Goal: Task Accomplishment & Management: Manage account settings

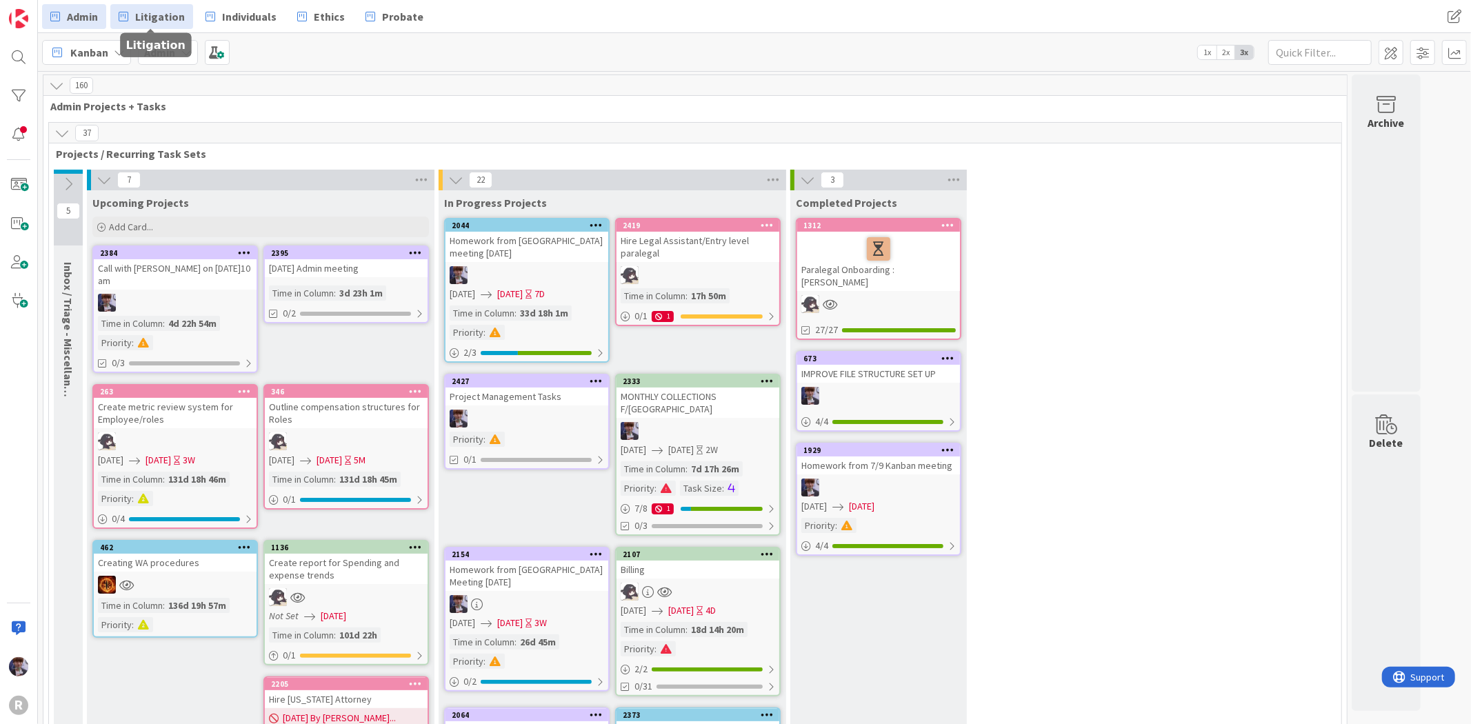
click at [159, 22] on span "Litigation" at bounding box center [160, 16] width 50 height 17
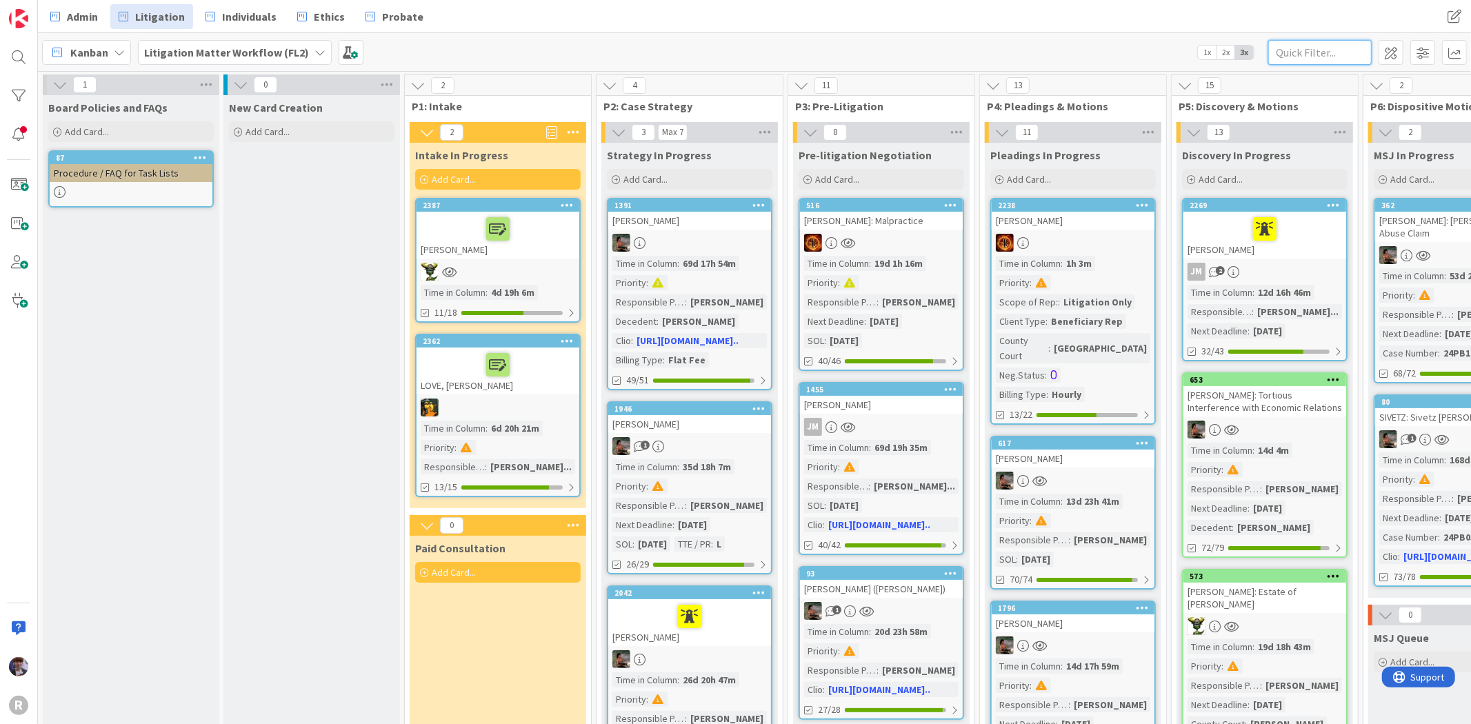
click at [1331, 57] on input "text" at bounding box center [1319, 52] width 103 height 25
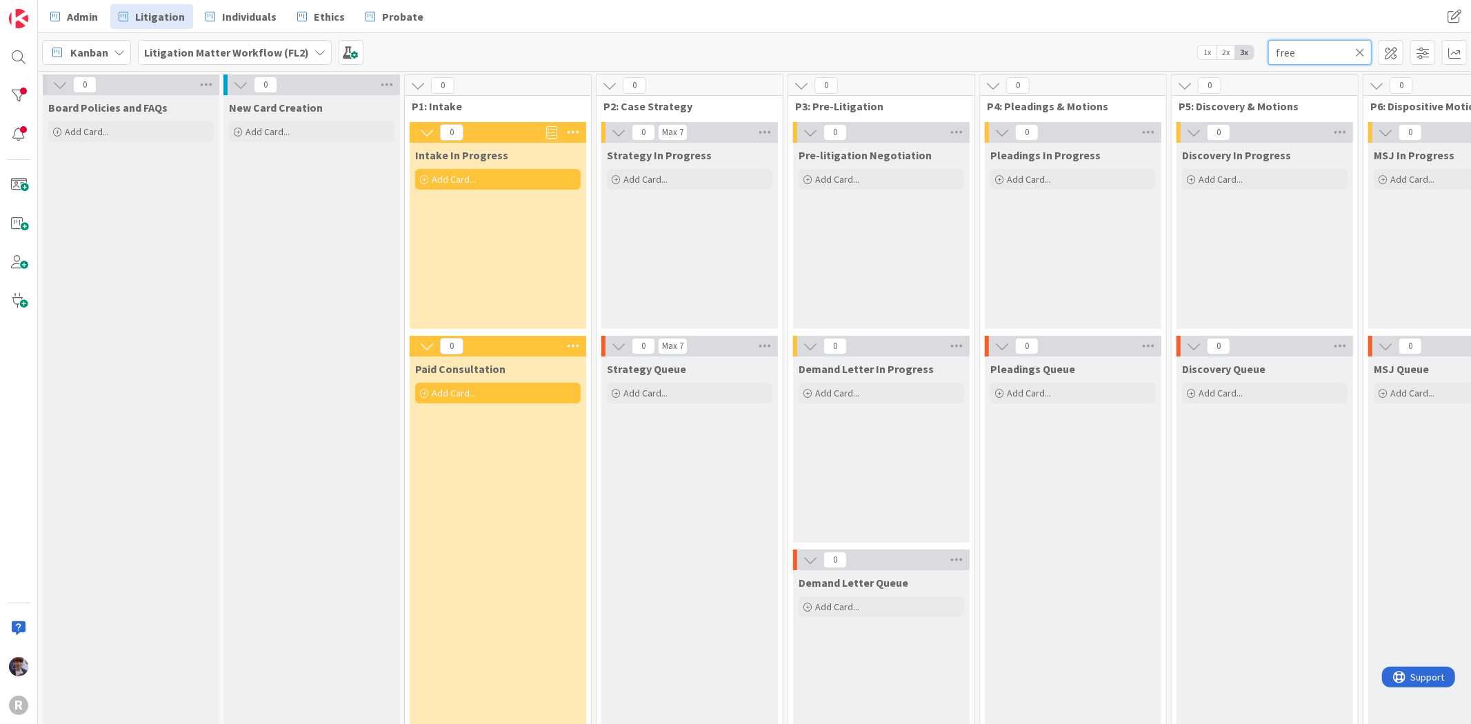
type input "free"
click at [23, 99] on div at bounding box center [19, 96] width 28 height 28
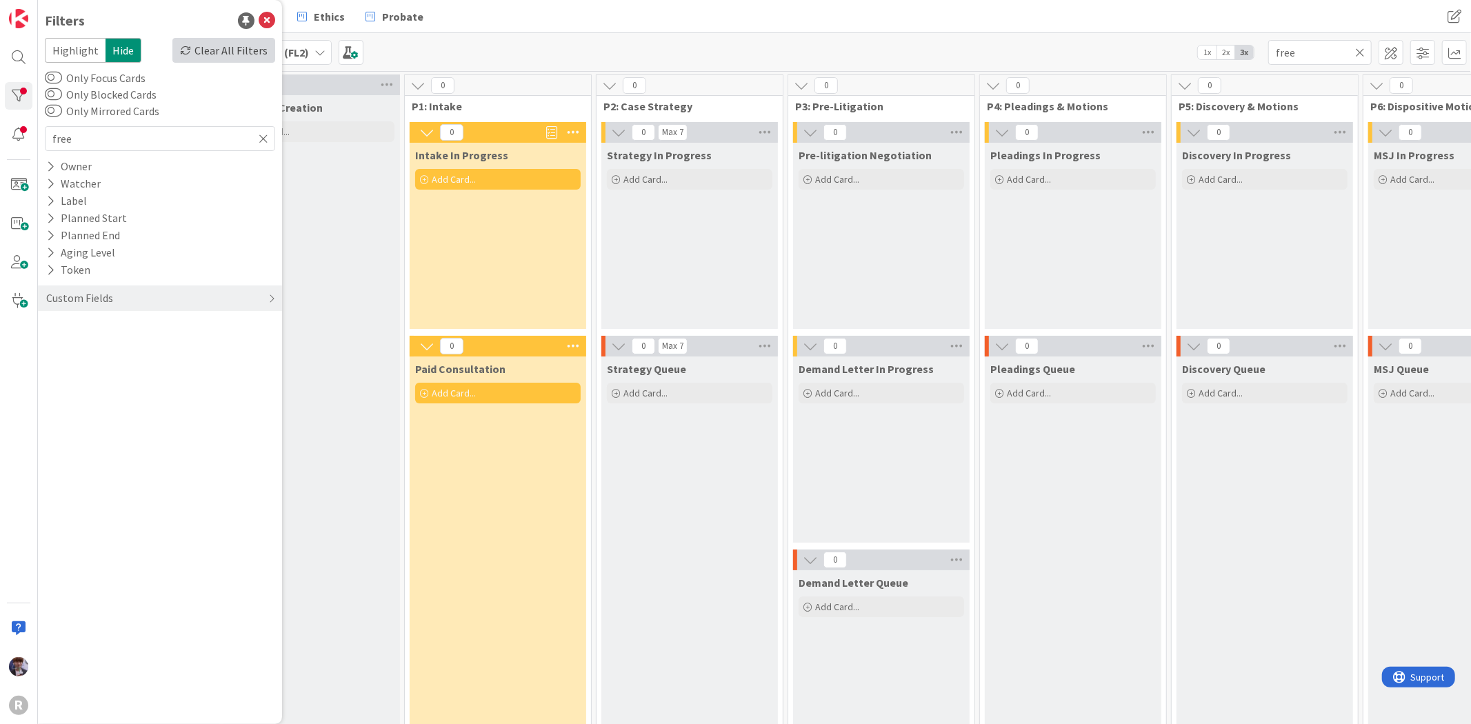
click at [258, 56] on div "Clear All Filters" at bounding box center [223, 50] width 103 height 25
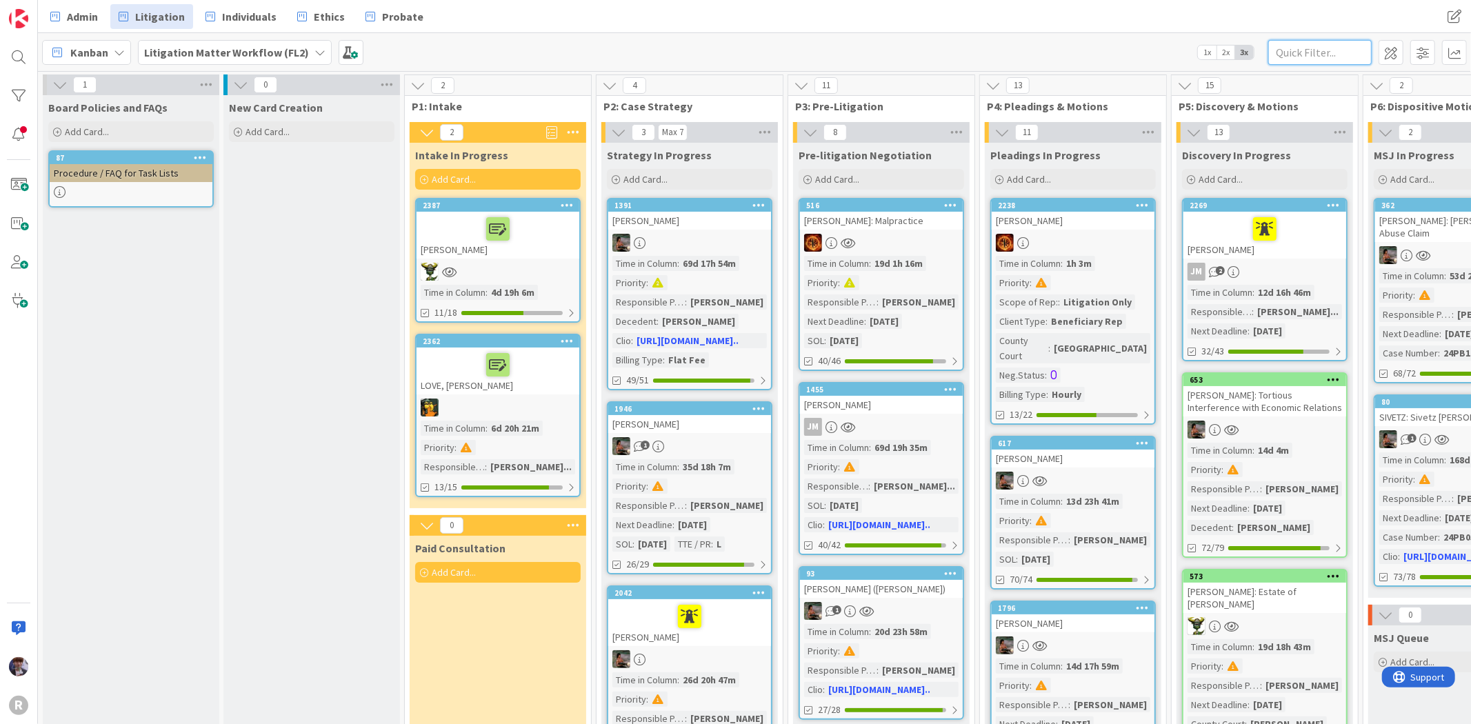
click at [1284, 61] on input "text" at bounding box center [1319, 52] width 103 height 25
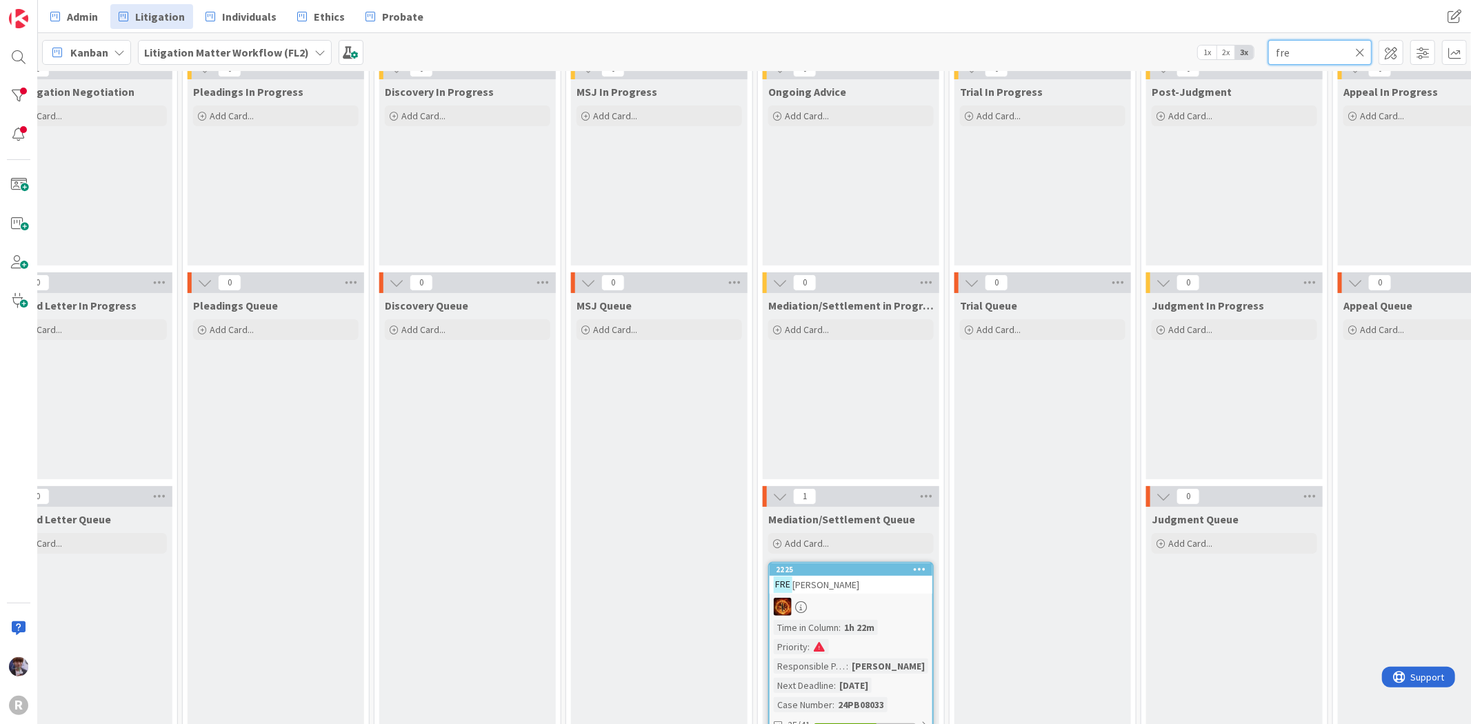
scroll to position [110, 797]
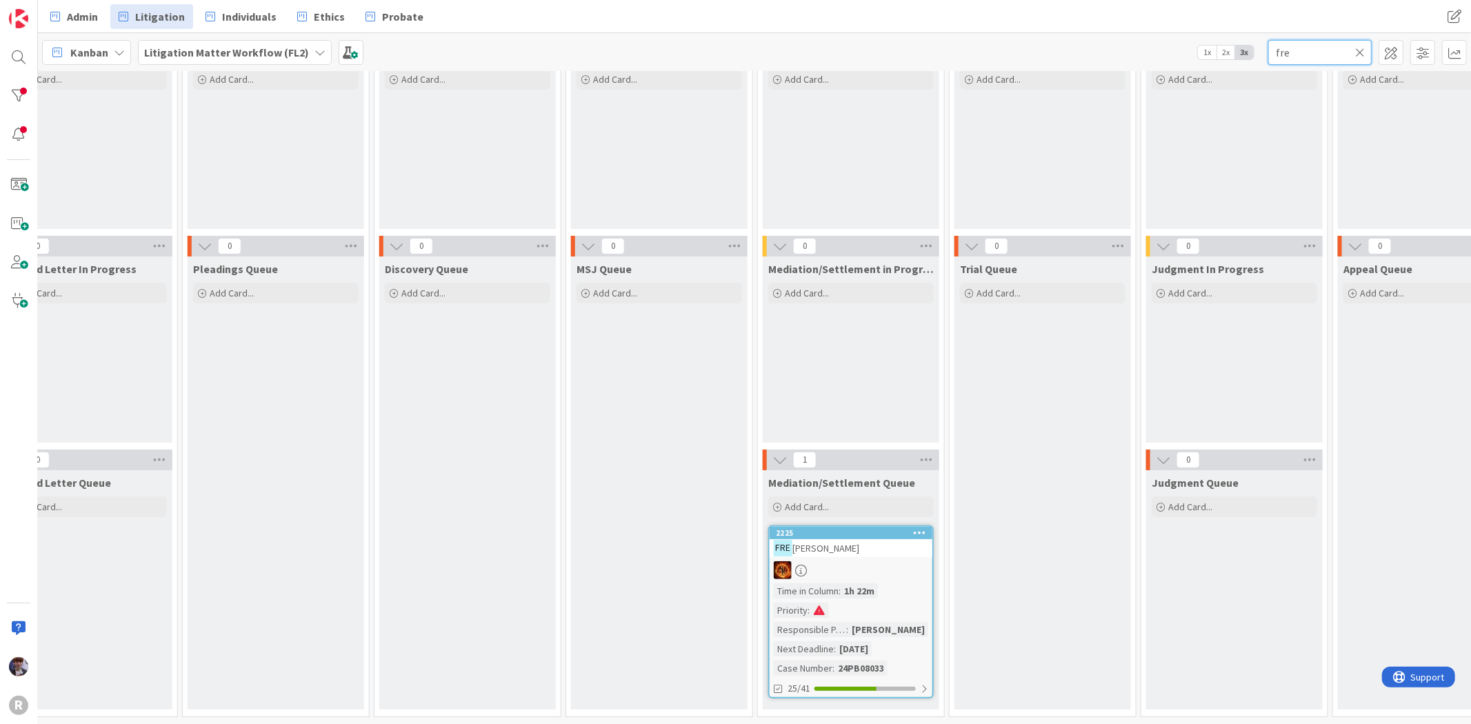
type input "fre"
click at [865, 528] on div "2225" at bounding box center [854, 533] width 157 height 10
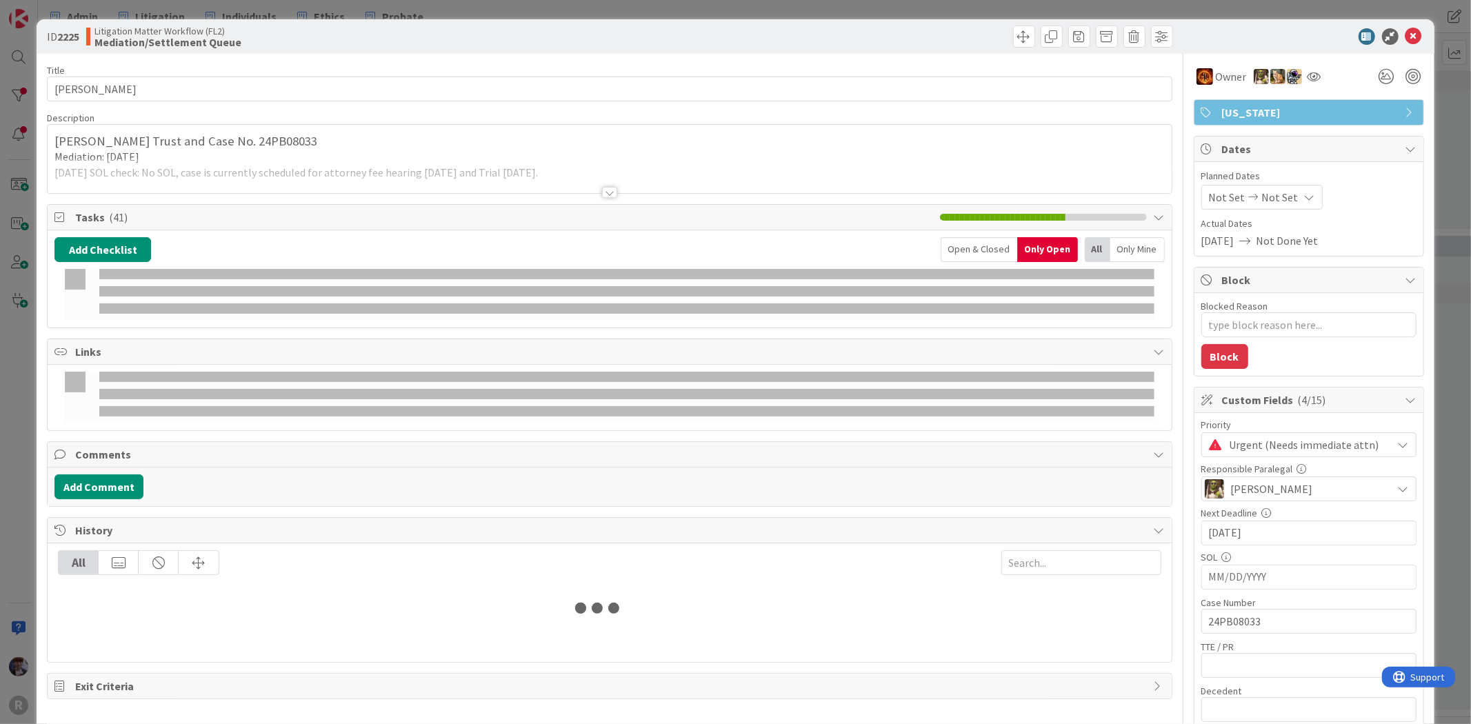
type textarea "x"
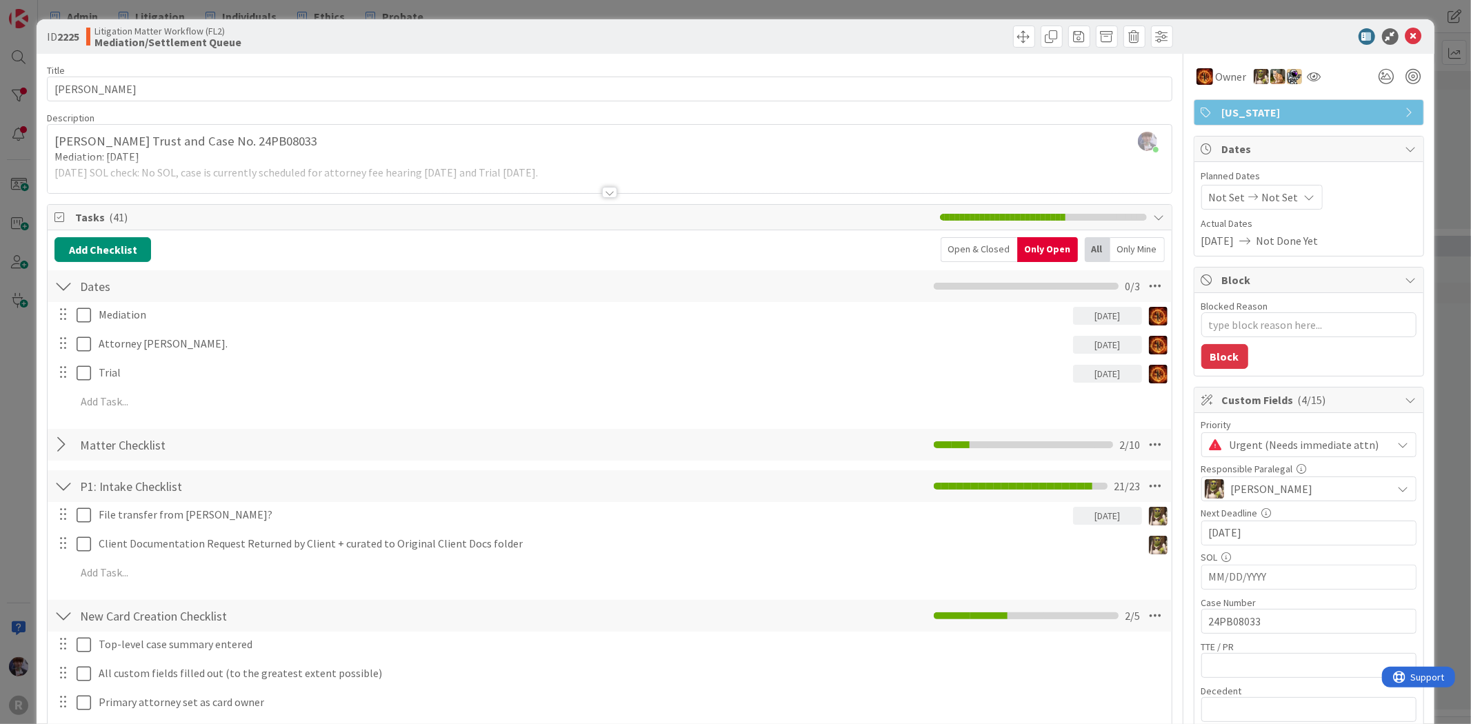
click at [974, 256] on div "Open & Closed" at bounding box center [978, 249] width 77 height 25
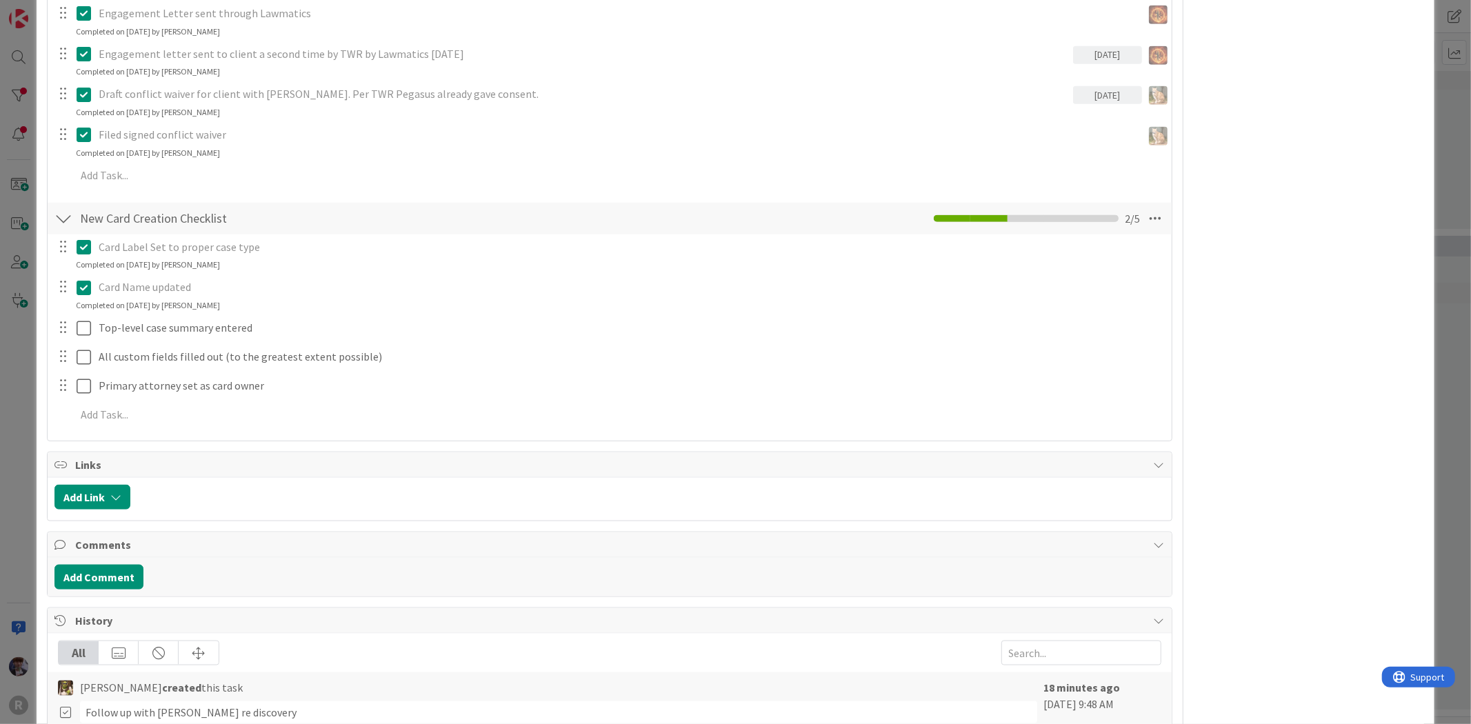
scroll to position [1302, 0]
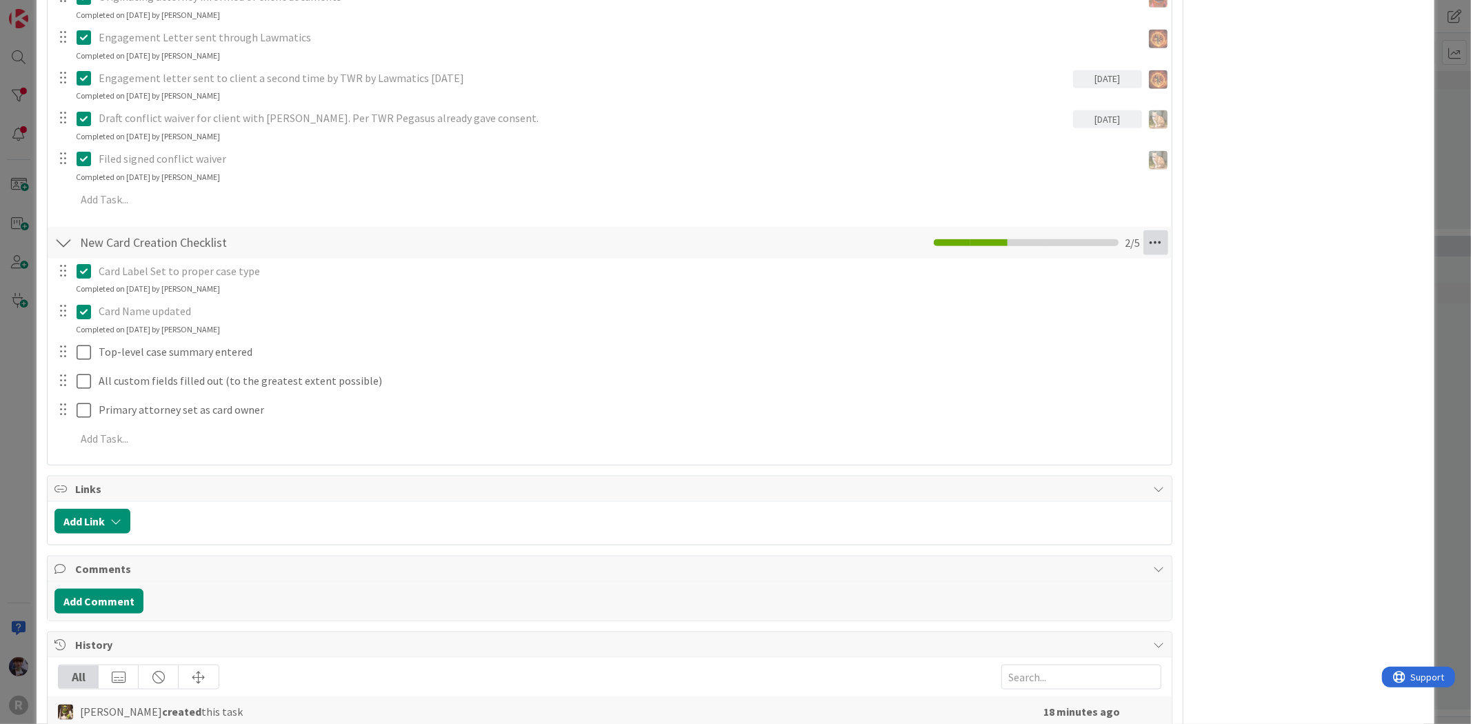
click at [1146, 247] on icon at bounding box center [1155, 242] width 25 height 25
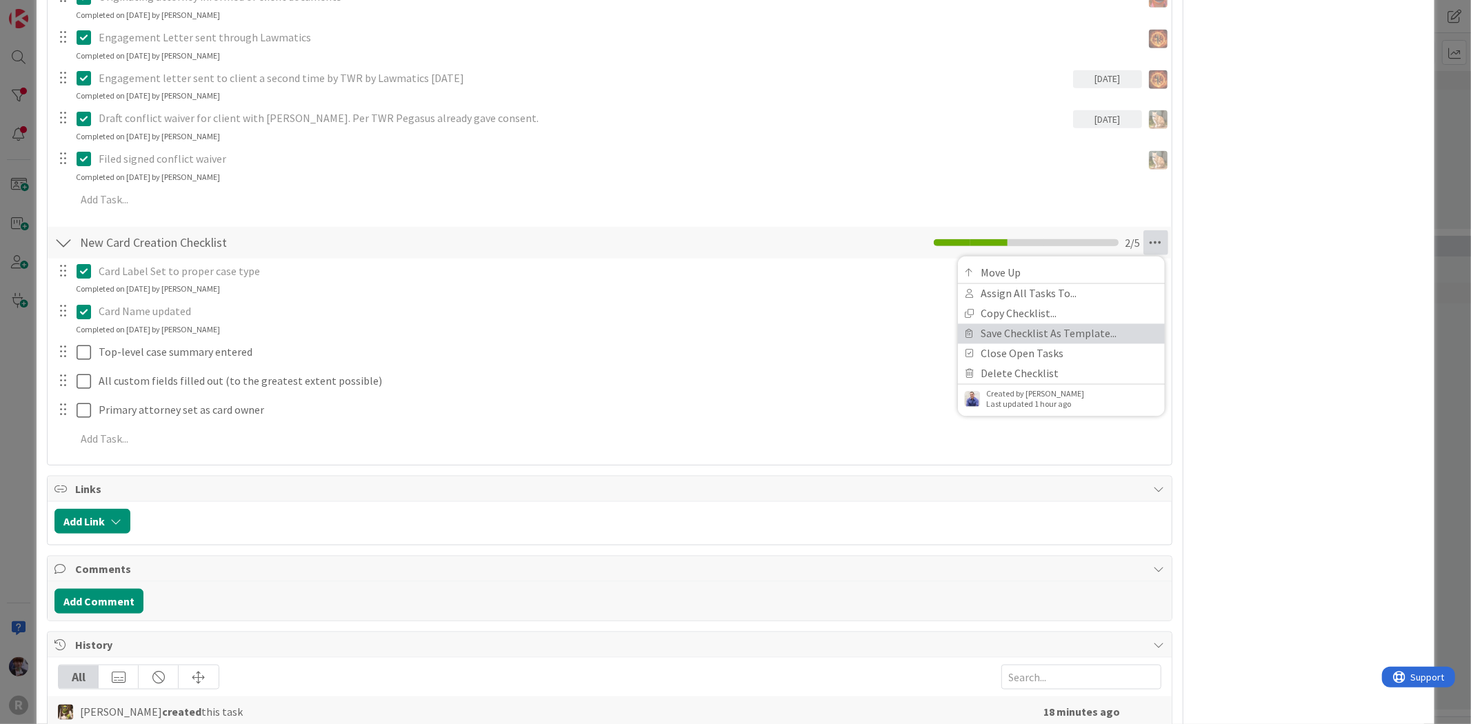
click at [1097, 330] on link "Save Checklist As Template..." at bounding box center [1061, 333] width 207 height 20
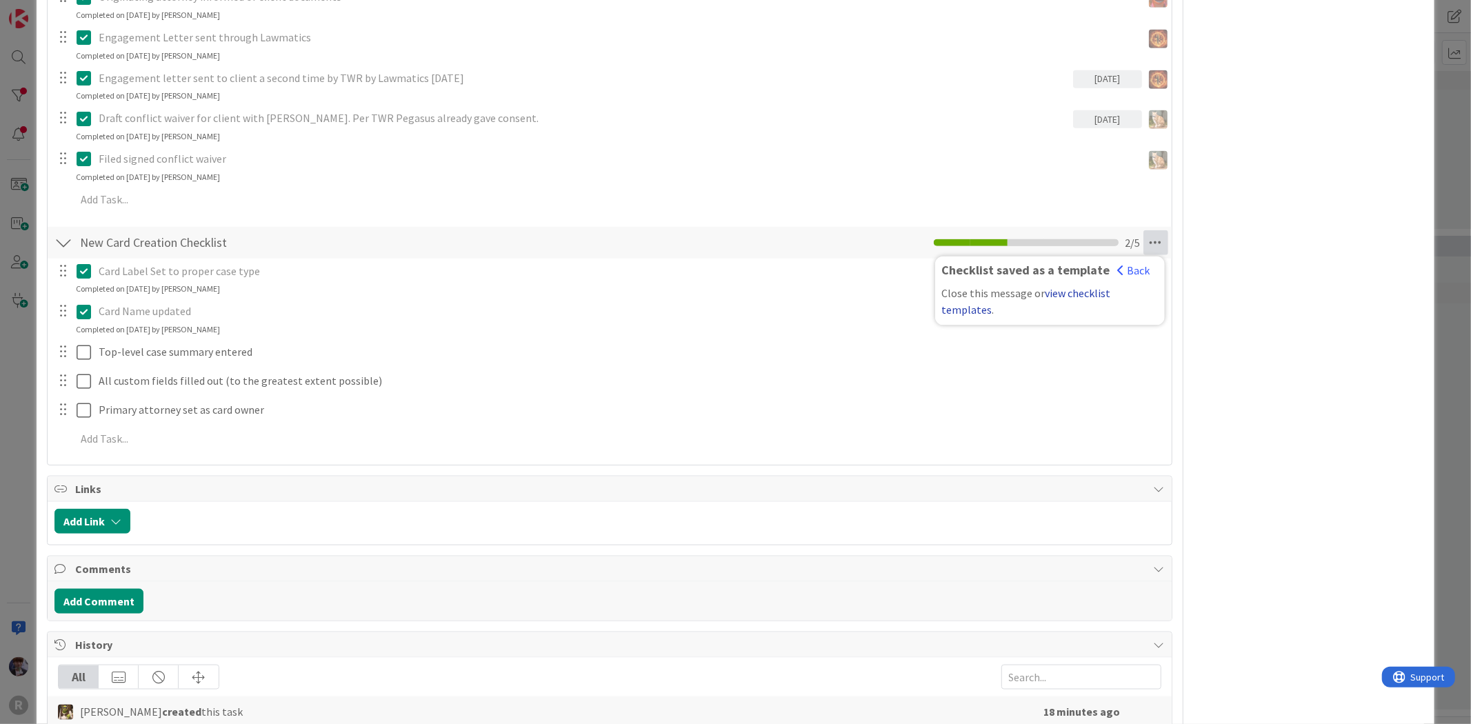
click at [1084, 291] on link "view checklist templates" at bounding box center [1026, 301] width 169 height 30
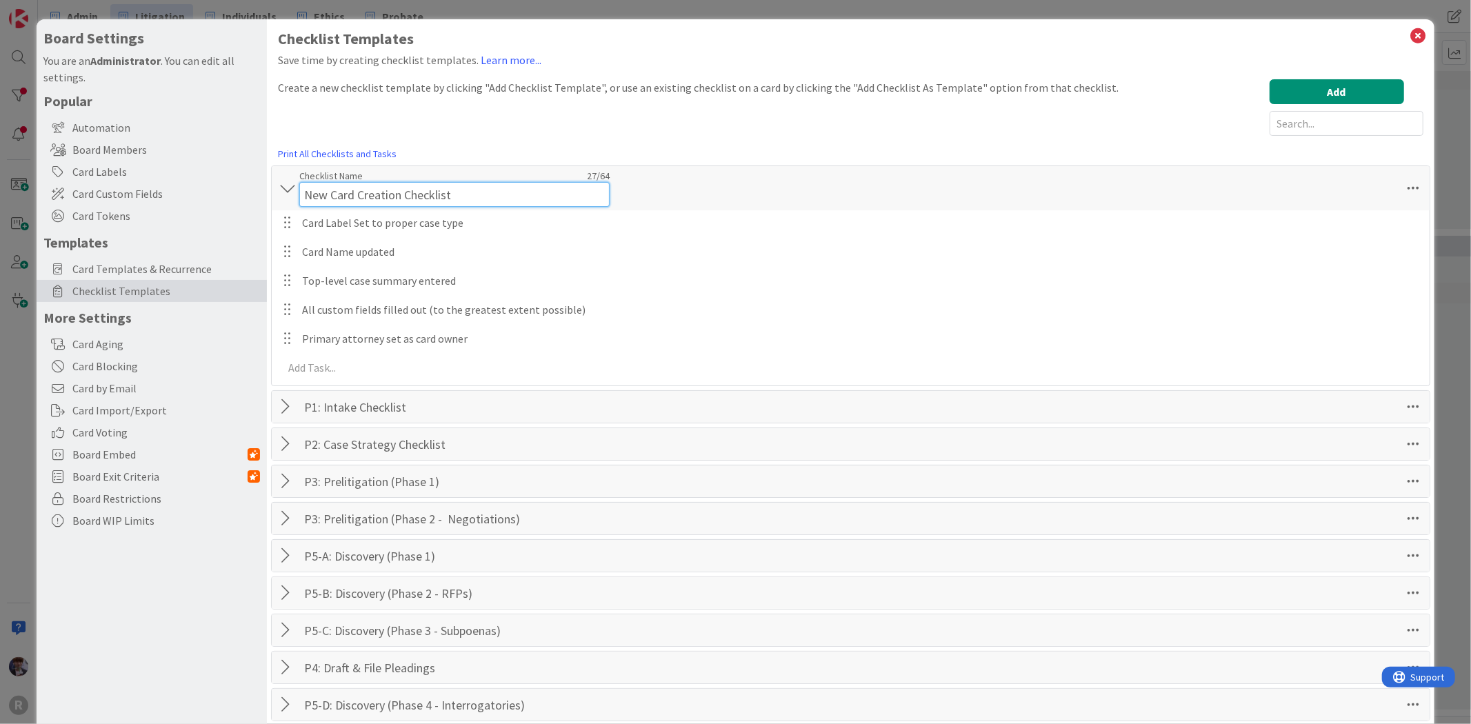
click at [470, 171] on div "Checklist Name 27 / 64 New Card Creation Checklist" at bounding box center [454, 188] width 310 height 37
click at [305, 196] on input "New Card Creation Checklist" at bounding box center [454, 194] width 310 height 25
type input "P0: New Card Creation Checklist"
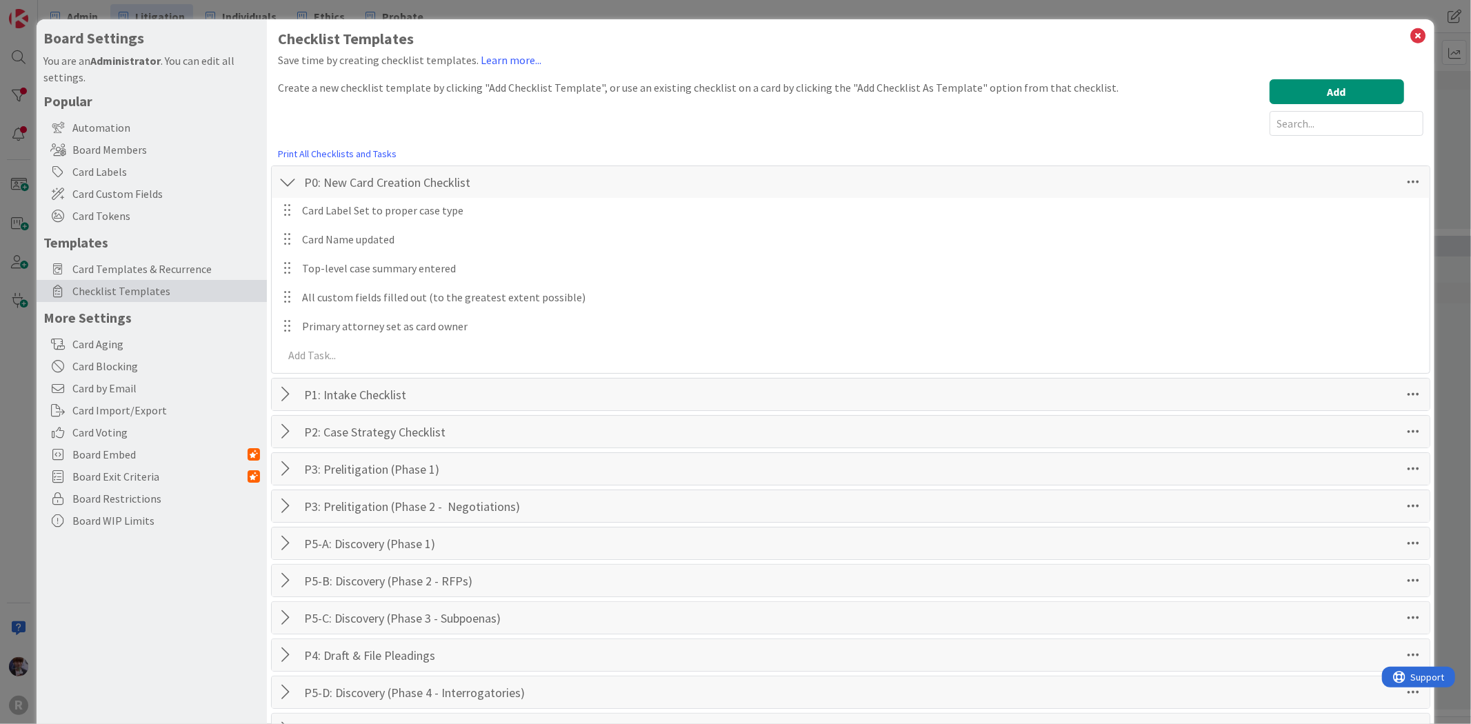
click at [563, 139] on div "Checklist Templates Save time by creating checklist templates. Learn more... Cr…" at bounding box center [850, 611] width 1145 height 1162
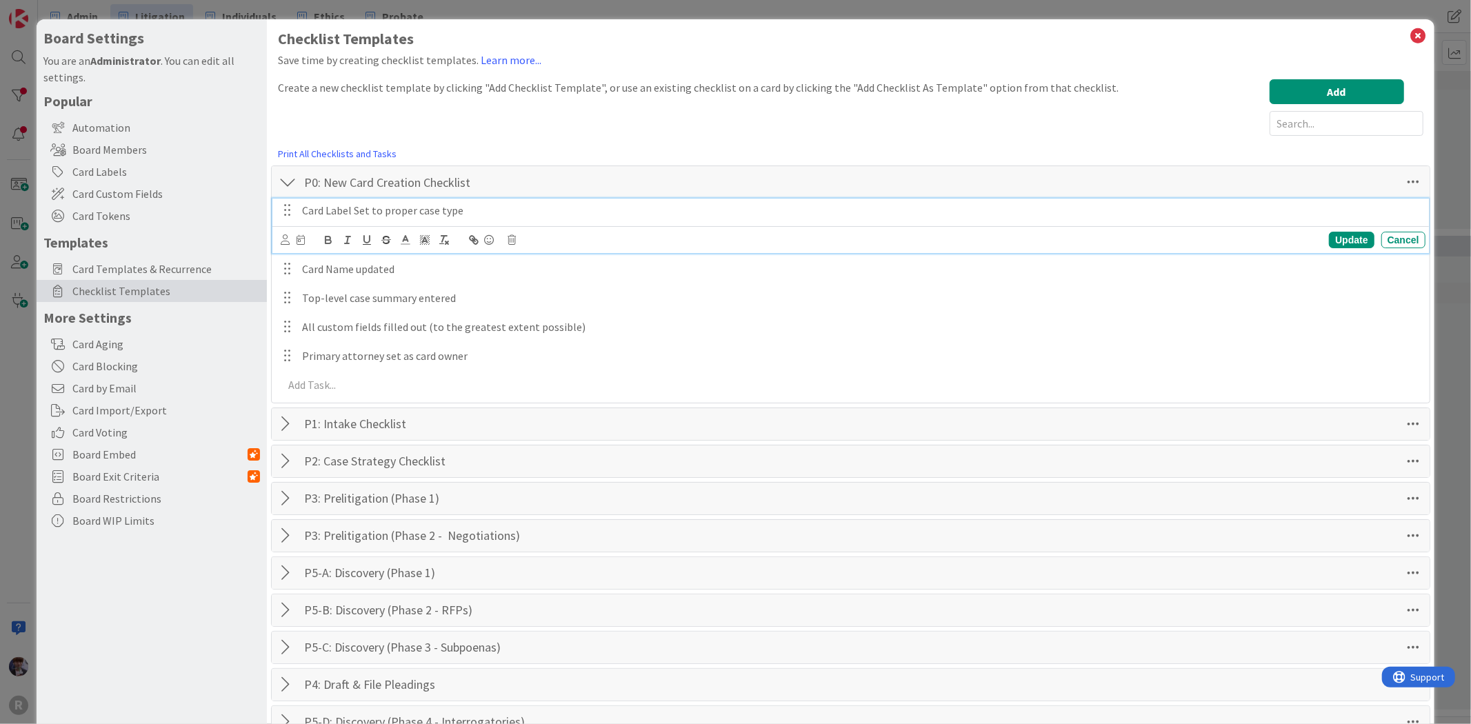
click at [487, 200] on div "Card Label Set to proper case type" at bounding box center [860, 211] width 1129 height 24
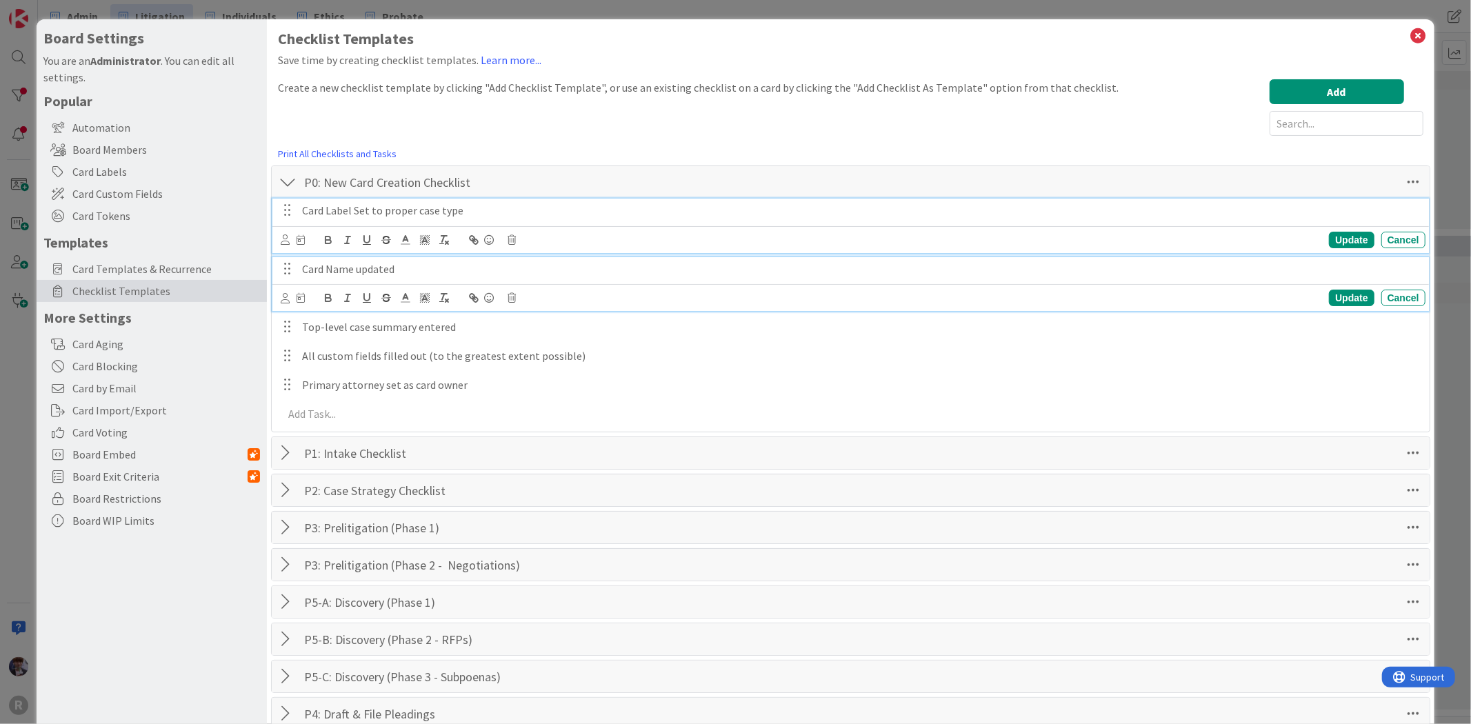
click at [350, 266] on p "Card Name updated" at bounding box center [861, 269] width 1118 height 16
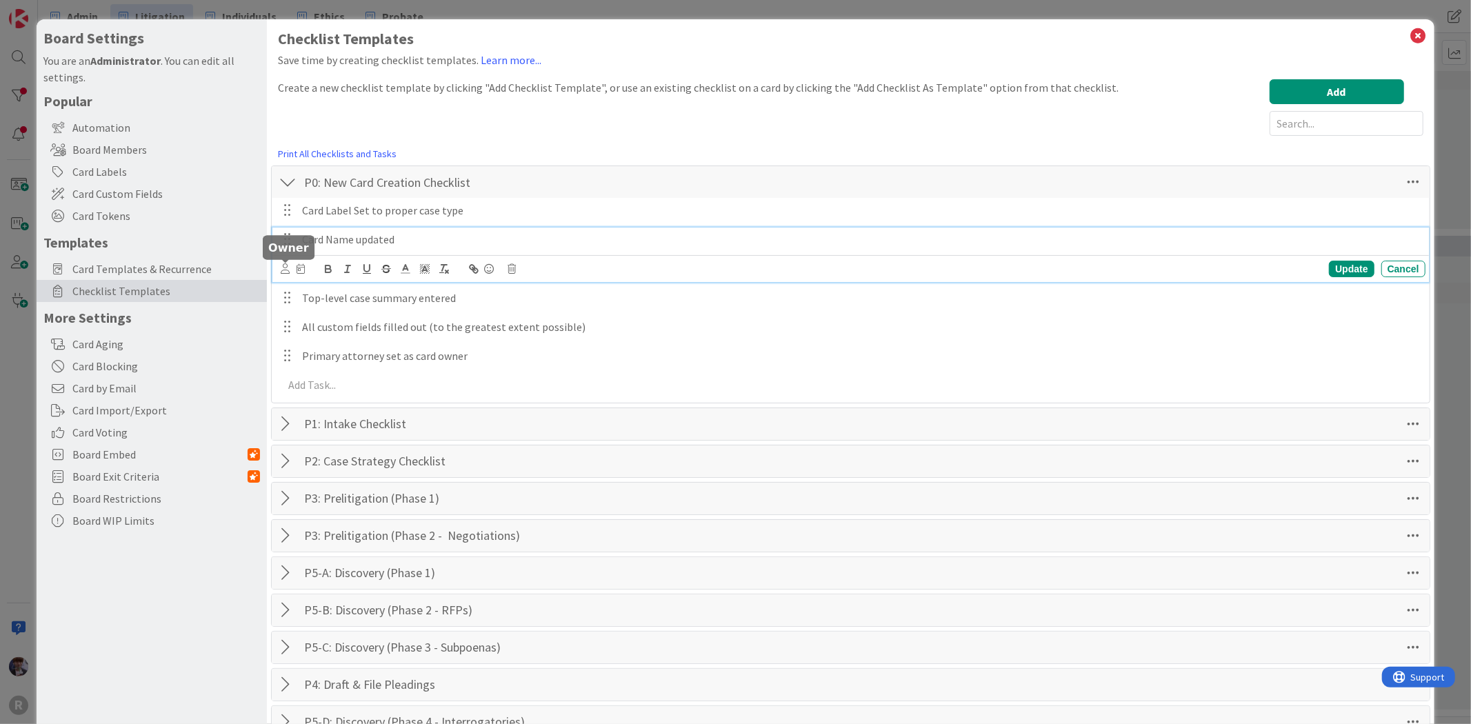
click at [285, 271] on icon at bounding box center [285, 268] width 9 height 10
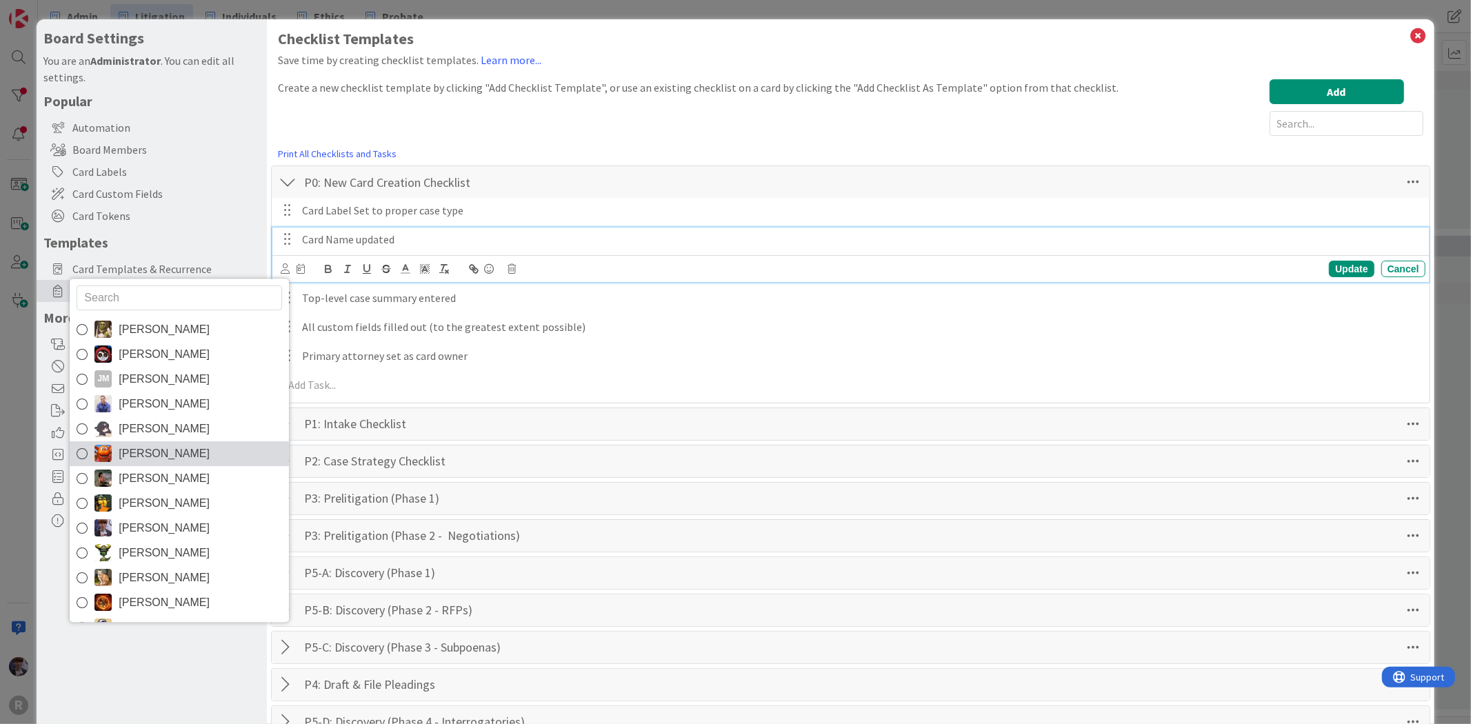
click at [172, 444] on span "[PERSON_NAME]" at bounding box center [164, 453] width 91 height 21
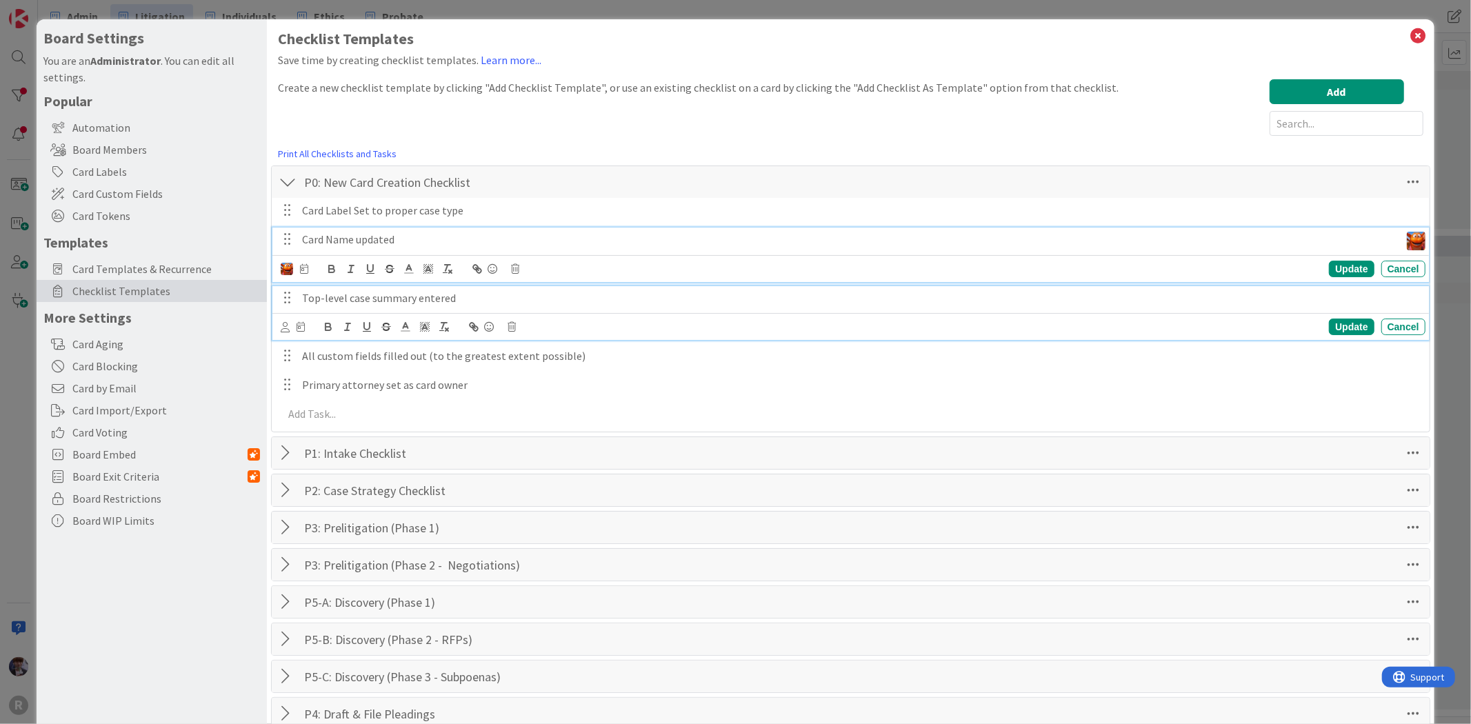
click at [347, 298] on p "Top-level case summary entered" at bounding box center [861, 298] width 1118 height 16
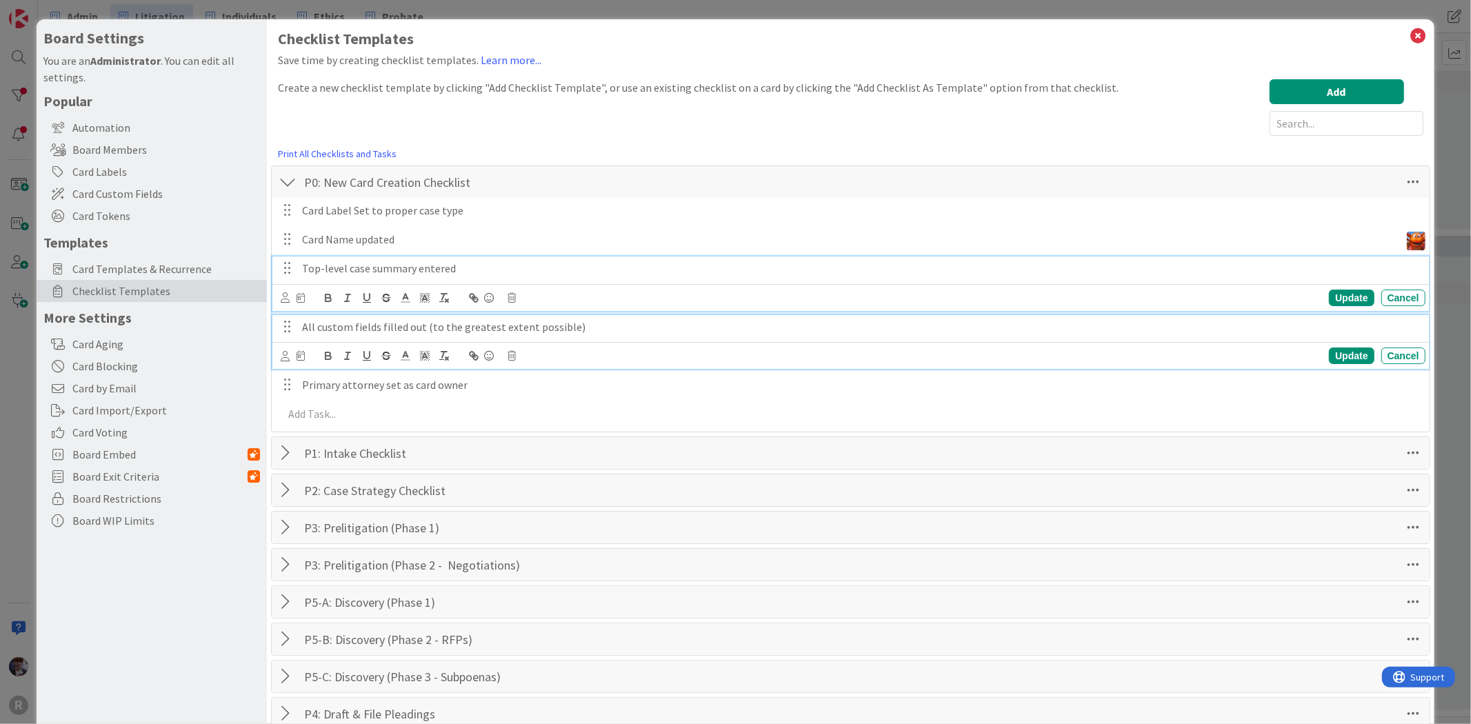
click at [347, 328] on p "All custom fields filled out (to the greatest extent possible)" at bounding box center [861, 327] width 1118 height 16
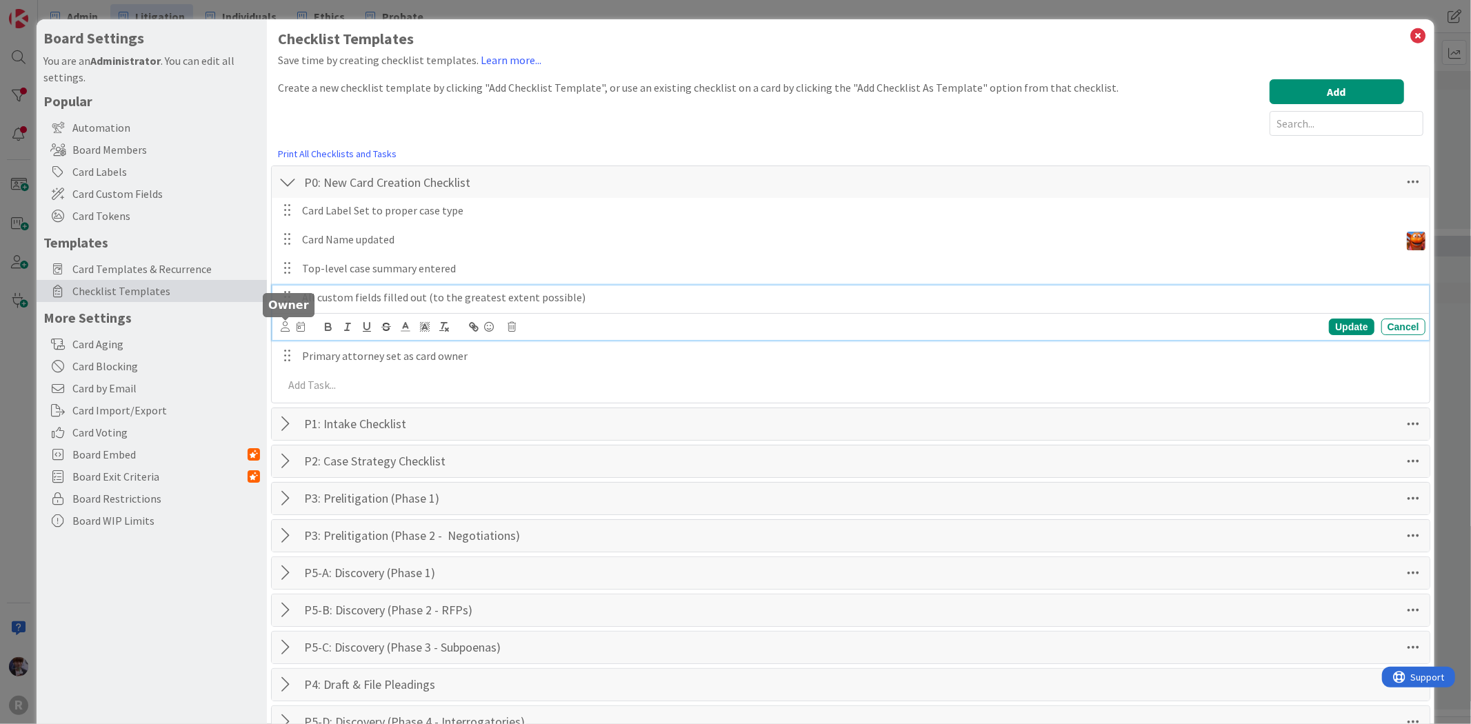
click at [285, 323] on icon at bounding box center [285, 326] width 9 height 10
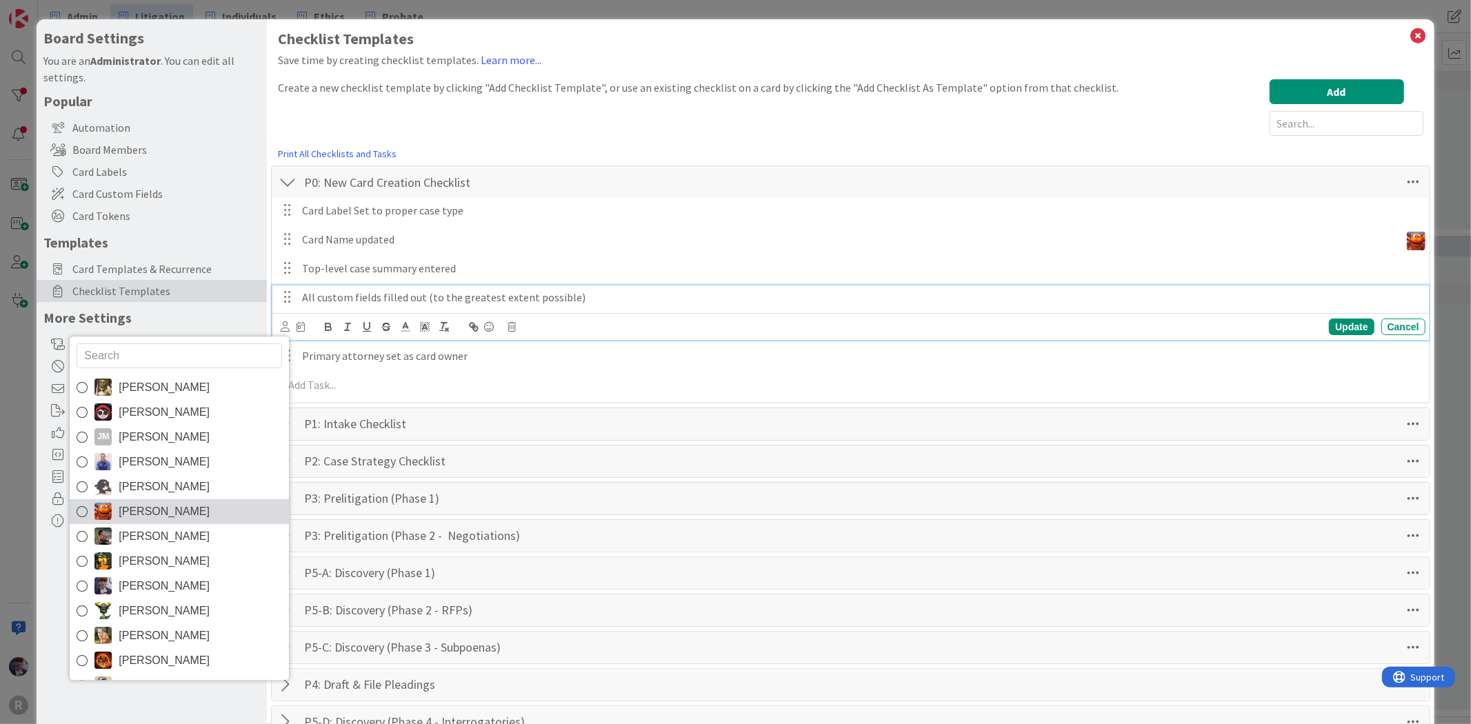
click at [170, 505] on span "[PERSON_NAME]" at bounding box center [164, 511] width 91 height 21
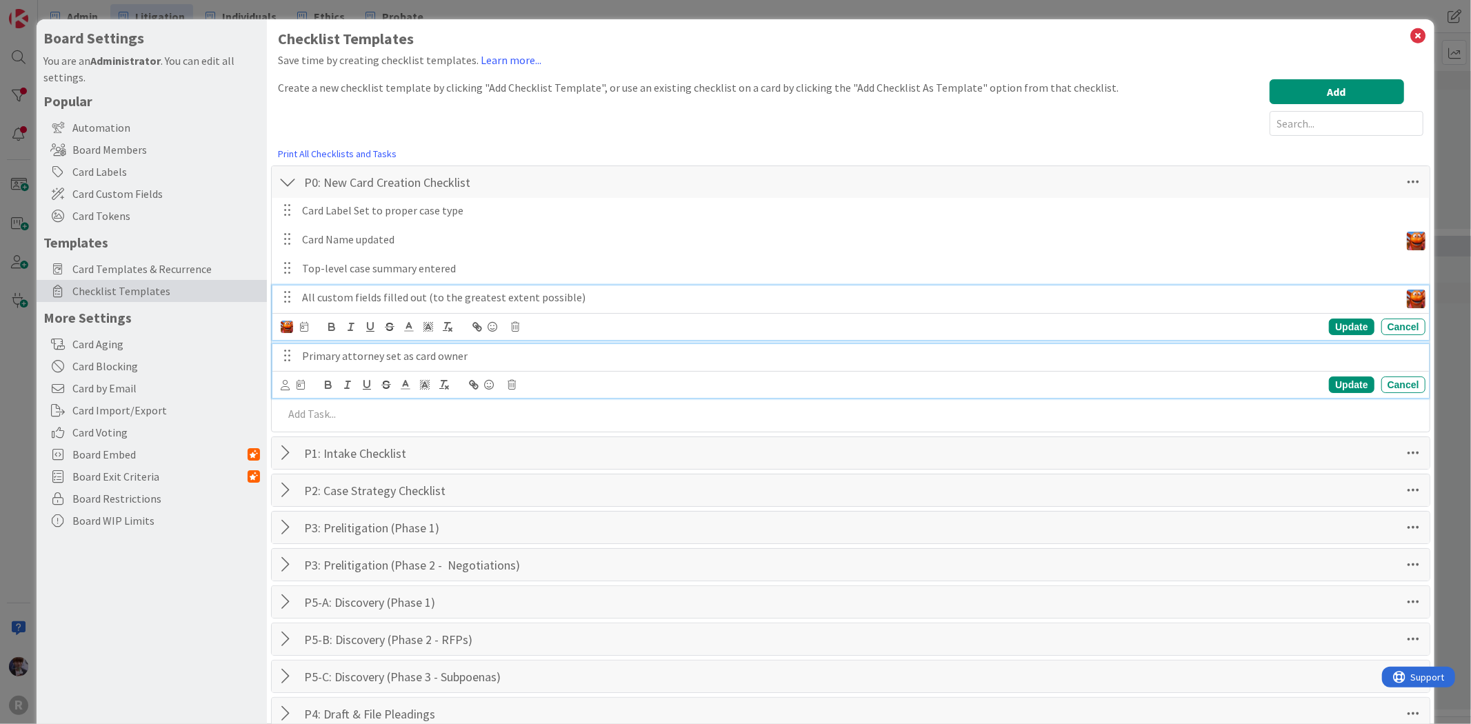
click at [432, 357] on p "Primary attorney set as card owner" at bounding box center [861, 356] width 1118 height 16
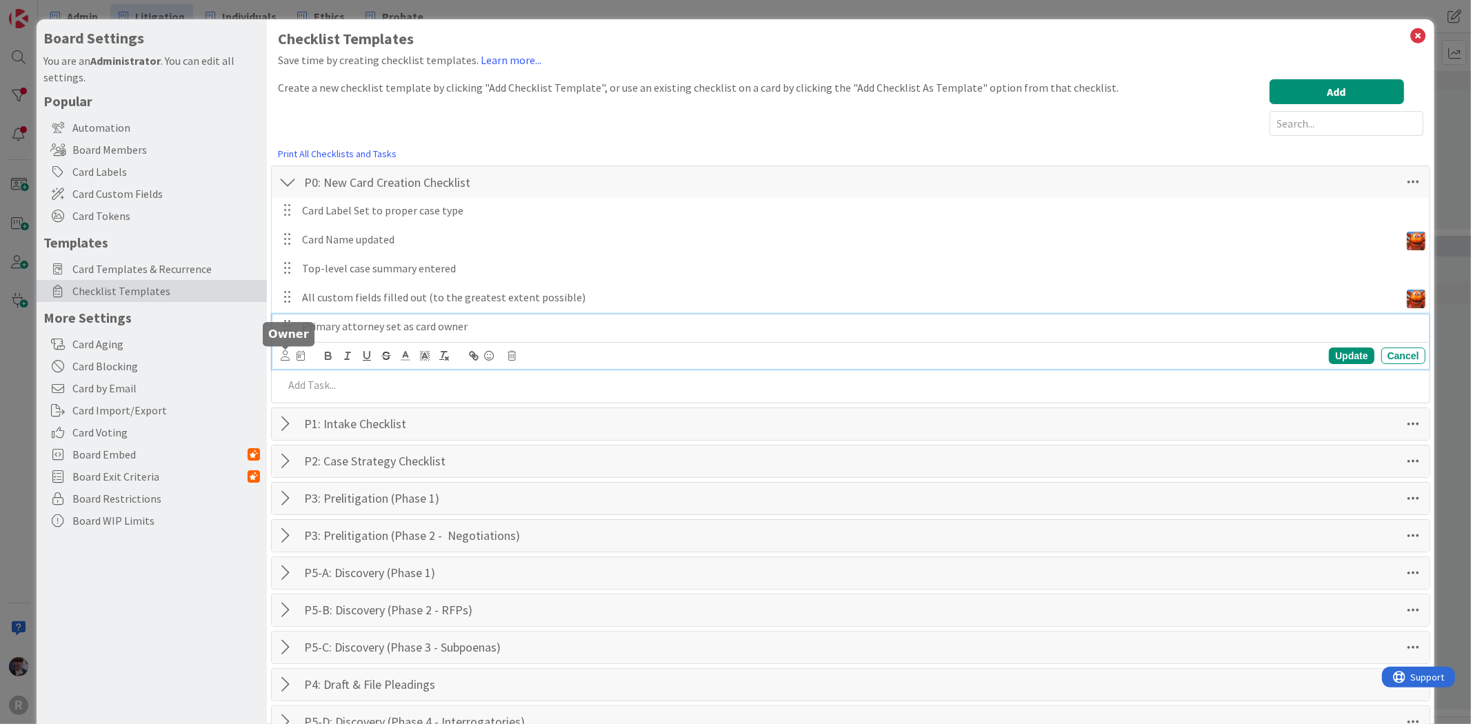
click at [288, 356] on icon at bounding box center [285, 355] width 9 height 10
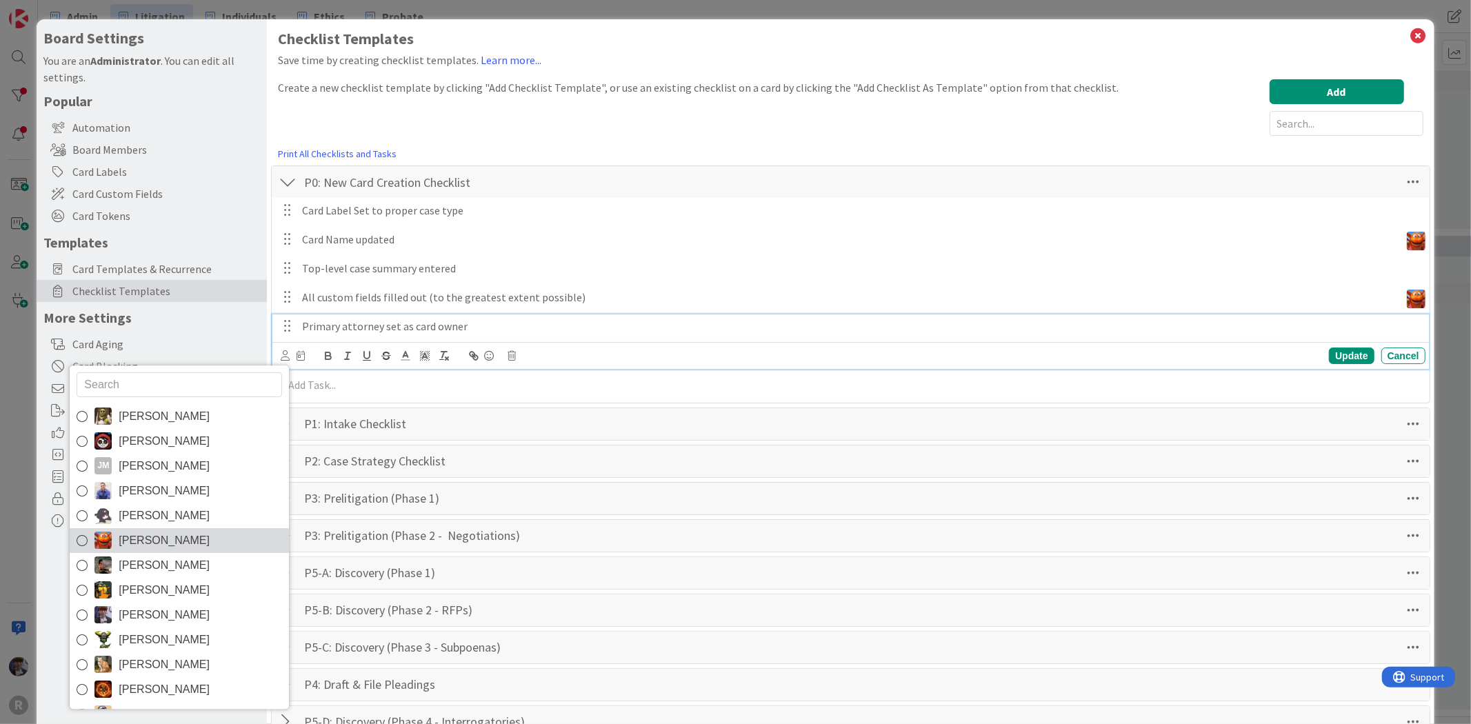
click at [176, 535] on span "[PERSON_NAME]" at bounding box center [164, 540] width 91 height 21
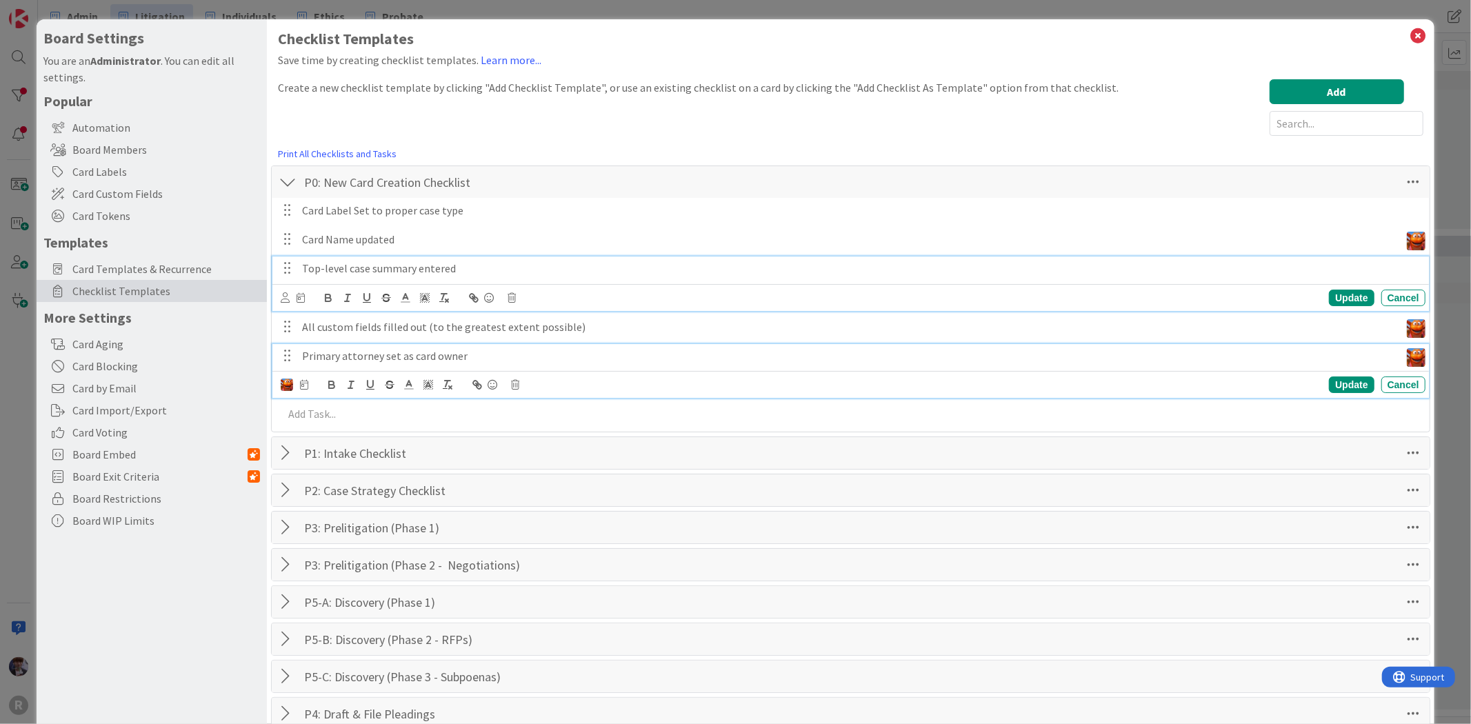
click at [329, 272] on p "Top-level case summary entered" at bounding box center [861, 269] width 1118 height 16
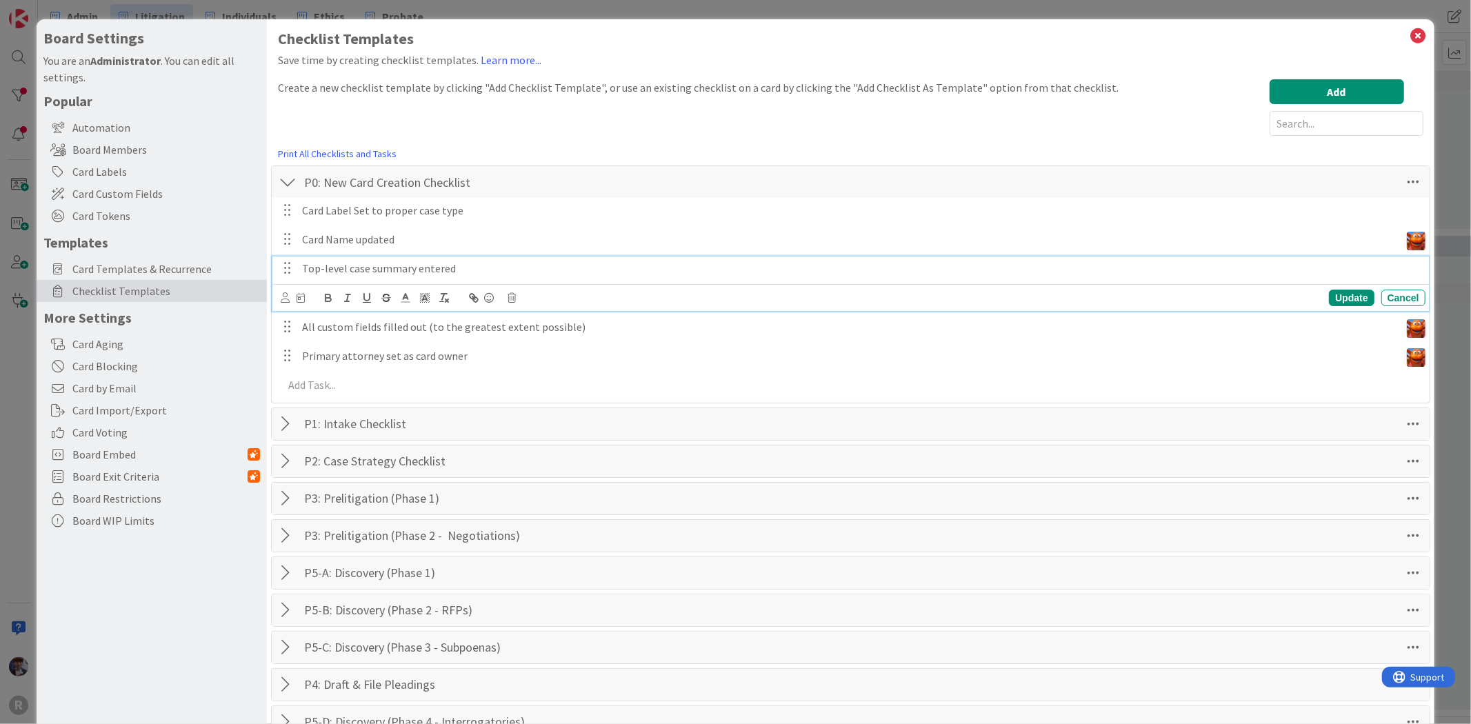
click at [287, 426] on div at bounding box center [288, 424] width 18 height 25
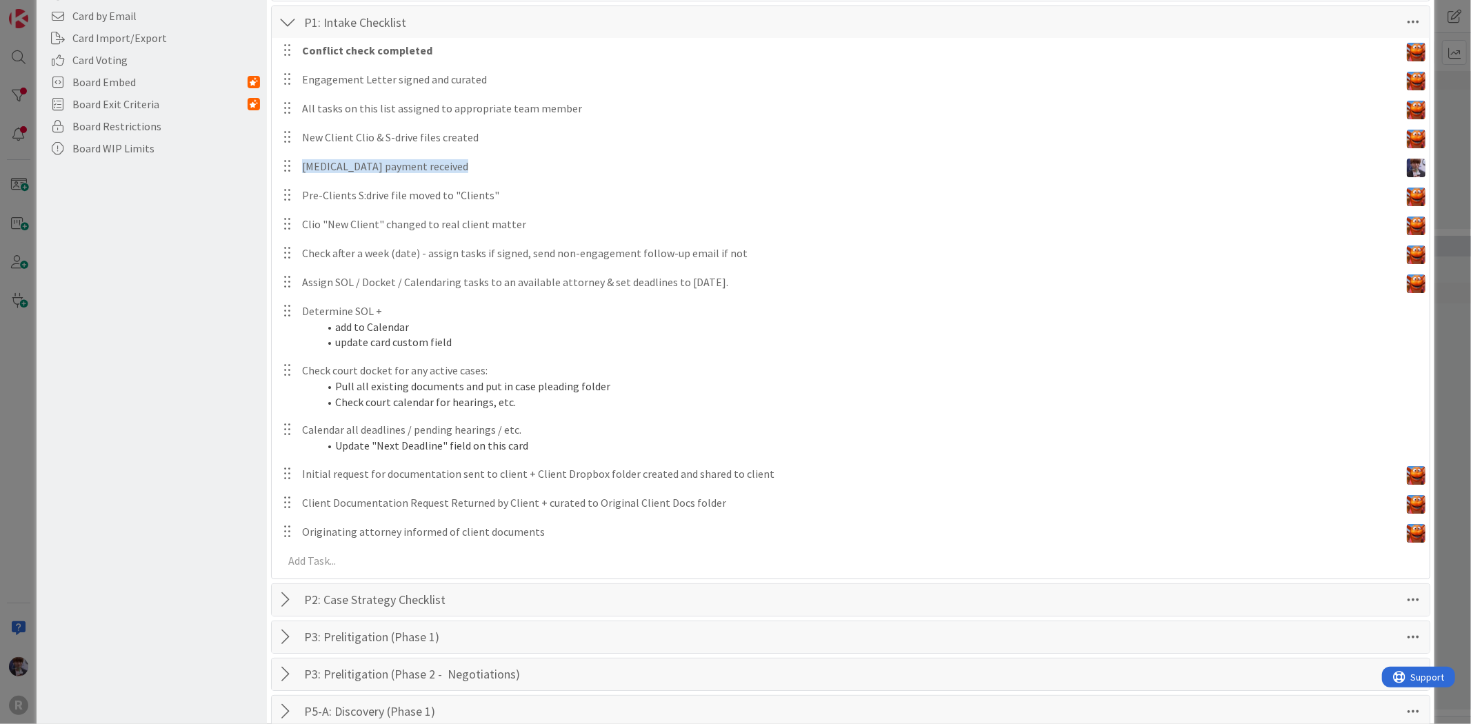
scroll to position [383, 0]
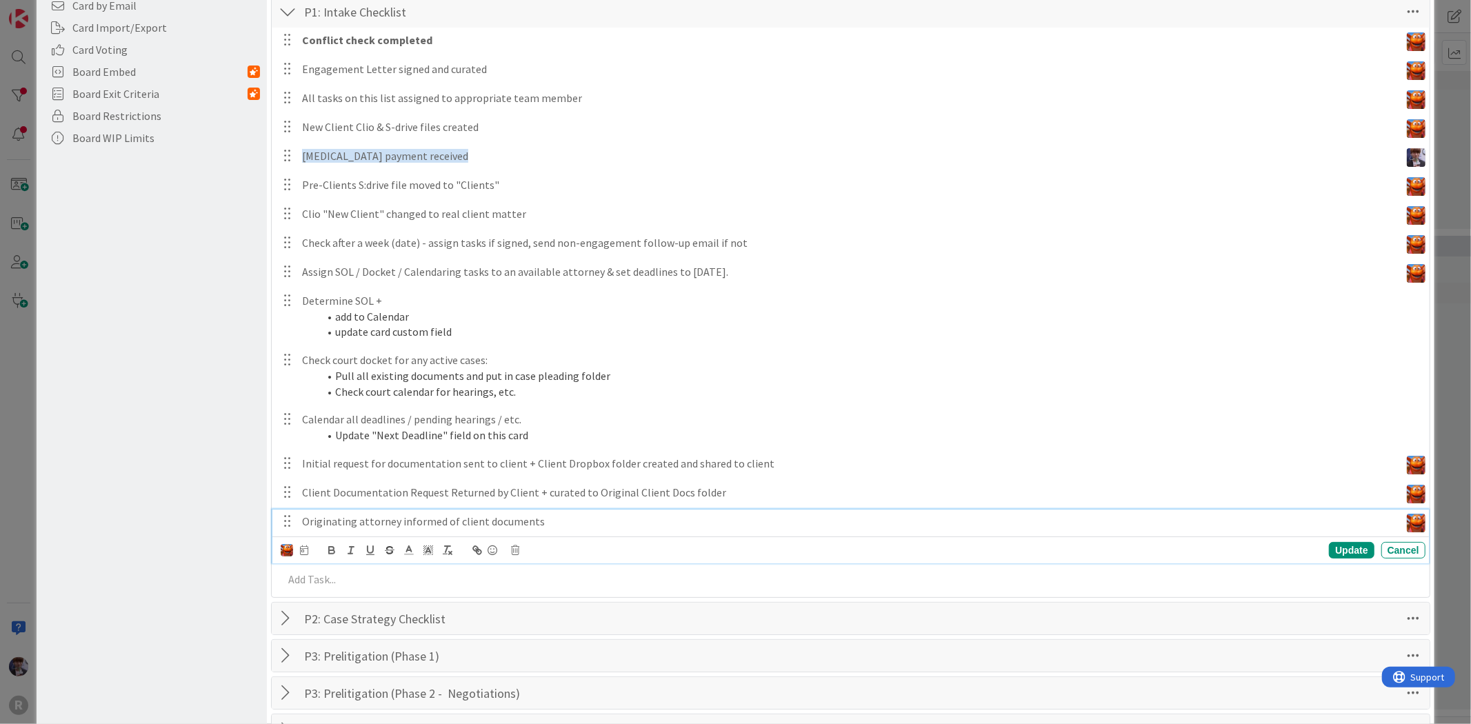
click at [372, 520] on p "Originating attorney informed of client documents" at bounding box center [848, 522] width 1092 height 16
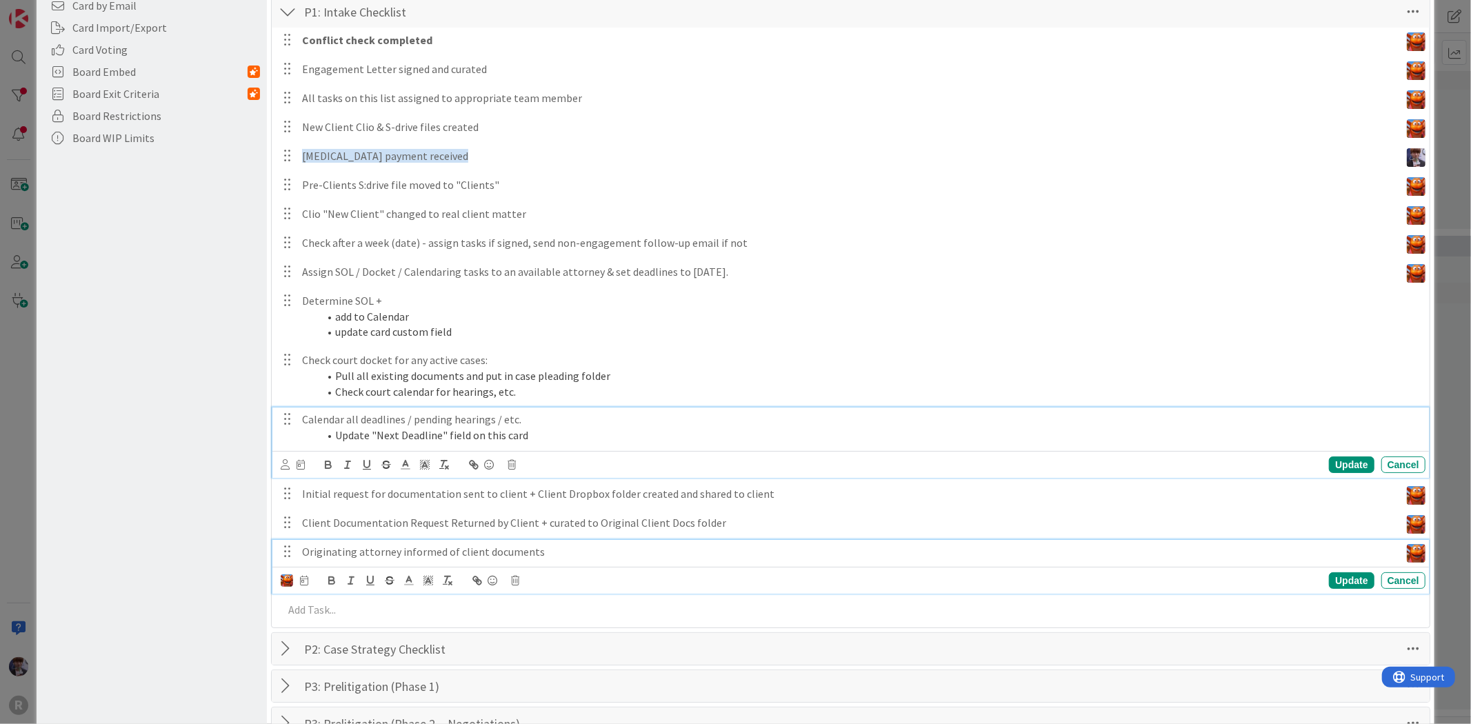
click at [370, 435] on li "Update "Next Deadline" field on this card" at bounding box center [869, 435] width 1101 height 16
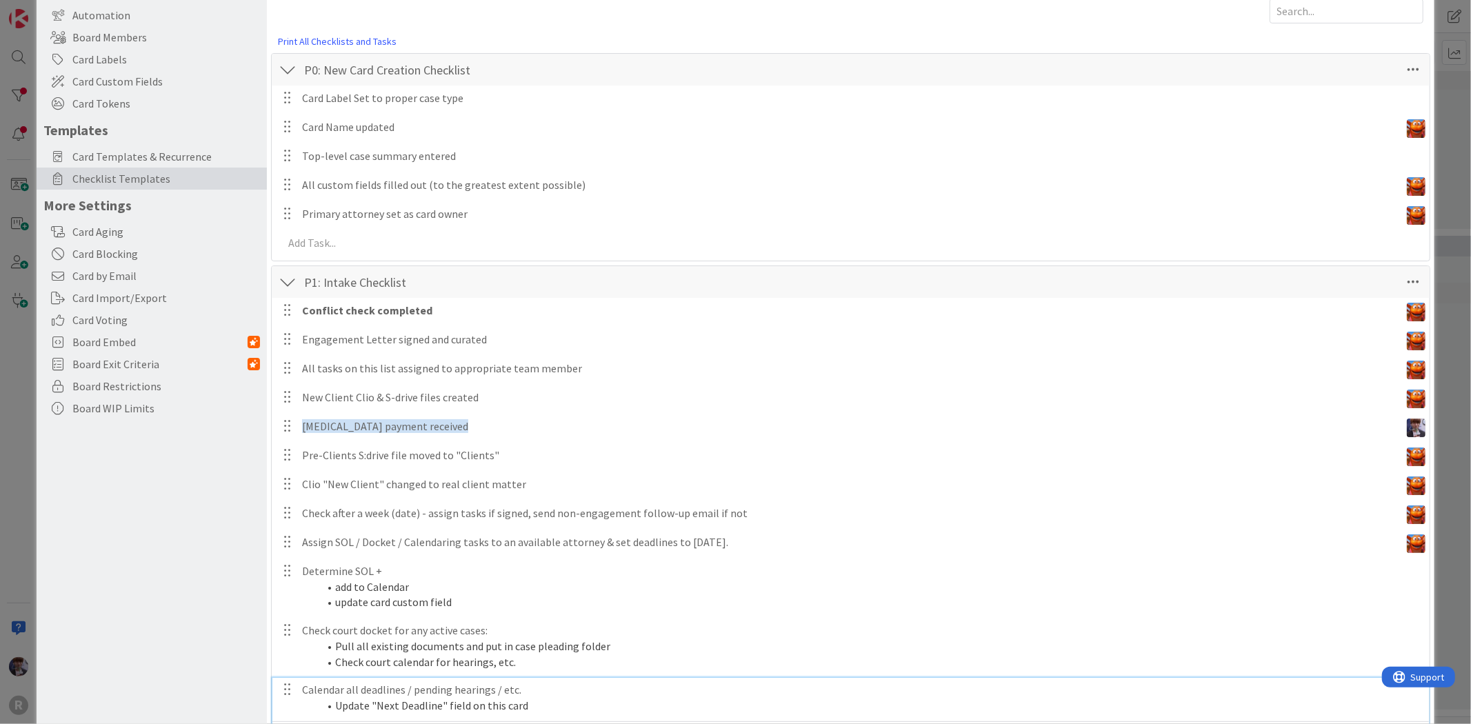
scroll to position [77, 0]
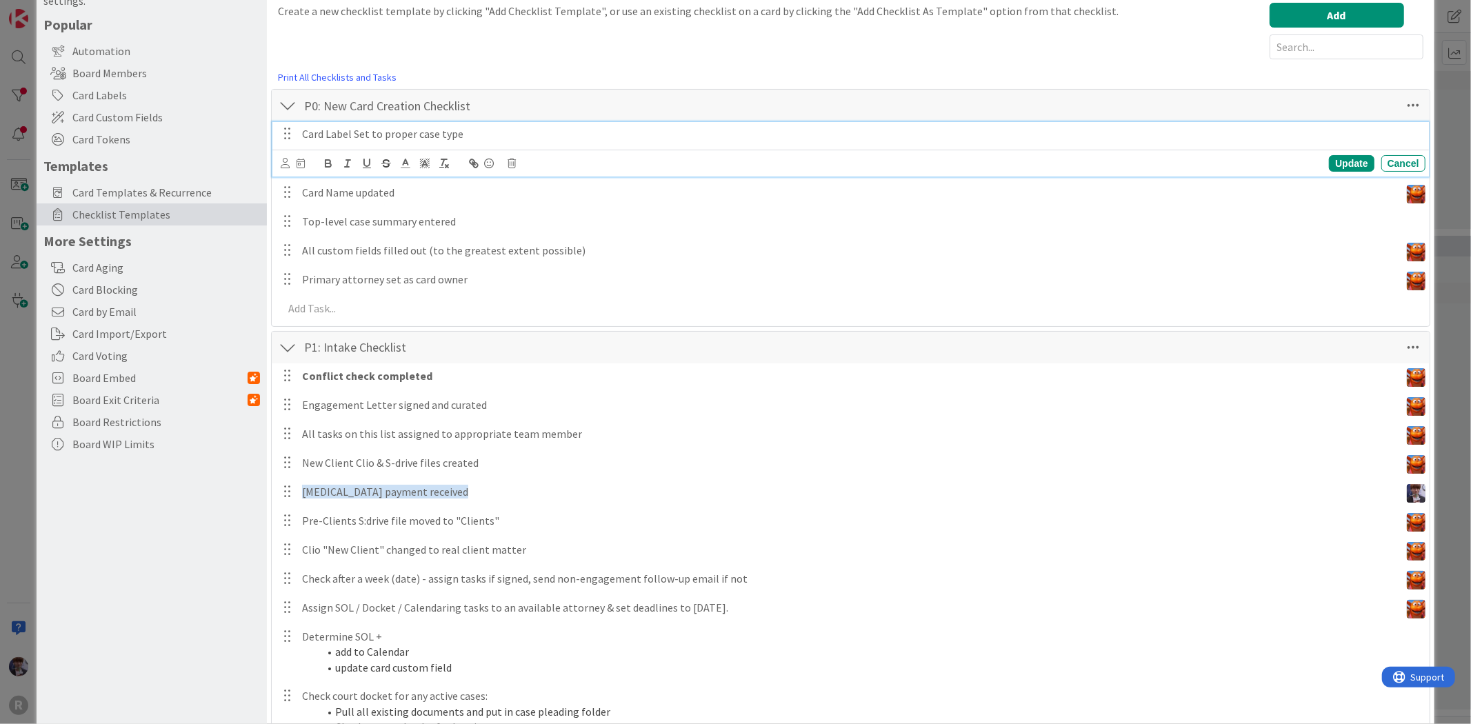
click at [396, 133] on p "Card Label Set to proper case type" at bounding box center [861, 134] width 1118 height 16
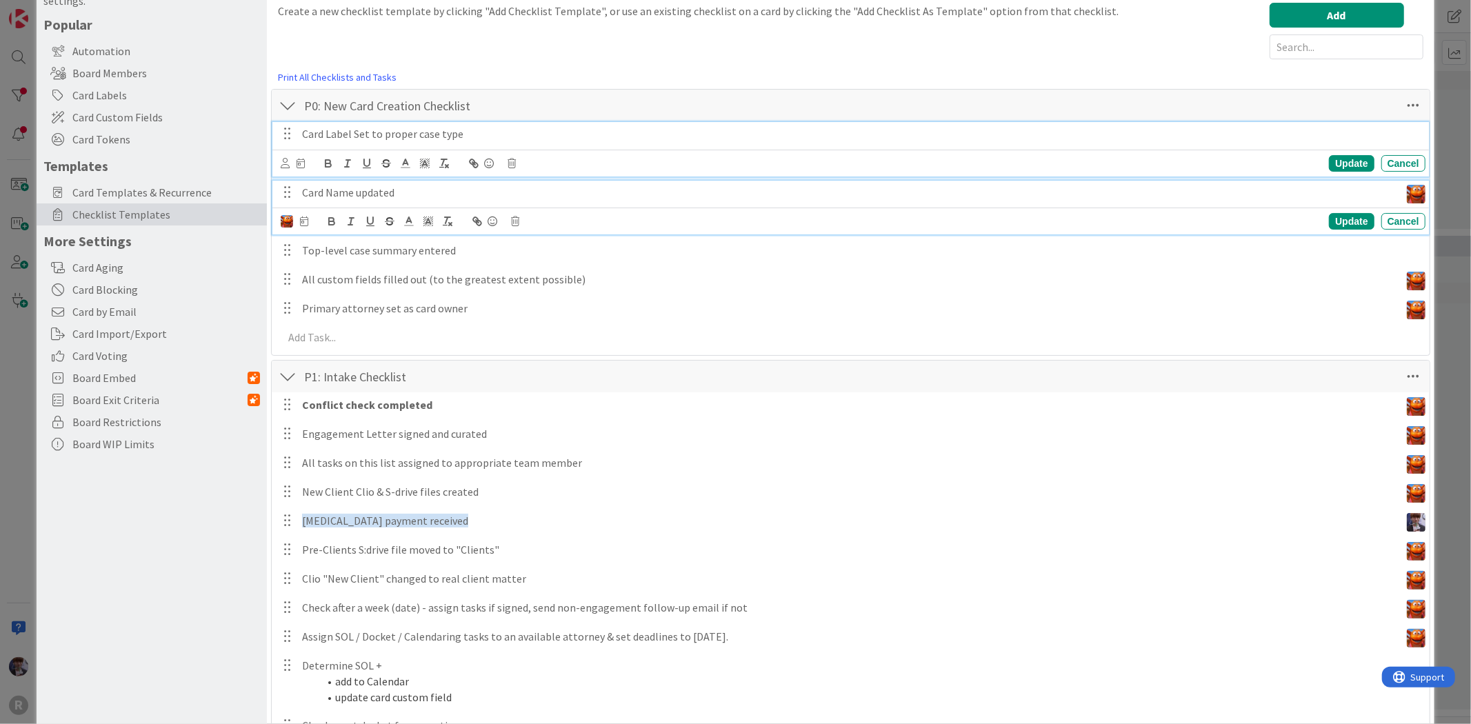
click at [324, 192] on p "Card Name updated" at bounding box center [848, 193] width 1092 height 16
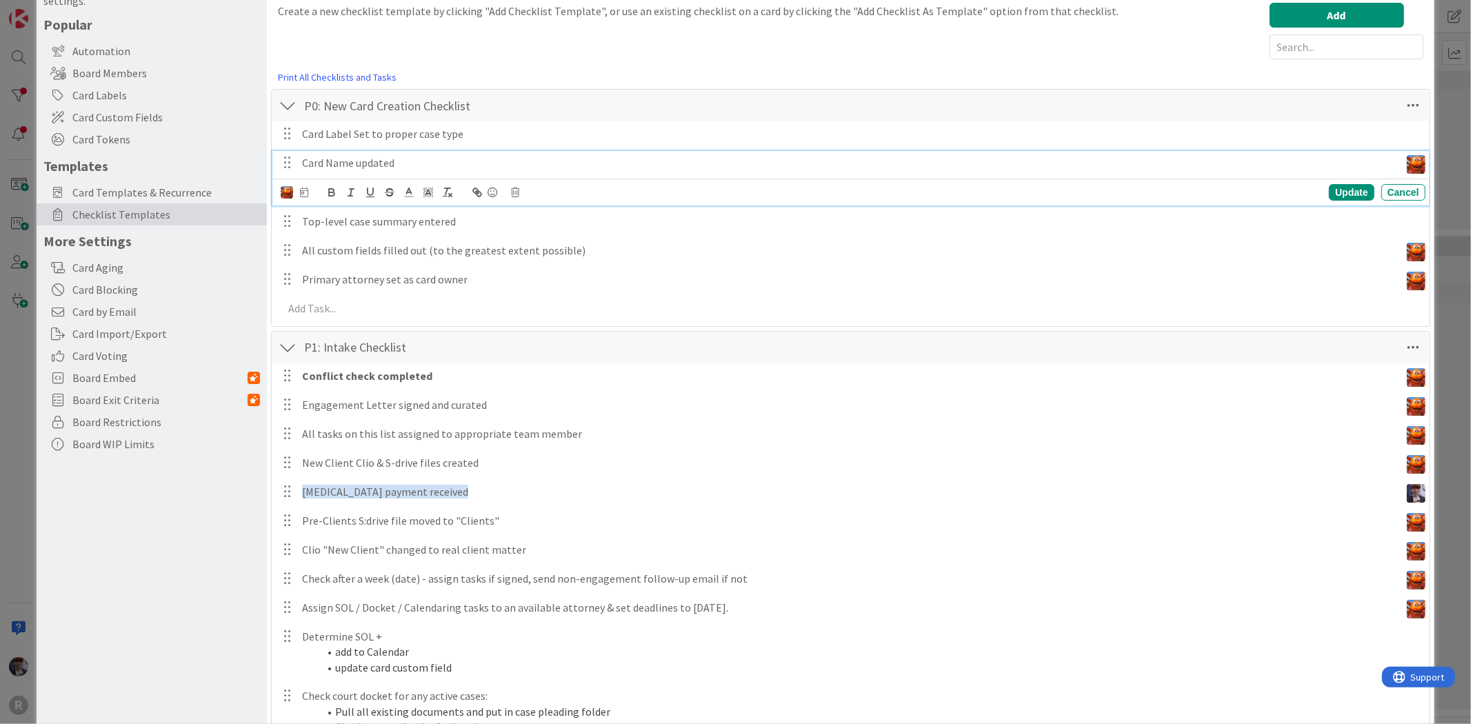
scroll to position [46, 0]
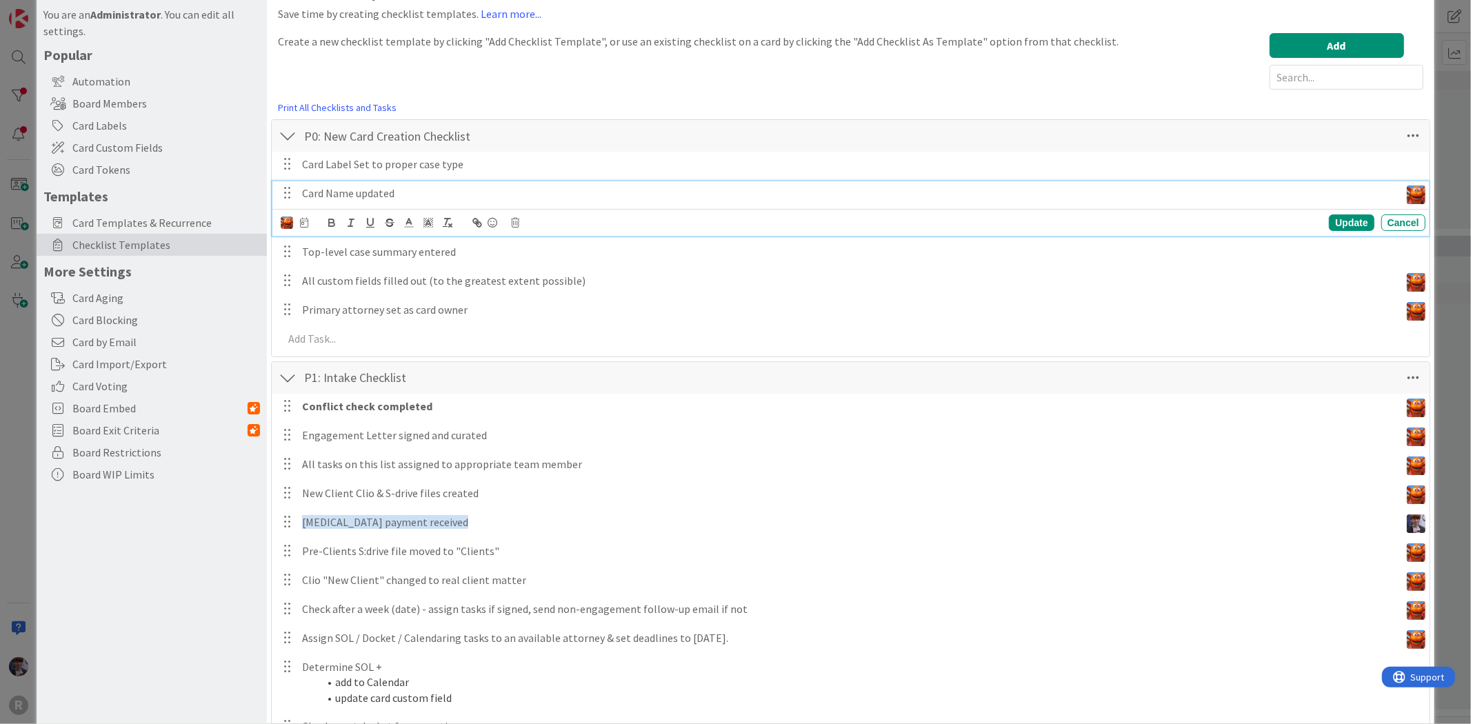
click at [405, 190] on p "Card Name updated" at bounding box center [848, 193] width 1092 height 16
click at [305, 226] on div "[PERSON_NAME] [PERSON_NAME] [PERSON_NAME] [PERSON_NAME] [PERSON_NAME] [PERSON_N…" at bounding box center [295, 222] width 28 height 15
click at [304, 224] on icon at bounding box center [304, 223] width 8 height 10
click at [345, 290] on input "number" at bounding box center [333, 294] width 52 height 25
click at [387, 292] on span "Day(s)" at bounding box center [395, 294] width 44 height 19
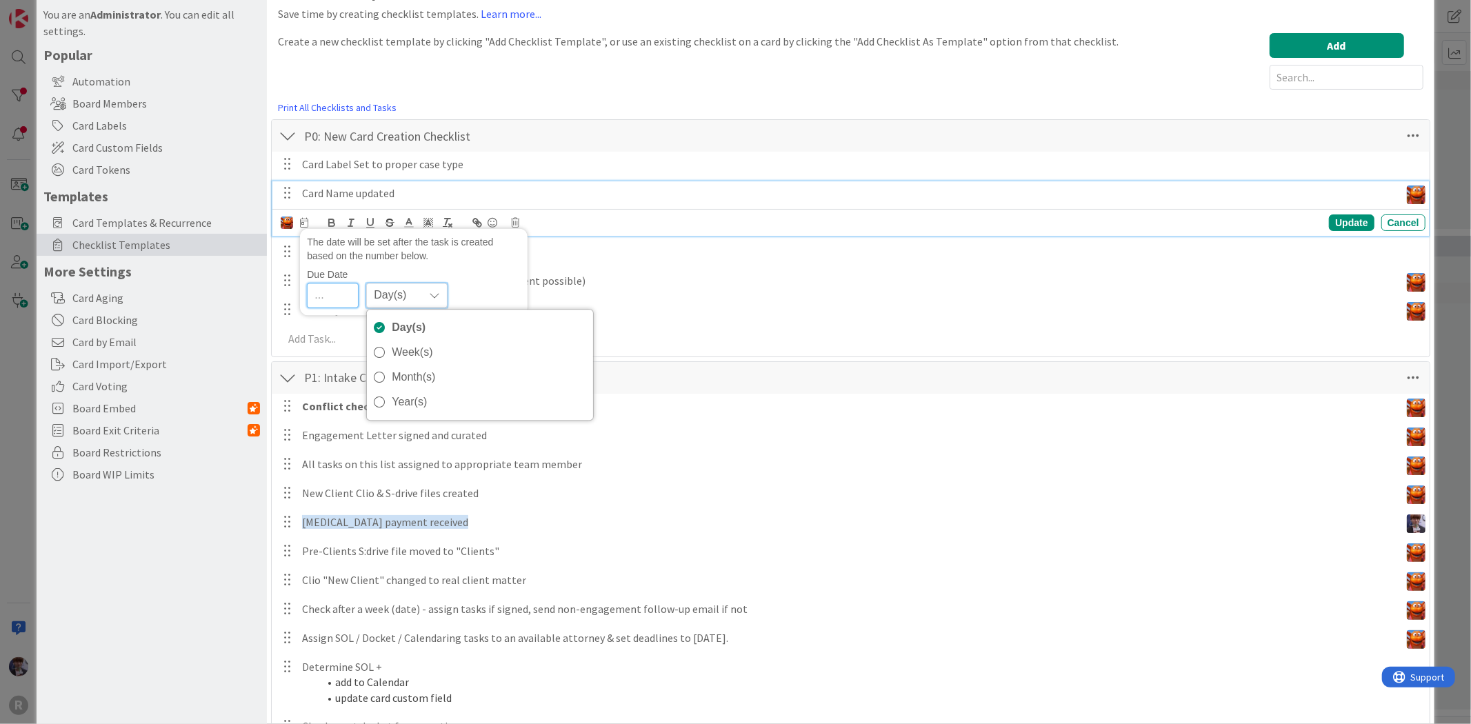
click at [374, 259] on div "The date will be set after the task is created based on the number below." at bounding box center [414, 249] width 214 height 28
click at [346, 291] on input "number" at bounding box center [333, 294] width 52 height 25
click at [412, 256] on div "The date will be set after the task is created based on the number below." at bounding box center [414, 249] width 214 height 28
click at [411, 255] on div "The date will be set after the task is created based on the number below." at bounding box center [414, 249] width 214 height 28
click at [444, 252] on div "The date will be set after the task is created based on the number below." at bounding box center [414, 249] width 214 height 28
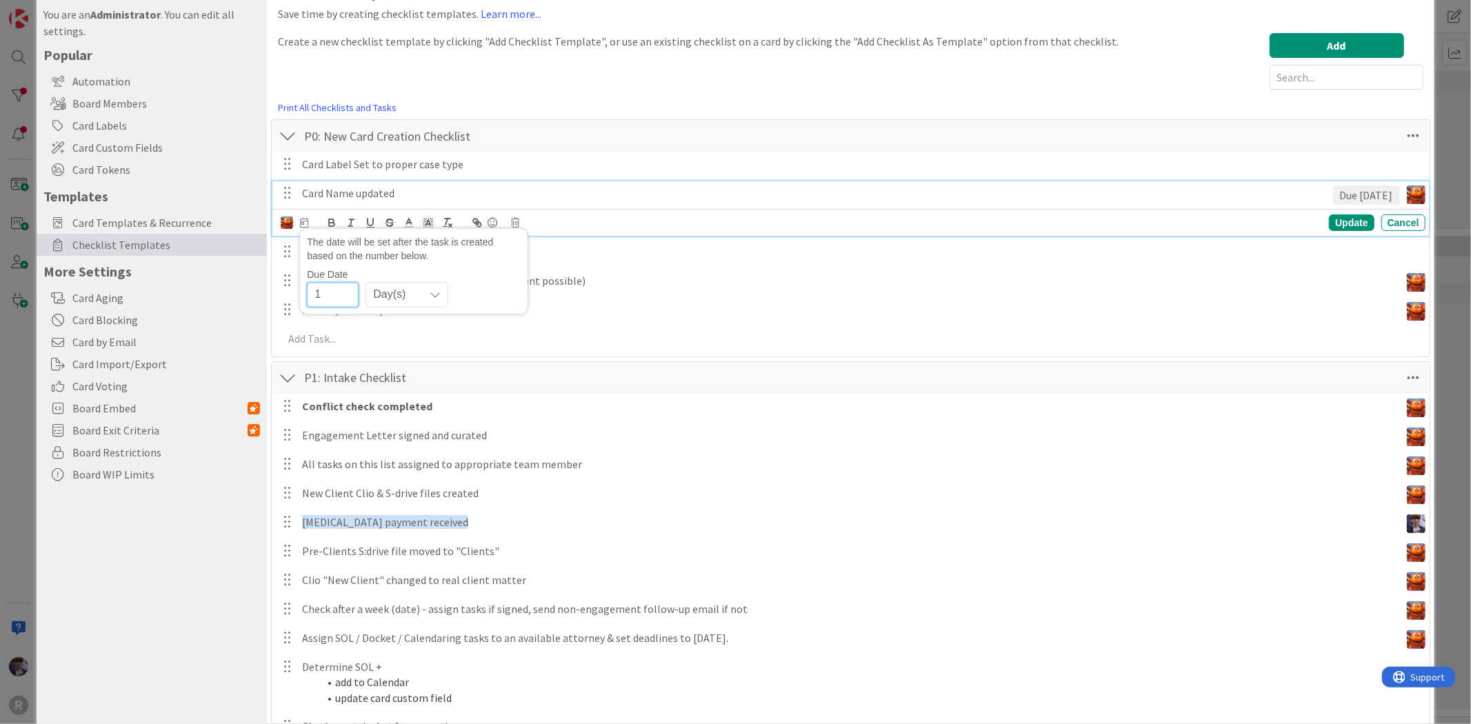
click at [495, 255] on div "The date will be set after the task is created based on the number below." at bounding box center [414, 249] width 214 height 28
type input "1"
click at [684, 182] on div "Card Name updated" at bounding box center [814, 193] width 1036 height 24
click at [302, 233] on div "[PERSON_NAME] [PERSON_NAME] [PERSON_NAME] [PERSON_NAME] [PERSON_NAME] [PERSON_N…" at bounding box center [850, 222] width 1156 height 27
click at [302, 226] on icon at bounding box center [304, 223] width 8 height 10
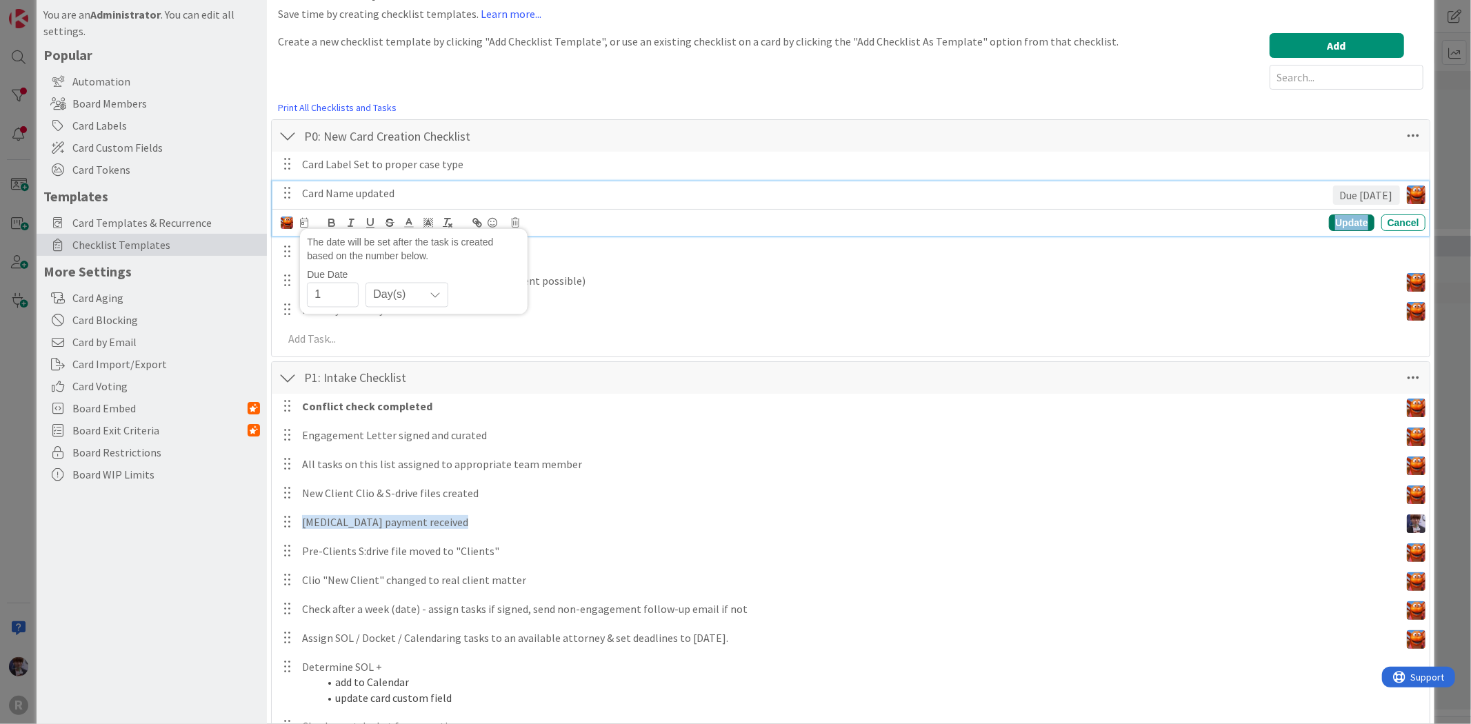
click at [1329, 221] on div "Update" at bounding box center [1351, 222] width 45 height 17
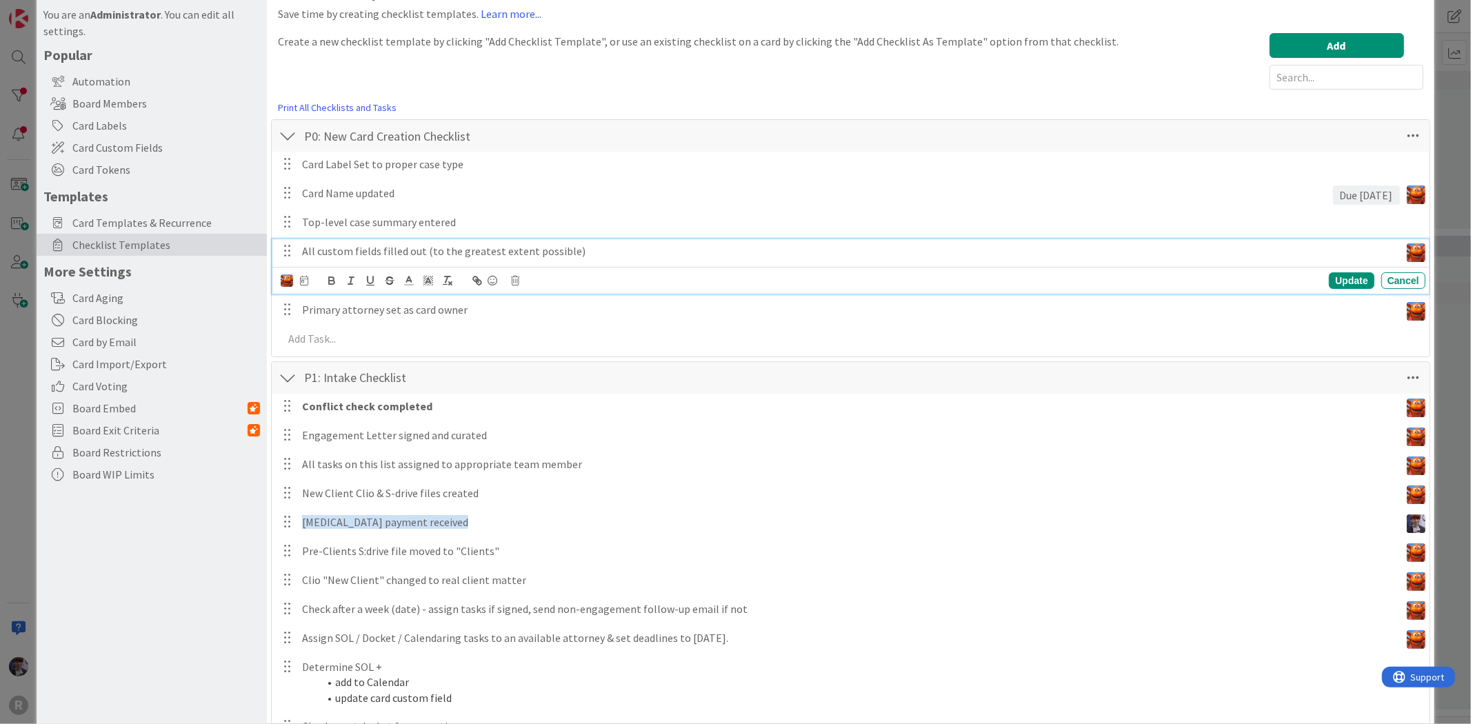
click at [339, 258] on p "All custom fields filled out (to the greatest extent possible)" at bounding box center [848, 251] width 1092 height 16
click at [300, 281] on icon at bounding box center [304, 281] width 8 height 10
click at [339, 347] on input "number" at bounding box center [333, 352] width 52 height 25
type input "1"
click at [1353, 279] on div "Update" at bounding box center [1351, 280] width 45 height 17
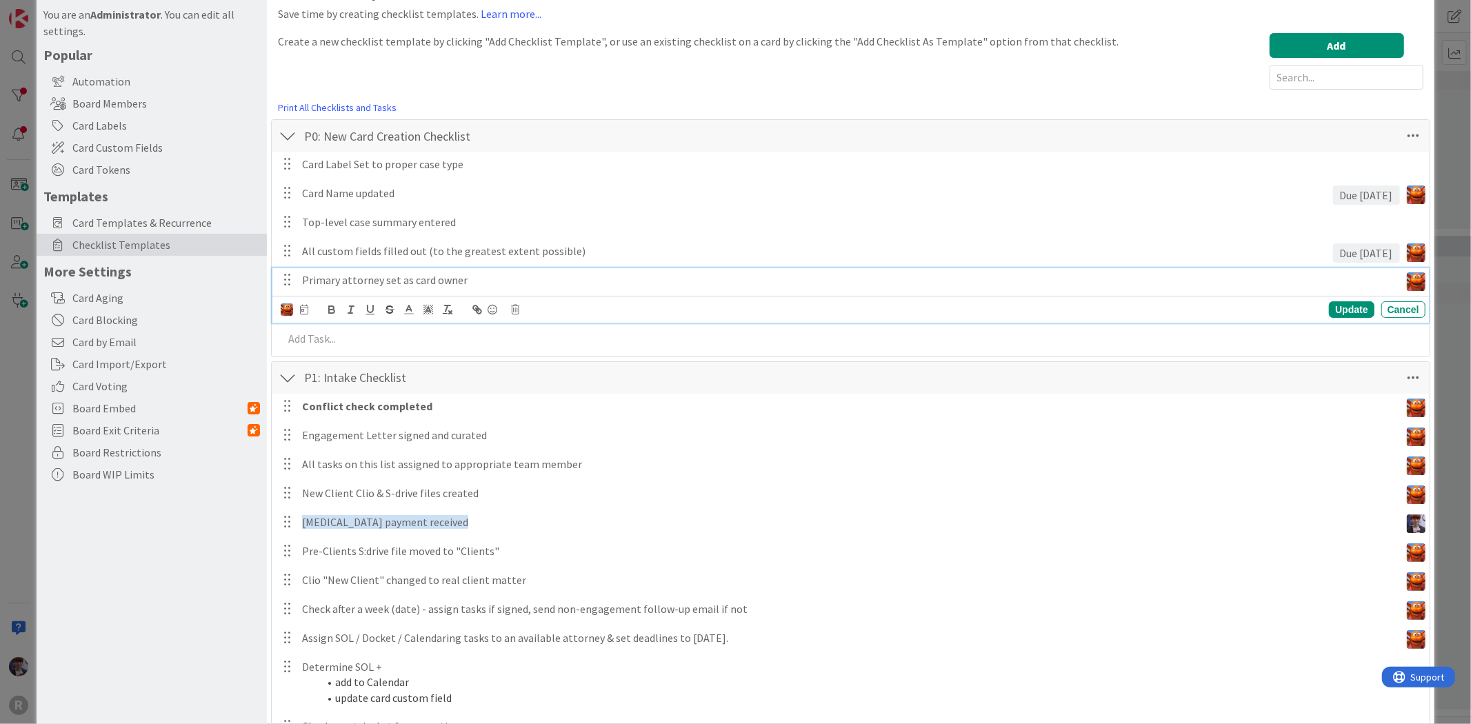
click at [416, 281] on p "Primary attorney set as card owner" at bounding box center [848, 280] width 1092 height 16
click at [302, 310] on icon at bounding box center [304, 310] width 8 height 10
click at [348, 381] on input "number" at bounding box center [333, 381] width 52 height 25
type input "1"
click at [1340, 305] on div "Update" at bounding box center [1351, 309] width 45 height 17
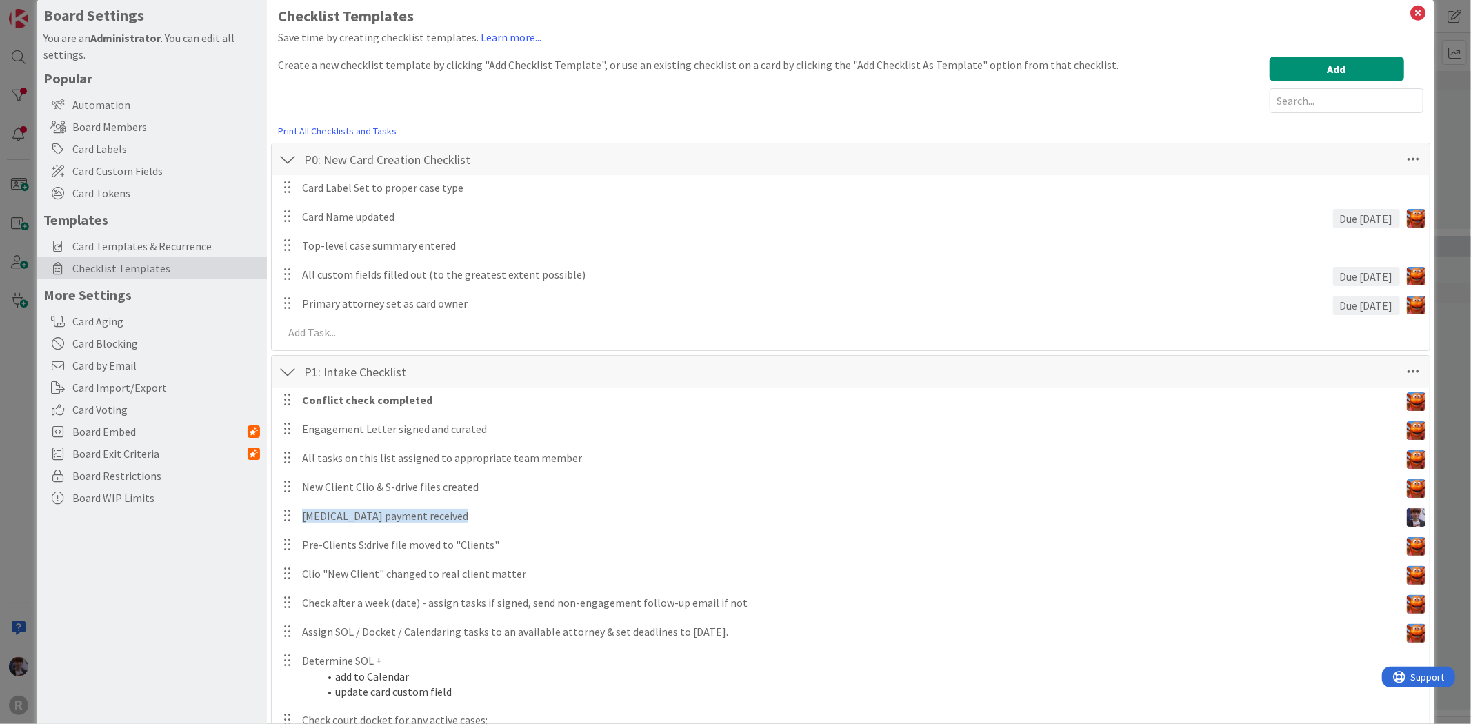
scroll to position [0, 0]
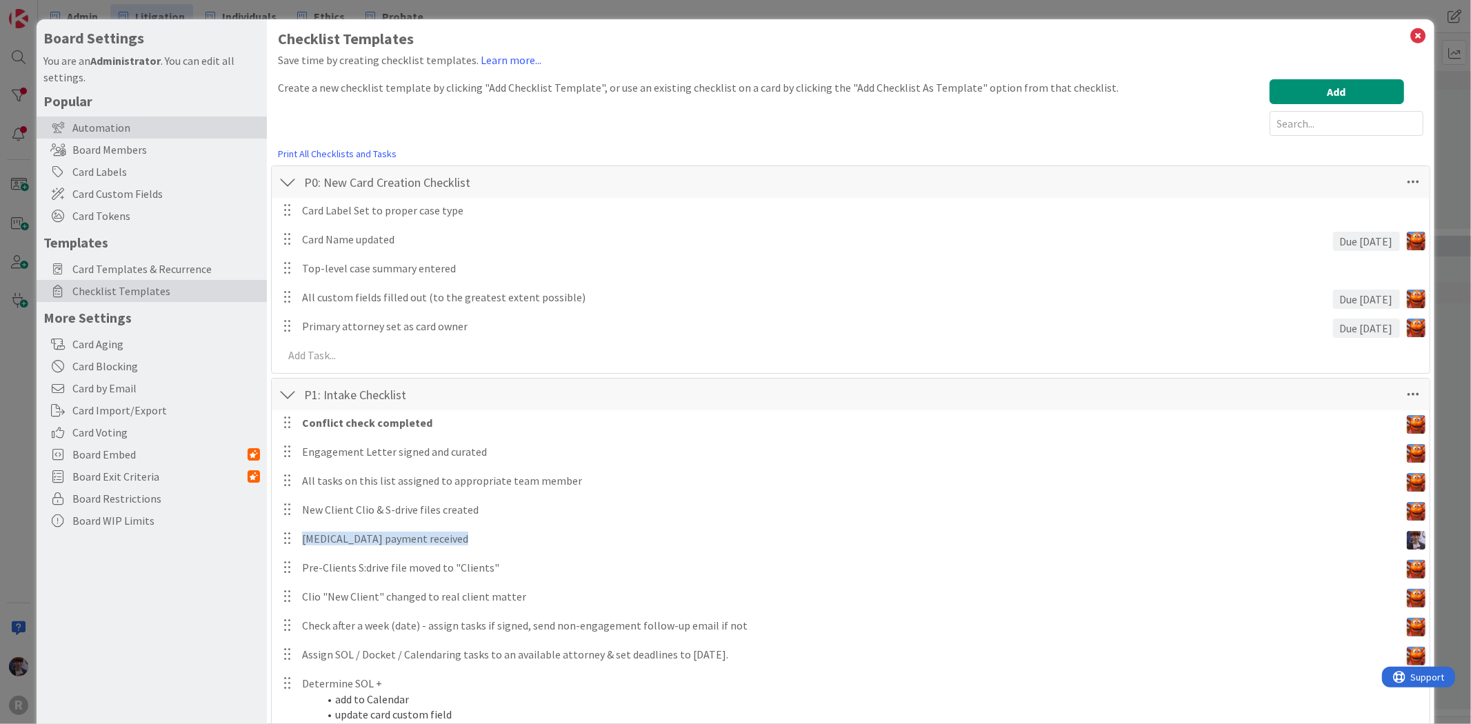
click at [98, 132] on div "Automation" at bounding box center [152, 128] width 230 height 22
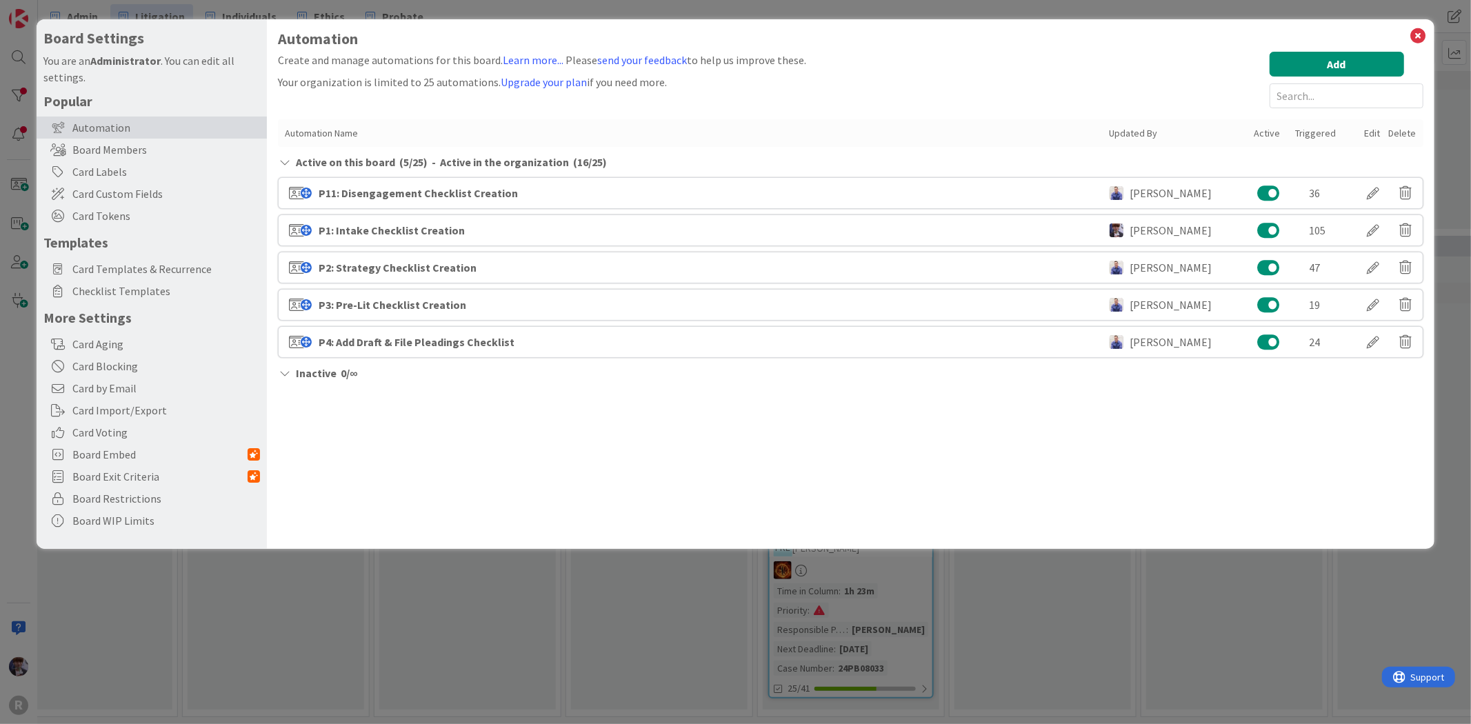
click at [636, 221] on div "P1: Intake Checklist Creation [PERSON_NAME] 105" at bounding box center [850, 230] width 1145 height 32
click at [1375, 238] on div at bounding box center [1373, 230] width 39 height 23
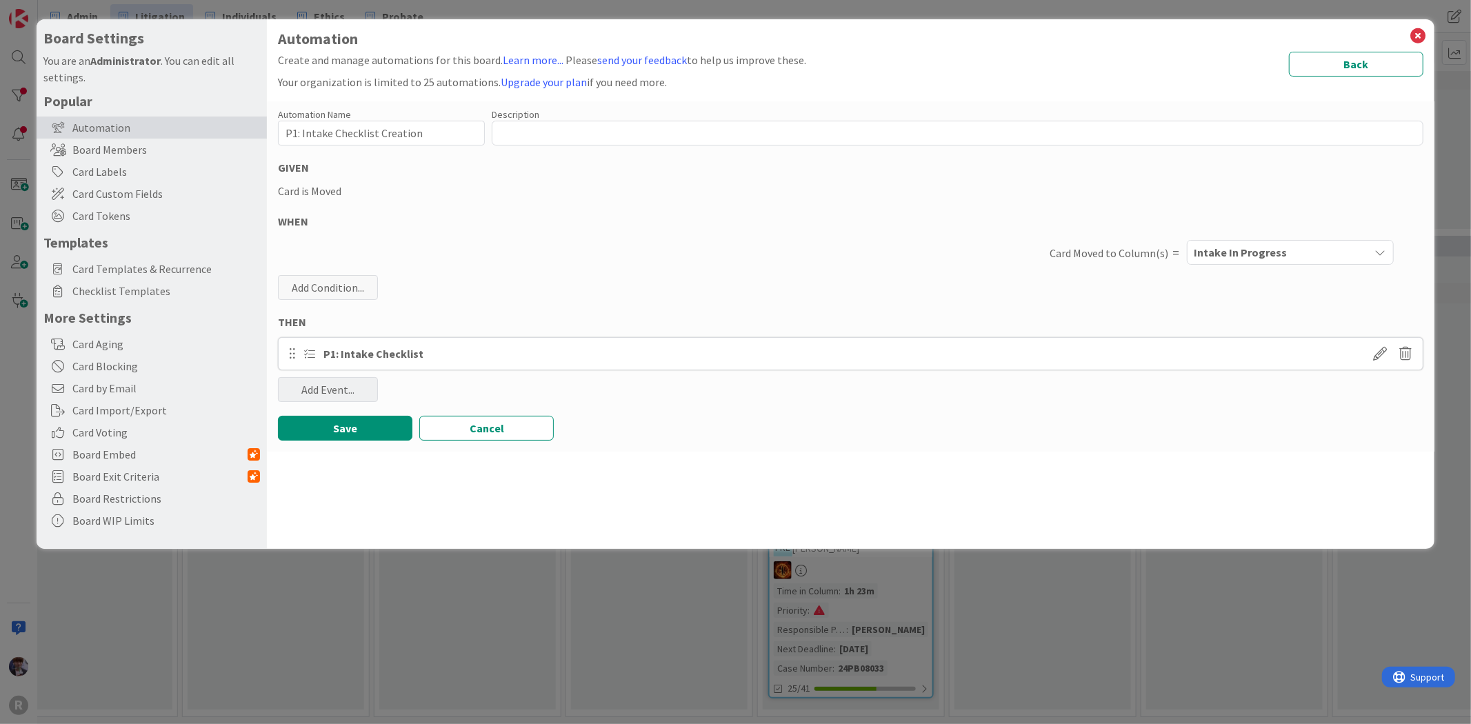
click at [353, 385] on div "Add Event..." at bounding box center [328, 389] width 100 height 25
click at [369, 441] on link "Add Checklist Template ..." at bounding box center [381, 443] width 207 height 22
click at [357, 450] on span "Select..." at bounding box center [369, 456] width 154 height 19
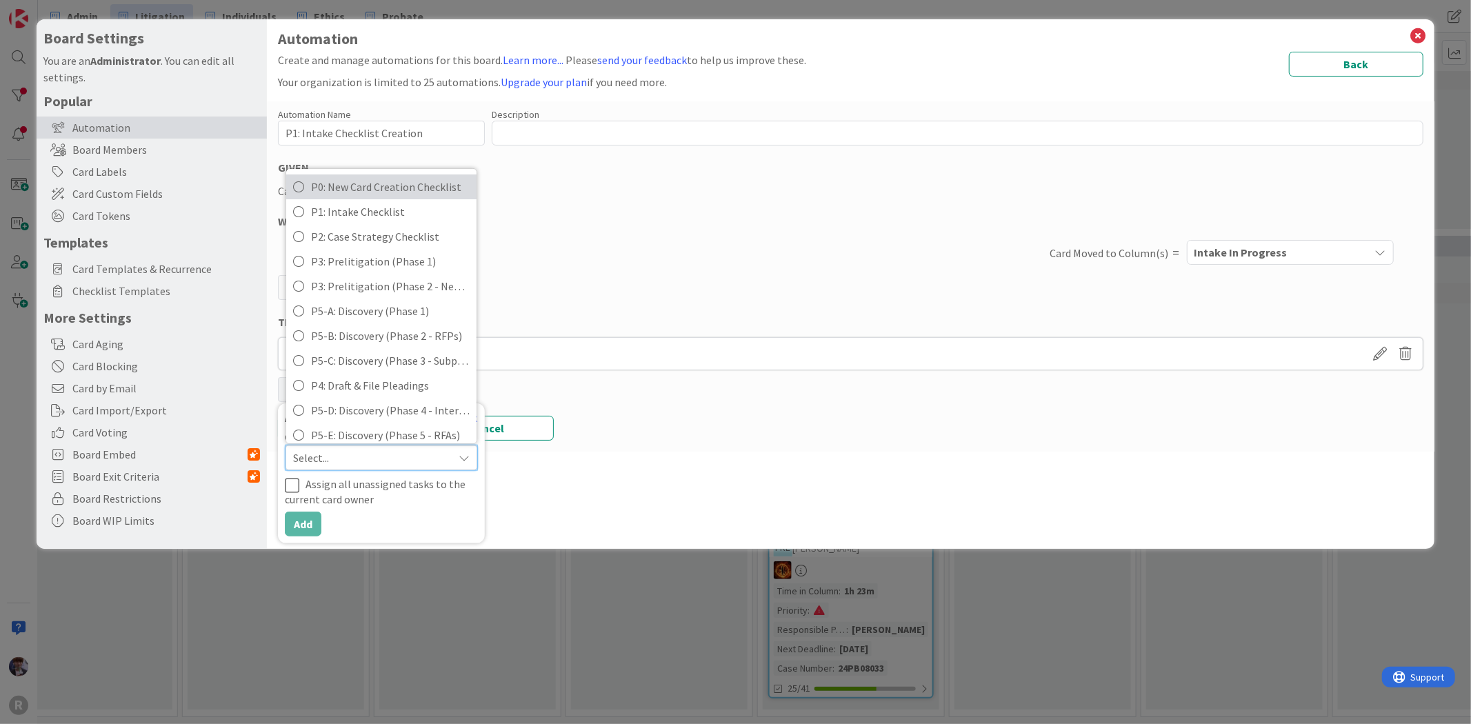
click at [371, 190] on span "P0: New Card Creation Checklist" at bounding box center [390, 187] width 159 height 21
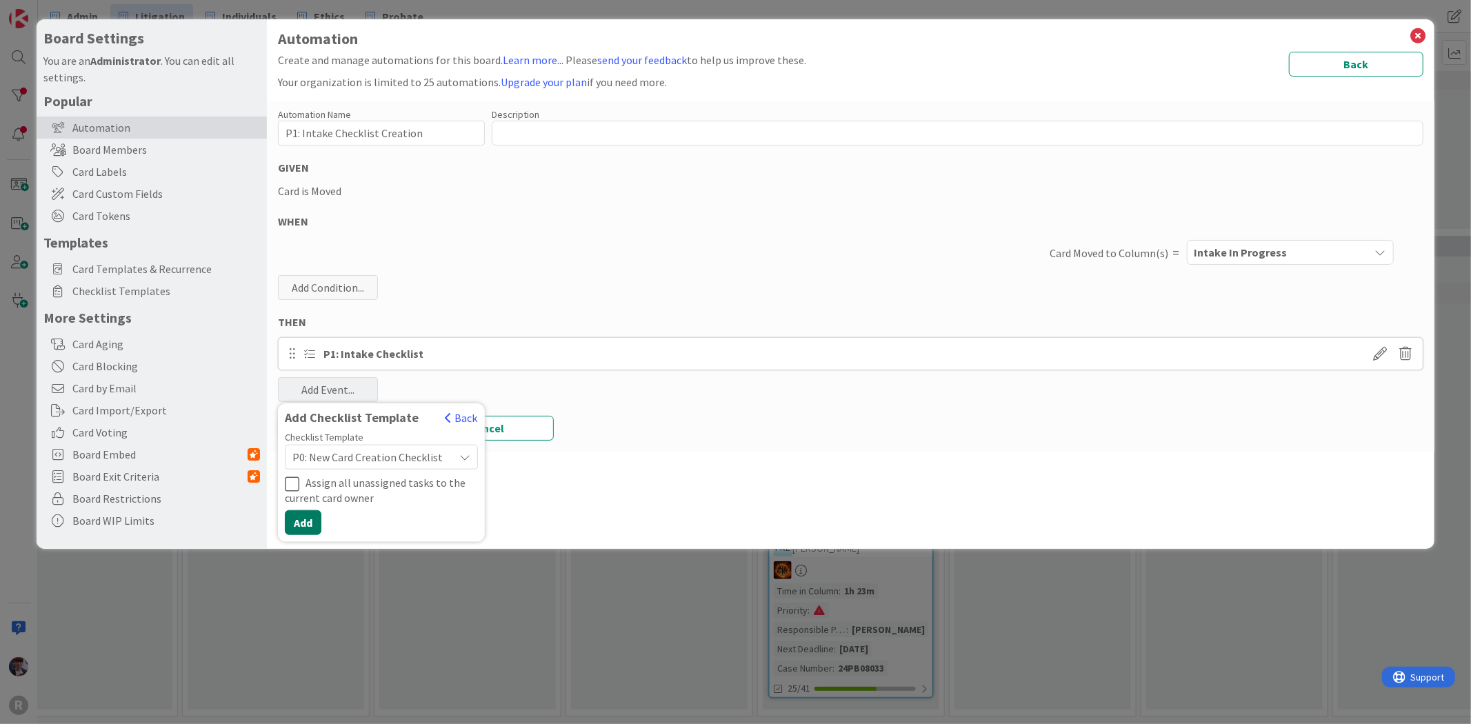
click at [308, 527] on button "Add" at bounding box center [303, 522] width 37 height 25
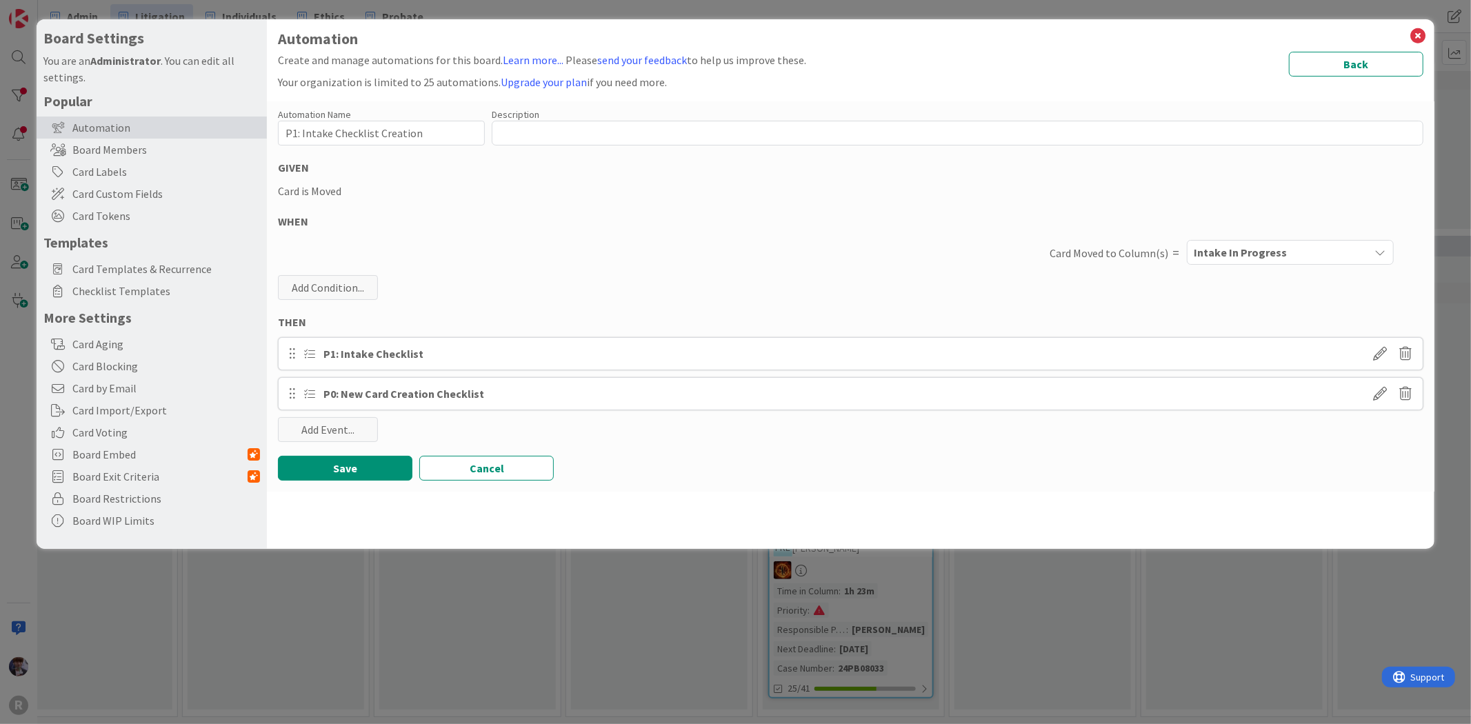
click at [293, 394] on div at bounding box center [292, 393] width 7 height 23
click at [1382, 357] on span at bounding box center [1380, 353] width 25 height 25
click at [860, 439] on div "Automation Name 29 / 128 P1: Intake Checklist Creation Description 0 / 256 GIVE…" at bounding box center [850, 296] width 1167 height 390
drag, startPoint x: 388, startPoint y: 396, endPoint x: 390, endPoint y: 367, distance: 29.0
click at [390, 367] on div "P1: Intake Checklist Add Card Template ... Add Checklist Template ... Add Comme…" at bounding box center [850, 373] width 1145 height 73
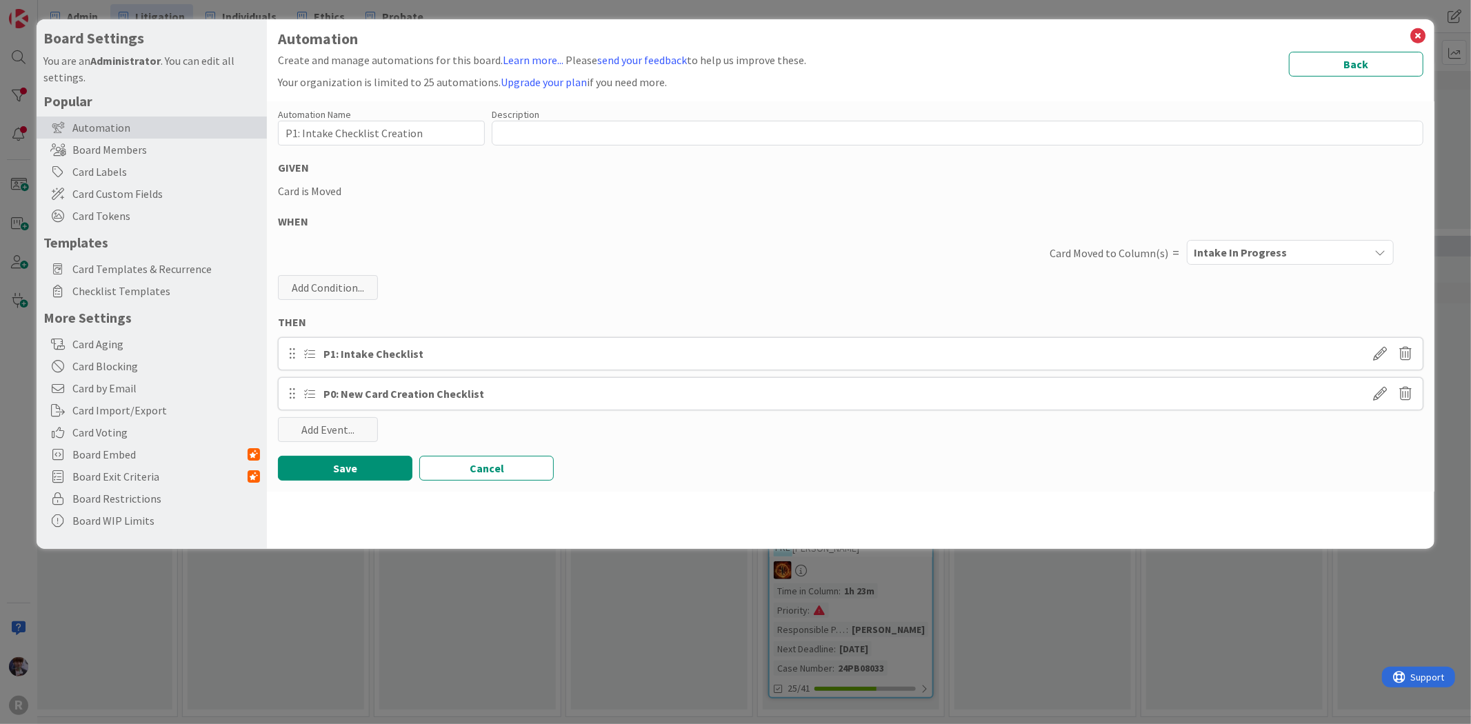
drag, startPoint x: 290, startPoint y: 352, endPoint x: 290, endPoint y: 334, distance: 17.9
click at [290, 347] on div "P1: Intake Checklist Add Card Template ... Add Checklist Template ... Add Comme…" at bounding box center [850, 353] width 1145 height 33
click at [290, 333] on div "Automation Name 29 / 128 P1: Intake Checklist Creation Description 0 / 256 GIVE…" at bounding box center [850, 296] width 1167 height 390
click at [357, 474] on button "Save" at bounding box center [345, 468] width 134 height 25
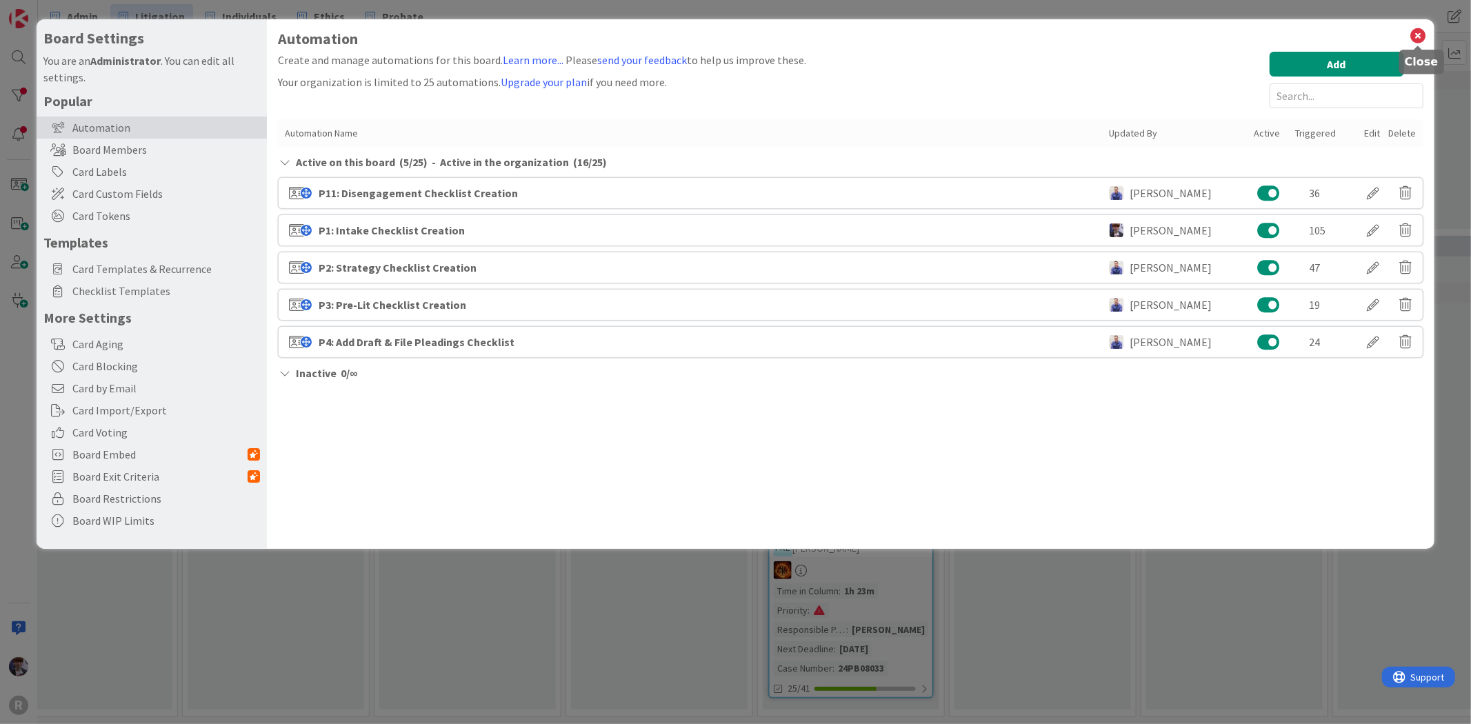
click at [1423, 36] on icon at bounding box center [1418, 35] width 18 height 19
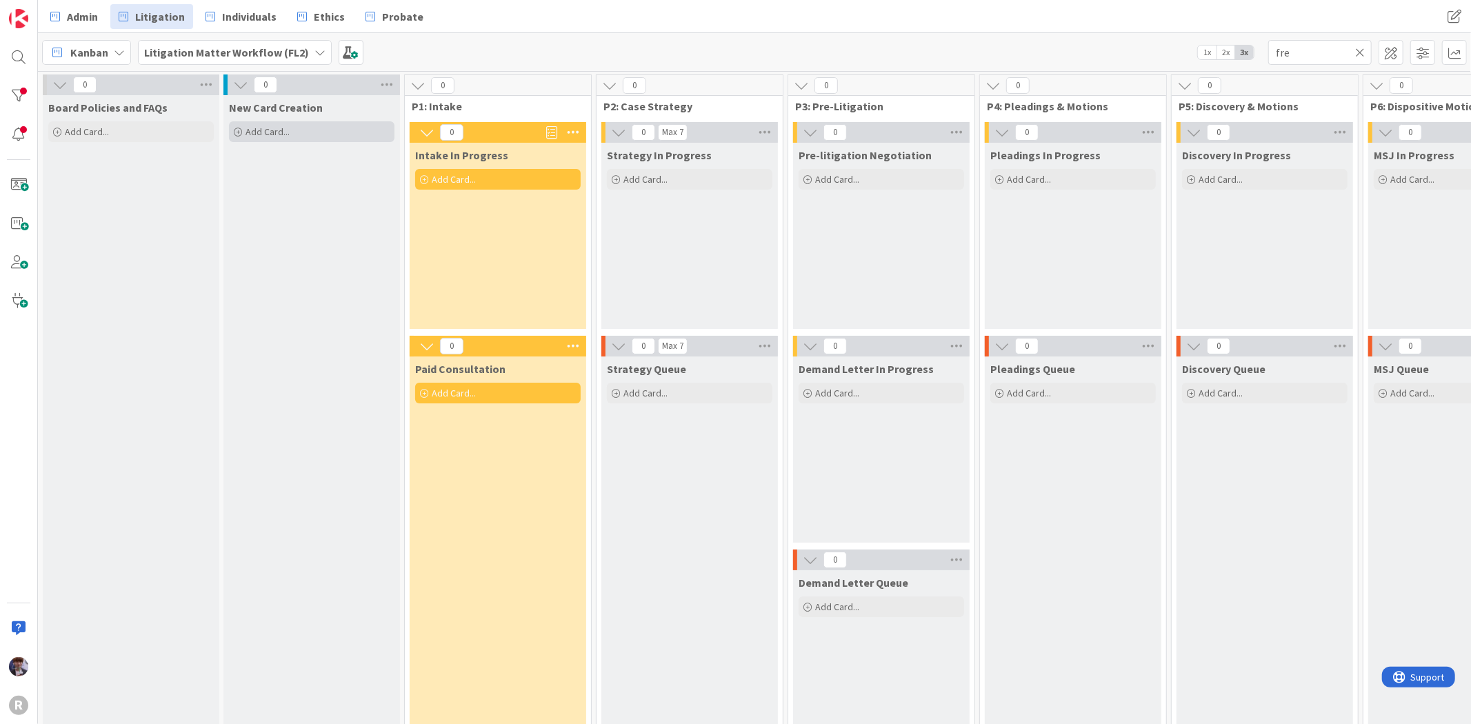
click at [265, 132] on span "Add Card..." at bounding box center [267, 131] width 44 height 12
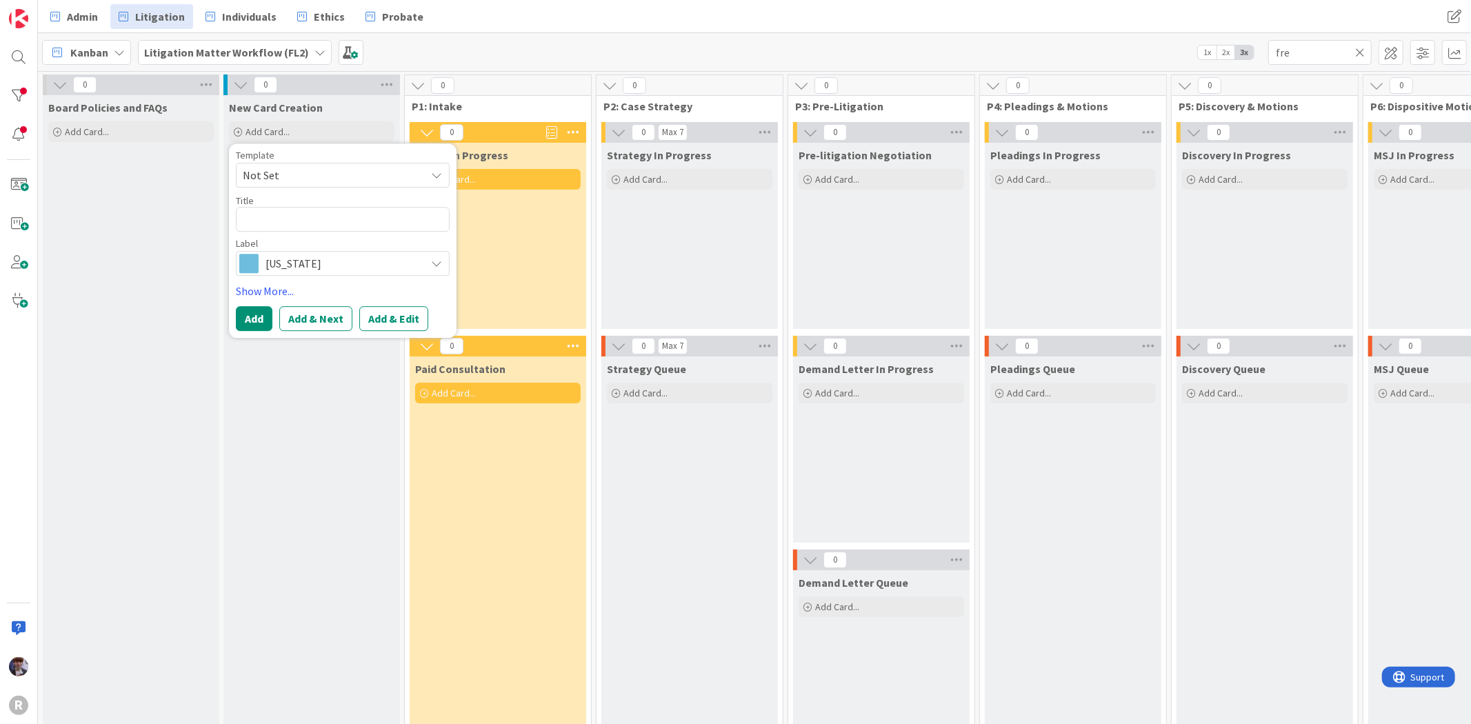
type textarea "x"
type textarea "T"
type textarea "x"
type textarea "Te"
type textarea "x"
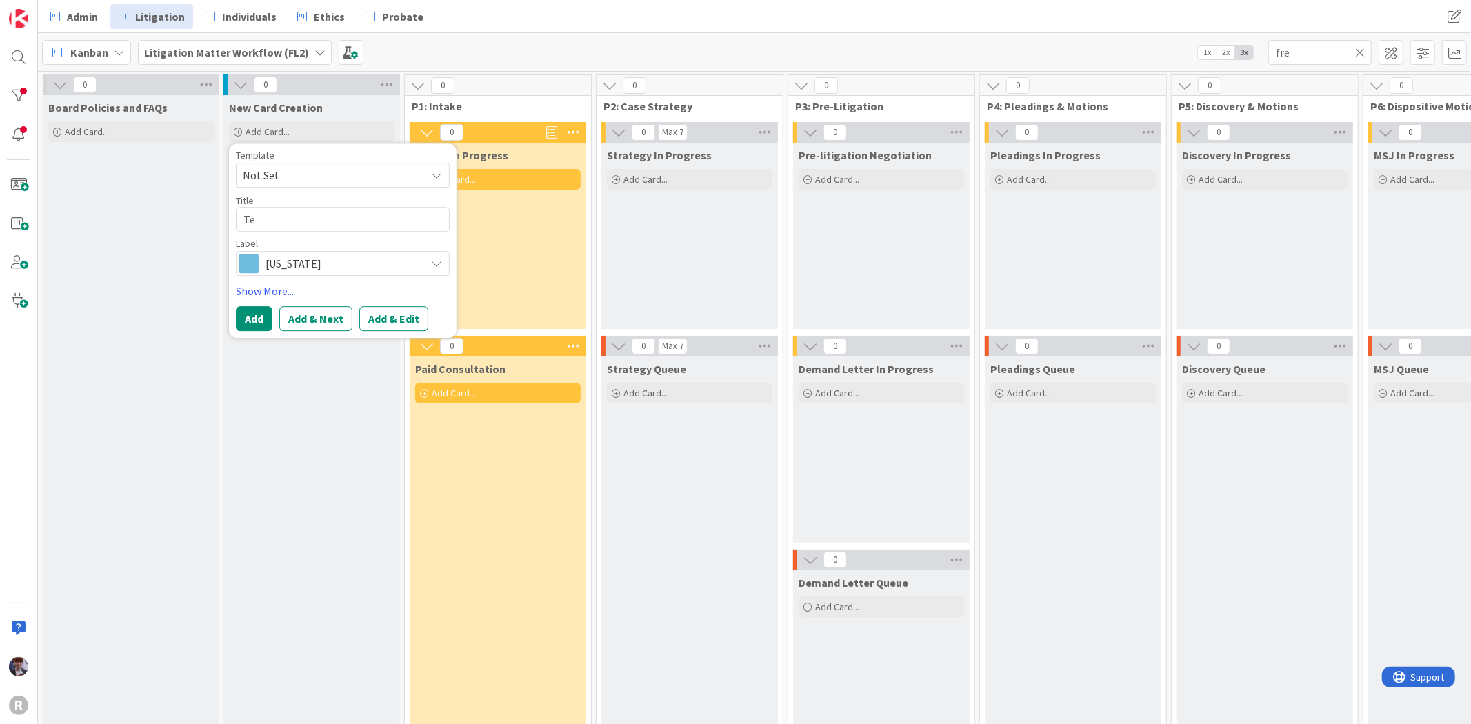
type textarea "Tes"
type textarea "x"
type textarea "Test"
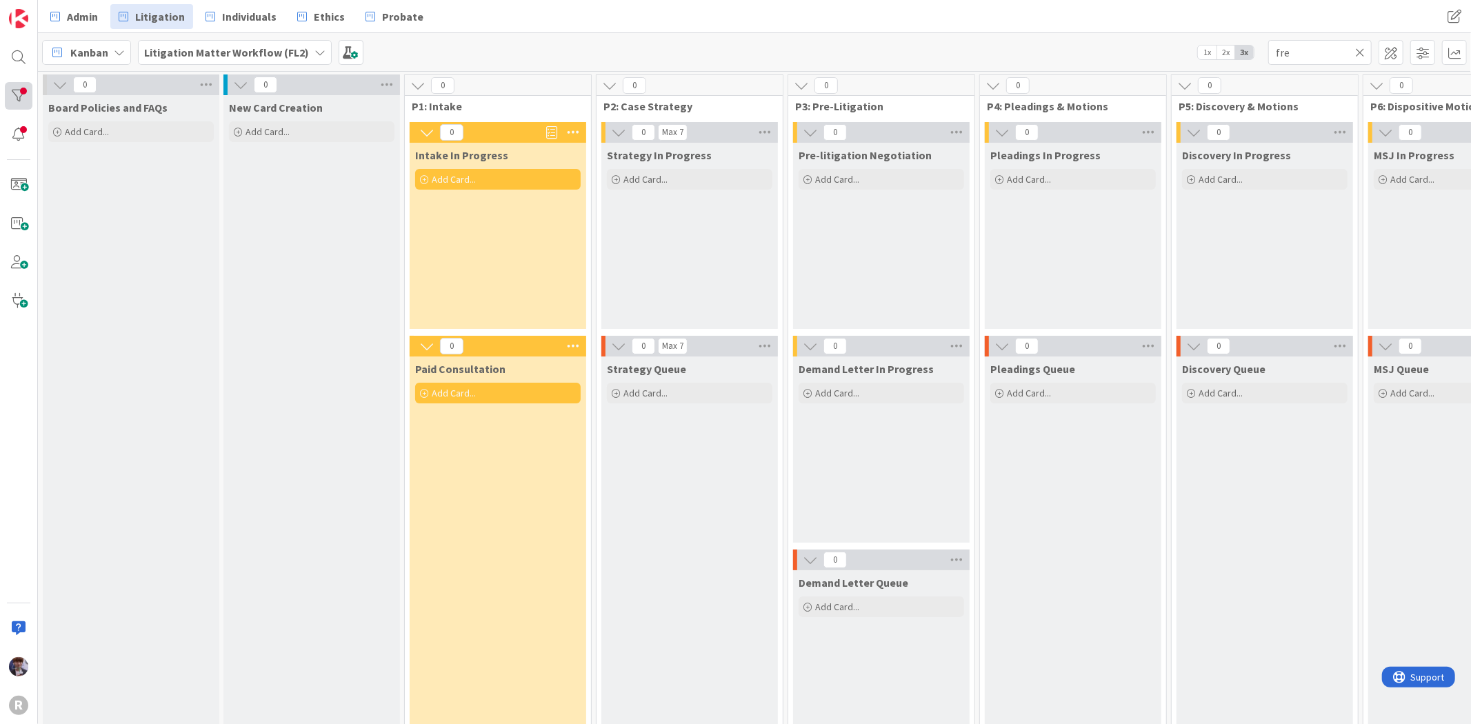
click at [21, 105] on div at bounding box center [19, 96] width 28 height 28
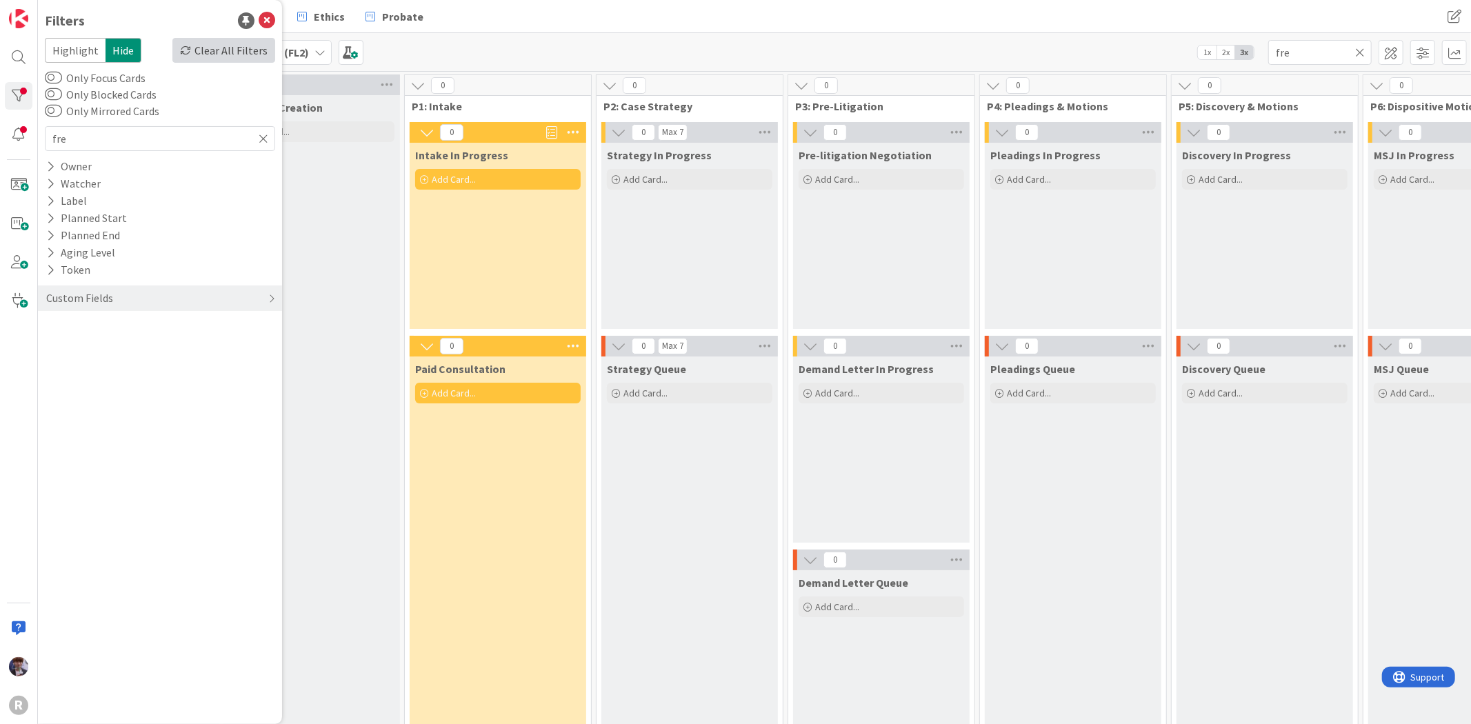
click at [219, 50] on div "Clear All Filters" at bounding box center [223, 50] width 103 height 25
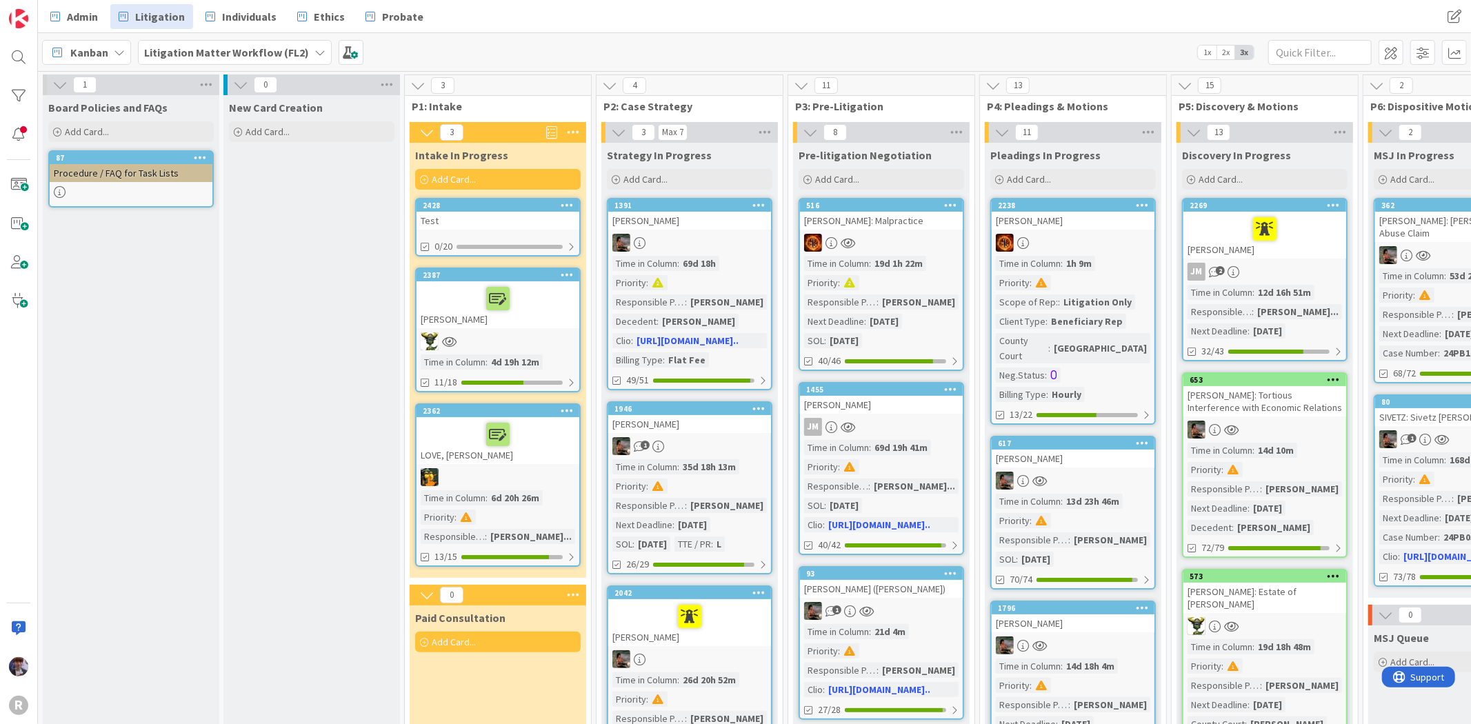
click at [492, 218] on div "Test" at bounding box center [497, 221] width 163 height 18
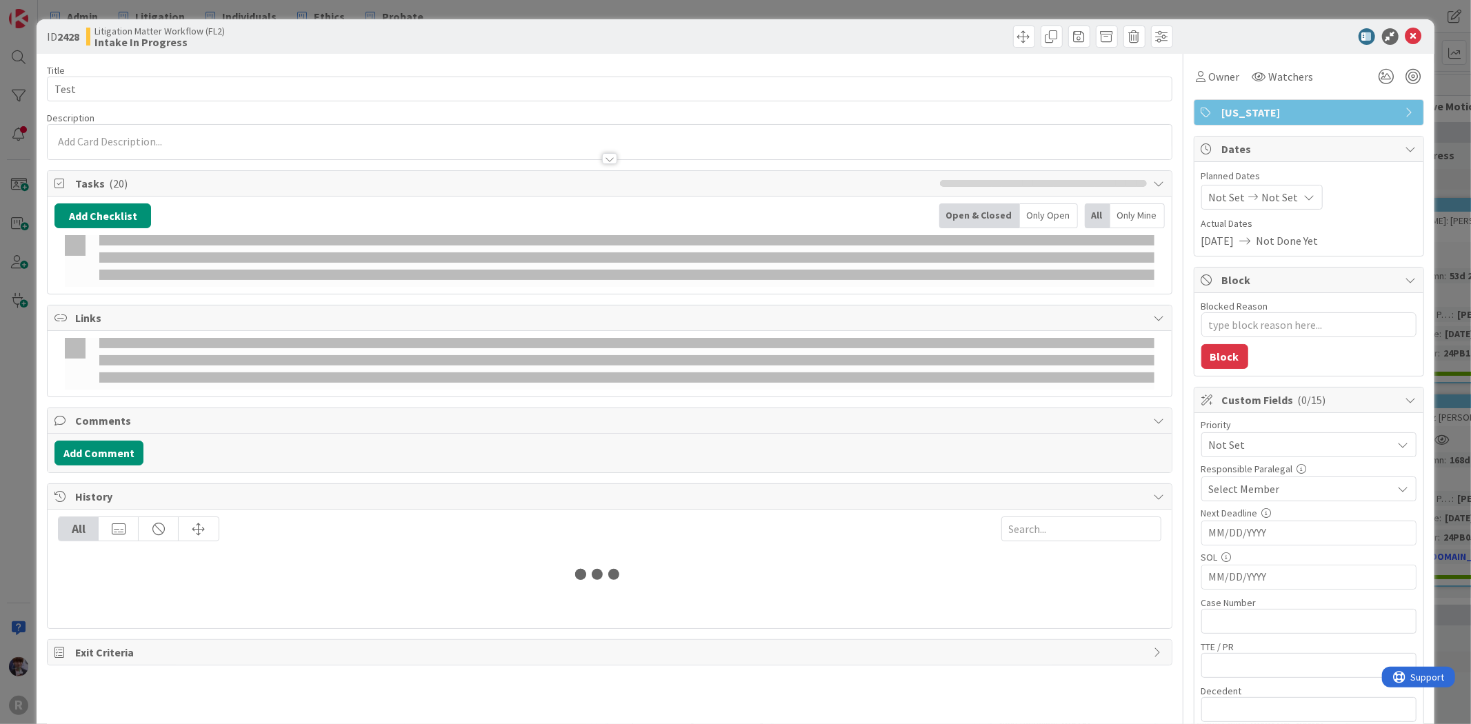
type textarea "x"
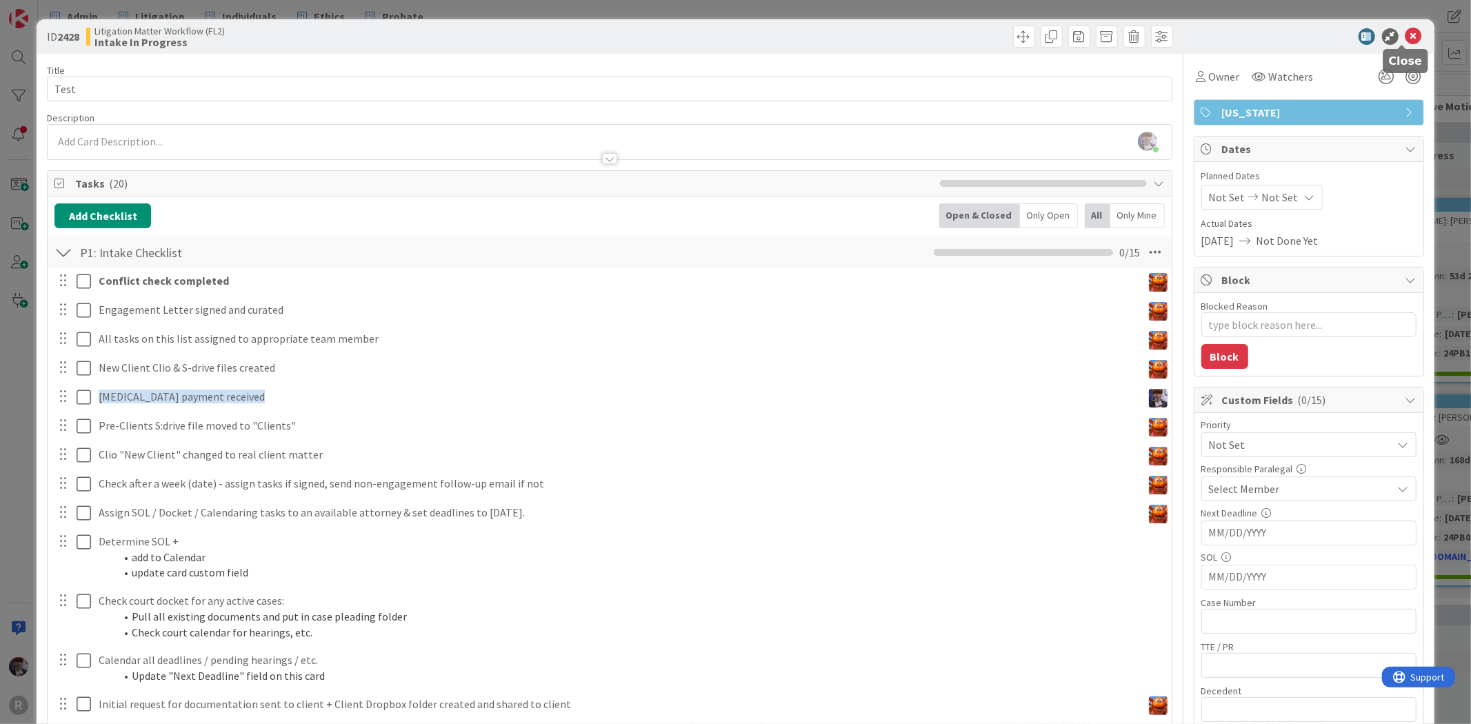
click at [1410, 28] on icon at bounding box center [1413, 36] width 17 height 17
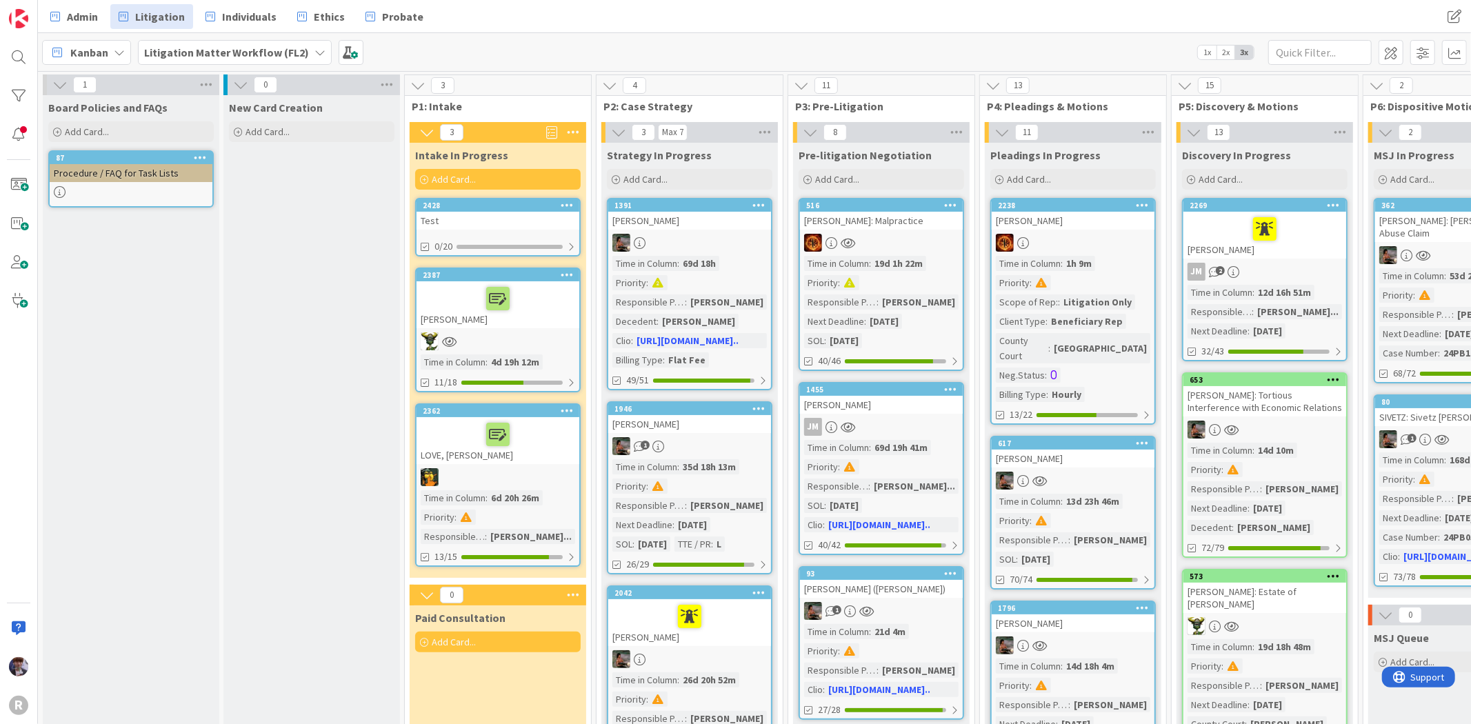
click at [568, 203] on icon at bounding box center [567, 205] width 13 height 10
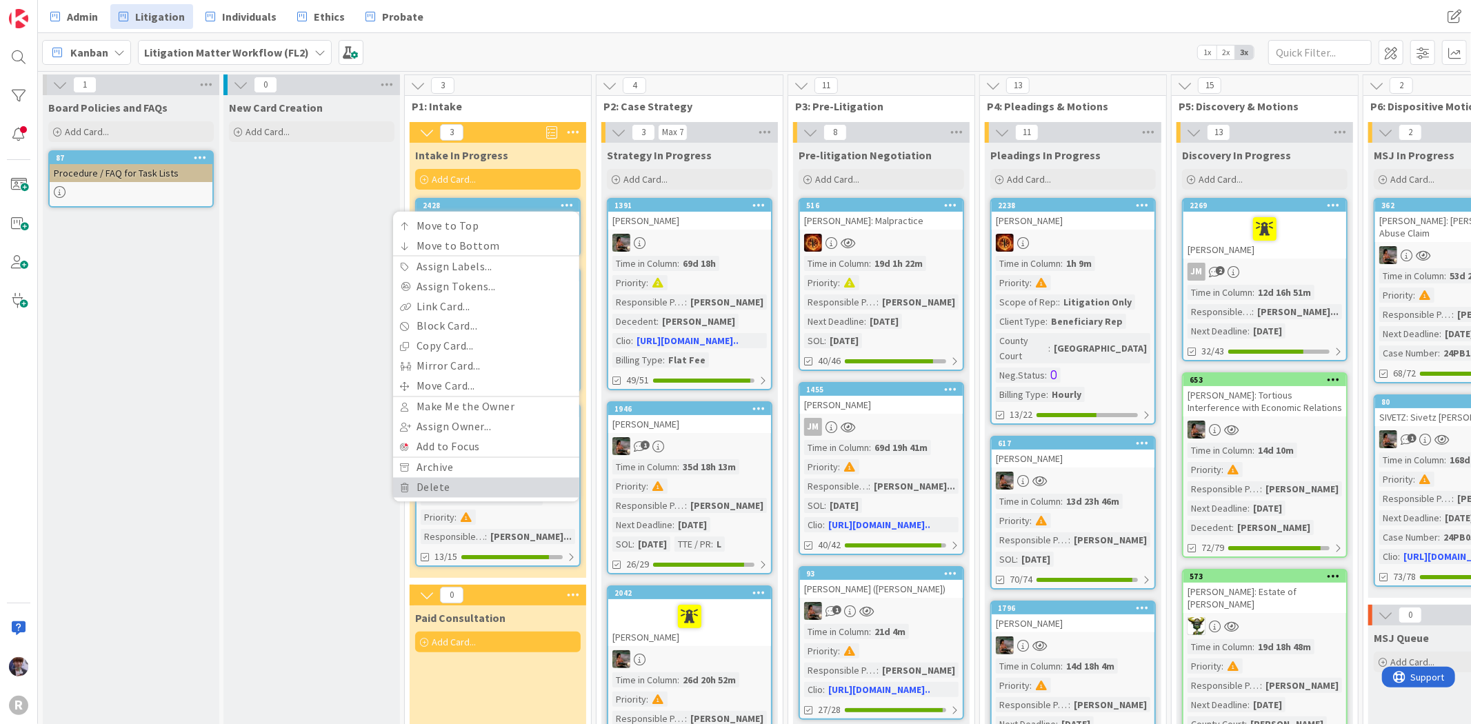
click at [456, 484] on link "Delete" at bounding box center [486, 488] width 186 height 20
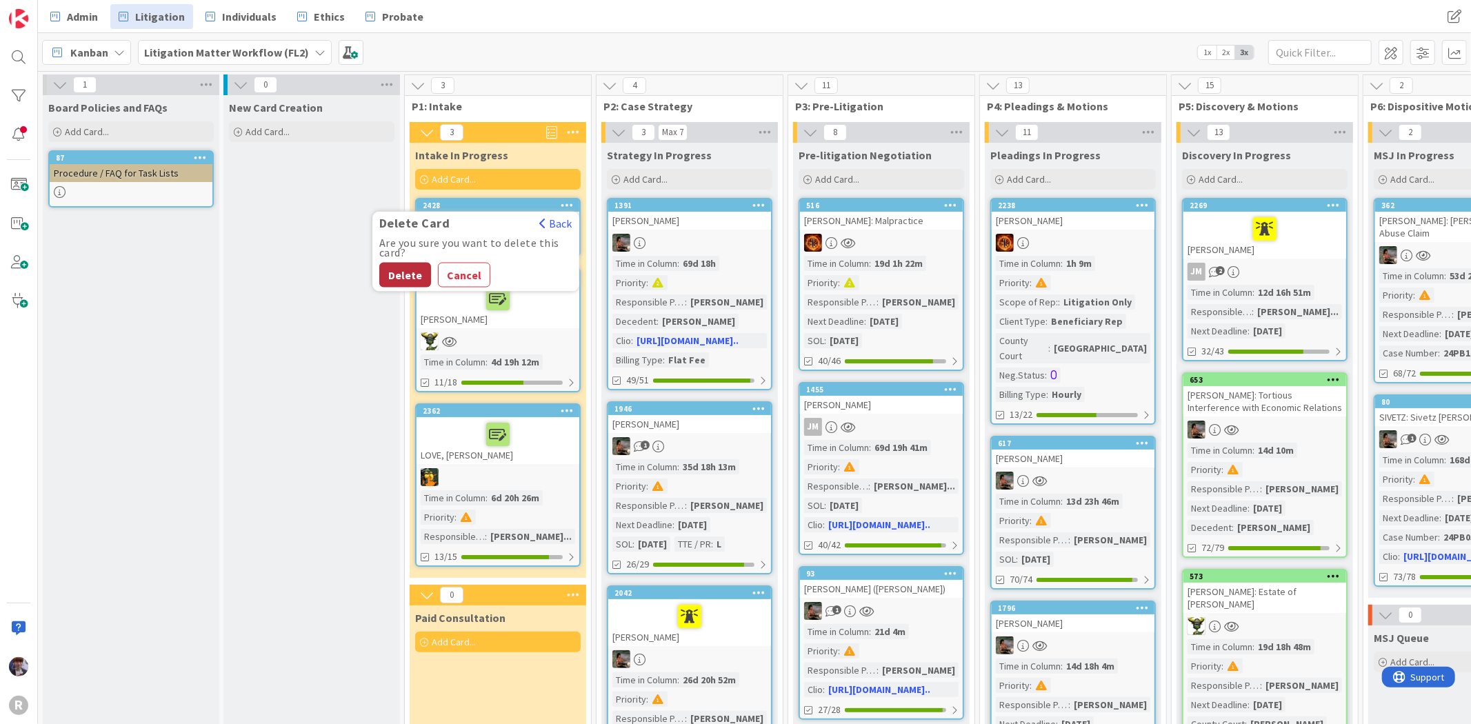
click at [414, 276] on button "Delete" at bounding box center [405, 275] width 52 height 25
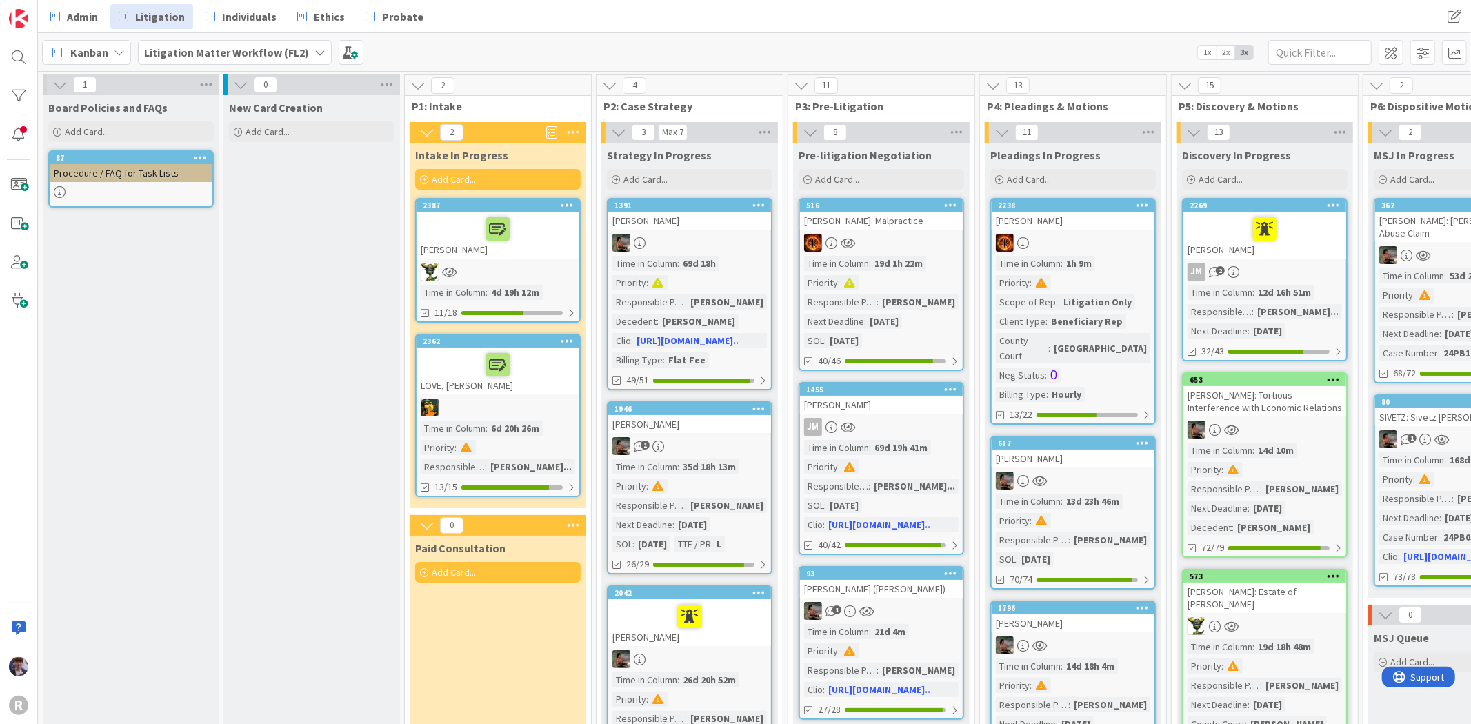
click at [81, 47] on span "Kanban" at bounding box center [89, 52] width 38 height 17
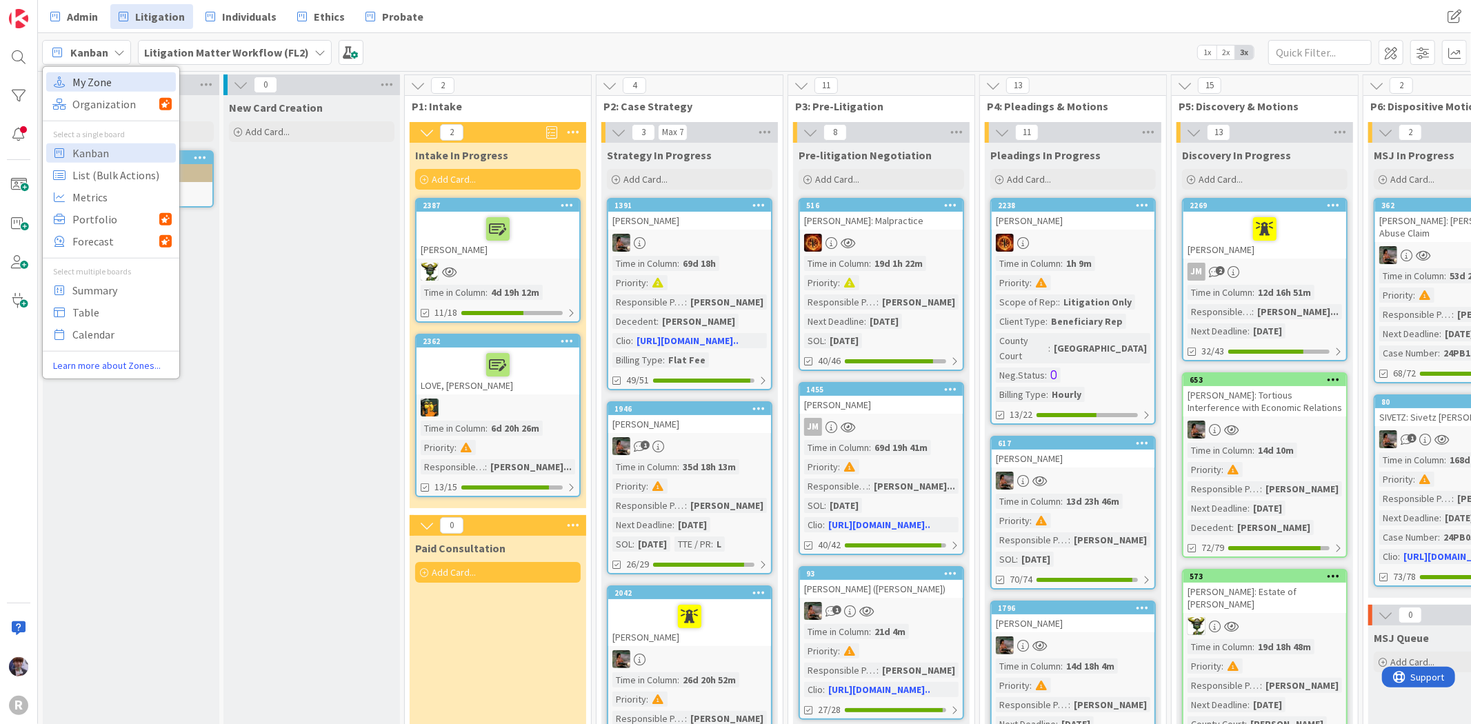
click at [102, 78] on span "My Zone" at bounding box center [121, 81] width 99 height 21
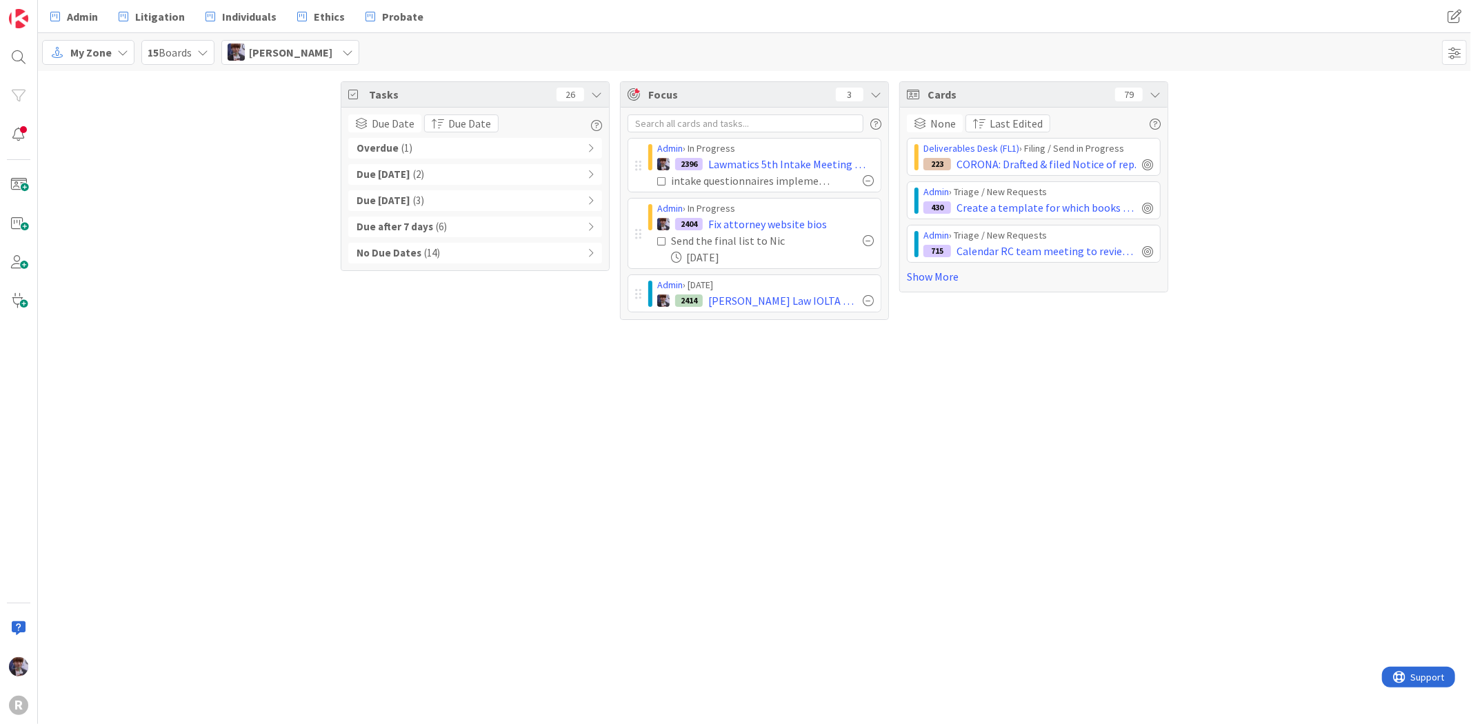
click at [277, 48] on span "[PERSON_NAME]" at bounding box center [290, 52] width 83 height 17
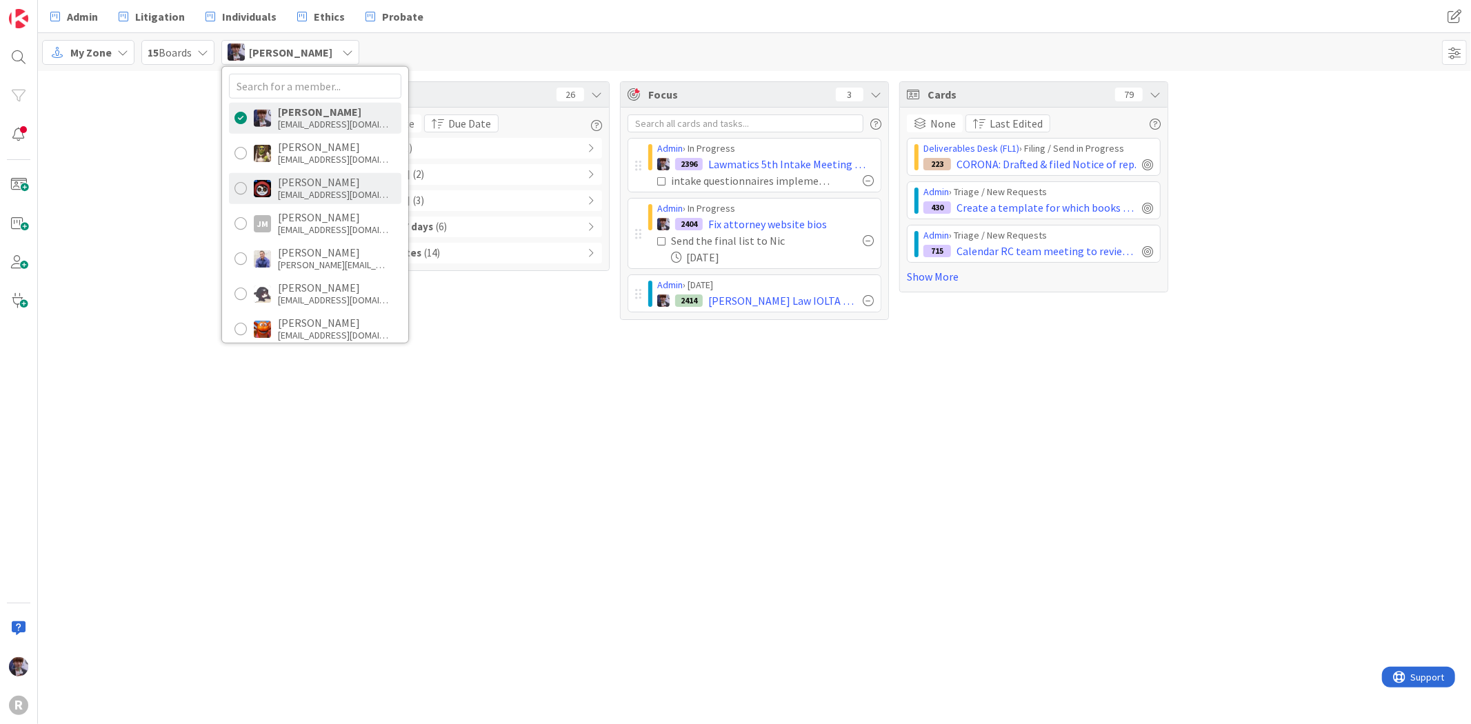
click at [306, 195] on div "[EMAIL_ADDRESS][DOMAIN_NAME]" at bounding box center [333, 194] width 110 height 12
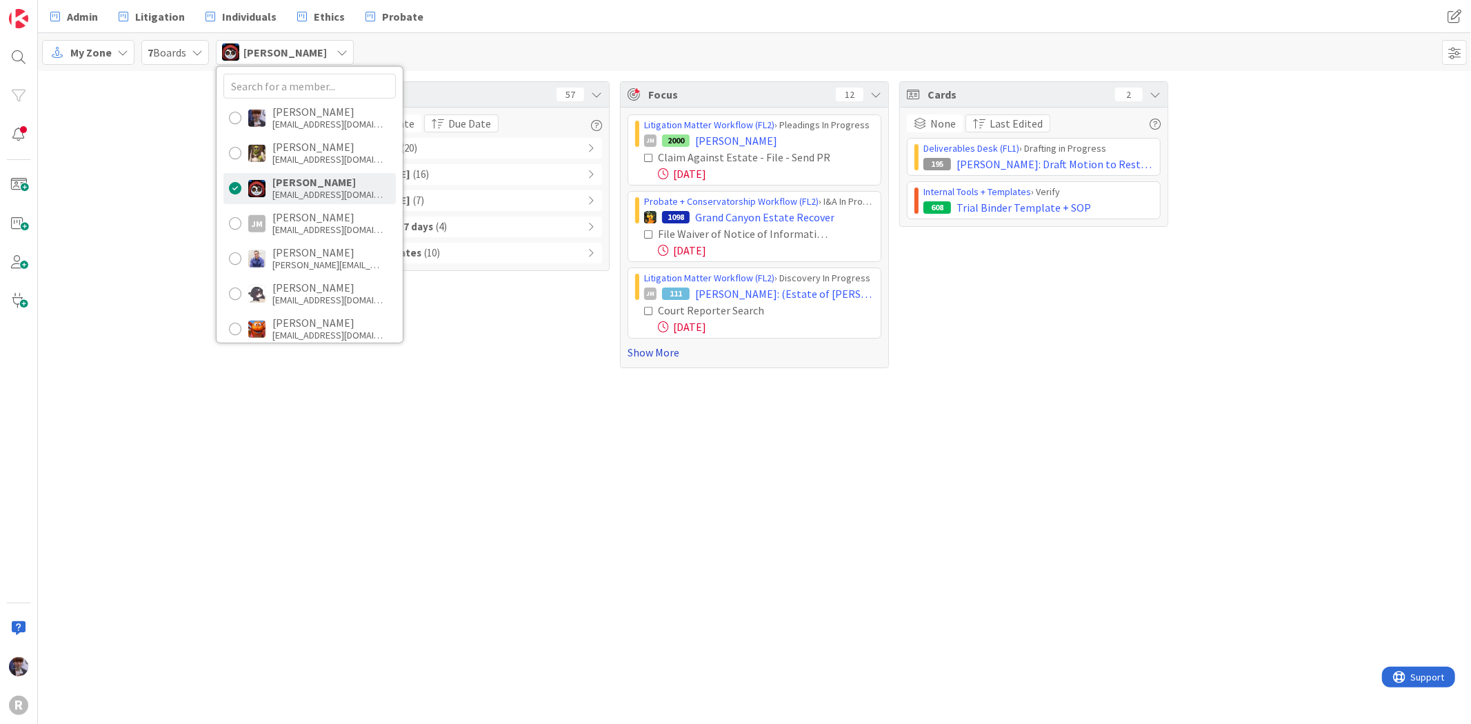
click at [667, 356] on link "Show More" at bounding box center [754, 352] width 254 height 17
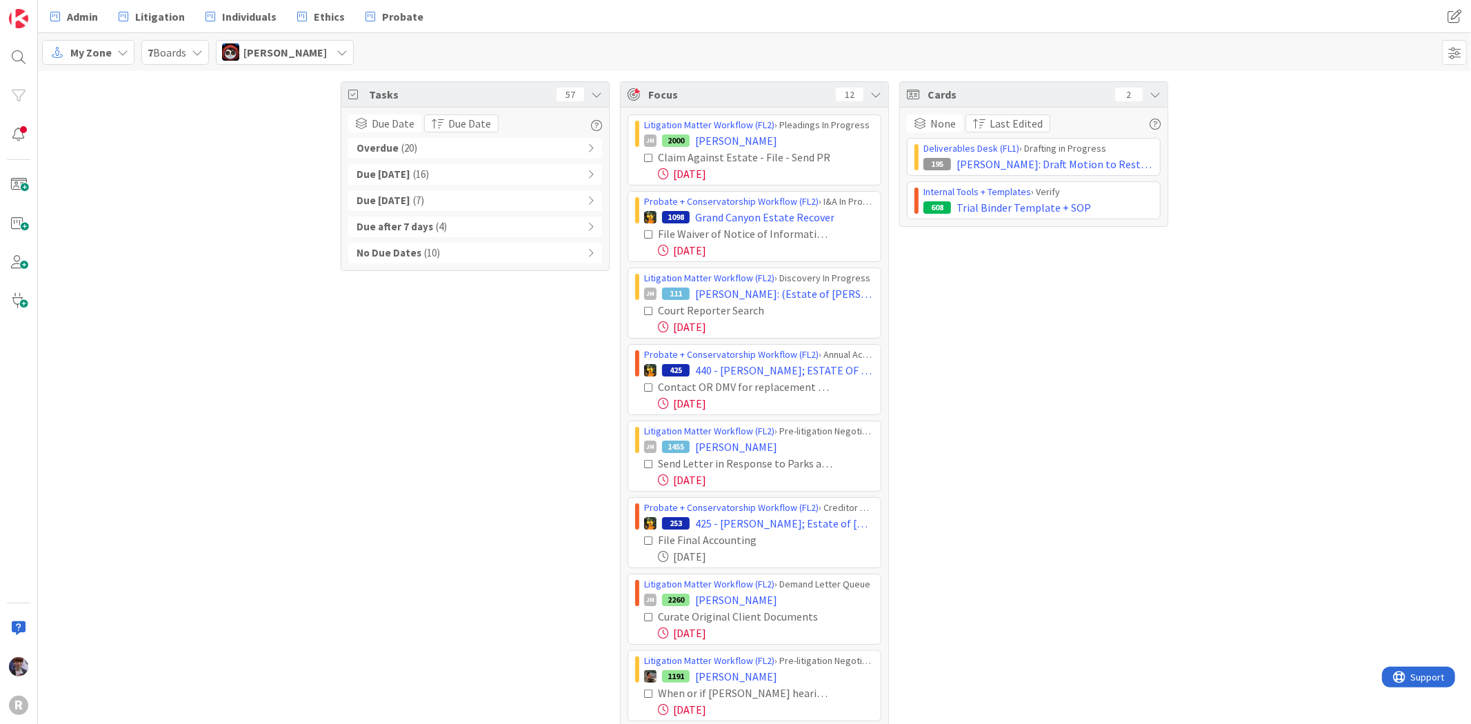
drag, startPoint x: 1119, startPoint y: 421, endPoint x: 1103, endPoint y: 416, distance: 16.4
click at [1119, 419] on div "Cards 2 None Last Edited Deliverables Desk (FL1) › Drafting in Progress 195 [PE…" at bounding box center [1033, 495] width 269 height 829
click at [85, 301] on div "Tasks 57 Due Date Due Date Overdue ( 20 ) Due [DATE] ( 16 ) Due [DATE] ( 7 ) Du…" at bounding box center [754, 495] width 1433 height 849
click at [19, 655] on div at bounding box center [19, 667] width 28 height 28
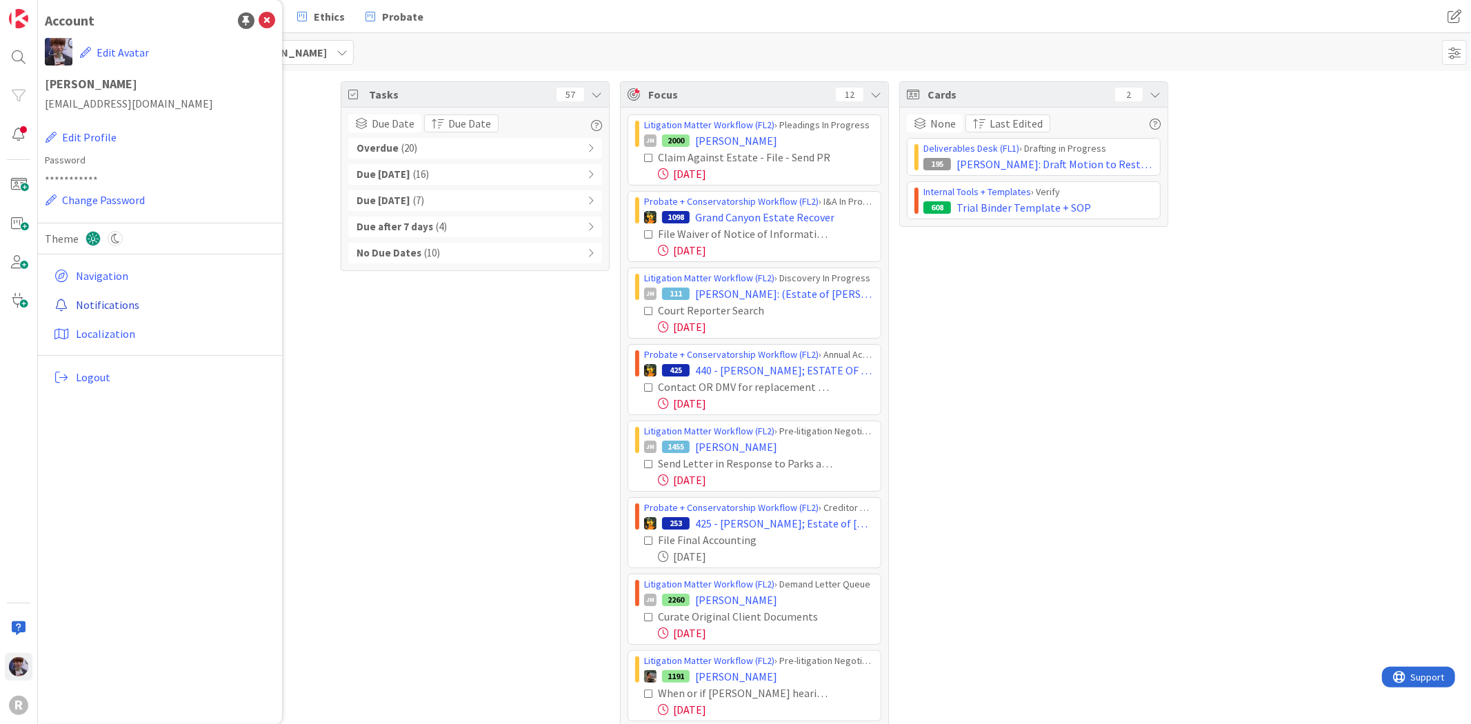
click at [125, 309] on link "Notifications" at bounding box center [161, 304] width 227 height 25
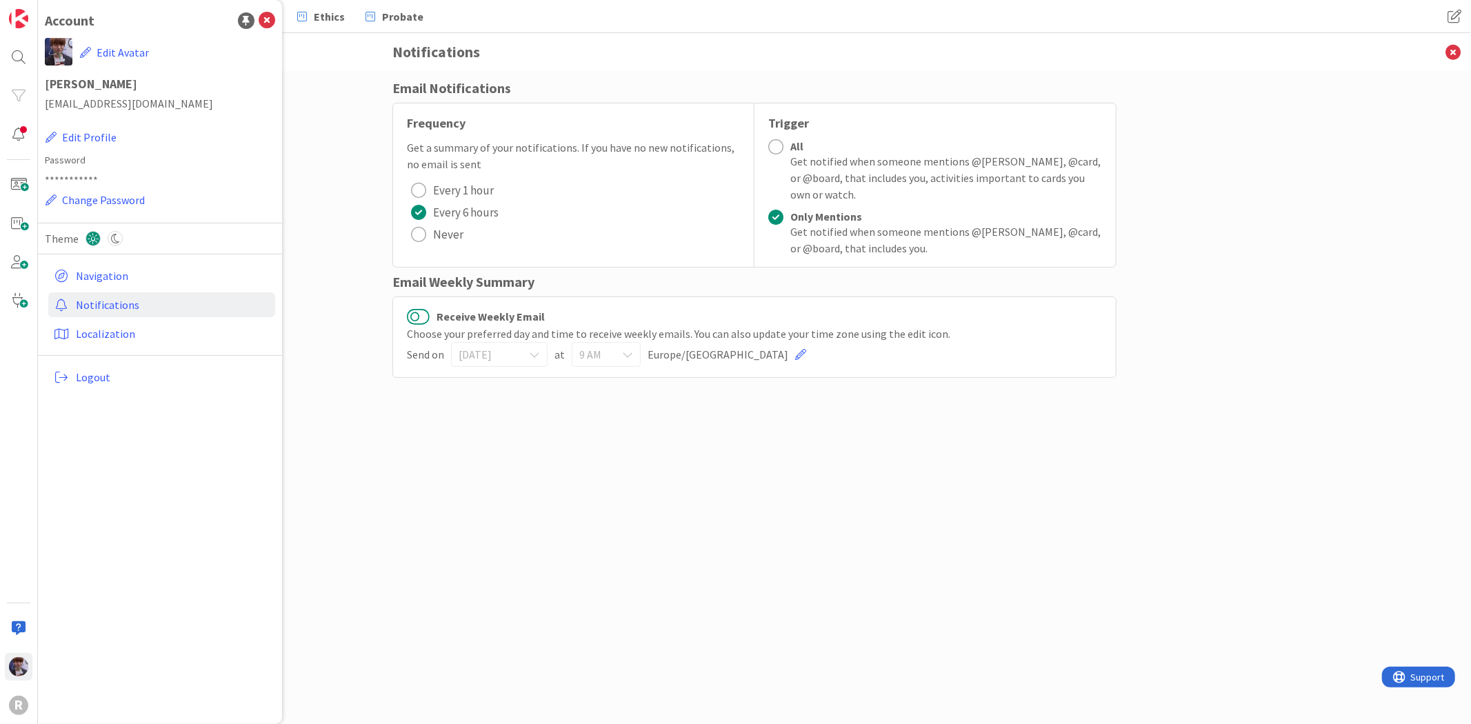
click at [423, 321] on button "Receive Weekly Email" at bounding box center [418, 317] width 23 height 18
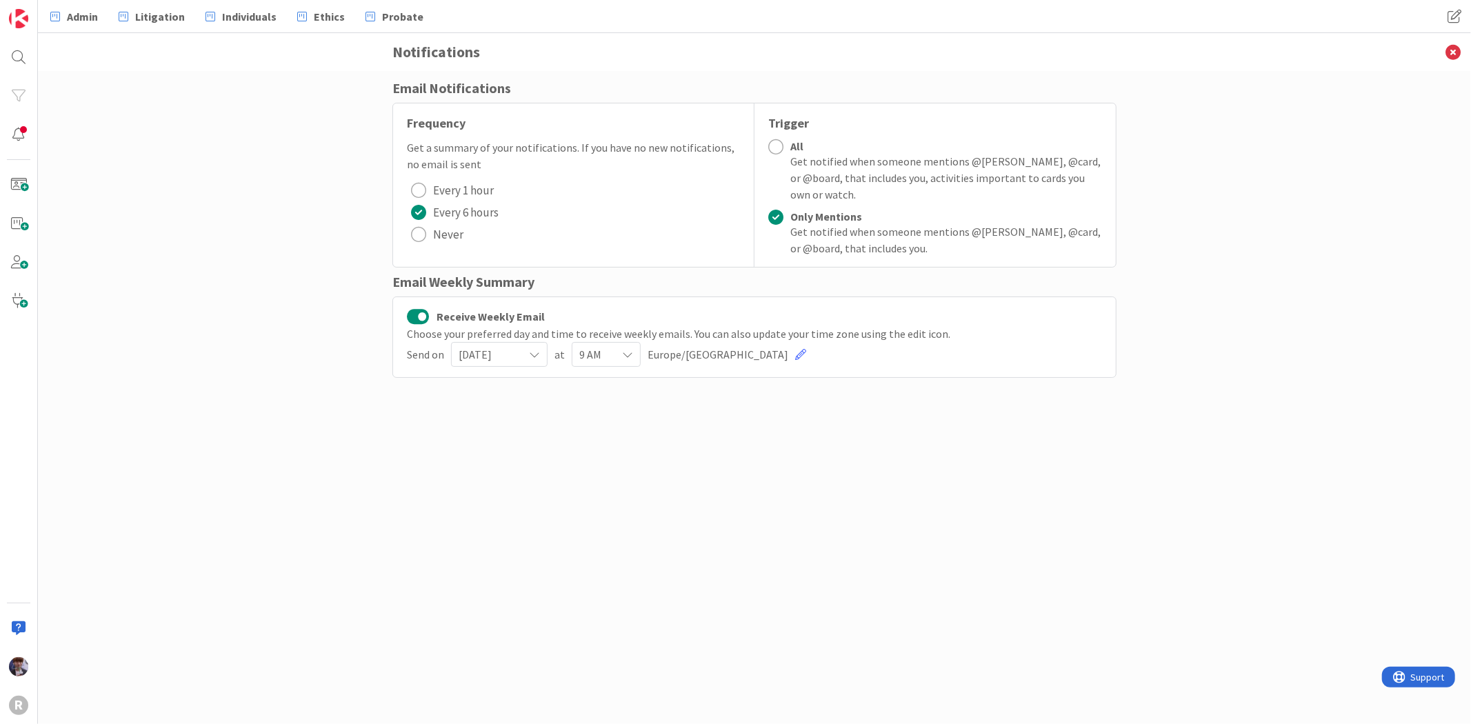
click at [556, 357] on span "at" at bounding box center [559, 354] width 10 height 17
click at [541, 352] on div "[DATE]" at bounding box center [499, 354] width 97 height 25
click at [558, 435] on span "[DATE]" at bounding box center [539, 437] width 125 height 21
click at [619, 359] on div "9 AM" at bounding box center [606, 354] width 69 height 25
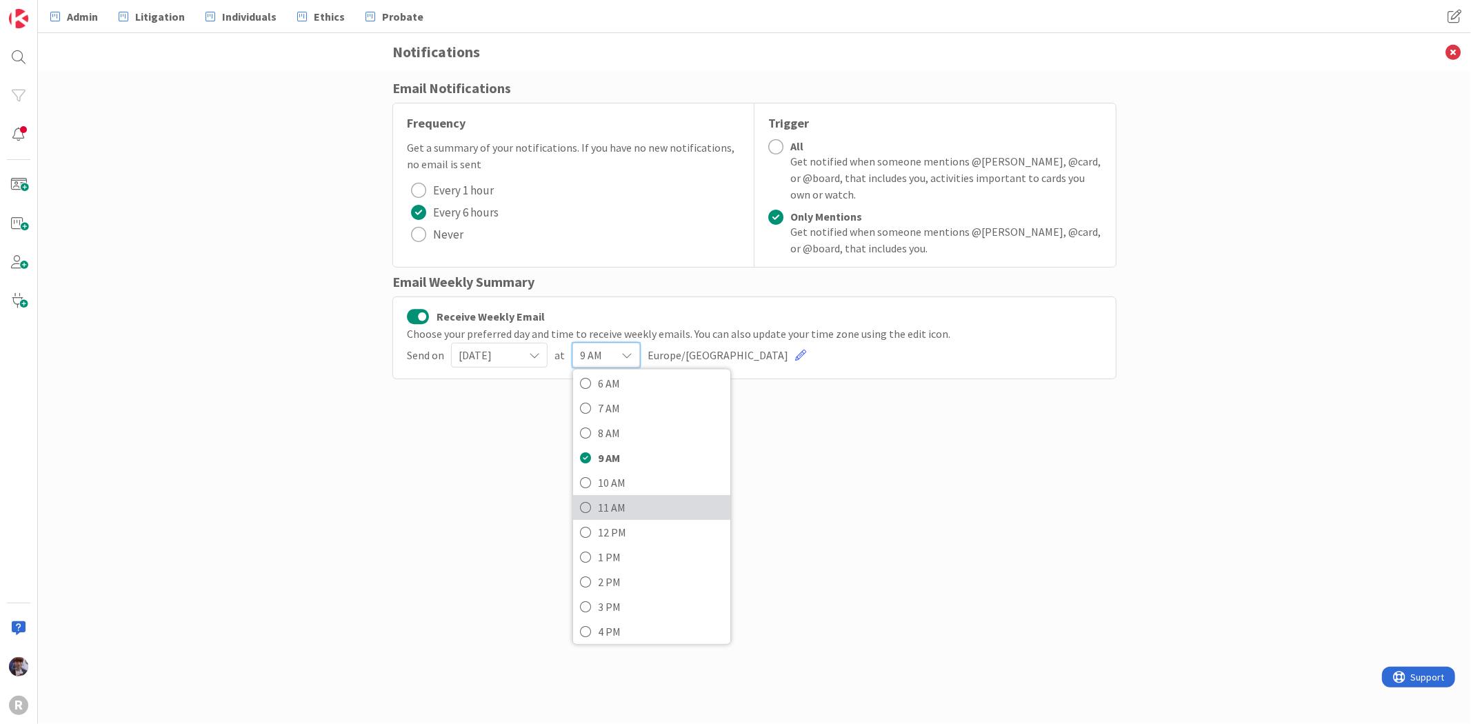
click at [607, 501] on span "11 AM" at bounding box center [660, 507] width 125 height 21
click at [526, 486] on div "Email Notifications Frequency Get a summary of your notifications. If you have …" at bounding box center [754, 384] width 724 height 612
click at [669, 354] on span "Europe/[GEOGRAPHIC_DATA]" at bounding box center [717, 354] width 141 height 17
click at [795, 356] on link at bounding box center [800, 354] width 11 height 11
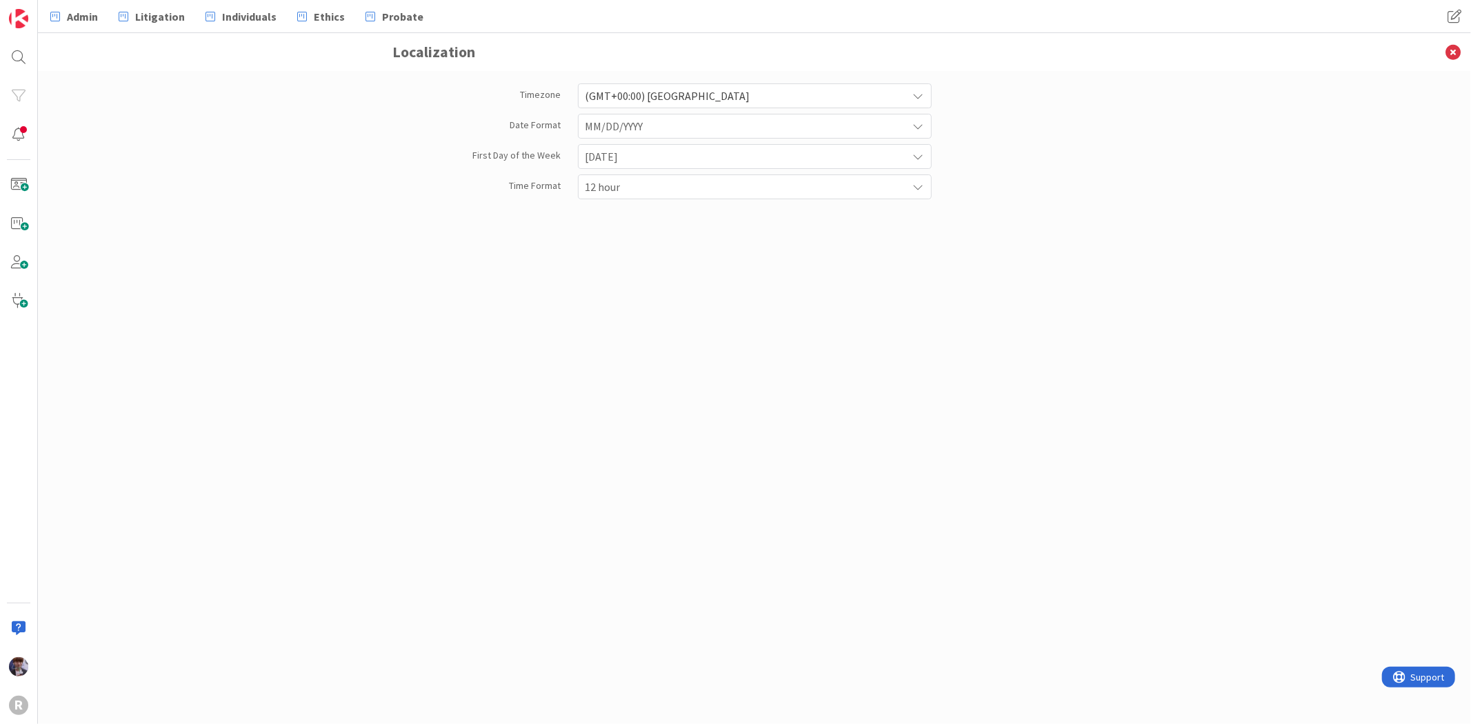
click at [672, 94] on span "(GMT+00:00) [GEOGRAPHIC_DATA]" at bounding box center [742, 95] width 315 height 19
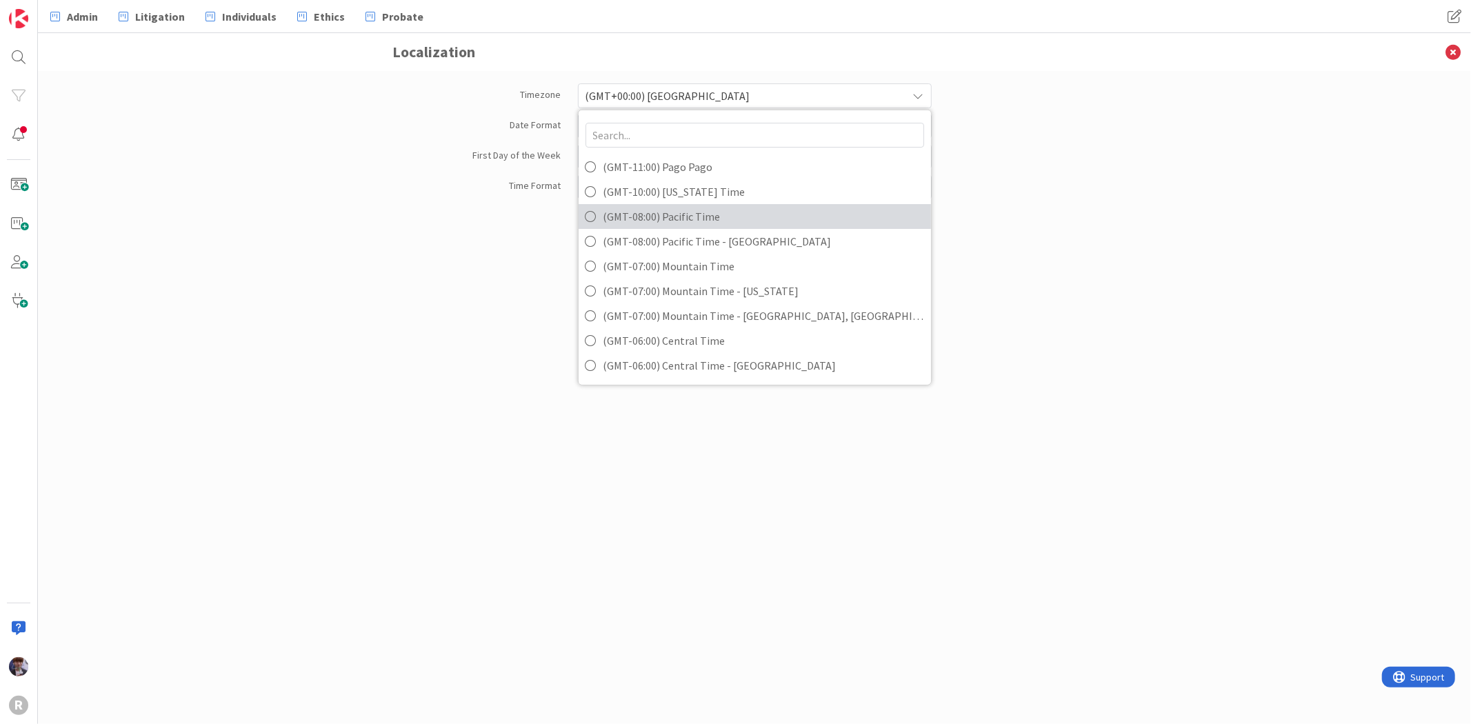
click at [687, 216] on span "(GMT-08:00) Pacific Time" at bounding box center [763, 216] width 321 height 21
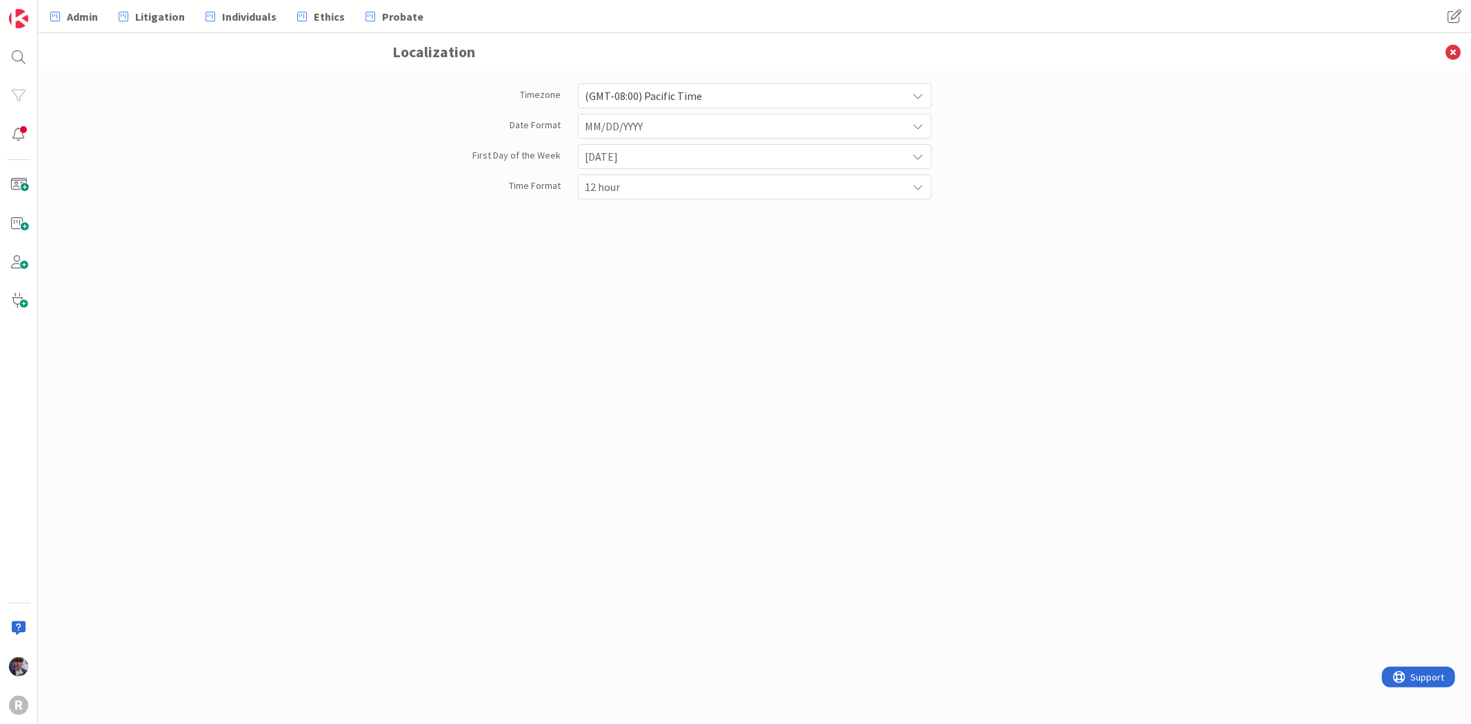
click at [567, 252] on div "Timezone (GMT-08:00) Pacific Time (GMT-11:00) [GEOGRAPHIC_DATA] (GMT-10:00) [US…" at bounding box center [754, 384] width 724 height 612
click at [1453, 52] on icon at bounding box center [1453, 52] width 36 height 38
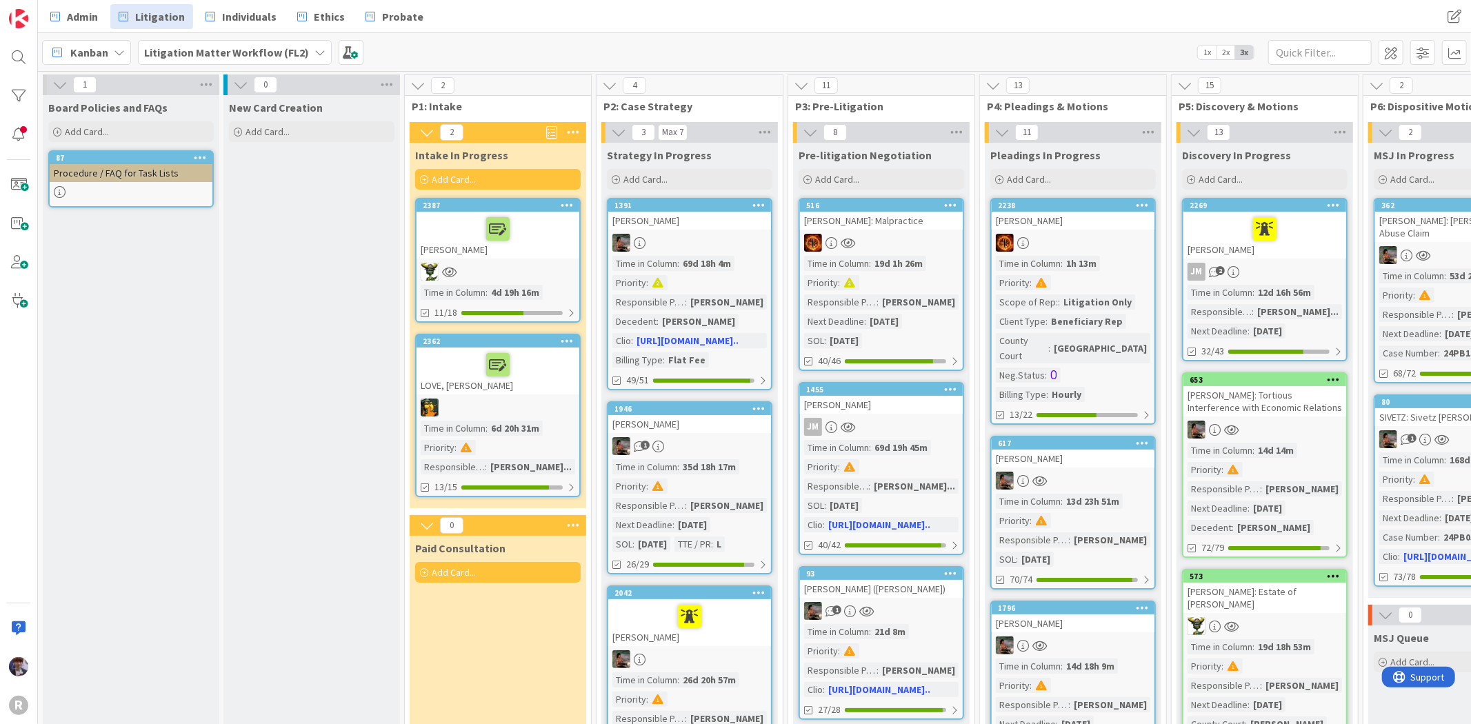
click at [94, 49] on span "Kanban" at bounding box center [89, 52] width 38 height 17
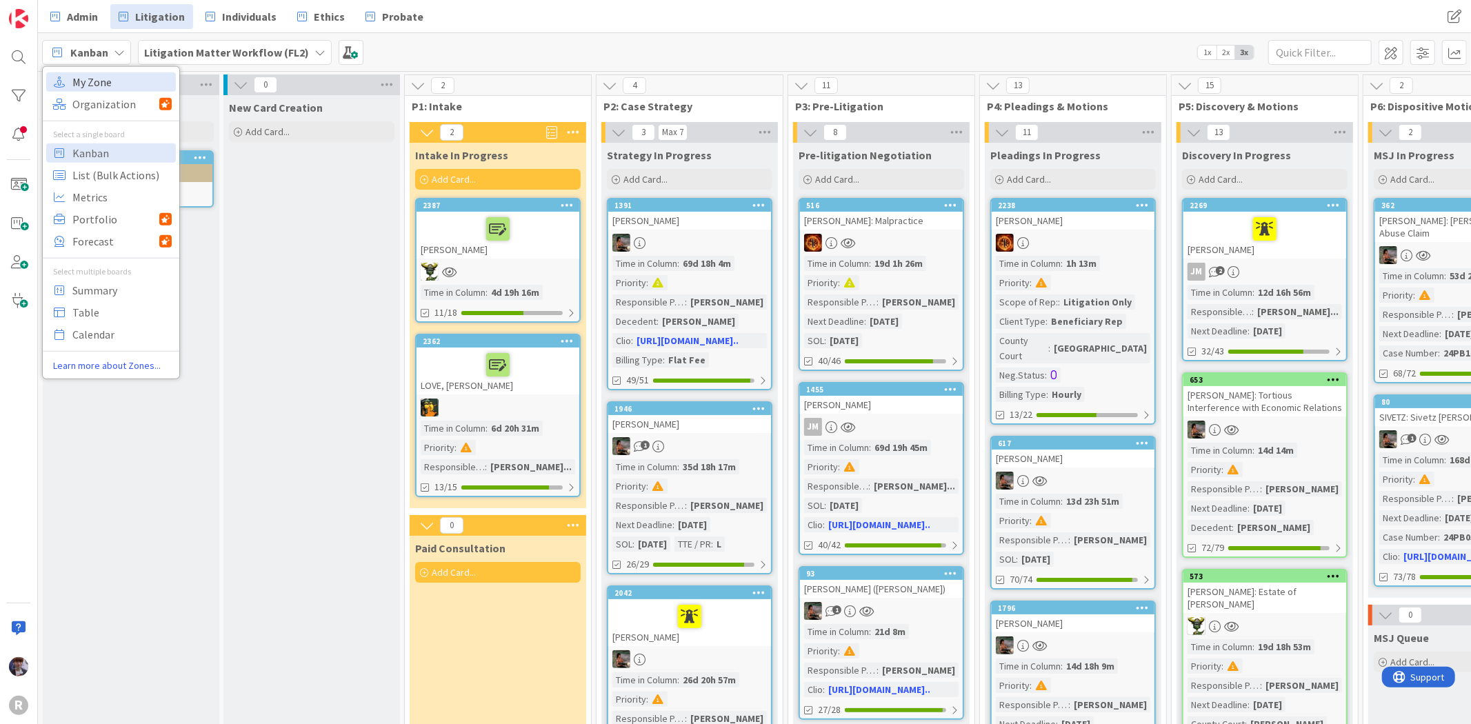
click at [101, 76] on span "My Zone" at bounding box center [121, 81] width 99 height 21
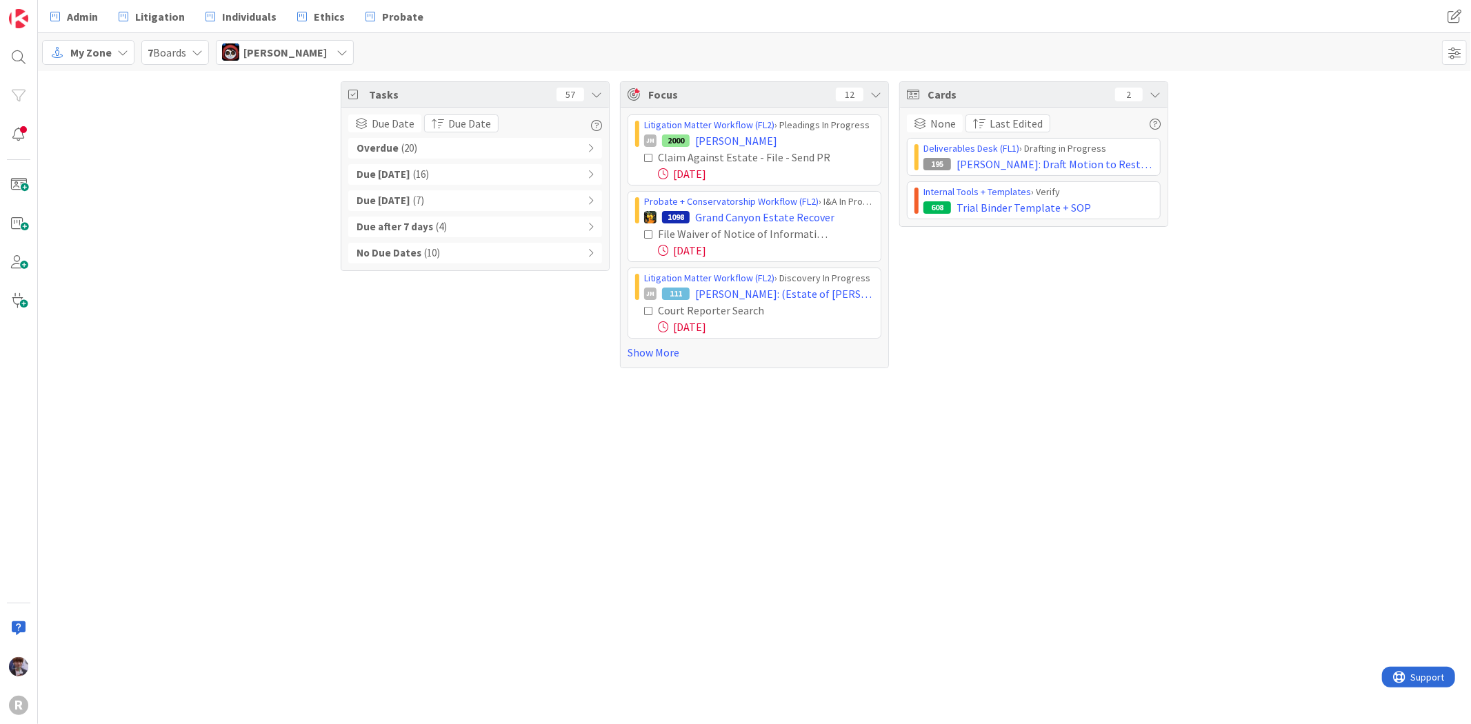
click at [268, 59] on span "[PERSON_NAME]" at bounding box center [284, 52] width 83 height 17
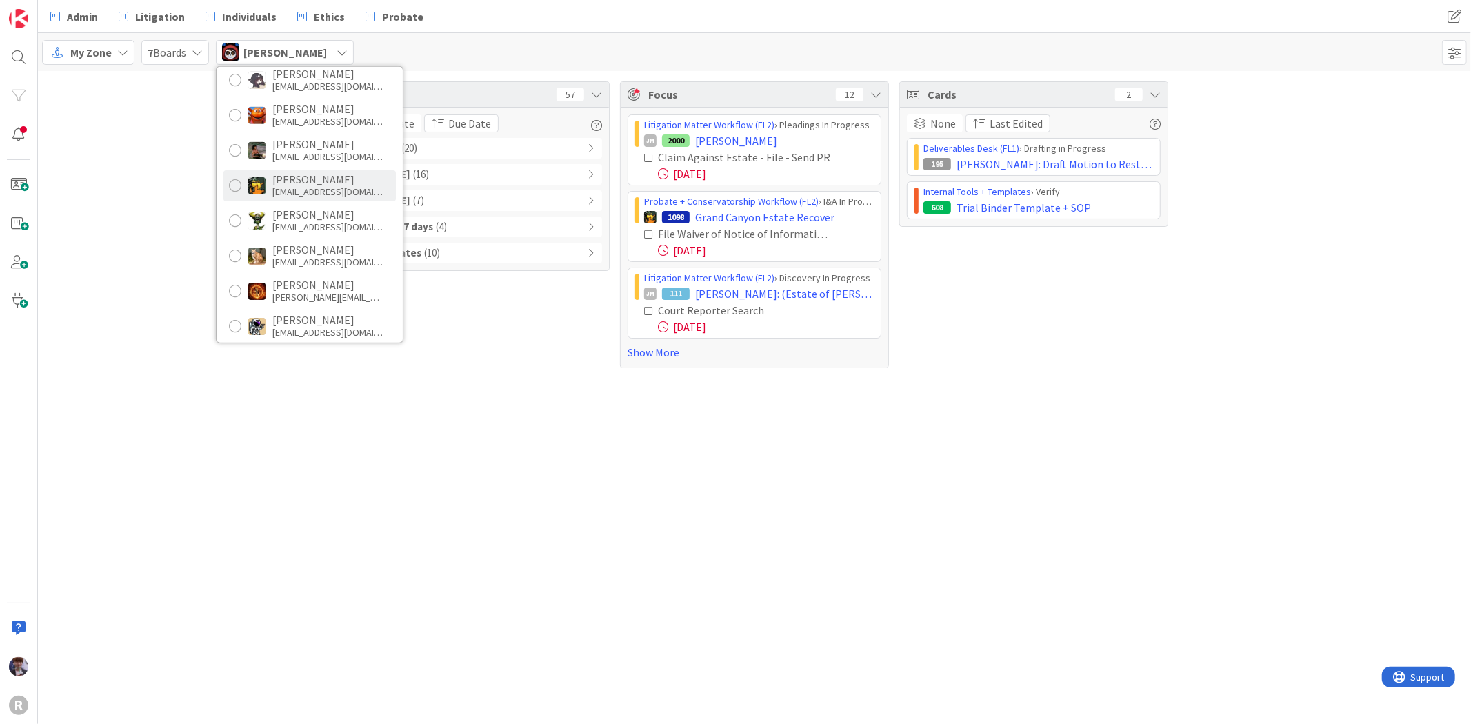
scroll to position [265, 0]
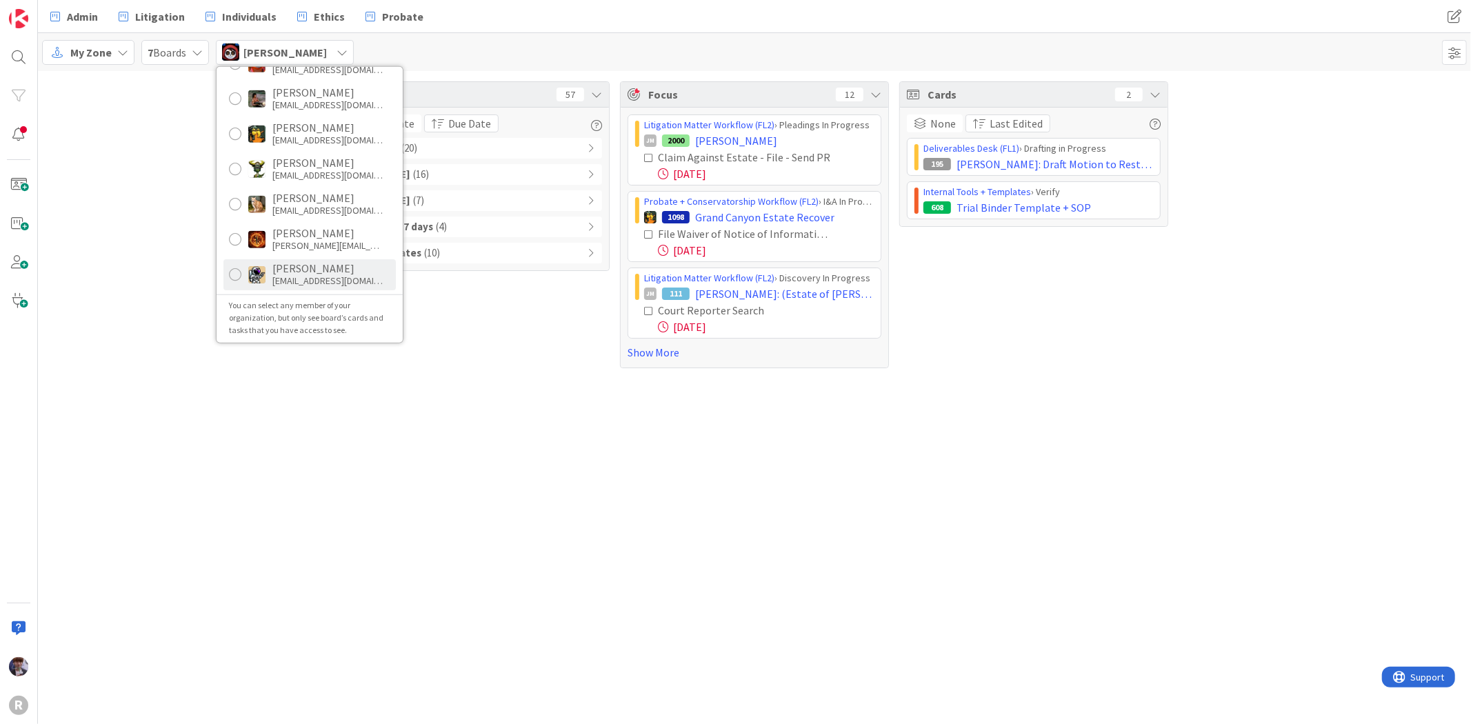
click at [313, 265] on div "[PERSON_NAME]" at bounding box center [327, 268] width 110 height 12
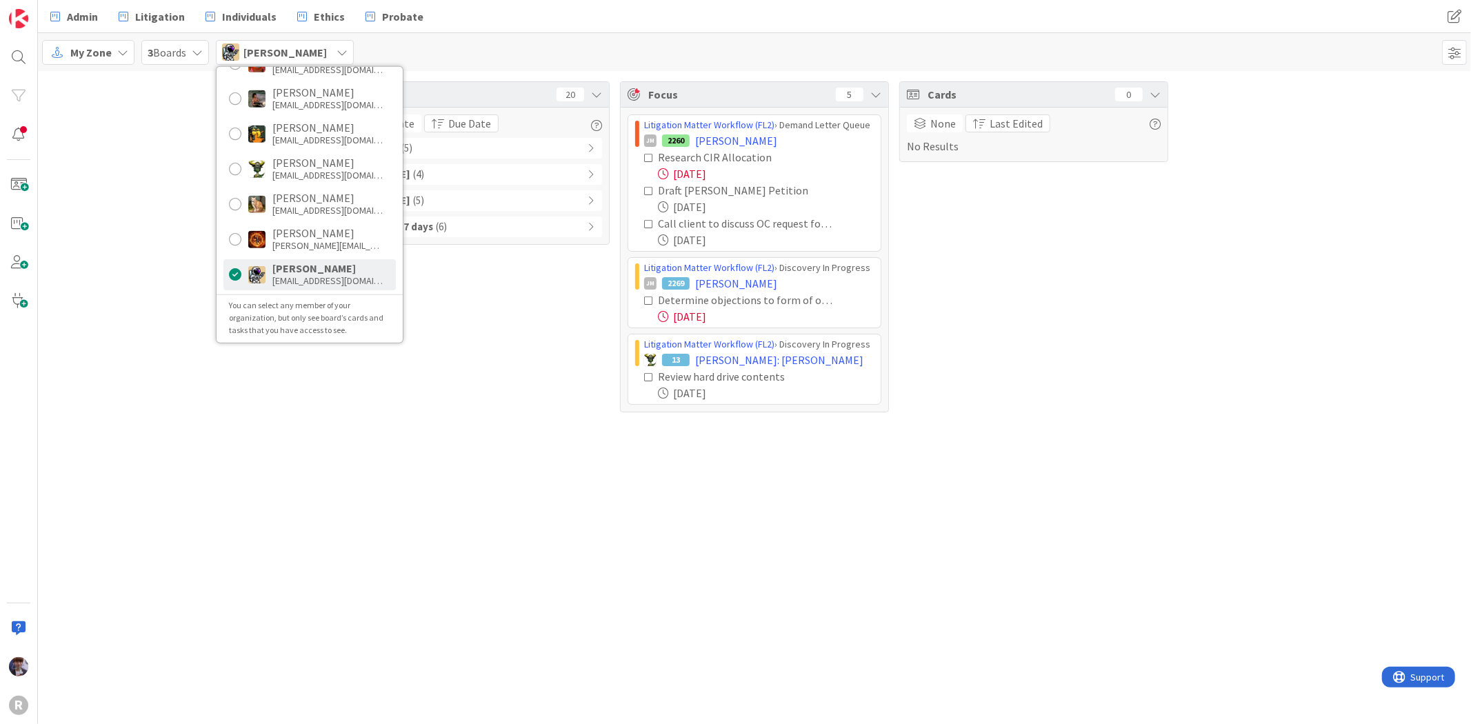
click at [182, 263] on div "Tasks 20 Due Date Due Date Overdue ( 5 ) Due [DATE] ( 4 ) Due [DATE] ( 5 ) Due …" at bounding box center [754, 247] width 1433 height 352
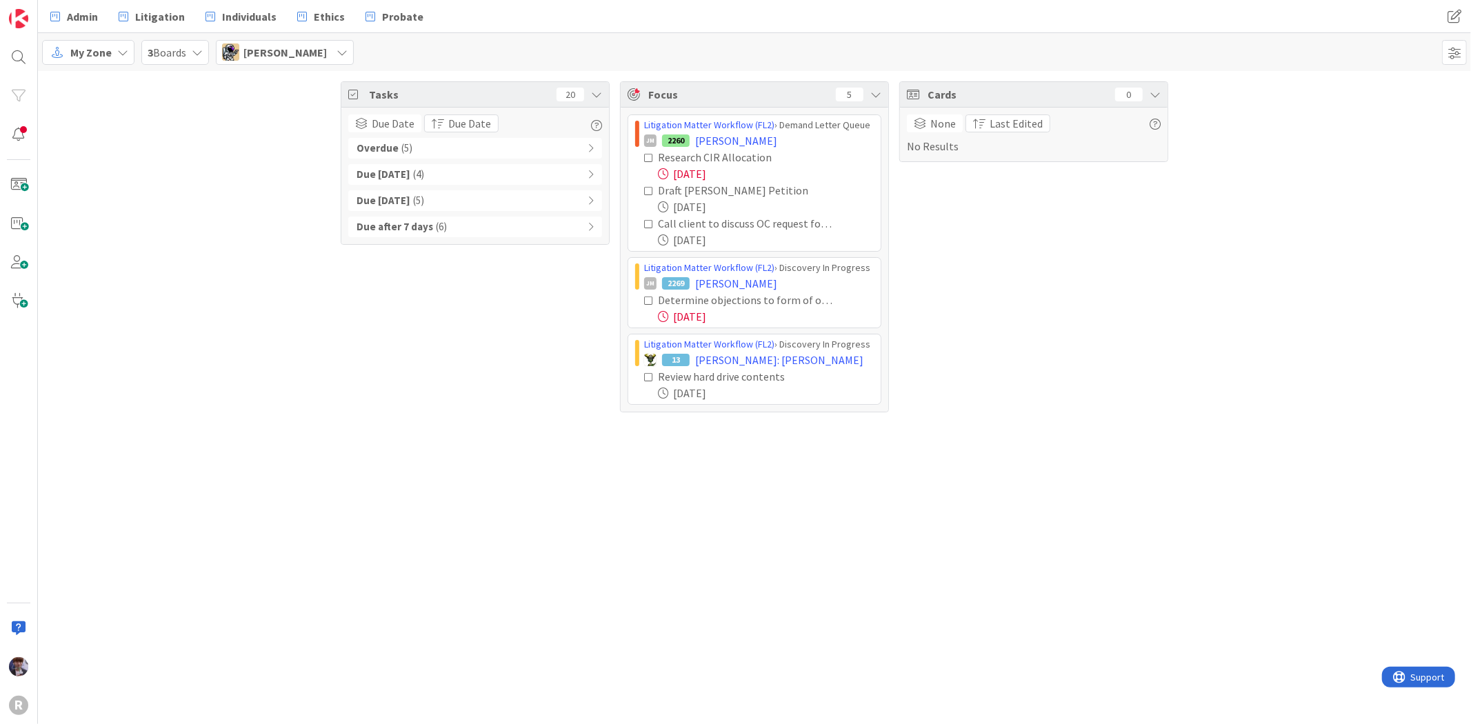
click at [300, 52] on span "[PERSON_NAME]" at bounding box center [284, 52] width 83 height 17
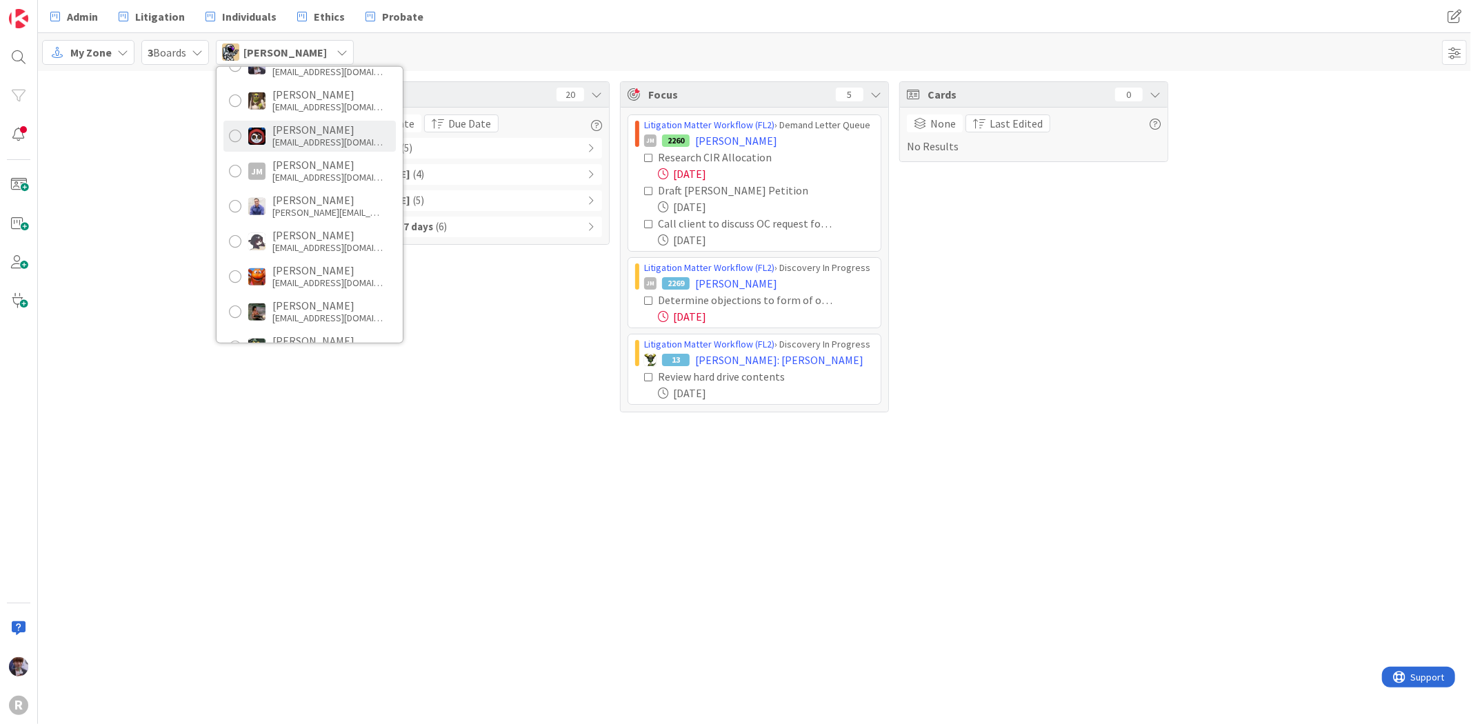
scroll to position [0, 0]
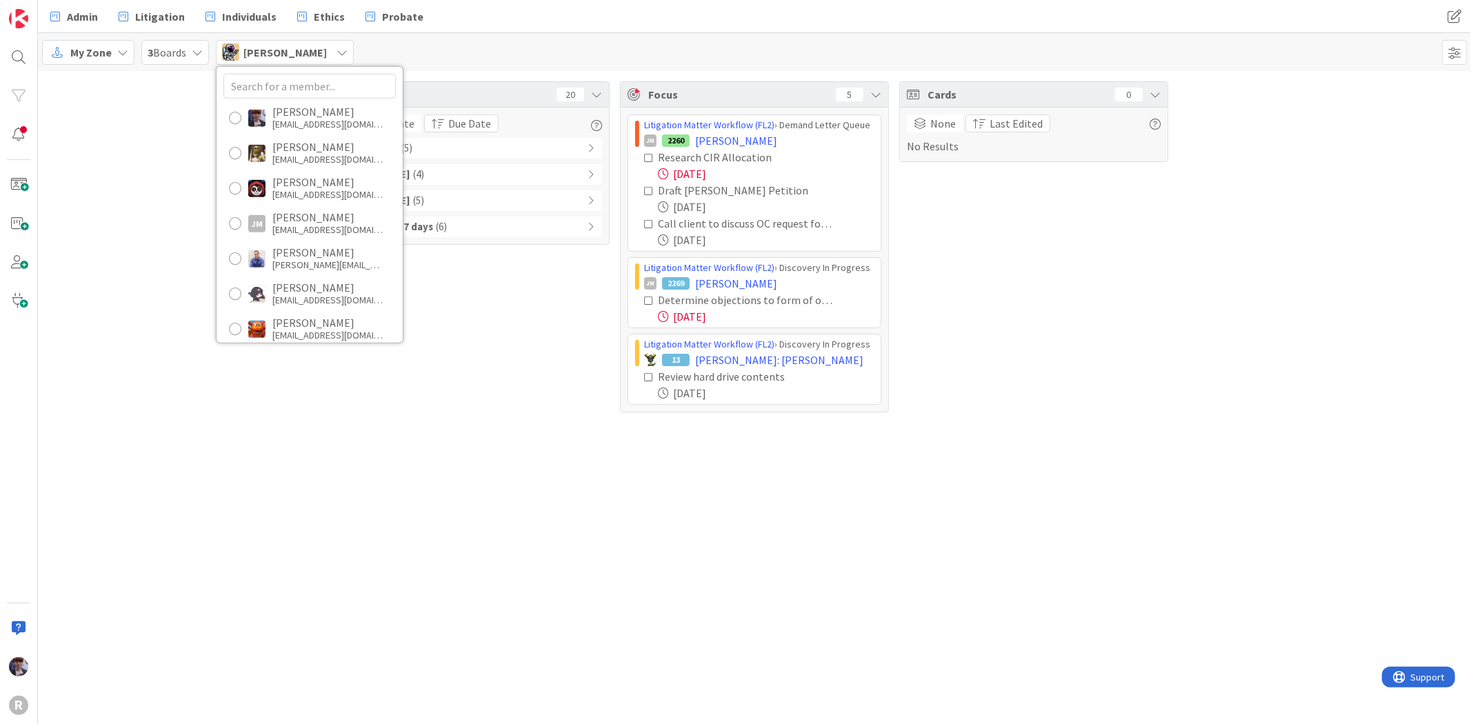
click at [134, 263] on div "Tasks 20 Due Date Due Date Overdue ( 5 ) Due [DATE] ( 4 ) Due [DATE] ( 5 ) Due …" at bounding box center [754, 247] width 1433 height 352
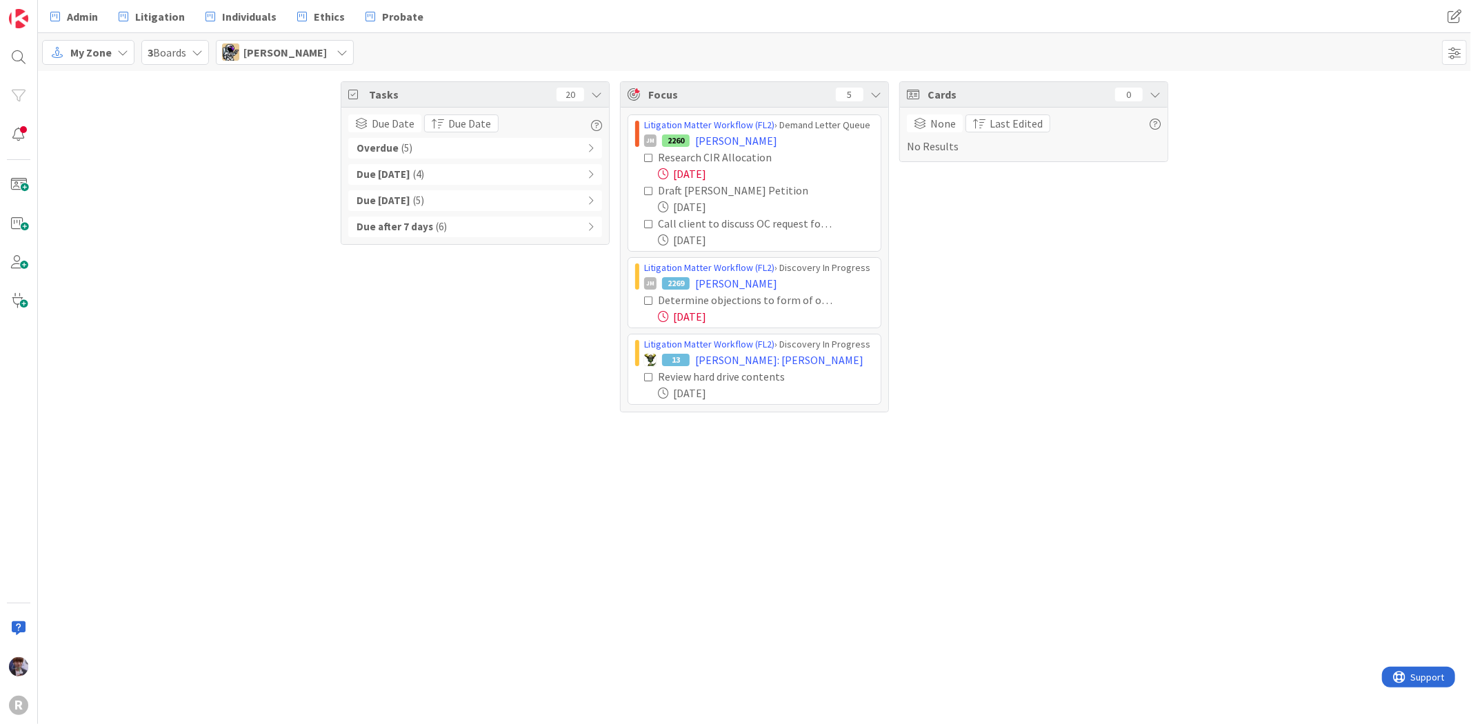
click at [502, 400] on div "Tasks 20 Due Date Due Date Overdue ( 5 ) Due [DATE] ( 4 ) Due [DATE] ( 5 ) Due …" at bounding box center [475, 246] width 269 height 331
click at [312, 52] on span "[PERSON_NAME]" at bounding box center [284, 52] width 83 height 17
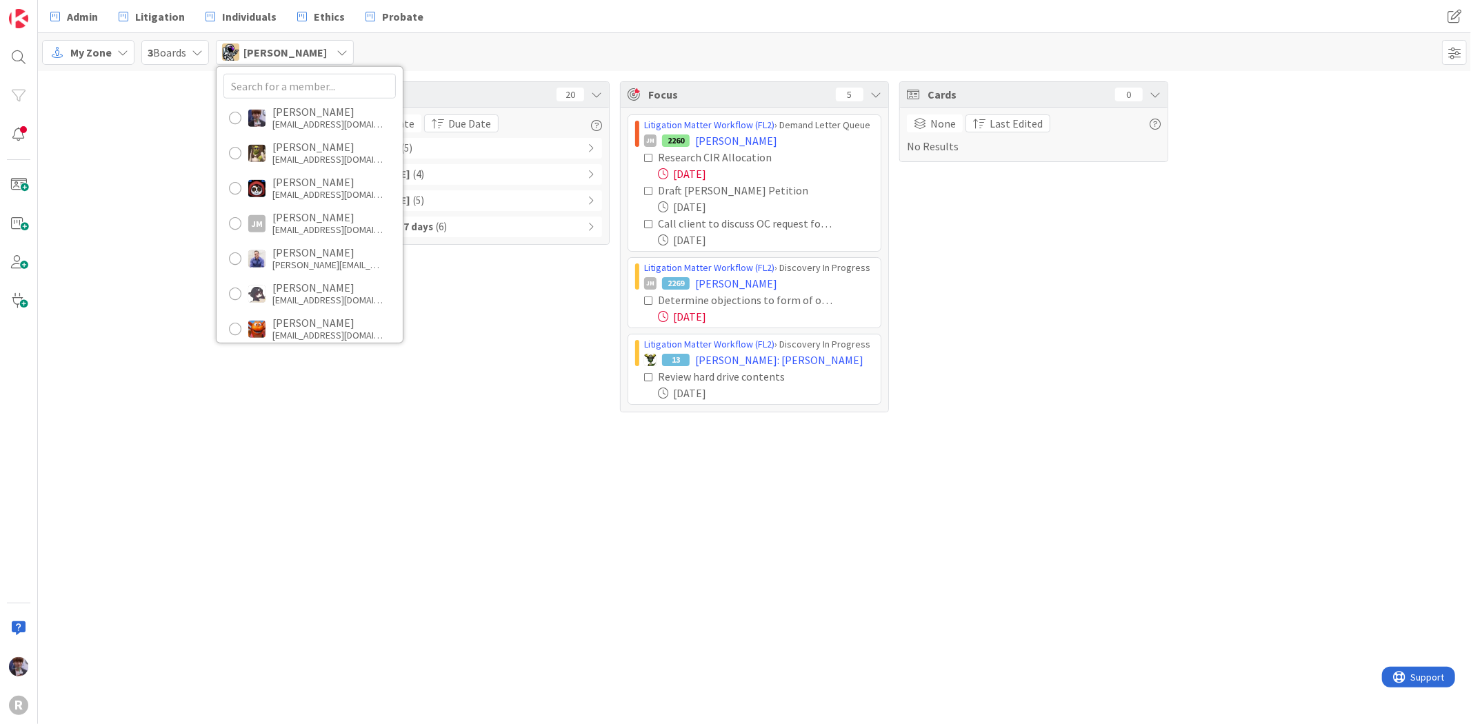
click at [114, 252] on div "Tasks 20 Due Date Due Date Overdue ( 5 ) Due [DATE] ( 4 ) Due [DATE] ( 5 ) Due …" at bounding box center [754, 247] width 1433 height 352
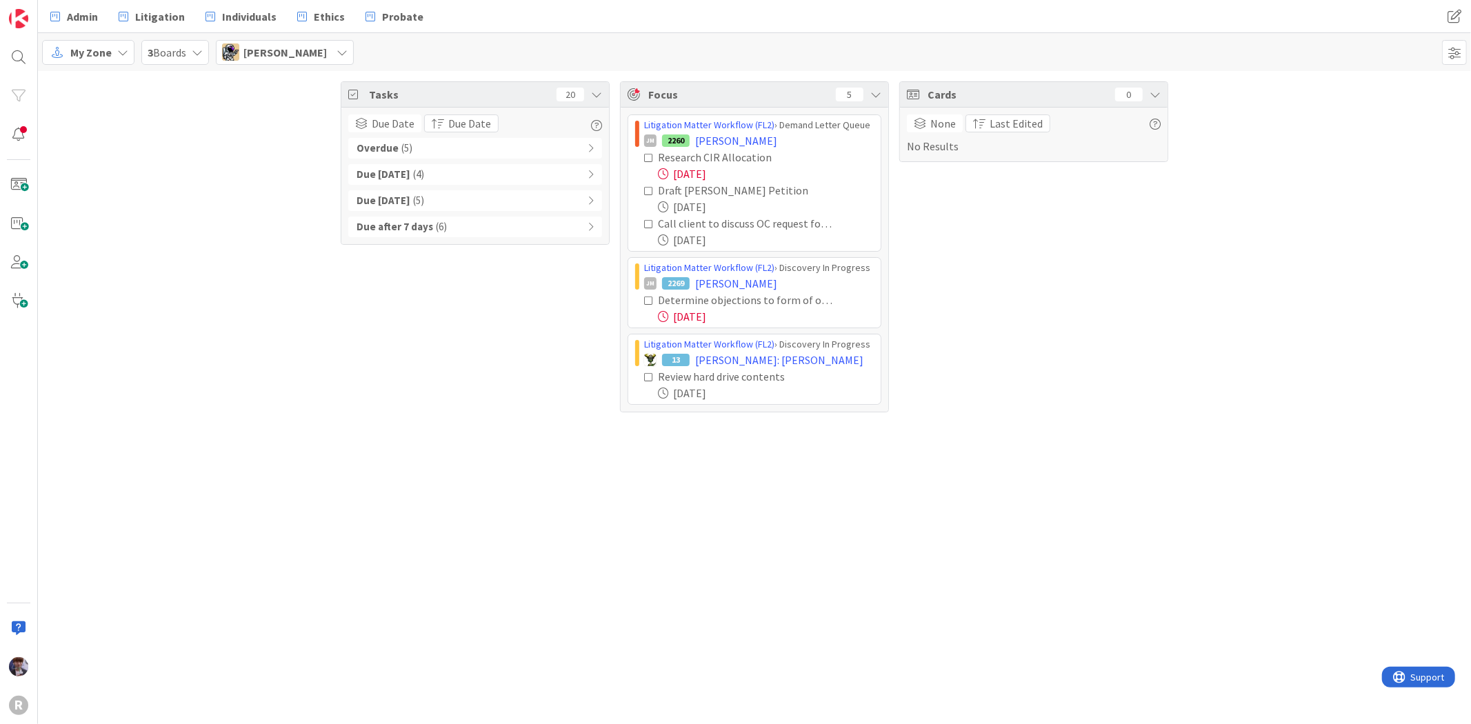
click at [298, 63] on div "[PERSON_NAME]" at bounding box center [285, 52] width 138 height 25
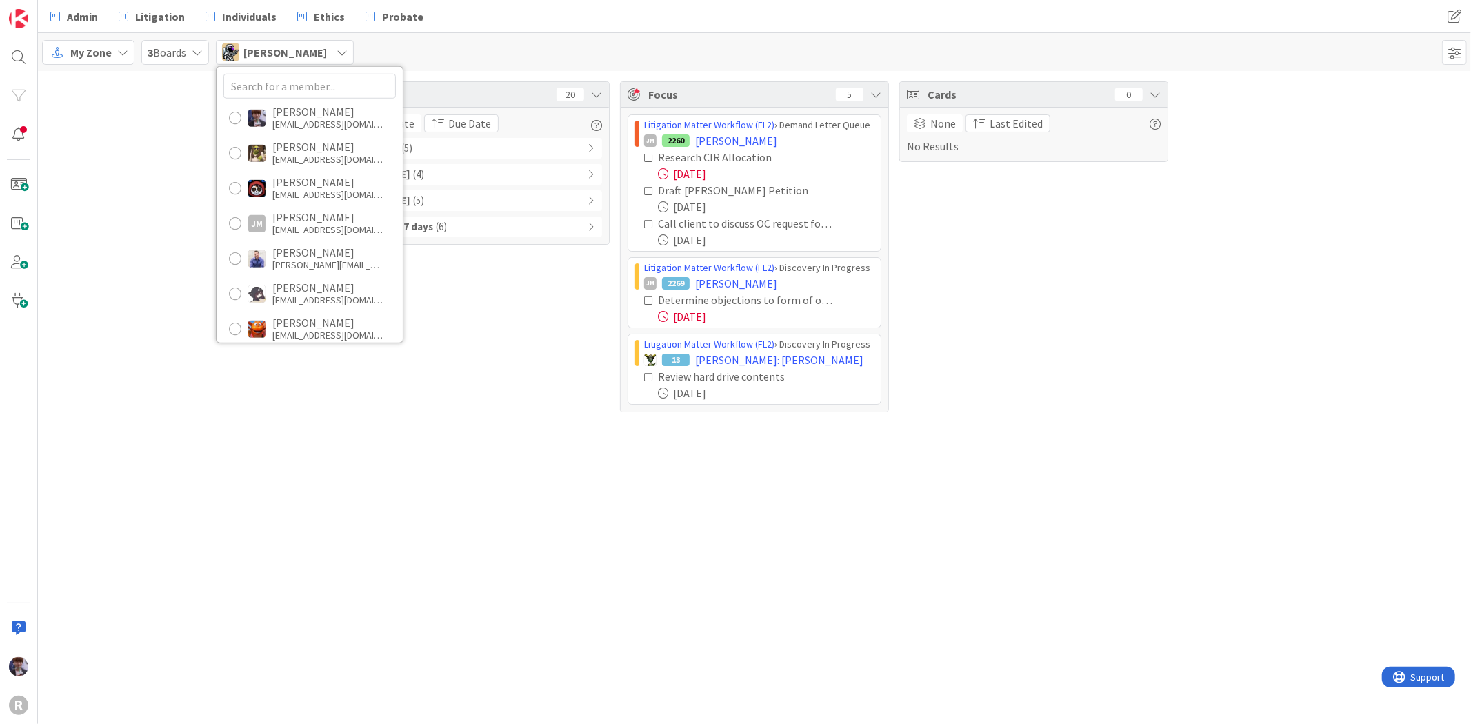
scroll to position [153, 0]
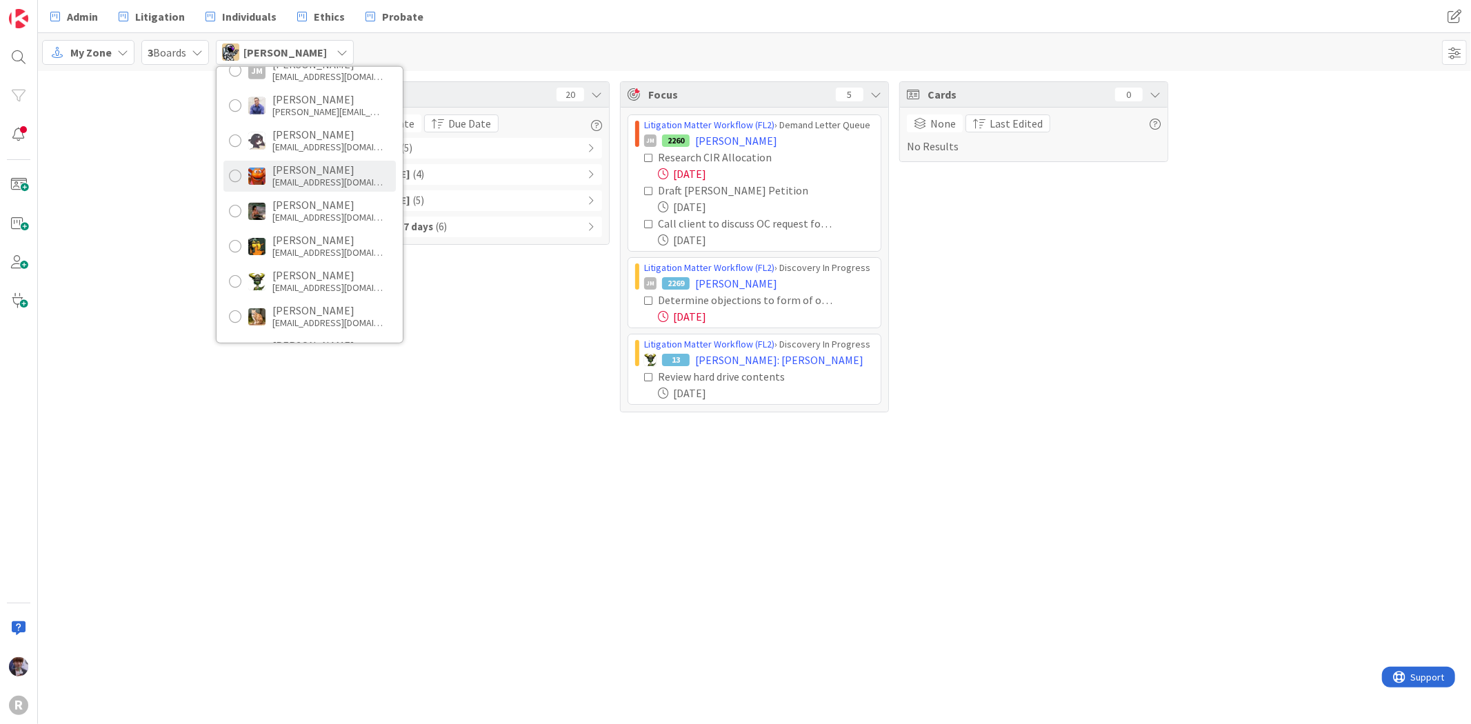
click at [345, 181] on div "[EMAIL_ADDRESS][DOMAIN_NAME]" at bounding box center [327, 182] width 110 height 12
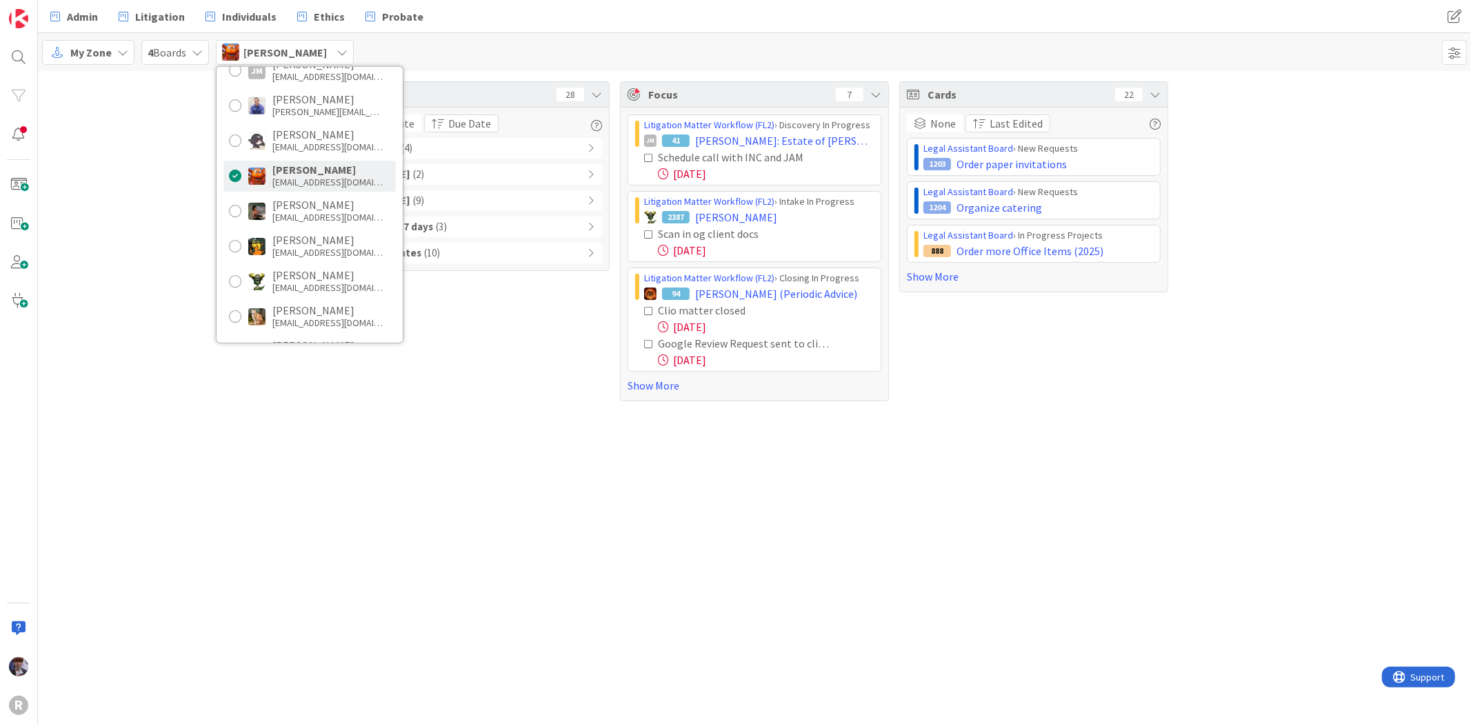
click at [212, 269] on div "Tasks 28 Due Date Due Date Overdue ( 4 ) Due [DATE] ( 2 ) Due [DATE] ( 9 ) Due …" at bounding box center [754, 241] width 1433 height 341
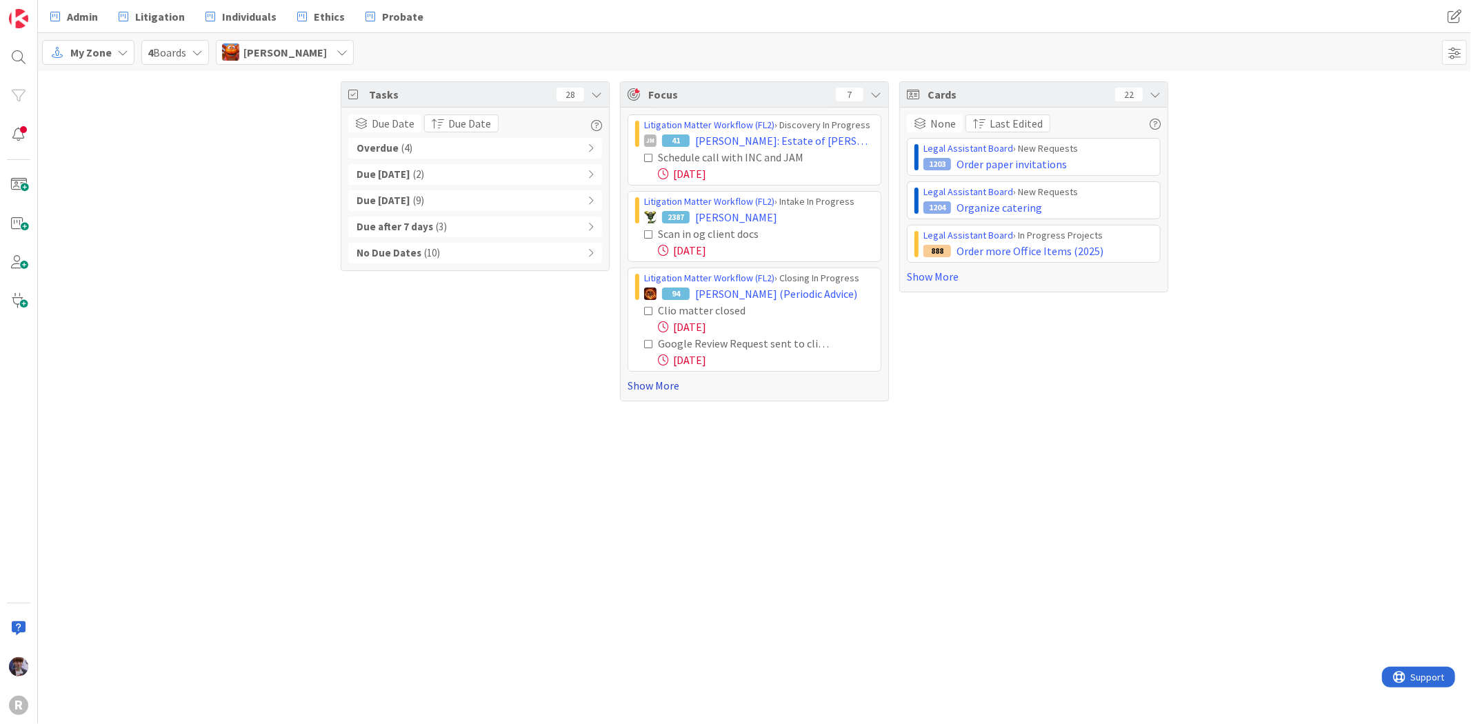
click at [669, 391] on link "Show More" at bounding box center [754, 385] width 254 height 17
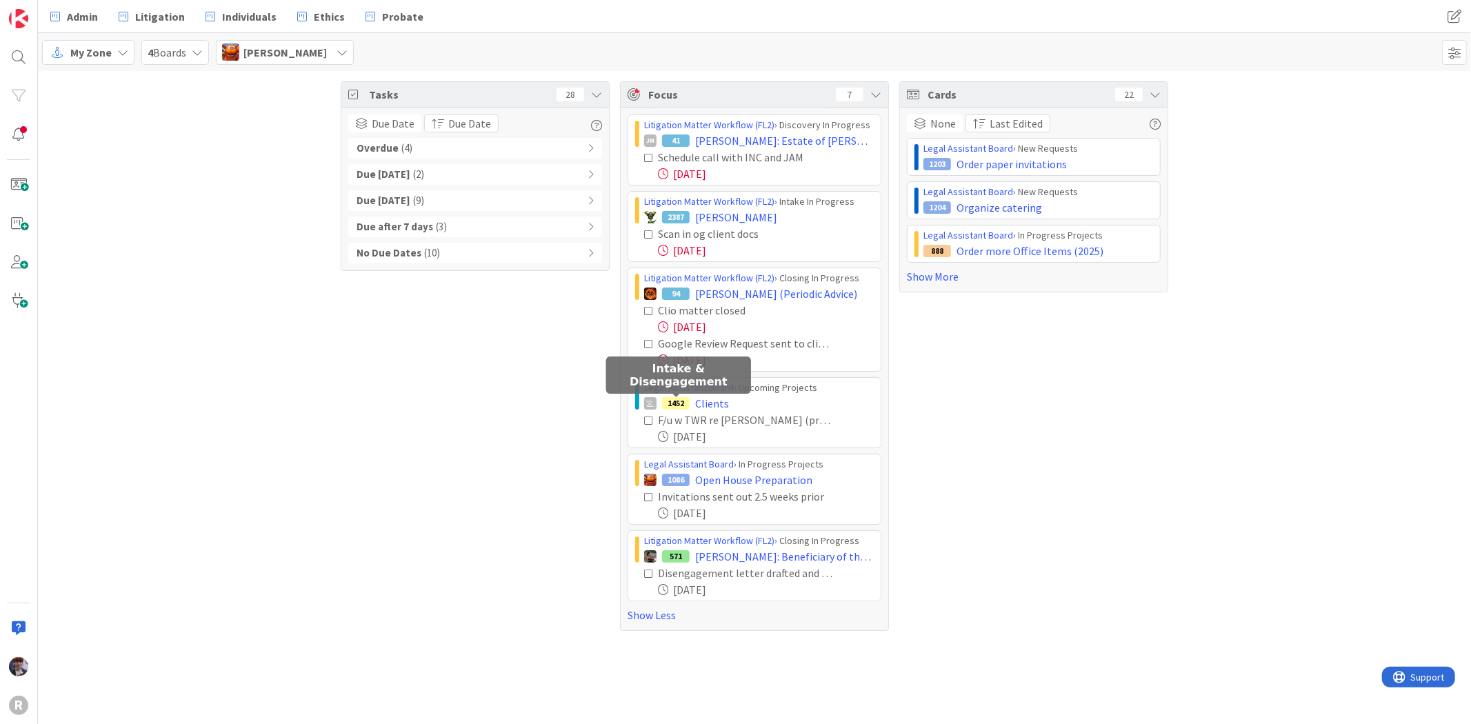
click at [536, 447] on div "Tasks 28 Due Date Due Date Overdue ( 4 ) Due [DATE] ( 2 ) Due [DATE] ( 9 ) Due …" at bounding box center [475, 356] width 269 height 550
click at [294, 340] on div "Tasks 28 Due Date Due Date Overdue ( 4 ) Due [DATE] ( 2 ) Due [DATE] ( 9 ) Due …" at bounding box center [754, 356] width 1433 height 570
click at [279, 63] on div "[PERSON_NAME]" at bounding box center [285, 52] width 138 height 25
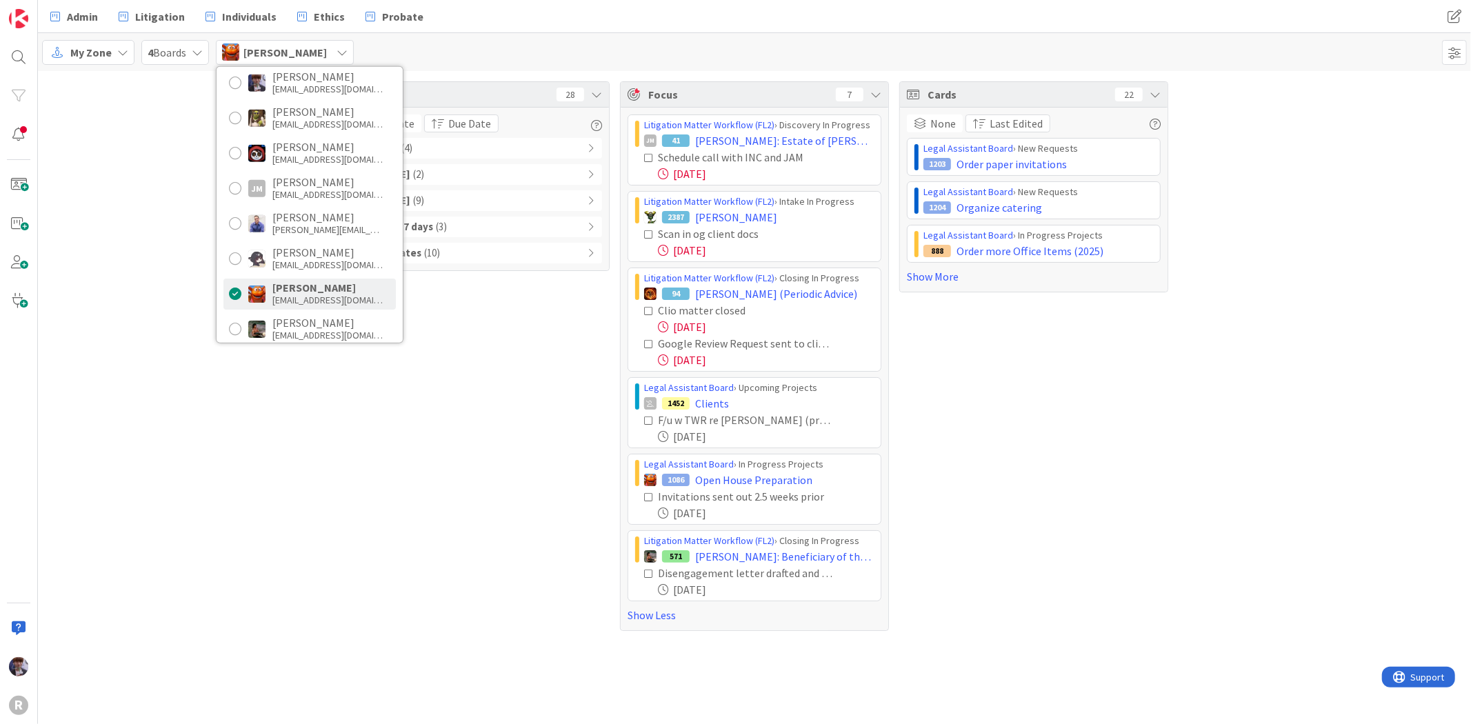
scroll to position [0, 0]
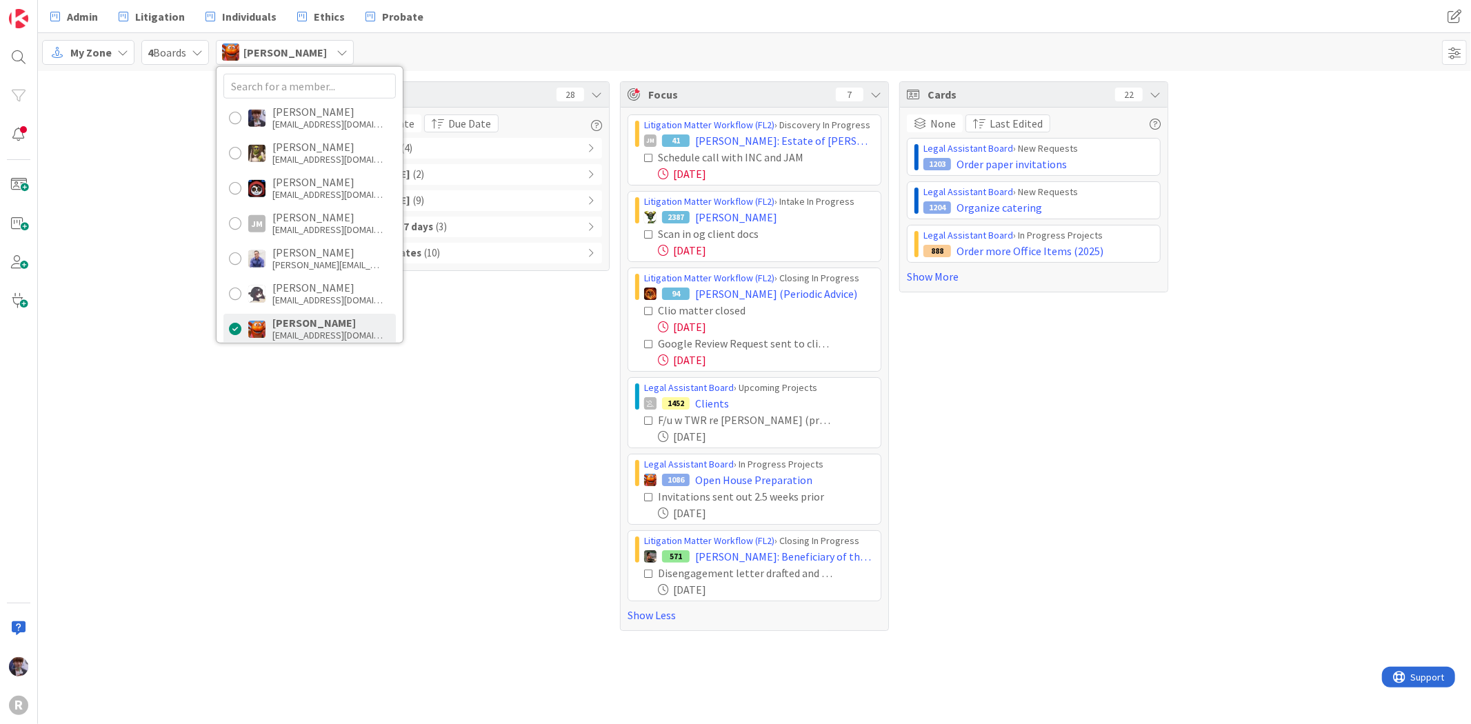
click at [138, 216] on div "Tasks 28 Due Date Due Date Overdue ( 4 ) Due [DATE] ( 2 ) Due [DATE] ( 9 ) Due …" at bounding box center [754, 356] width 1433 height 570
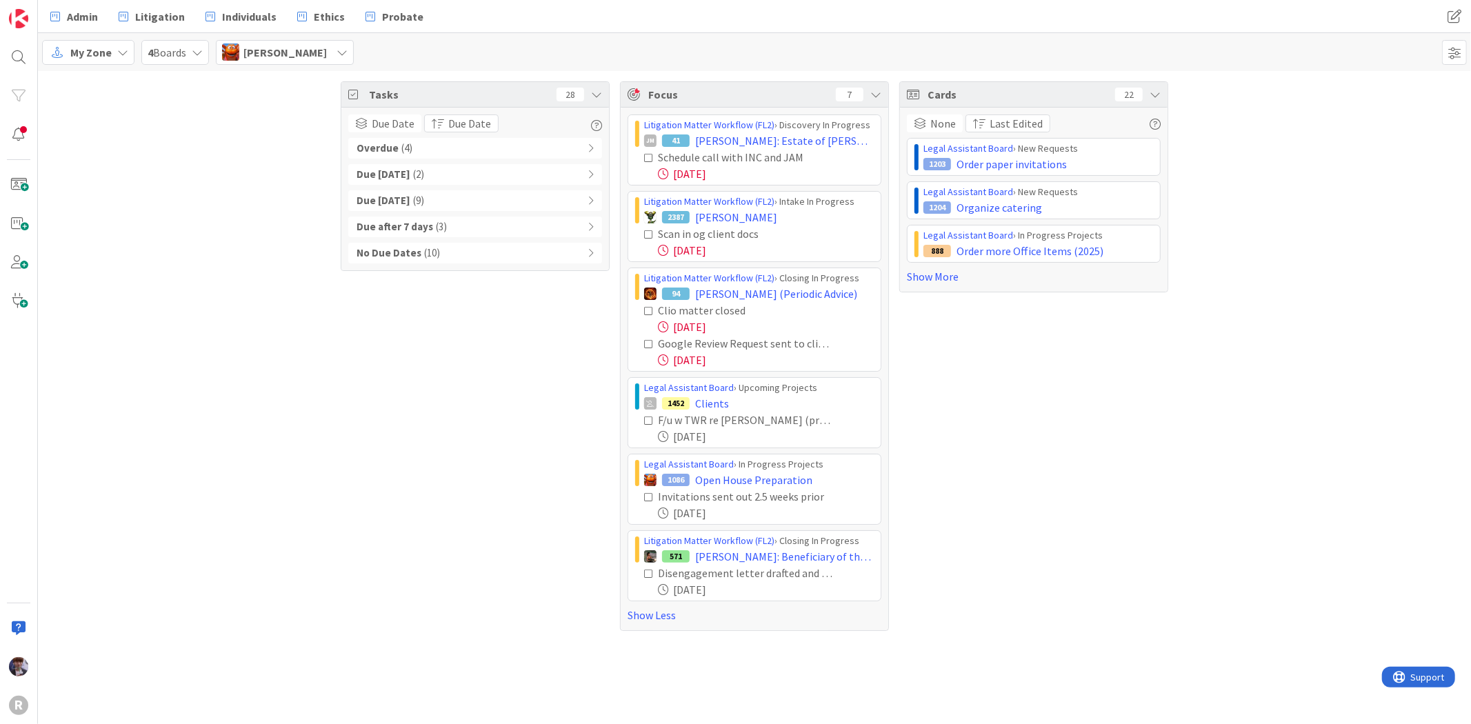
click at [225, 63] on div "[PERSON_NAME]" at bounding box center [285, 52] width 138 height 25
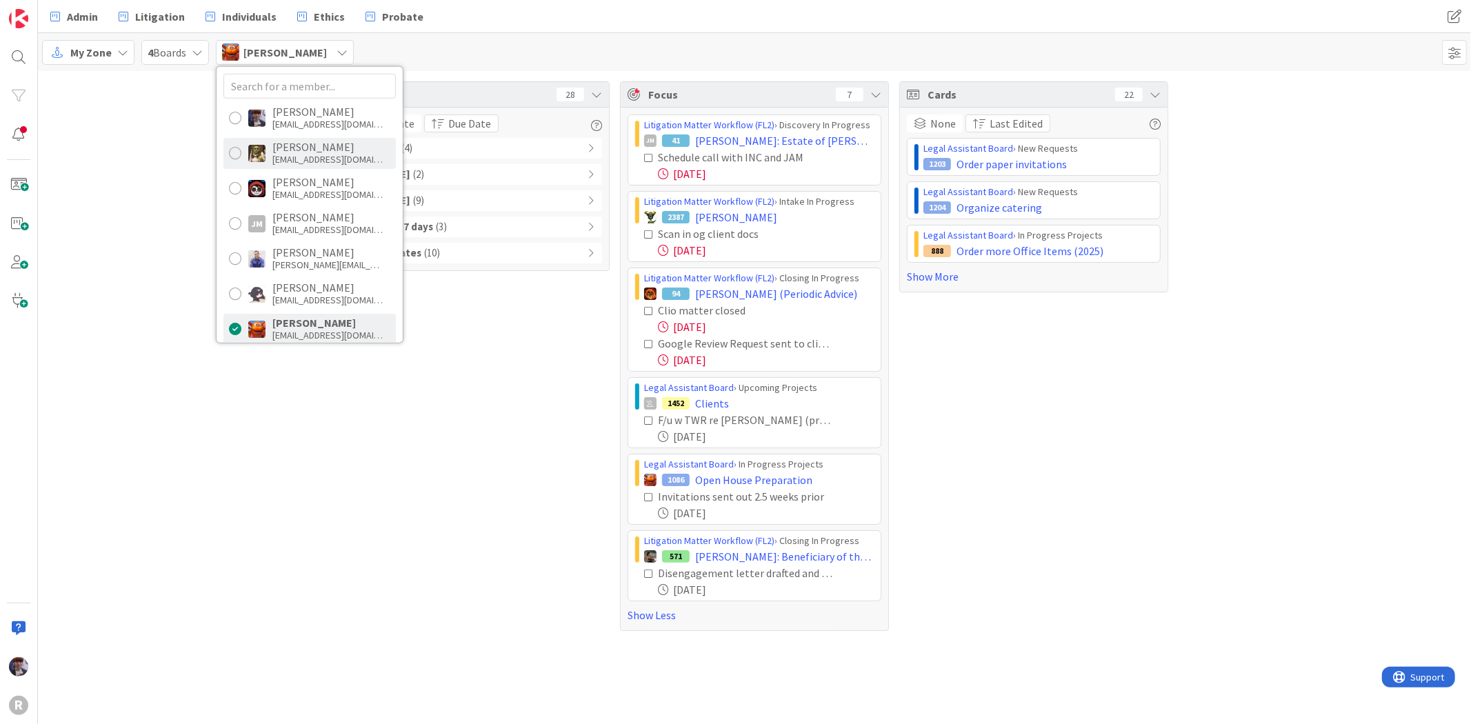
click at [307, 149] on div "[PERSON_NAME]" at bounding box center [327, 147] width 110 height 12
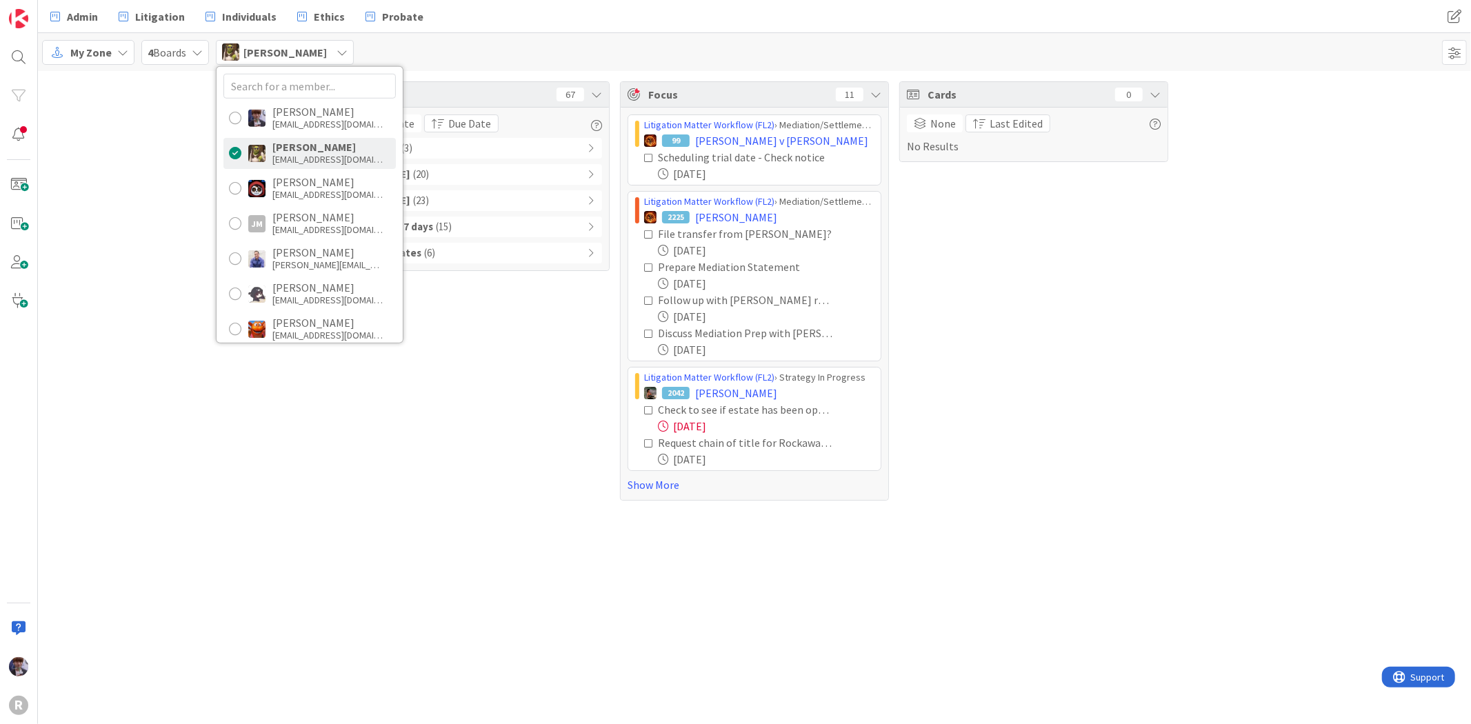
click at [173, 243] on div "Tasks 67 Due Date Due Date Overdue ( 3 ) Due [DATE] ( 20 ) Due [DATE] ( 23 ) Du…" at bounding box center [754, 291] width 1433 height 440
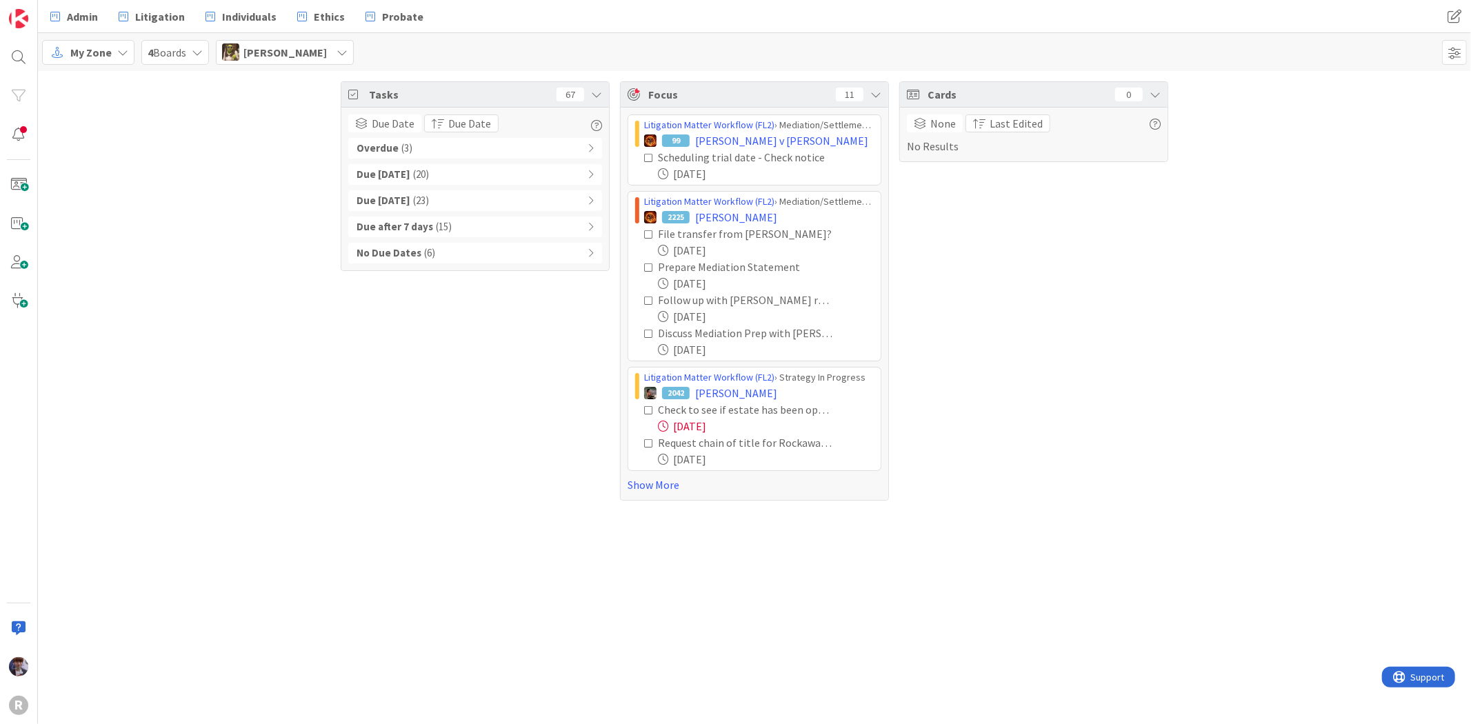
click at [653, 494] on div "Litigation Matter Workflow (FL2) › Mediation/Settlement in Progress 99 [PERSON_…" at bounding box center [755, 304] width 268 height 392
click at [659, 478] on link "Show More" at bounding box center [754, 484] width 254 height 17
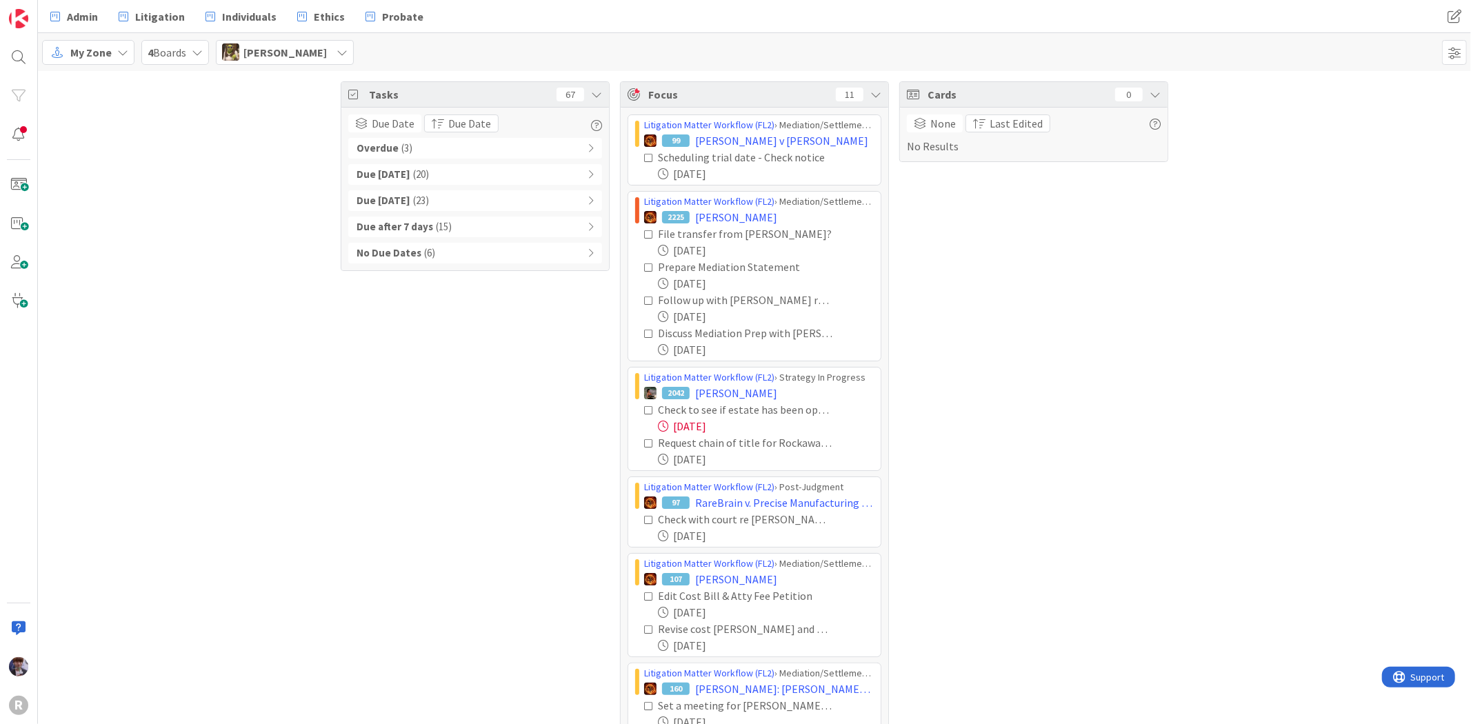
click at [253, 478] on div "Tasks 67 Due Date Due Date Overdue ( 3 ) Due [DATE] ( 20 ) Due [DATE] ( 23 ) Du…" at bounding box center [754, 422] width 1433 height 703
click at [423, 462] on div "Tasks 67 Due Date Due Date Overdue ( 3 ) Due [DATE] ( 20 ) Due [DATE] ( 23 ) Du…" at bounding box center [475, 422] width 269 height 682
drag, startPoint x: 191, startPoint y: 464, endPoint x: 186, endPoint y: 455, distance: 10.2
click at [190, 457] on div "Tasks 67 Due Date Due Date Overdue ( 3 ) Due [DATE] ( 20 ) Due [DATE] ( 23 ) Du…" at bounding box center [754, 422] width 1433 height 703
click at [294, 45] on span "[PERSON_NAME]" at bounding box center [284, 52] width 83 height 17
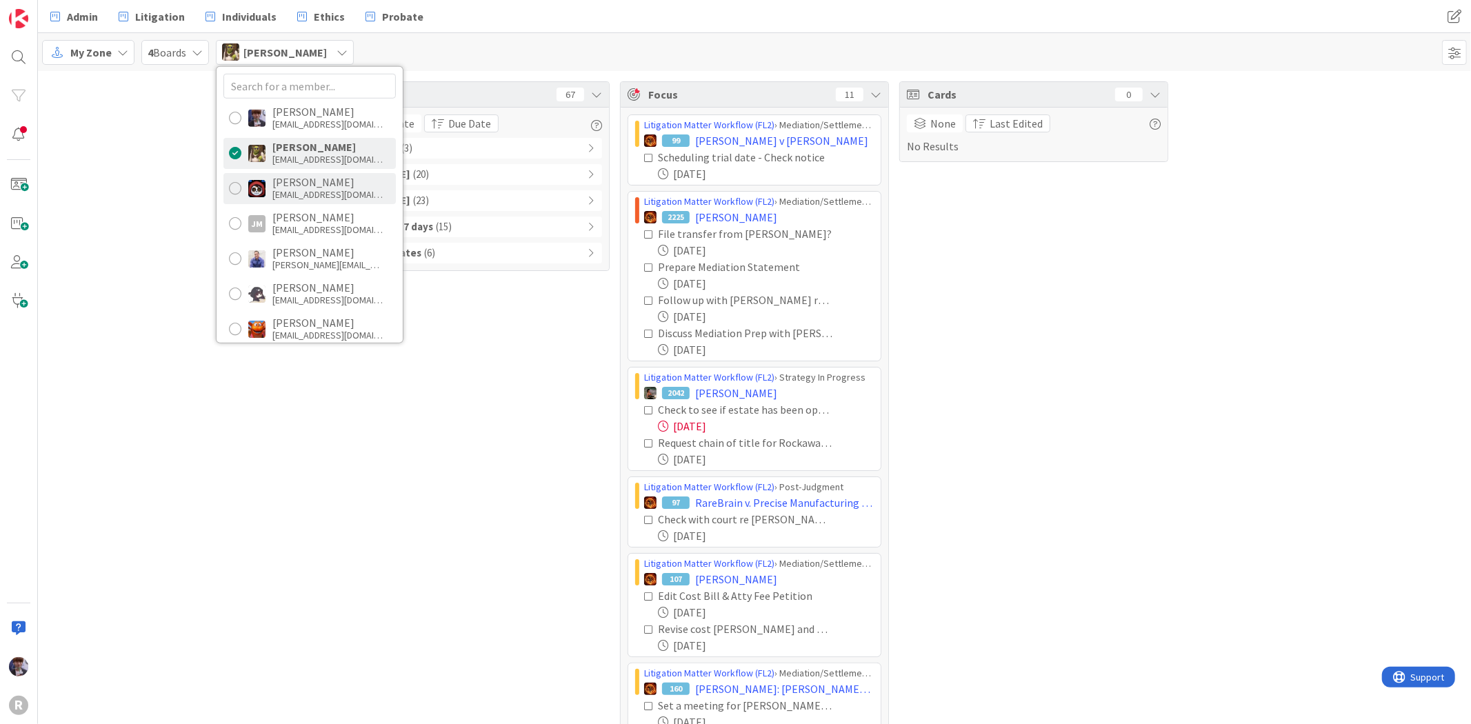
click at [304, 182] on div "[PERSON_NAME]" at bounding box center [327, 182] width 110 height 12
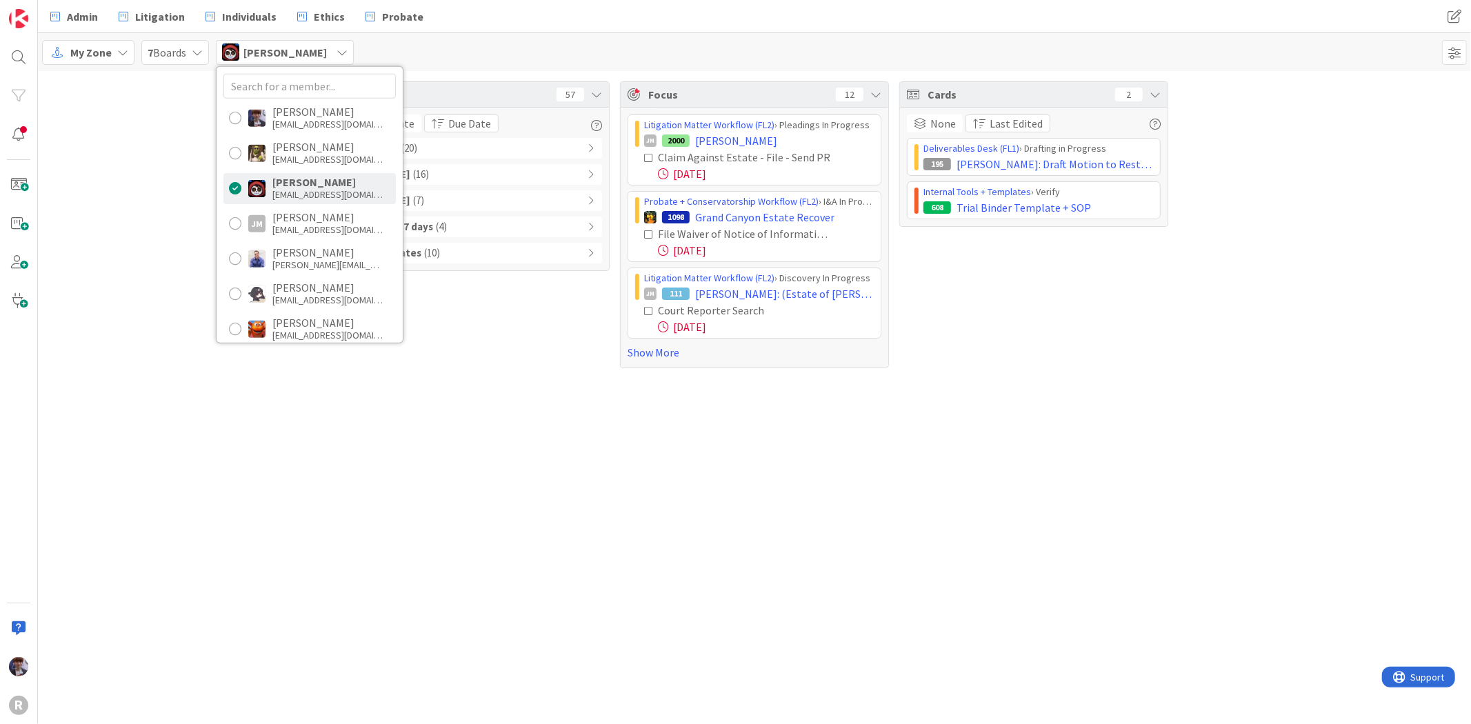
click at [186, 280] on div "Tasks 57 Due Date Due Date Overdue ( 20 ) Due [DATE] ( 16 ) Due [DATE] ( 7 ) Du…" at bounding box center [754, 225] width 1433 height 308
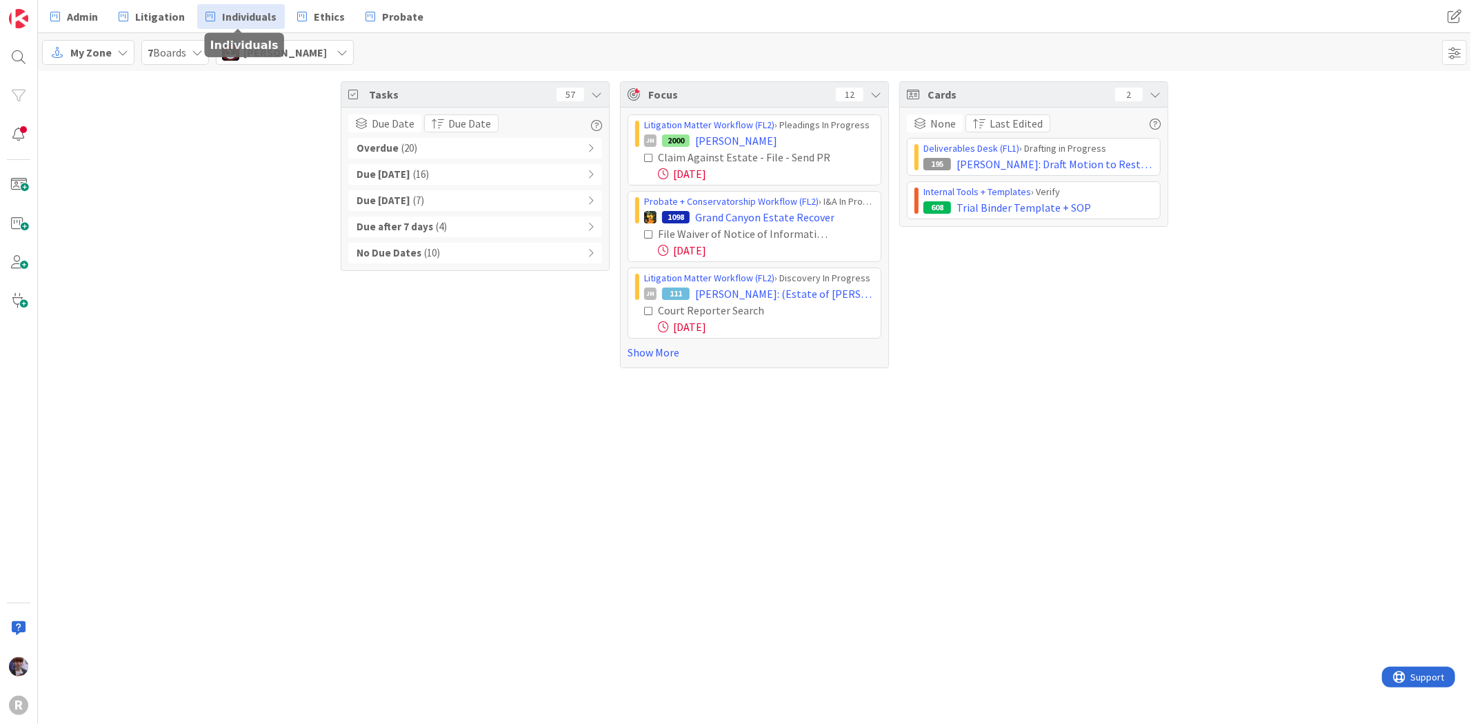
click at [277, 21] on link "Individuals" at bounding box center [241, 16] width 88 height 25
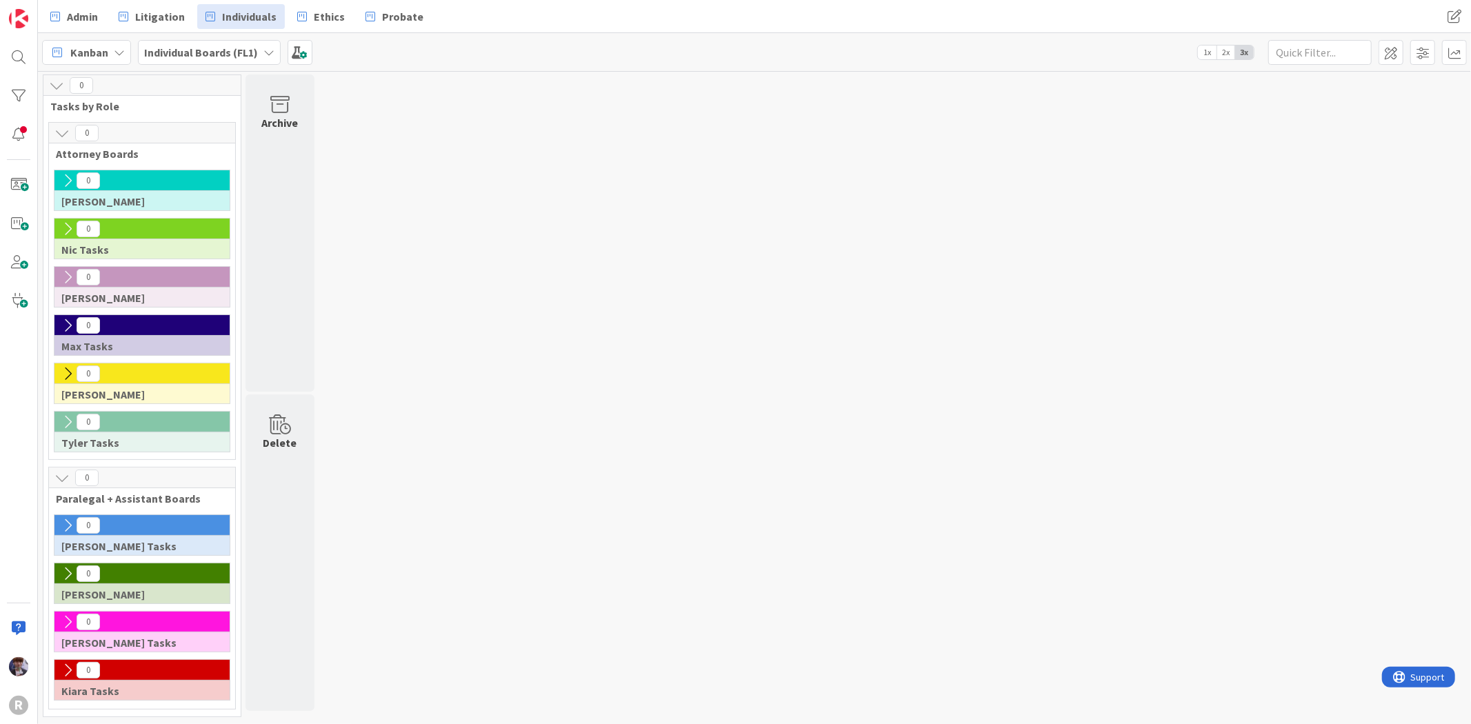
scroll to position [1, 0]
click at [69, 231] on icon at bounding box center [67, 228] width 15 height 15
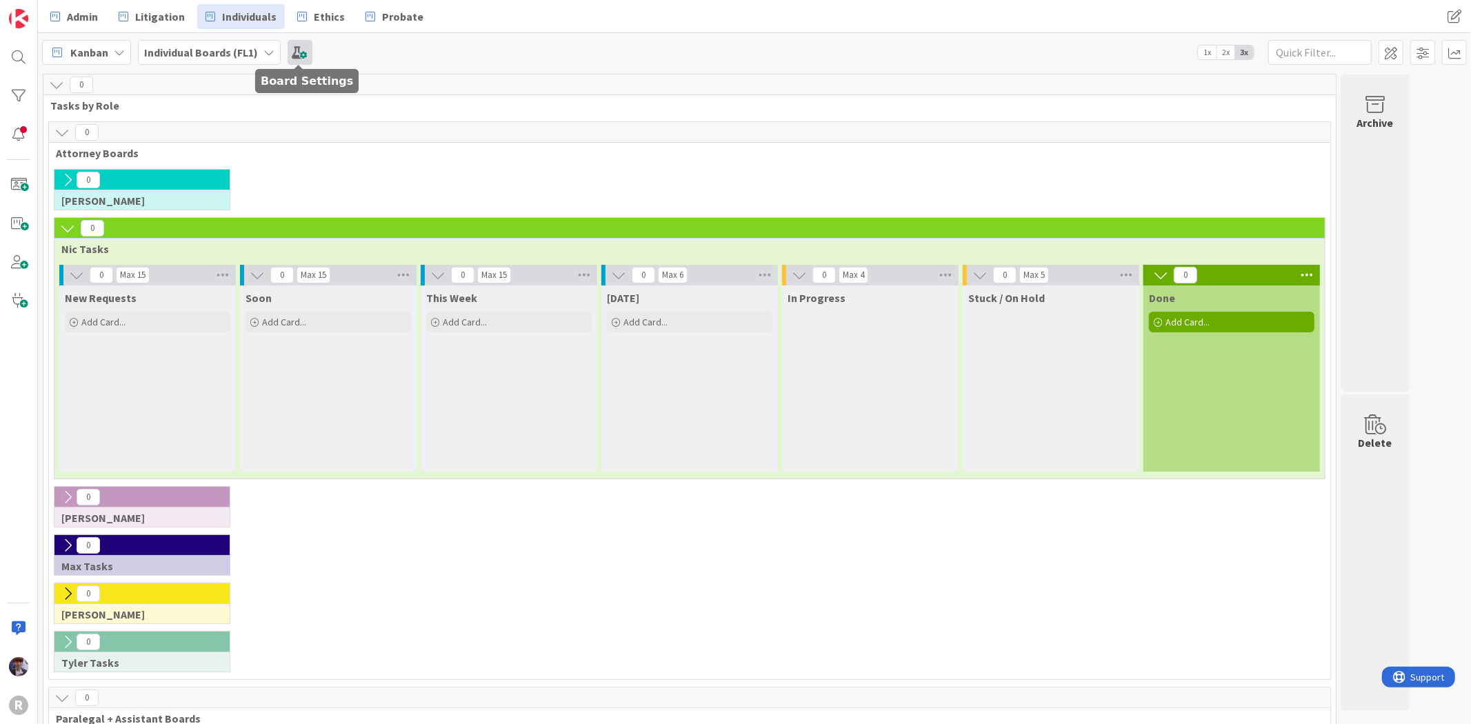
click at [296, 58] on span at bounding box center [300, 52] width 25 height 25
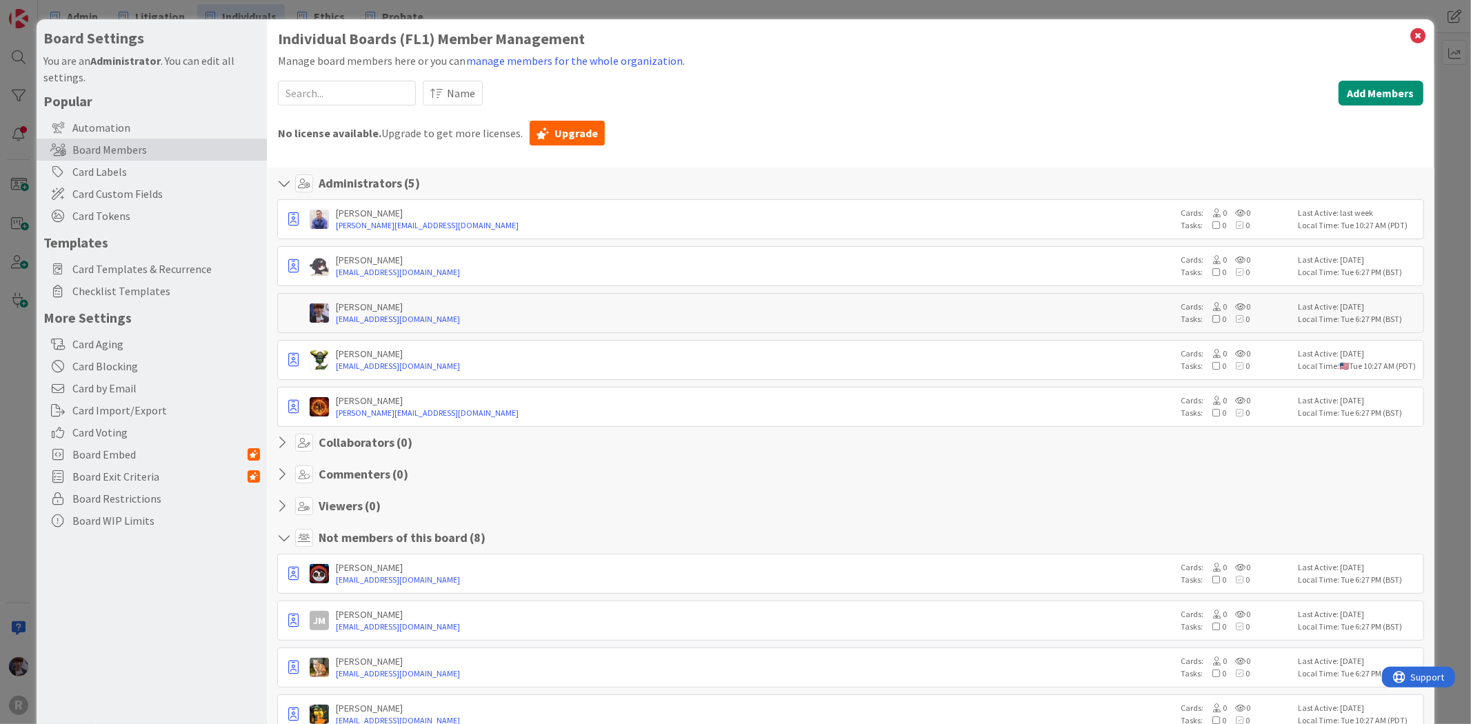
click at [134, 228] on div "Popular Automation Board Members Card Labels Card Custom Fields Card Tokens Tem…" at bounding box center [151, 311] width 216 height 439
click at [133, 221] on span "Card Tokens" at bounding box center [166, 216] width 188 height 17
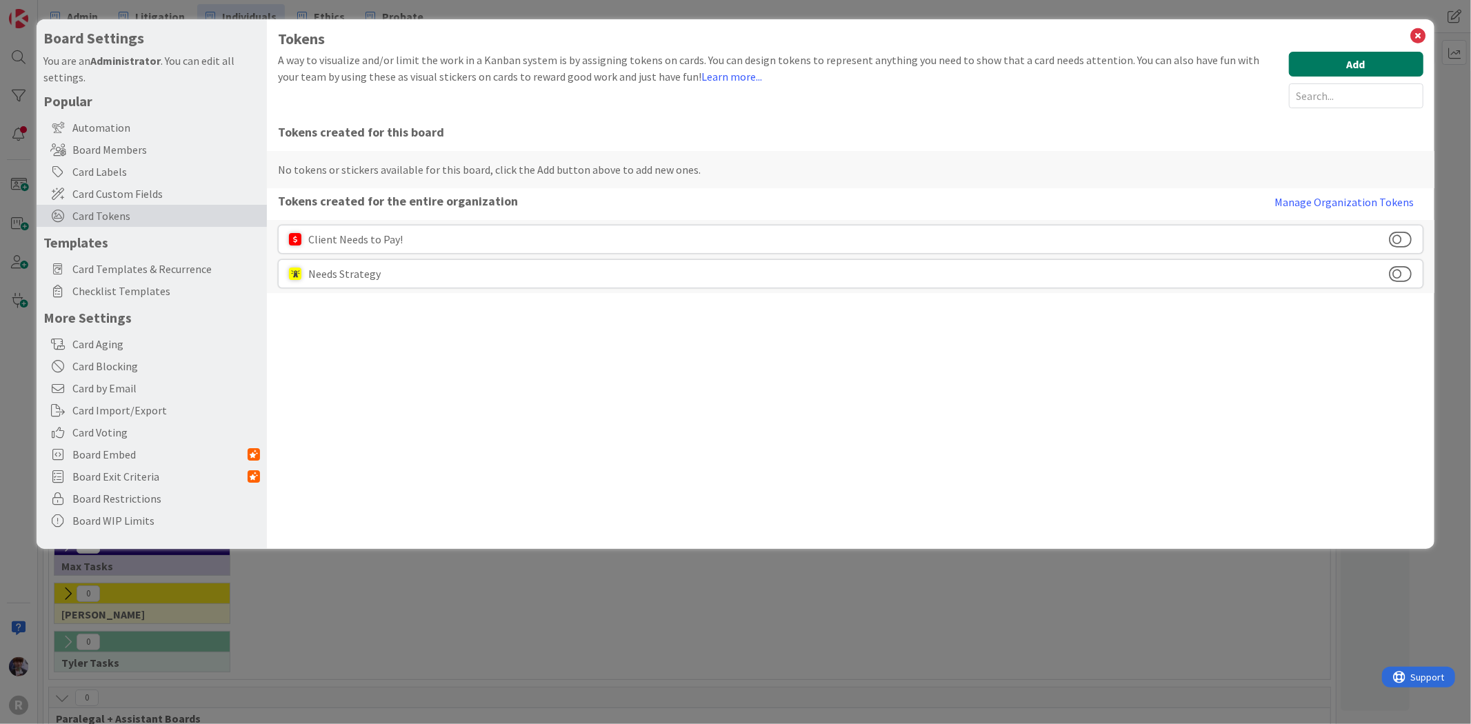
click at [1362, 56] on button "Add" at bounding box center [1356, 64] width 134 height 25
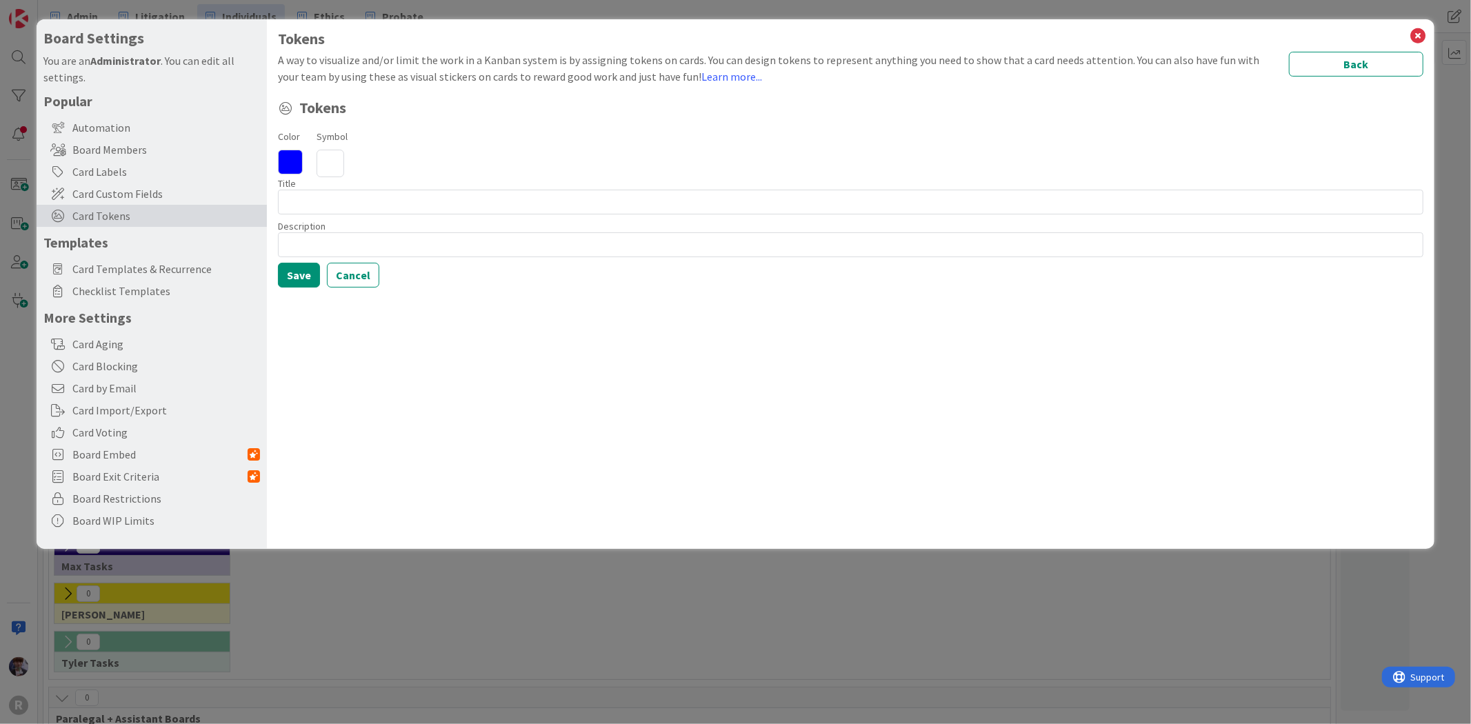
click at [285, 164] on icon at bounding box center [290, 162] width 25 height 25
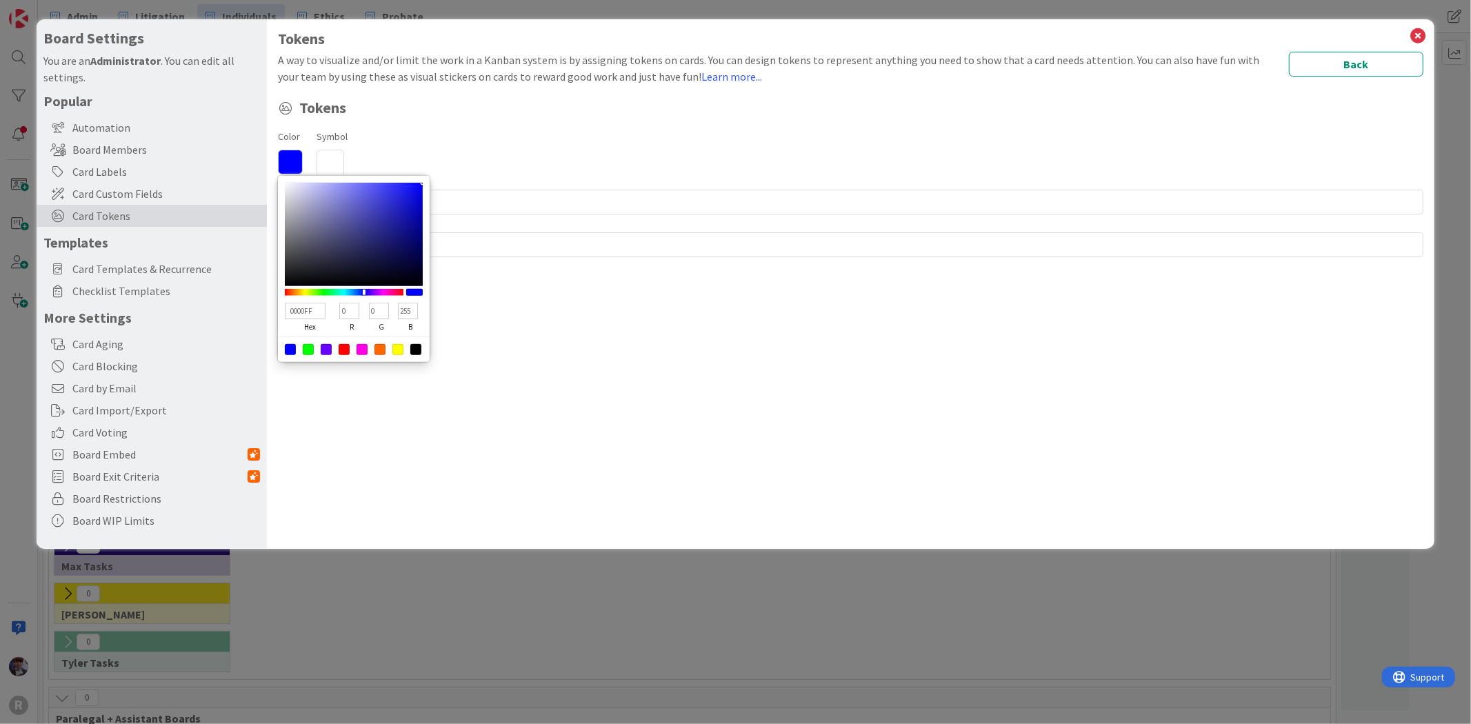
click at [363, 352] on div at bounding box center [361, 349] width 11 height 11
type input "FF00E5"
type input "255"
type input "229"
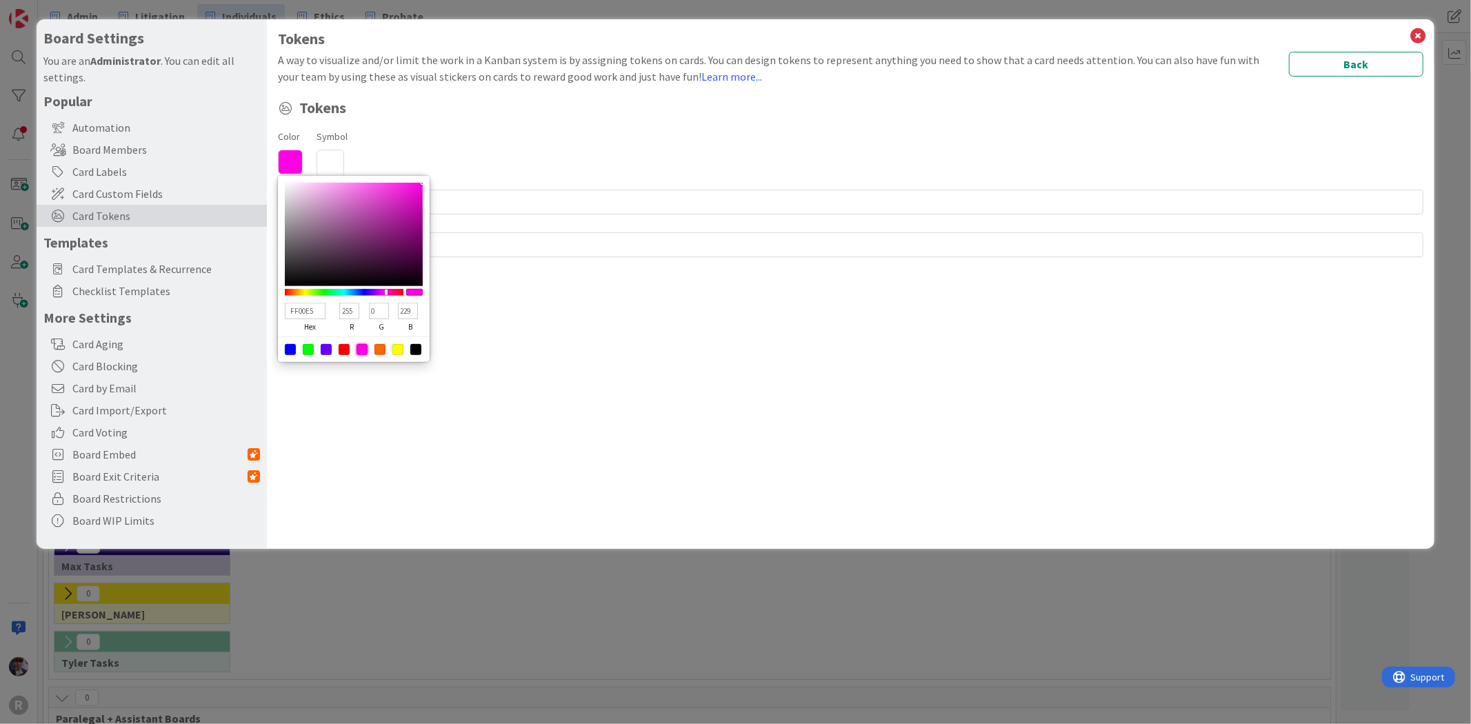
click at [403, 141] on div "Color FF00E5 hex 255 r 0 g 229 b 100 a Symbol" at bounding box center [850, 153] width 1145 height 50
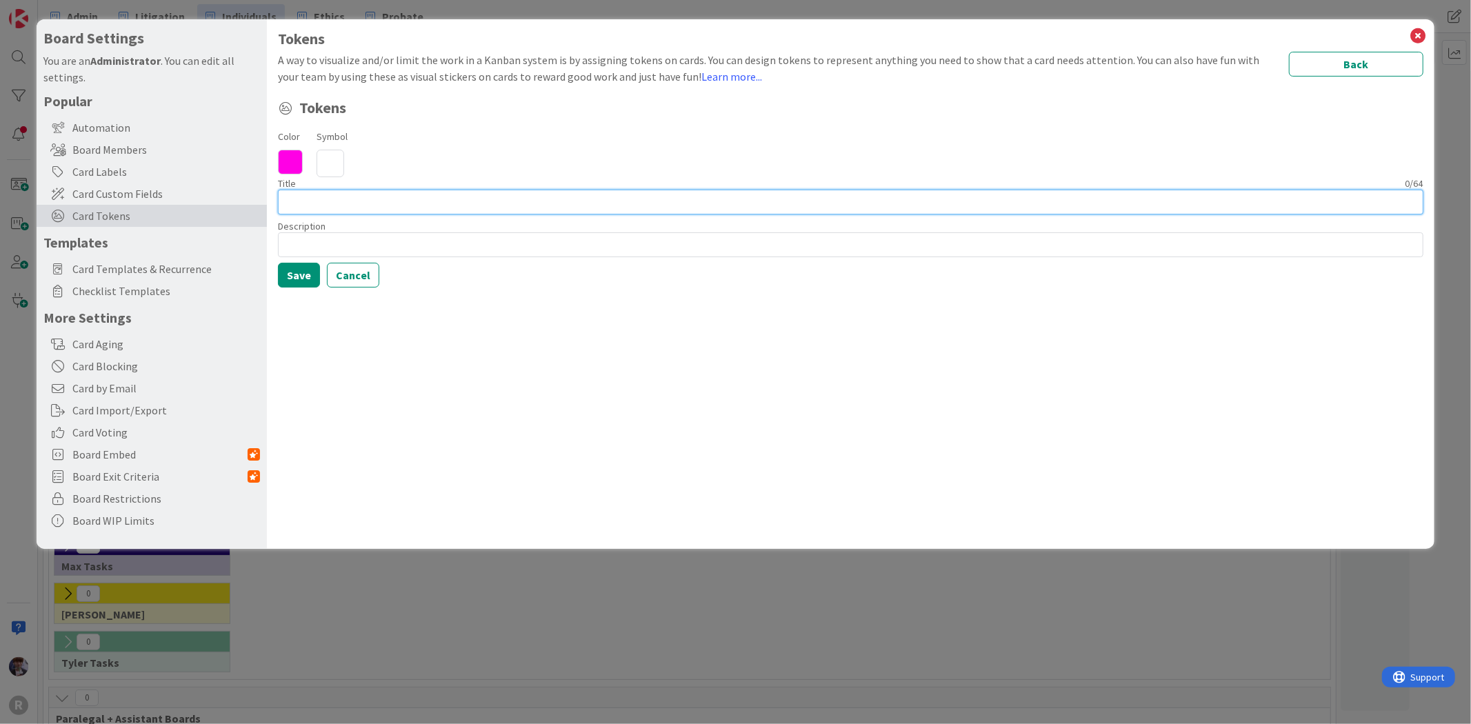
click at [372, 196] on input at bounding box center [850, 202] width 1145 height 25
type input "Review Needed"
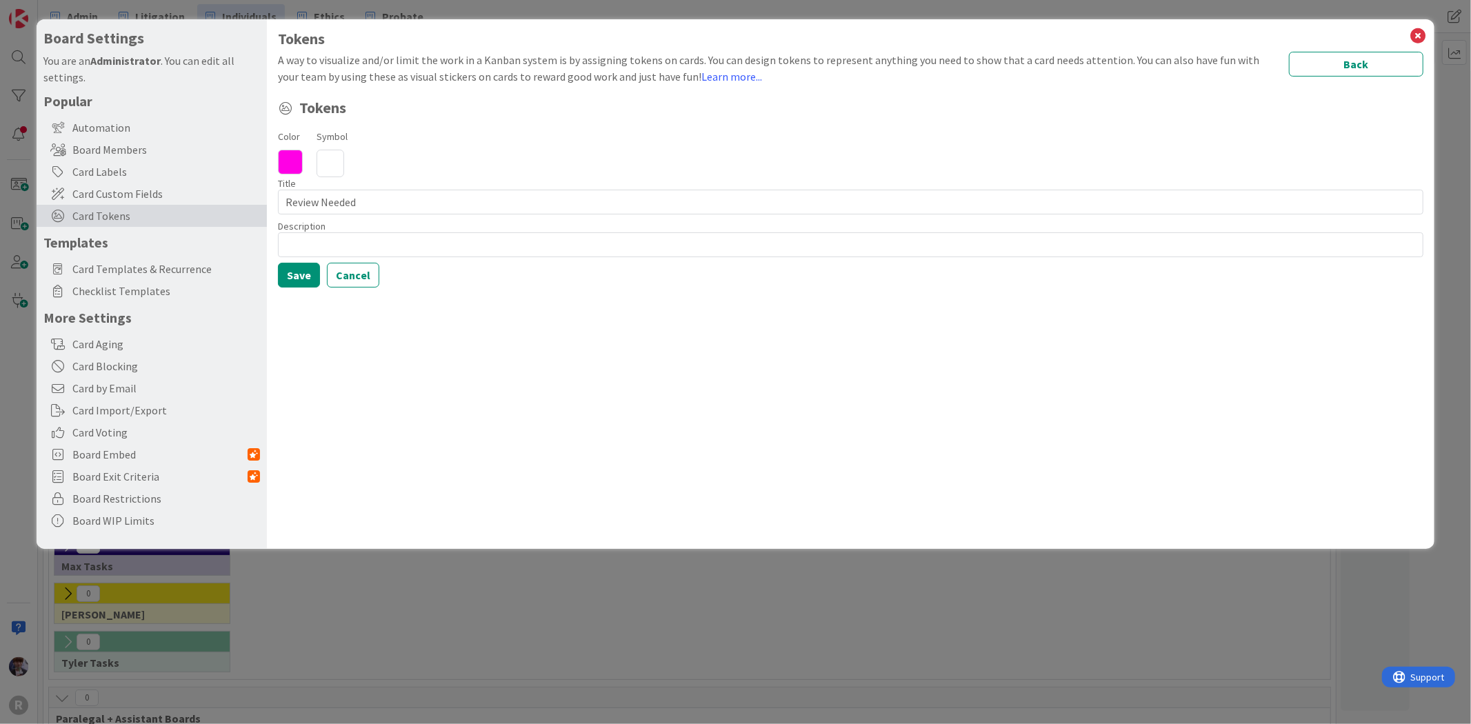
click at [375, 168] on div "Color FF00E5 hex 255 r 0 g 229 b 100 a Symbol" at bounding box center [850, 153] width 1145 height 50
click at [341, 163] on icon at bounding box center [330, 164] width 28 height 28
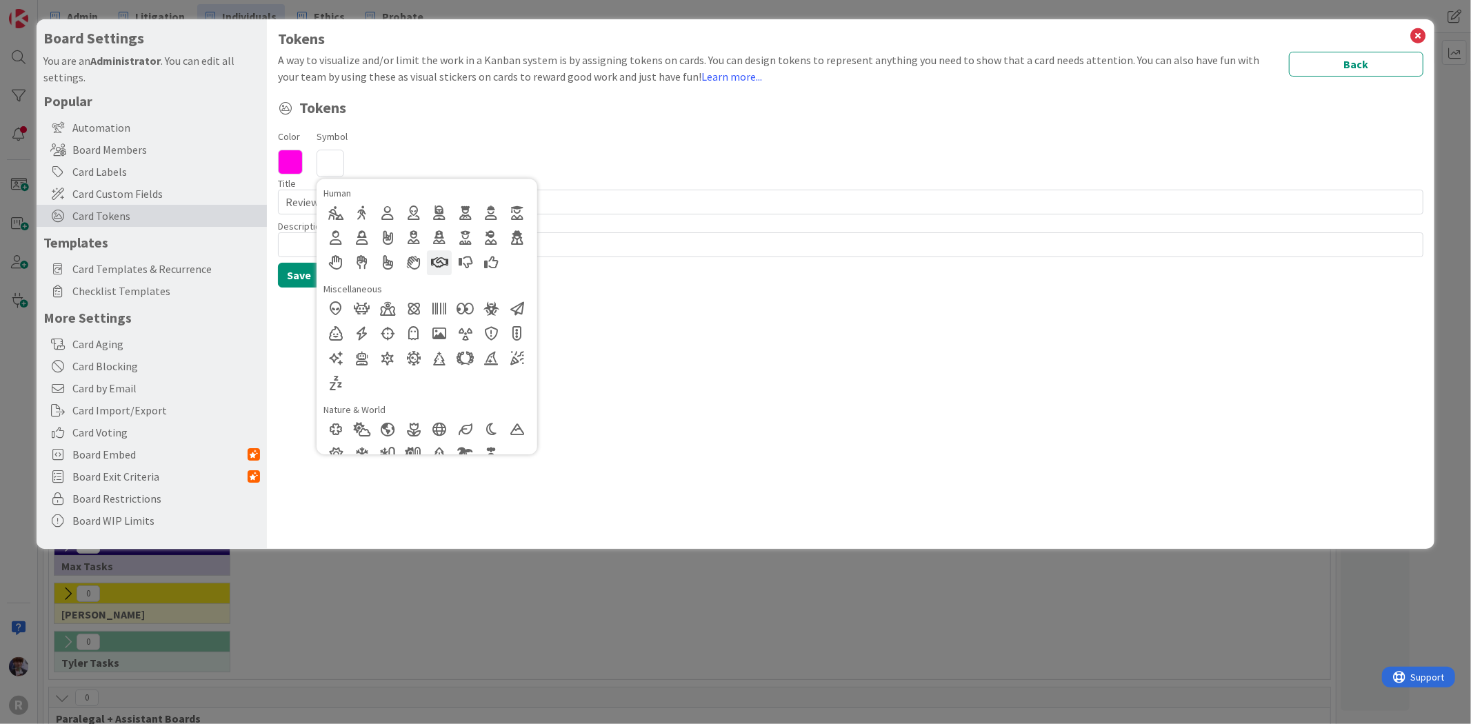
scroll to position [383, 0]
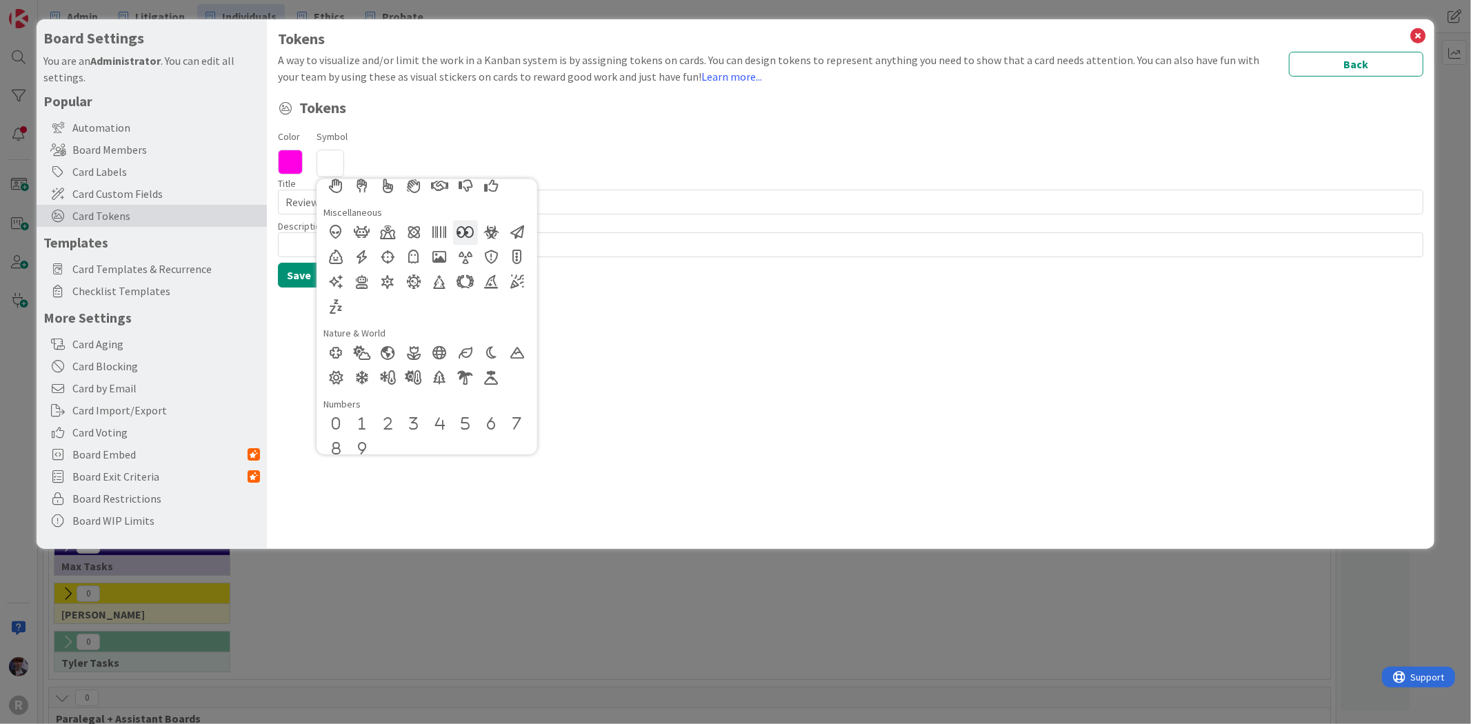
click at [470, 234] on div at bounding box center [465, 232] width 25 height 25
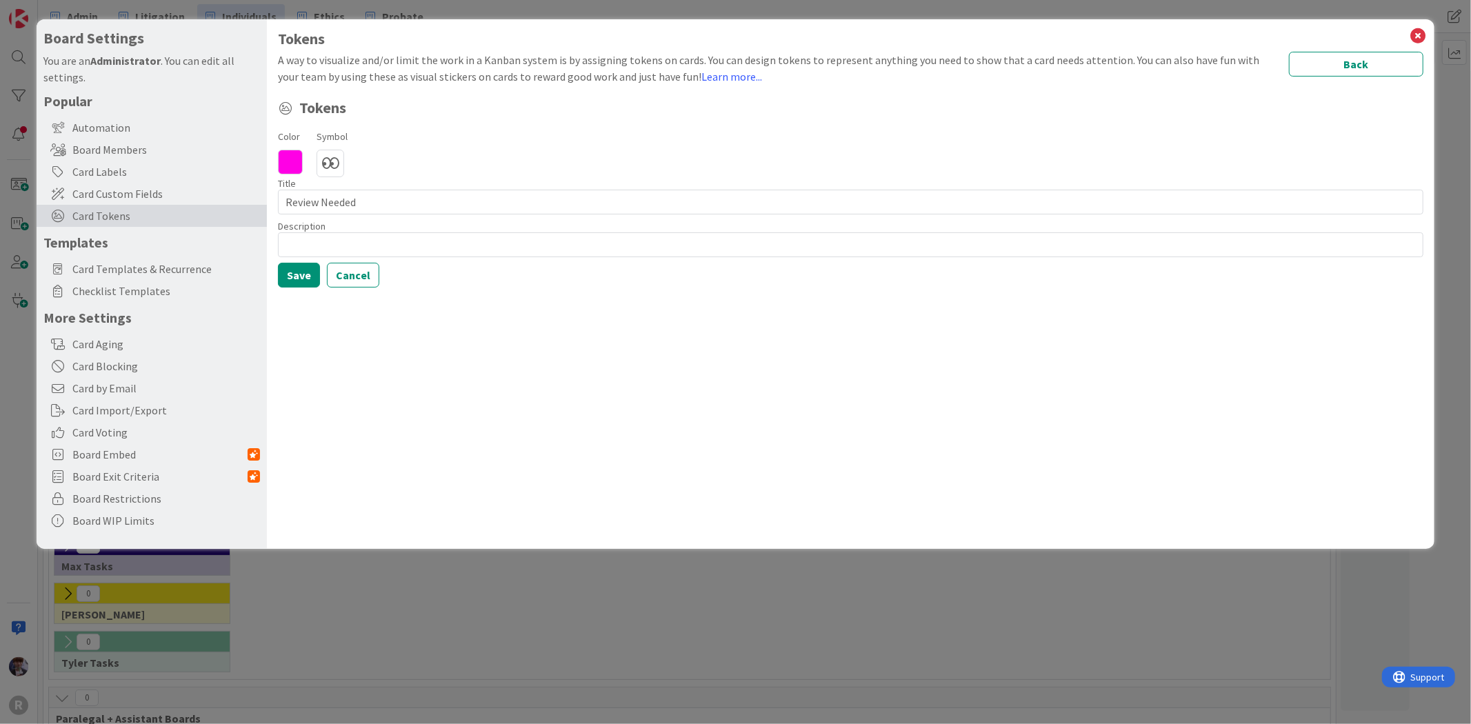
click at [480, 332] on div "Tokens A way to visualize and/or limit the work in a Kanban system is by assign…" at bounding box center [850, 284] width 1167 height 530
click at [293, 276] on button "Save" at bounding box center [299, 275] width 42 height 25
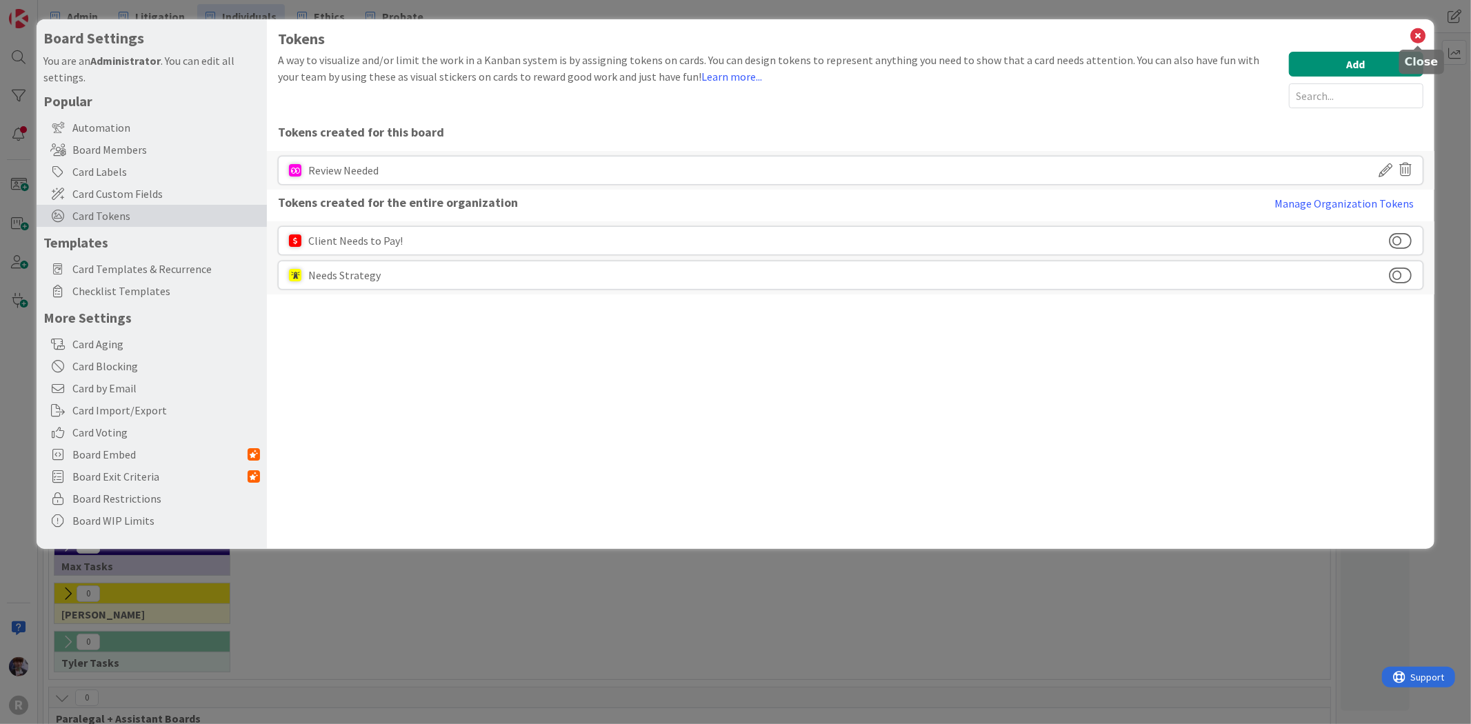
click at [1416, 36] on icon at bounding box center [1418, 35] width 18 height 19
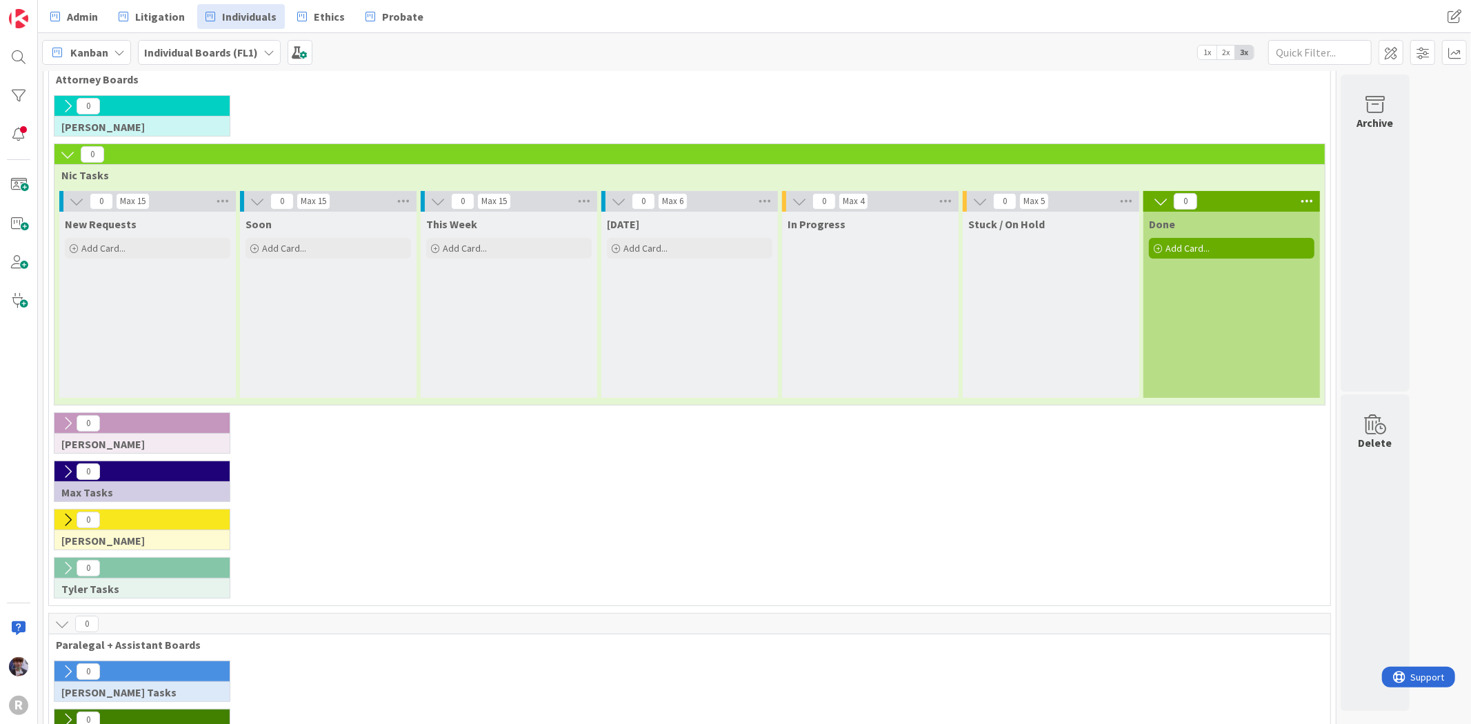
scroll to position [0, 0]
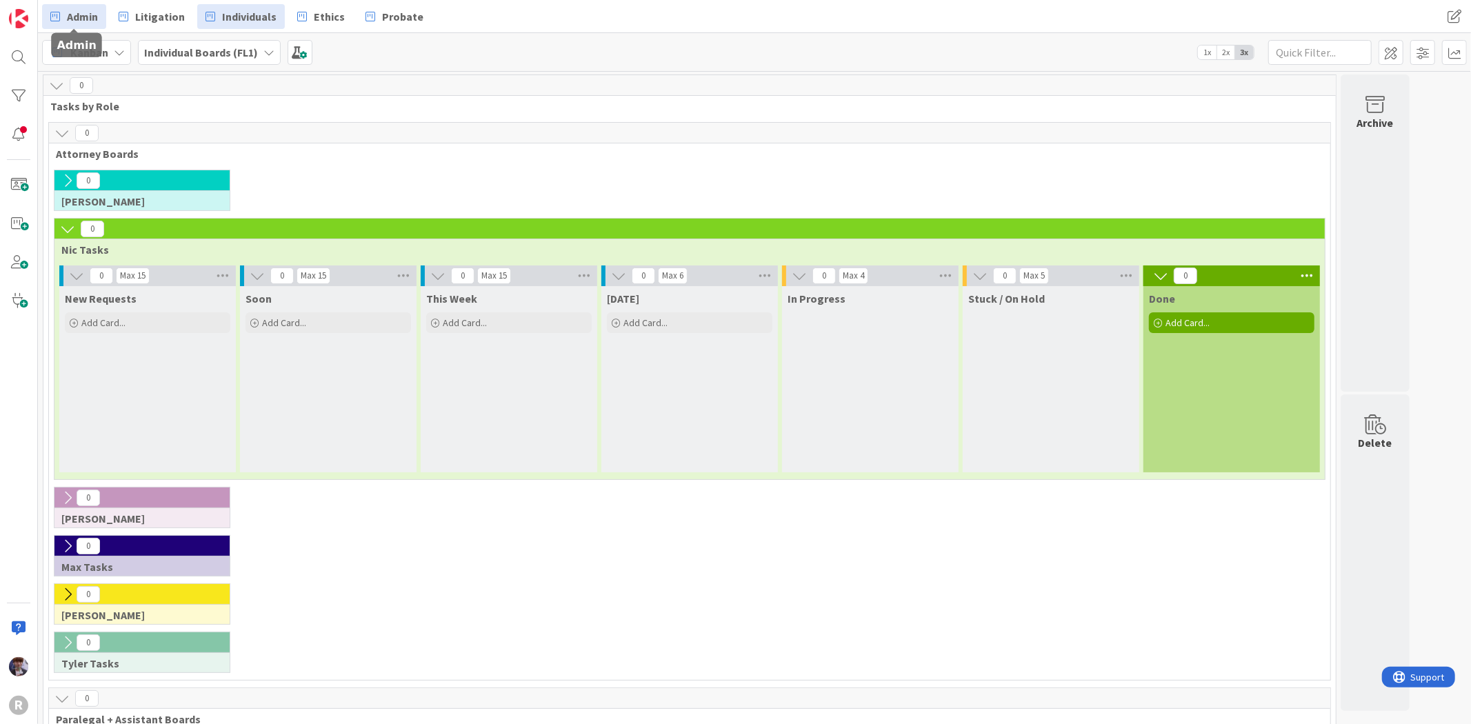
click at [92, 14] on span "Admin" at bounding box center [82, 16] width 31 height 17
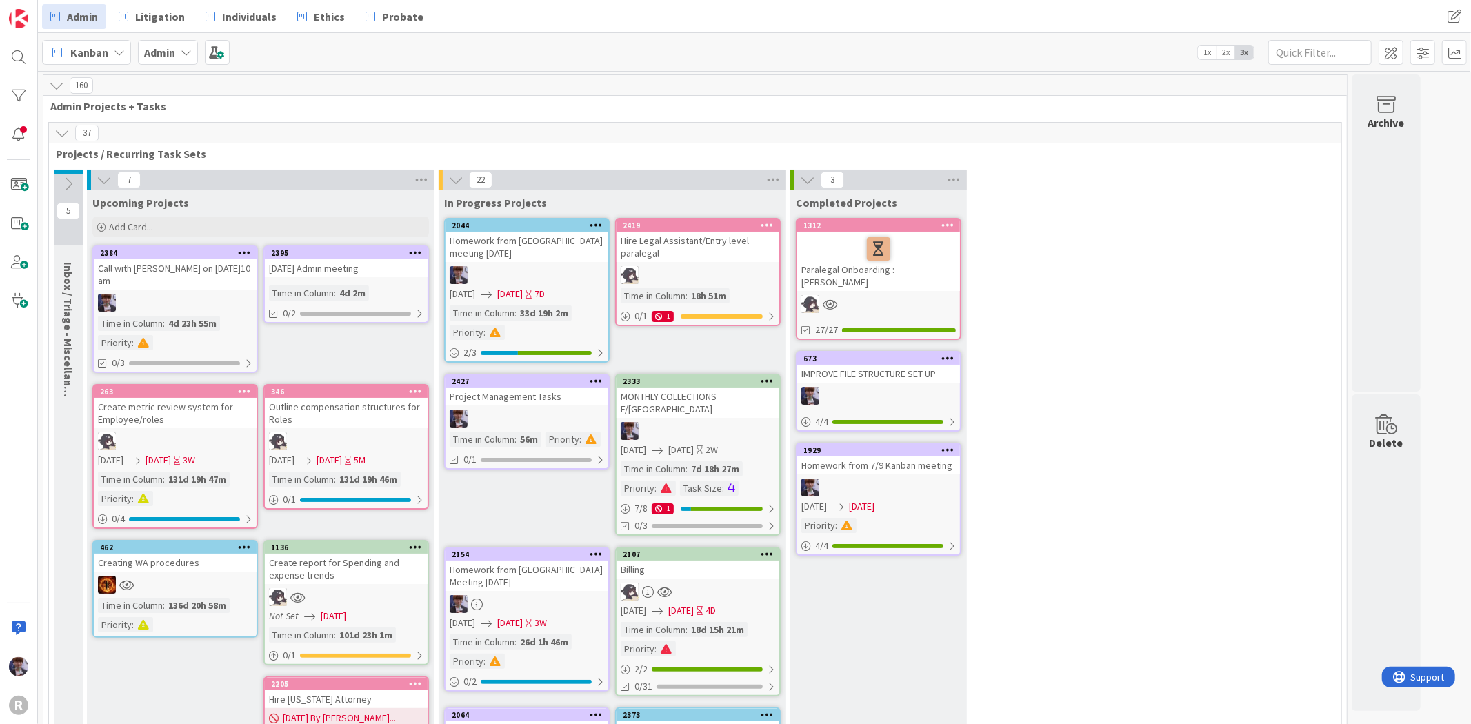
click at [56, 133] on icon at bounding box center [61, 132] width 15 height 15
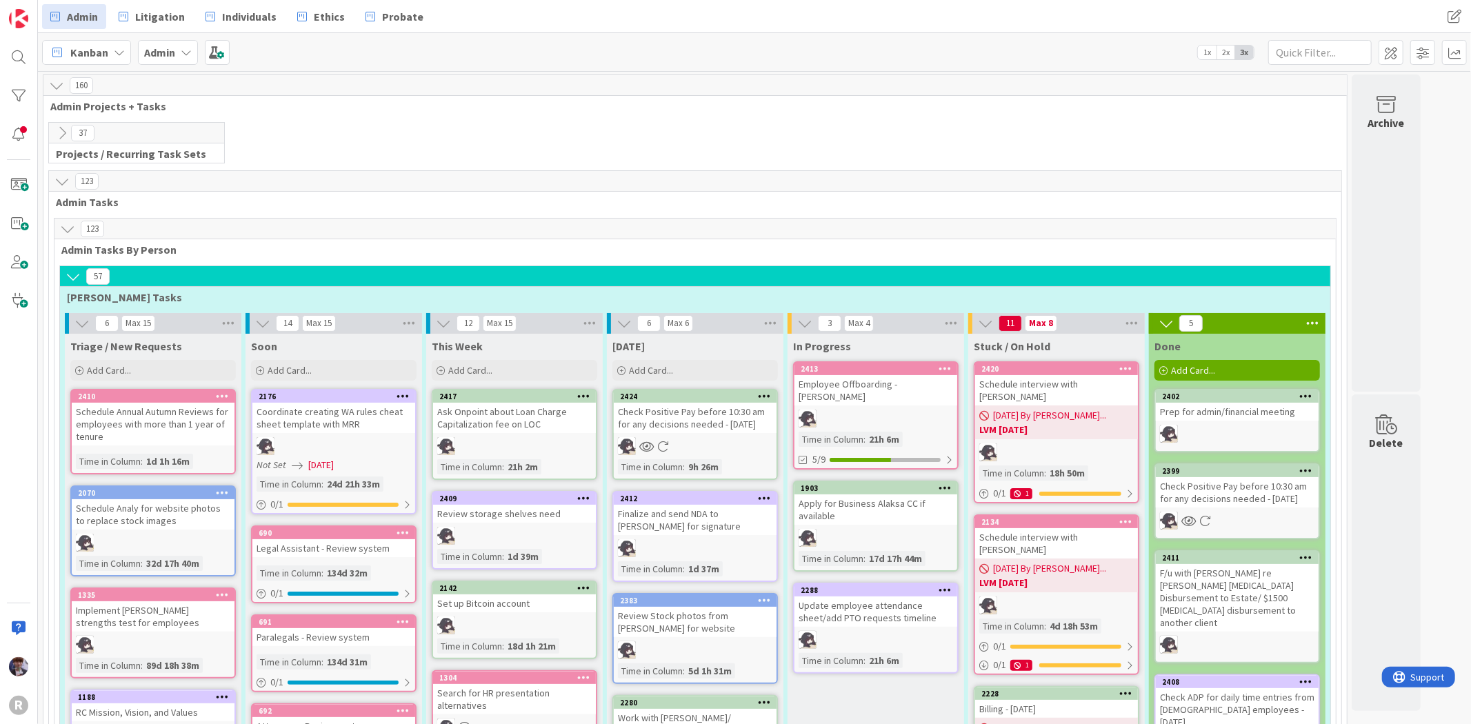
click at [90, 50] on span "Kanban" at bounding box center [89, 52] width 38 height 17
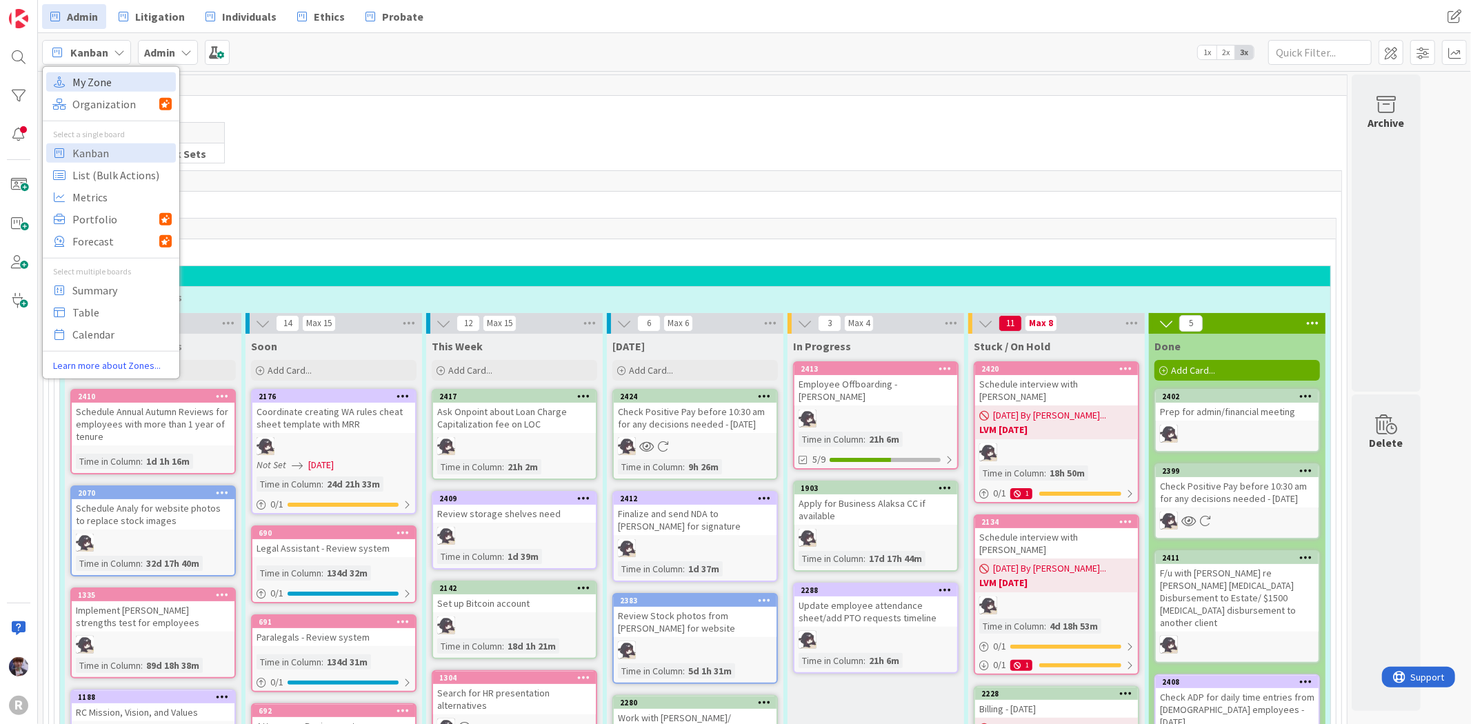
click at [97, 79] on span "My Zone" at bounding box center [121, 81] width 99 height 21
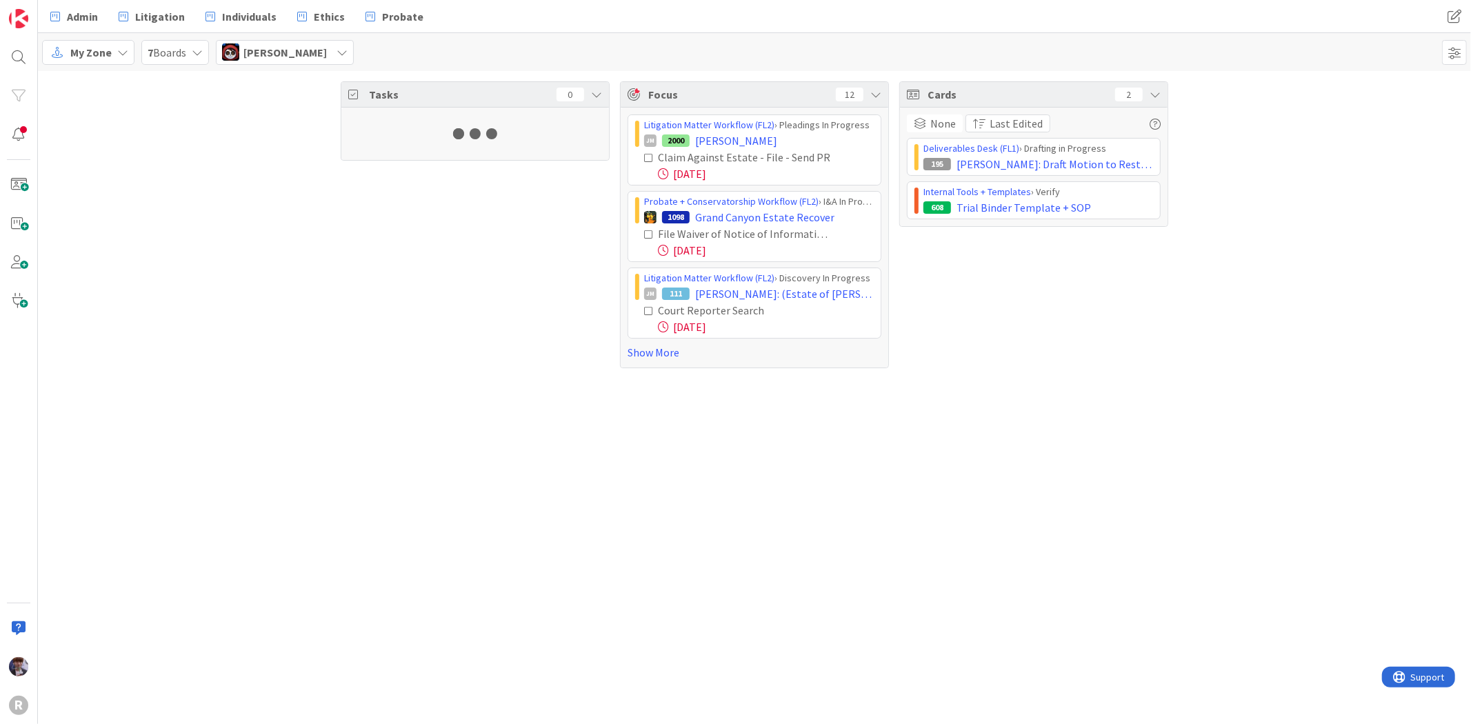
click at [252, 56] on span "[PERSON_NAME]" at bounding box center [284, 52] width 83 height 17
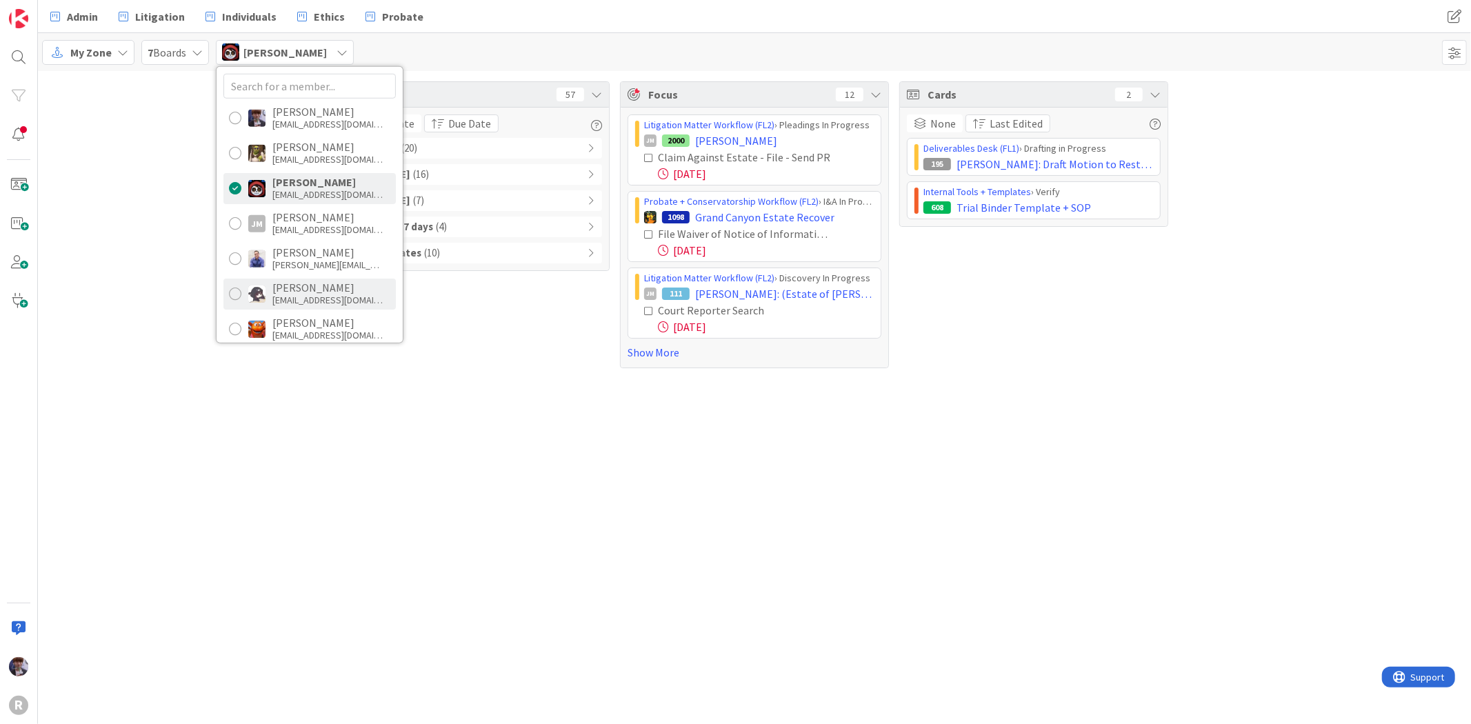
click at [299, 296] on div "[EMAIL_ADDRESS][DOMAIN_NAME]" at bounding box center [327, 300] width 110 height 12
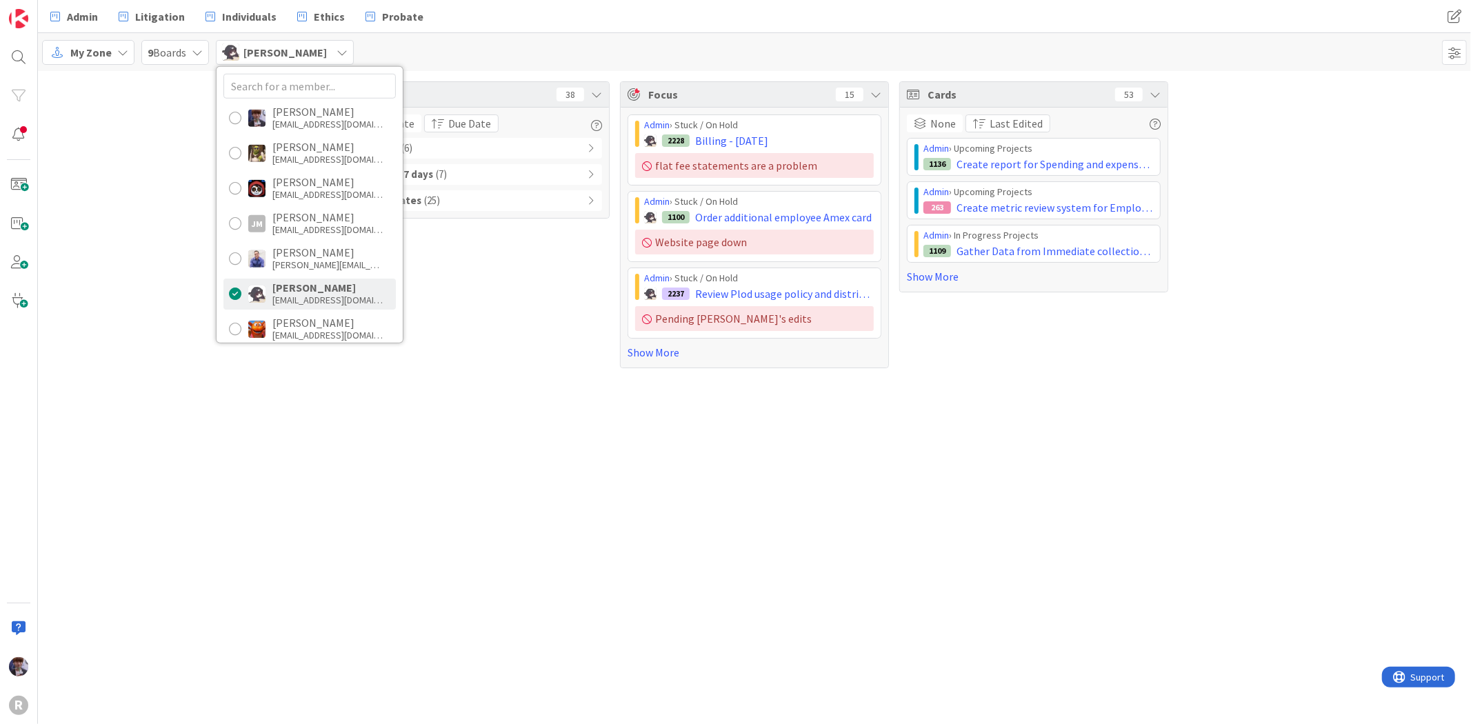
click at [138, 234] on div "Tasks 38 Due Date Due Date Overdue ( 6 ) Due after 7 days ( 7 ) No Due Dates ( …" at bounding box center [754, 225] width 1433 height 308
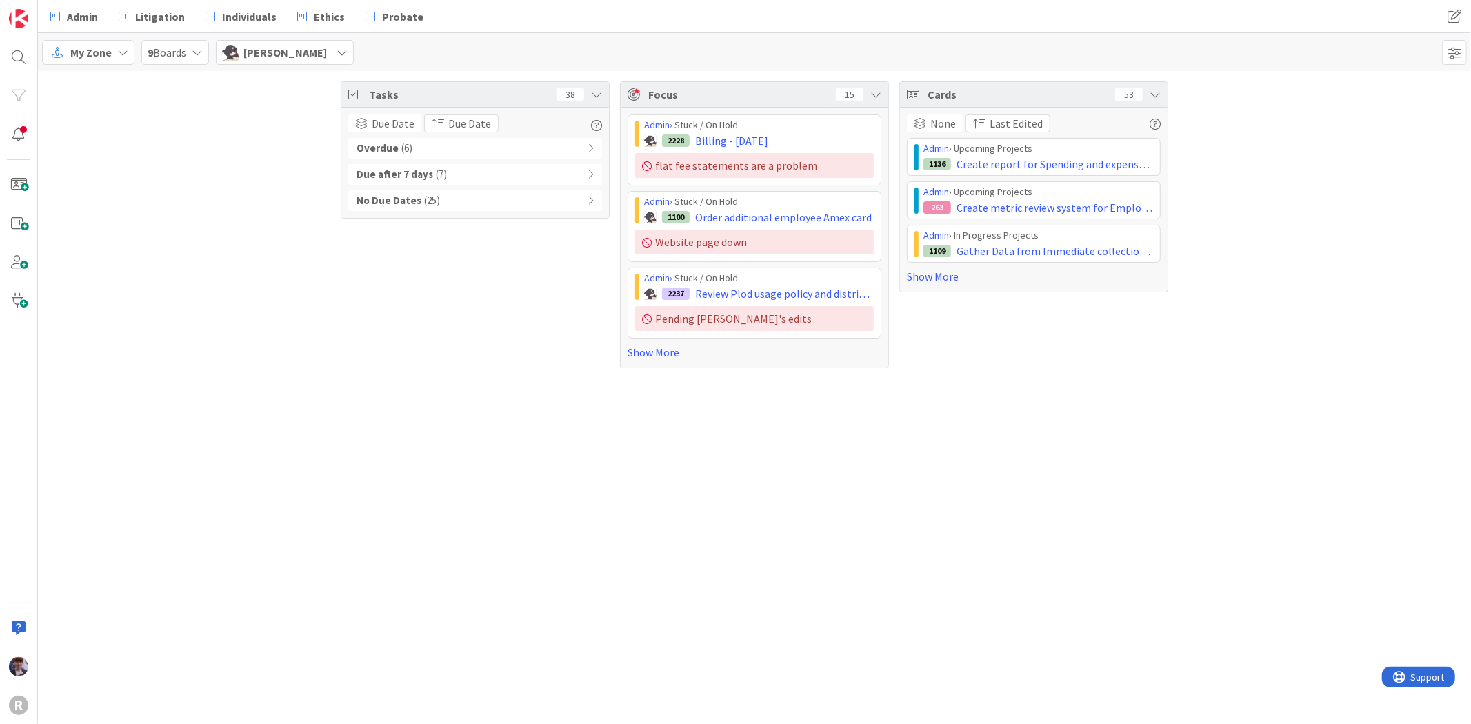
click at [407, 152] on span "( 6 )" at bounding box center [406, 149] width 11 height 16
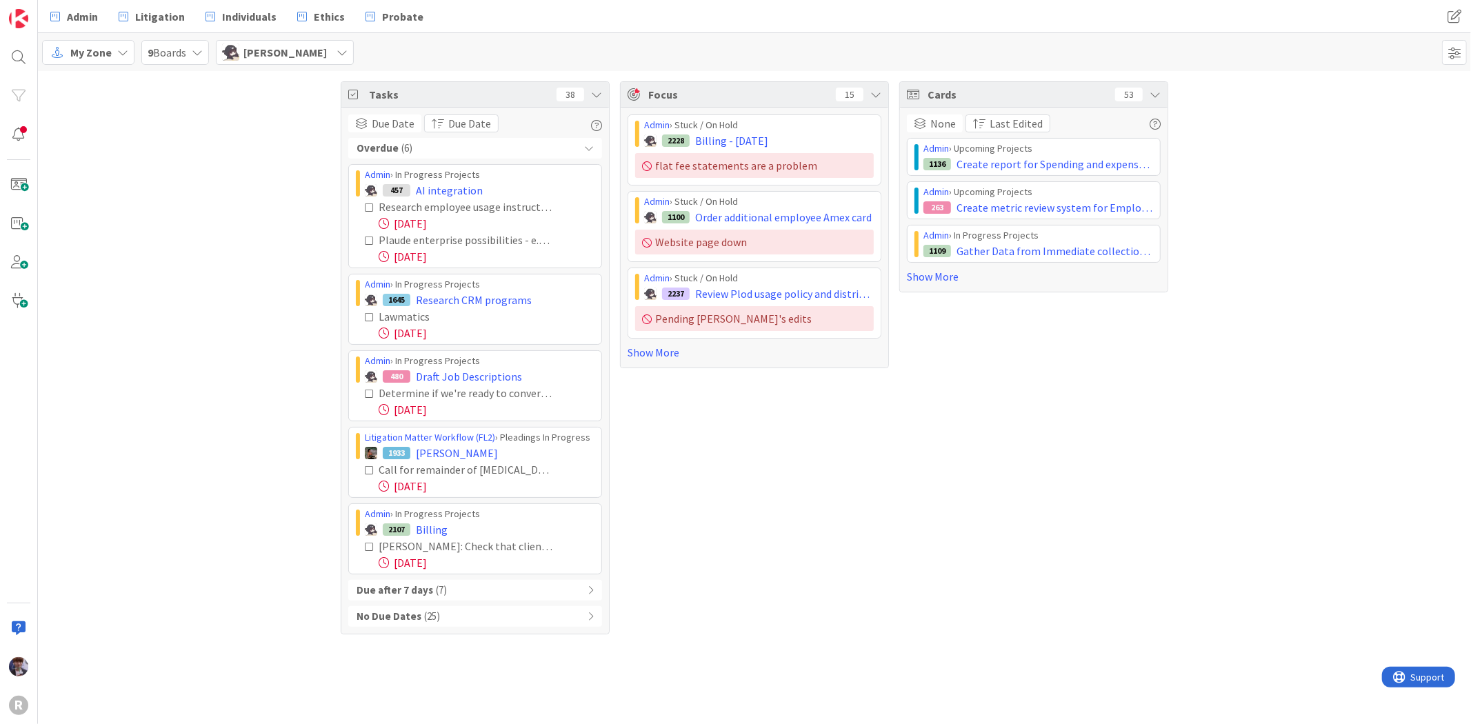
click at [408, 147] on span "( 6 )" at bounding box center [406, 149] width 11 height 16
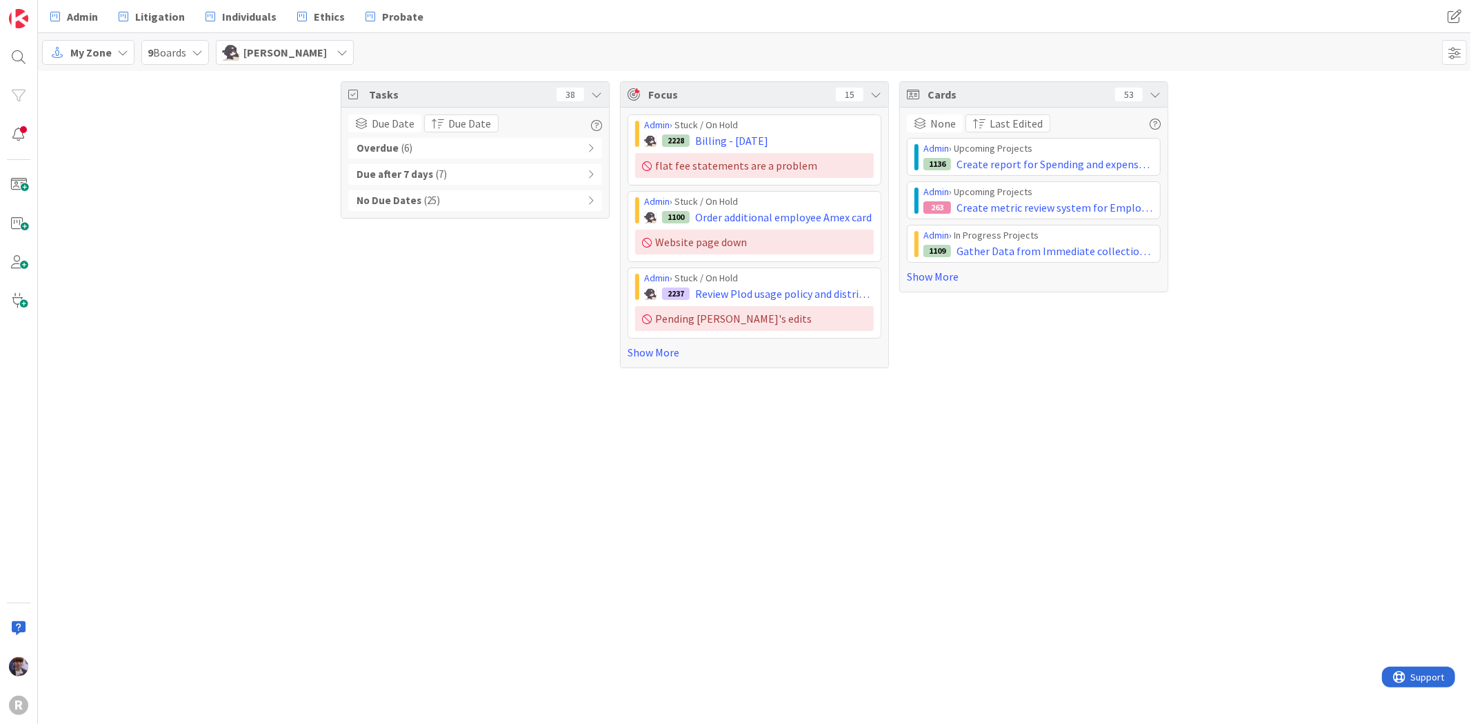
click at [121, 56] on icon at bounding box center [122, 52] width 11 height 11
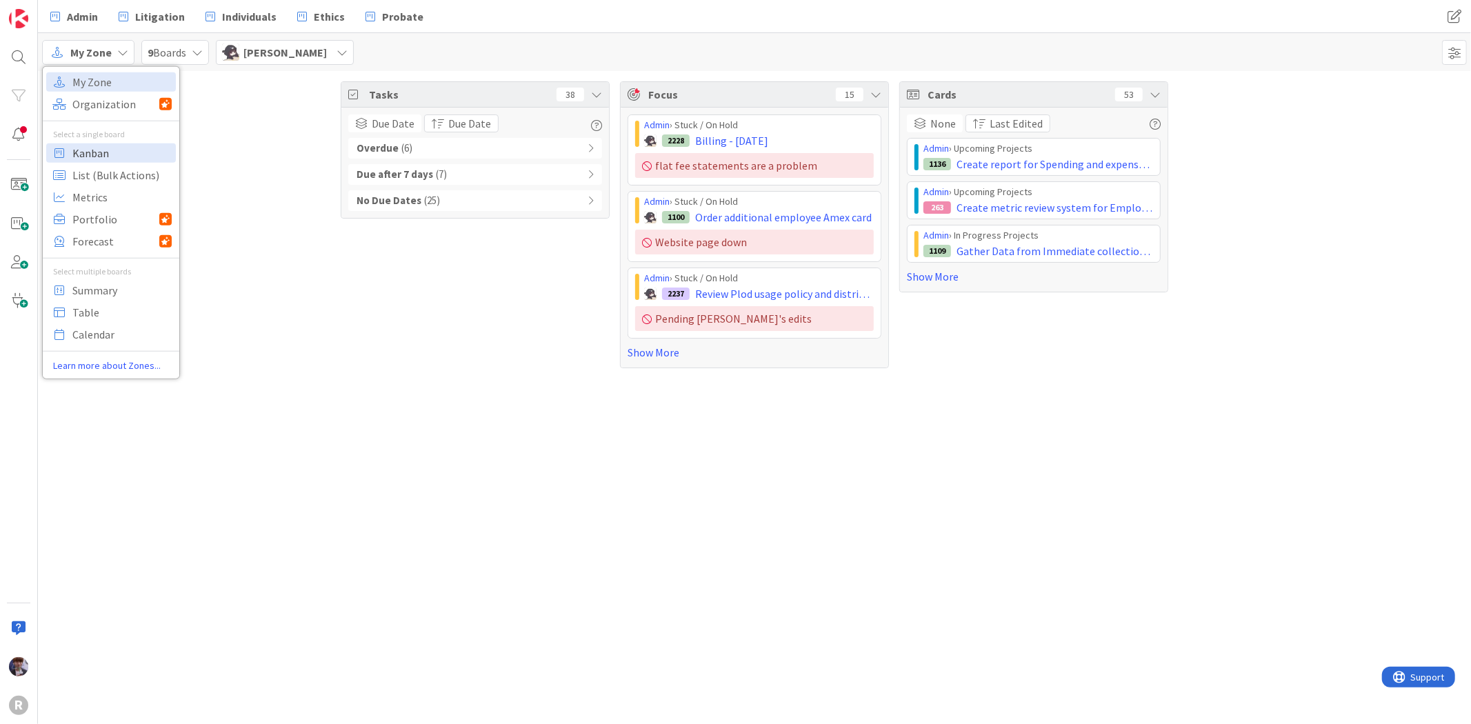
click at [154, 147] on span "Kanban" at bounding box center [121, 152] width 99 height 21
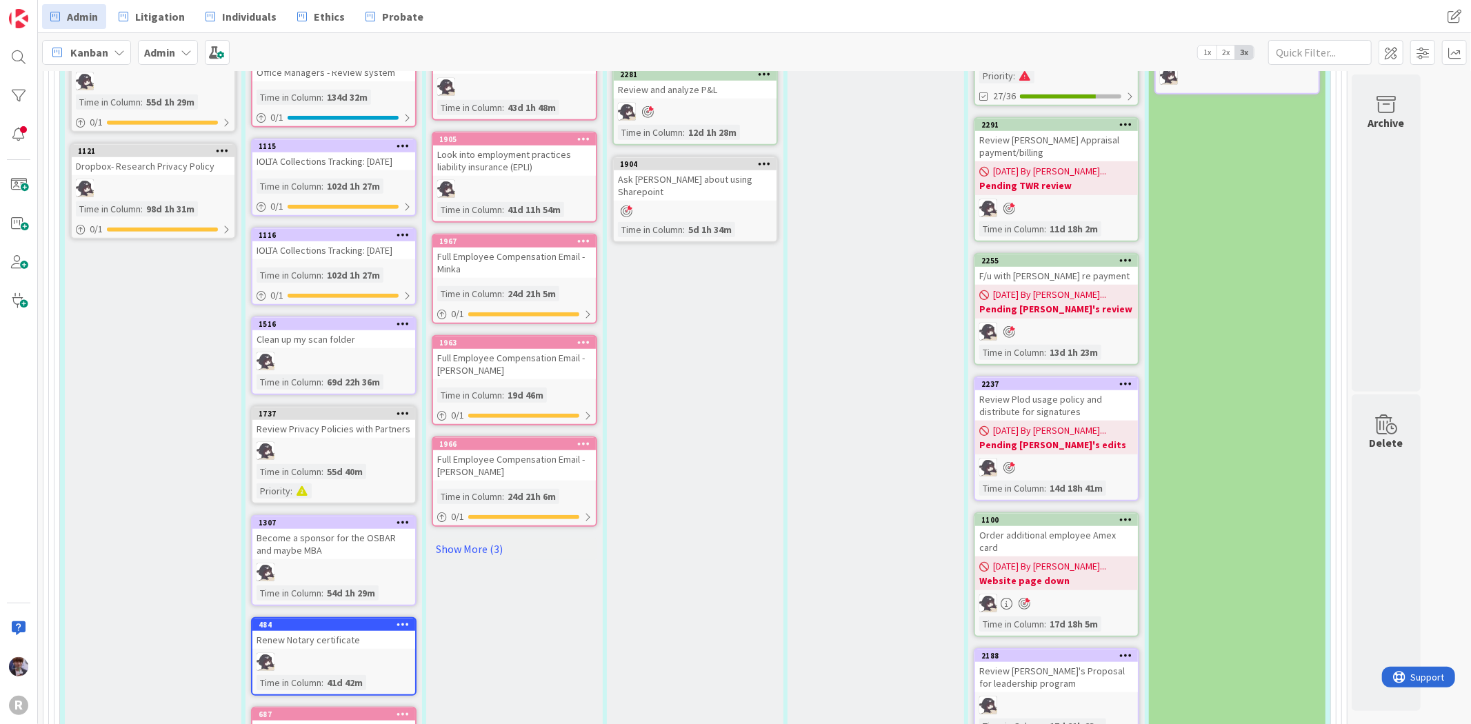
scroll to position [766, 0]
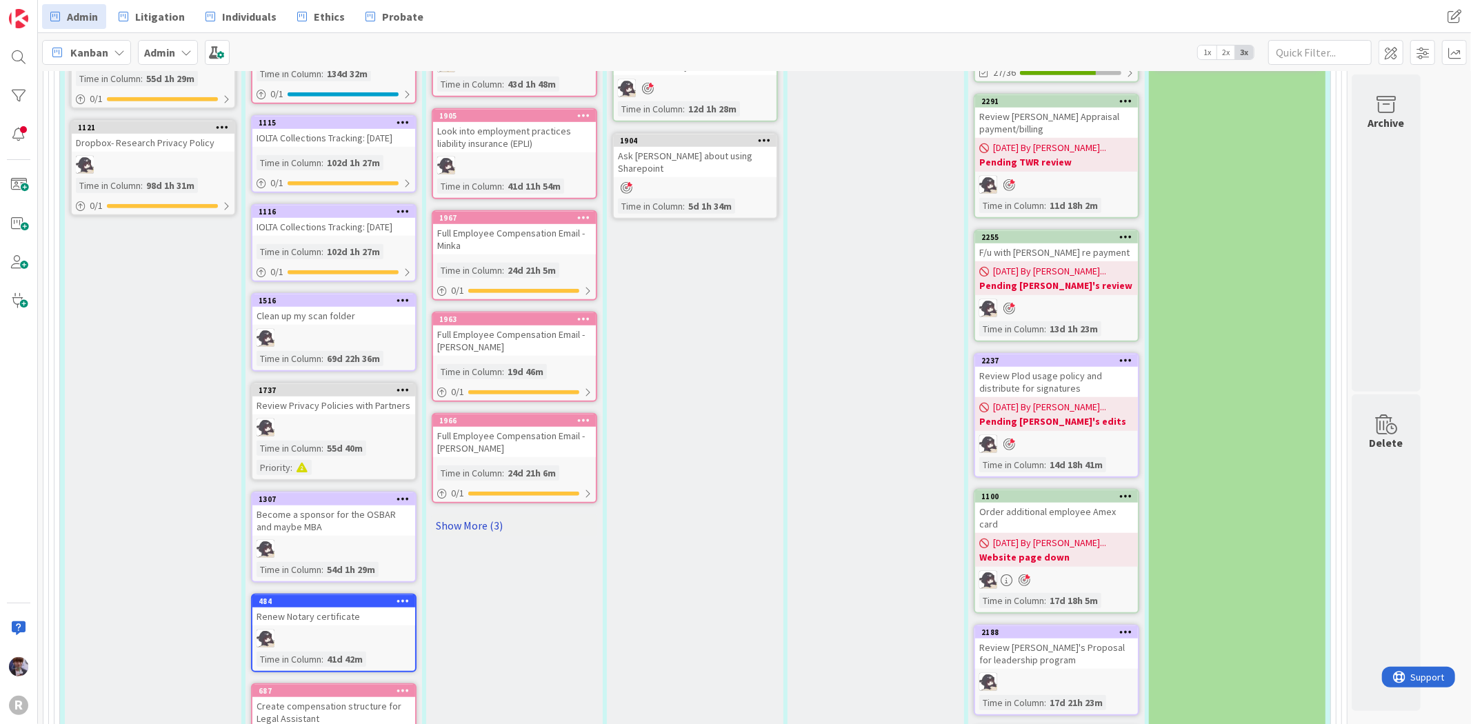
click at [494, 514] on link "Show More (3)" at bounding box center [514, 525] width 165 height 22
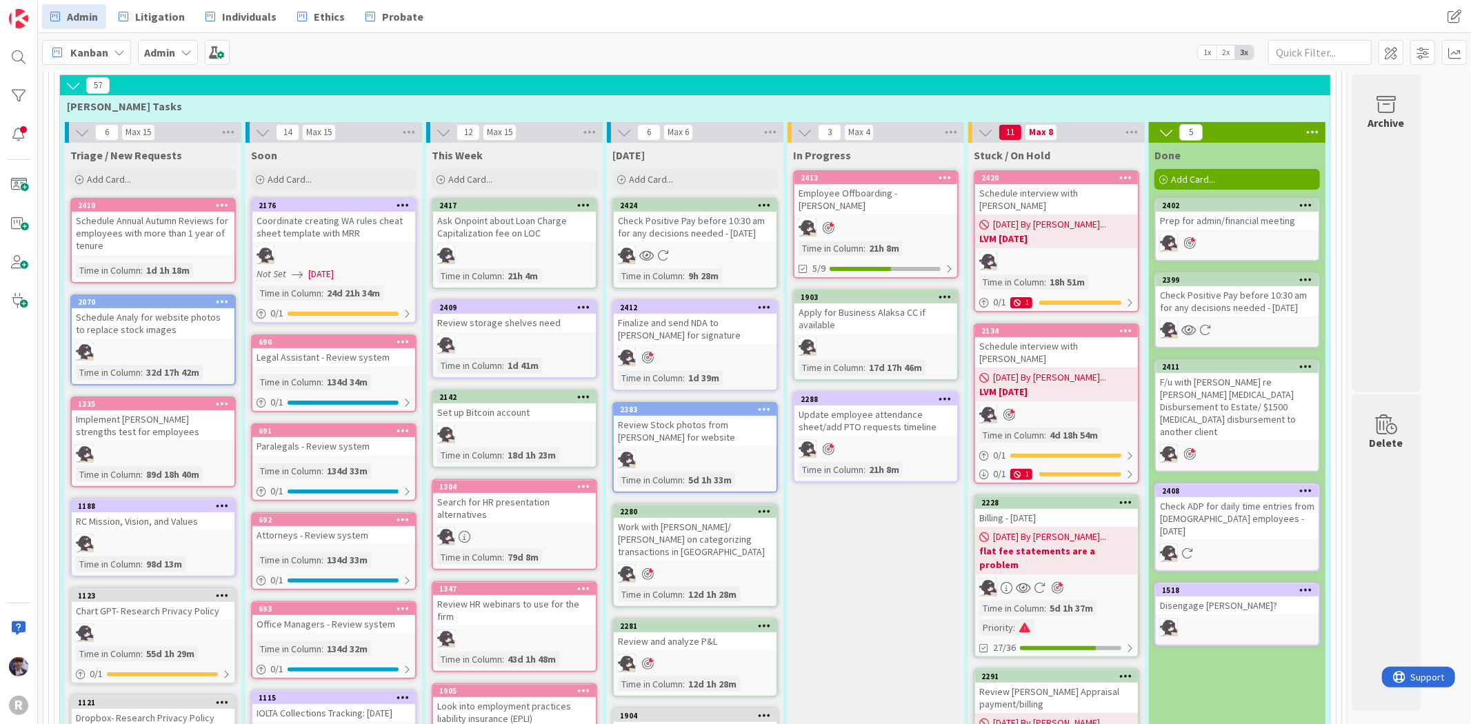
scroll to position [153, 0]
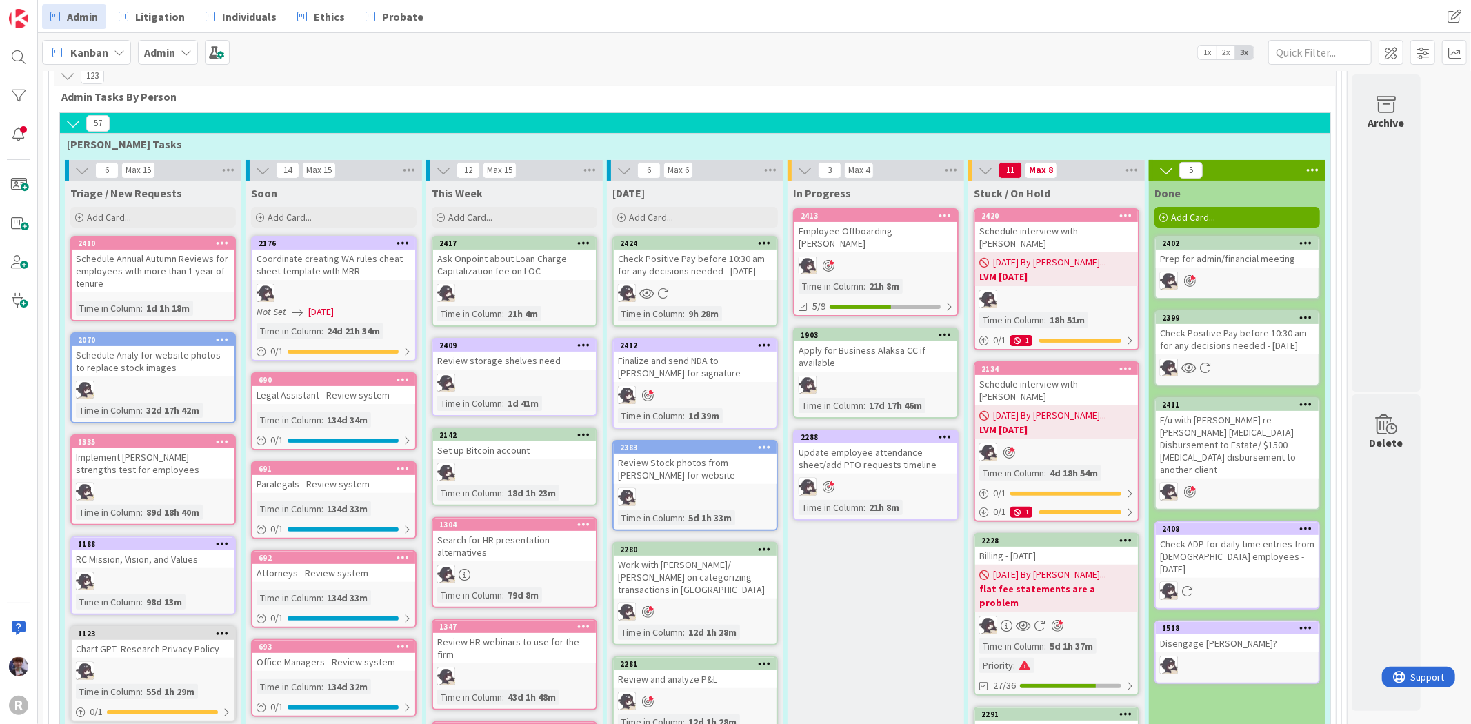
click at [88, 46] on span "Kanban" at bounding box center [89, 52] width 38 height 17
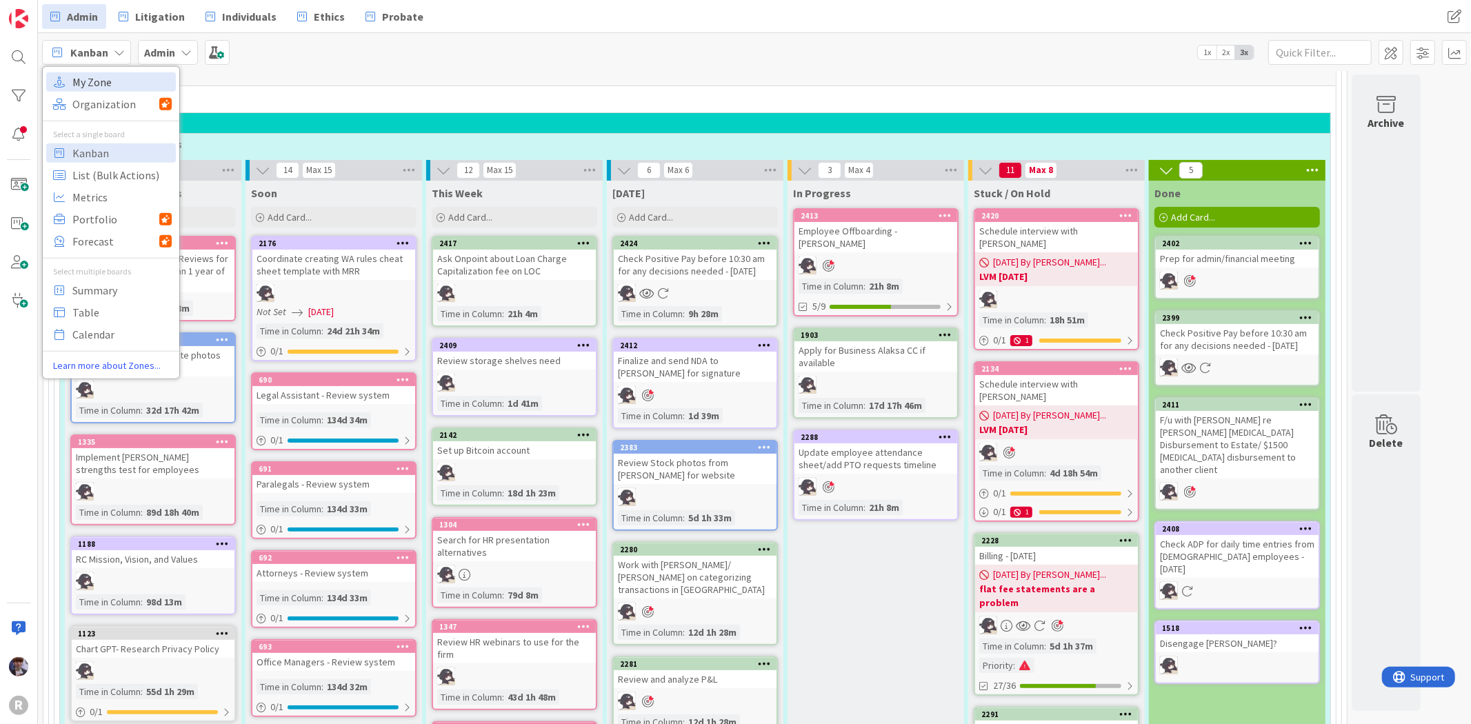
click at [111, 78] on span "My Zone" at bounding box center [121, 81] width 99 height 21
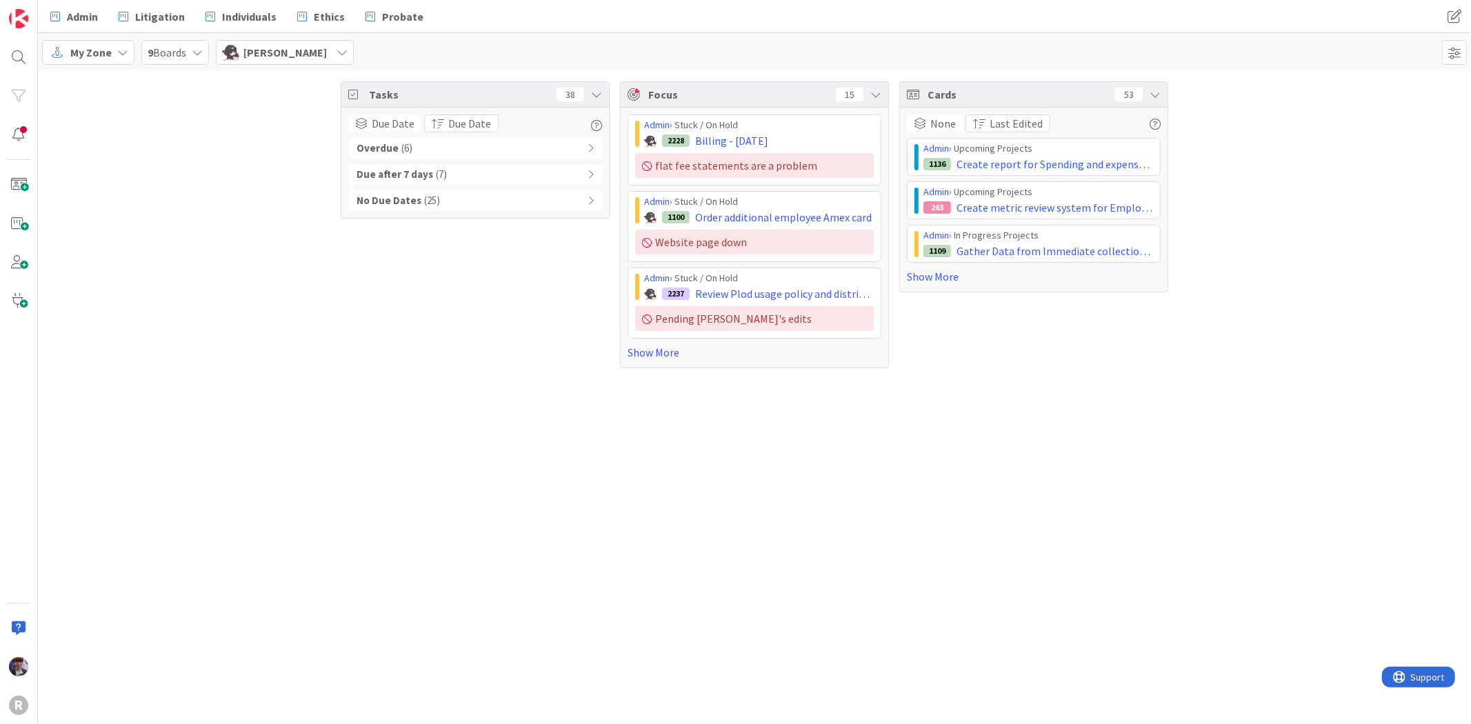
click at [550, 207] on div "No Due Dates ( 25 )" at bounding box center [475, 200] width 254 height 21
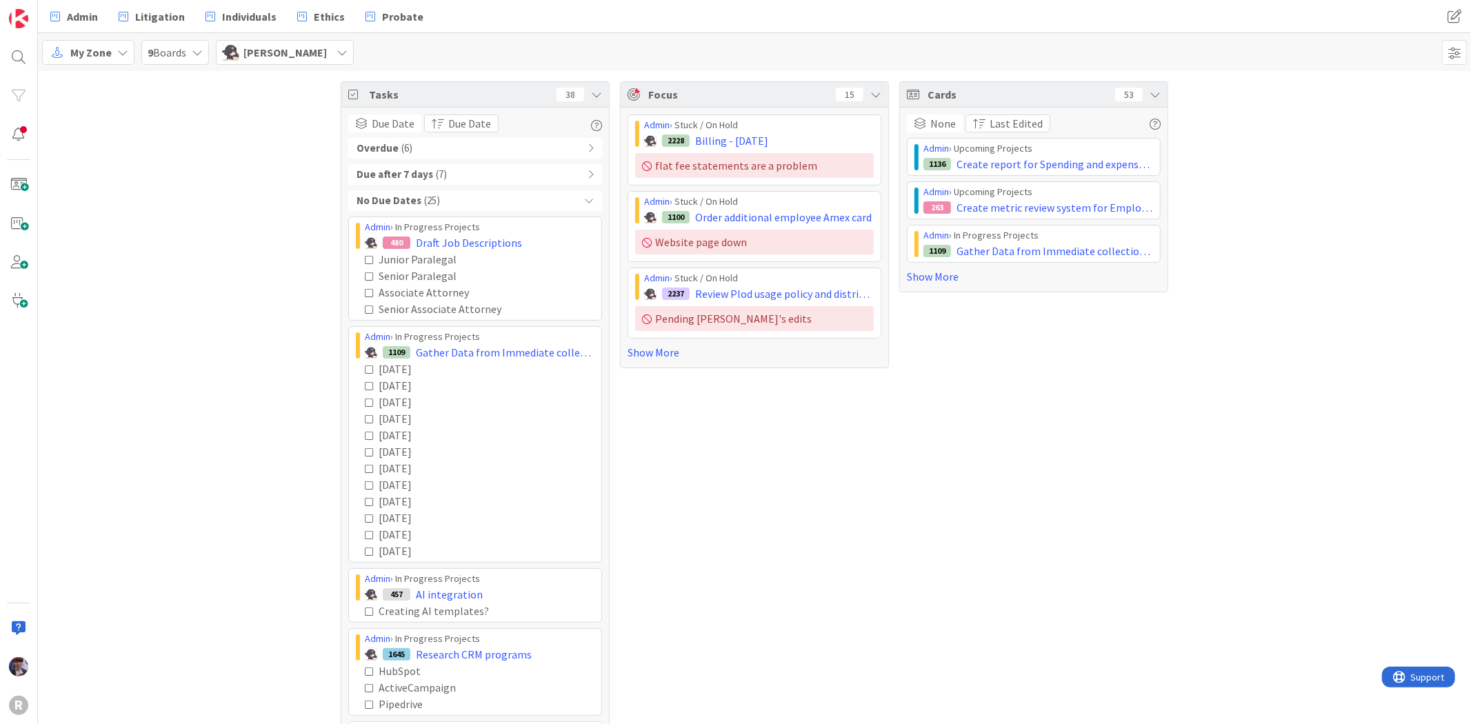
click at [550, 207] on div "No Due Dates ( 25 )" at bounding box center [475, 200] width 254 height 21
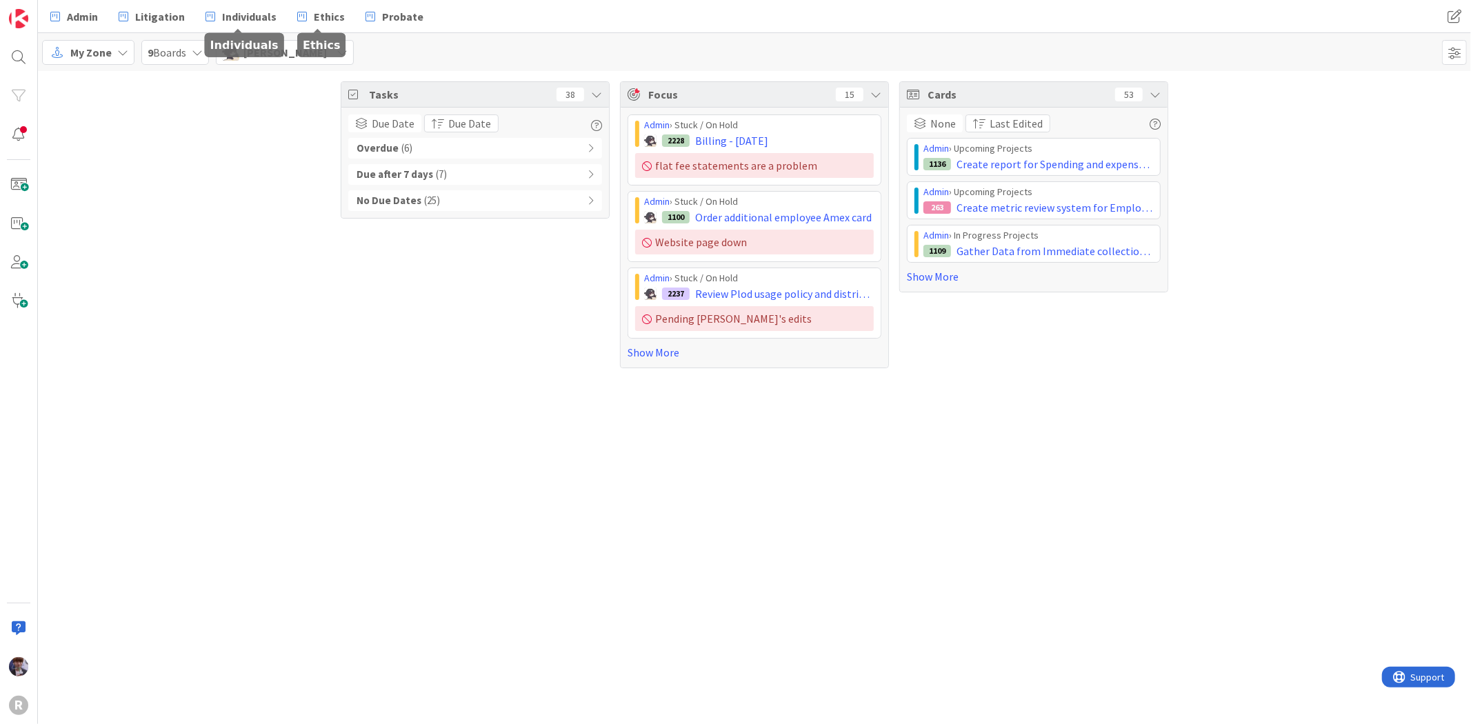
click at [250, 30] on div "Admin Litigation Individuals Ethics Probate Admin Litigation Individuals Ethics…" at bounding box center [754, 16] width 1433 height 33
click at [256, 19] on span "Individuals" at bounding box center [249, 16] width 54 height 17
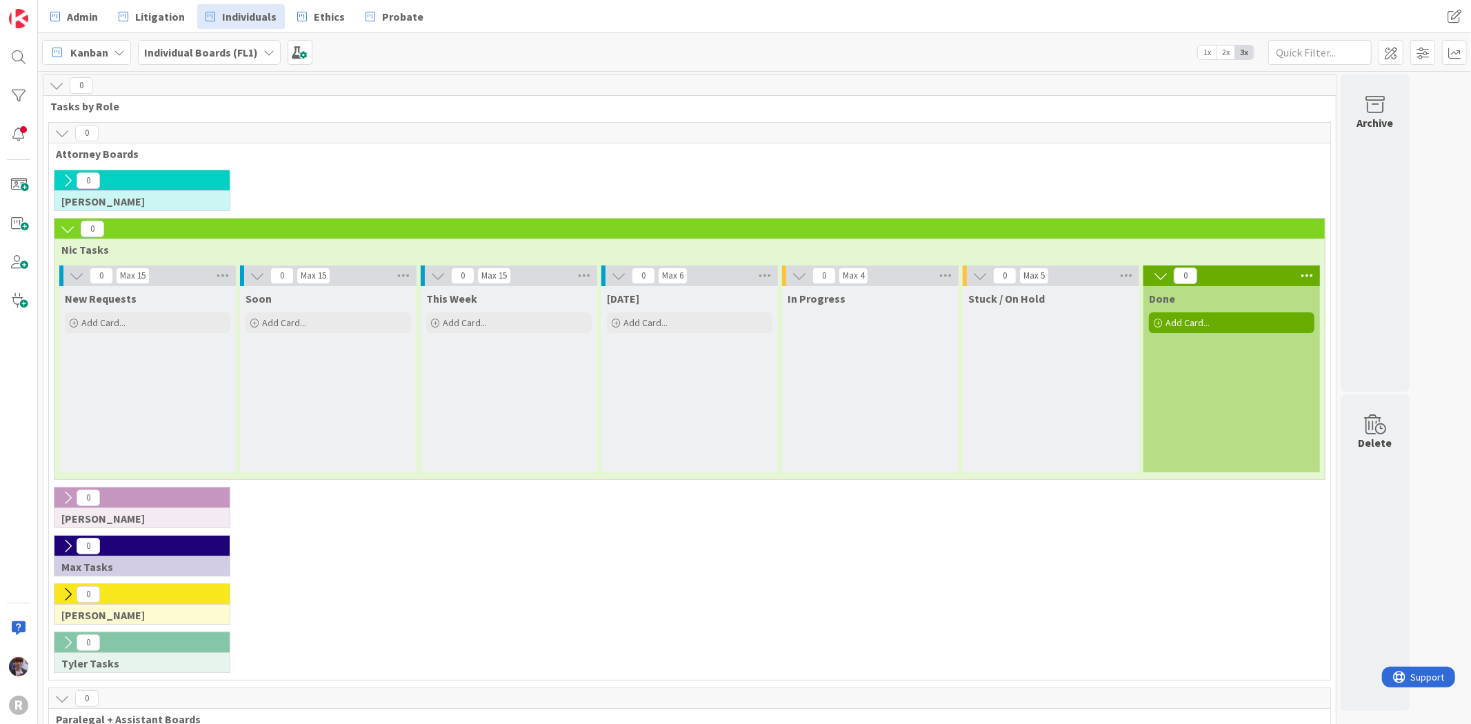
click at [67, 184] on icon at bounding box center [67, 180] width 15 height 15
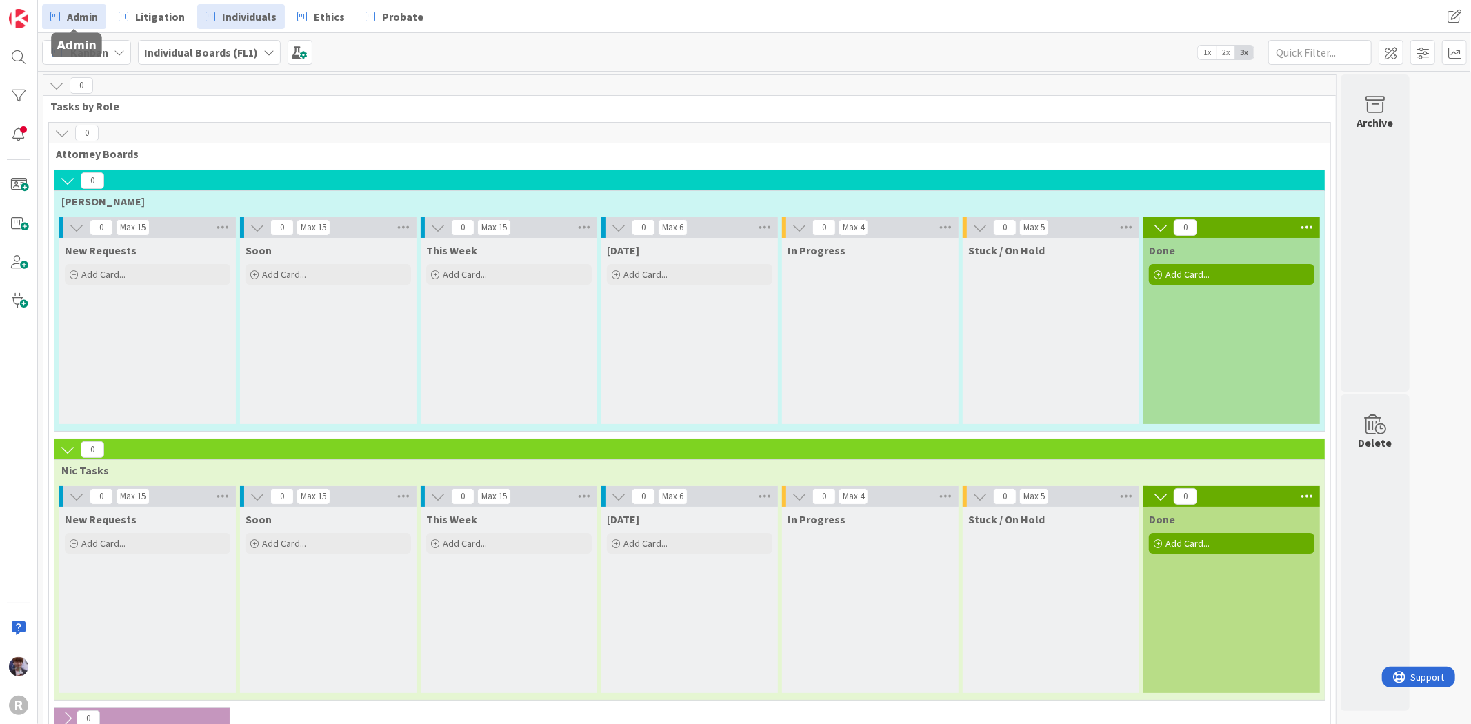
click at [79, 12] on span "Admin" at bounding box center [82, 16] width 31 height 17
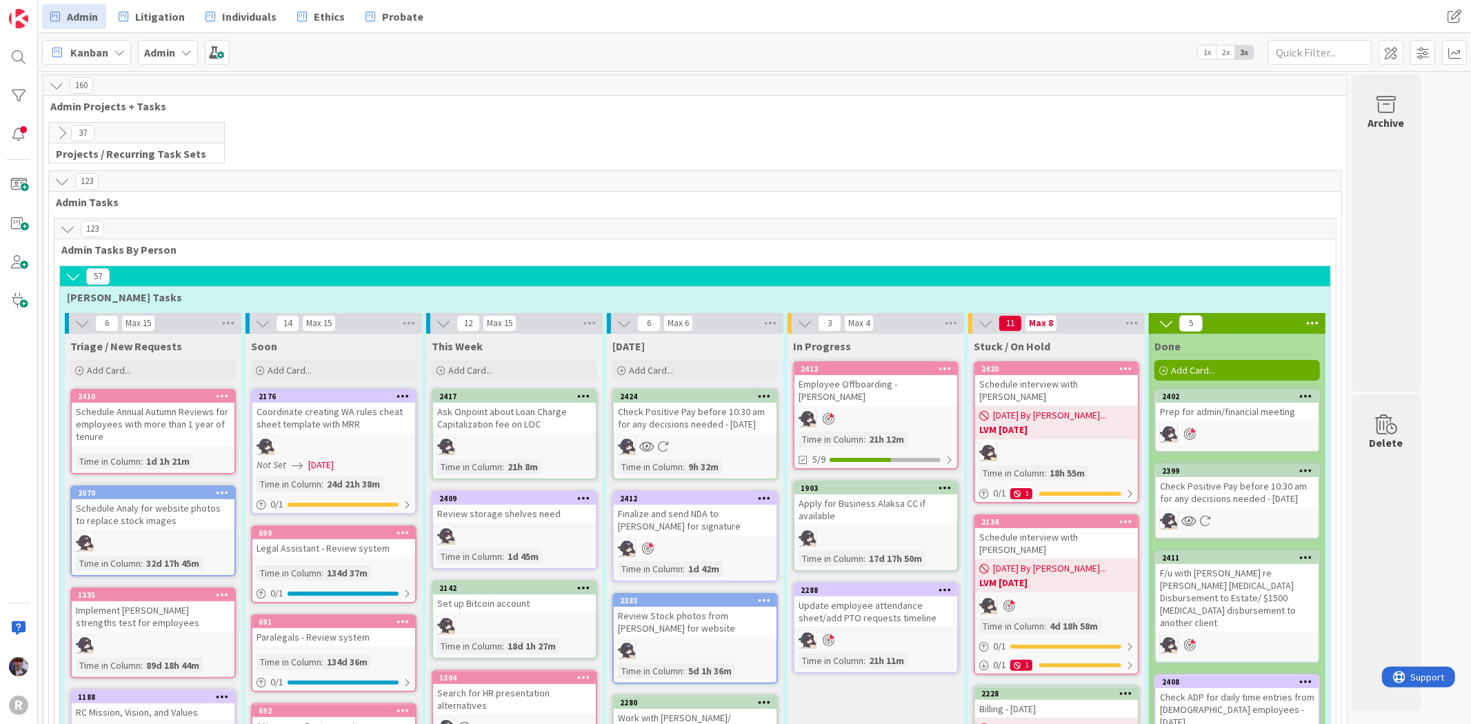
click at [92, 52] on span "Kanban" at bounding box center [89, 52] width 38 height 17
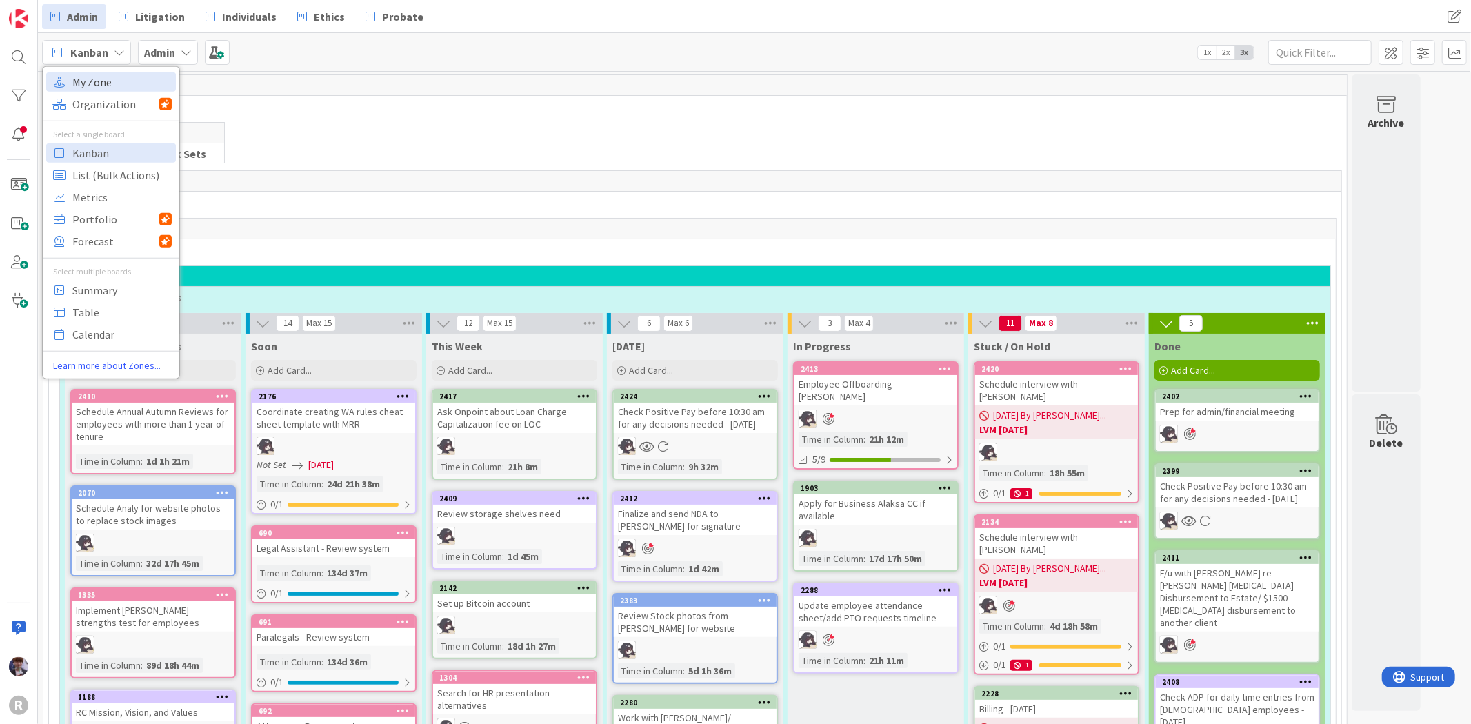
click at [112, 85] on span "My Zone" at bounding box center [121, 81] width 99 height 21
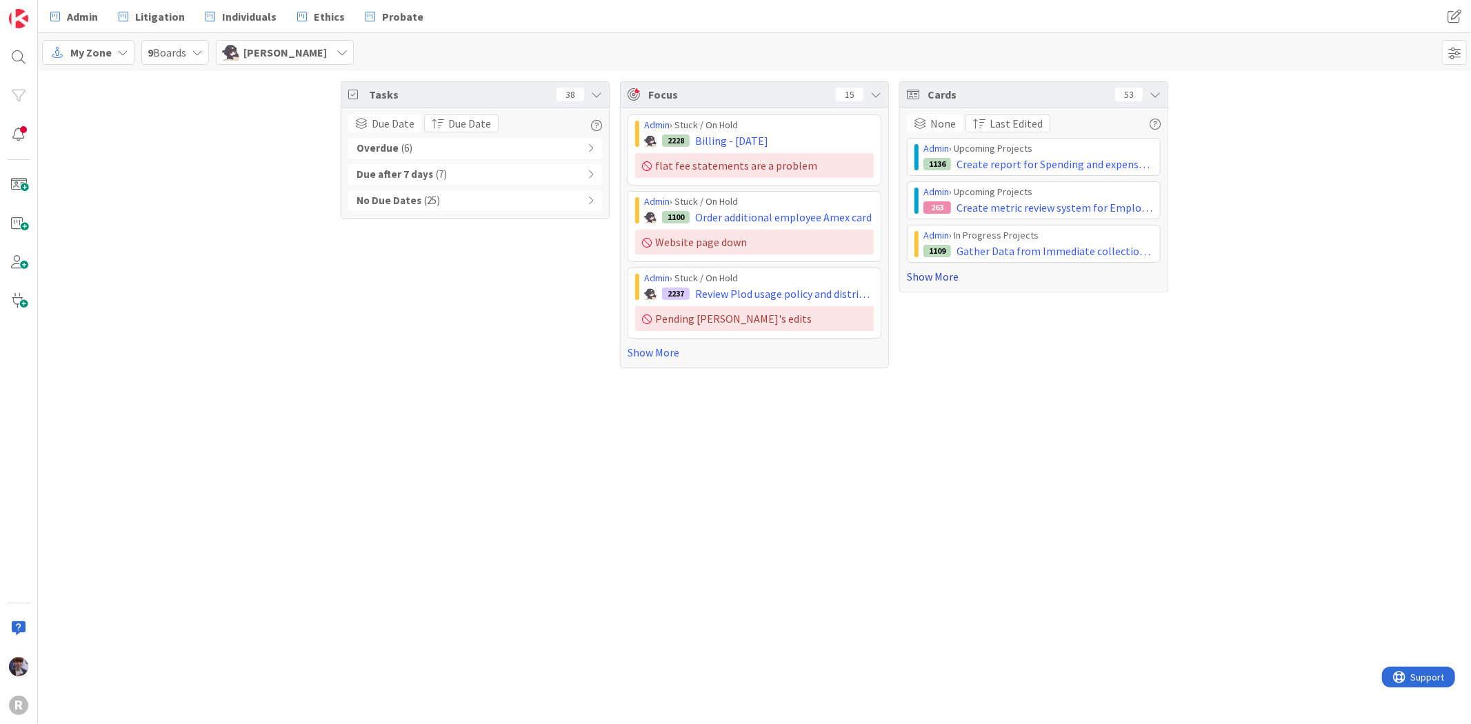
click at [954, 274] on link "Show More" at bounding box center [1034, 276] width 254 height 17
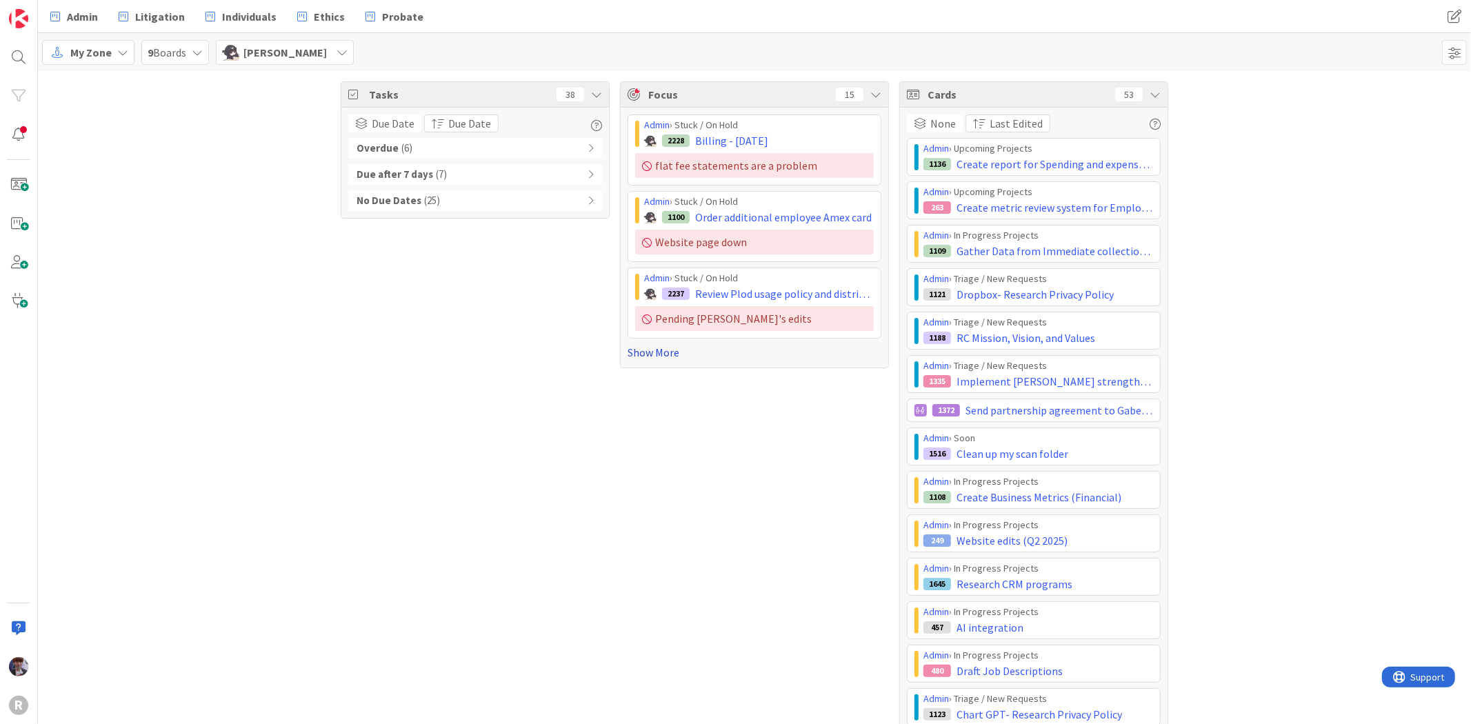
click at [637, 356] on link "Show More" at bounding box center [754, 352] width 254 height 17
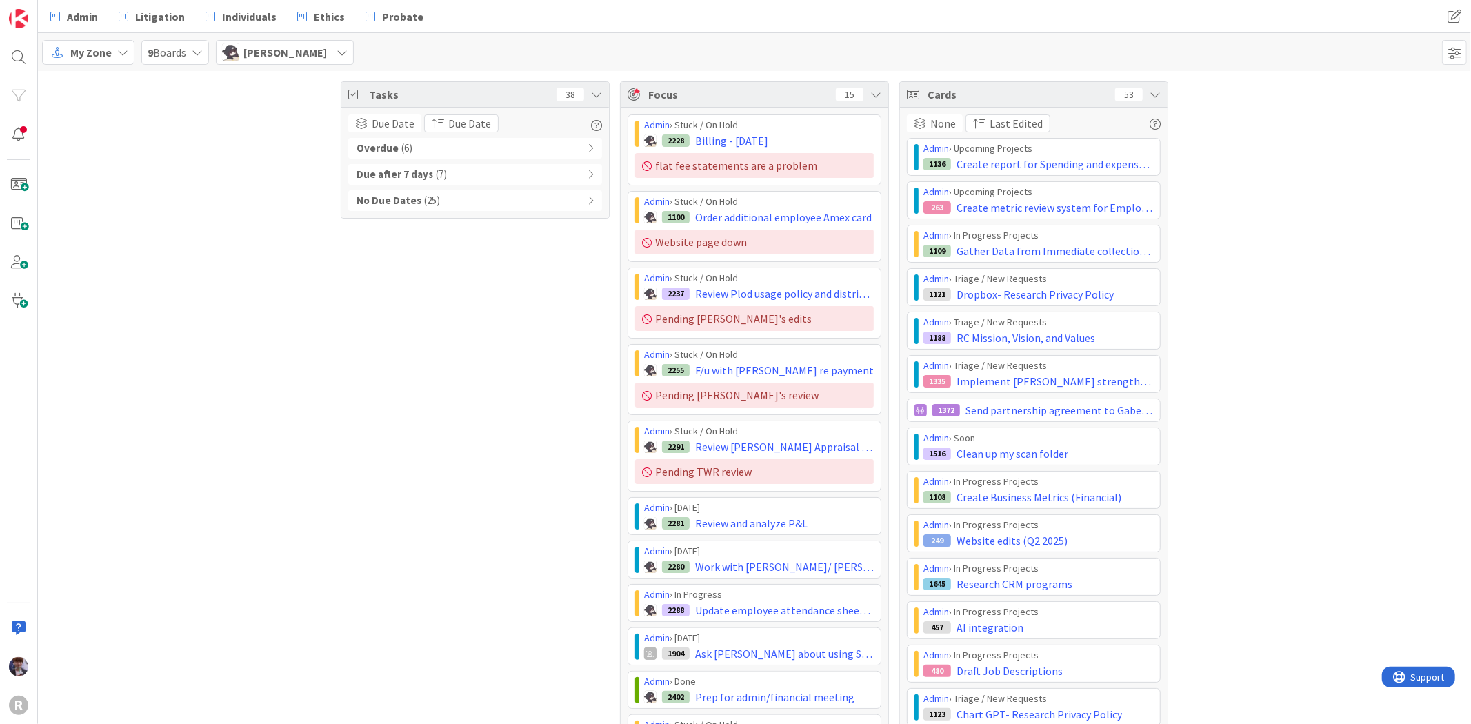
click at [1149, 92] on icon at bounding box center [1154, 94] width 11 height 11
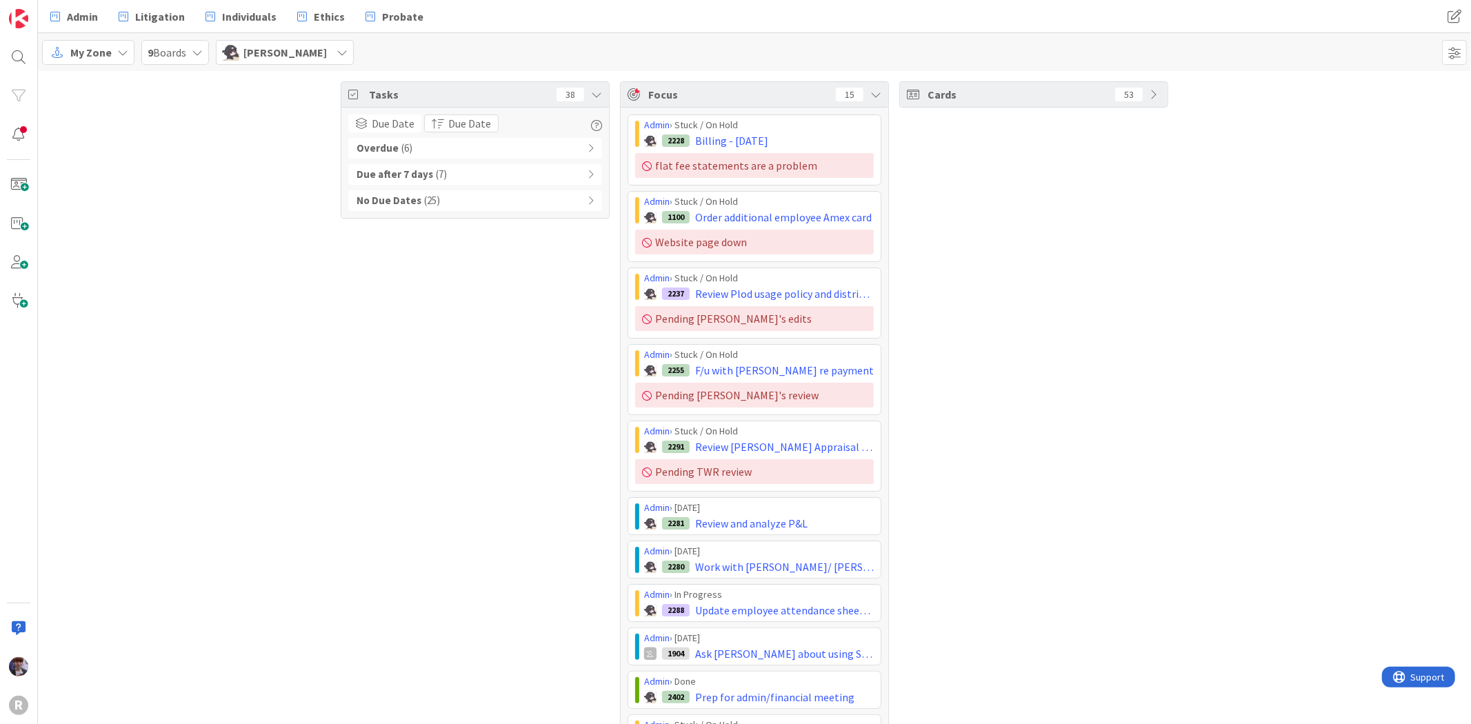
click at [1152, 95] on icon at bounding box center [1154, 94] width 11 height 11
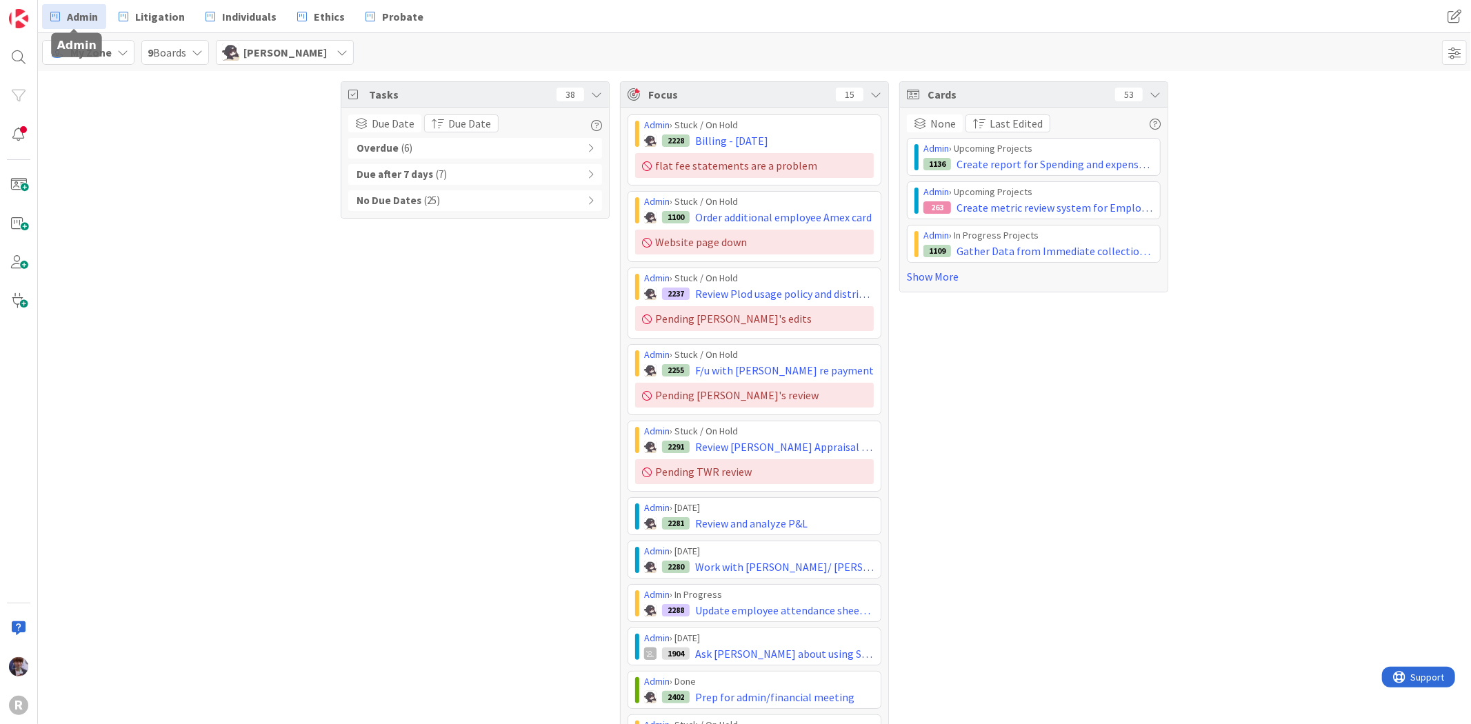
click at [88, 24] on link "Admin" at bounding box center [74, 16] width 64 height 25
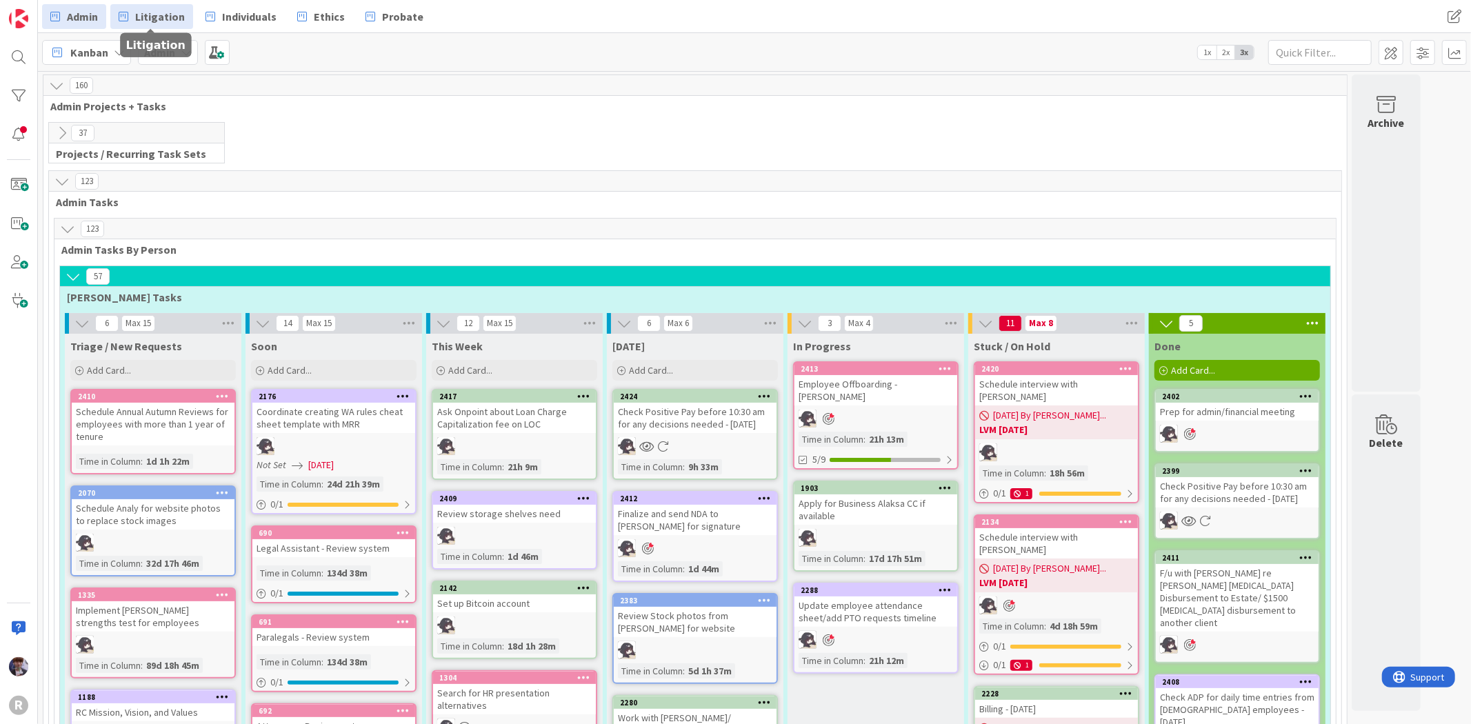
click at [166, 12] on span "Litigation" at bounding box center [160, 16] width 50 height 17
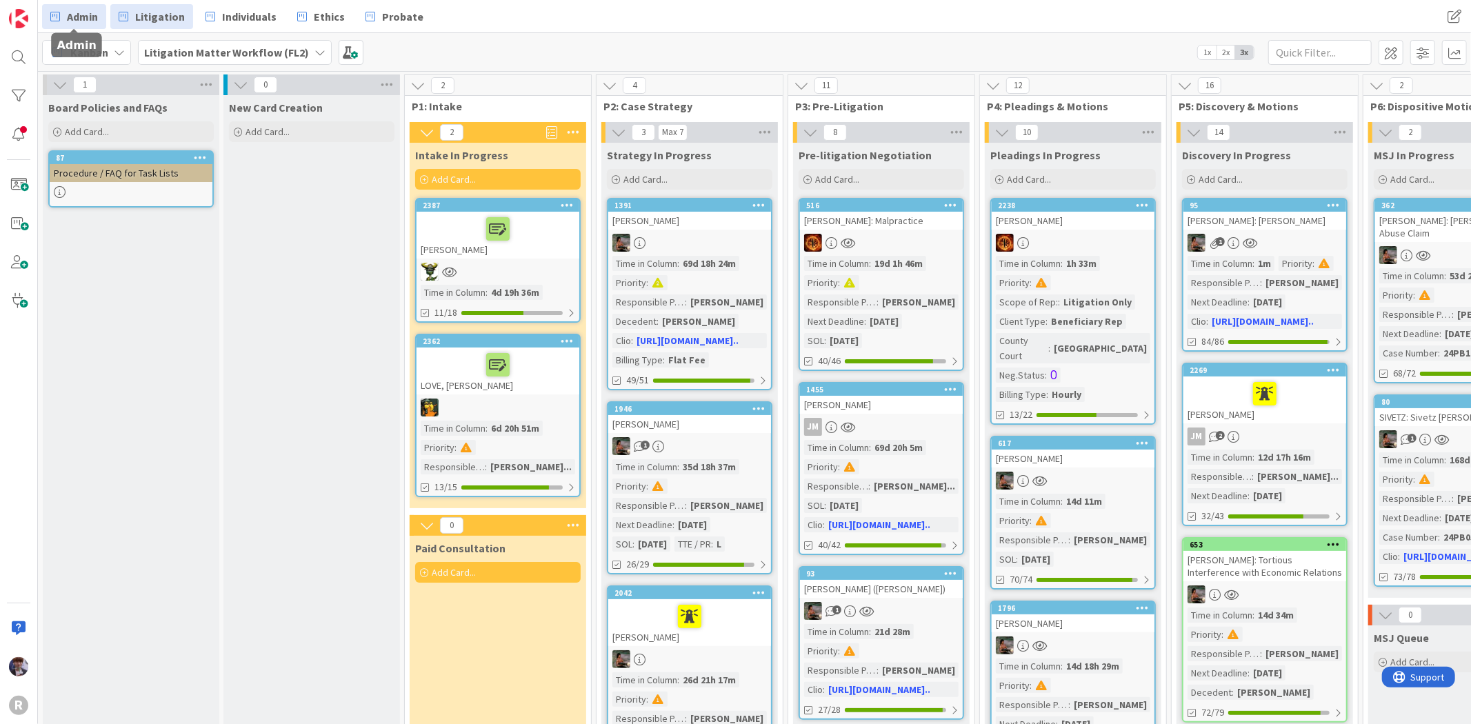
click at [91, 21] on span "Admin" at bounding box center [82, 16] width 31 height 17
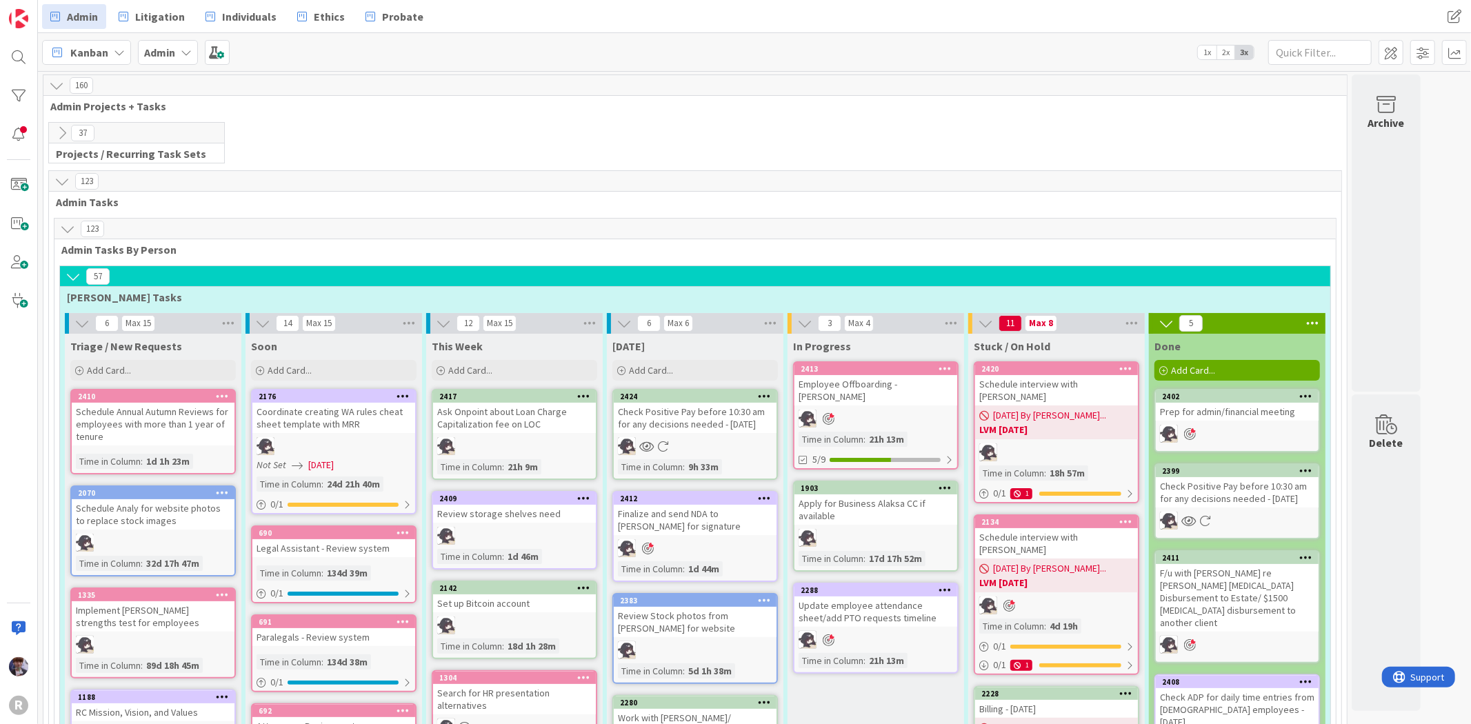
click at [90, 50] on span "Kanban" at bounding box center [89, 52] width 38 height 17
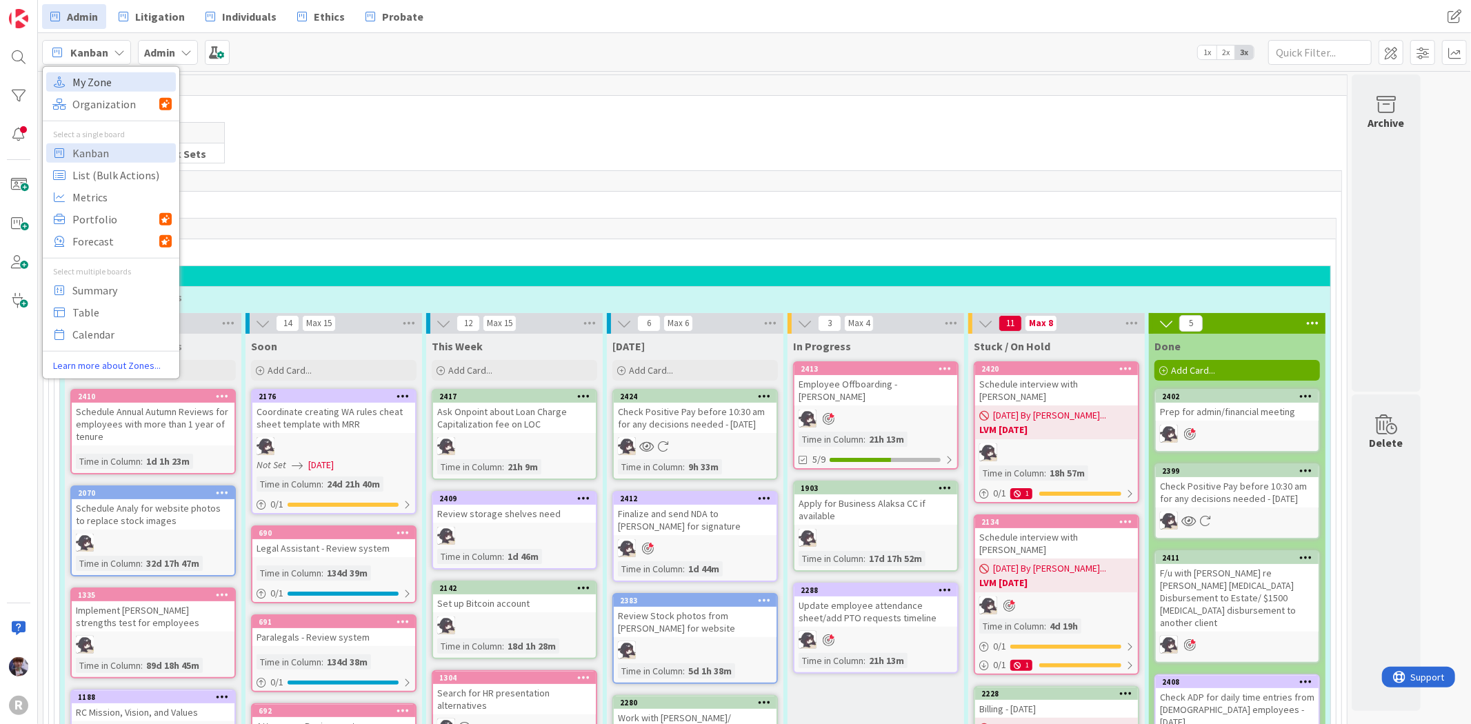
click at [103, 79] on span "My Zone" at bounding box center [121, 81] width 99 height 21
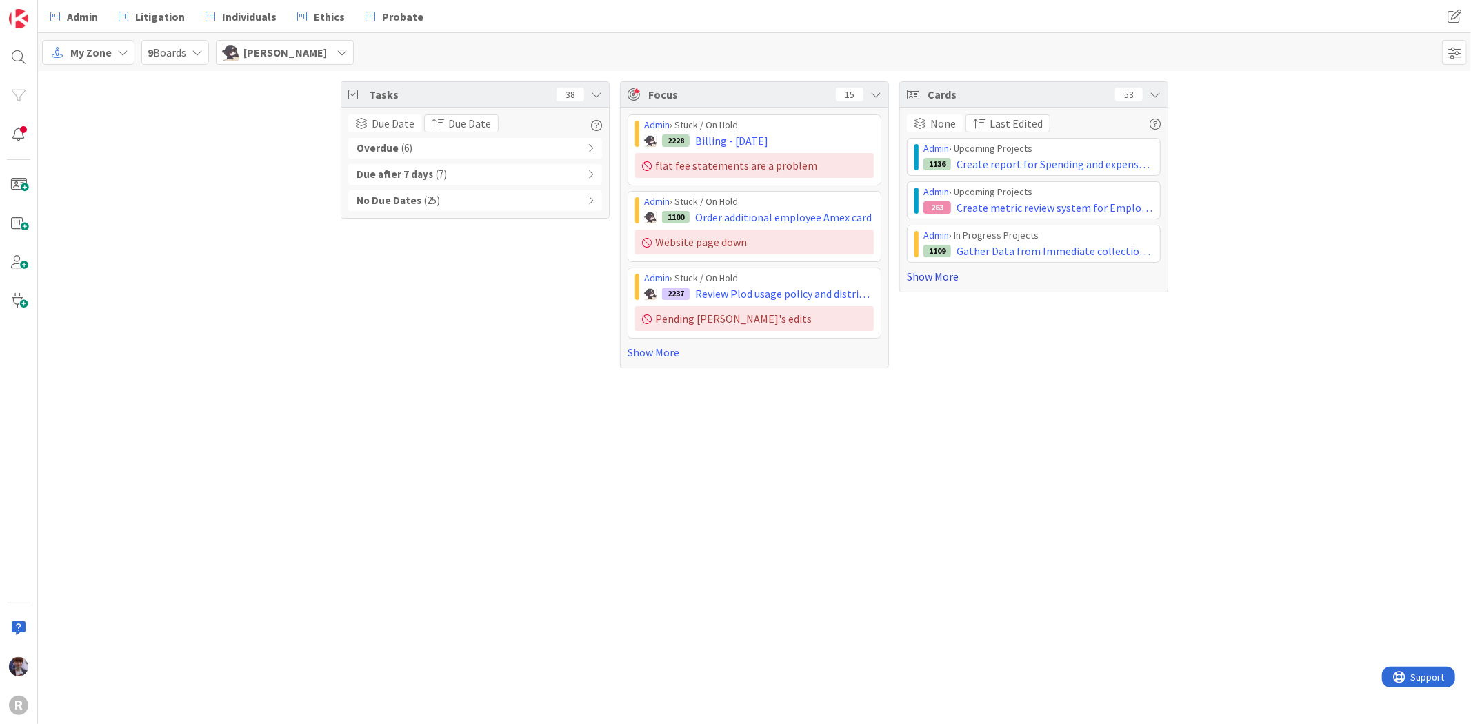
click at [922, 279] on link "Show More" at bounding box center [1034, 276] width 254 height 17
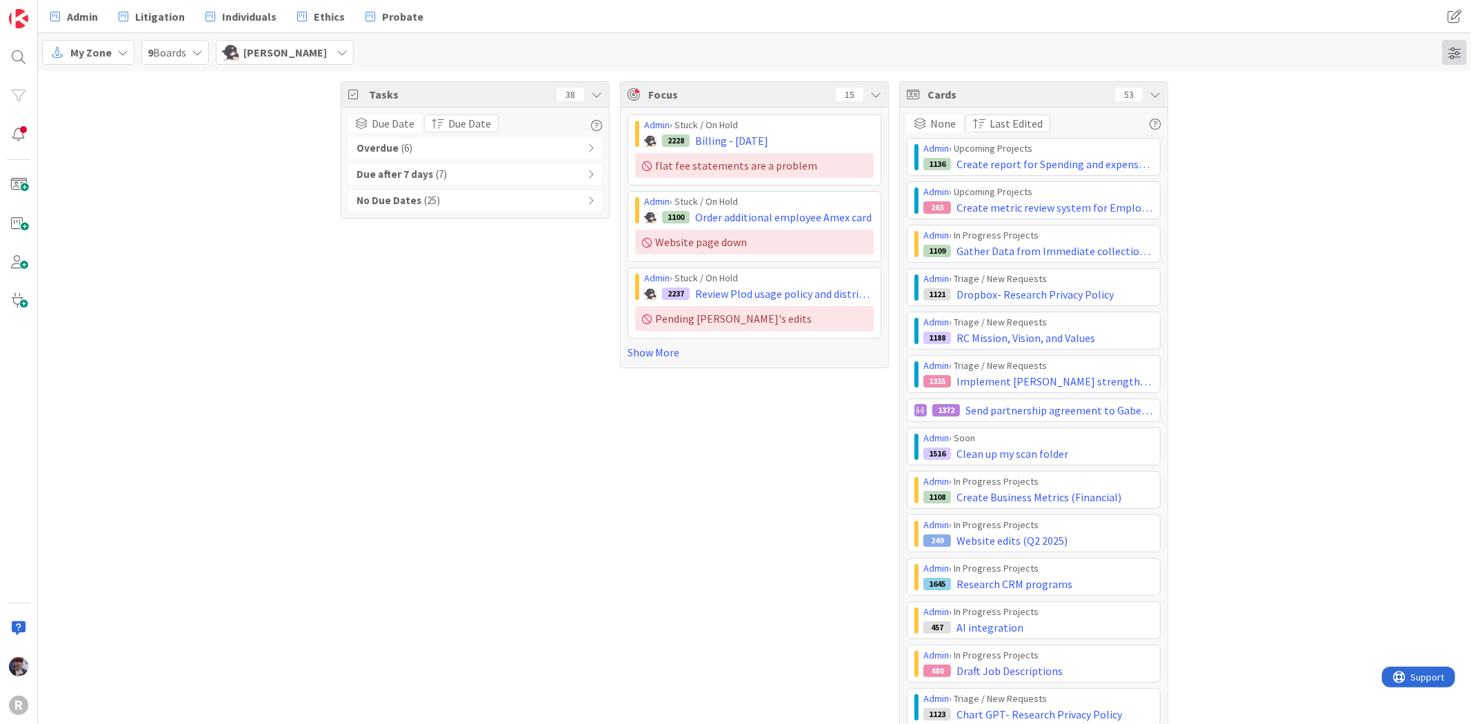
click at [1451, 51] on span at bounding box center [1454, 52] width 25 height 25
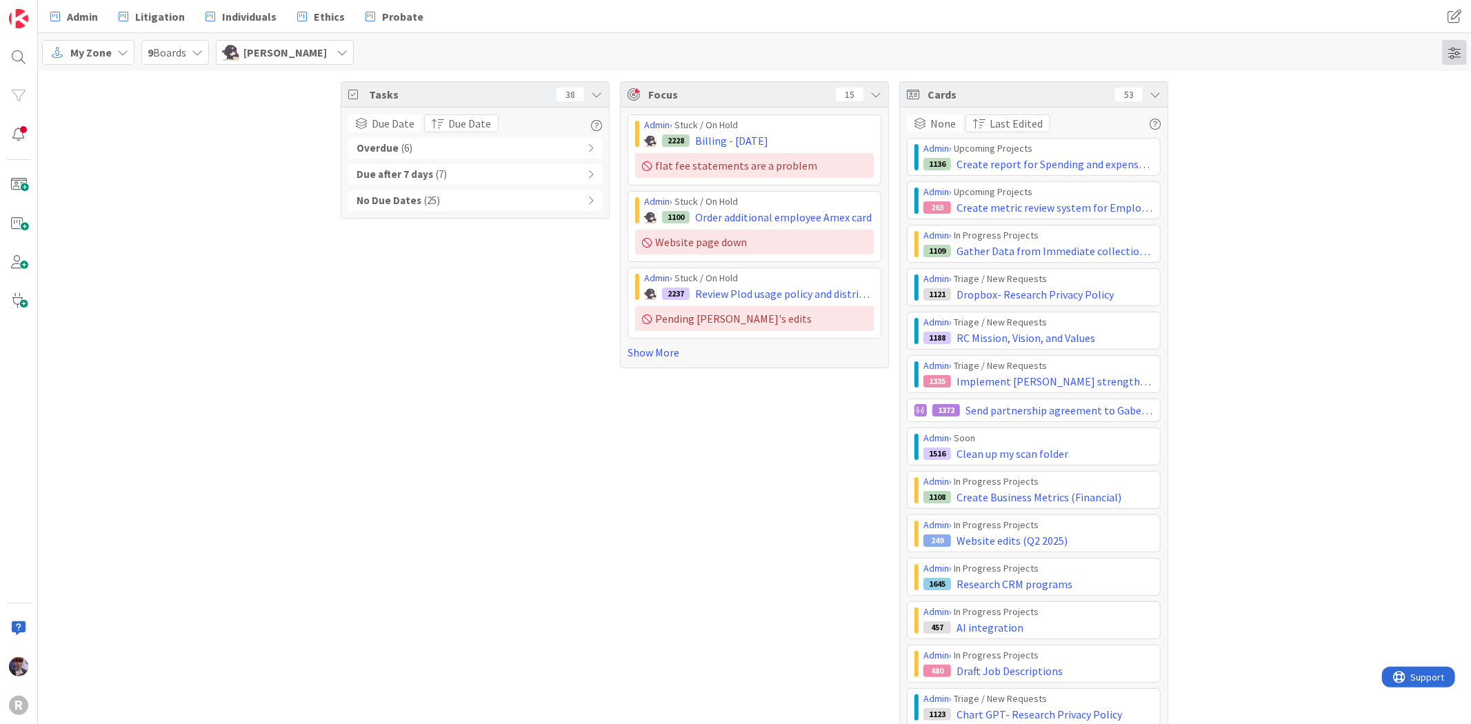
click at [1463, 45] on span at bounding box center [1454, 52] width 25 height 25
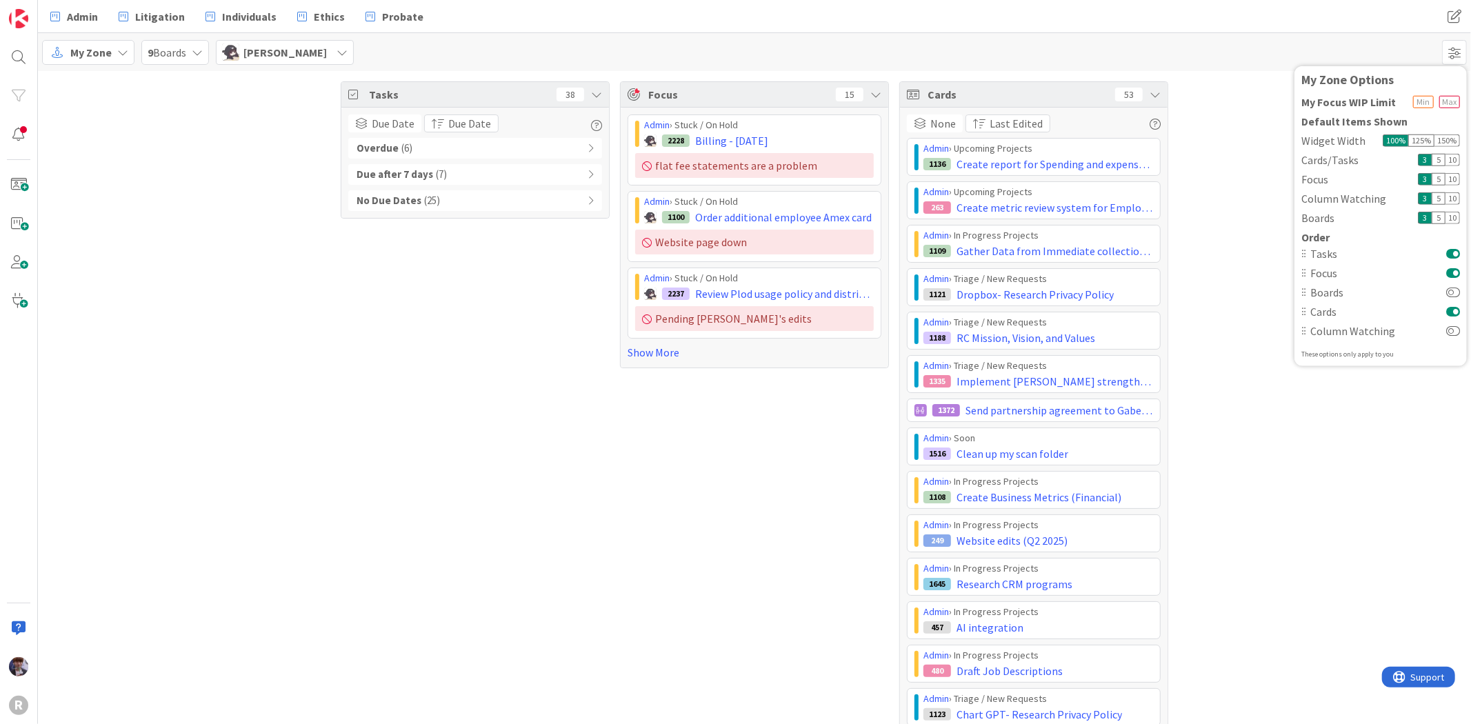
click at [1451, 159] on div "10" at bounding box center [1452, 159] width 14 height 12
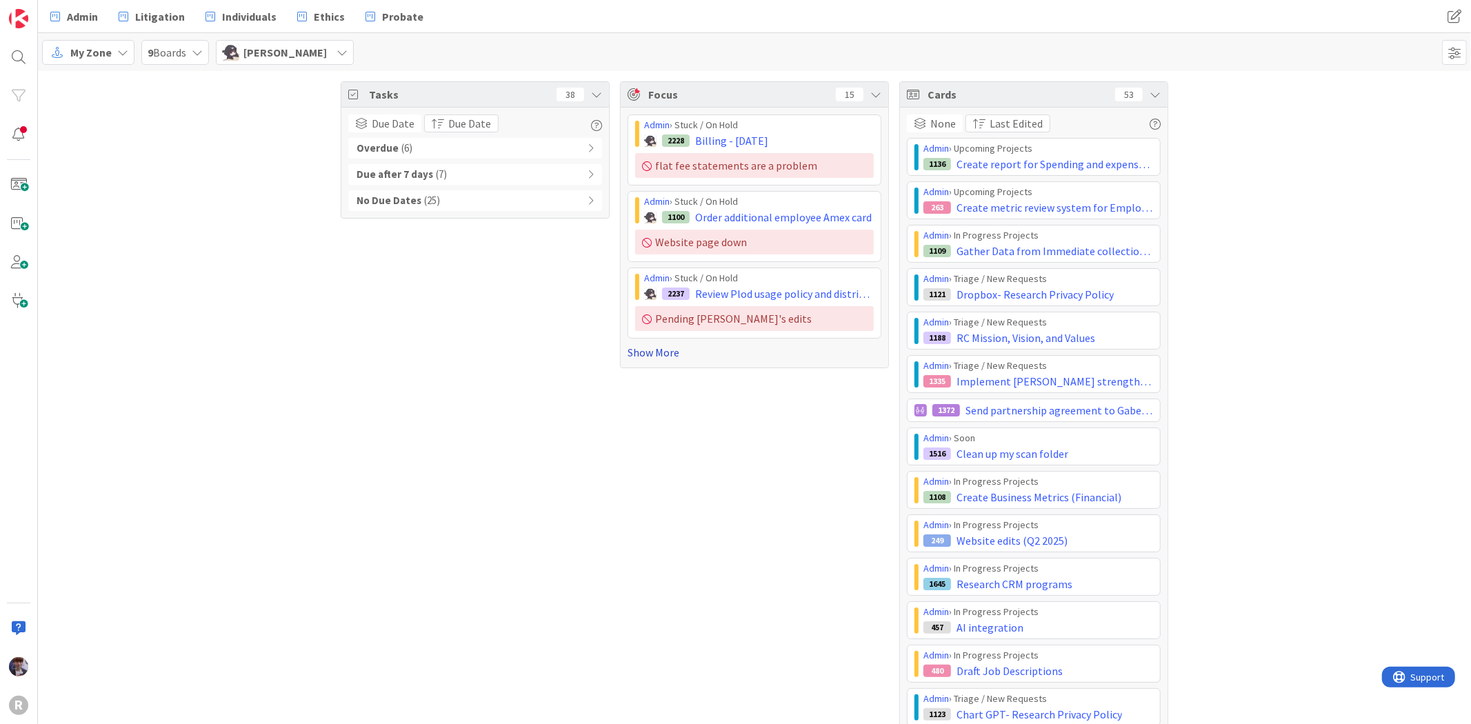
click at [627, 357] on link "Show More" at bounding box center [754, 352] width 254 height 17
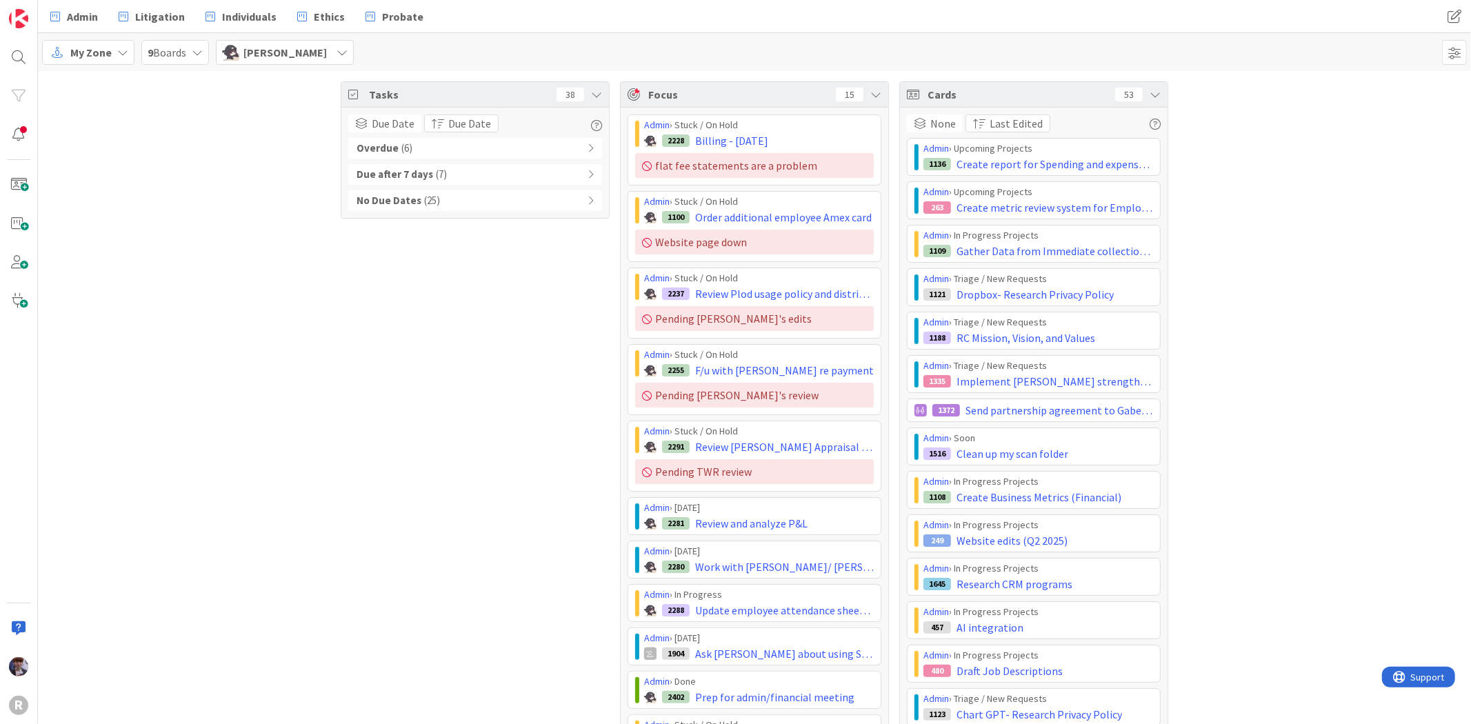
click at [243, 19] on span "Individuals" at bounding box center [249, 16] width 54 height 17
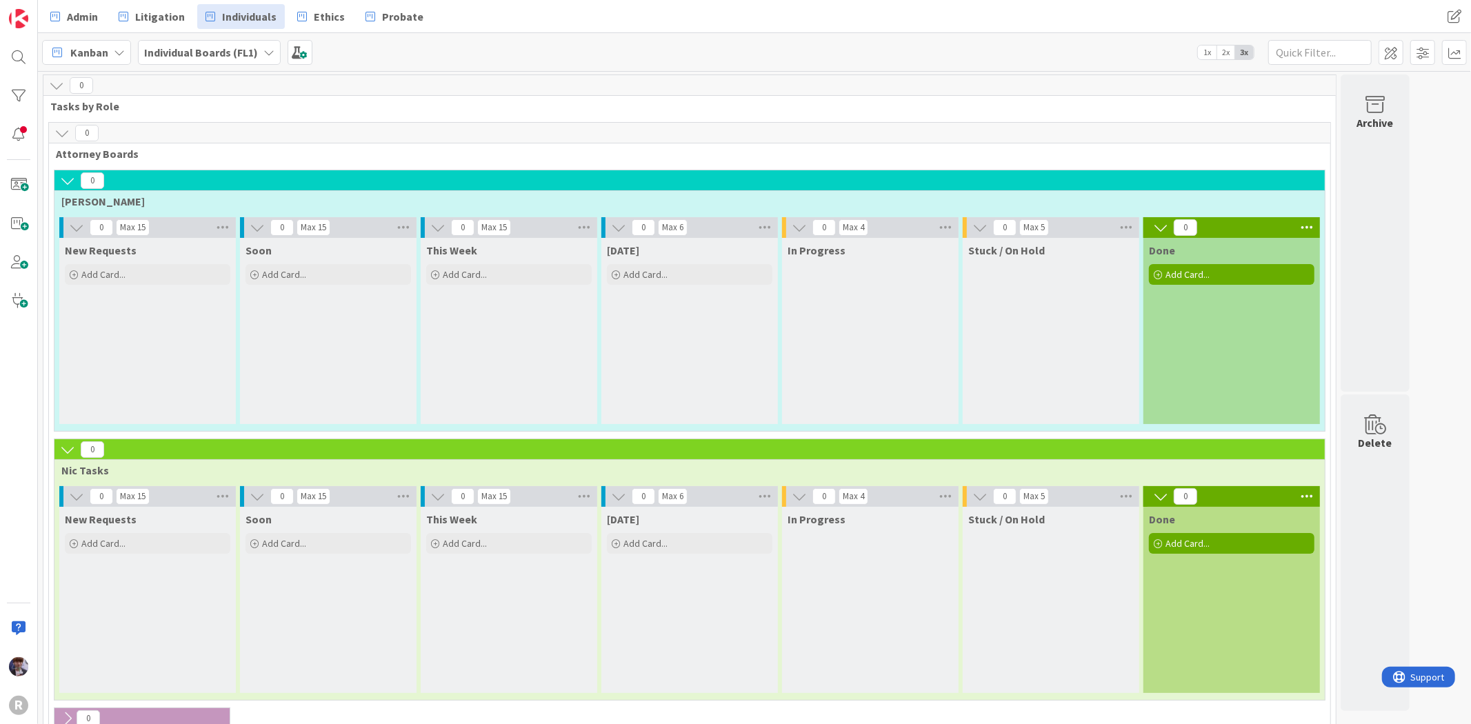
click at [658, 137] on div "0" at bounding box center [689, 133] width 1281 height 21
click at [305, 355] on div "Soon Add Card..." at bounding box center [328, 331] width 177 height 186
click at [176, 21] on span "Litigation" at bounding box center [160, 16] width 50 height 17
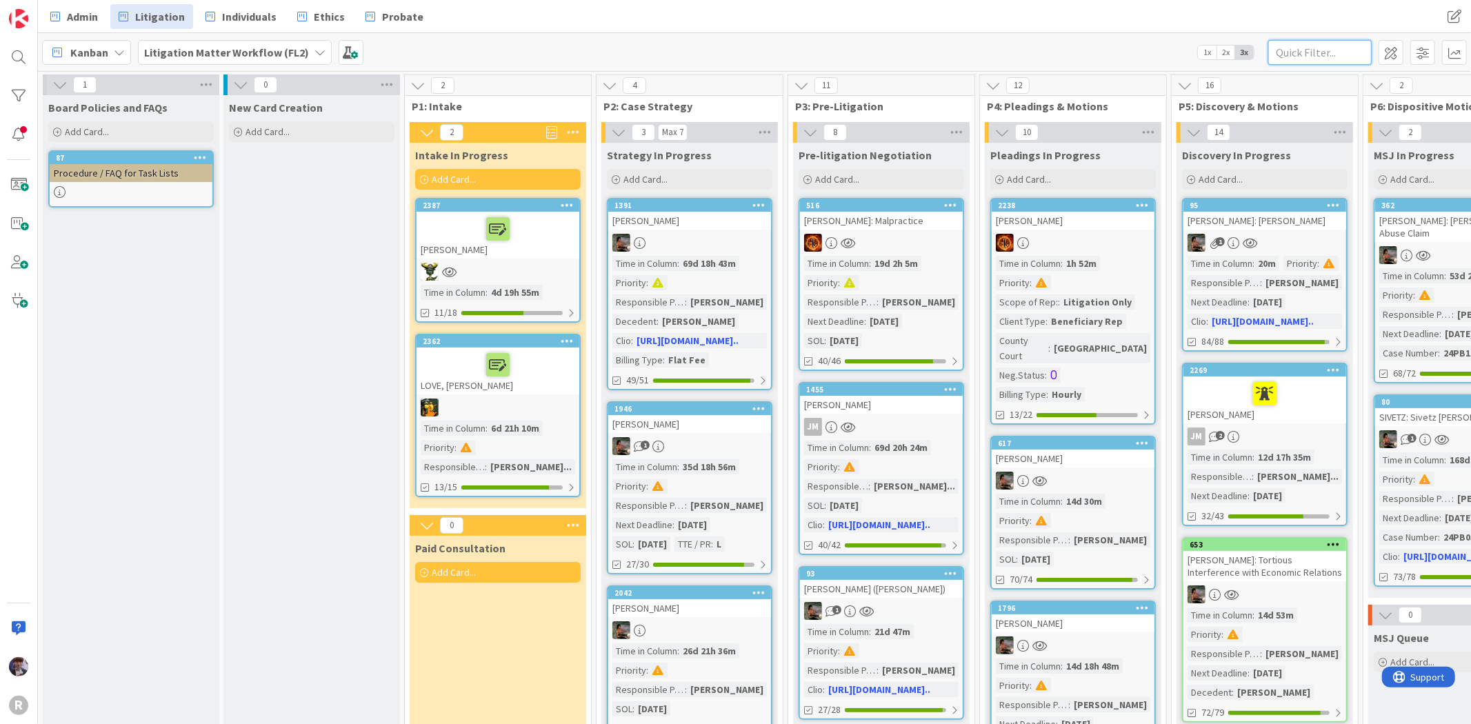
click at [1328, 63] on input "text" at bounding box center [1319, 52] width 103 height 25
type input "[PERSON_NAME]"
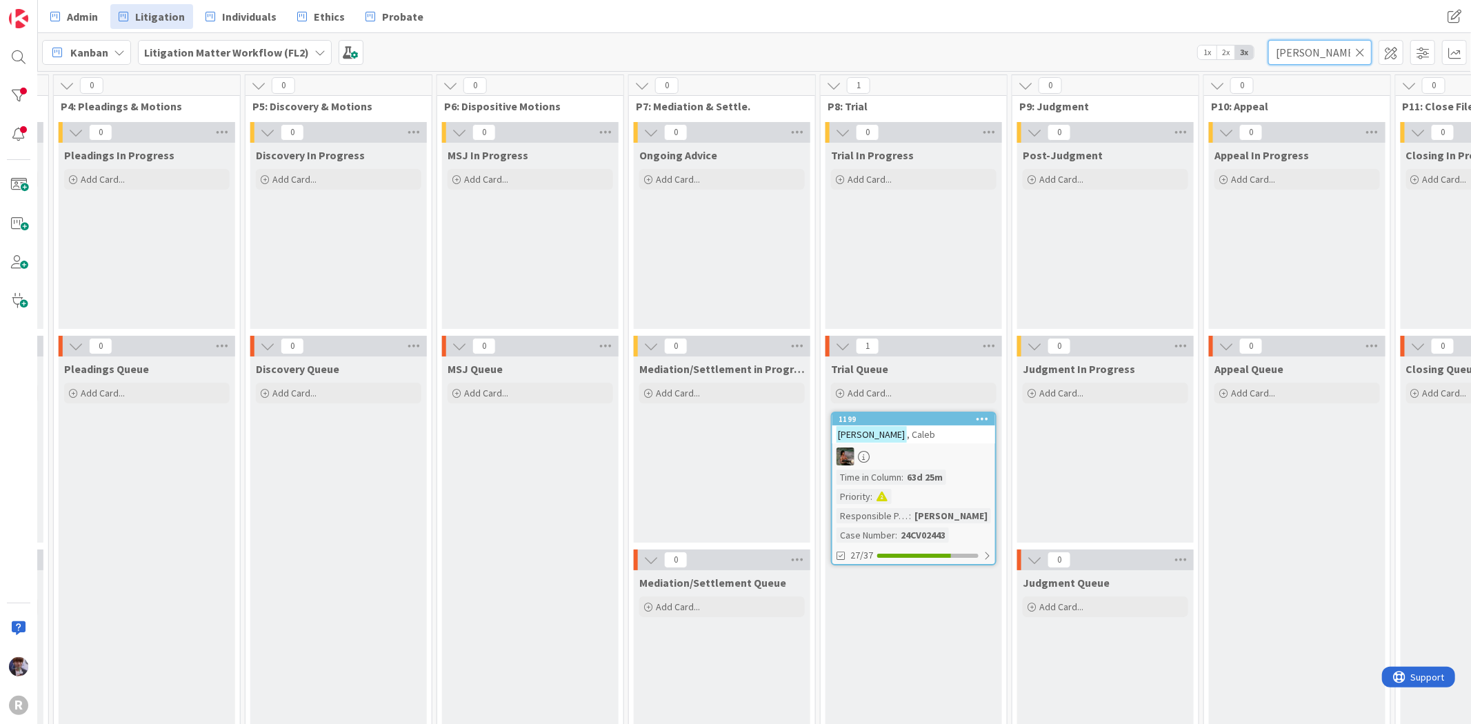
scroll to position [0, 957]
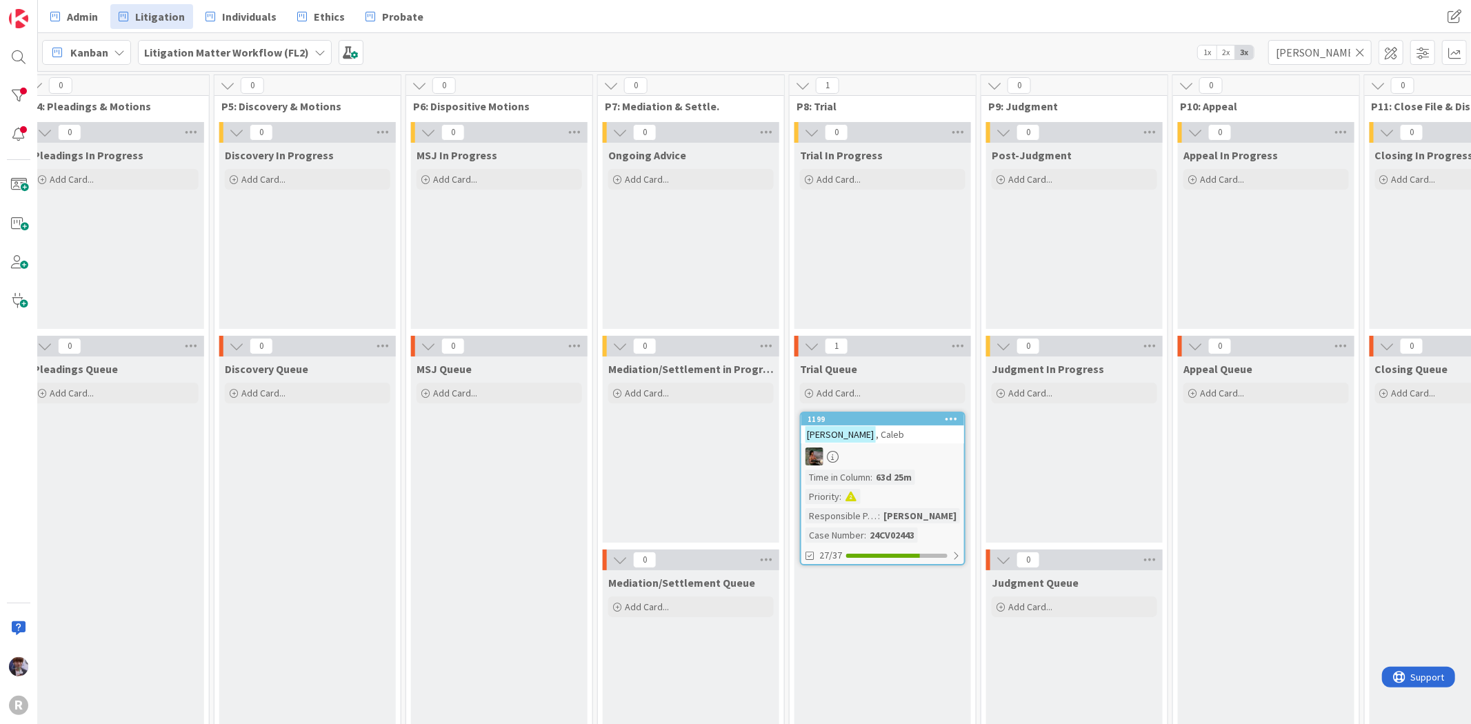
click at [886, 436] on div "[PERSON_NAME]" at bounding box center [882, 434] width 163 height 18
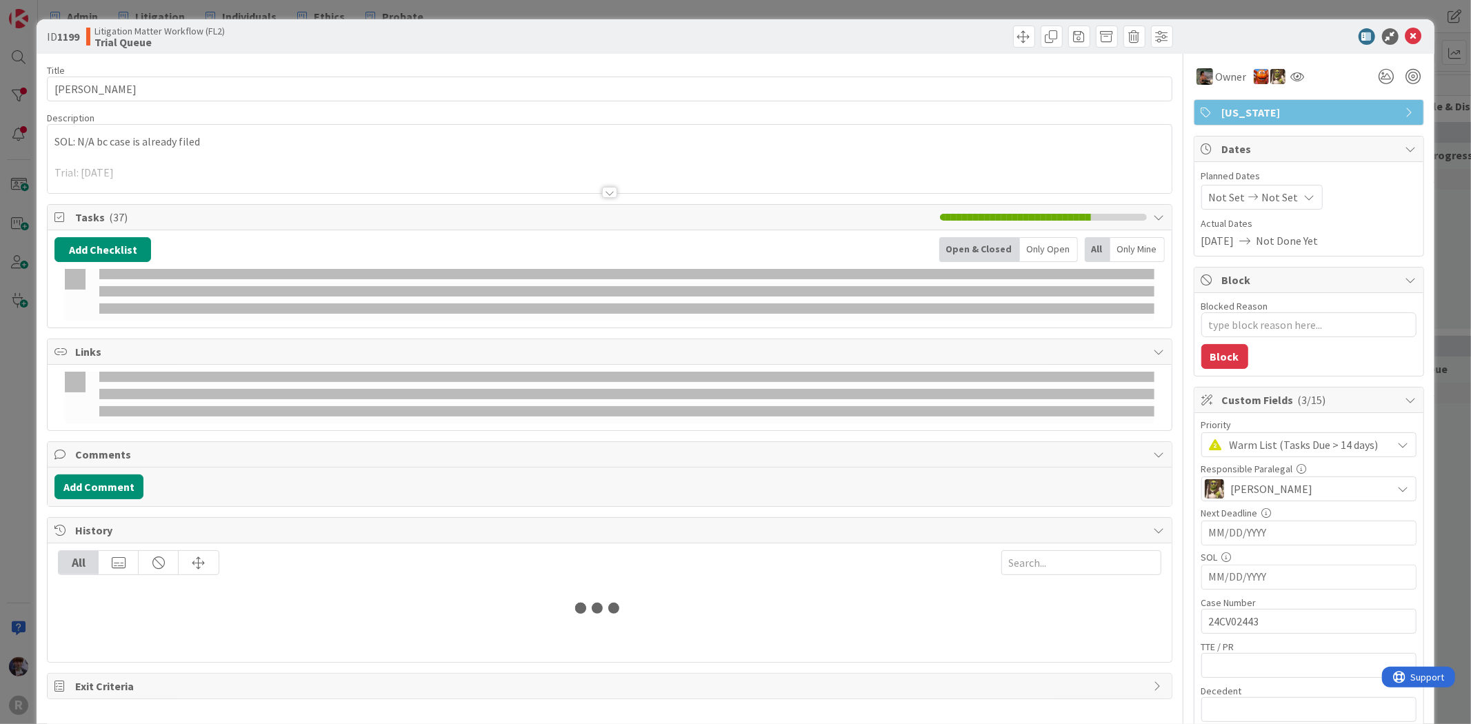
type textarea "x"
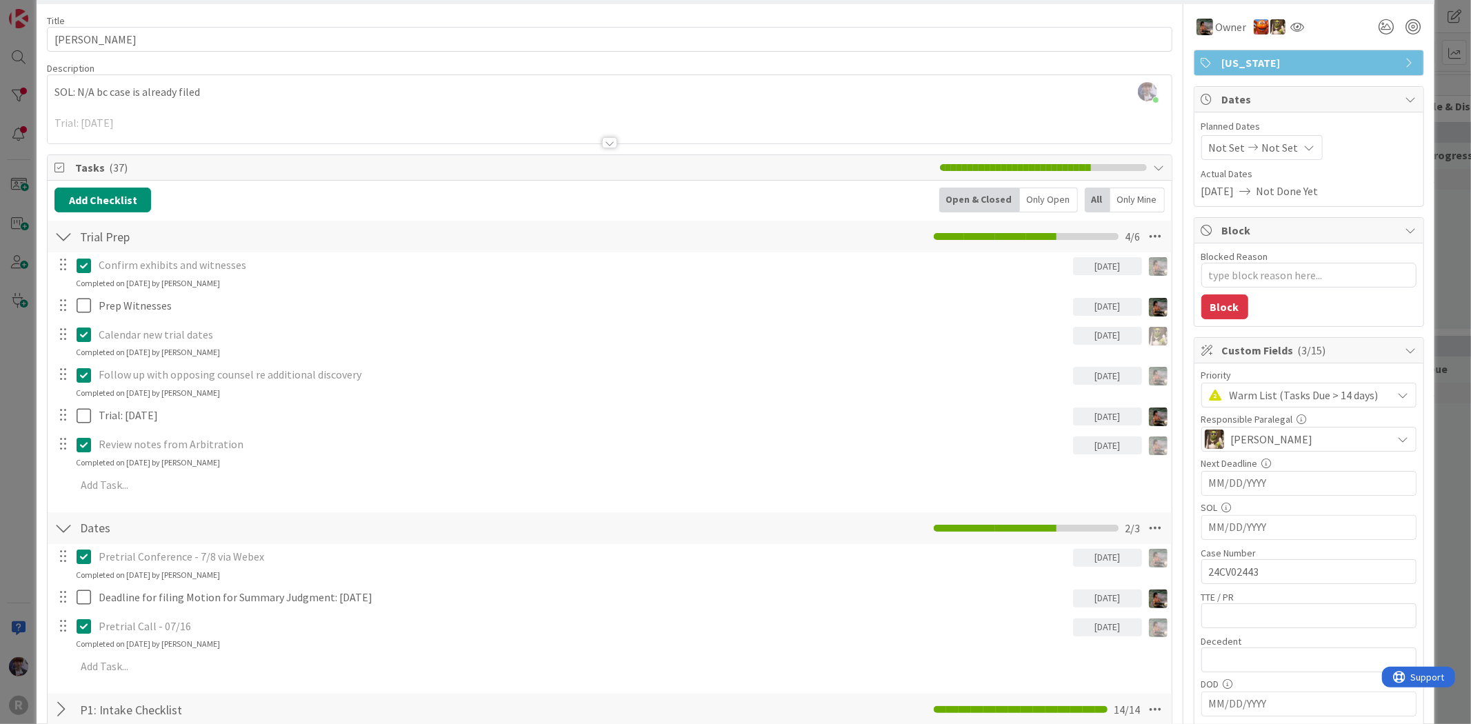
scroll to position [77, 0]
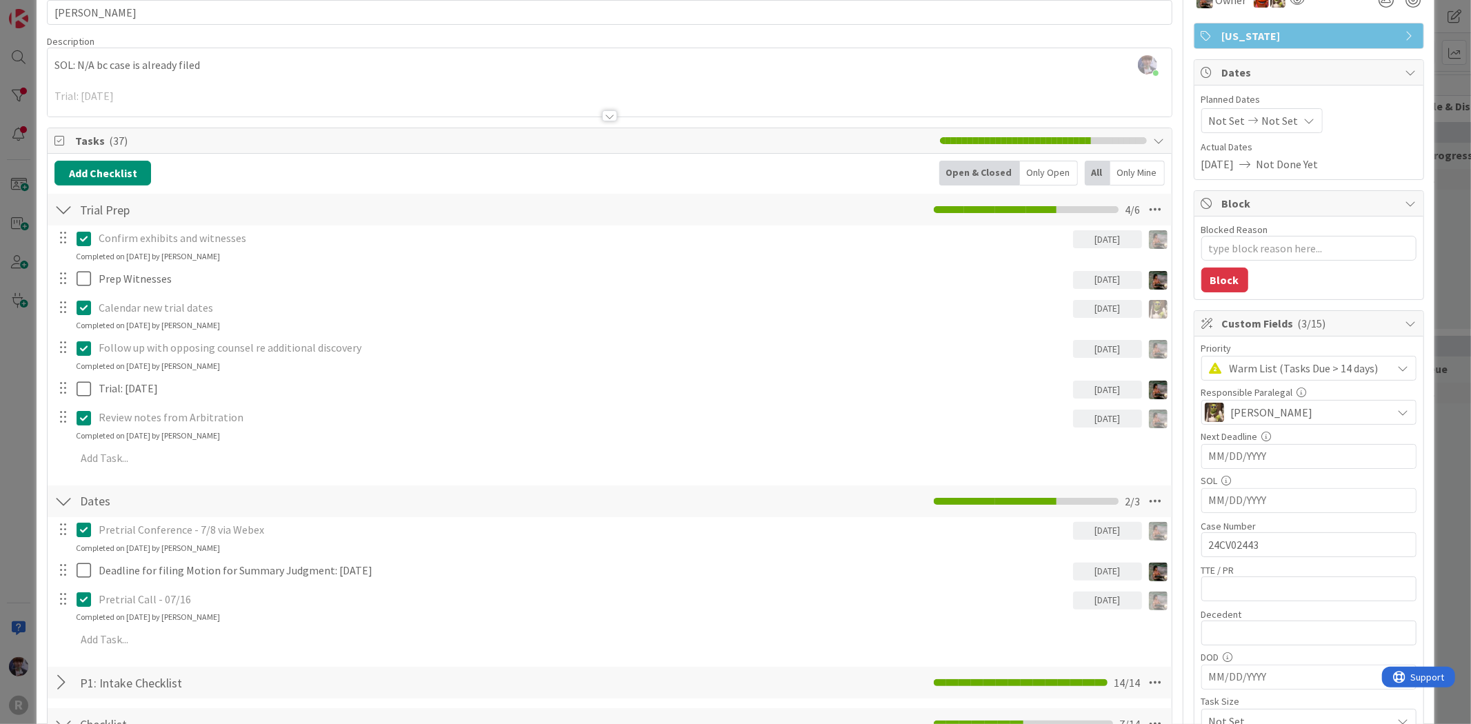
click at [1051, 168] on div "Only Open" at bounding box center [1049, 173] width 58 height 25
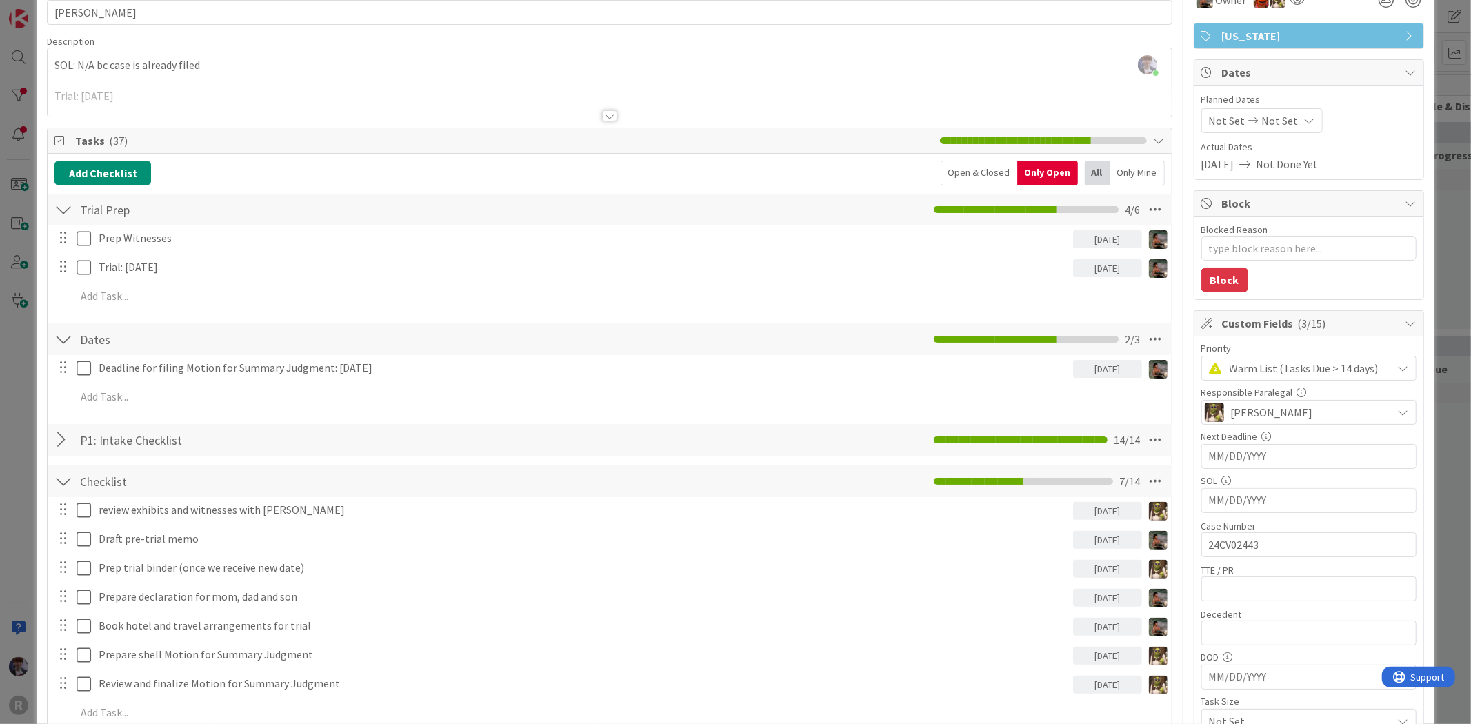
click at [5, 394] on div "ID 1199 Litigation Matter Workflow (FL2) Trial Queue Title 11 / 128 [PERSON_NAM…" at bounding box center [735, 362] width 1471 height 724
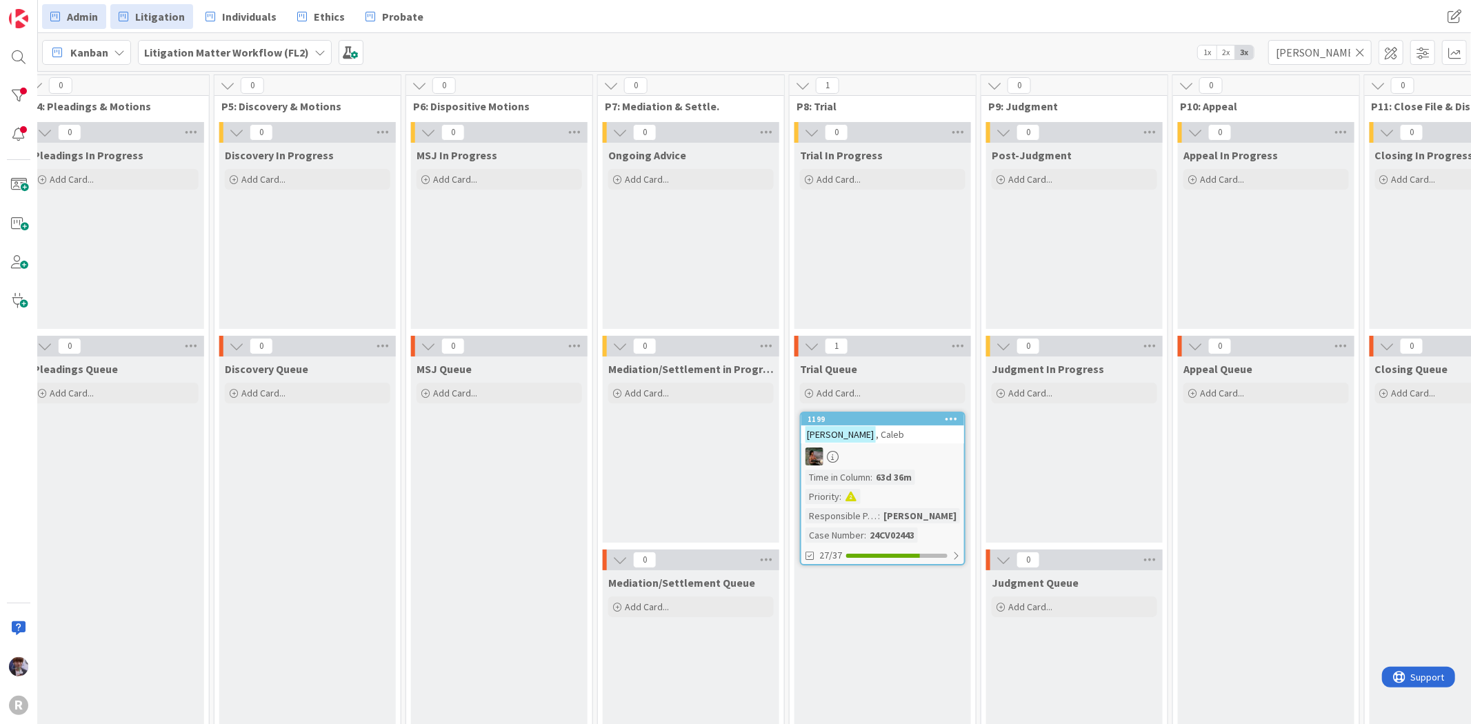
click at [81, 8] on span "Admin" at bounding box center [82, 16] width 31 height 17
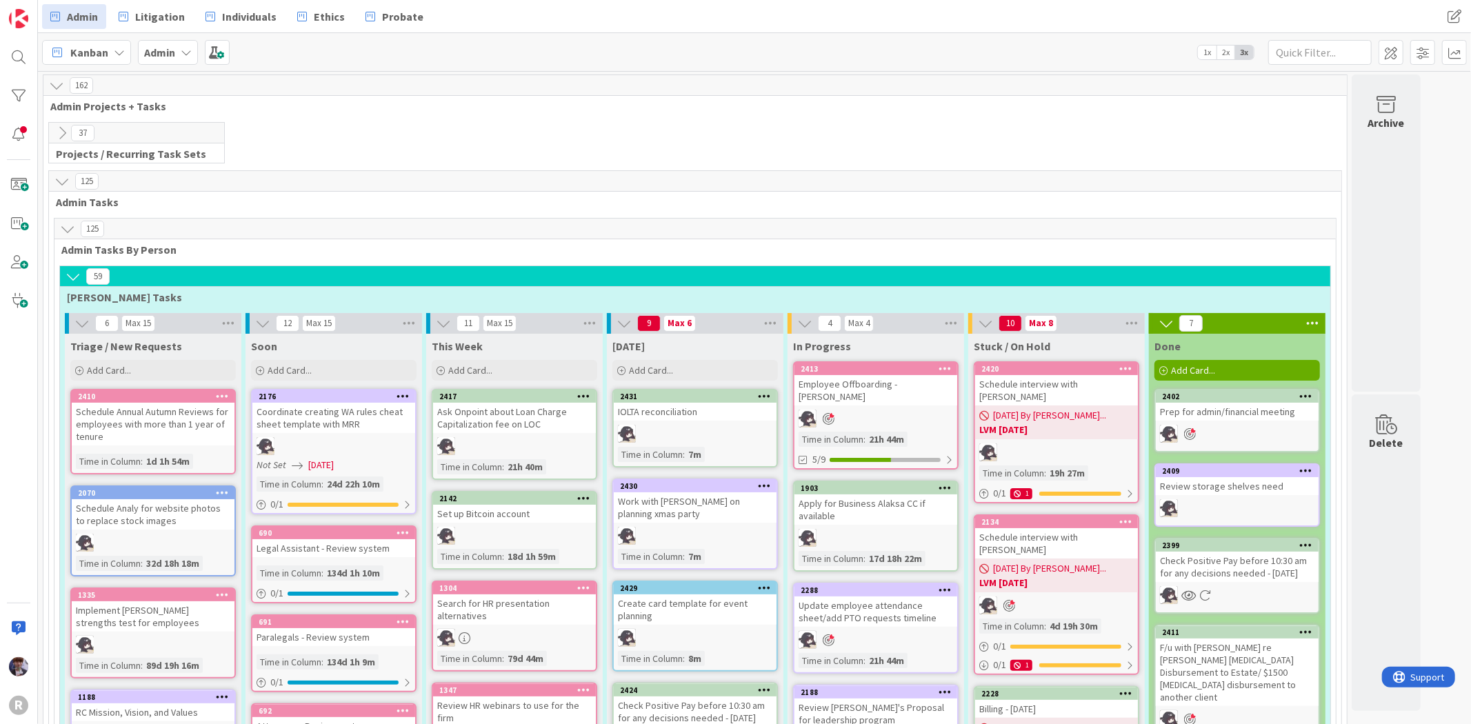
click at [61, 133] on icon at bounding box center [61, 132] width 15 height 15
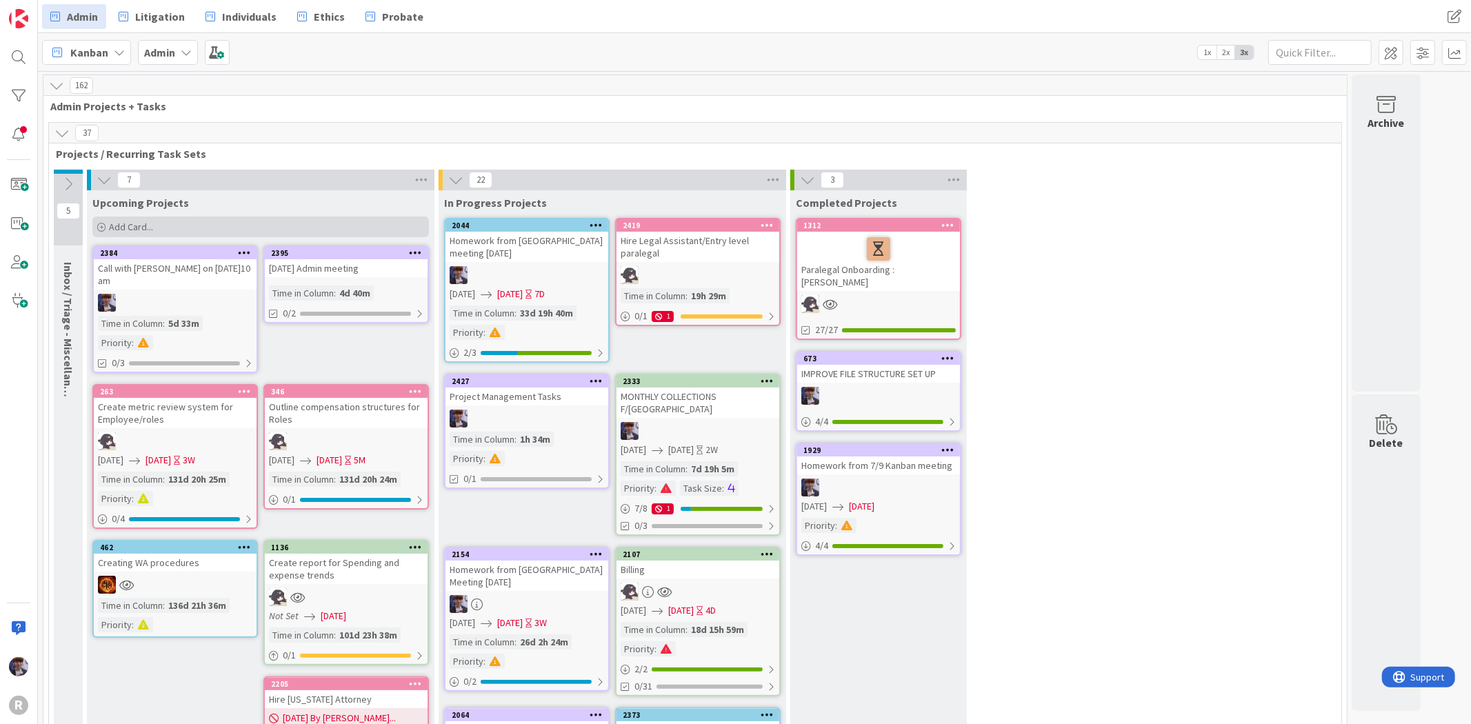
click at [261, 223] on div "Add Card..." at bounding box center [260, 226] width 336 height 21
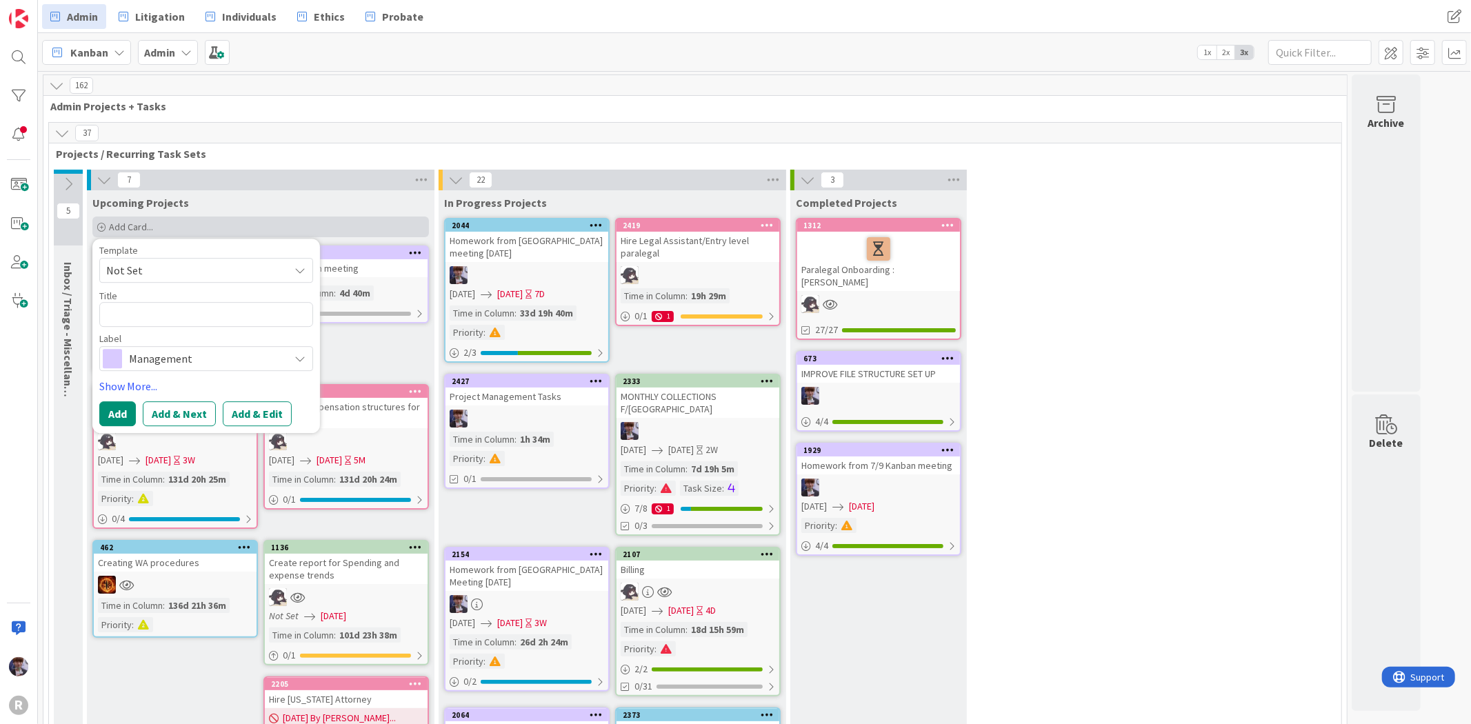
type textarea "x"
type textarea "K"
type textarea "x"
type textarea "Ka"
type textarea "x"
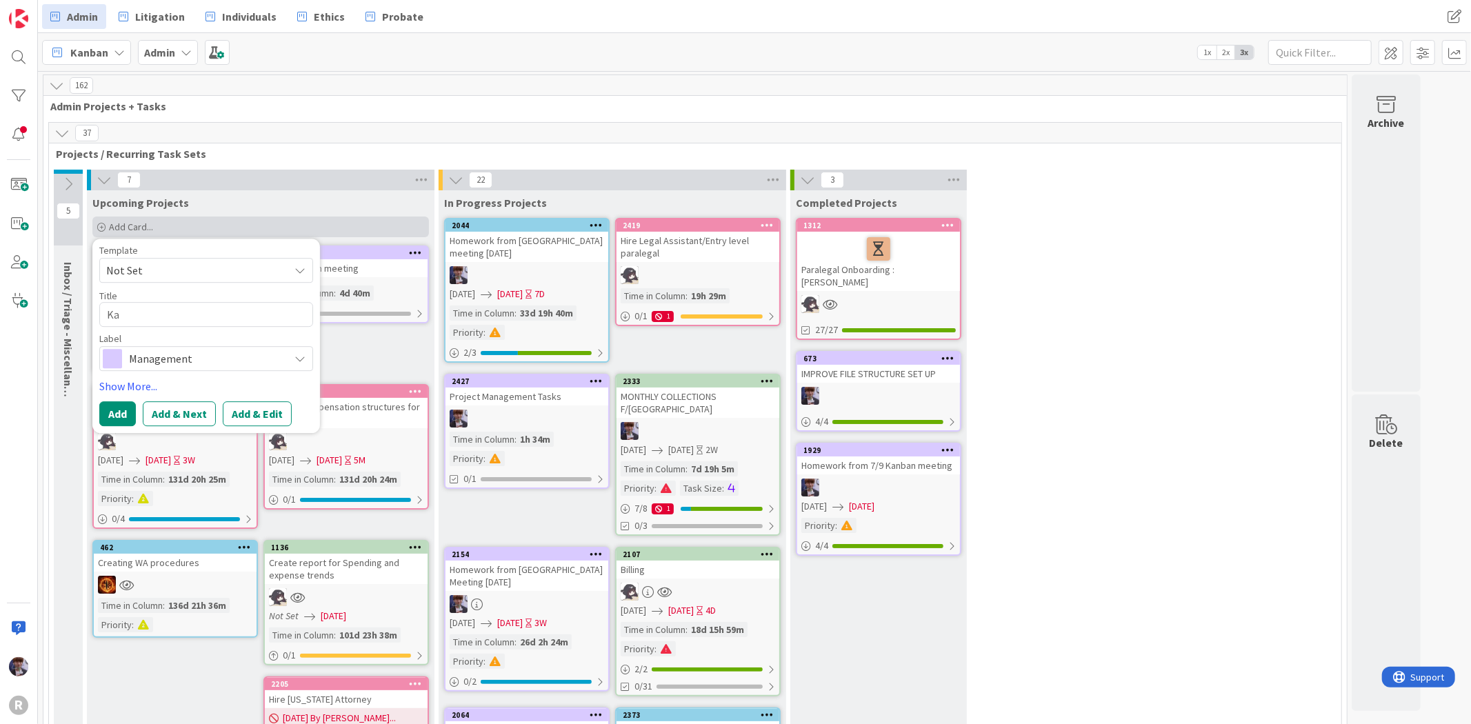
type textarea "[PERSON_NAME]"
type textarea "x"
type textarea "Kanb"
type textarea "x"
type textarea "Kanba"
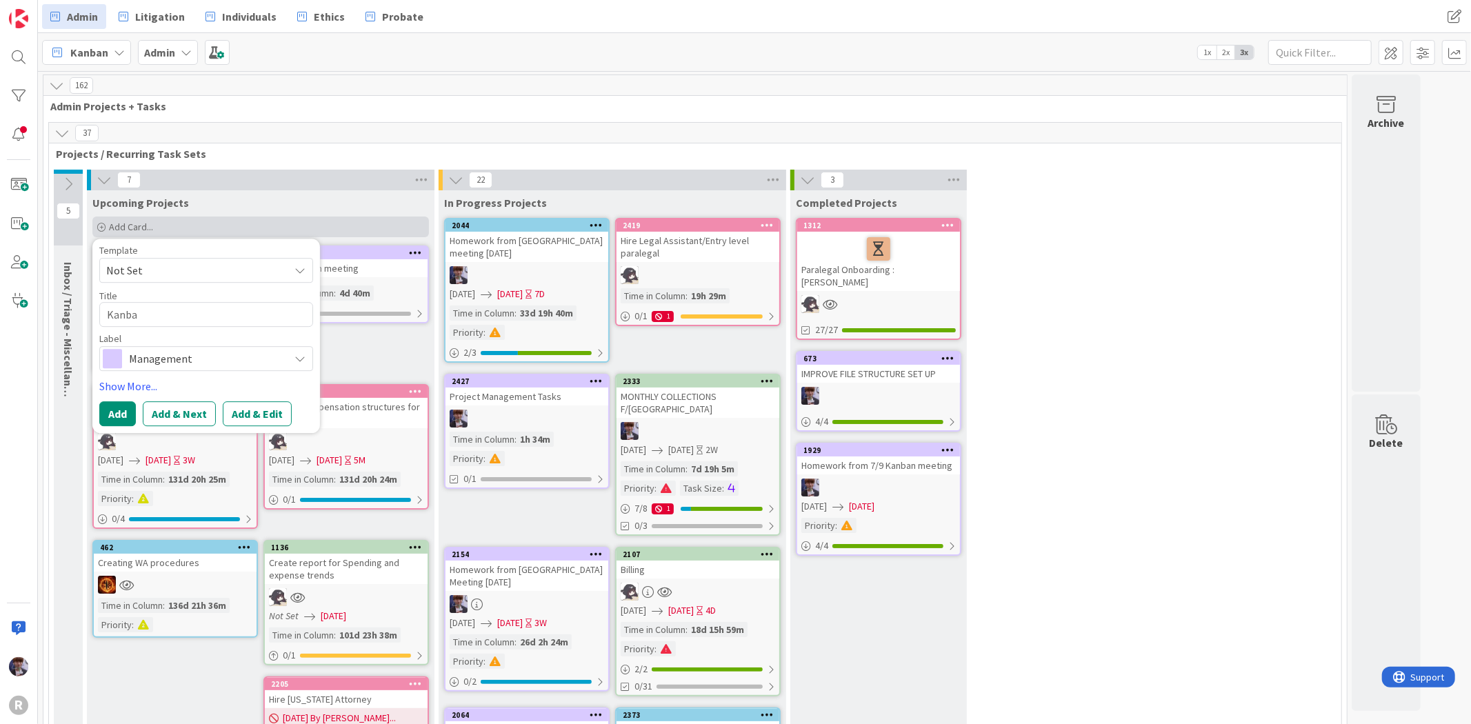
type textarea "x"
type textarea "Kanban"
type textarea "x"
type textarea "Kanban"
type textarea "x"
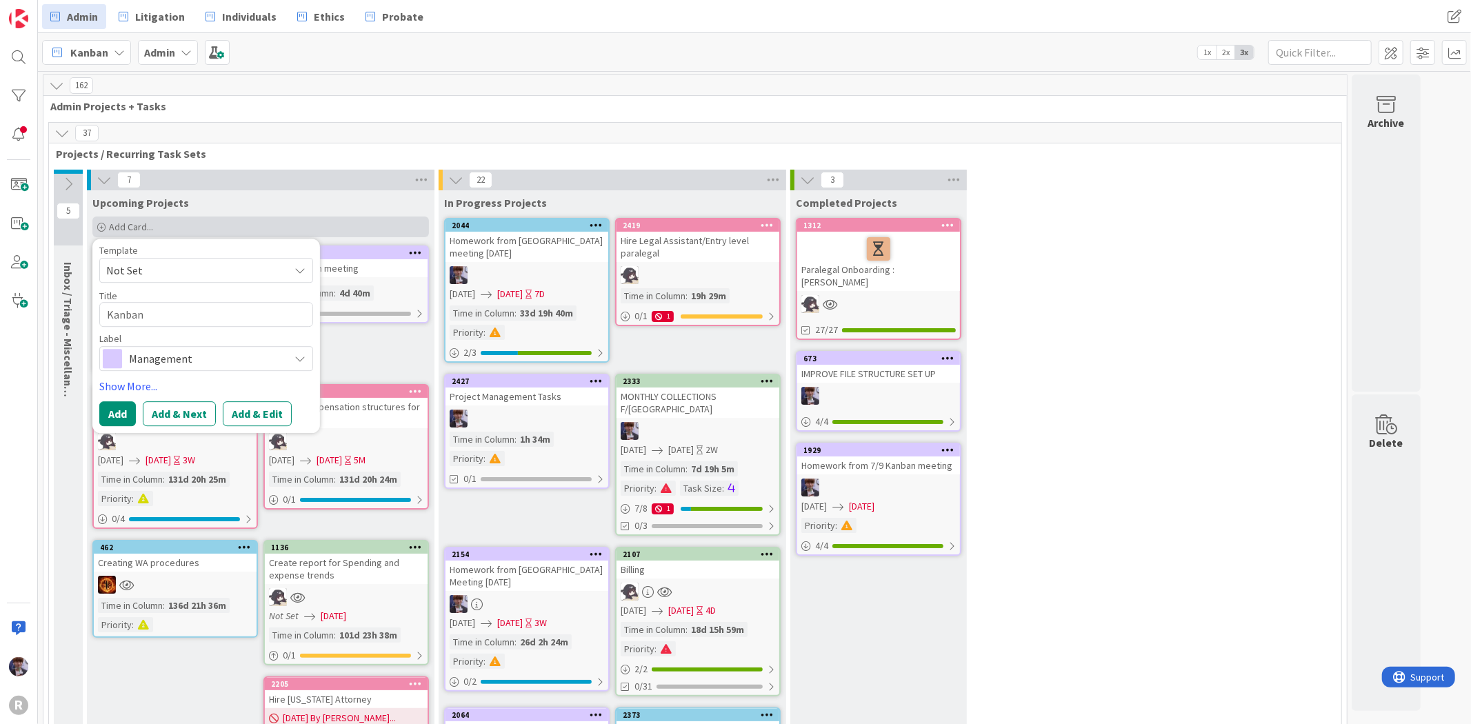
type textarea "Kanban M"
type textarea "x"
type textarea "Kanban Me"
type textarea "x"
type textarea "Kanban Mee"
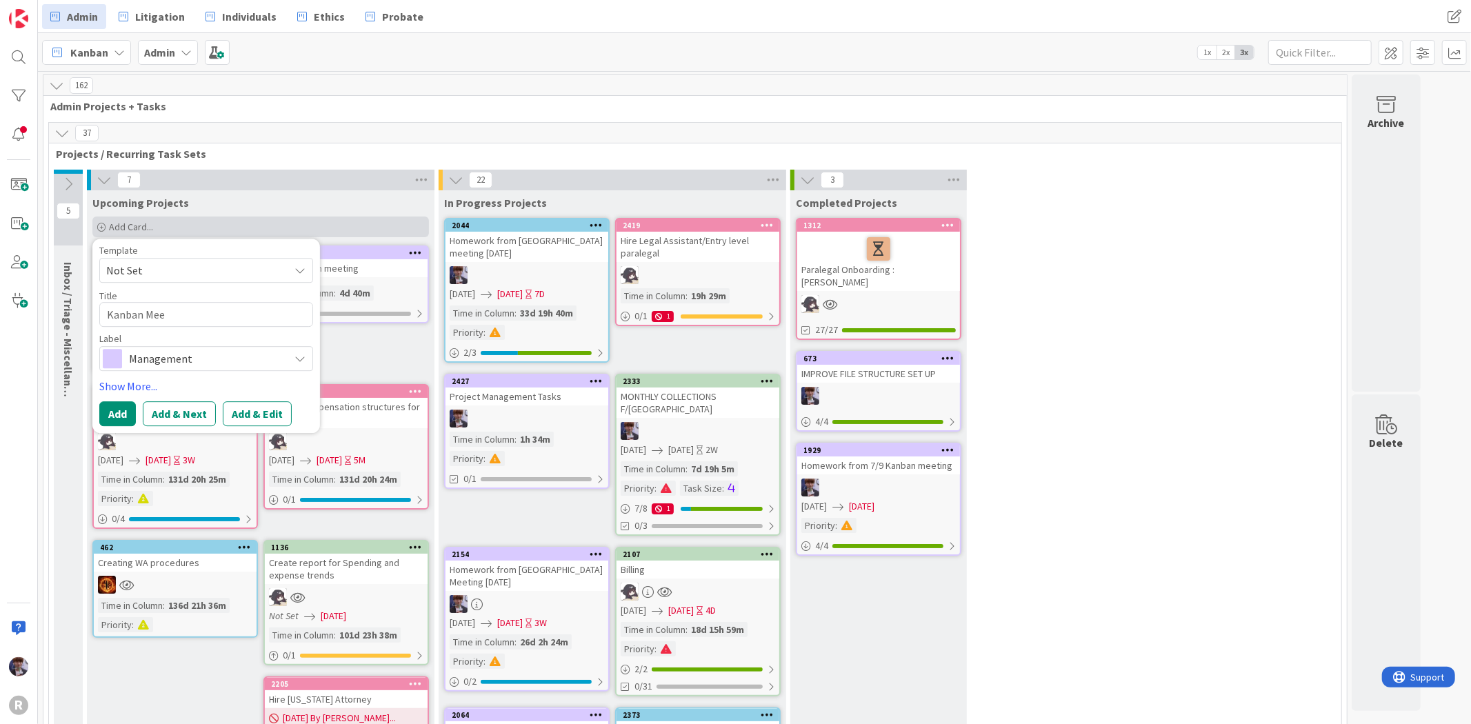
type textarea "x"
type textarea "Kanban Meet"
type textarea "x"
type textarea "Kanban Meeti"
type textarea "x"
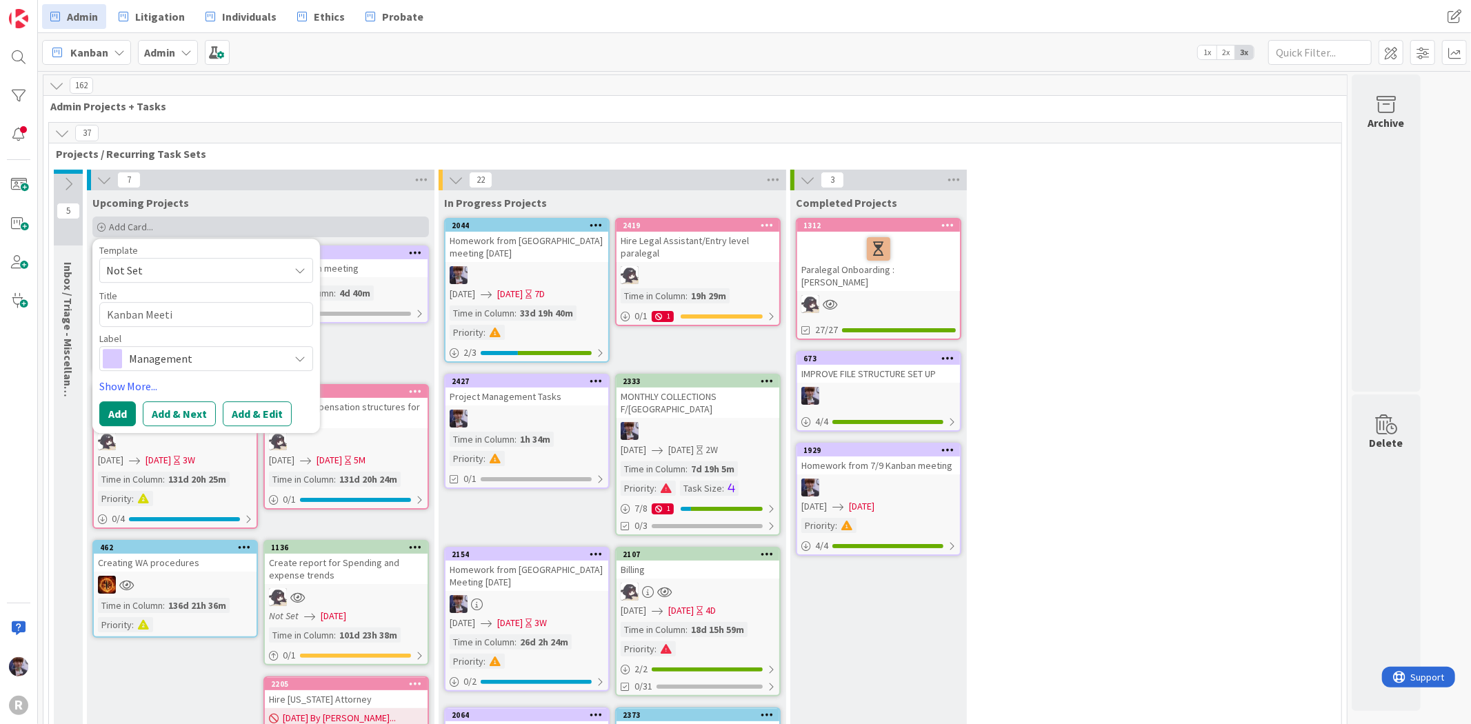
type textarea "Kanban Meetin"
type textarea "x"
type textarea "Kanban Meeting"
type textarea "x"
type textarea "Kanban Meeting"
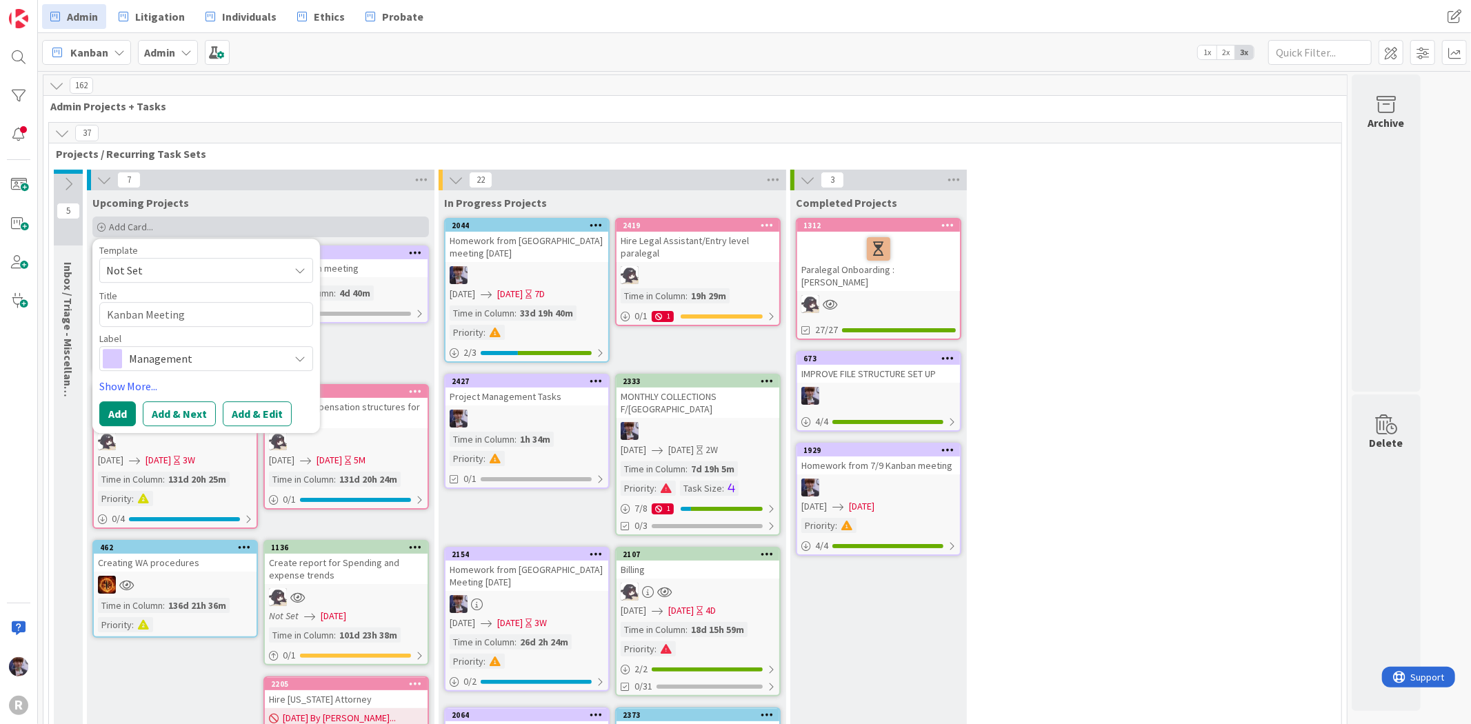
type textarea "x"
type textarea "Kanban Meeting N"
type textarea "x"
type textarea "Kanban Meeting No"
type textarea "x"
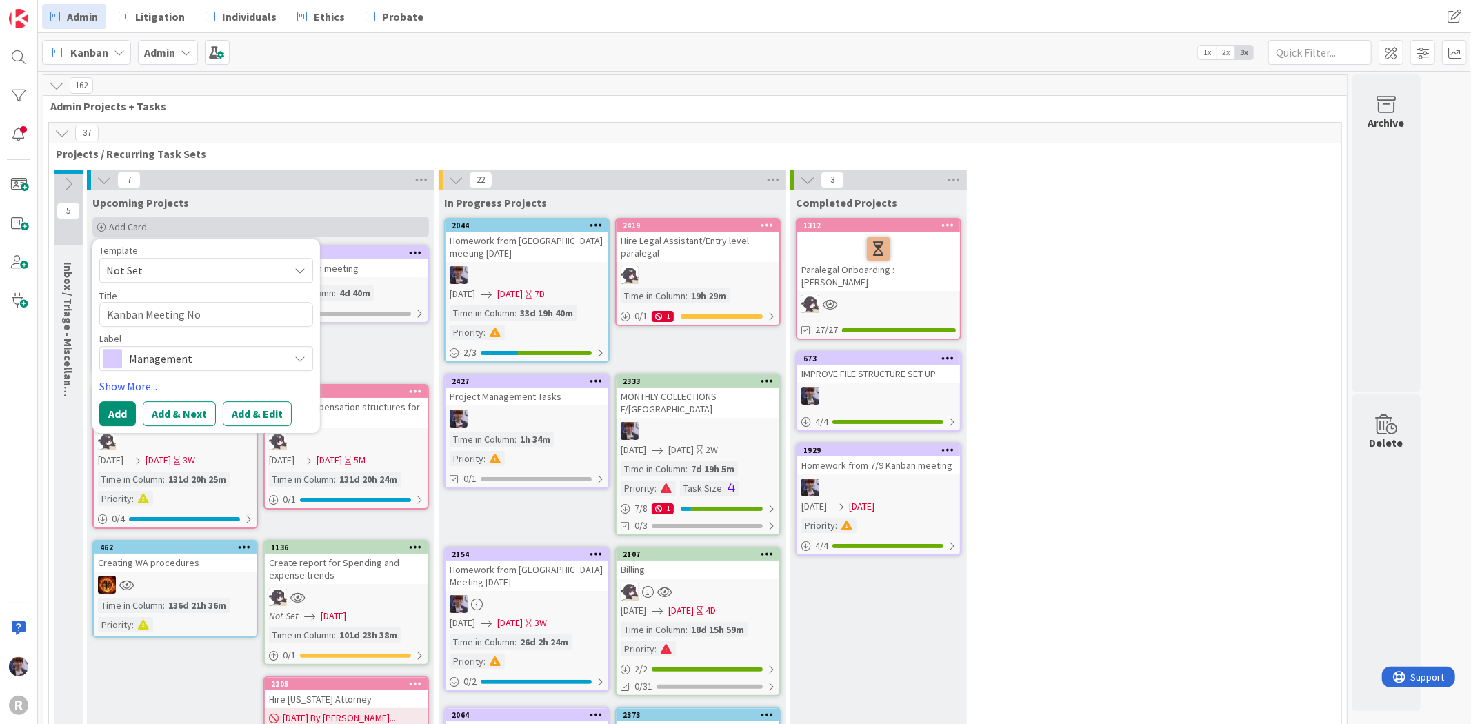
type textarea "Kanban Meeting N"
type textarea "x"
type textarea "Kanban Meeting"
type textarea "x"
type textarea "Kanban Meeting"
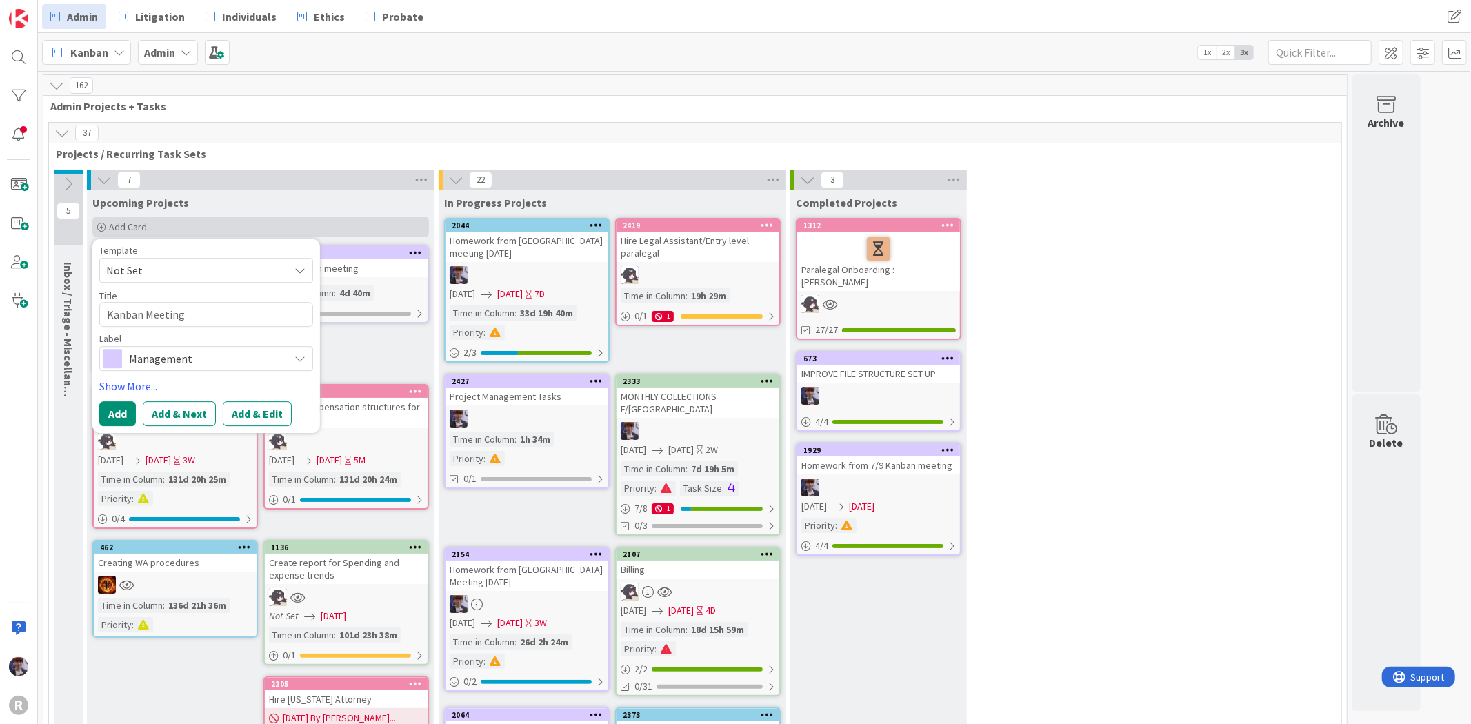
type textarea "x"
type textarea "Kanban Meeting"
type textarea "x"
type textarea "Kanban Meeting J"
type textarea "x"
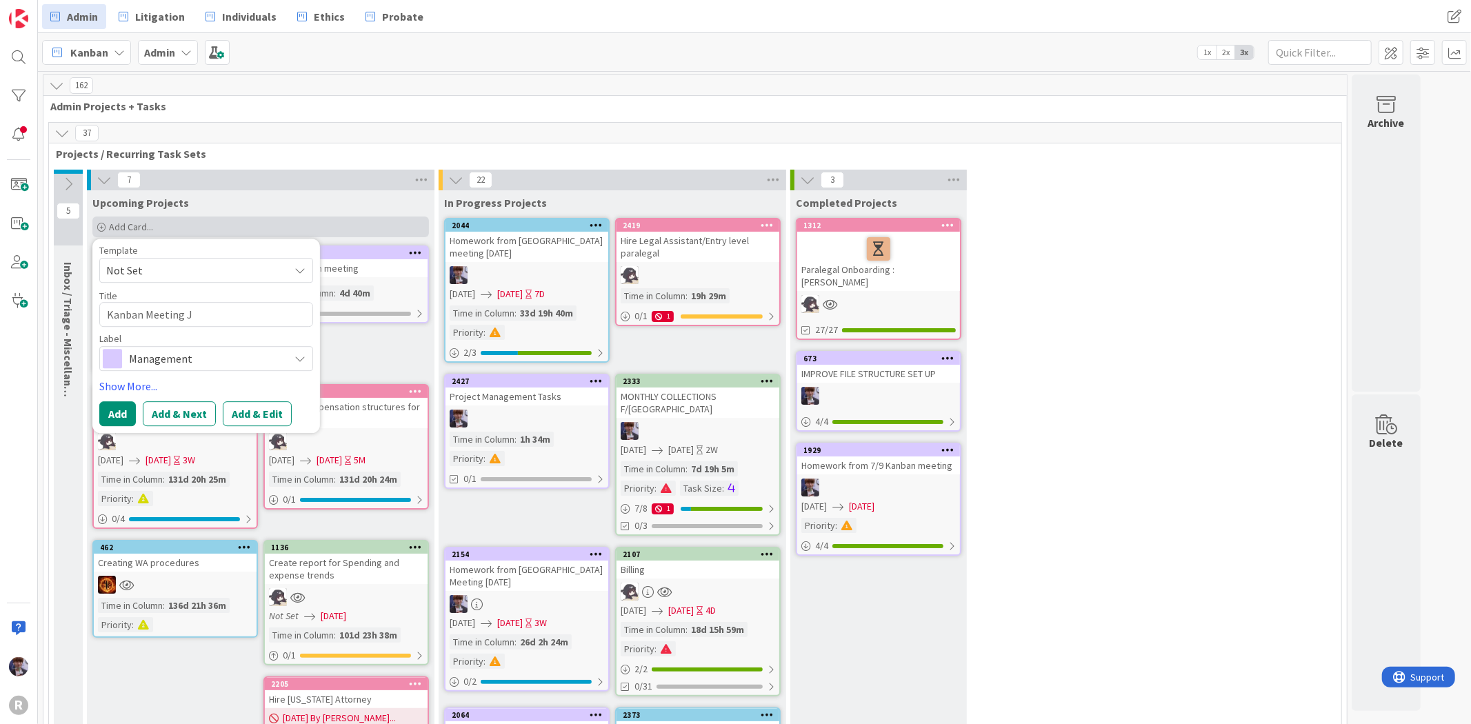
type textarea "Kanban Meeting"
type textarea "x"
type textarea "Kanban Meeting H"
type textarea "x"
type textarea "Kanban Meeting Ho"
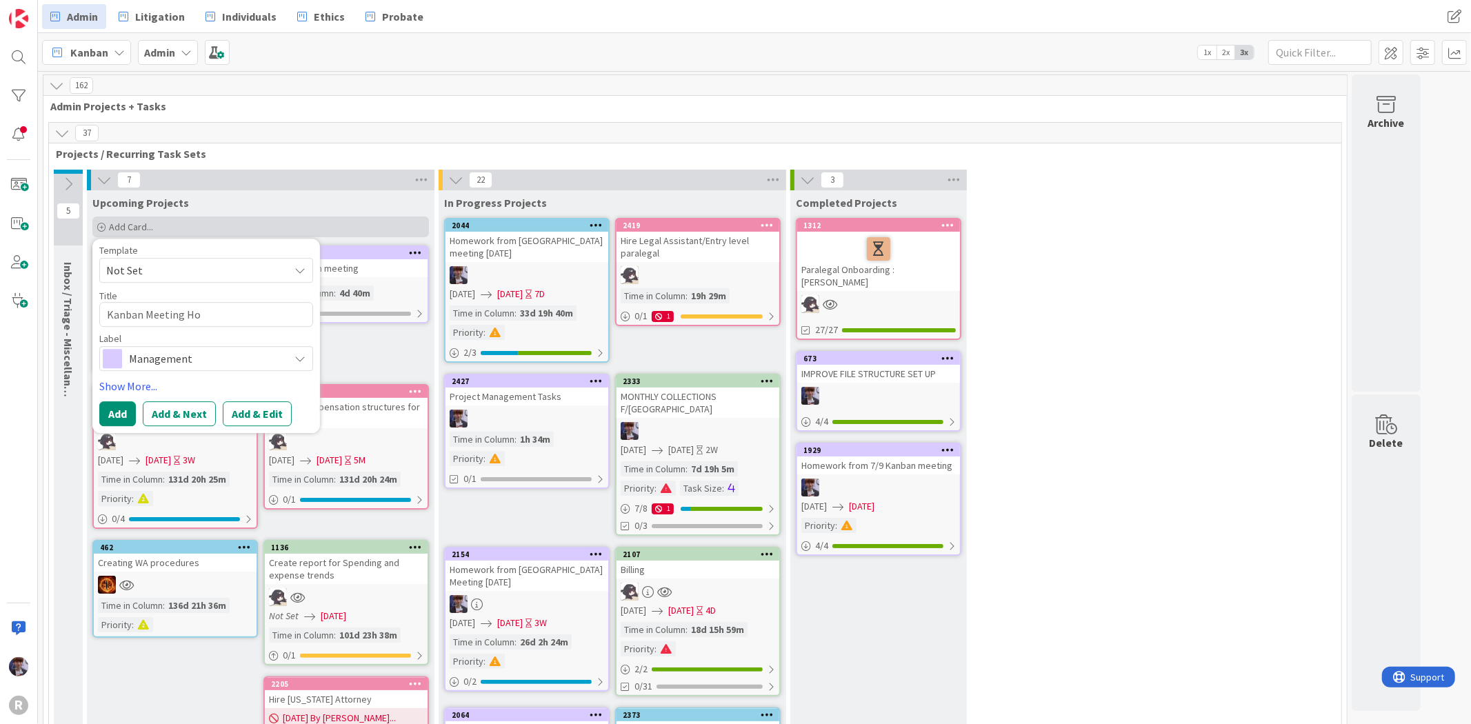
type textarea "x"
type textarea "Kanban Meeting Hom"
type textarea "x"
type textarea "Kanban Meeting Home"
type textarea "x"
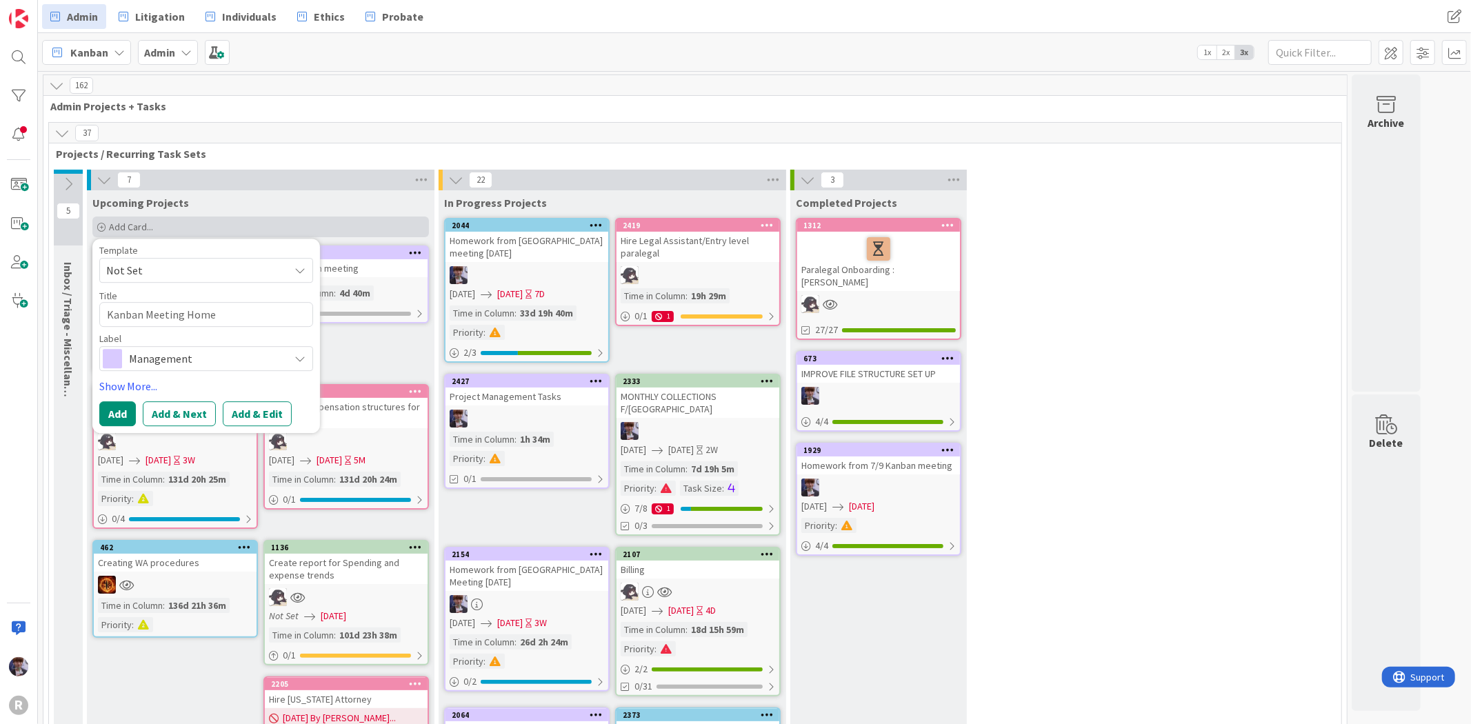
type textarea "Kanban Meeting Homew"
type textarea "x"
type textarea "Kanban Meeting Homewo"
type textarea "x"
type textarea "Kanban Meeting Homewor"
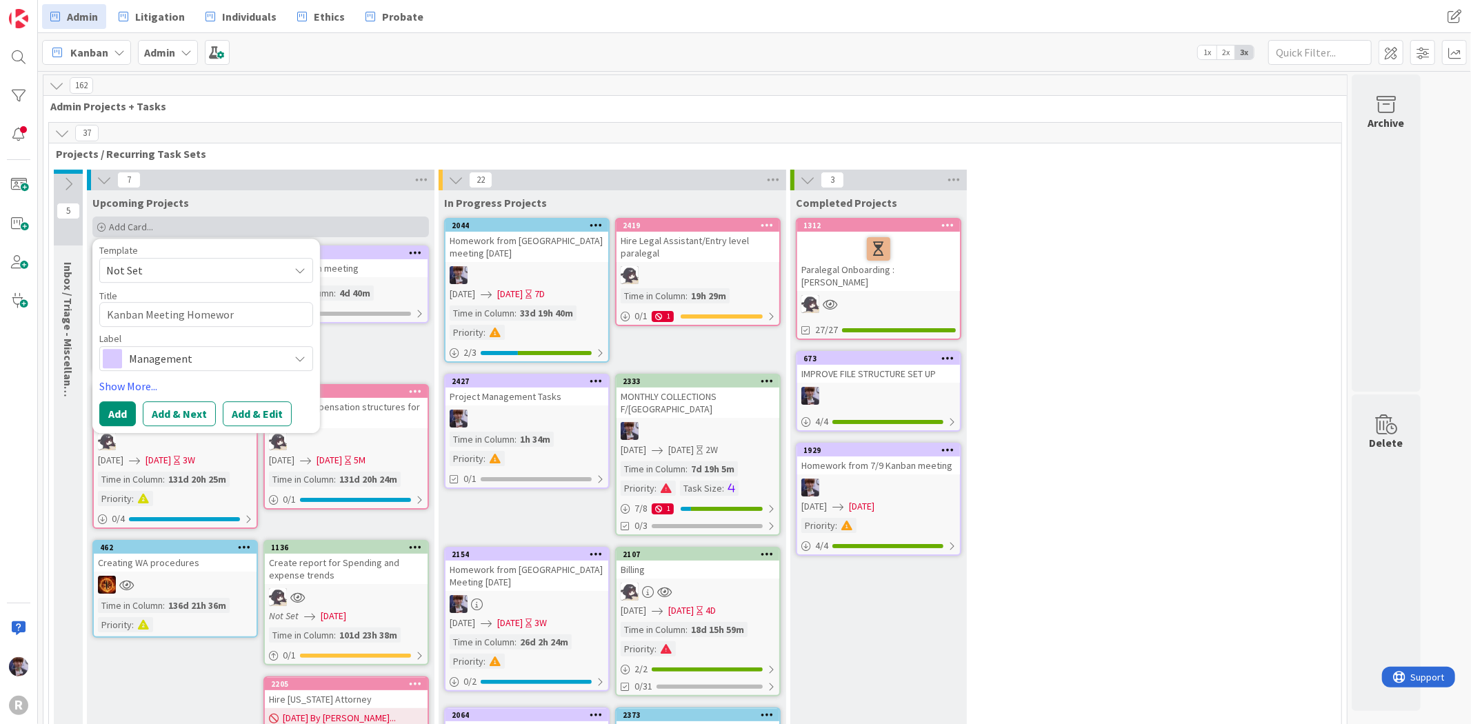
type textarea "x"
type textarea "Kanban Meeting Homework"
type textarea "x"
type textarea "Kanban Meeting Homework"
type textarea "x"
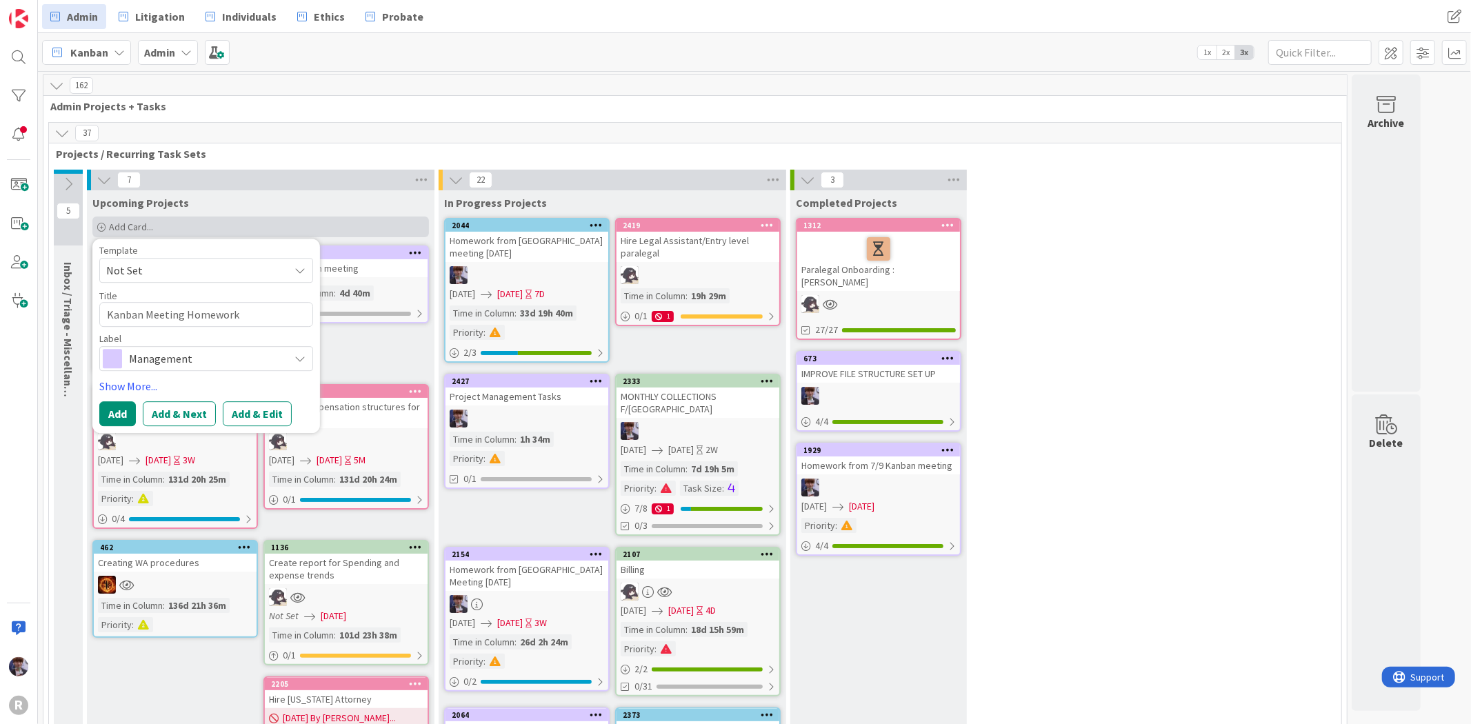
type textarea "Kanban Meeting Homework A"
type textarea "x"
type textarea "Kanban Meeting Homework Au"
type textarea "x"
type textarea "Kanban Meeting Homework Aug"
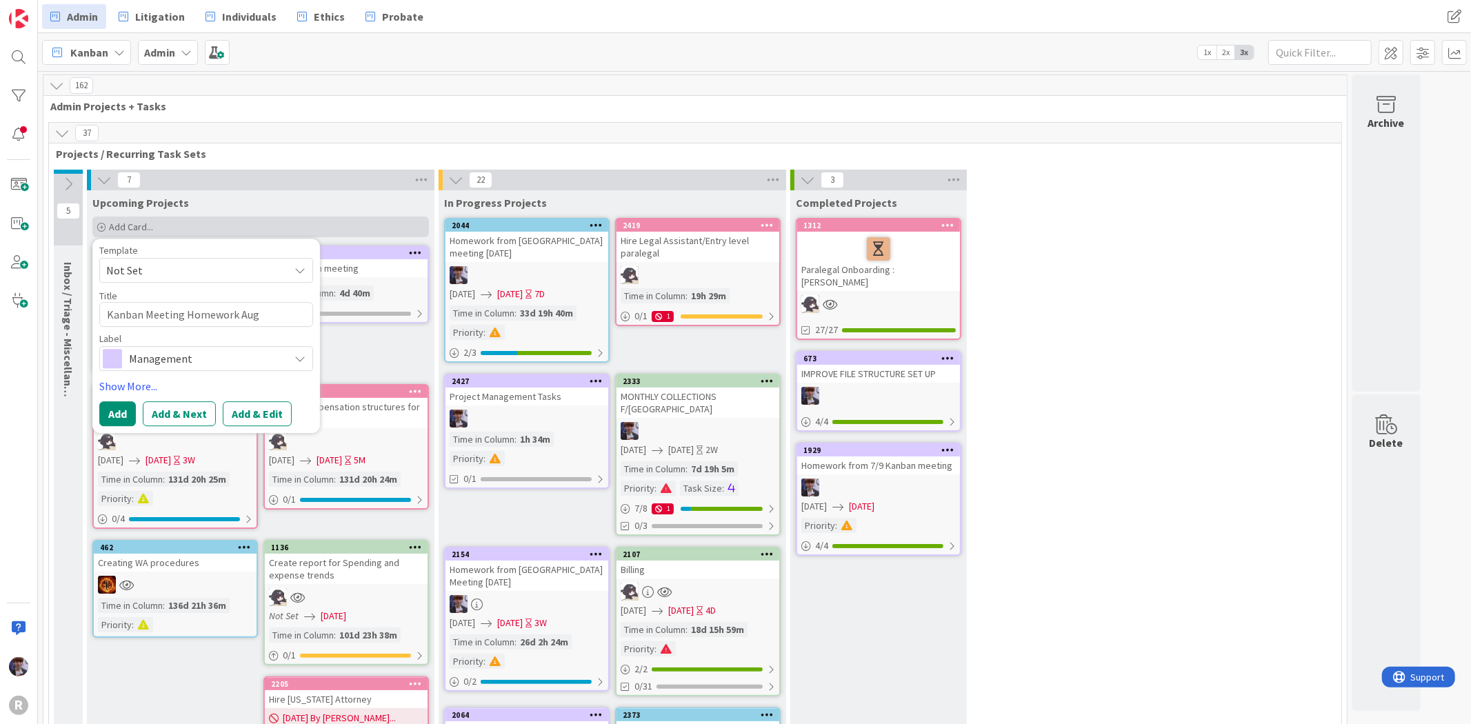
type textarea "x"
type textarea "Kanban Meeting Homework Aug"
type textarea "x"
type textarea "Kanban Meeting Homework [DATE]"
type textarea "x"
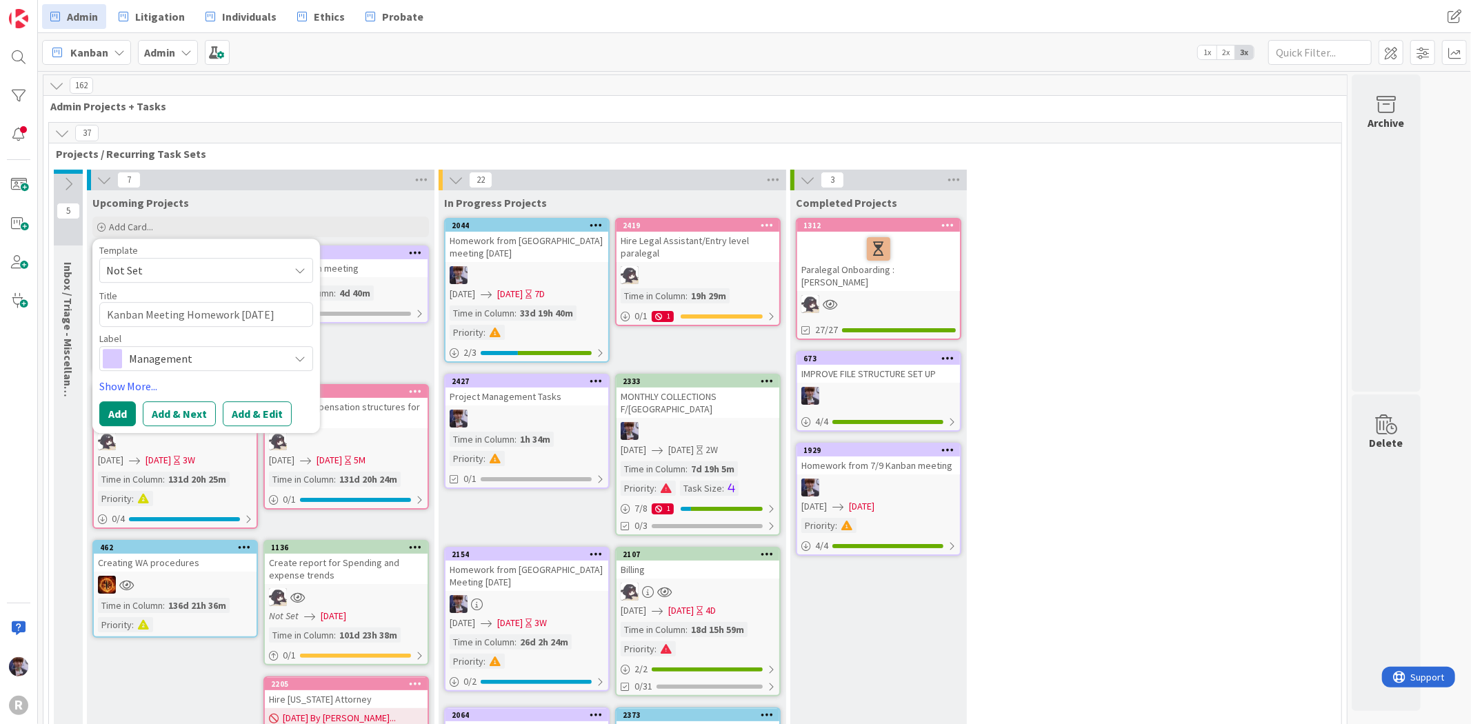
type textarea "Kanban Meeting Homework [DATE]"
click at [228, 371] on div "Template Not Set Title 30 / 128 Kanban Meeting Homework [DATE] Label Management…" at bounding box center [206, 335] width 214 height 181
click at [145, 374] on div "Template Not Set Title 30 / 128 Kanban Meeting Homework [DATE] Label Management…" at bounding box center [206, 335] width 214 height 181
click at [143, 381] on link "Show More..." at bounding box center [206, 386] width 214 height 17
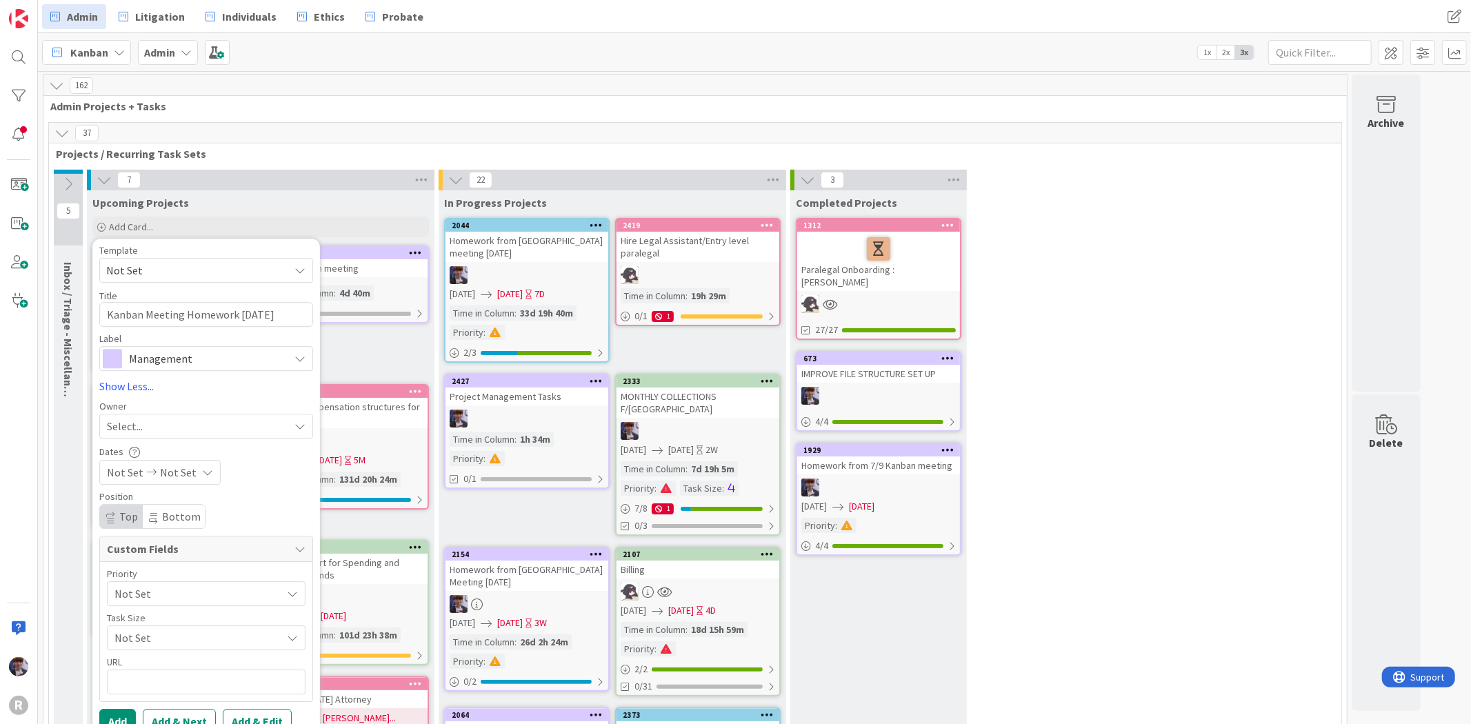
click at [152, 418] on div "Select..." at bounding box center [198, 426] width 182 height 17
click at [183, 535] on span "[PERSON_NAME]" at bounding box center [185, 542] width 67 height 21
click at [163, 596] on span "Not Set" at bounding box center [194, 593] width 160 height 19
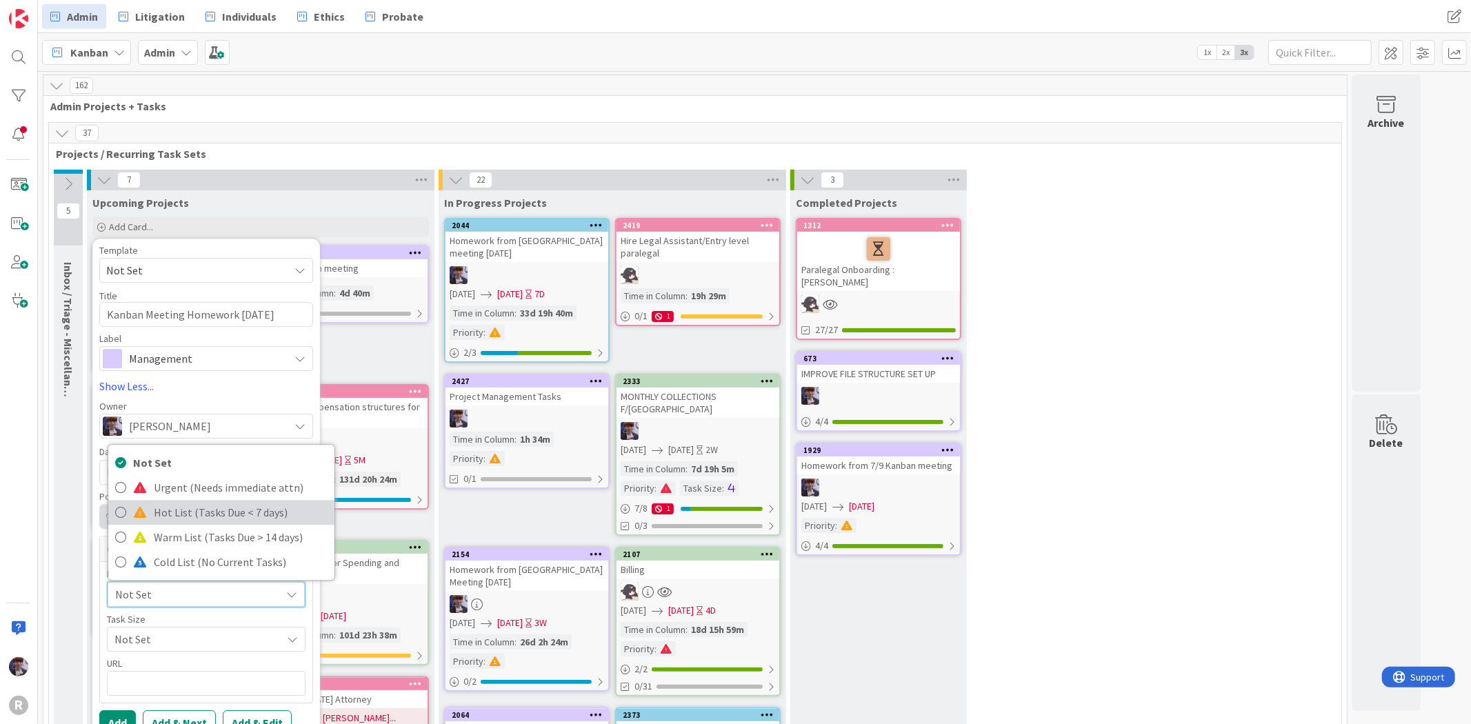
click at [170, 514] on span "Hot List (Tasks Due < 7 days)" at bounding box center [241, 513] width 174 height 21
type textarea "x"
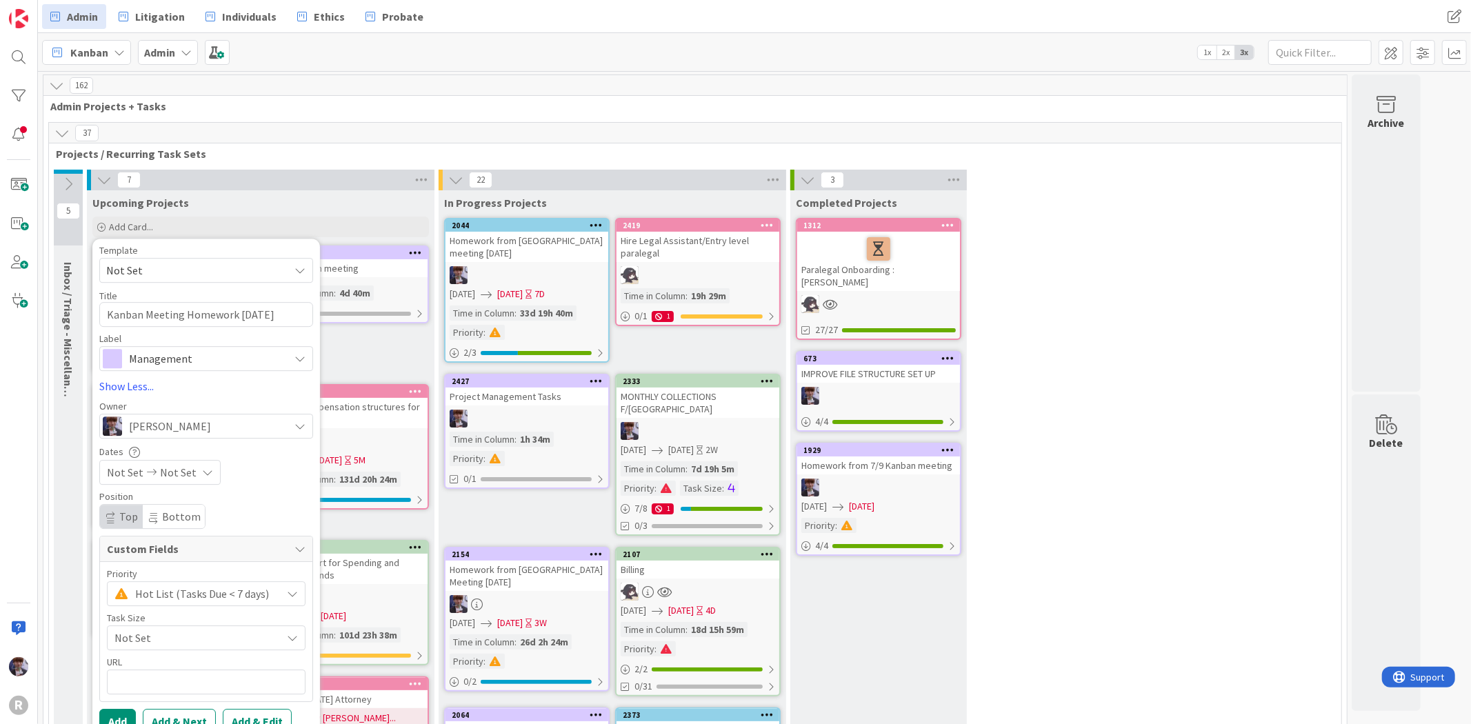
click at [134, 483] on div "Not Set Not Set" at bounding box center [159, 472] width 121 height 25
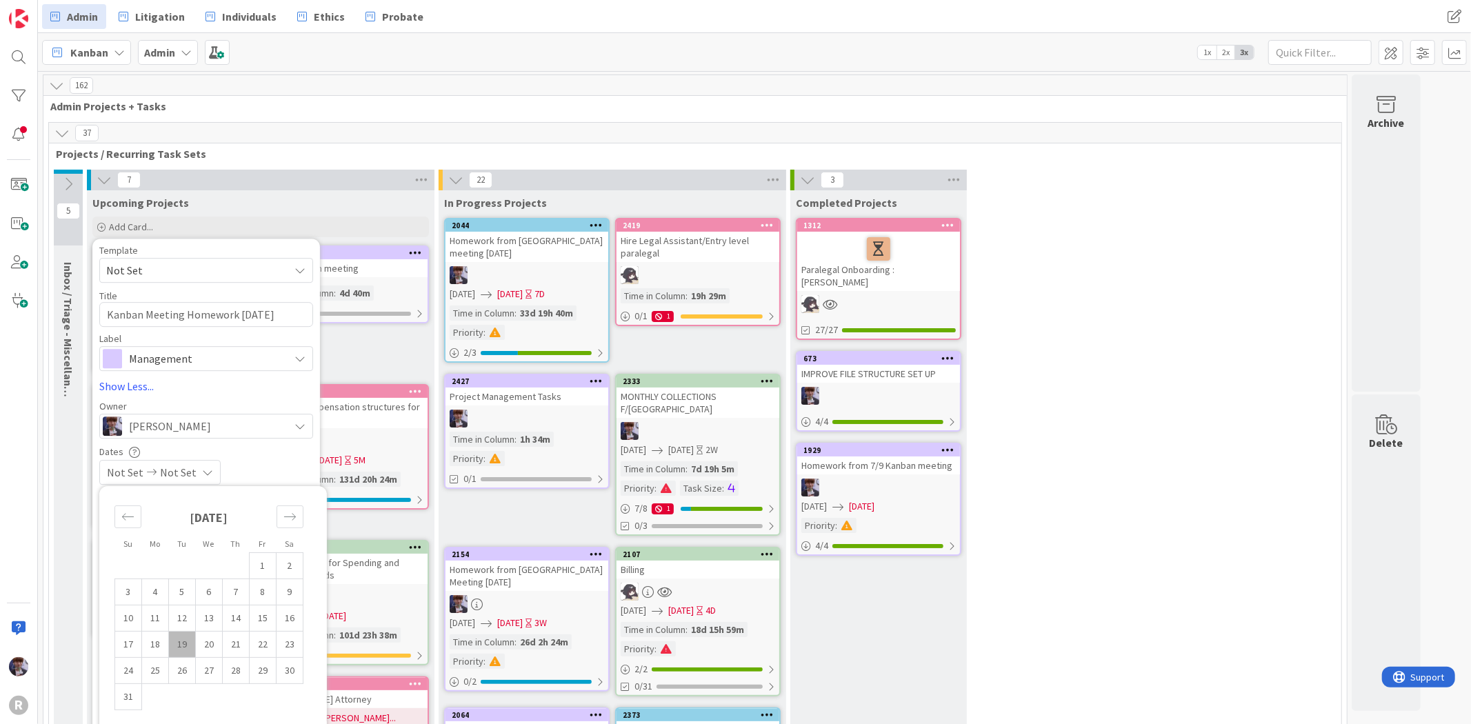
click at [182, 640] on td "19" at bounding box center [182, 645] width 27 height 26
type input "[DATE]"
type textarea "x"
click at [259, 670] on td "29" at bounding box center [263, 671] width 27 height 26
type input "[DATE]"
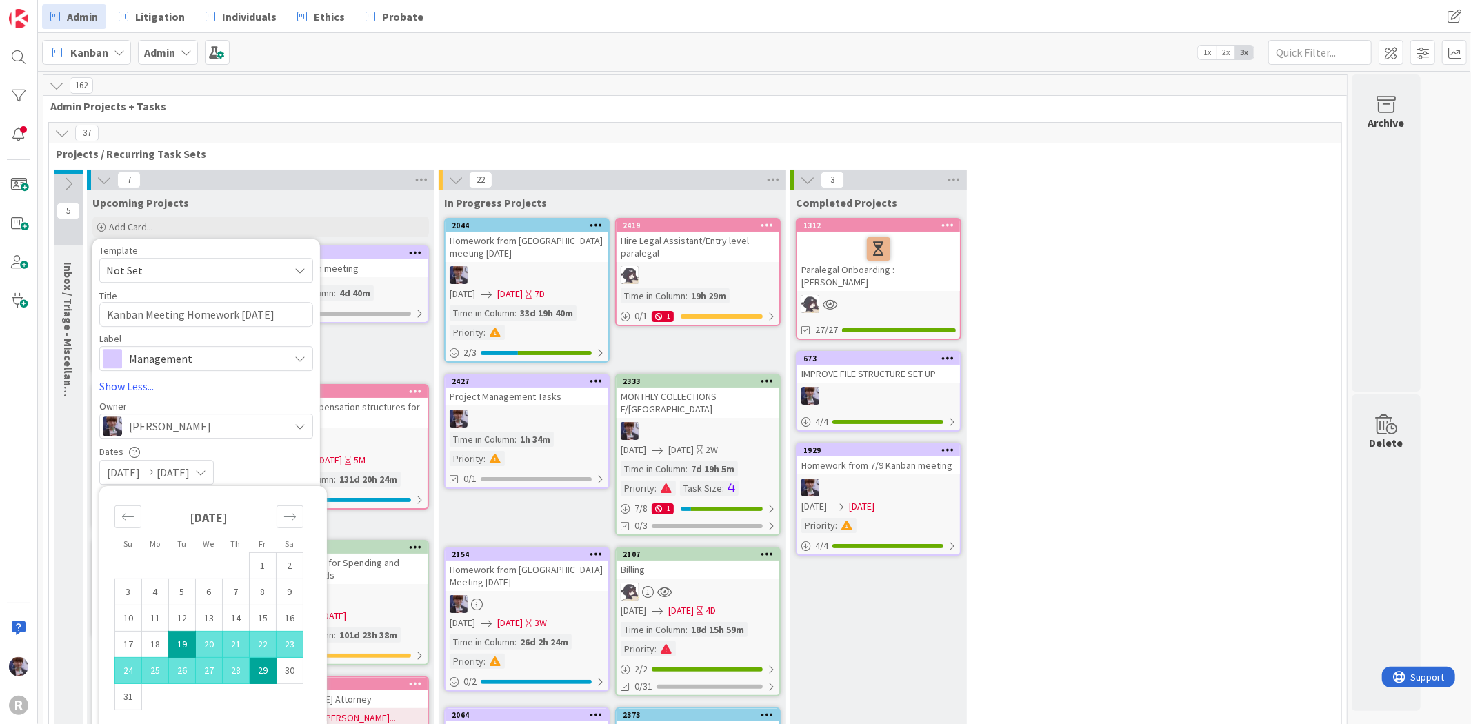
click at [261, 457] on div "Dates [DATE] [DATE] Su Mo Tu We Th Fr Sa [DATE] 1 2 3 4 5 6 7 8 9 10 11 12 13 1…" at bounding box center [206, 464] width 214 height 39
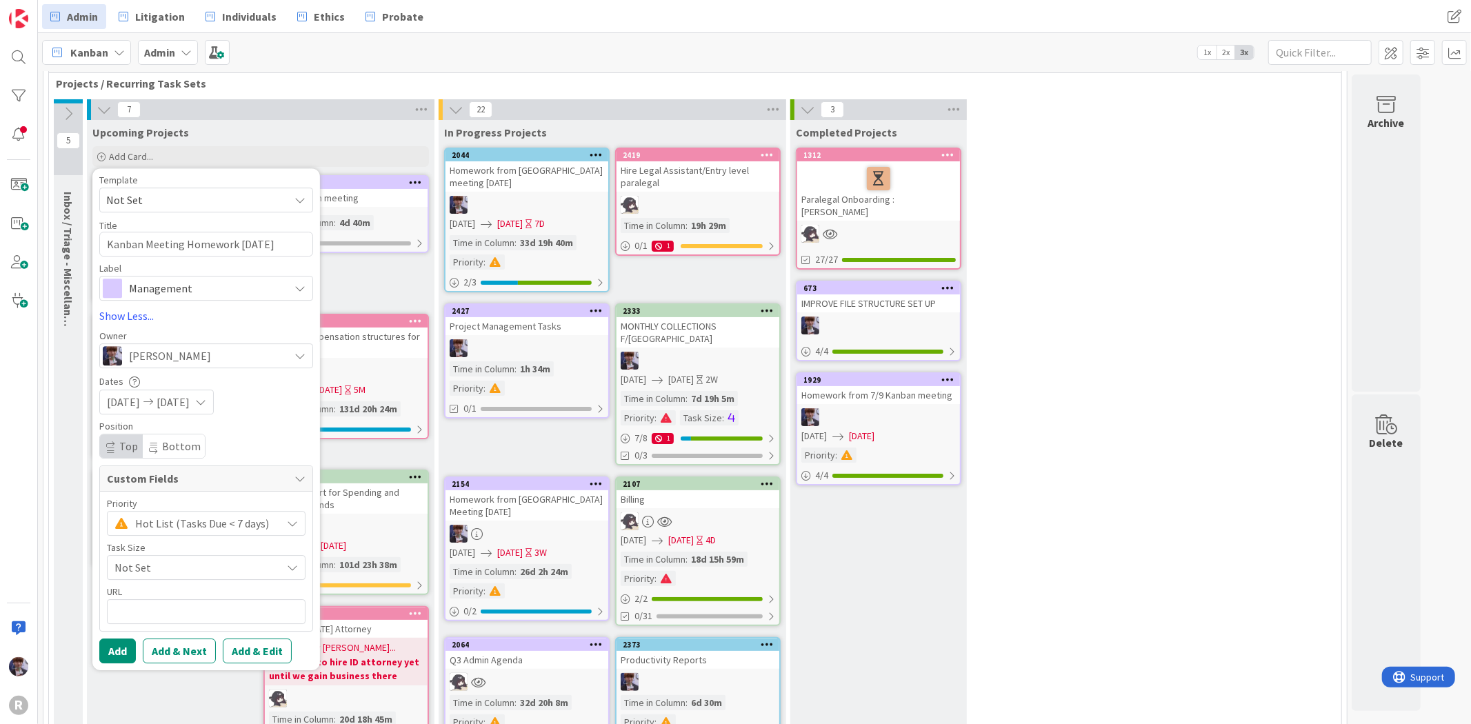
scroll to position [153, 0]
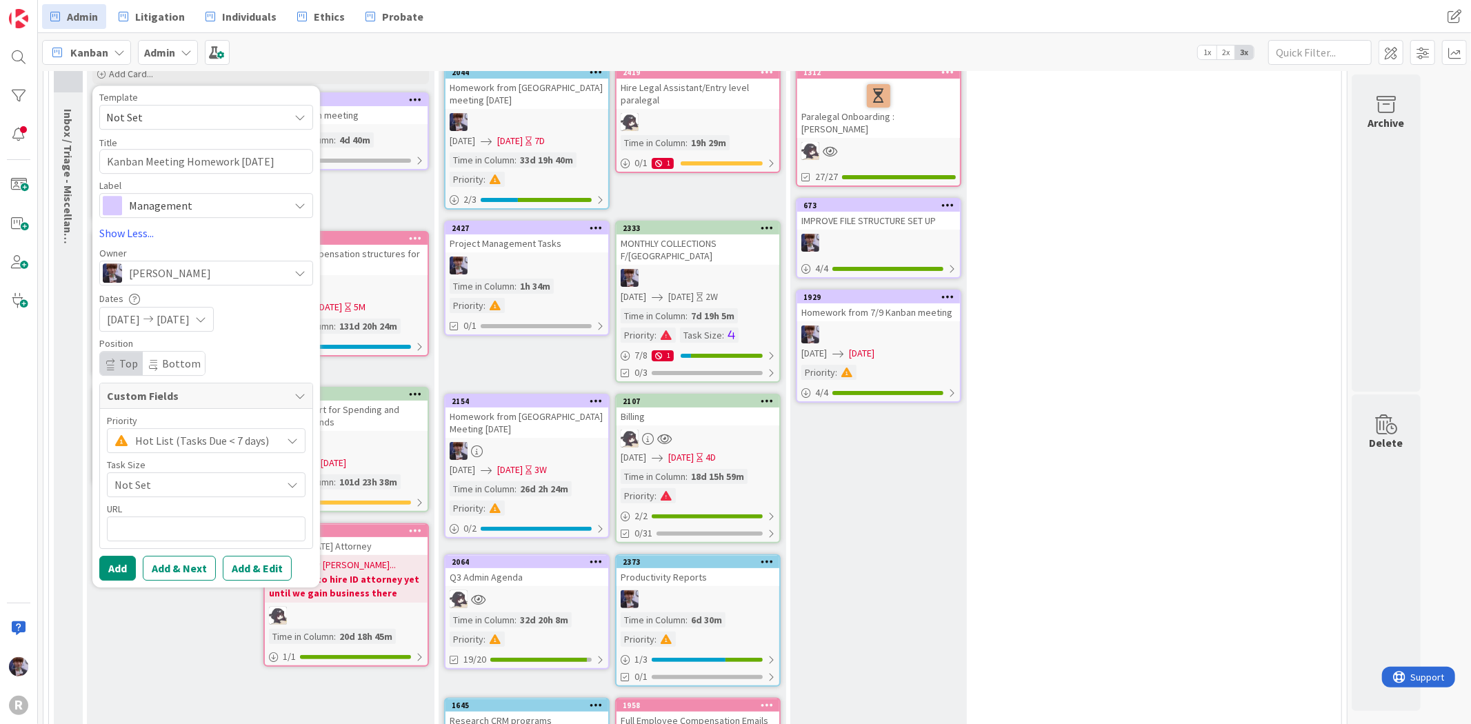
click at [161, 485] on span "Not Set" at bounding box center [194, 484] width 160 height 19
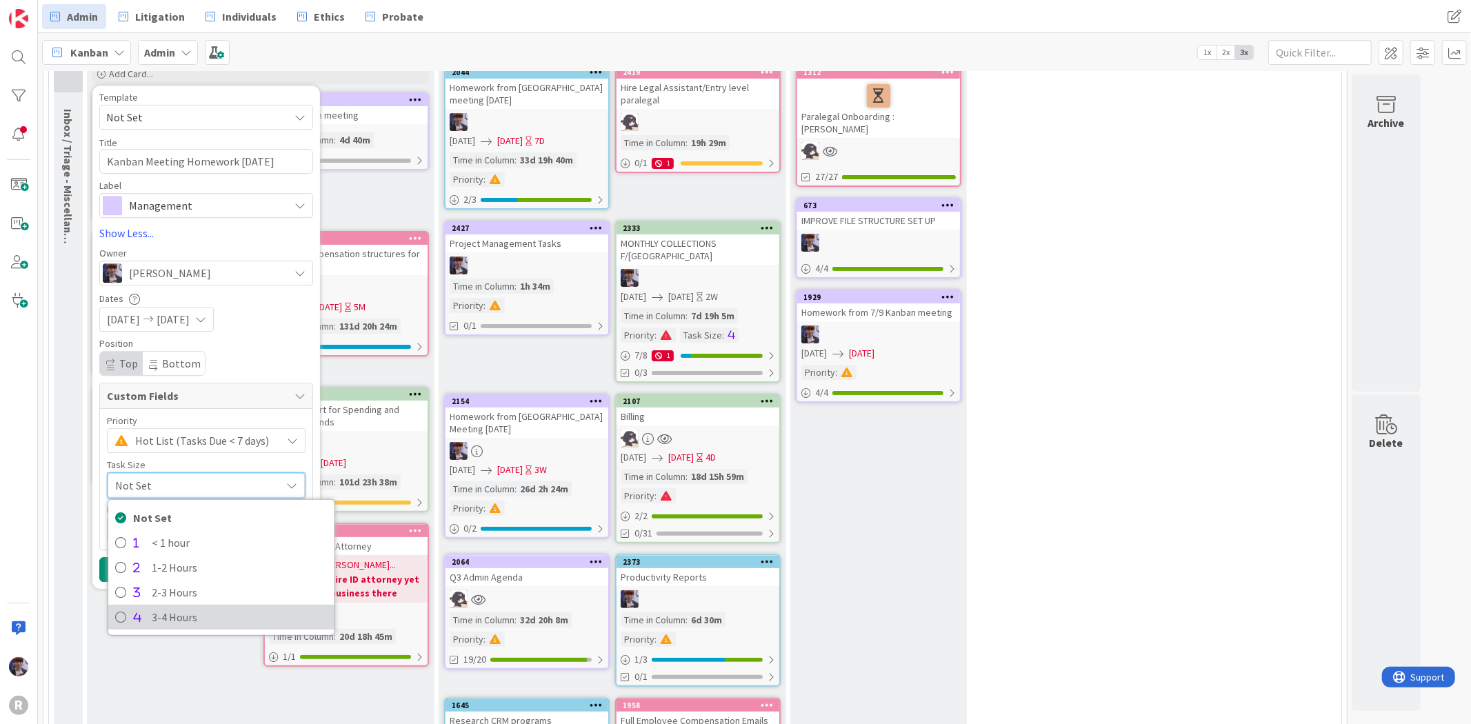
click at [180, 614] on span "3-4 Hours" at bounding box center [240, 617] width 176 height 21
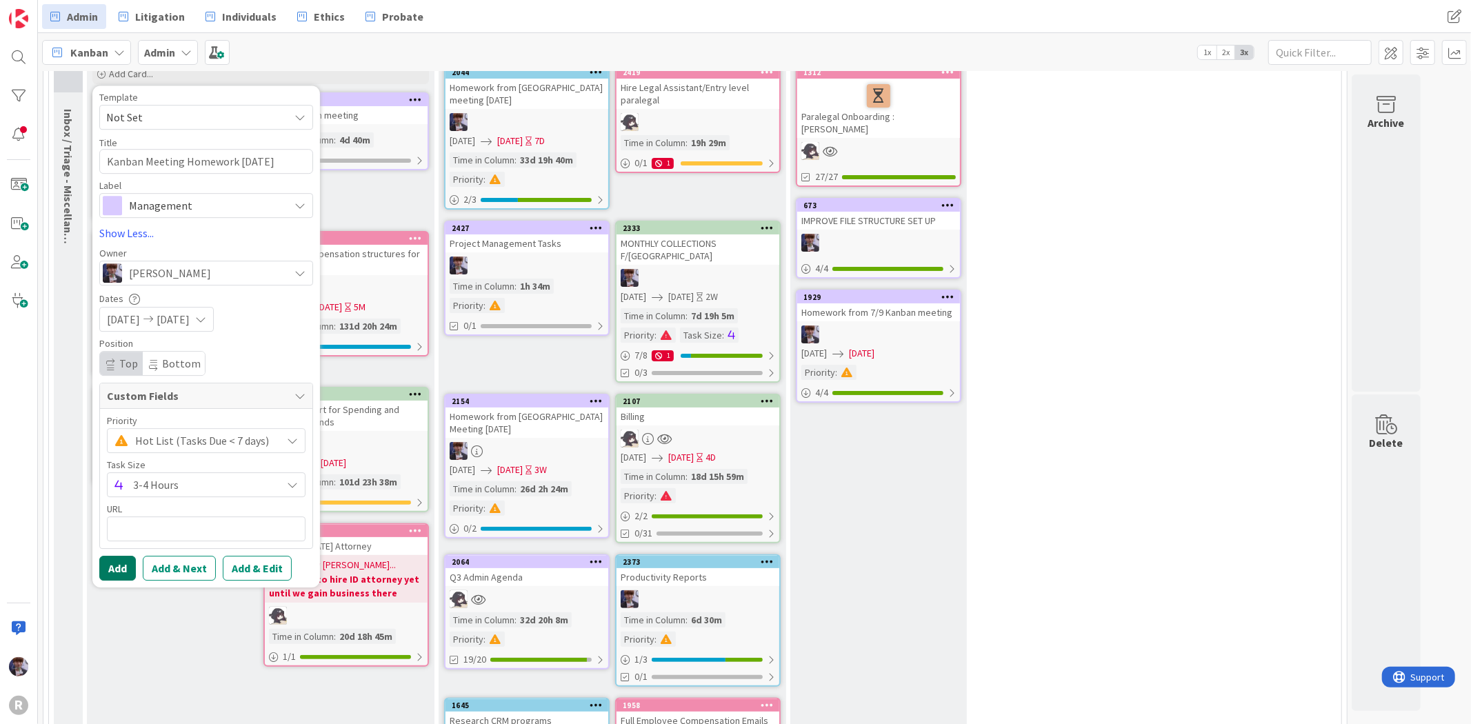
click at [122, 568] on button "Add" at bounding box center [117, 568] width 37 height 25
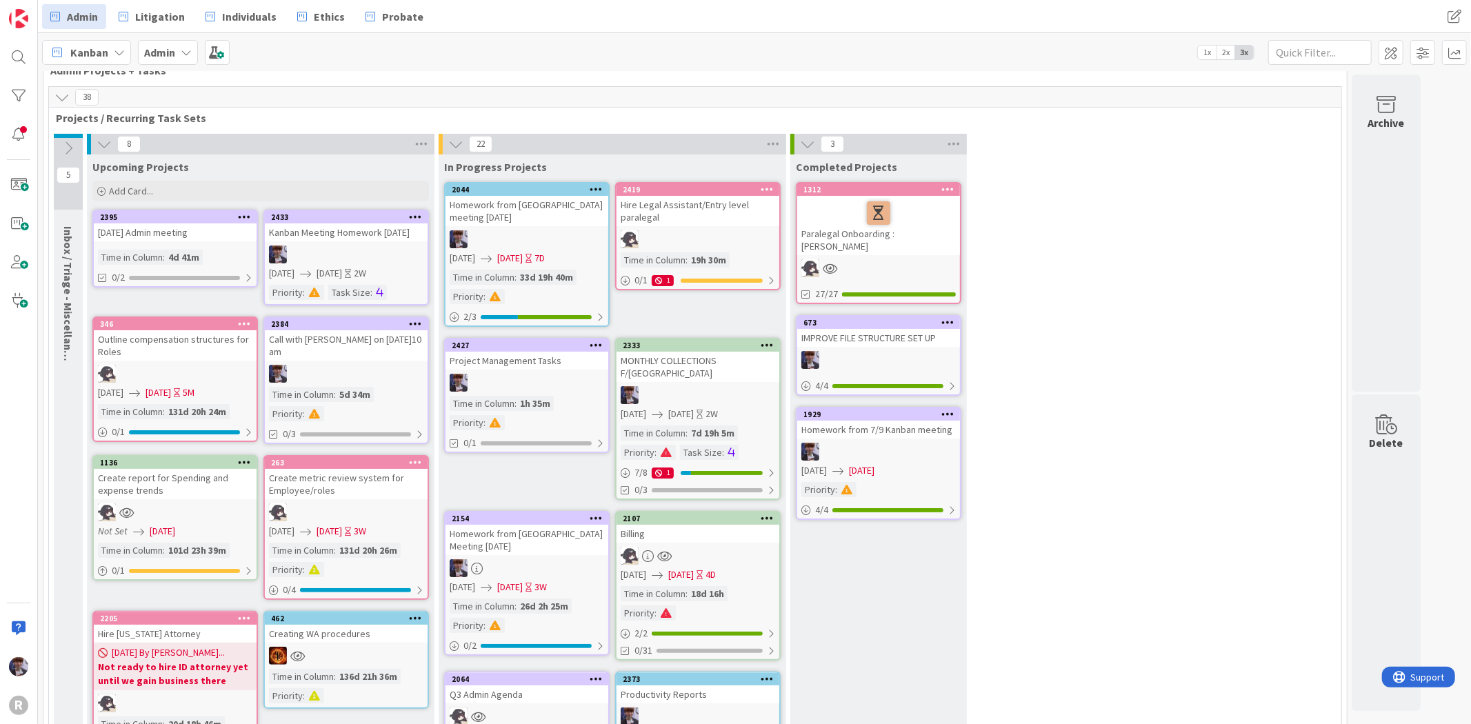
scroll to position [0, 0]
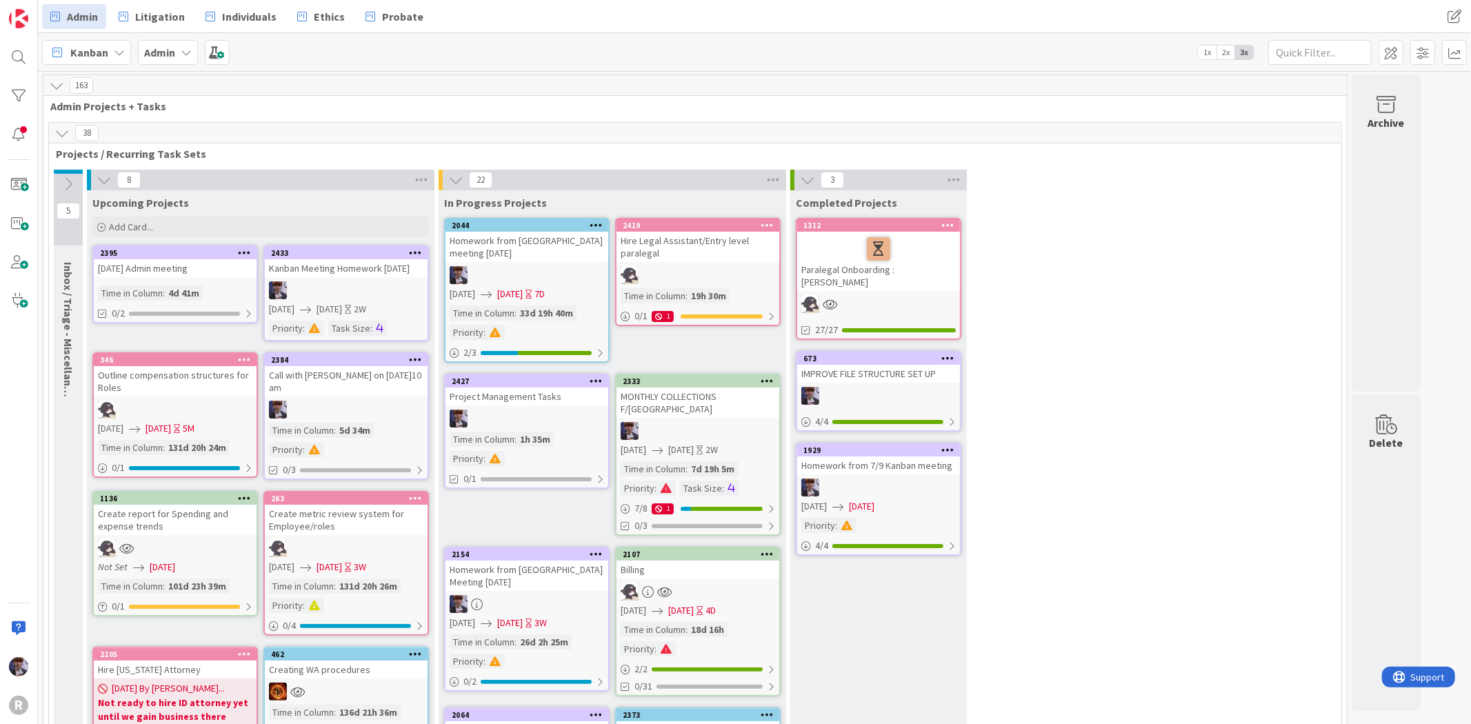
click at [340, 271] on div "Kanban Meeting Homework [DATE]" at bounding box center [346, 268] width 163 height 18
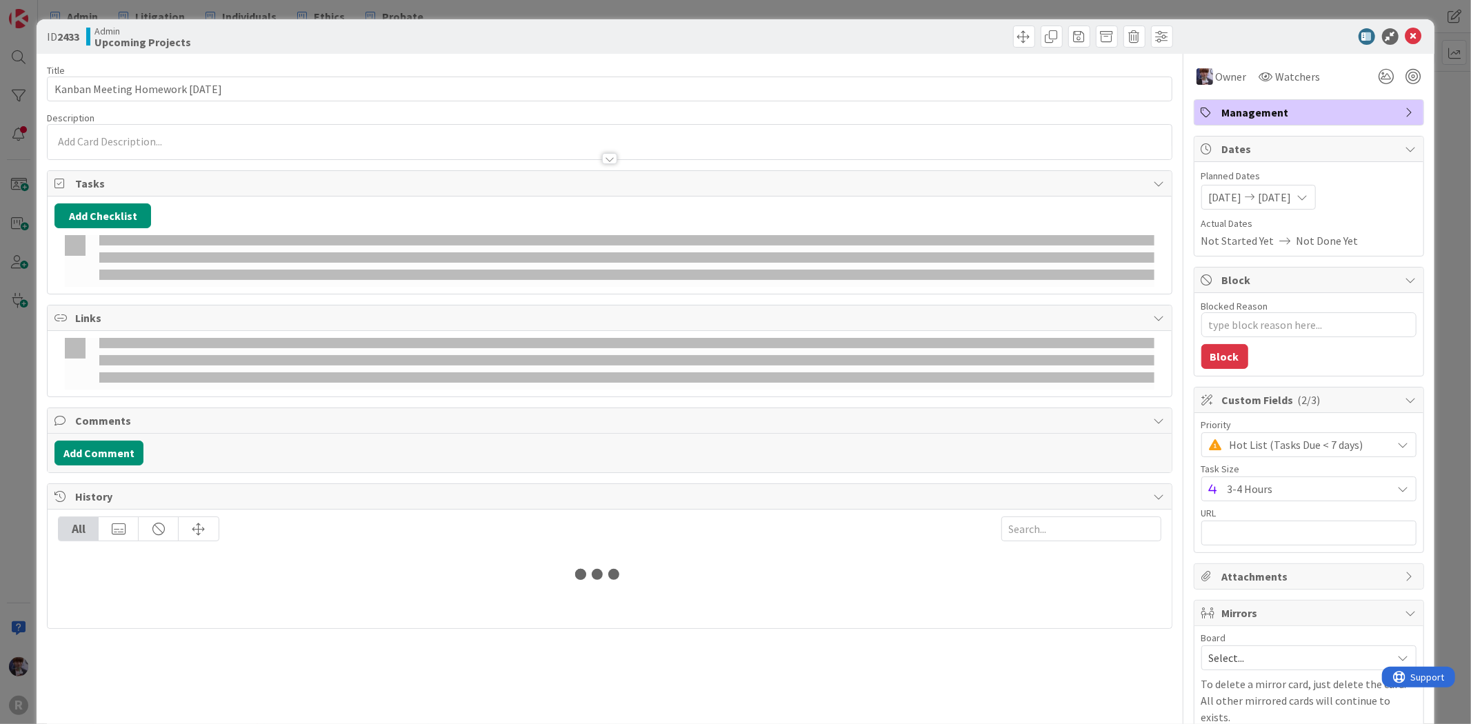
type textarea "x"
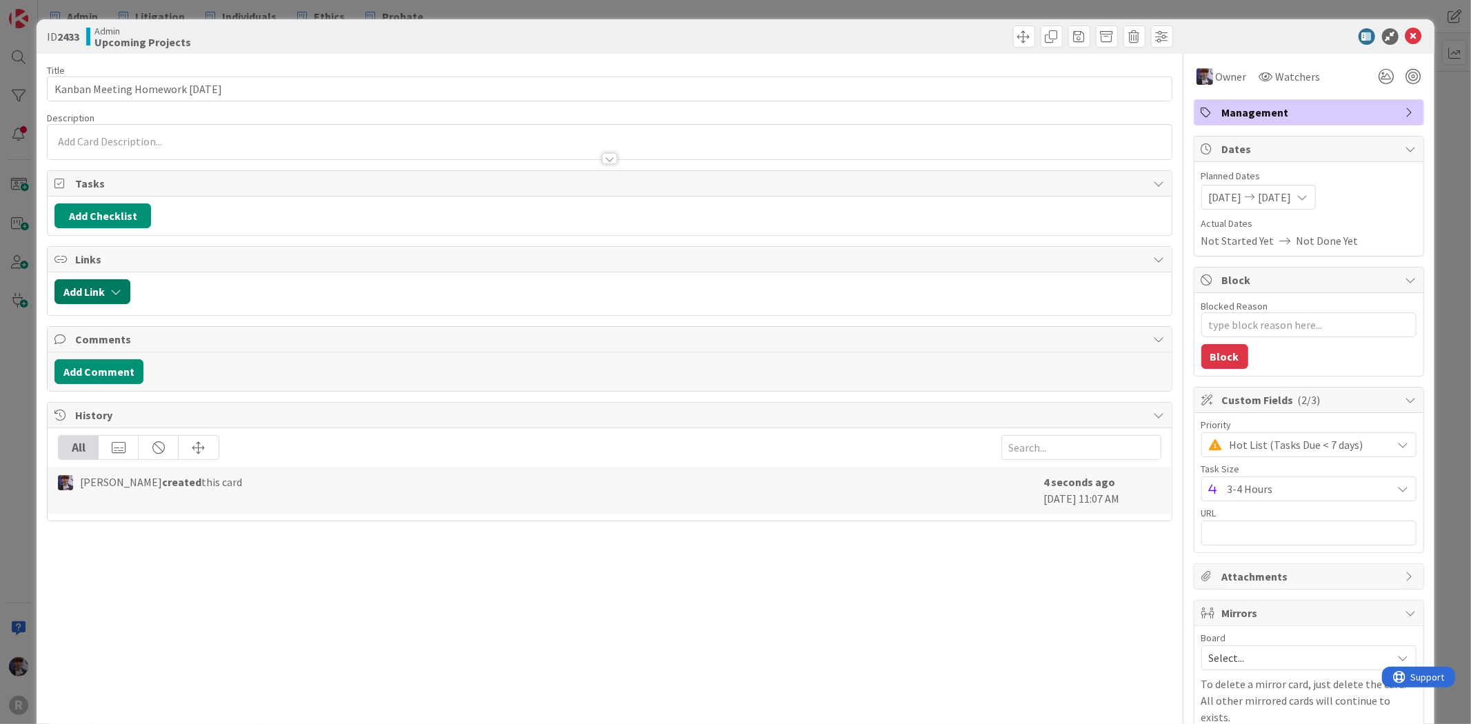
click at [90, 292] on button "Add Link" at bounding box center [92, 291] width 76 height 25
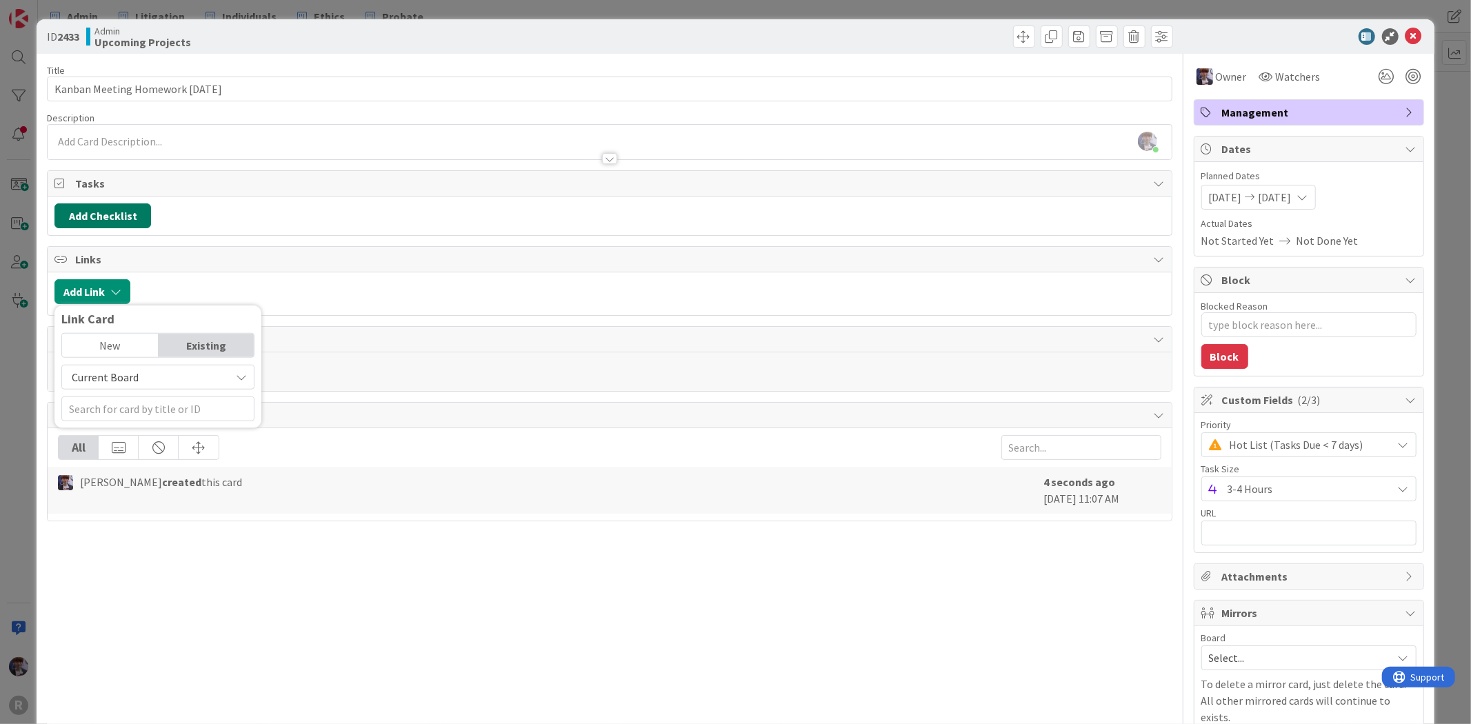
click at [99, 218] on button "Add Checklist" at bounding box center [102, 215] width 97 height 25
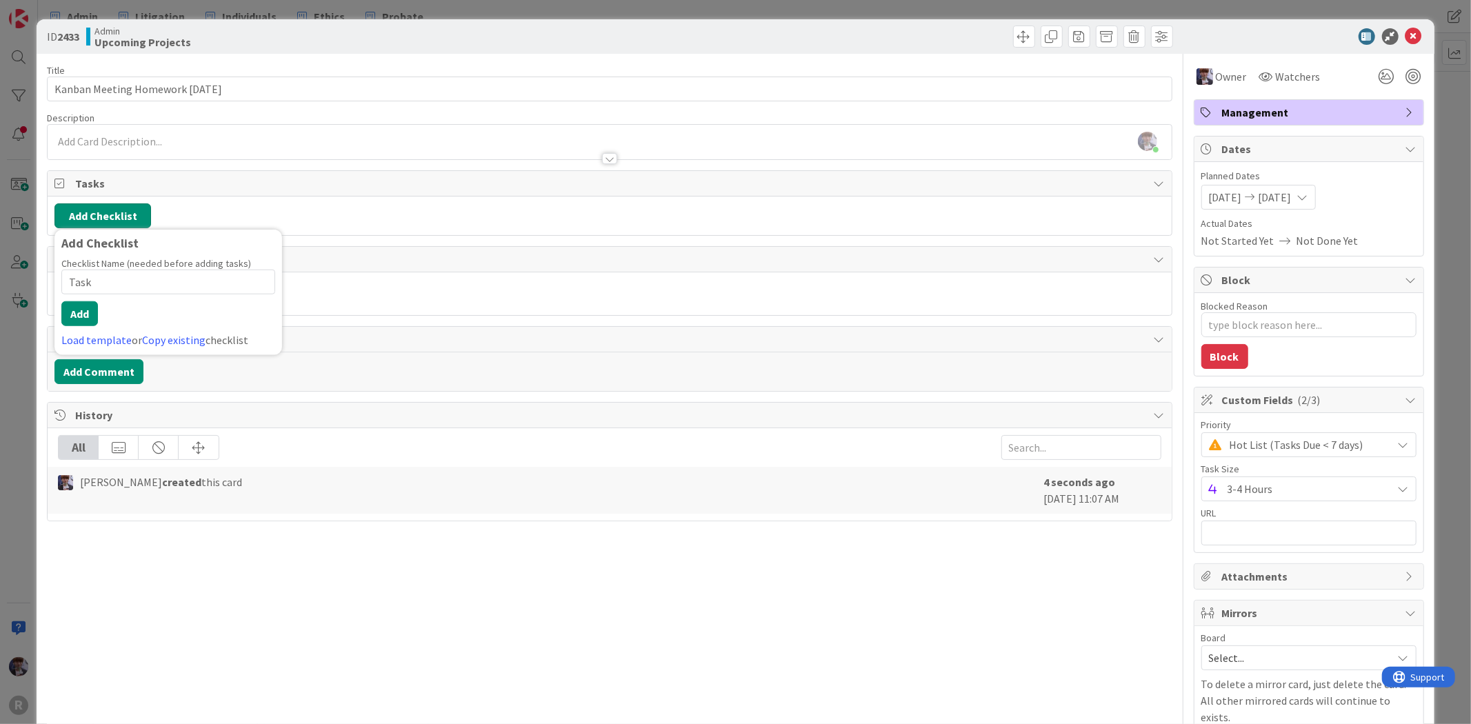
type input "Tasks"
type textarea "x"
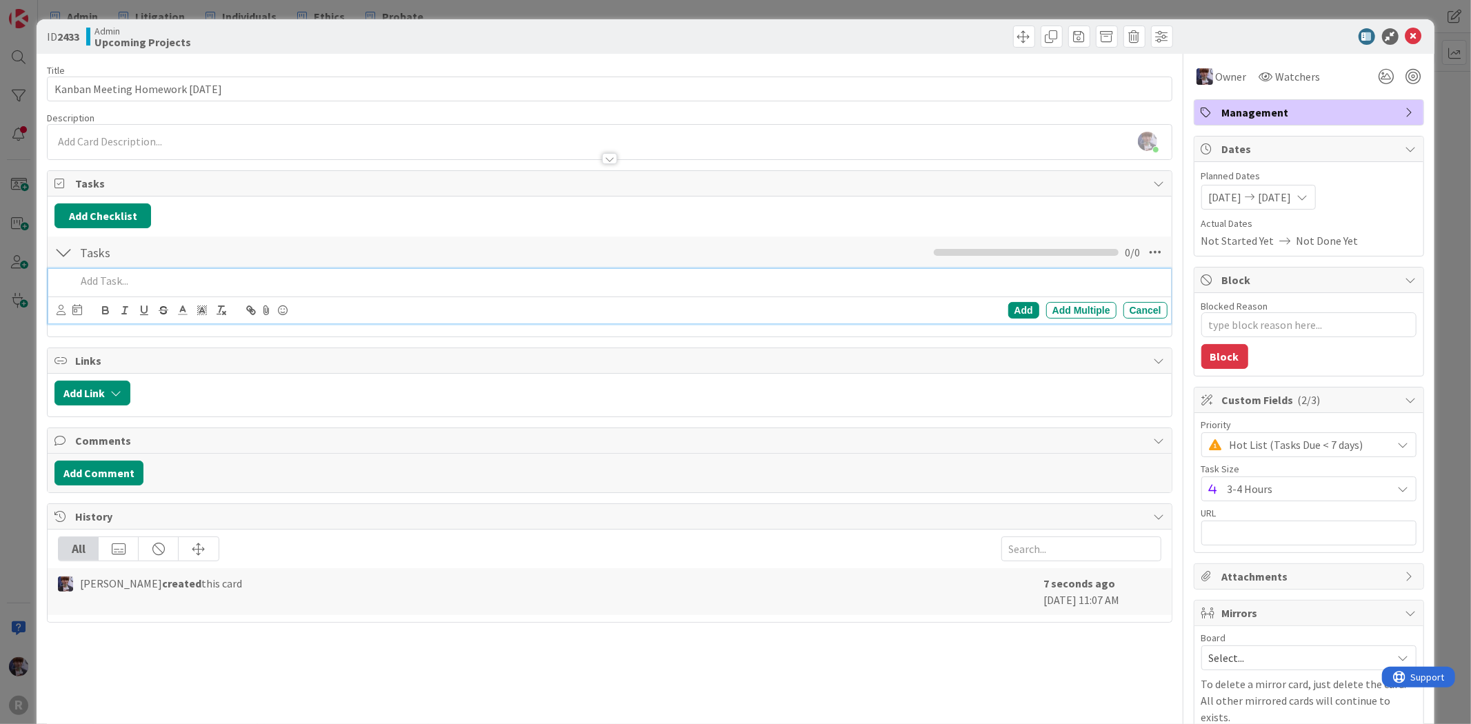
click at [104, 285] on p at bounding box center [618, 281] width 1085 height 16
drag, startPoint x: 314, startPoint y: 278, endPoint x: 283, endPoint y: 281, distance: 31.9
click at [283, 281] on p "Email team about weekly summary schedule change" at bounding box center [618, 281] width 1085 height 16
click at [161, 281] on p "Email team about weekly summary schedule" at bounding box center [618, 281] width 1085 height 16
click at [368, 292] on div "Email team about Kanban weekly summary schedule" at bounding box center [618, 281] width 1096 height 24
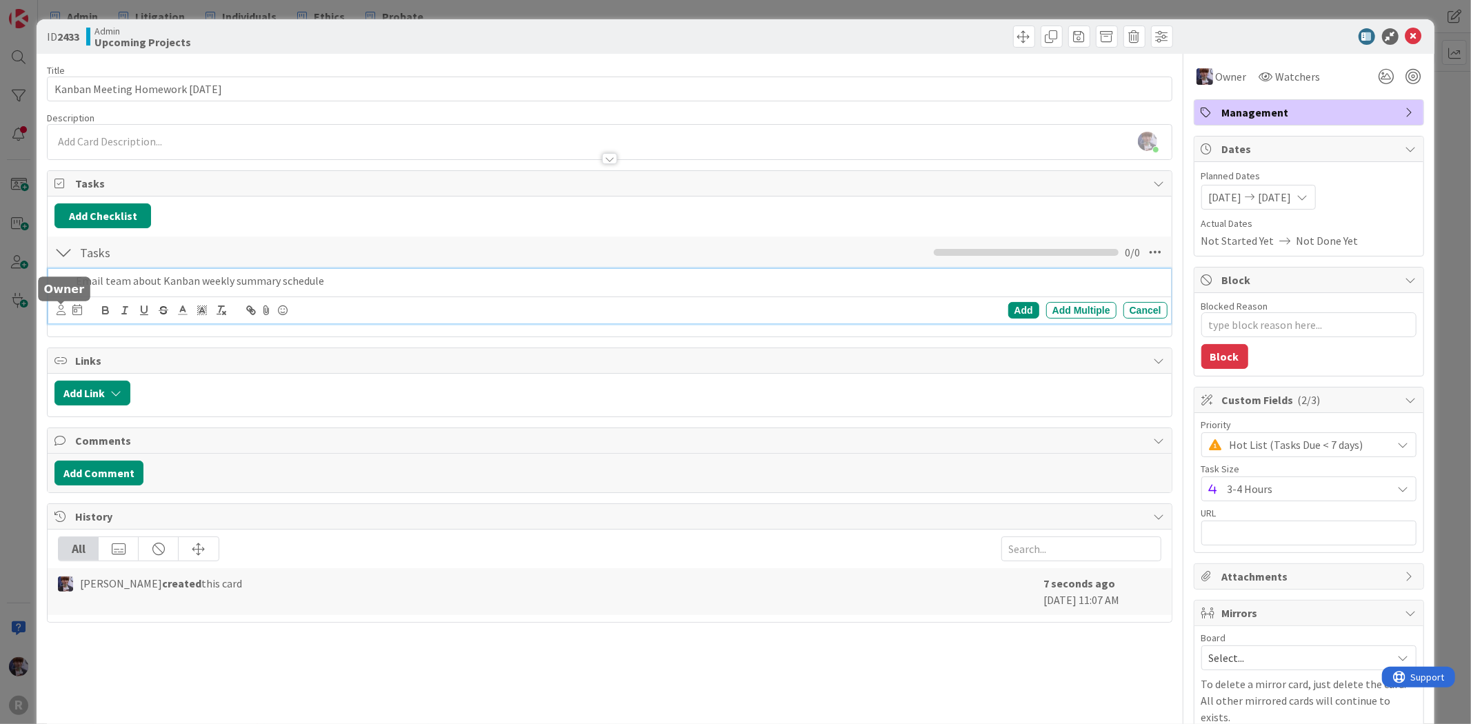
click at [59, 308] on icon at bounding box center [61, 310] width 9 height 10
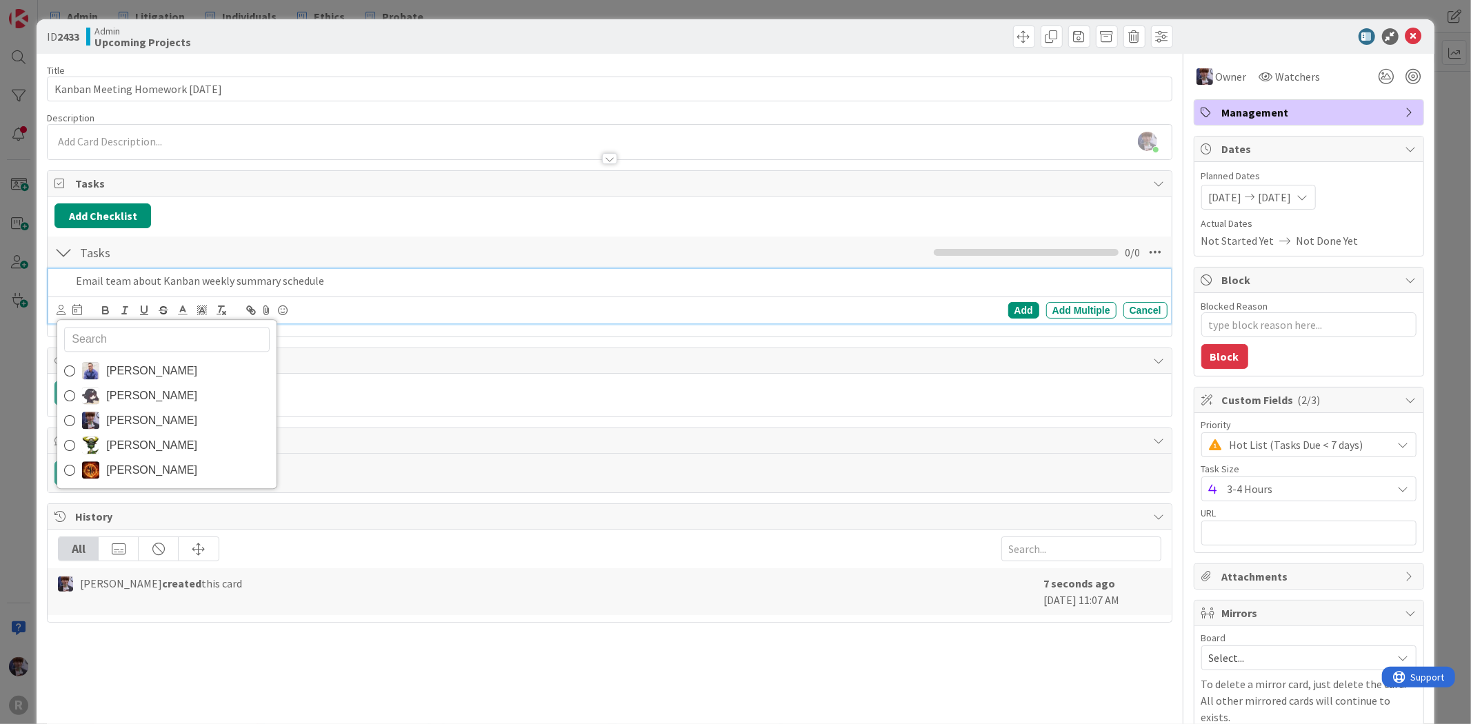
click at [342, 281] on p "Email team about Kanban weekly summary schedule" at bounding box center [618, 281] width 1085 height 16
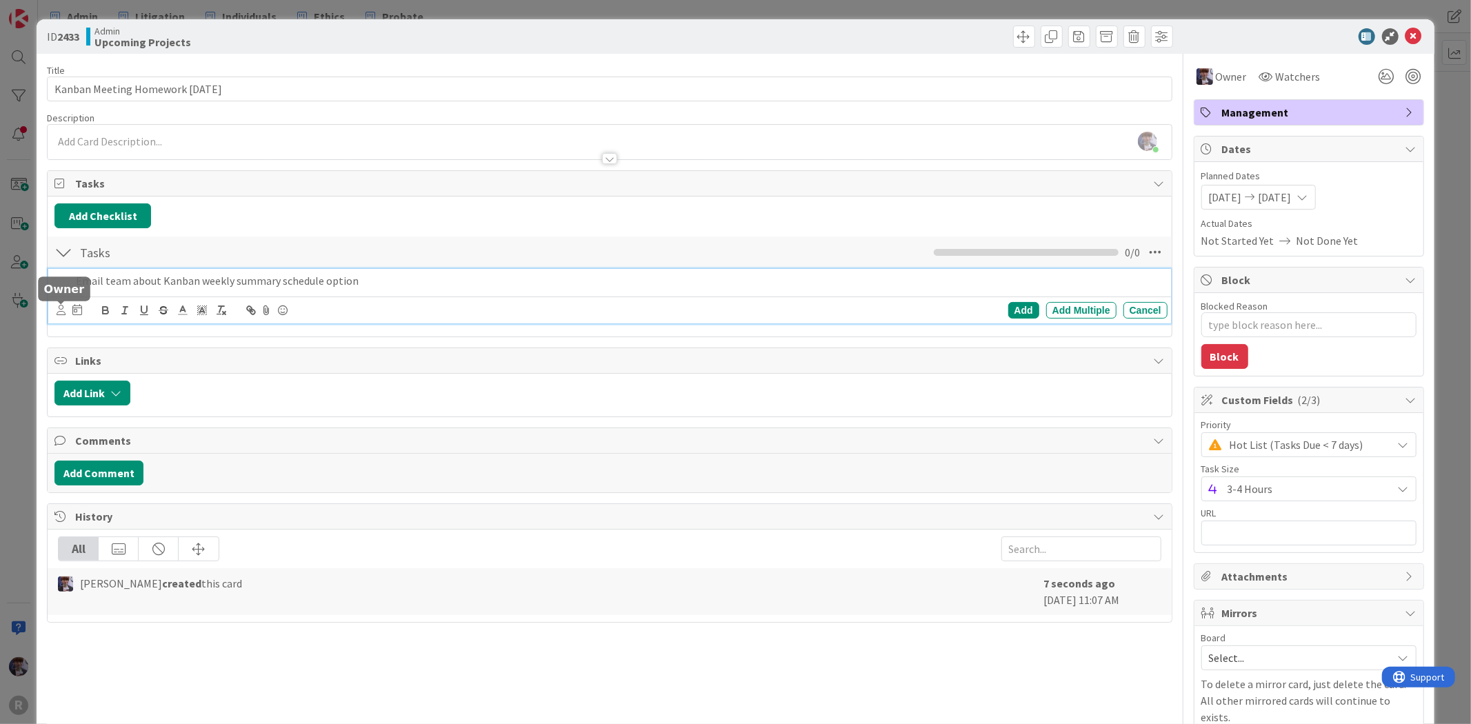
click at [59, 312] on icon at bounding box center [61, 310] width 9 height 10
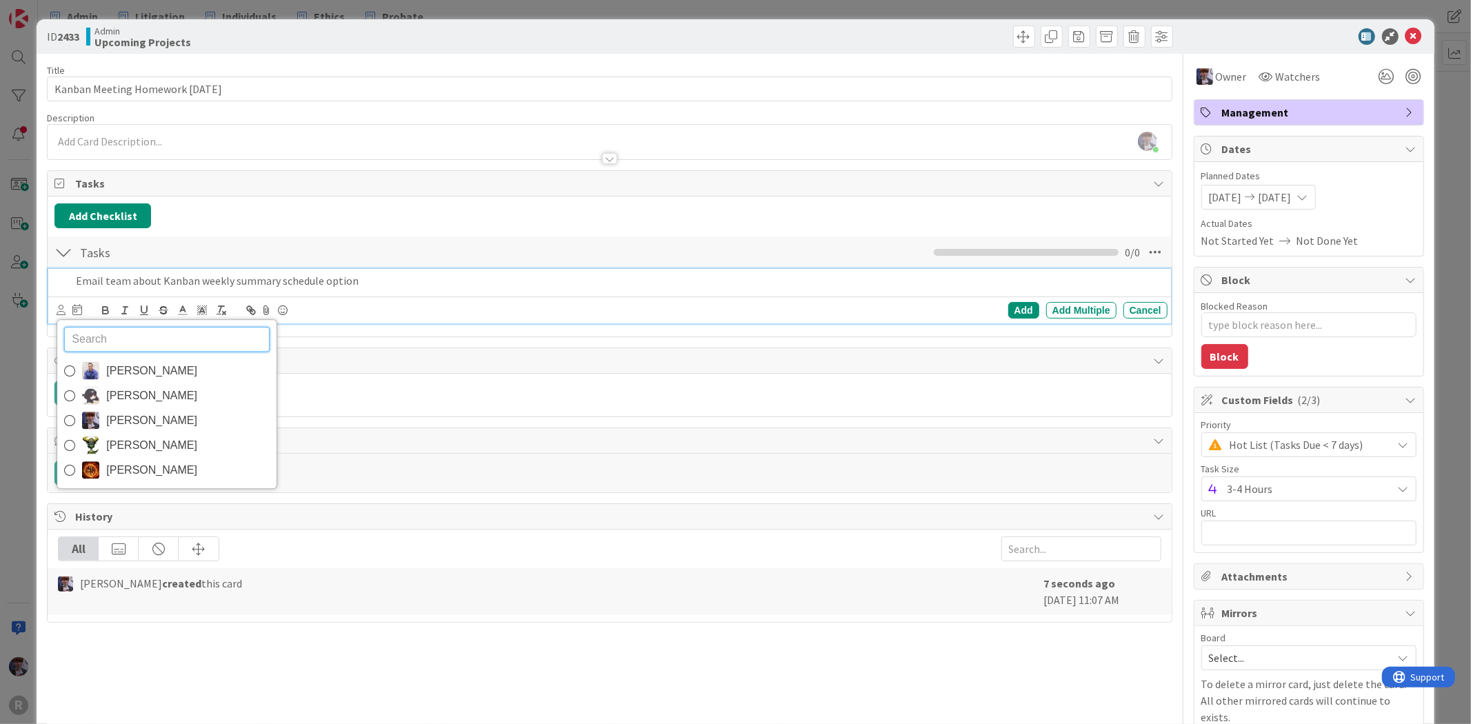
drag, startPoint x: 105, startPoint y: 423, endPoint x: 103, endPoint y: 410, distance: 13.9
click at [105, 423] on link "[PERSON_NAME]" at bounding box center [166, 420] width 219 height 25
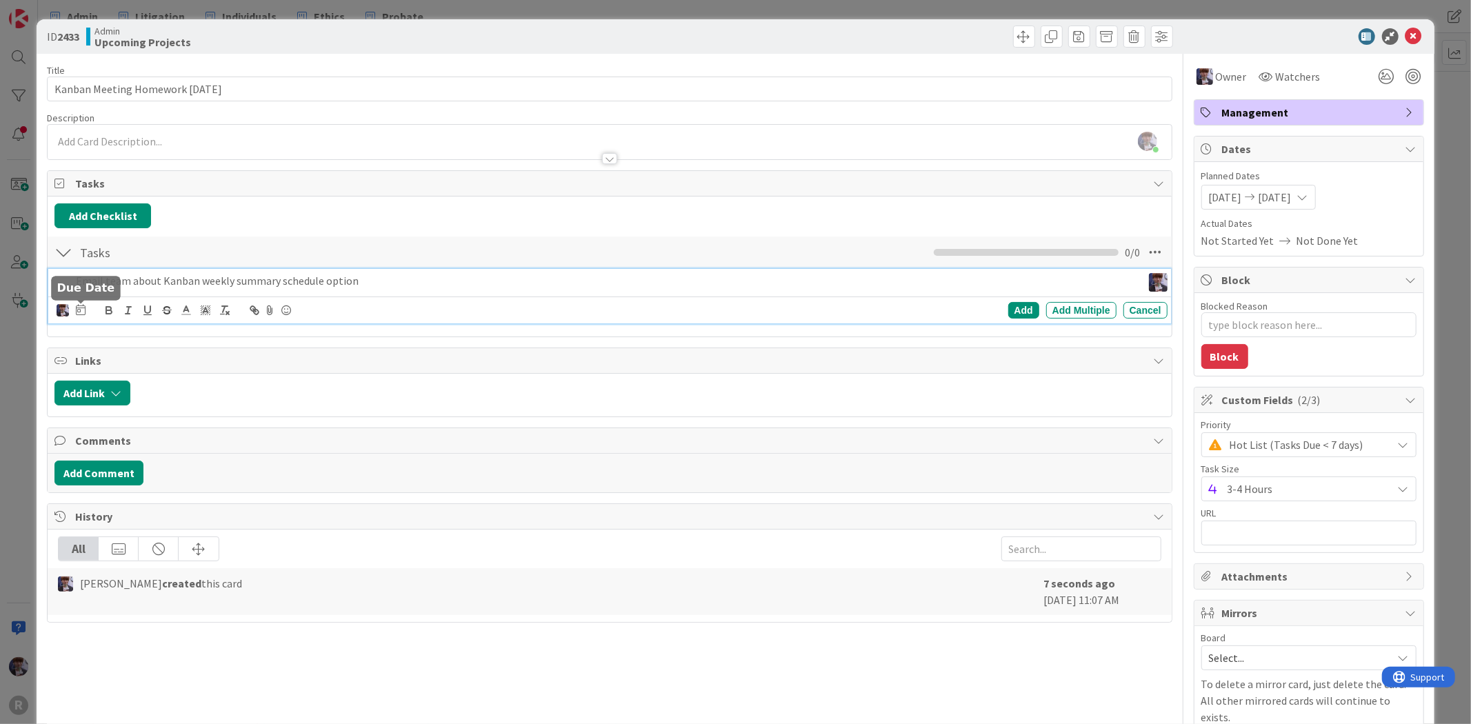
click at [79, 310] on icon at bounding box center [81, 309] width 10 height 11
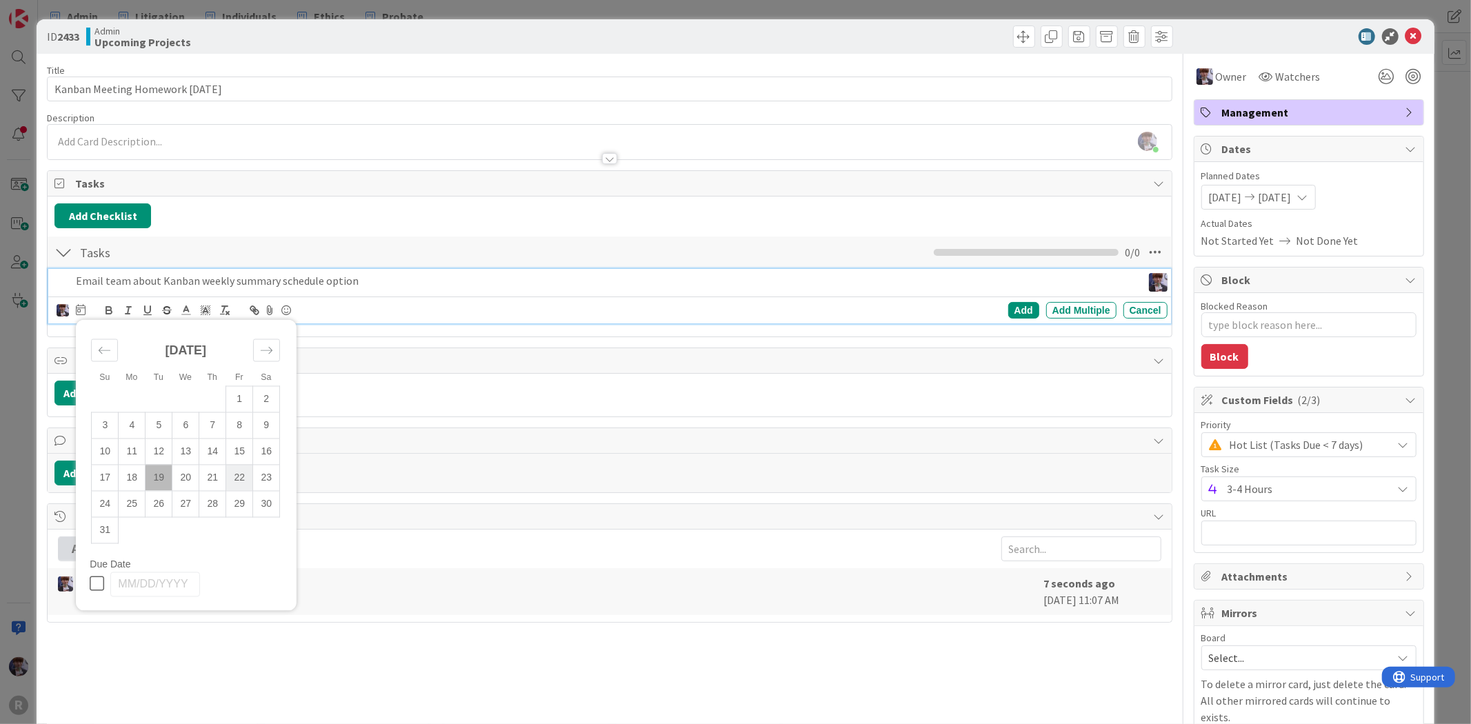
click at [238, 481] on td "22" at bounding box center [239, 478] width 27 height 26
click at [211, 476] on td "21" at bounding box center [212, 478] width 27 height 26
click at [1009, 312] on div "Add" at bounding box center [1023, 310] width 31 height 17
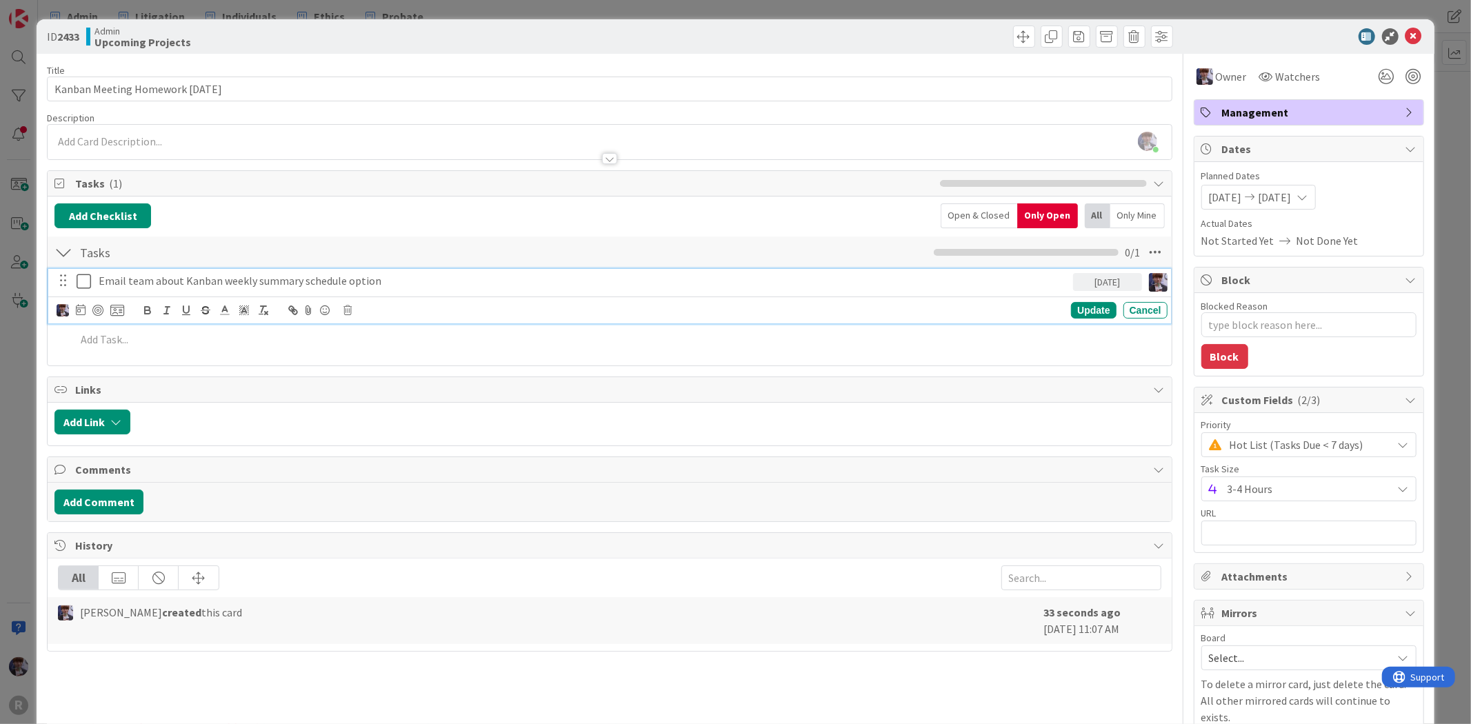
click at [395, 276] on p "Email team about Kanban weekly summary schedule option" at bounding box center [583, 281] width 969 height 16
click at [117, 312] on icon at bounding box center [117, 310] width 14 height 12
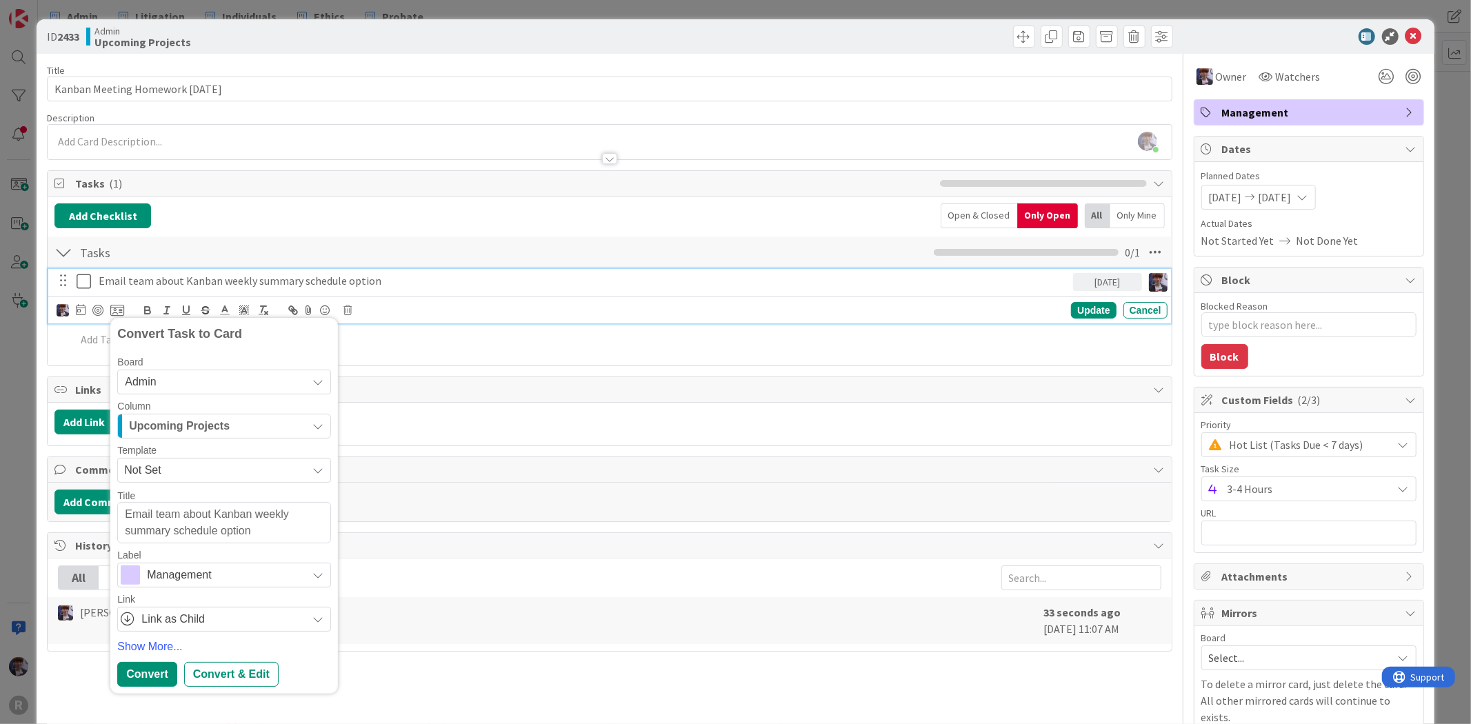
click at [225, 423] on span "Upcoming Projects" at bounding box center [179, 426] width 101 height 18
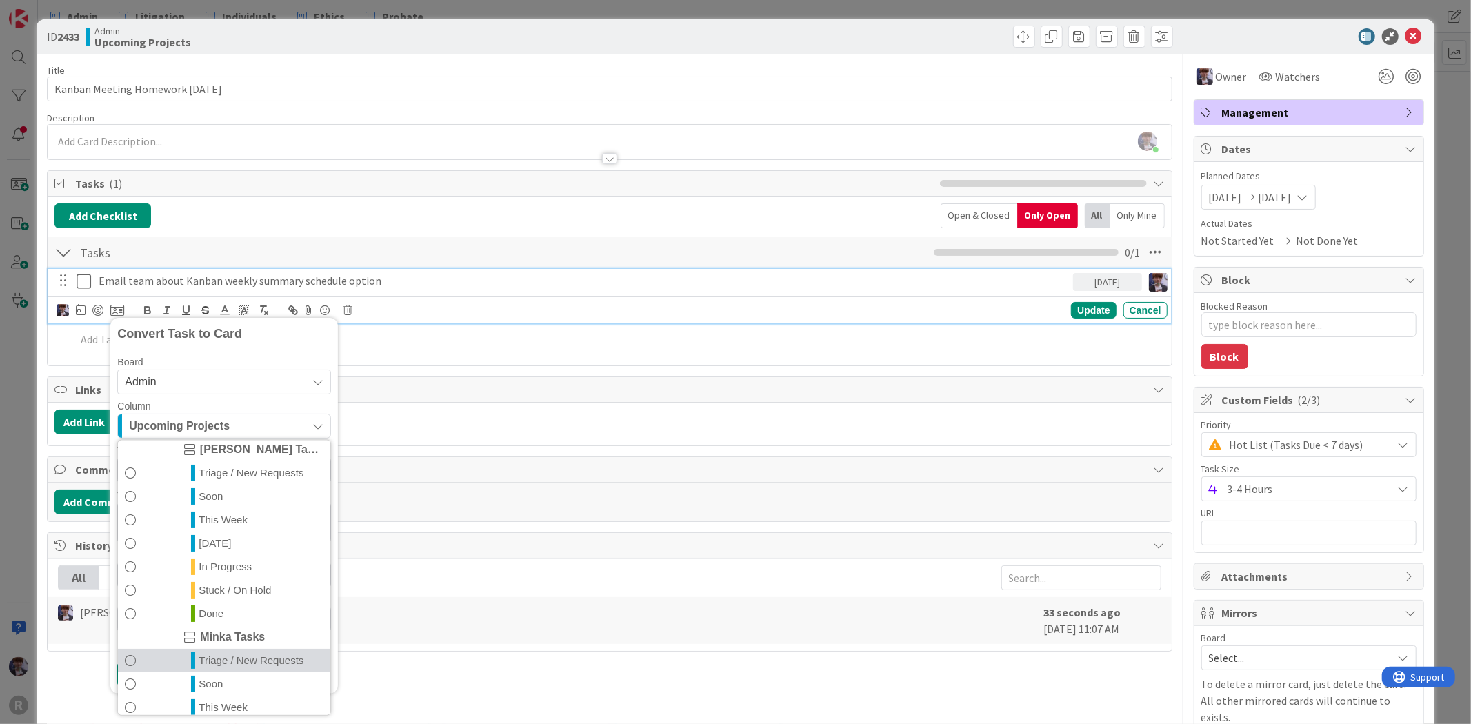
scroll to position [299, 0]
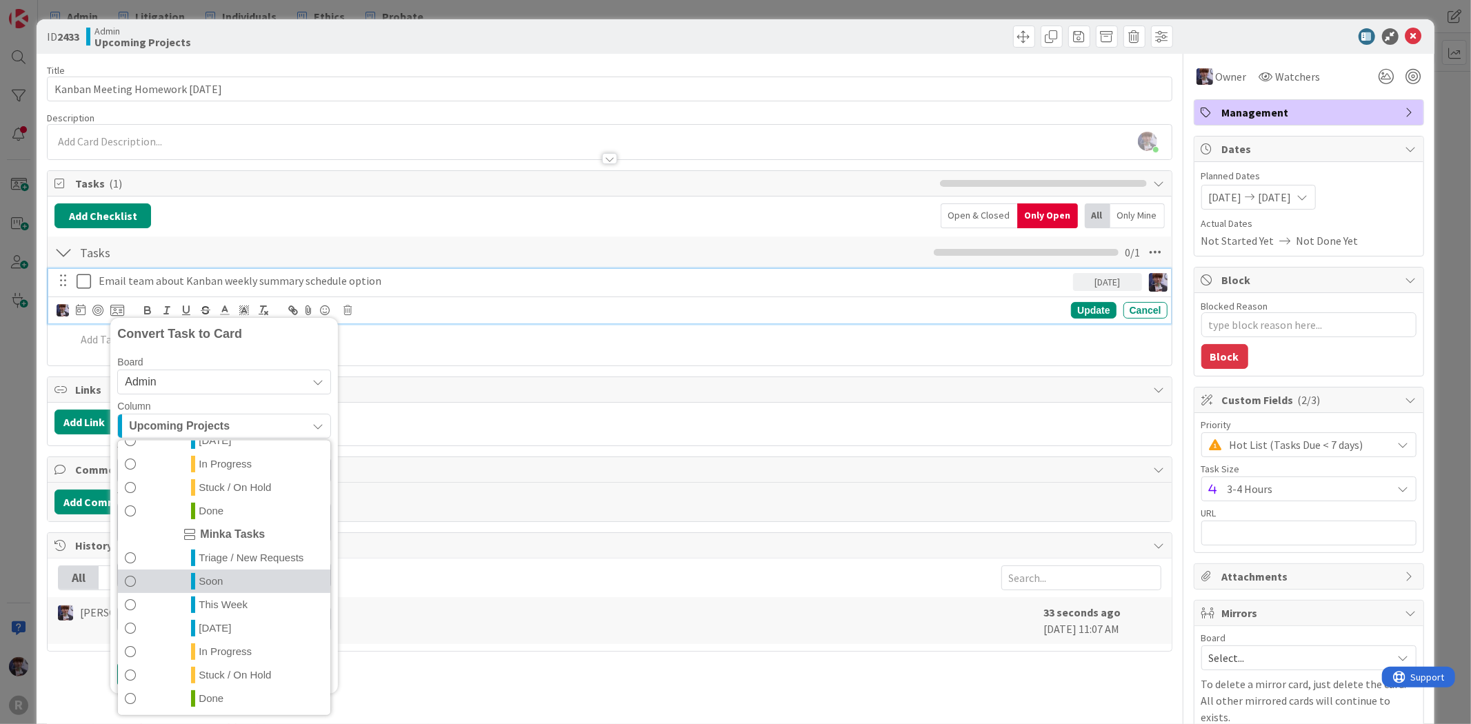
click at [237, 589] on div "Admin Projects + Tasks Projects / Recurring Task Sets Inbox / Triage - Miscella…" at bounding box center [224, 577] width 214 height 276
click at [242, 598] on span "This Week" at bounding box center [223, 604] width 49 height 17
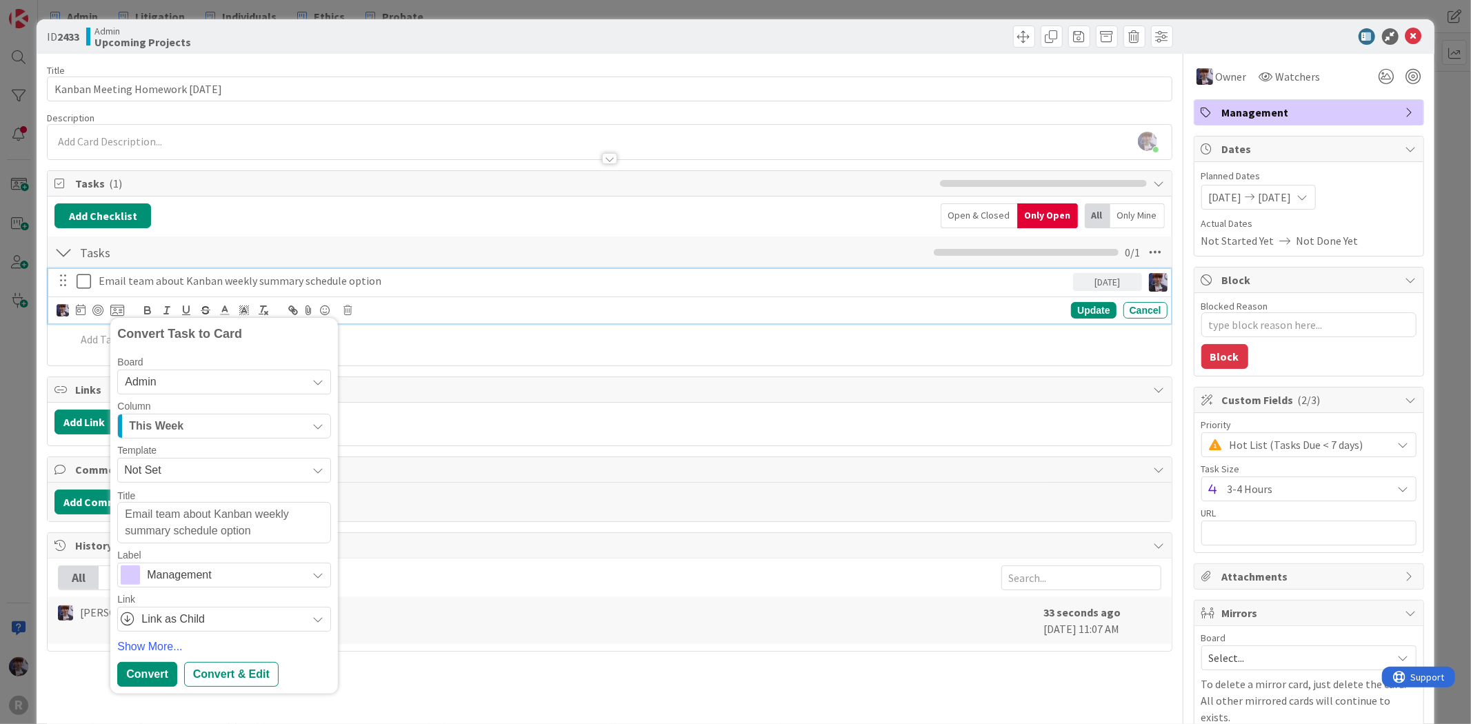
click at [215, 570] on span "Management" at bounding box center [223, 574] width 153 height 19
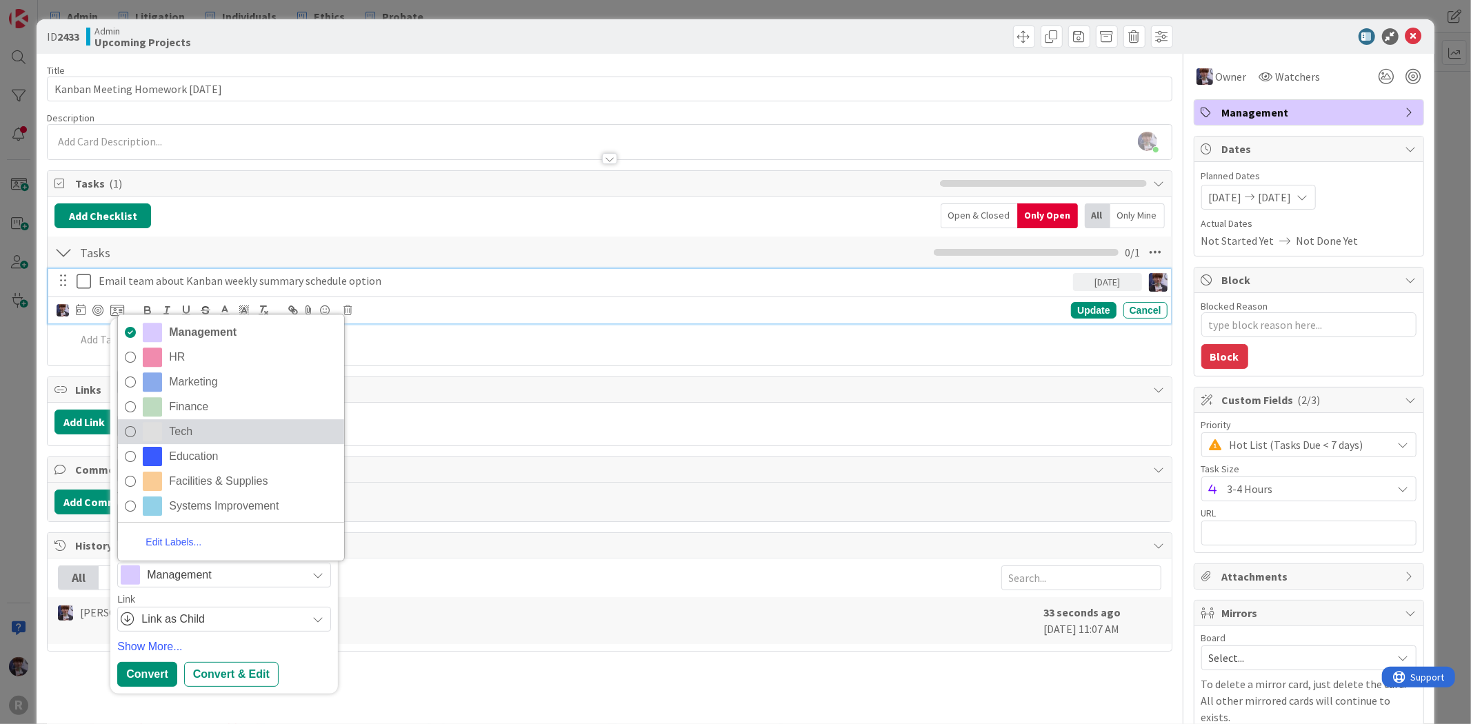
click at [196, 425] on span "Tech" at bounding box center [253, 431] width 168 height 21
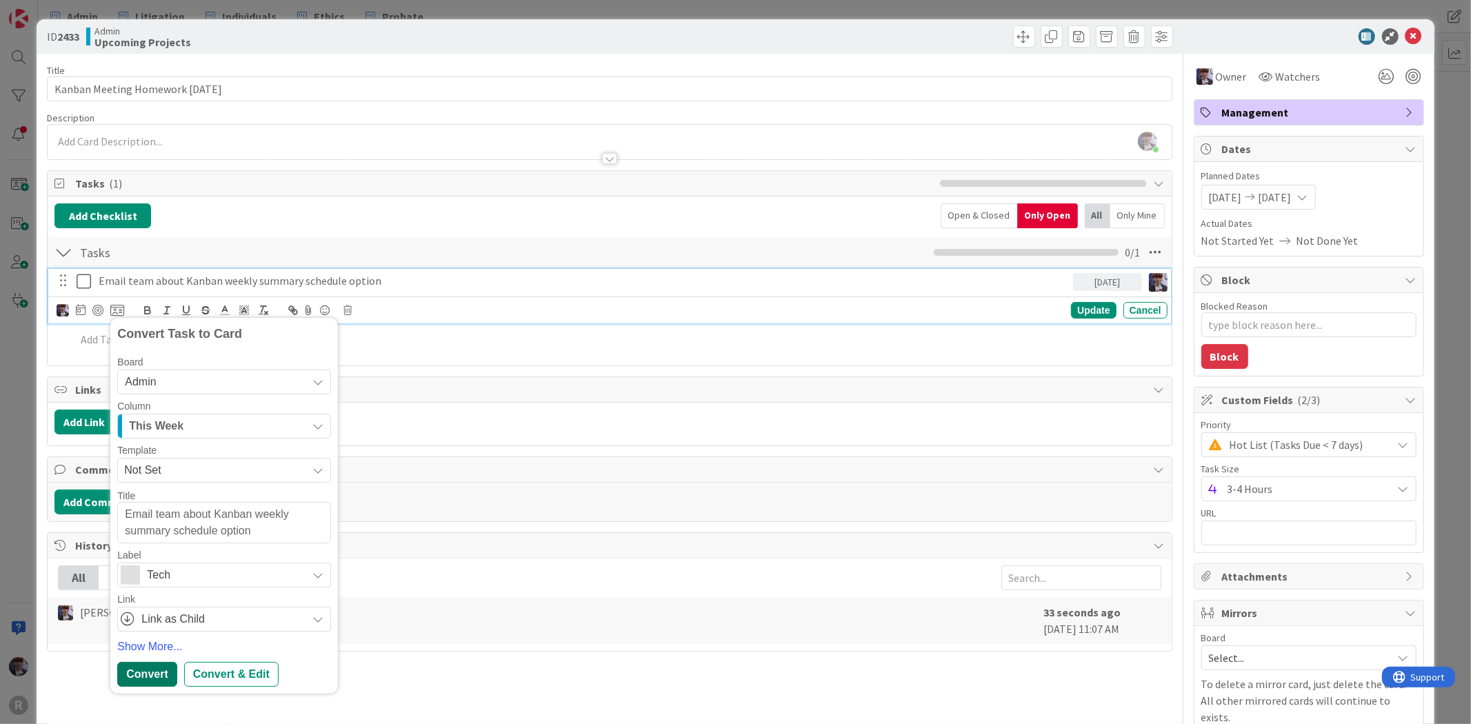
click at [157, 685] on div "Convert" at bounding box center [146, 674] width 59 height 25
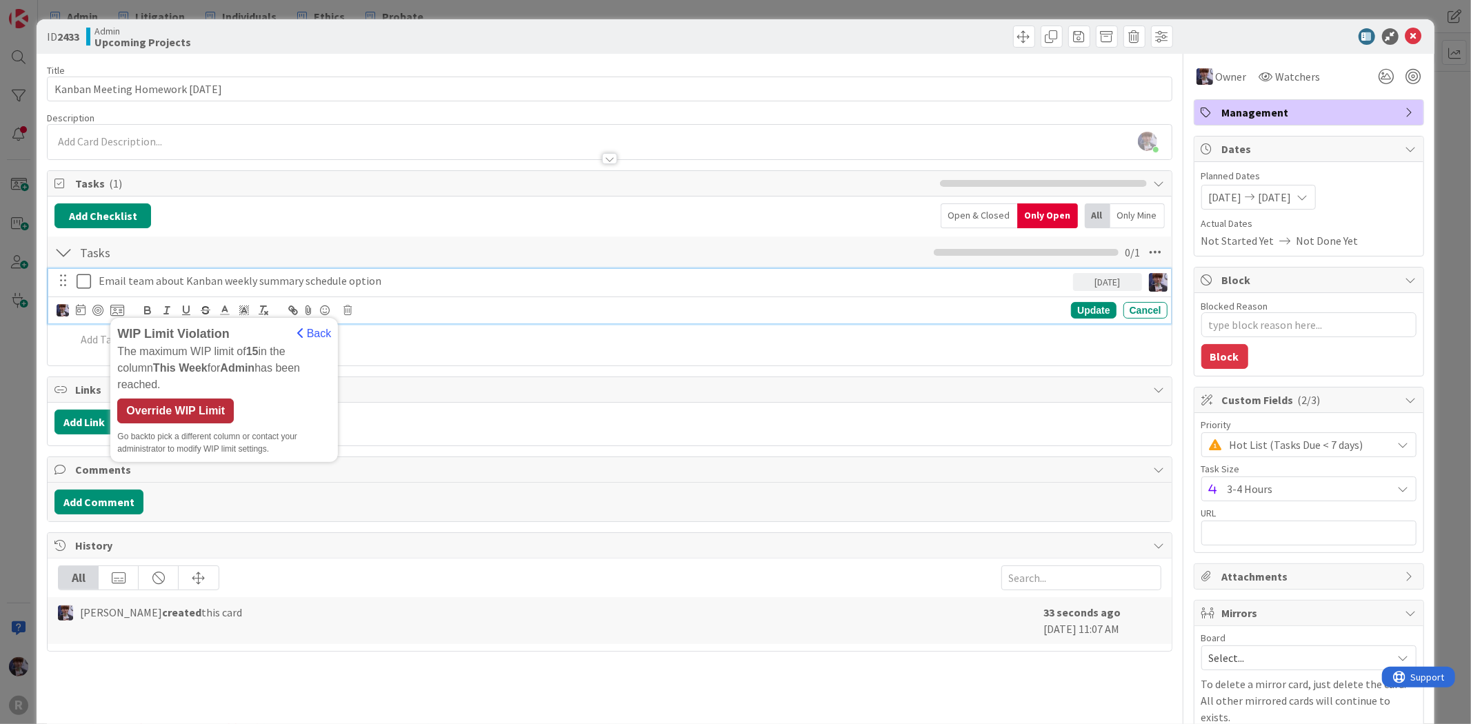
click at [172, 405] on div "Override WIP Limit" at bounding box center [175, 411] width 117 height 25
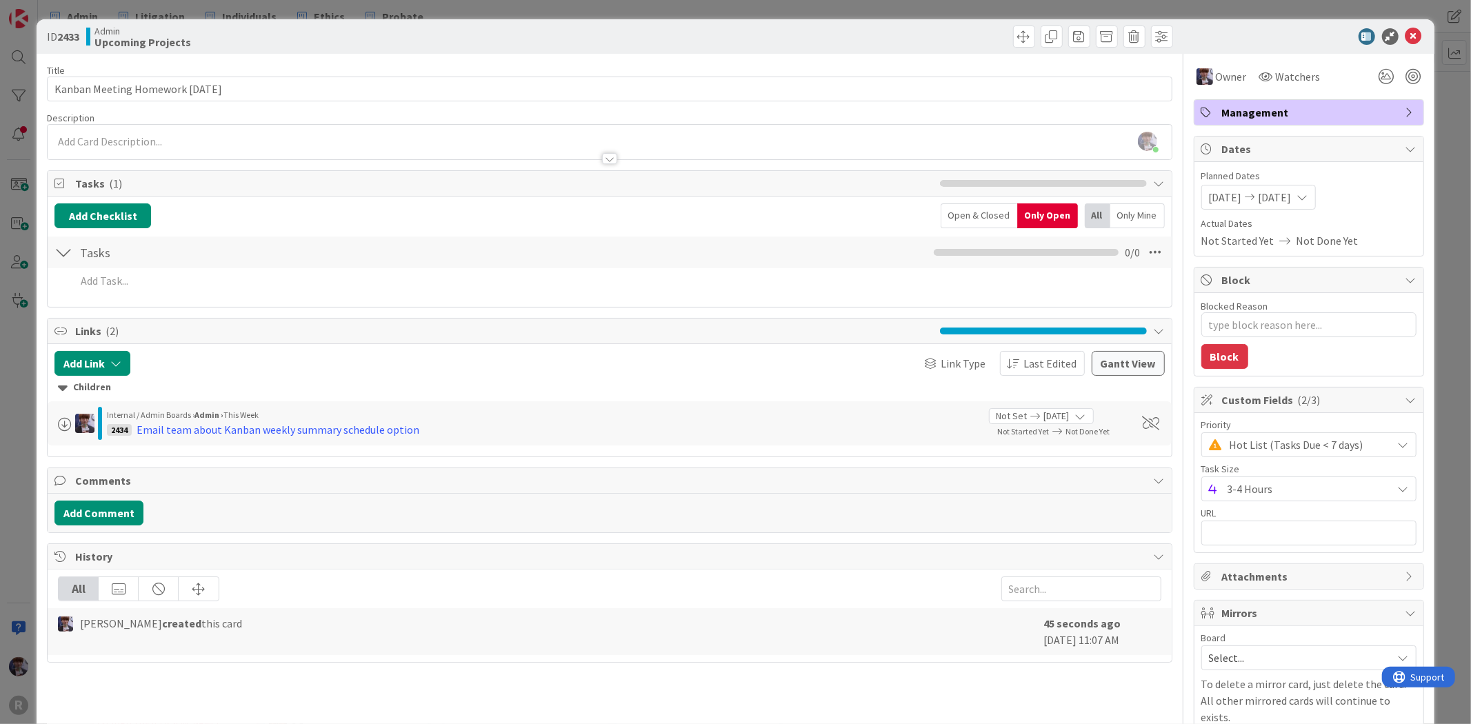
type textarea "x"
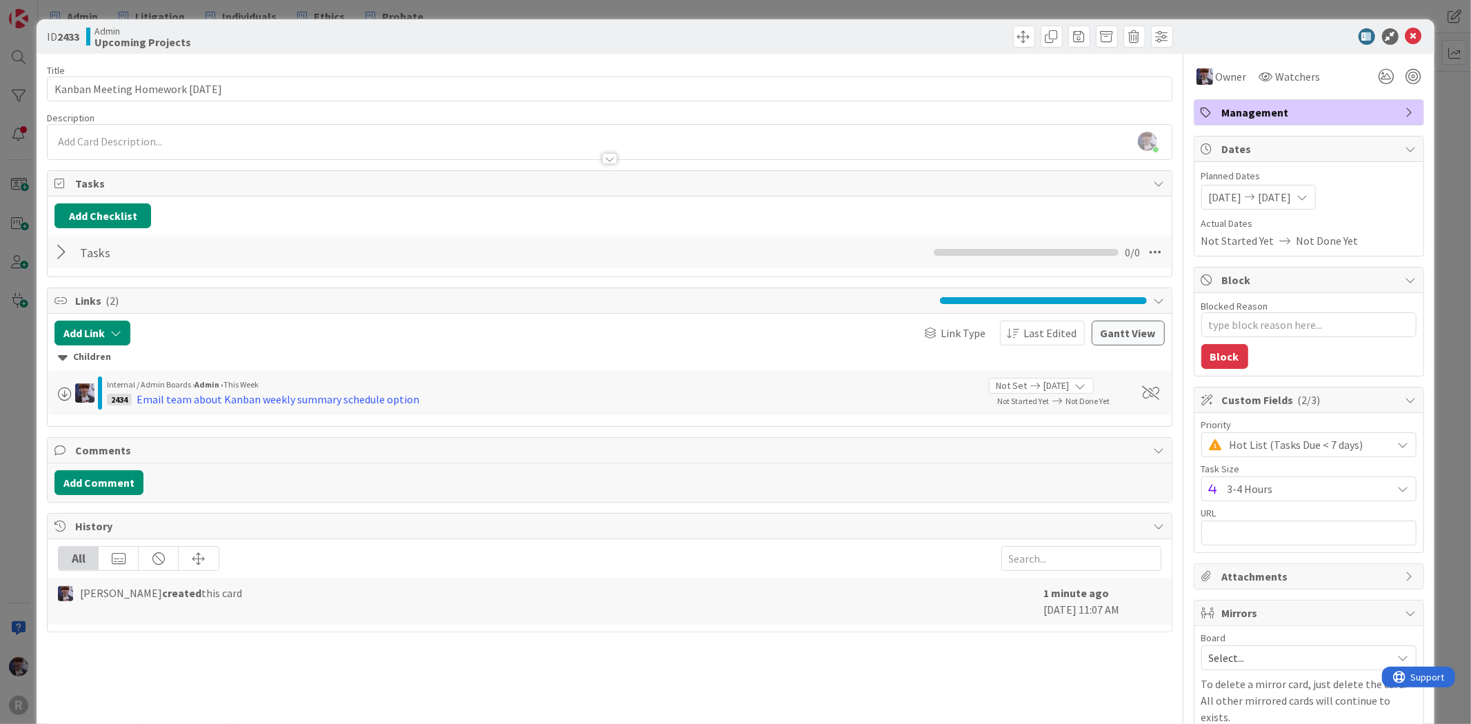
click at [63, 253] on div at bounding box center [63, 252] width 18 height 25
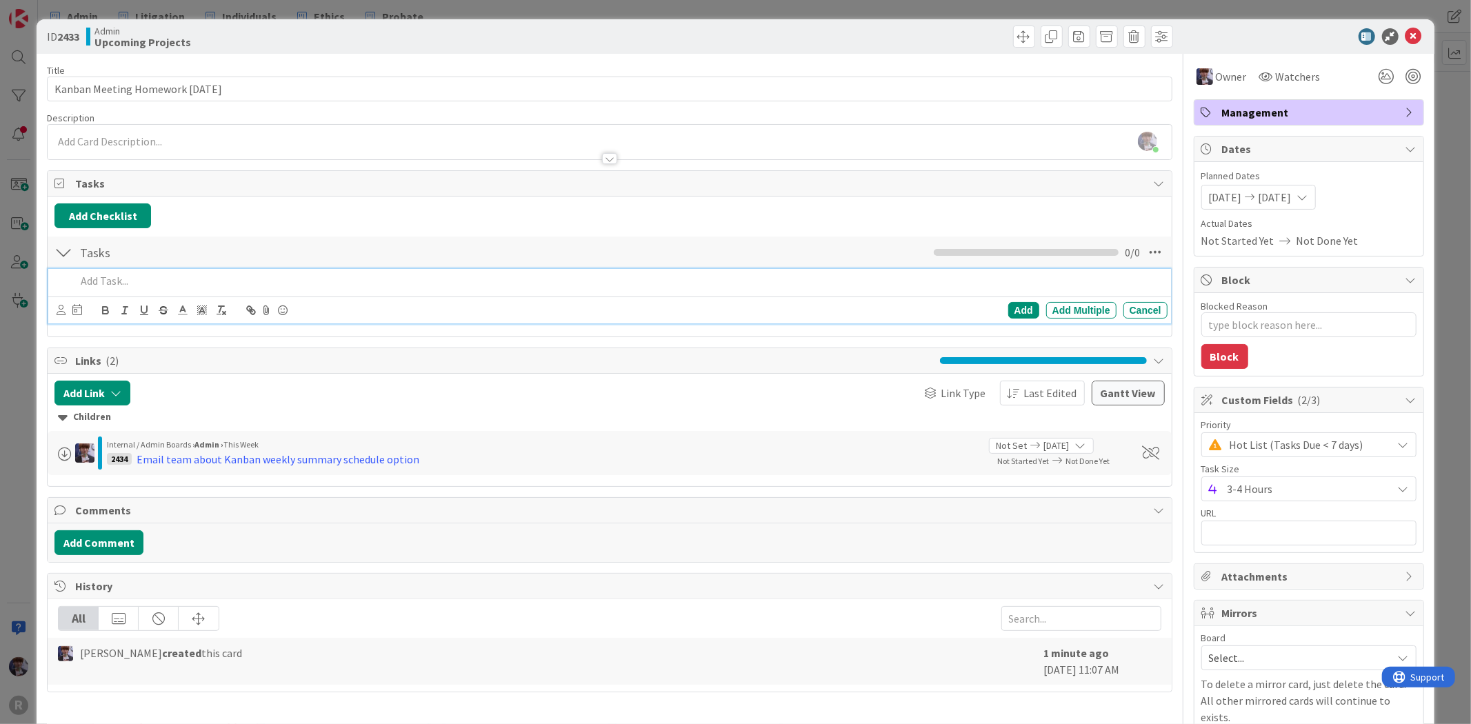
click at [128, 278] on p at bounding box center [618, 281] width 1085 height 16
click at [308, 290] on div at bounding box center [618, 281] width 1096 height 24
paste div
drag, startPoint x: 103, startPoint y: 279, endPoint x: 23, endPoint y: 274, distance: 80.8
click at [23, 274] on div "ID 2433 Admin Upcoming Projects Title 30 / 128 Kanban Meeting Homework [DATE] D…" at bounding box center [735, 362] width 1471 height 724
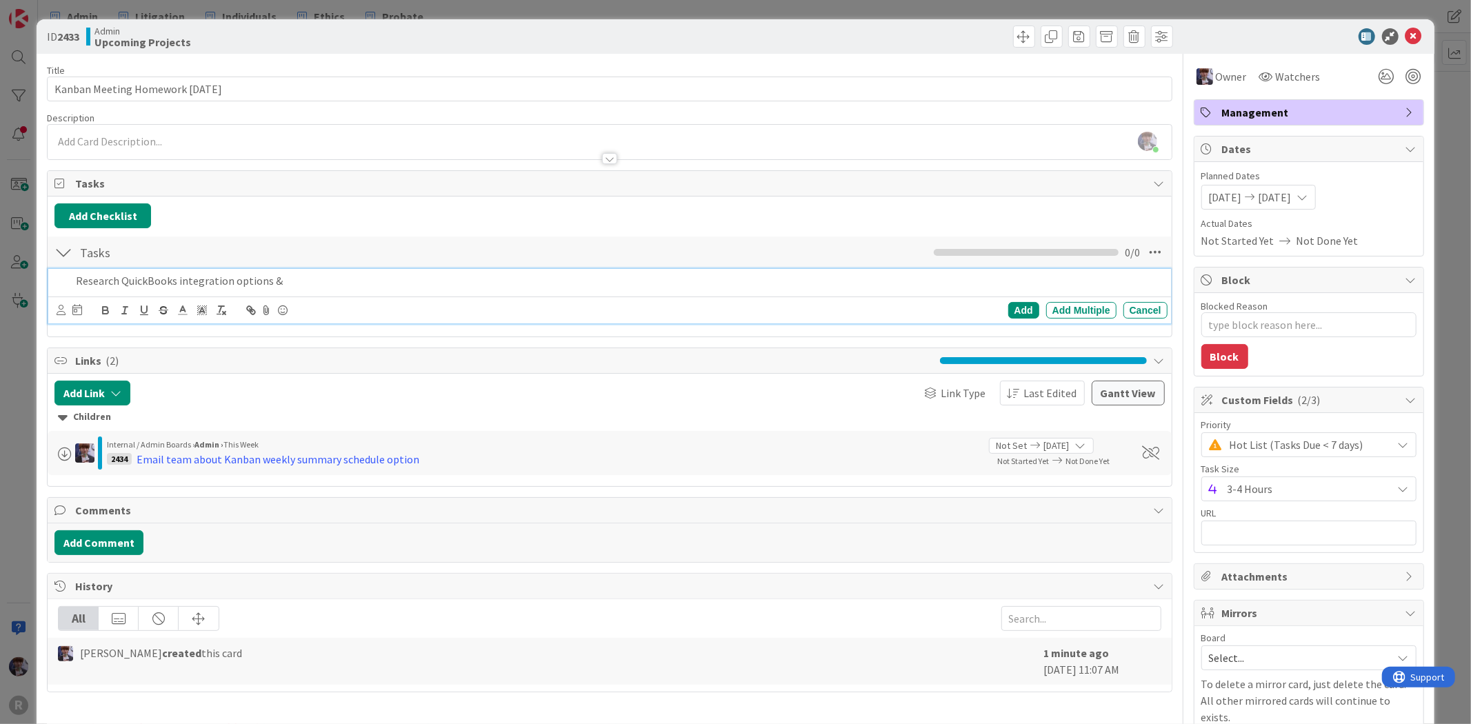
click at [284, 276] on p "Research QuickBooks integration options &" at bounding box center [618, 281] width 1085 height 16
click at [313, 284] on p "Research QuickBooks integration options /" at bounding box center [618, 281] width 1085 height 16
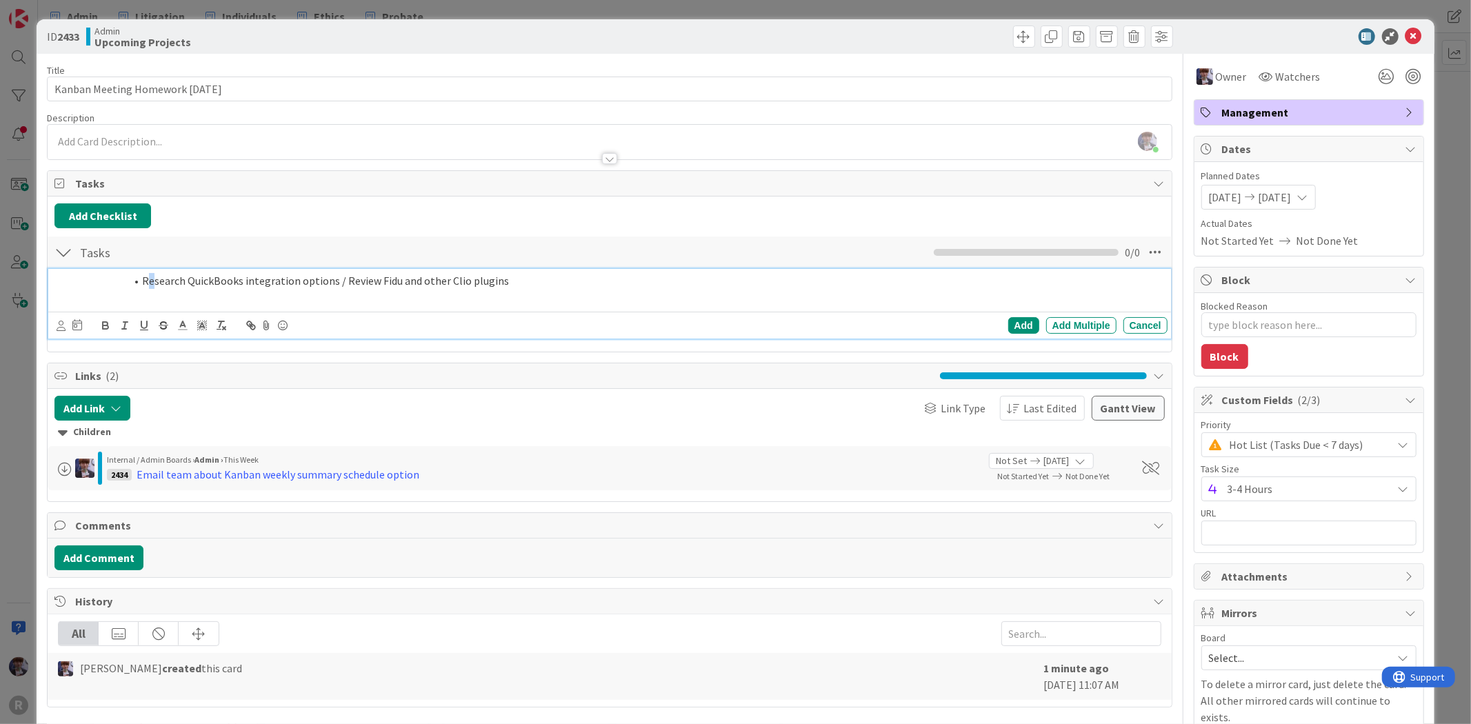
drag, startPoint x: 152, startPoint y: 283, endPoint x: 145, endPoint y: 283, distance: 6.9
click at [148, 283] on li "Research QuickBooks integration options / Review Fidu and other Clio plugins" at bounding box center [626, 281] width 1069 height 16
click at [143, 283] on li "Research QuickBooks integration options / Review Fidu and other Clio plugins" at bounding box center [626, 281] width 1069 height 16
click at [327, 281] on p "Research QuickBooks integration options / Review Fidu and other Clio plugins" at bounding box center [618, 281] width 1085 height 16
drag, startPoint x: 405, startPoint y: 283, endPoint x: 355, endPoint y: 279, distance: 49.8
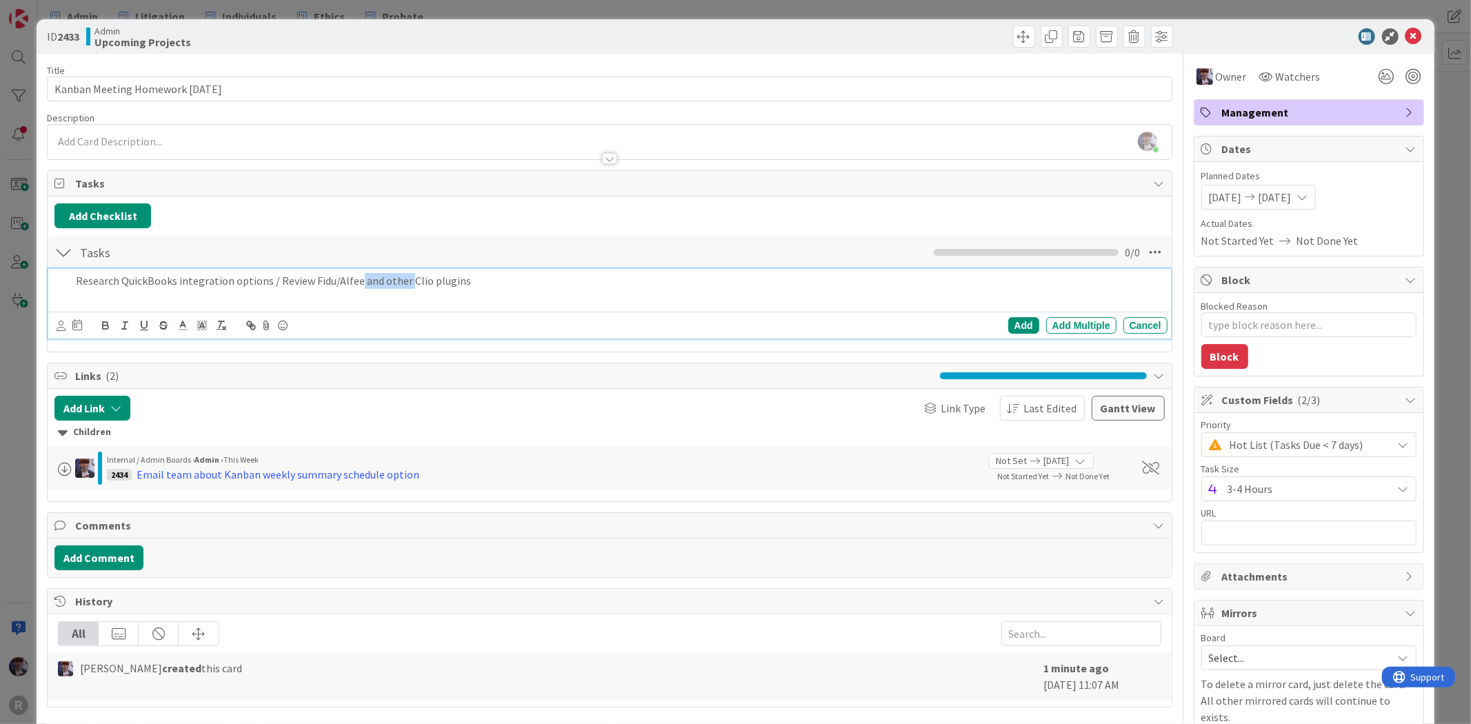
click at [355, 279] on p "Research QuickBooks integration options / Review Fidu/Alfee and other Clio plug…" at bounding box center [618, 281] width 1085 height 16
click at [421, 285] on p "Research QuickBooks integration options / Review Fidu/Alfee Clio plugins" at bounding box center [618, 281] width 1085 height 16
click at [58, 328] on icon at bounding box center [61, 326] width 9 height 10
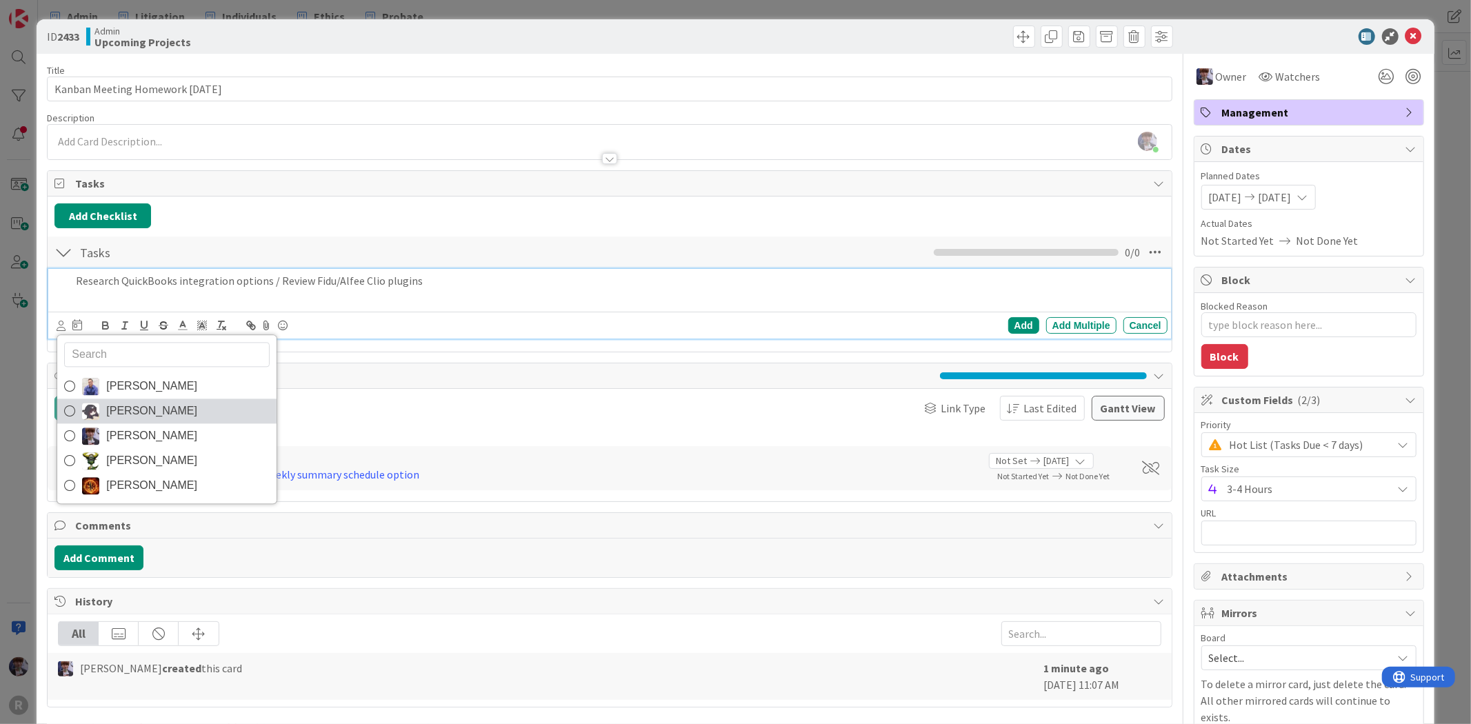
click at [123, 408] on span "[PERSON_NAME]" at bounding box center [151, 411] width 91 height 21
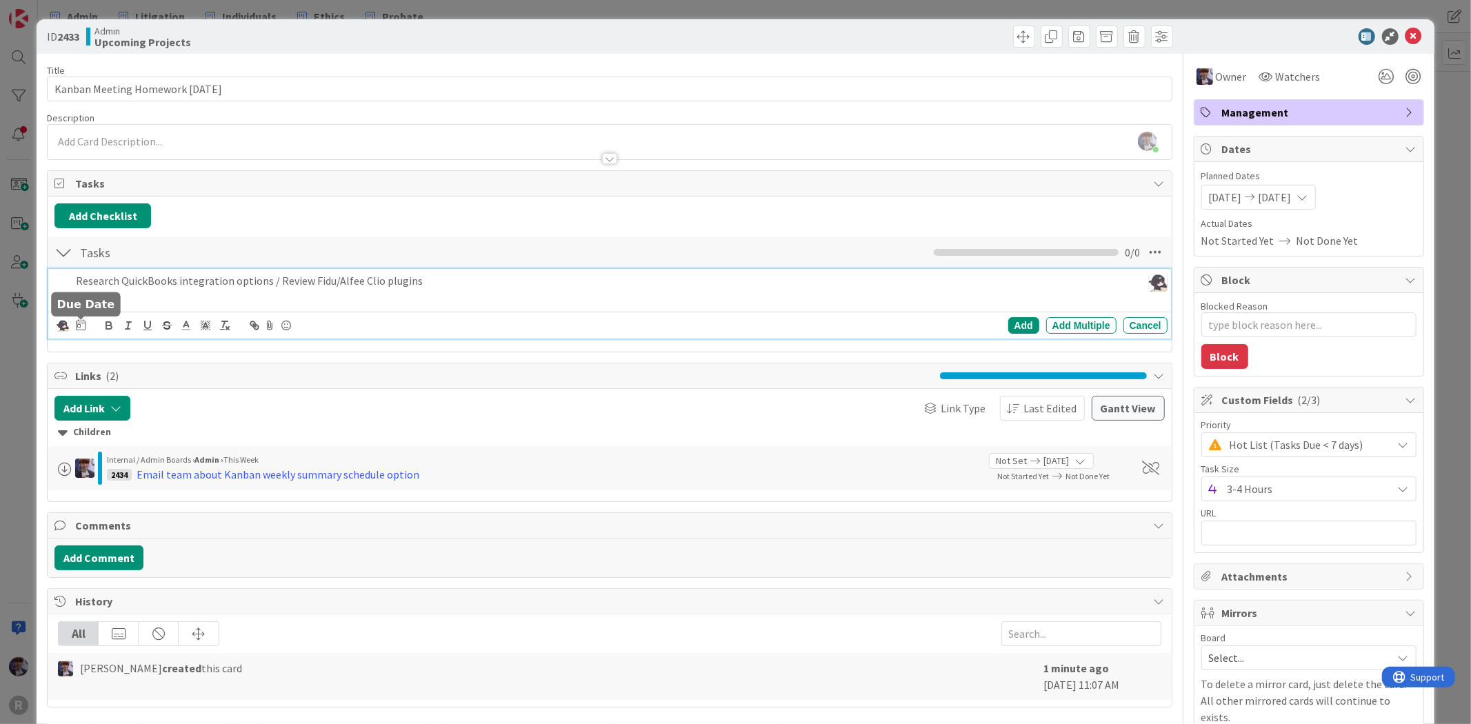
click at [79, 330] on icon at bounding box center [81, 324] width 10 height 11
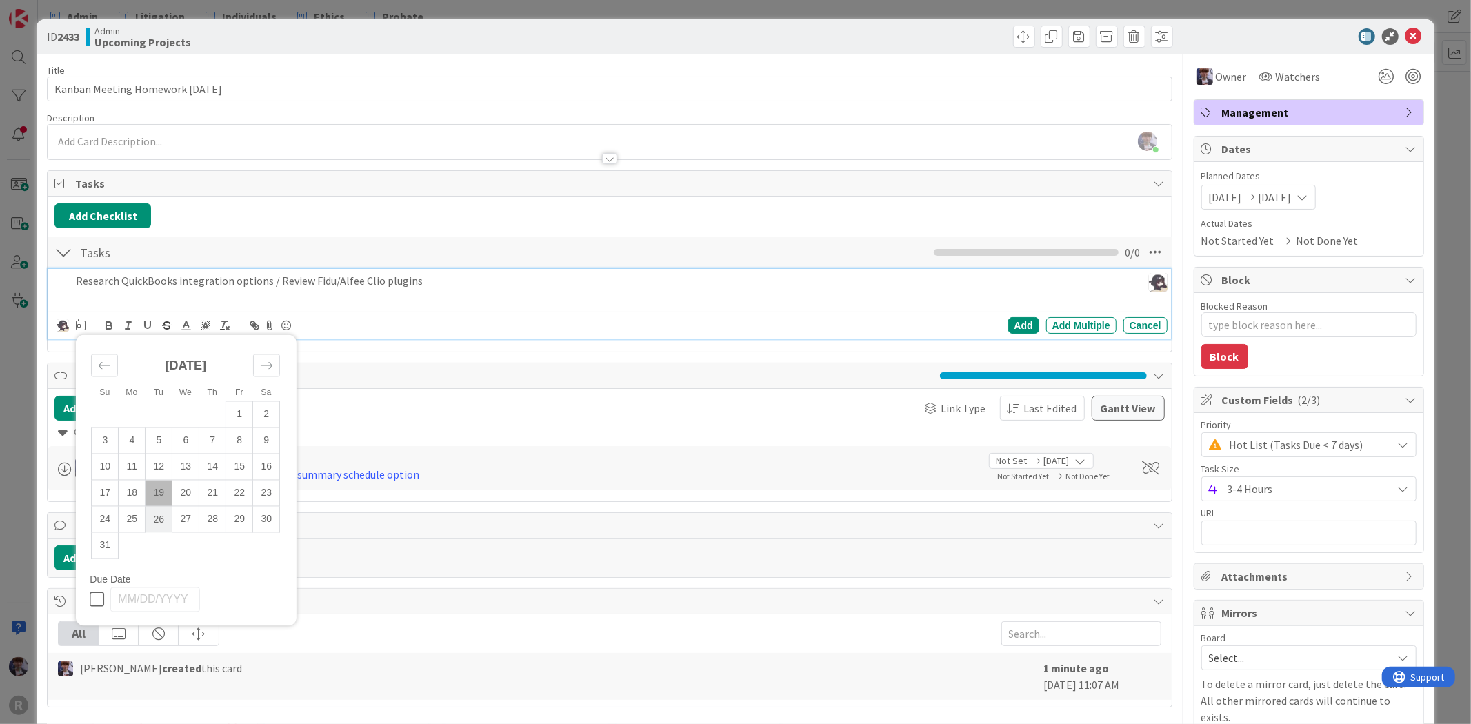
click at [168, 521] on td "26" at bounding box center [158, 519] width 27 height 26
click at [76, 284] on p "Research QuickBooks integration options / Review Fidu/Alfee Clio plugins" at bounding box center [571, 281] width 991 height 16
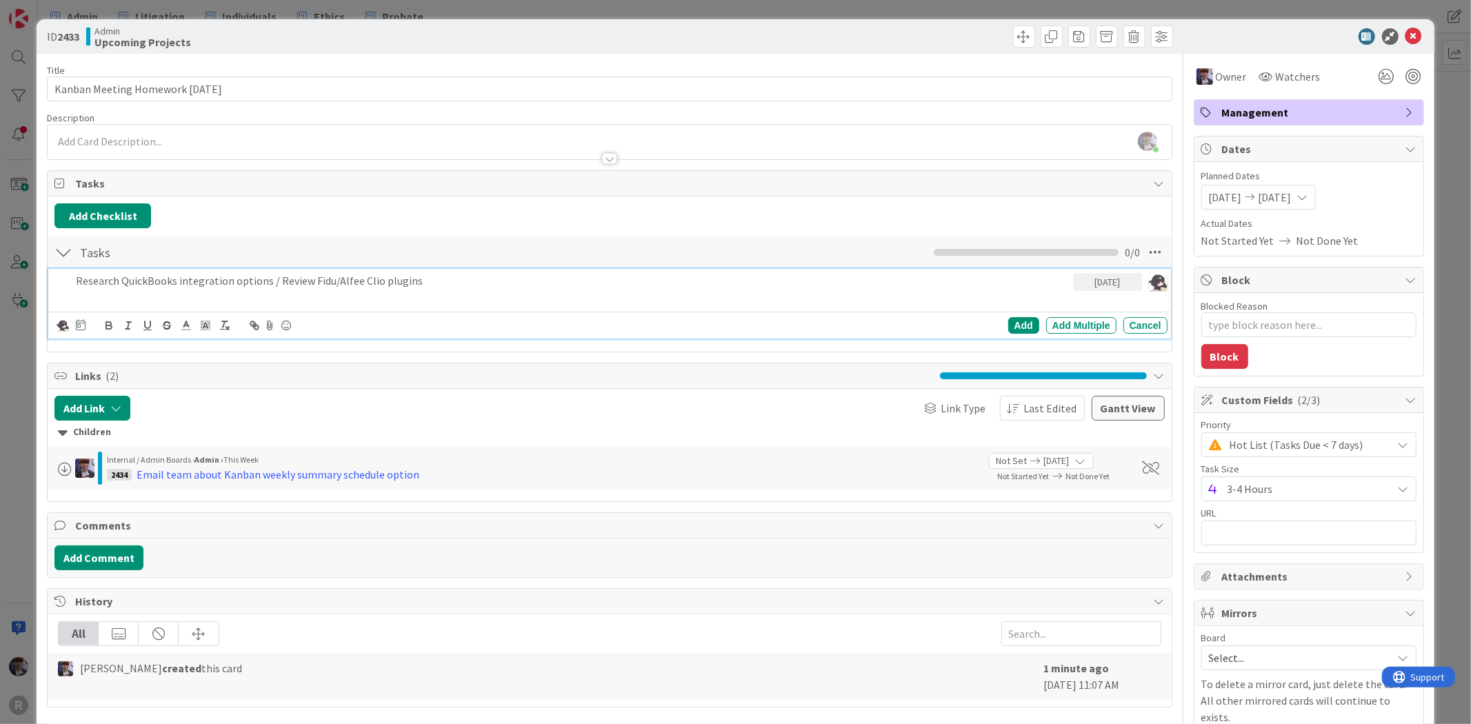
click at [422, 276] on p "Research QuickBooks integration options / Review Fidu/Alfee Clio plugins" at bounding box center [571, 281] width 991 height 16
click at [81, 328] on icon at bounding box center [81, 324] width 10 height 11
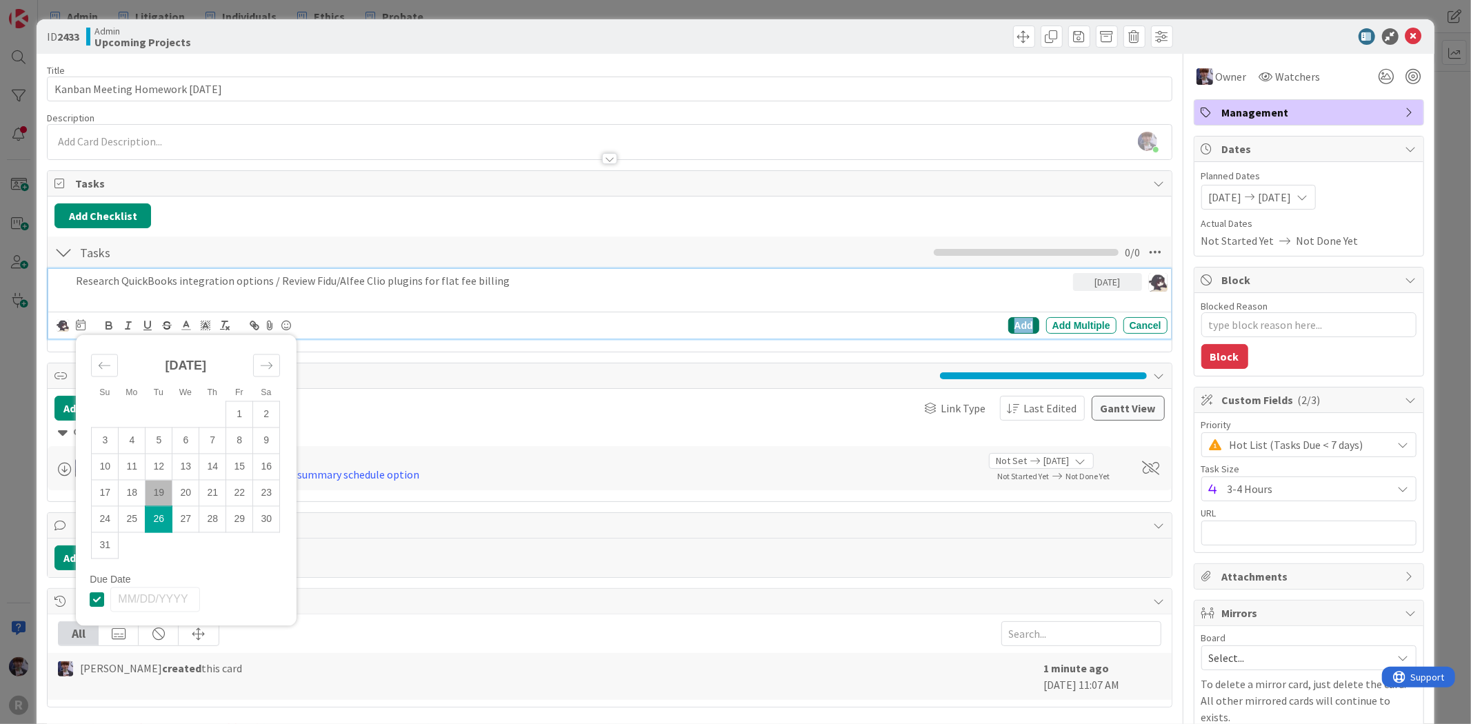
click at [1008, 326] on div "Add" at bounding box center [1023, 325] width 31 height 17
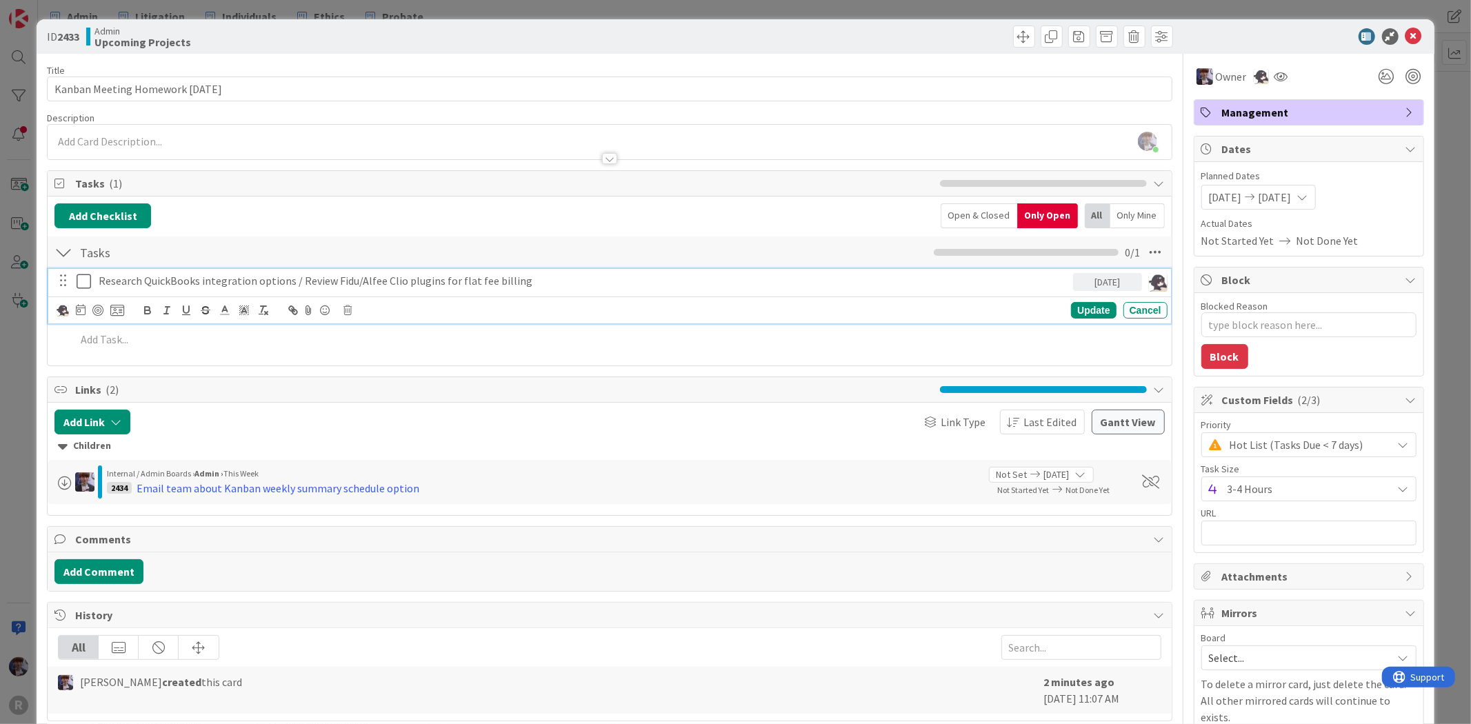
click at [223, 279] on p "Research QuickBooks integration options / Review Fidu/Alfee Clio plugins for fl…" at bounding box center [583, 281] width 969 height 16
click at [627, 277] on p "Research QuickBooks integration options / Review Fidu/Alfee Clio plugins for fl…" at bounding box center [583, 281] width 969 height 16
click at [114, 311] on icon at bounding box center [117, 310] width 14 height 12
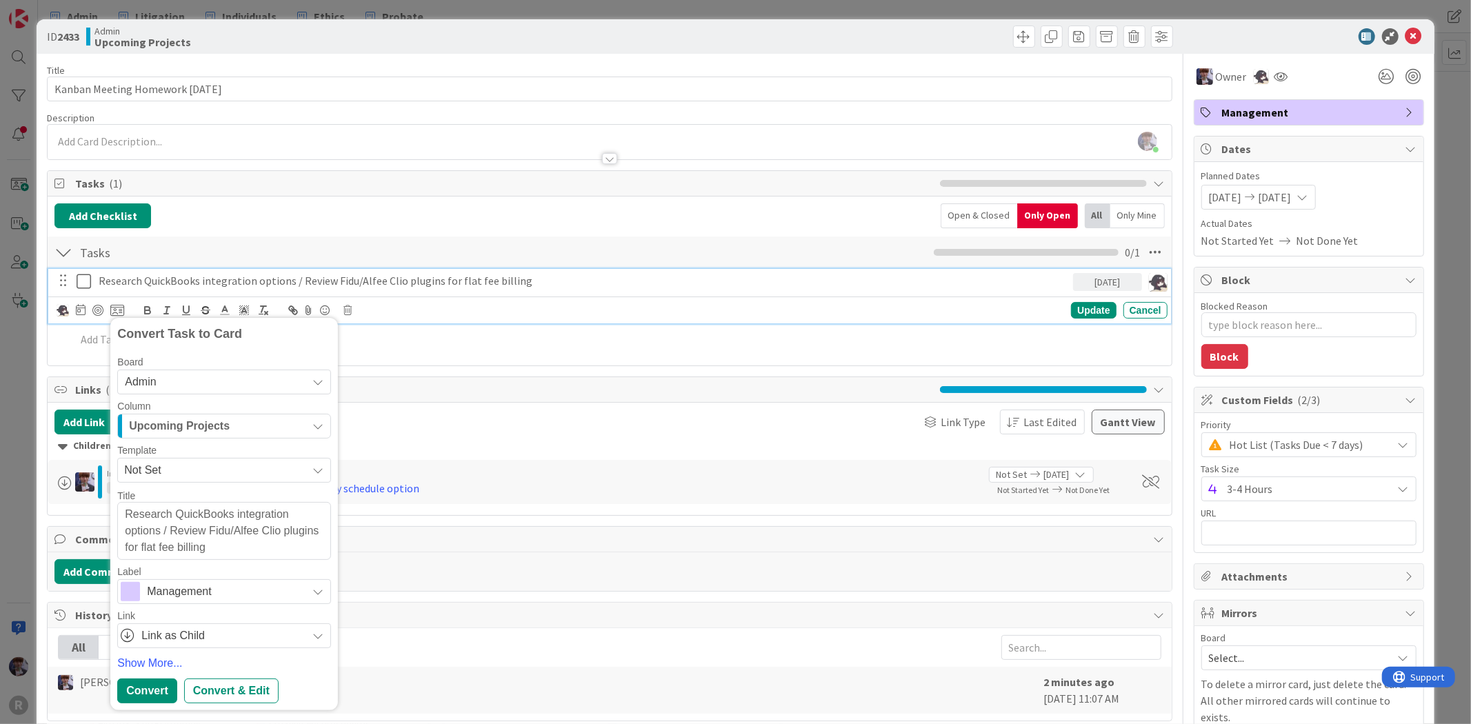
click at [273, 433] on div "Upcoming Projects" at bounding box center [215, 426] width 181 height 22
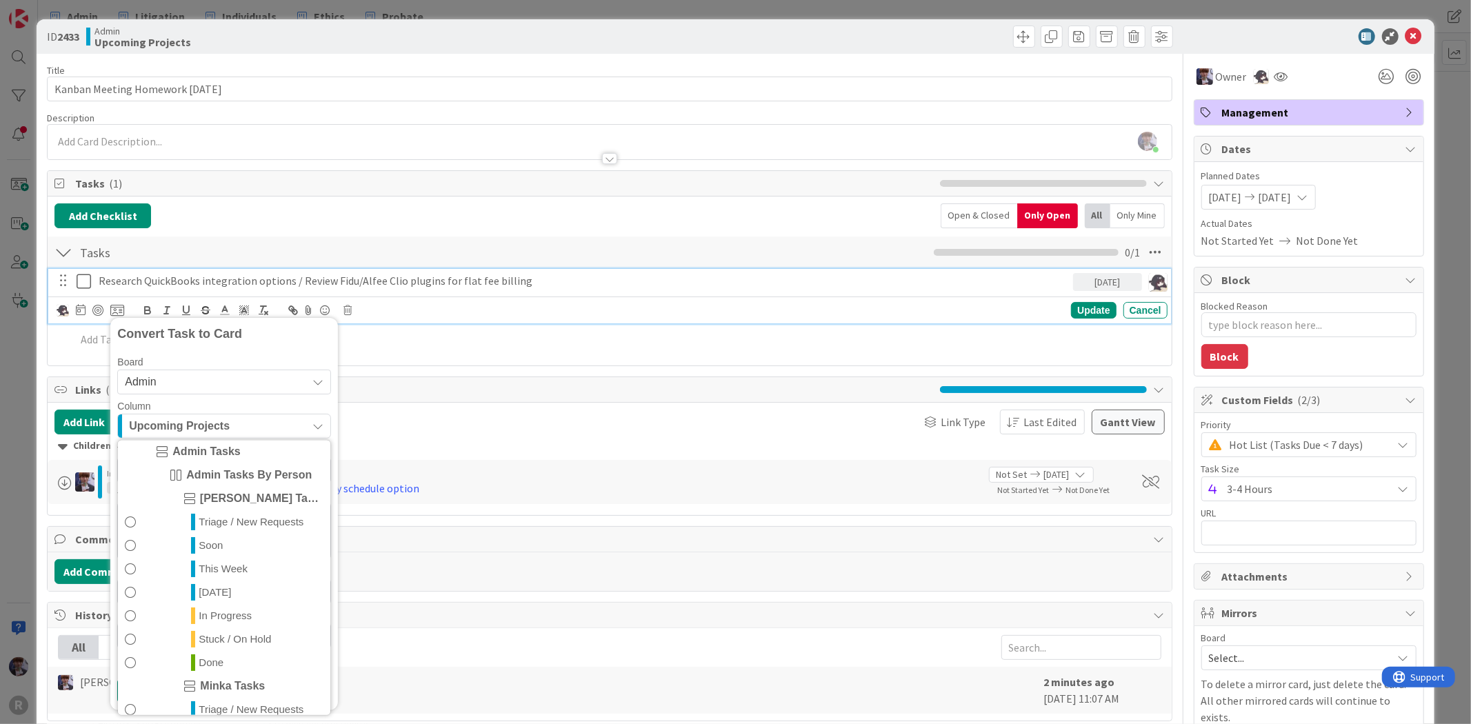
scroll to position [153, 0]
click at [550, 283] on p "Research QuickBooks integration options / Review Fidu/Alfee Clio plugins for fl…" at bounding box center [583, 281] width 969 height 16
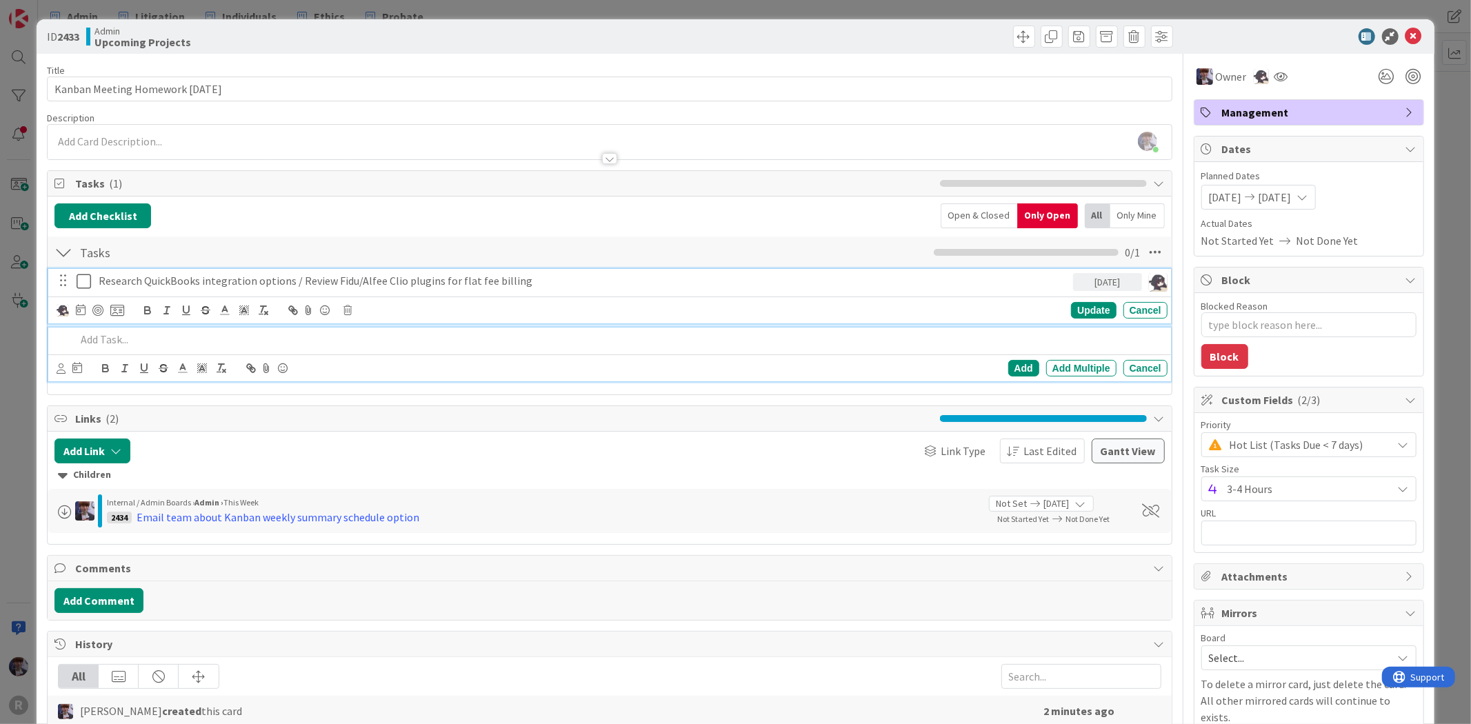
click at [1062, 342] on p at bounding box center [618, 340] width 1085 height 16
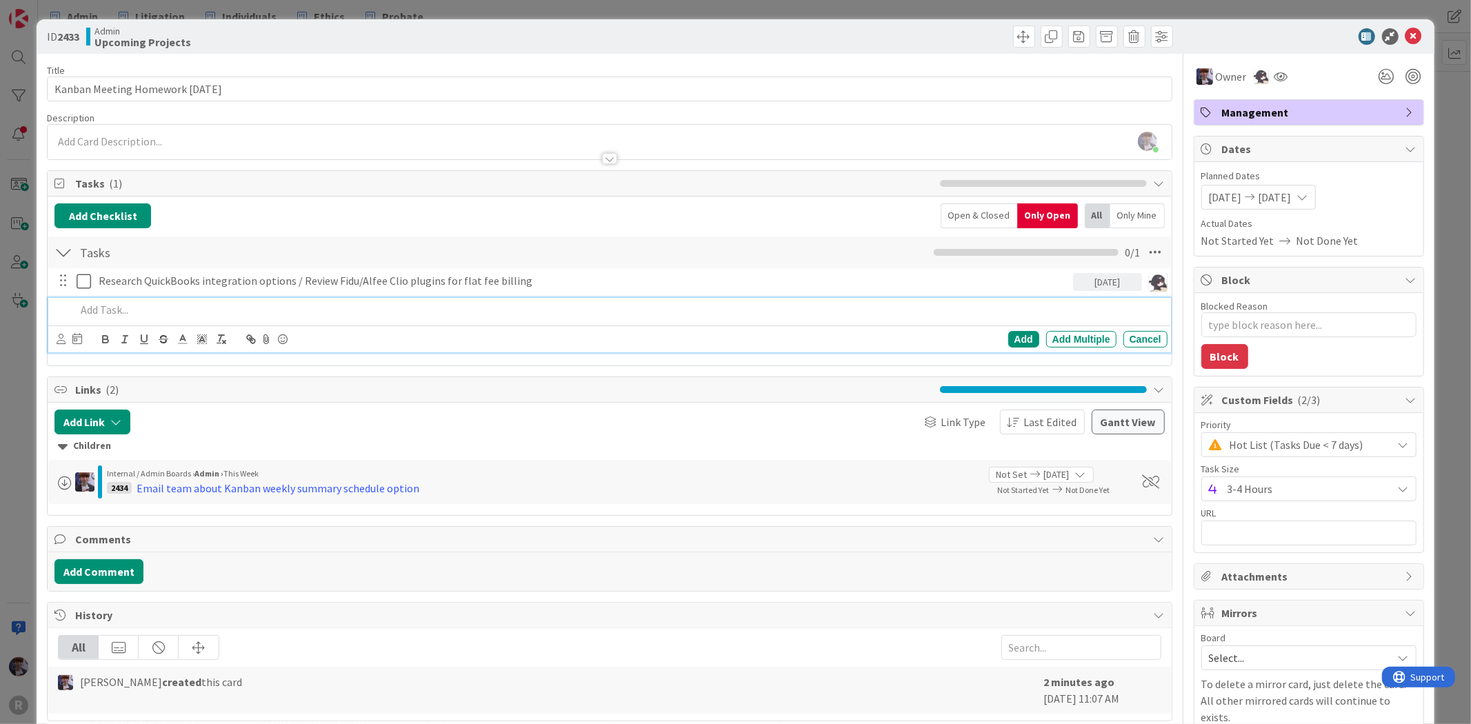
drag, startPoint x: 177, startPoint y: 336, endPoint x: 177, endPoint y: 316, distance: 20.0
click at [177, 316] on p at bounding box center [618, 310] width 1085 height 16
click at [61, 343] on icon at bounding box center [61, 339] width 9 height 10
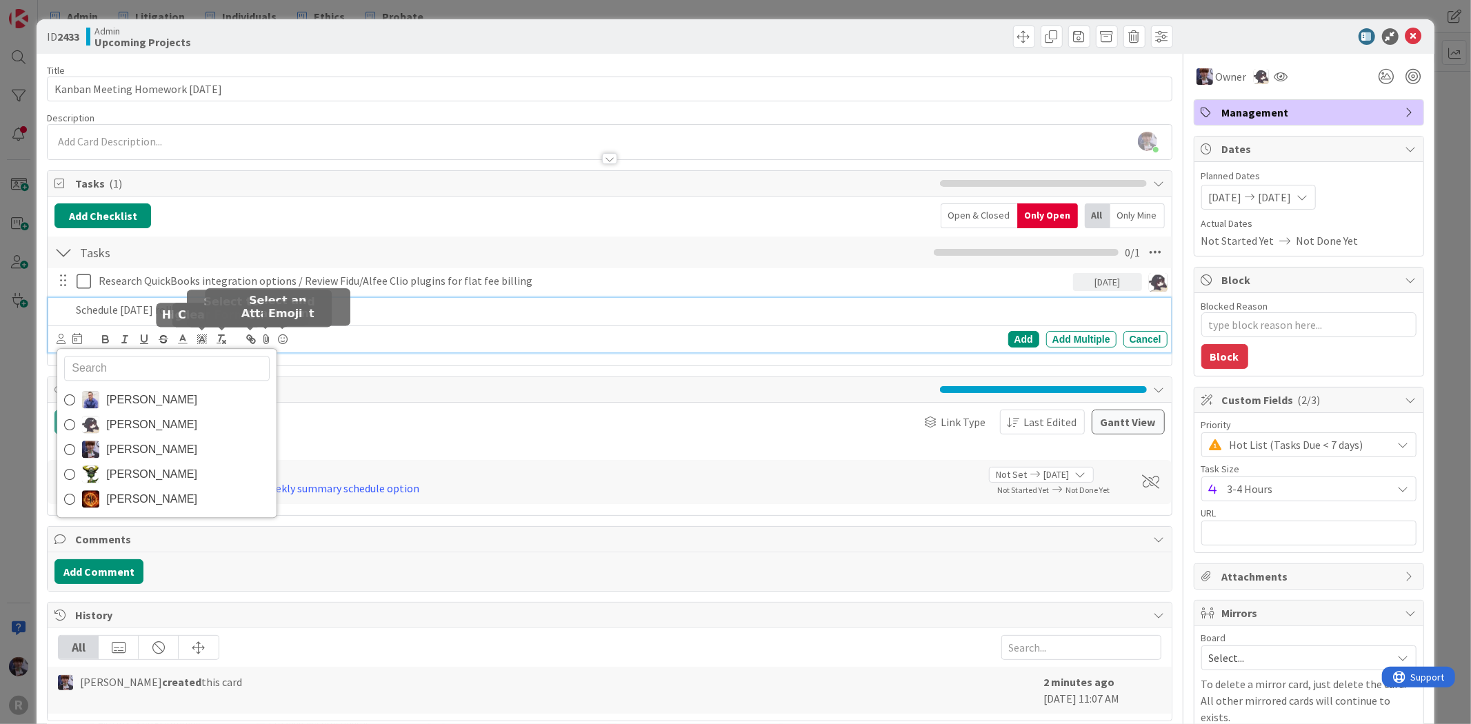
click at [325, 317] on p "Schedule [DATE] rollout strategy meeting" at bounding box center [618, 310] width 1085 height 16
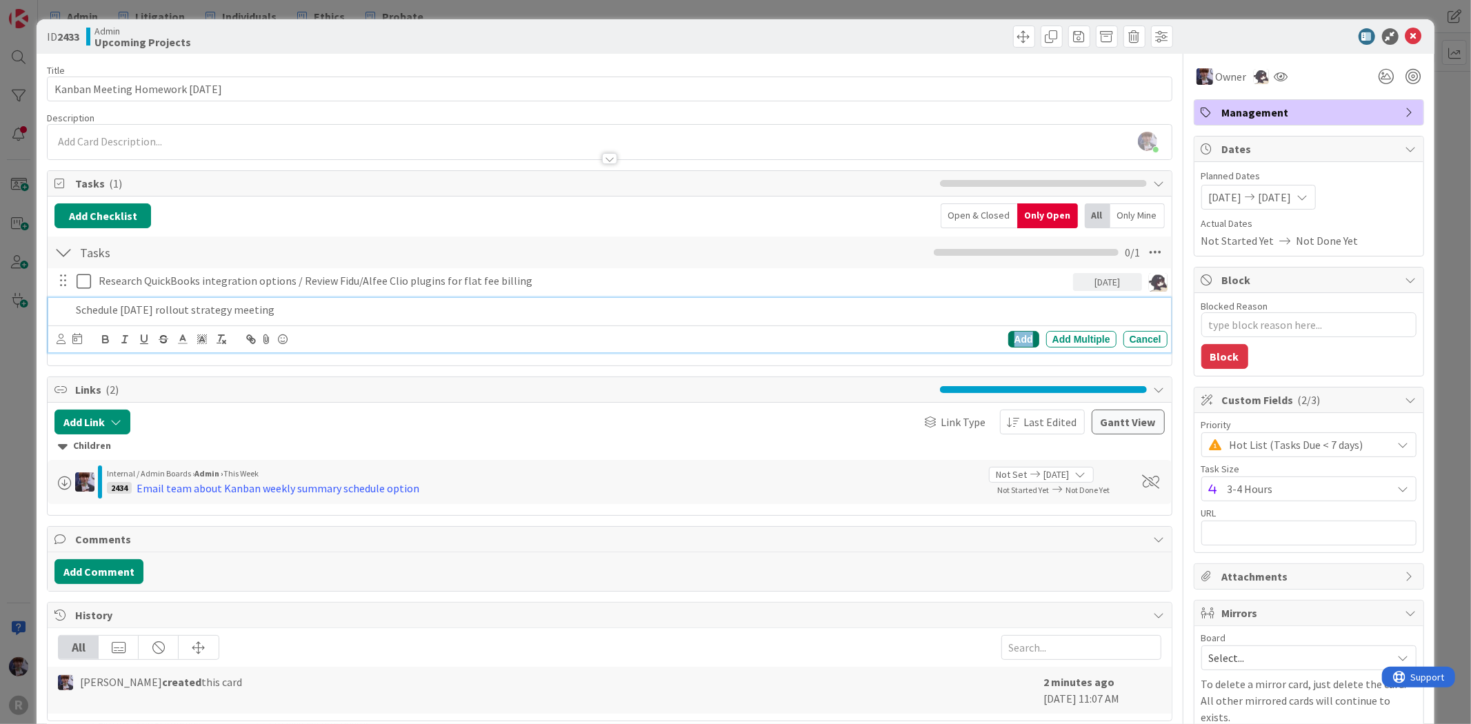
click at [1014, 339] on div "Add" at bounding box center [1023, 339] width 31 height 17
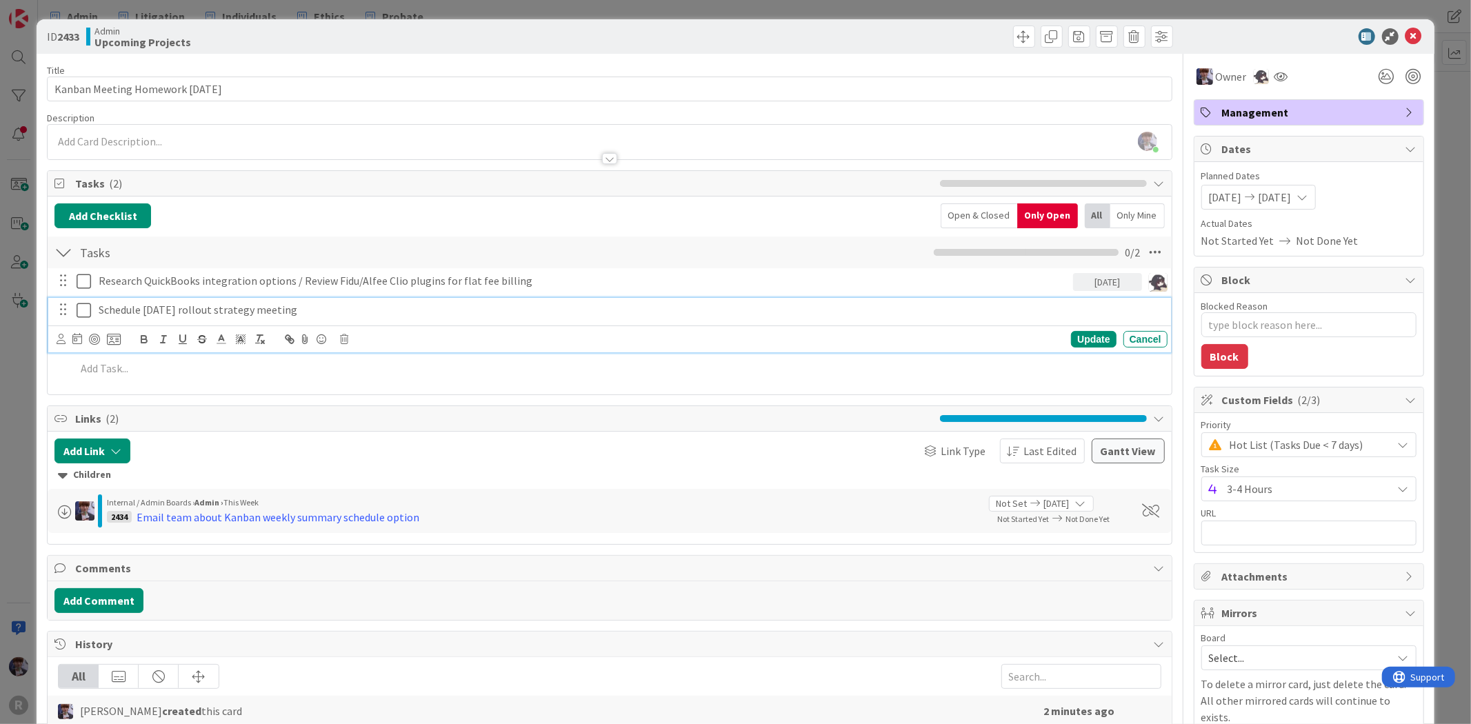
click at [116, 311] on p "Schedule [DATE] rollout strategy meeting" at bounding box center [630, 310] width 1063 height 16
click at [59, 340] on icon at bounding box center [61, 339] width 9 height 10
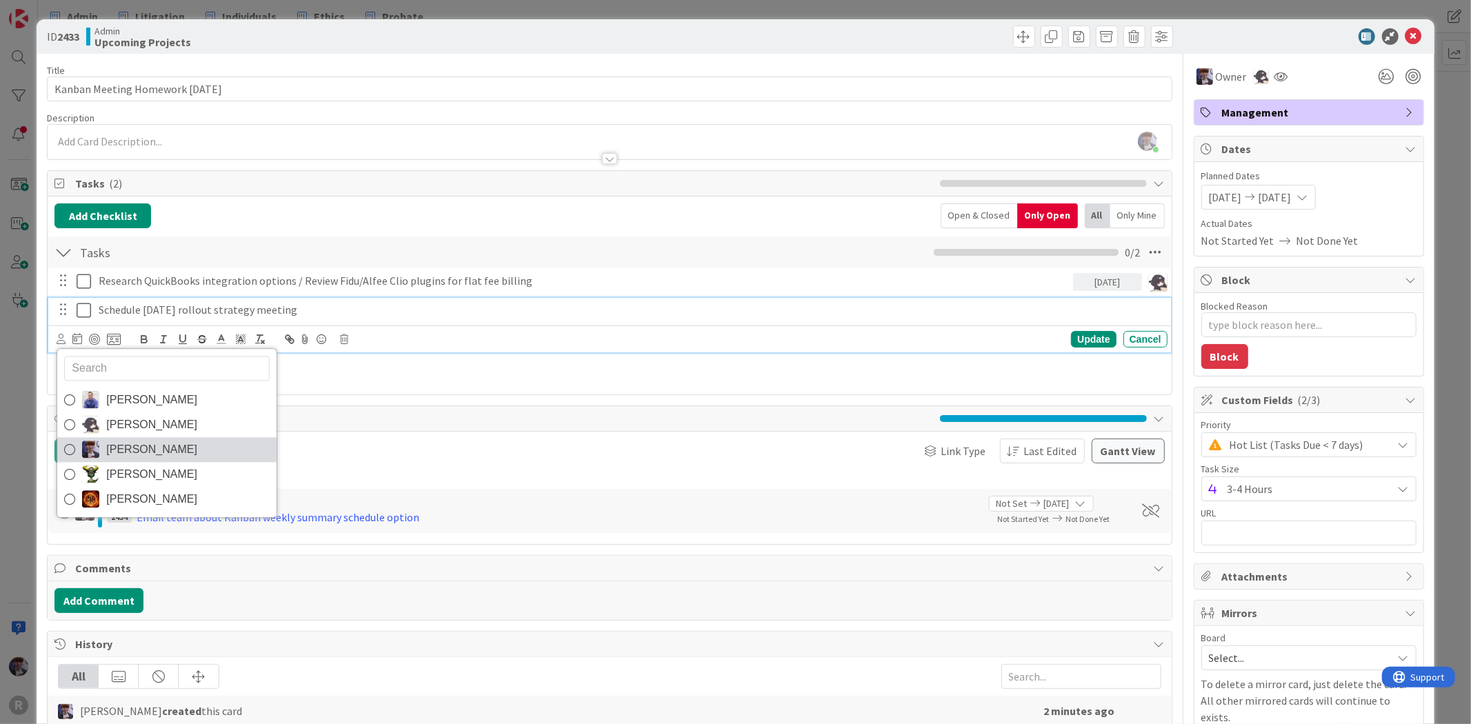
click at [118, 449] on span "[PERSON_NAME]" at bounding box center [151, 449] width 91 height 21
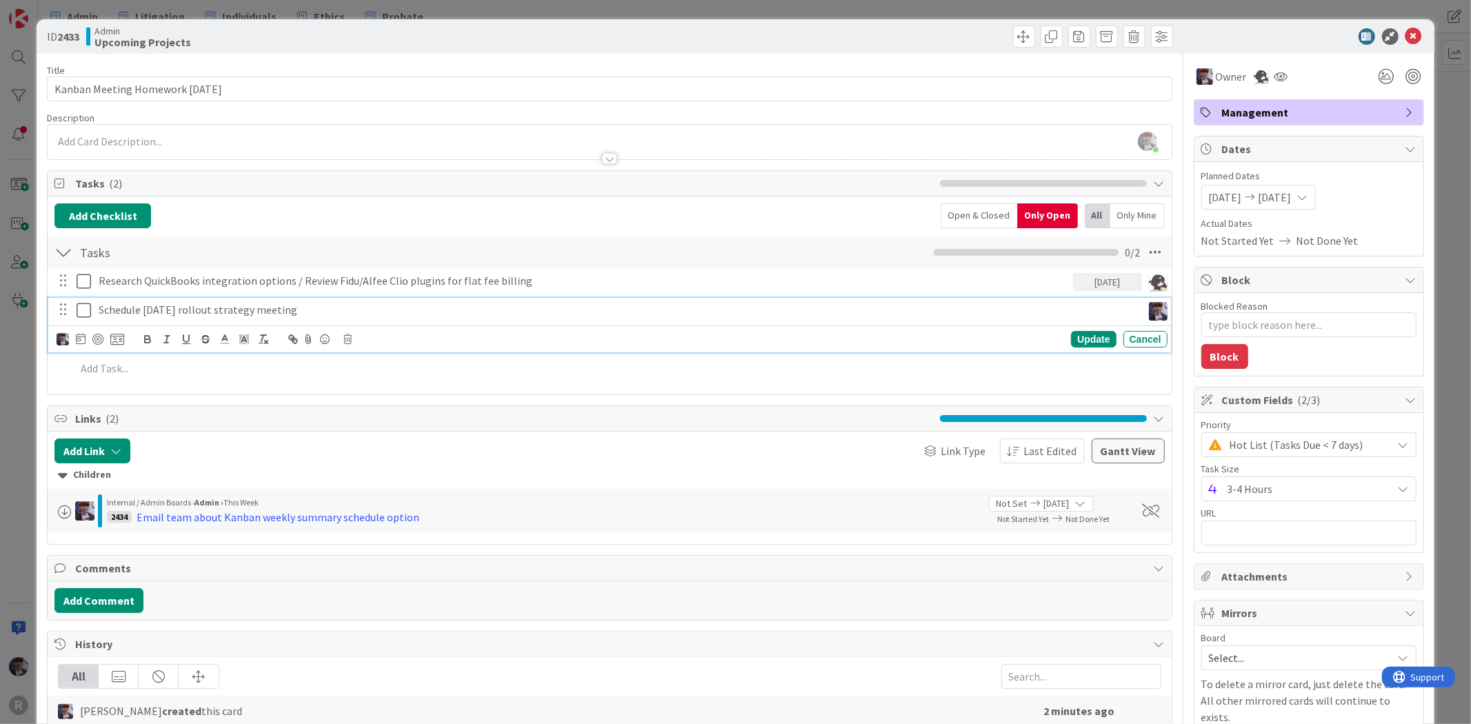
type textarea "x"
click at [1081, 343] on div "Update" at bounding box center [1093, 339] width 45 height 17
click at [165, 302] on p "Schedule [DATE] rollout strategy meeting" at bounding box center [618, 310] width 1038 height 16
click at [81, 341] on icon at bounding box center [81, 338] width 10 height 11
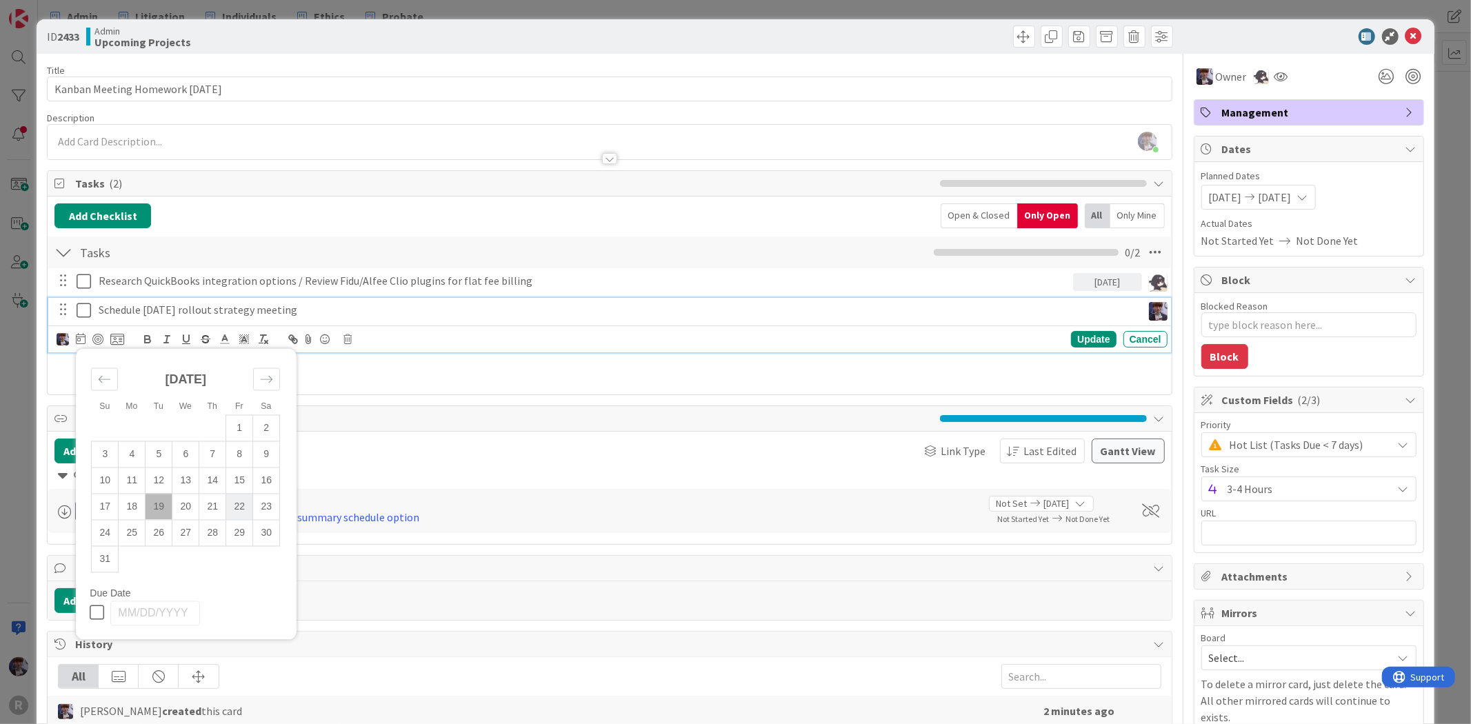
click at [243, 508] on td "22" at bounding box center [239, 507] width 27 height 26
type input "[DATE]"
click at [1083, 340] on div "Update" at bounding box center [1093, 339] width 45 height 17
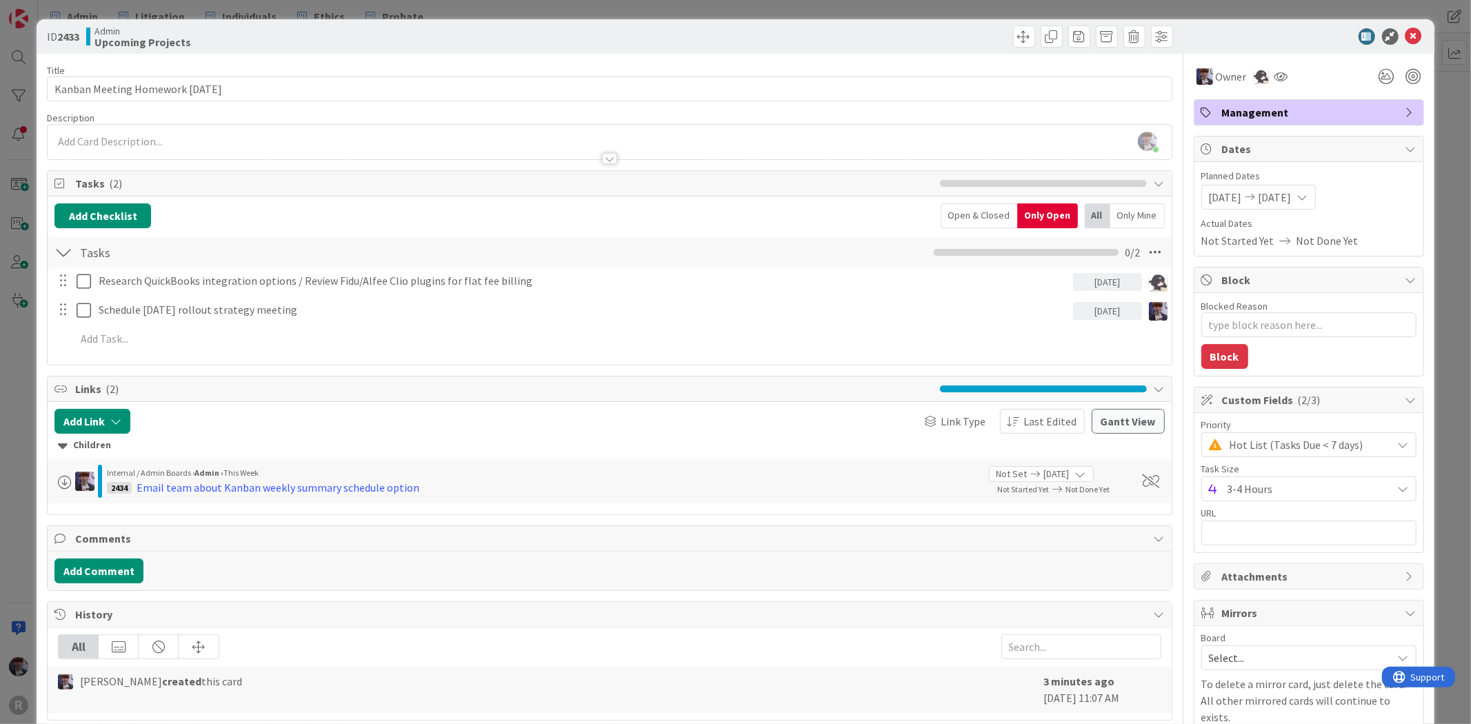
click at [1441, 137] on div "ID 2433 Admin Upcoming Projects Title 30 / 128 Kanban Meeting Homework [DATE] D…" at bounding box center [735, 362] width 1471 height 724
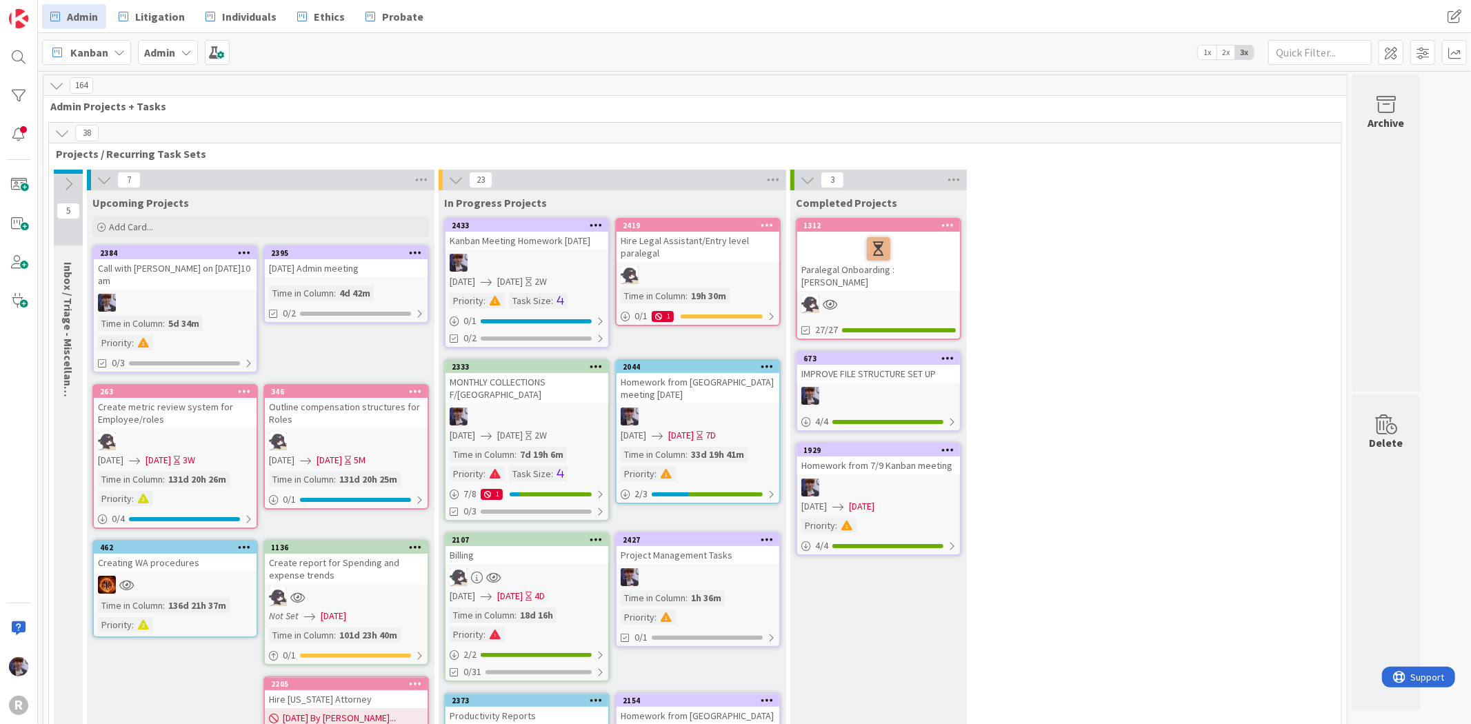
click at [727, 382] on div "Homework from [GEOGRAPHIC_DATA] meeting [DATE]" at bounding box center [697, 388] width 163 height 30
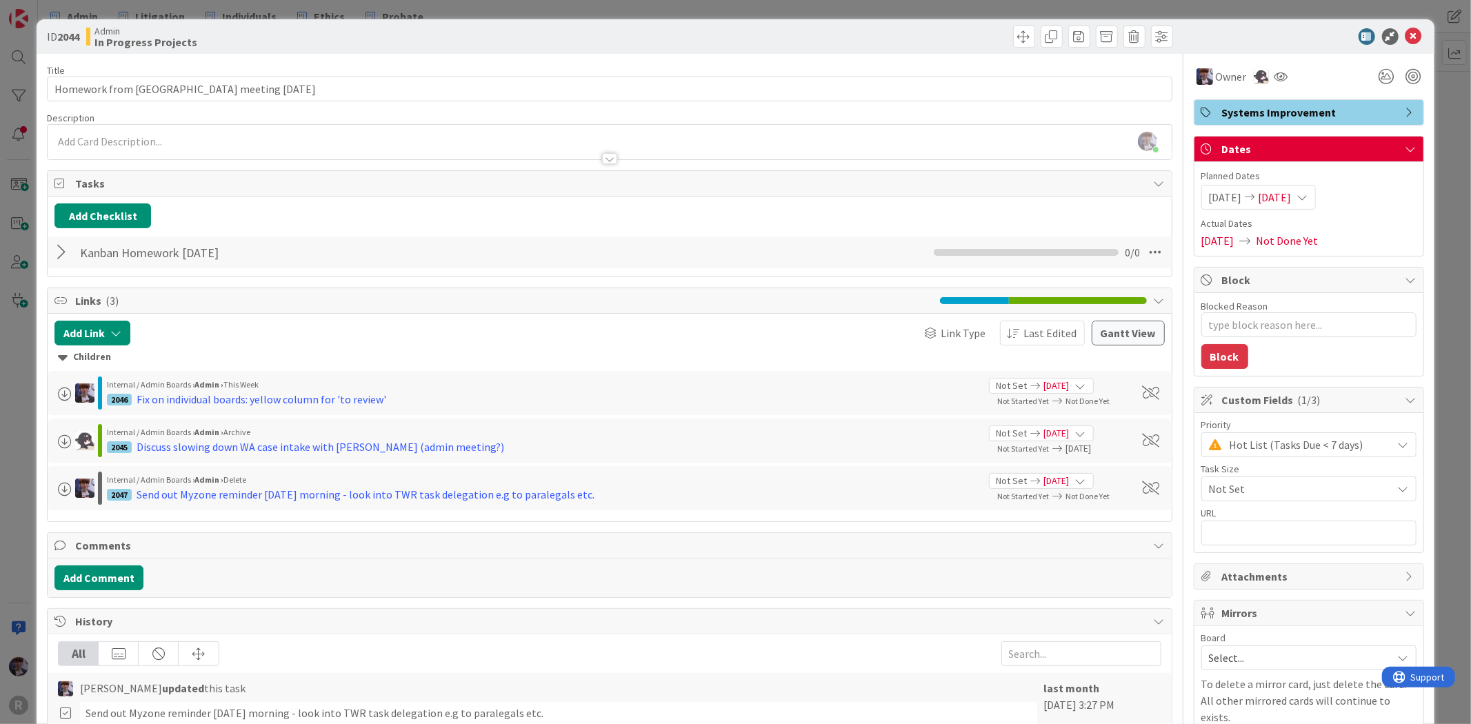
click at [62, 253] on div at bounding box center [63, 252] width 18 height 25
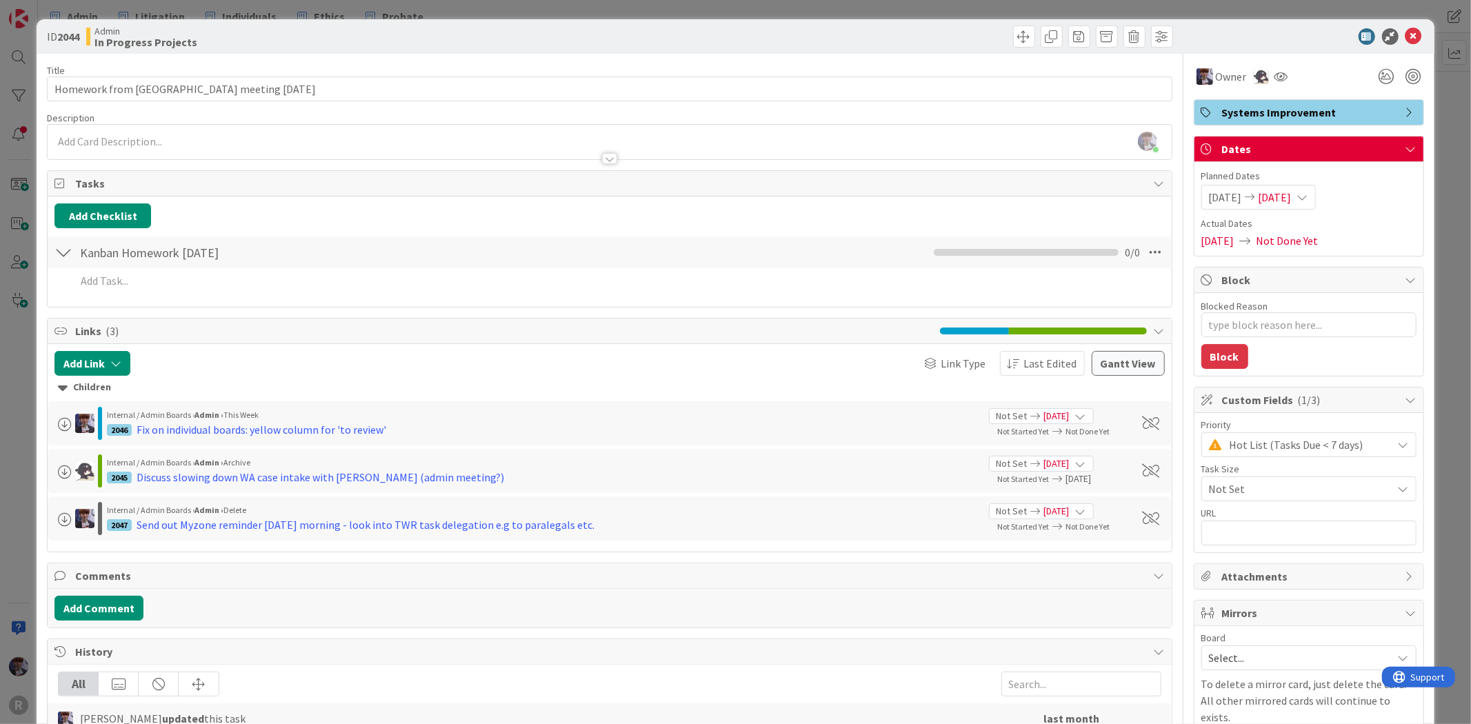
click at [21, 445] on div "ID 2044 Admin In Progress Projects Title 36 / 128 Homework from Kanban meeting …" at bounding box center [735, 362] width 1471 height 724
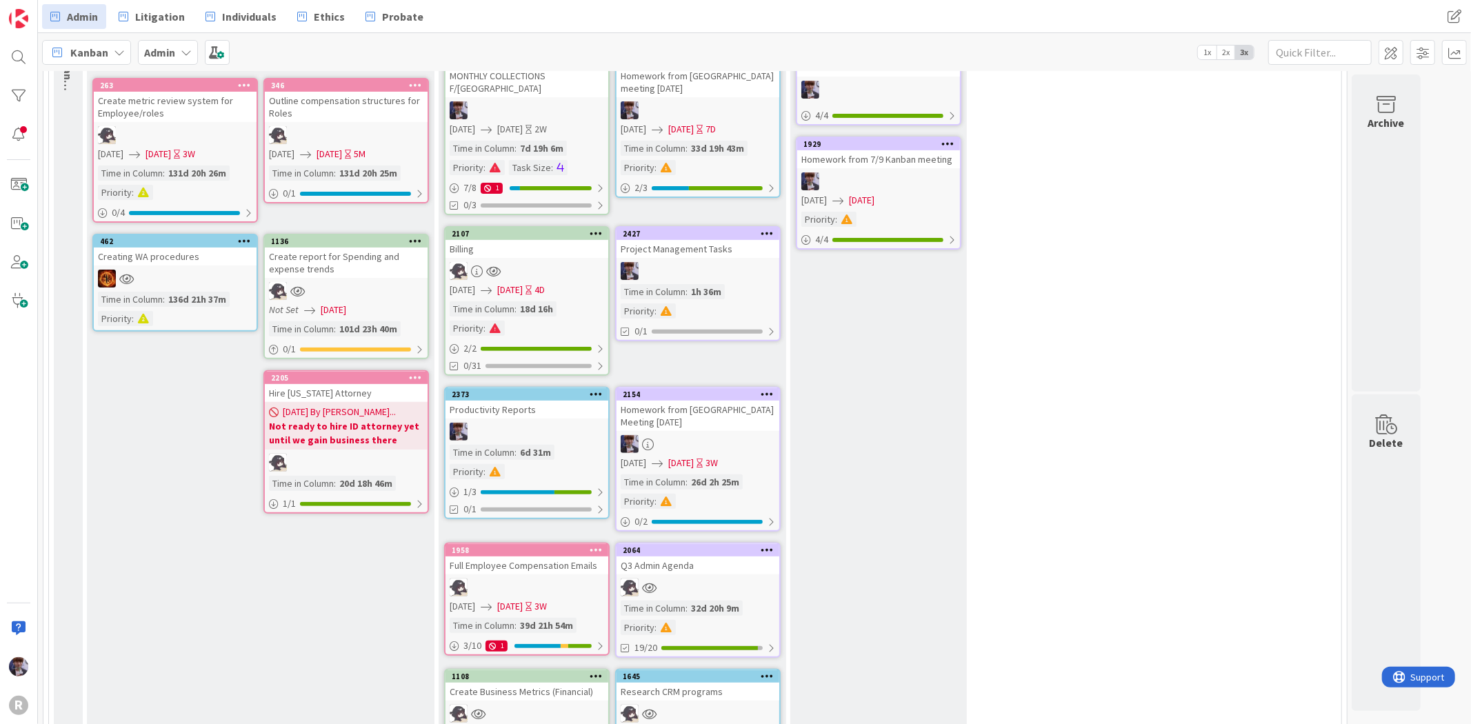
click at [666, 240] on div "Project Management Tasks" at bounding box center [697, 249] width 163 height 18
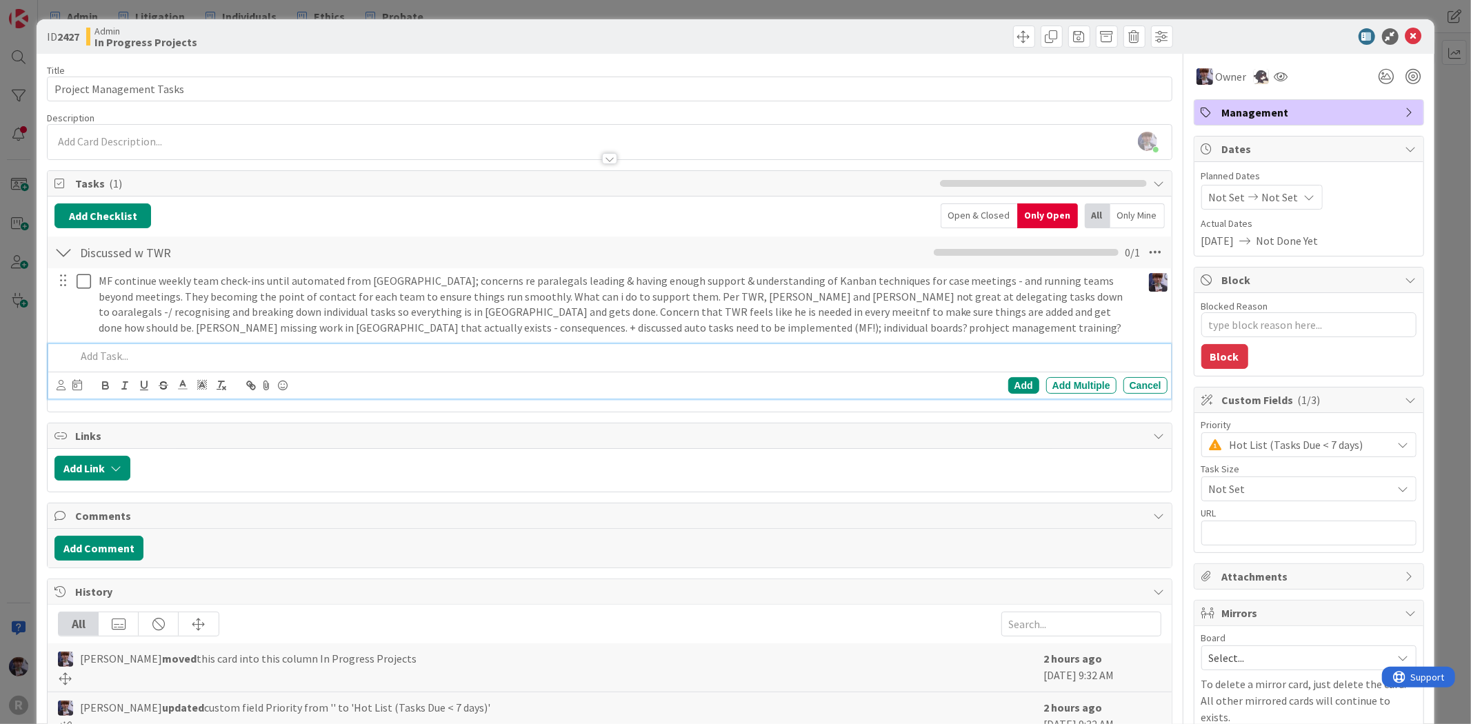
click at [146, 350] on p at bounding box center [618, 356] width 1085 height 16
click at [21, 405] on div "ID 2427 Admin In Progress Projects Title 24 / 128 Project Management Tasks Desc…" at bounding box center [735, 362] width 1471 height 724
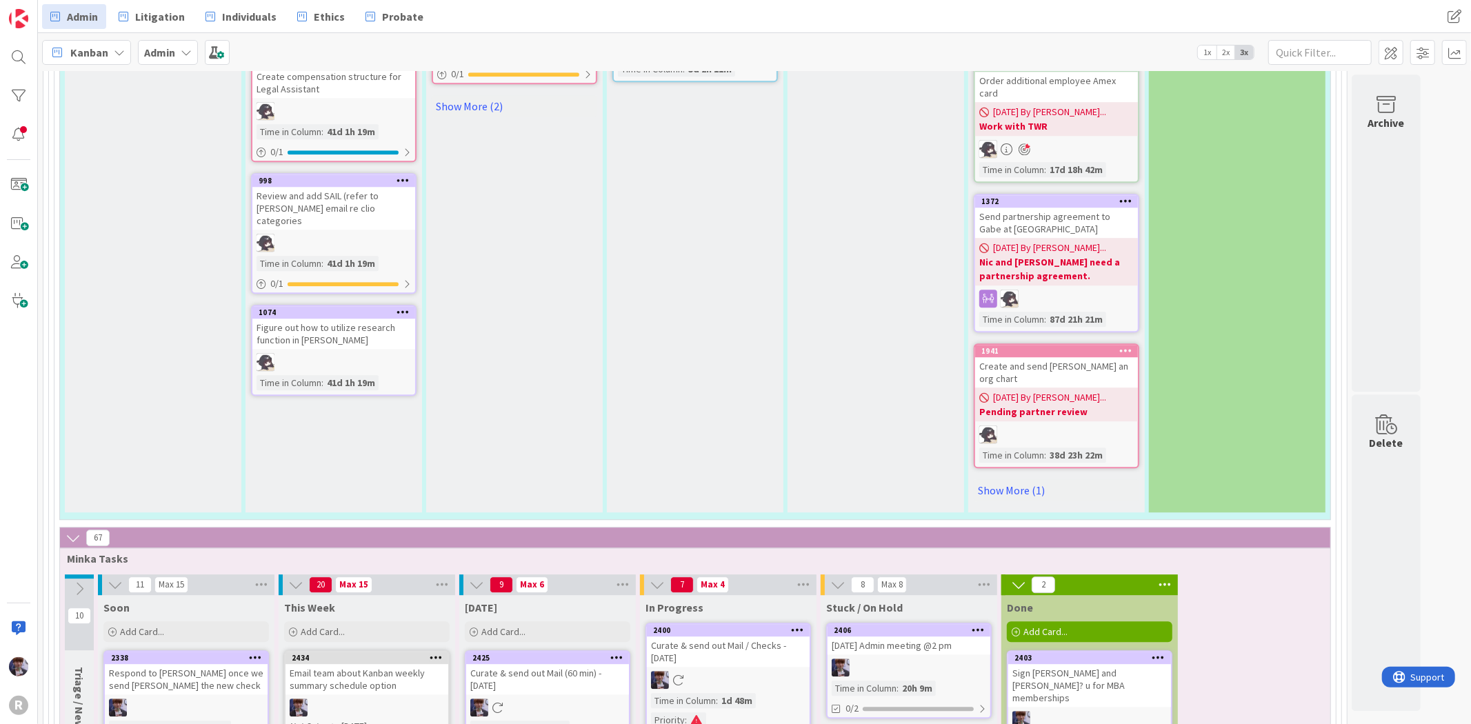
scroll to position [3370, 0]
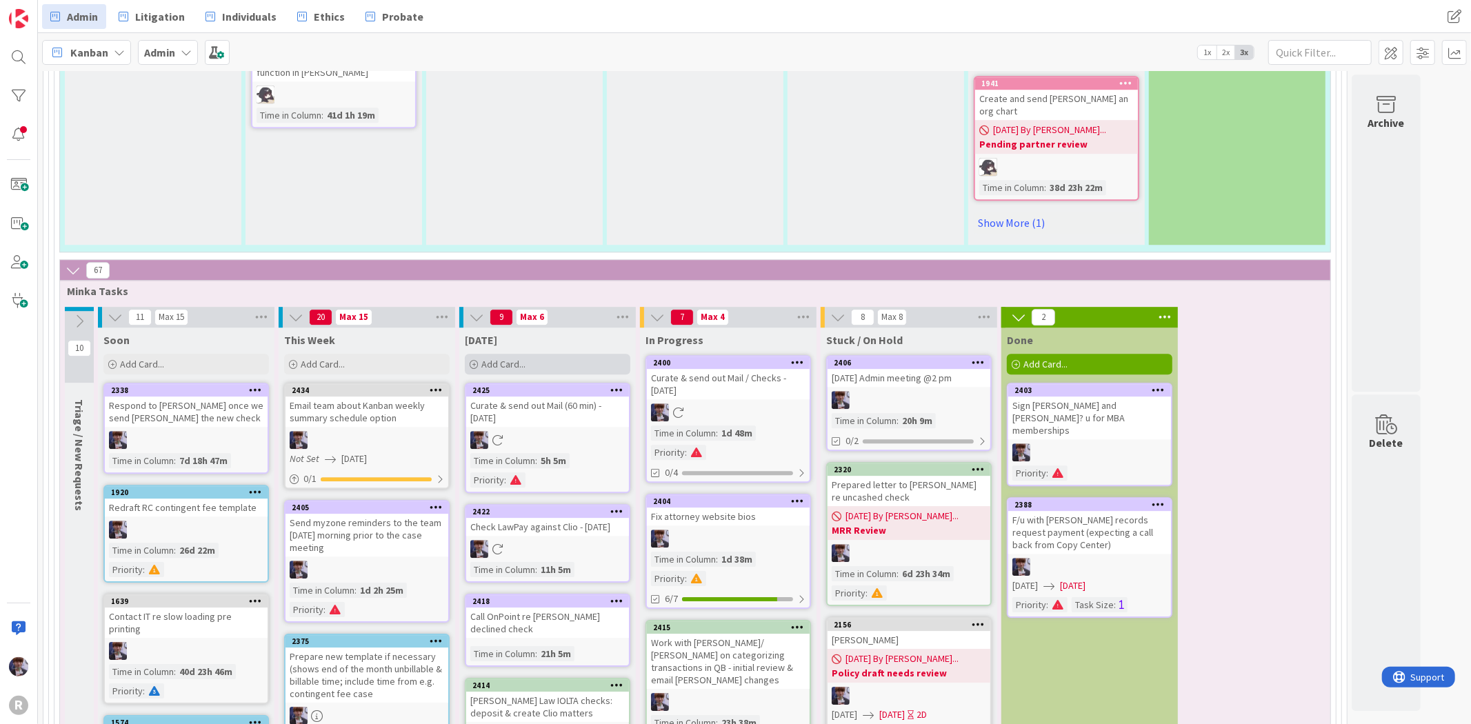
click at [514, 354] on div "Add Card..." at bounding box center [547, 364] width 165 height 21
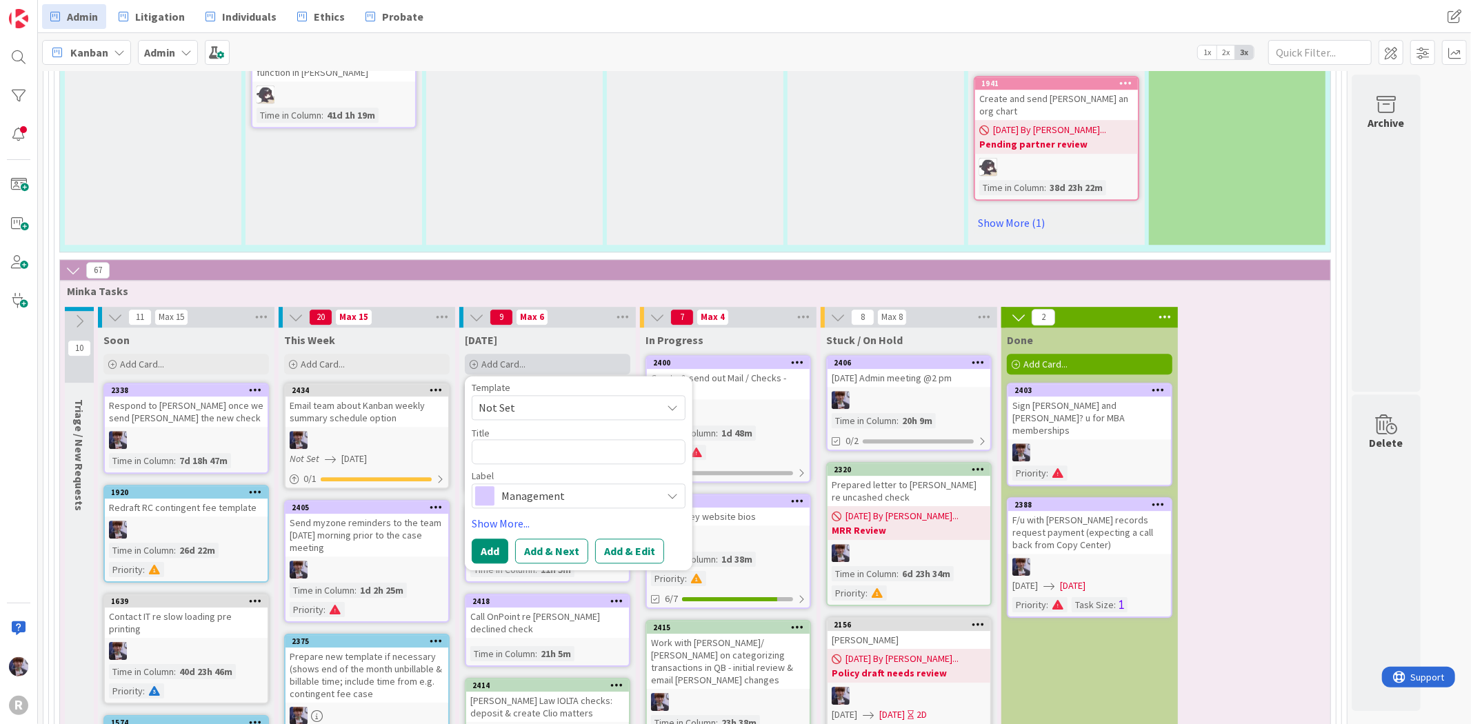
type textarea "x"
type textarea "B"
type textarea "x"
type textarea "Bi"
type textarea "x"
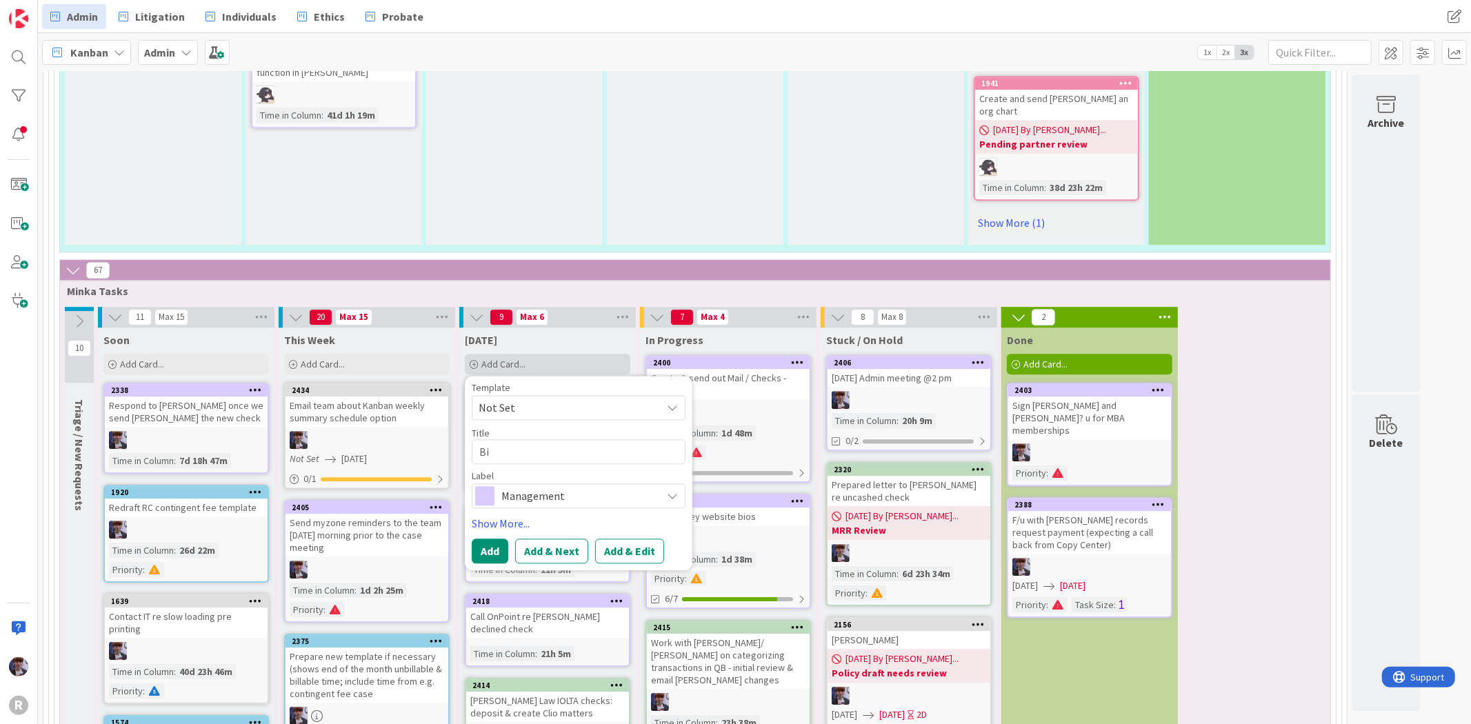
type textarea "Bil"
type textarea "x"
type textarea "Bill"
type textarea "x"
type textarea "Billi"
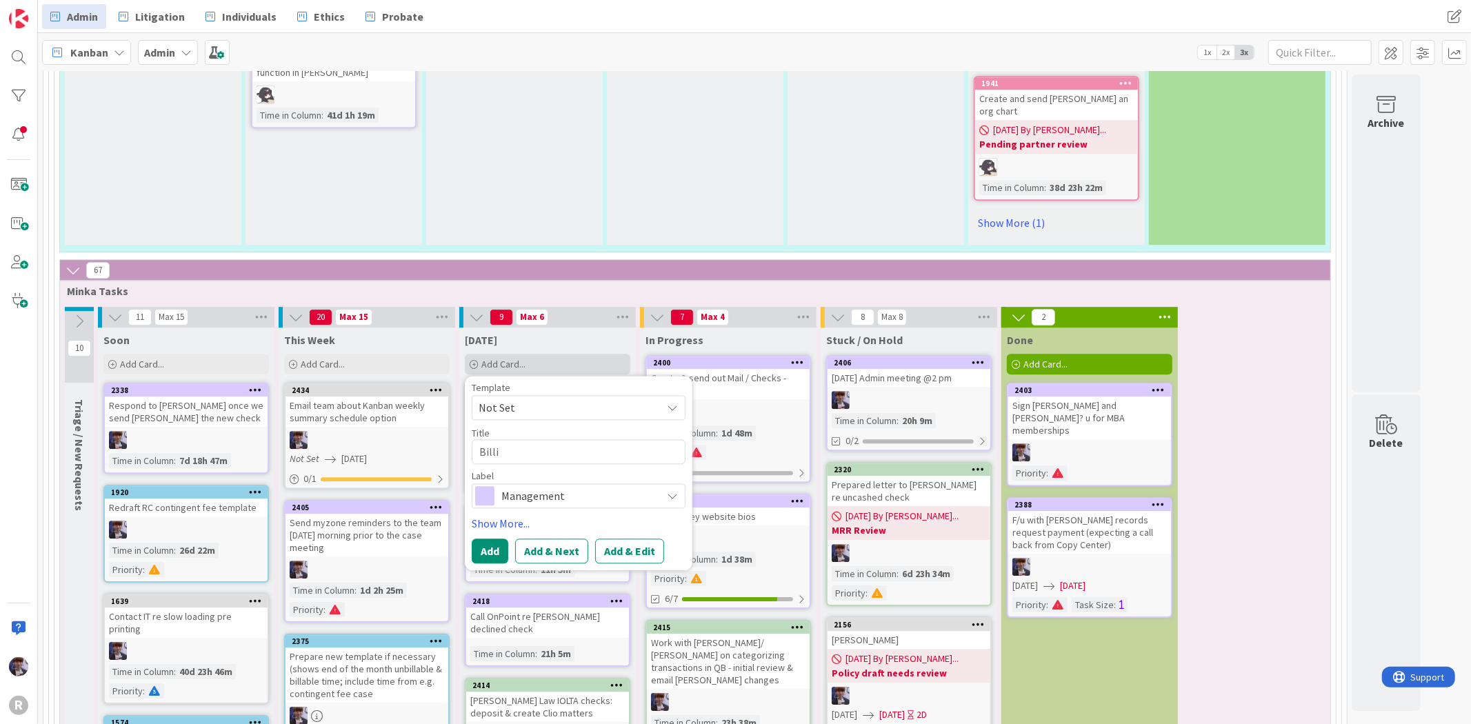
type textarea "x"
type textarea "Billin"
type textarea "x"
type textarea "Billing"
type textarea "x"
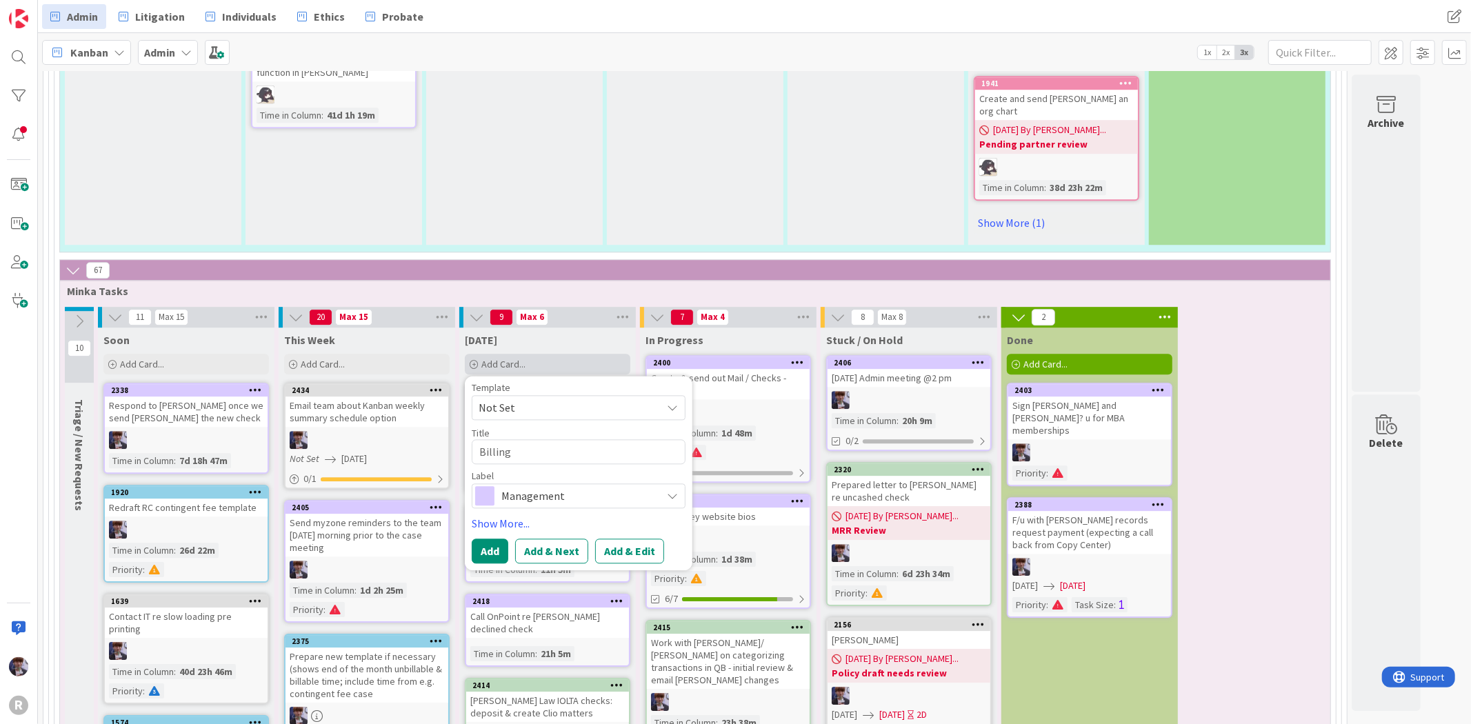
type textarea "Billing"
type textarea "x"
type textarea "Billing q"
type textarea "x"
type textarea "Billing que"
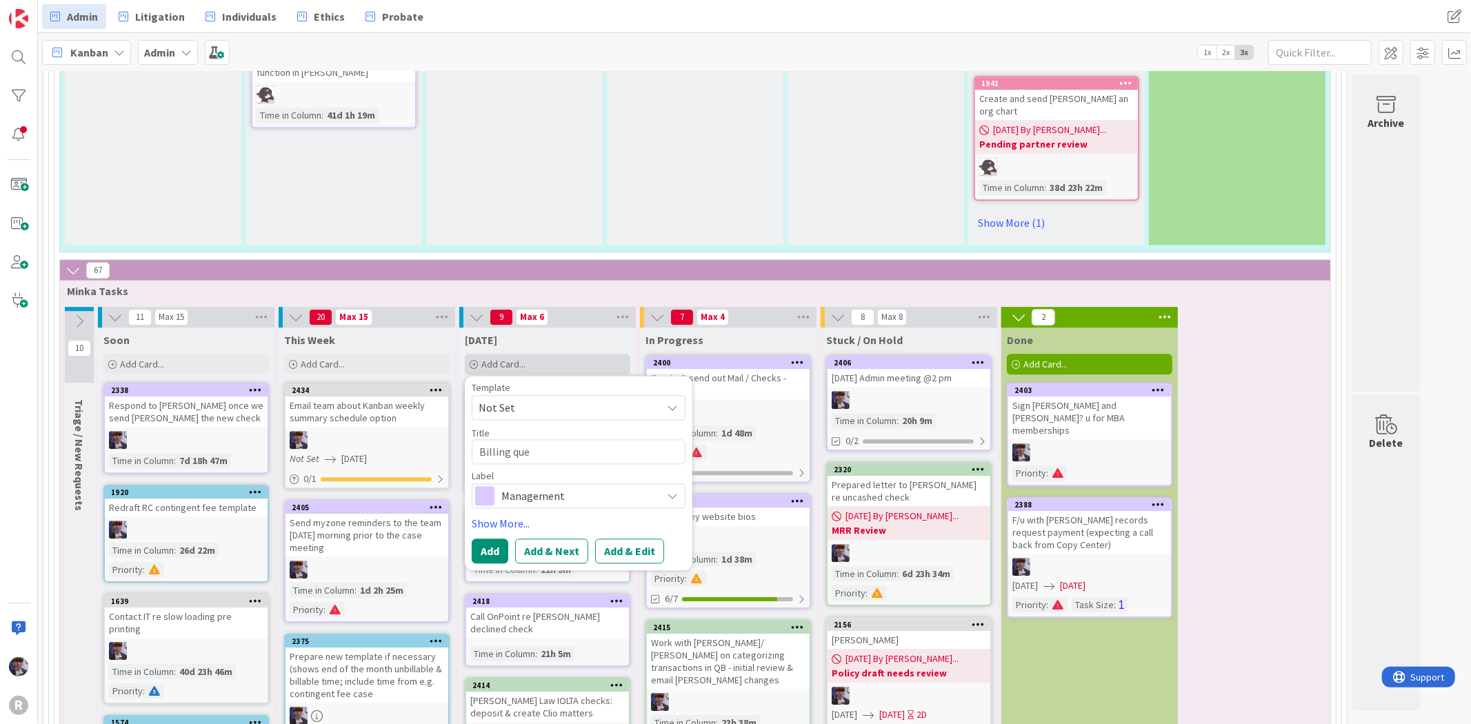
type textarea "x"
type textarea "Billing quest"
type textarea "x"
type textarea "Billing questi"
type textarea "x"
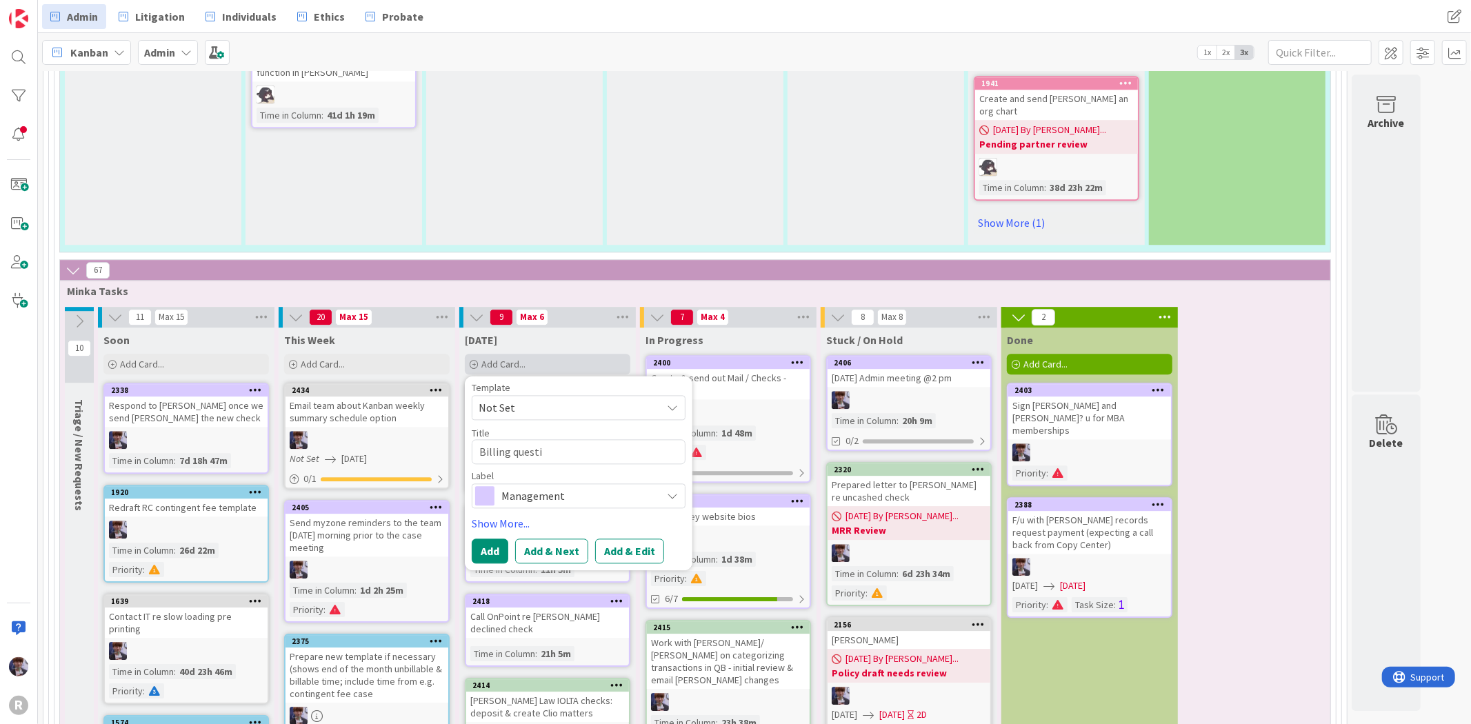
type textarea "Billing questio"
type textarea "x"
type textarea "Billing question"
type textarea "x"
type textarea "Billing questions"
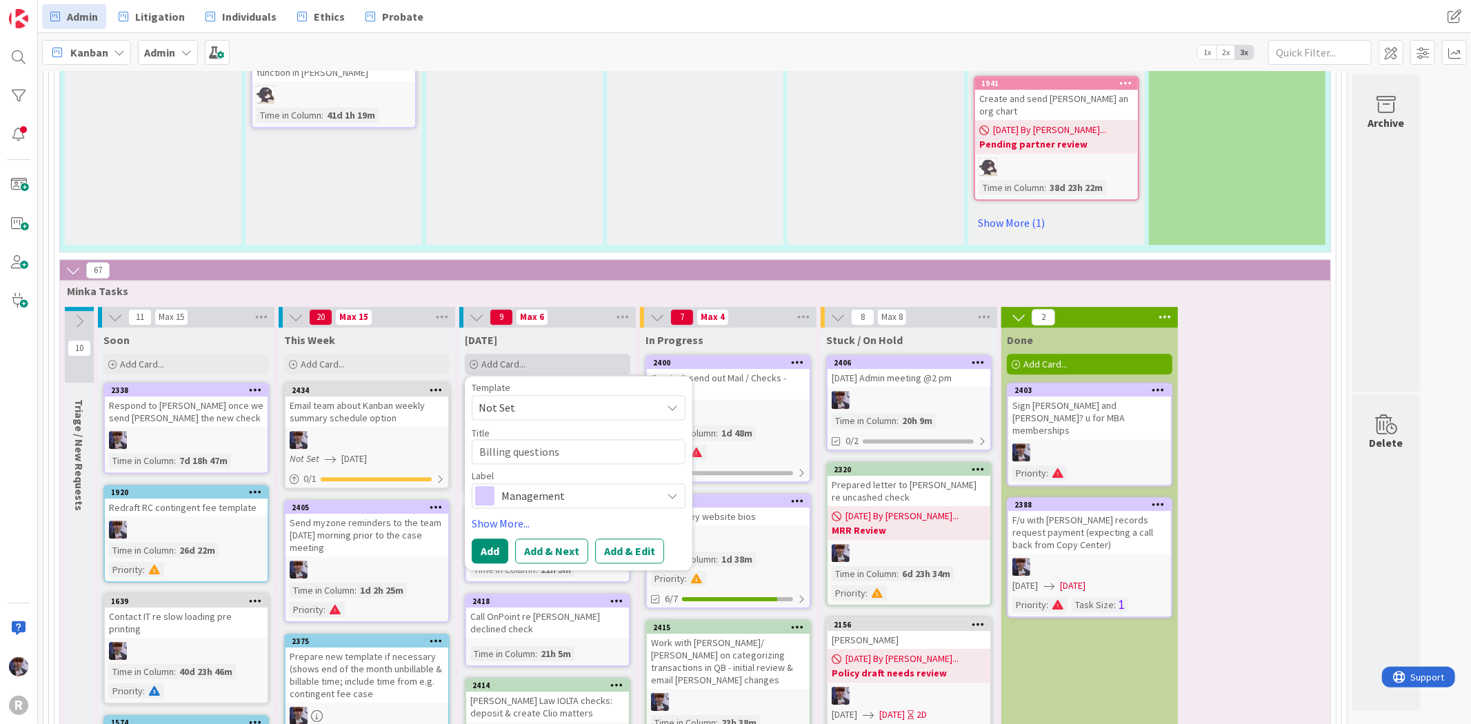
type textarea "x"
type textarea "Billing questions"
type textarea "x"
type textarea "Billing questions c"
type textarea "x"
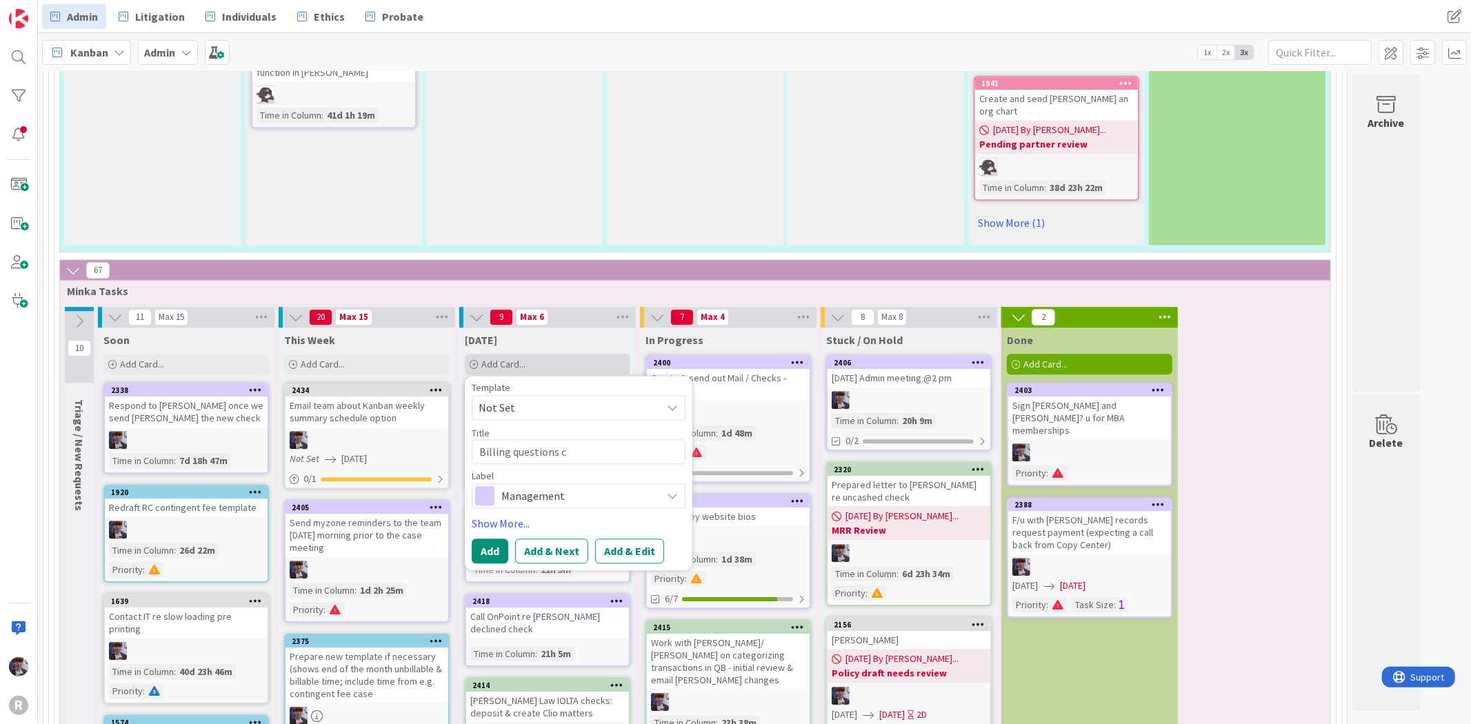
type textarea "Billing questions co"
type textarea "x"
type textarea "Billing questions con"
type textarea "x"
type textarea "Billing questions cont"
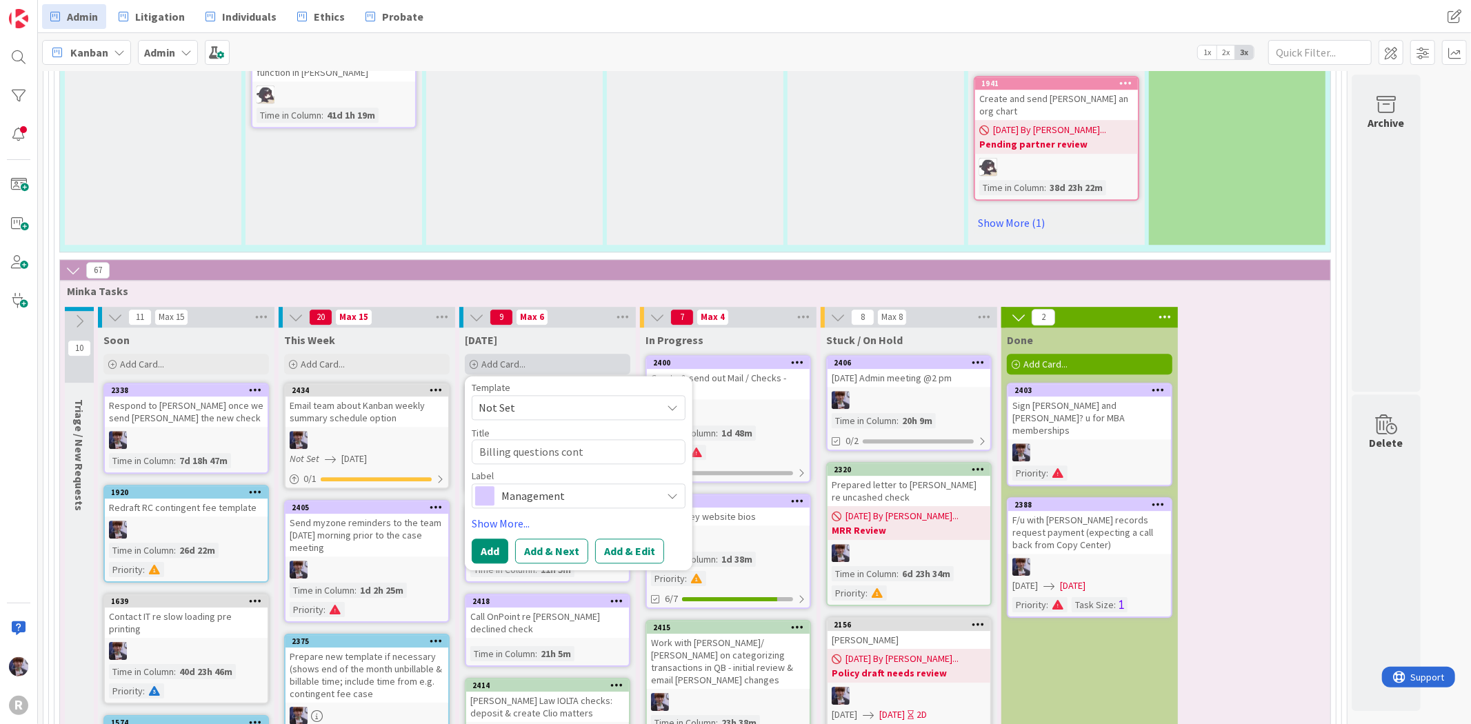
type textarea "x"
type textarea "Billing questions cont."
type textarea "x"
type textarea "Billing questions cont."
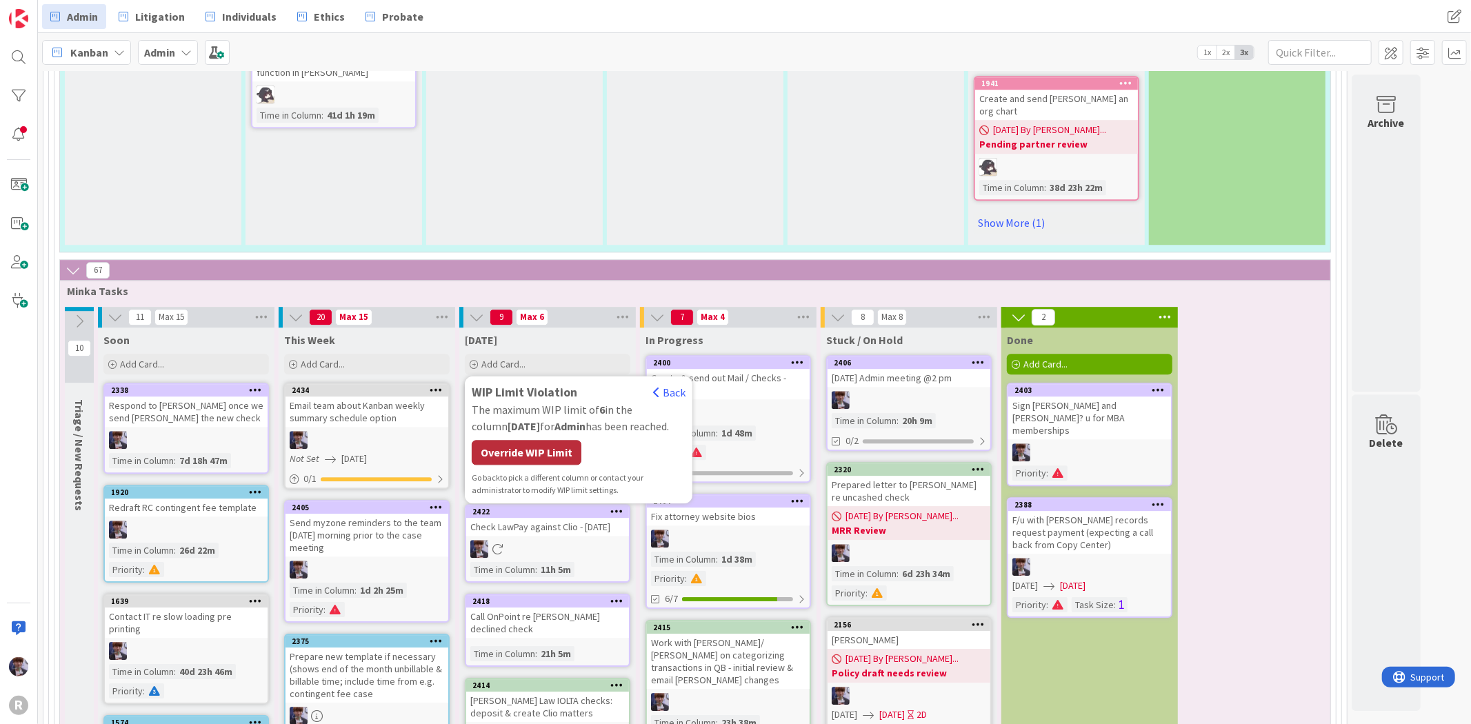
click at [521, 440] on div "Override WIP Limit" at bounding box center [527, 452] width 110 height 25
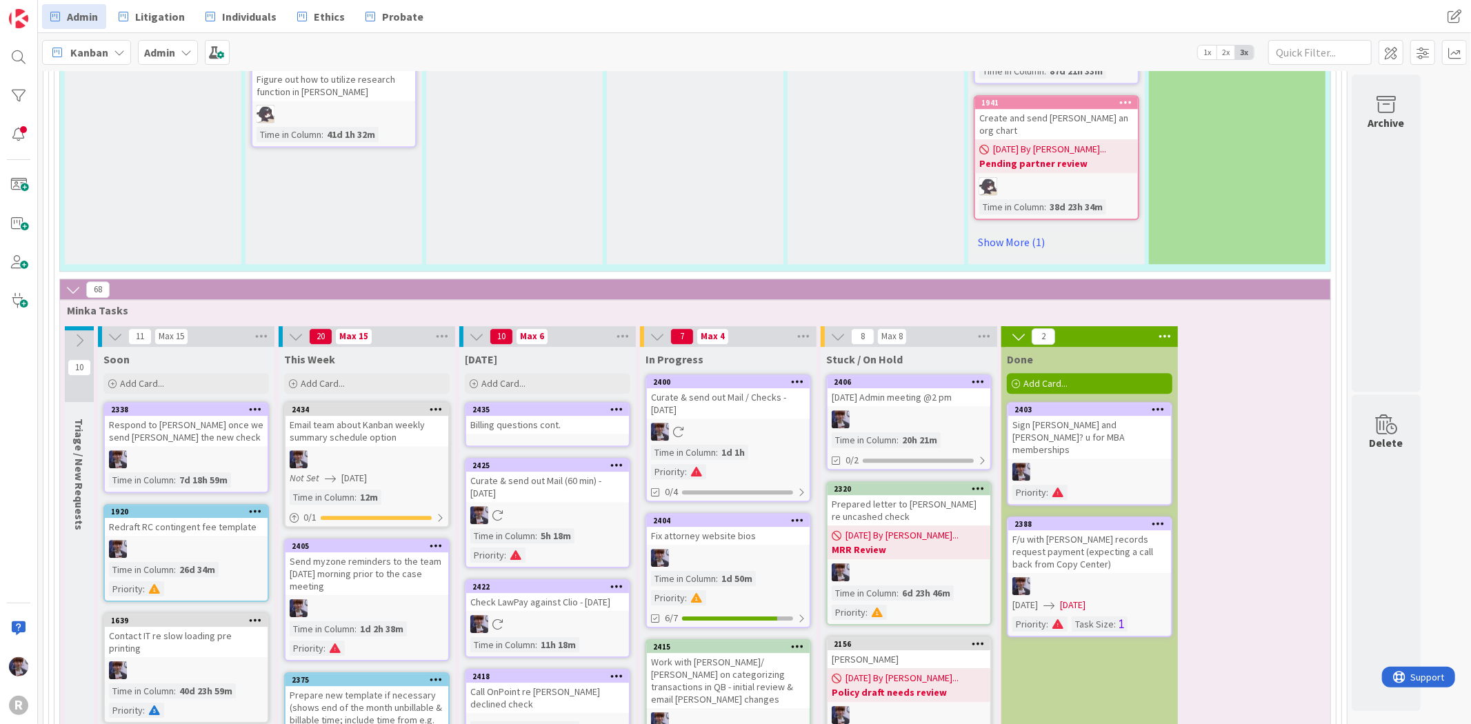
scroll to position [3389, 0]
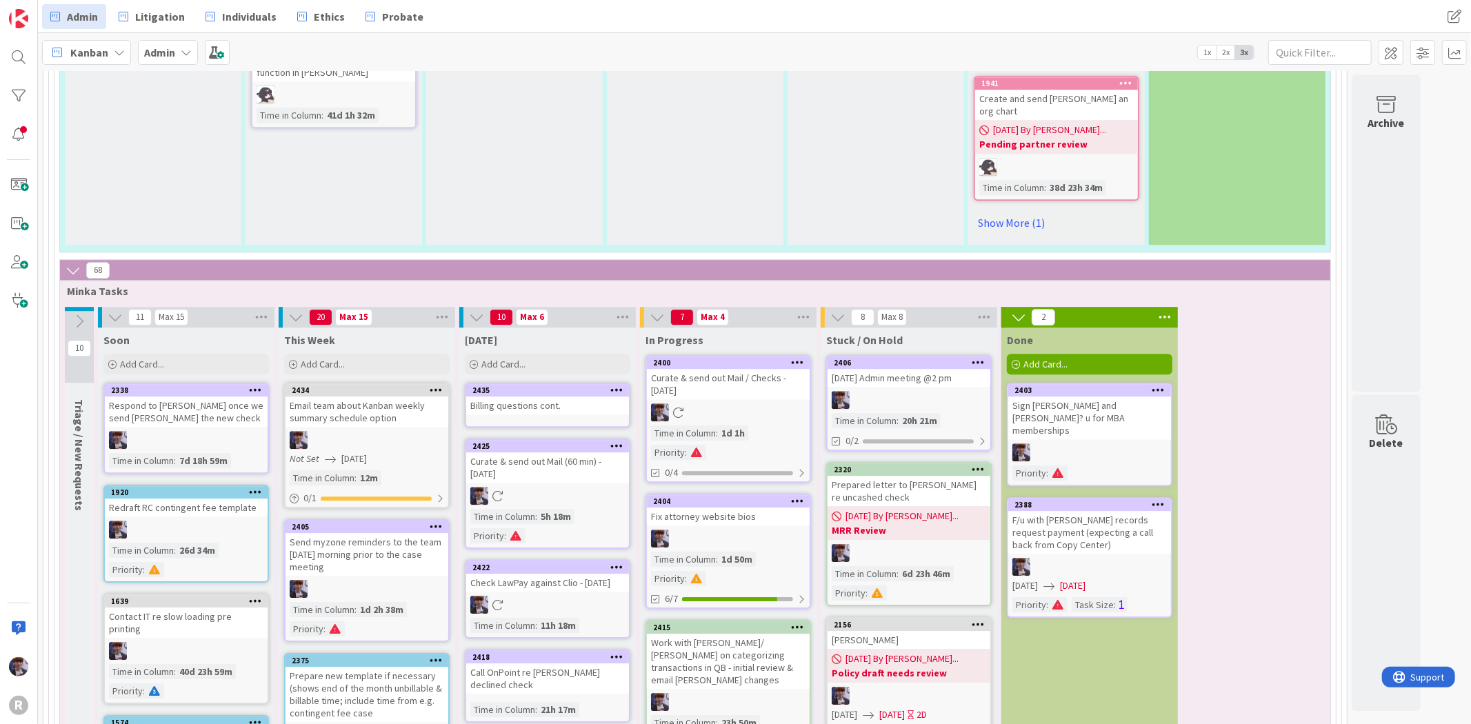
click at [542, 396] on div "Billing questions cont." at bounding box center [547, 405] width 163 height 18
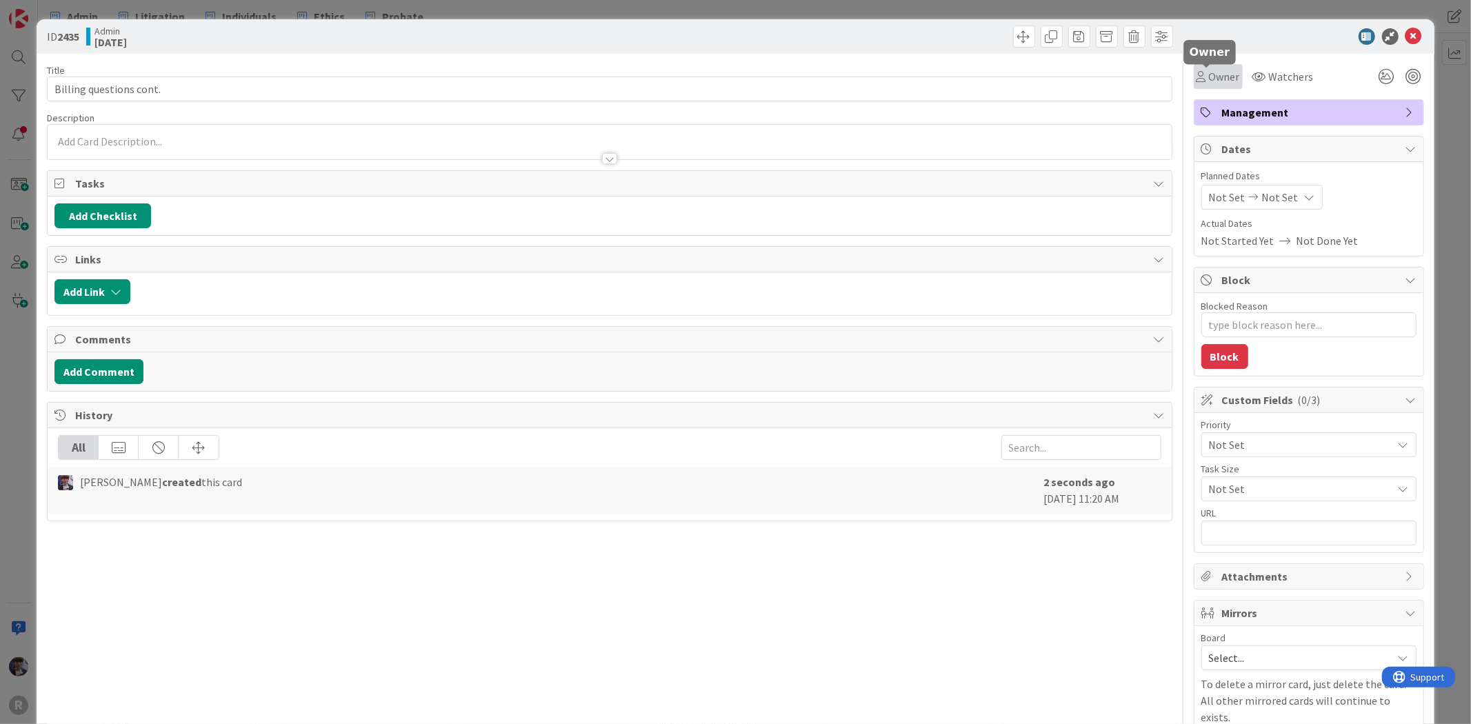
click at [1210, 79] on span "Owner" at bounding box center [1224, 76] width 31 height 17
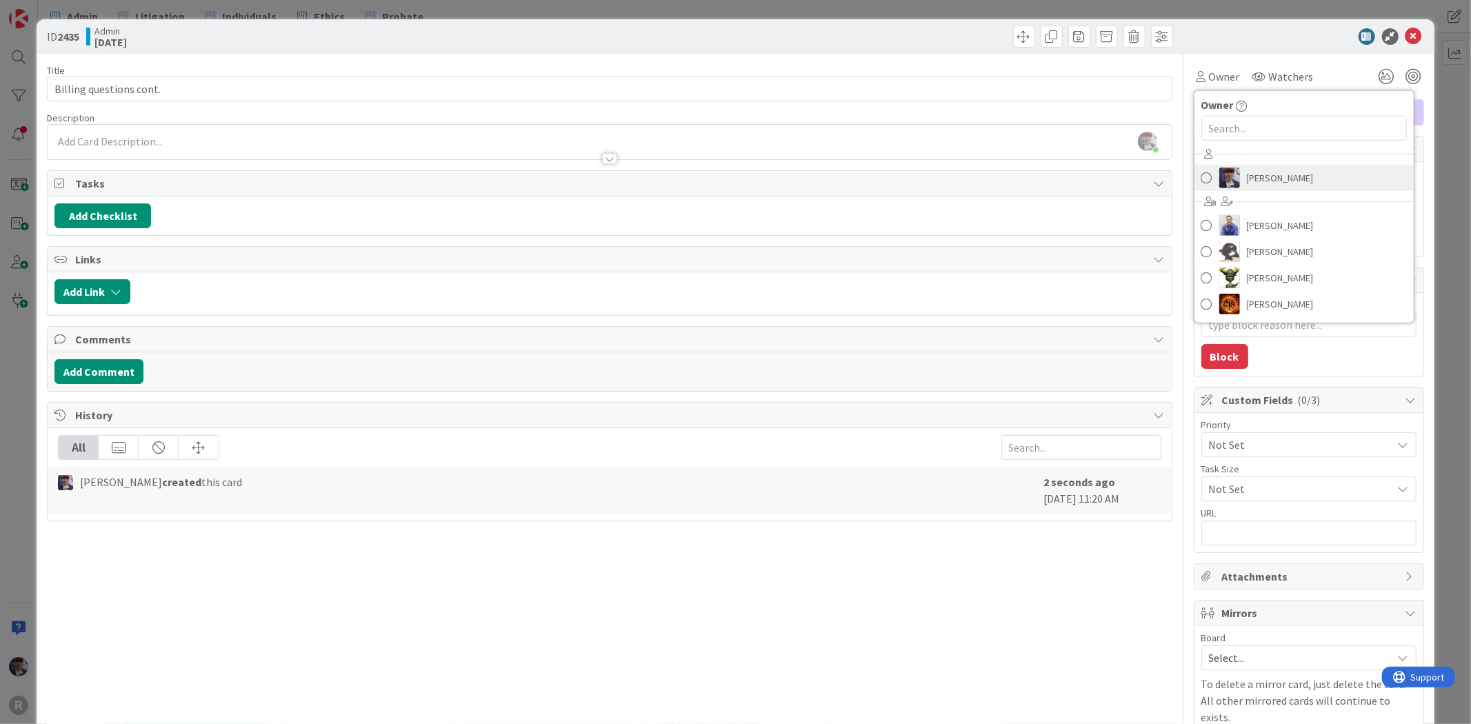
click at [1271, 184] on span "[PERSON_NAME]" at bounding box center [1280, 178] width 67 height 21
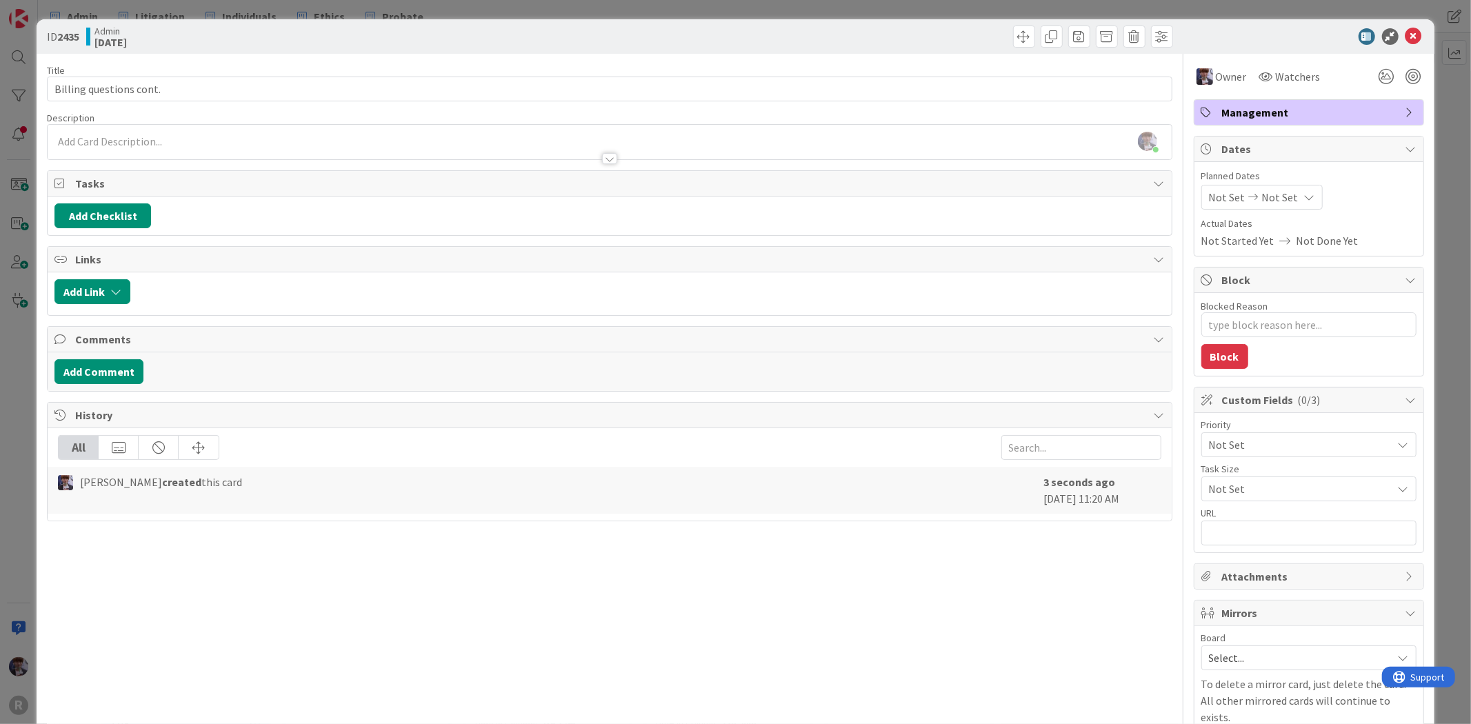
type textarea "x"
click at [1249, 208] on div "Not Set Not Set" at bounding box center [1261, 197] width 121 height 25
click at [1270, 374] on td "19" at bounding box center [1283, 369] width 27 height 26
type input "[DATE]"
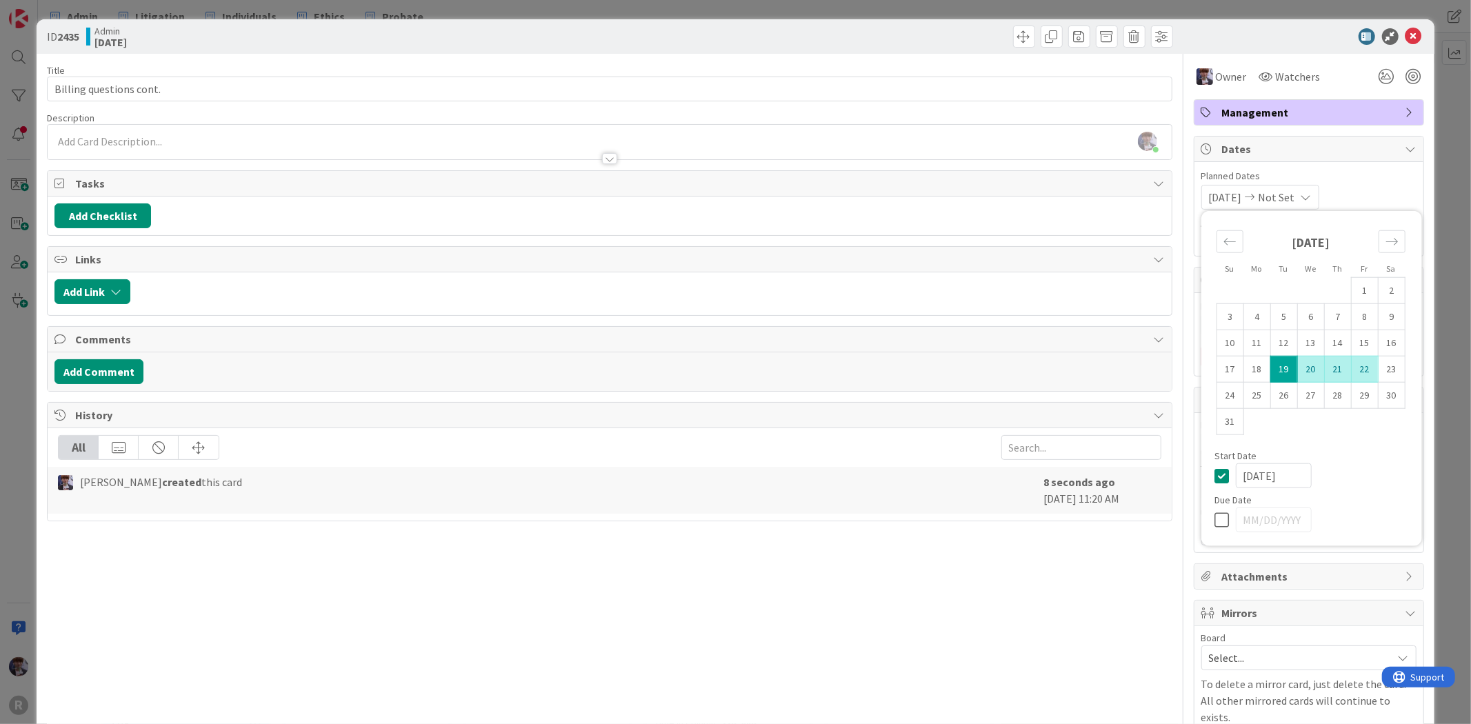
type textarea "x"
click at [1351, 370] on td "22" at bounding box center [1364, 369] width 27 height 26
type input "[DATE]"
type textarea "x"
click at [1360, 353] on td "15" at bounding box center [1364, 343] width 27 height 26
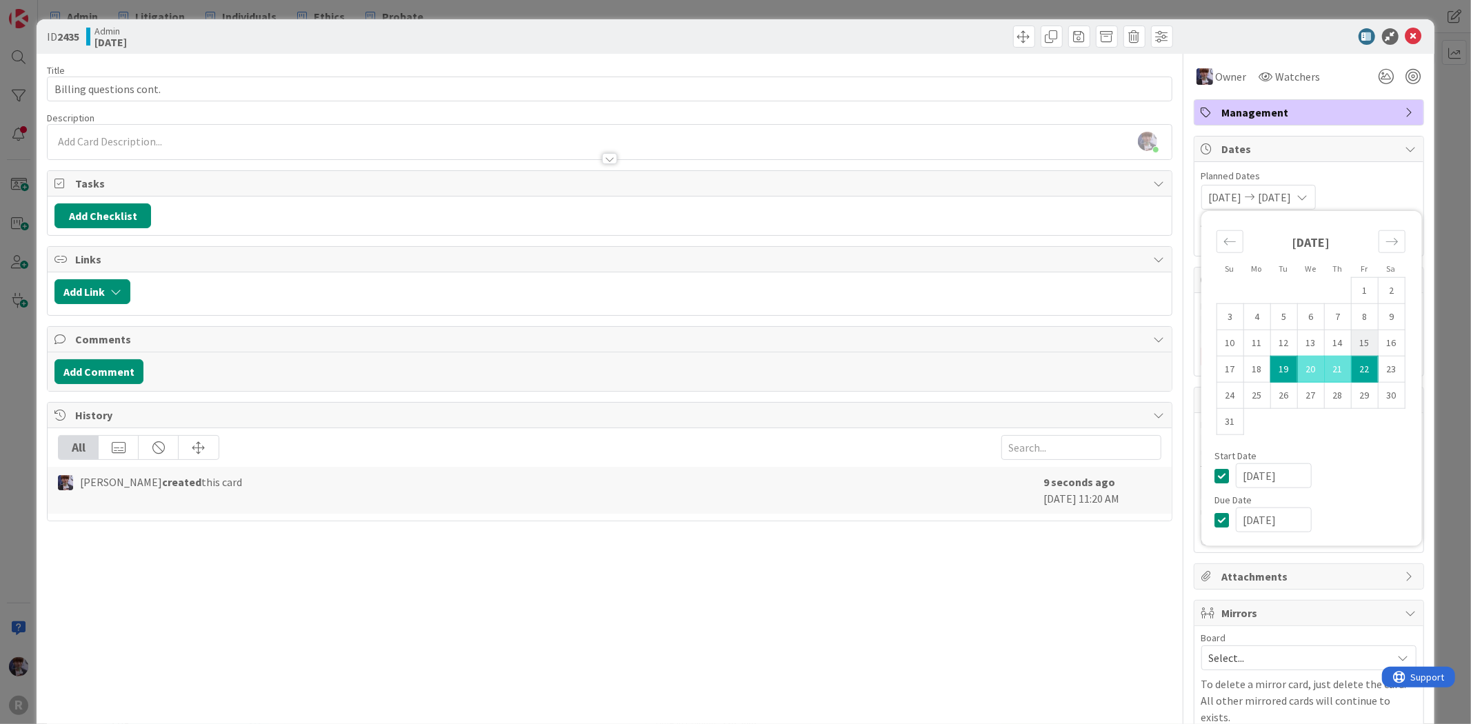
type input "[DATE]"
click at [1359, 367] on td "22" at bounding box center [1364, 369] width 27 height 26
click at [1352, 172] on span "Planned Dates" at bounding box center [1308, 176] width 215 height 14
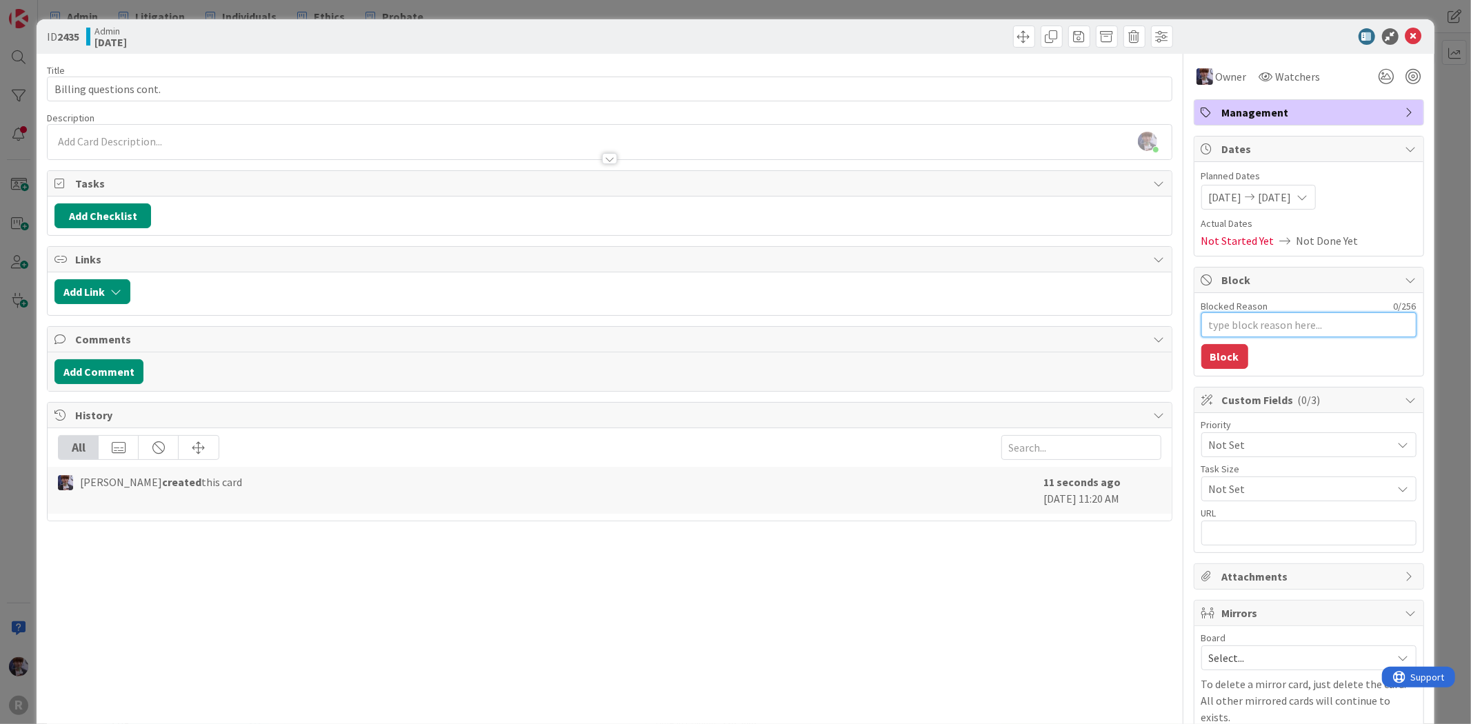
click at [1232, 336] on textarea "Blocked Reason" at bounding box center [1308, 324] width 215 height 25
click at [1249, 447] on span "Not Set" at bounding box center [1297, 444] width 177 height 19
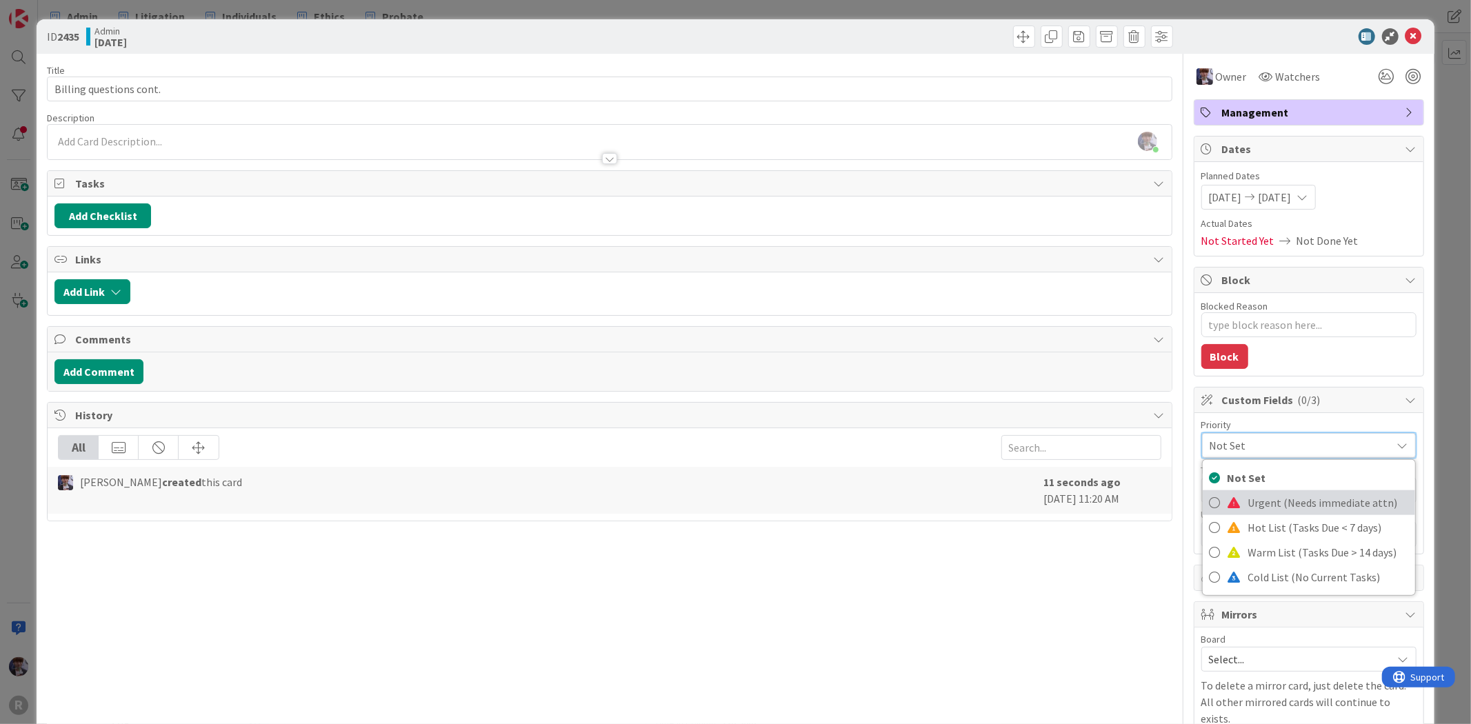
click at [1278, 512] on span "Urgent (Needs immediate attn)" at bounding box center [1328, 502] width 160 height 21
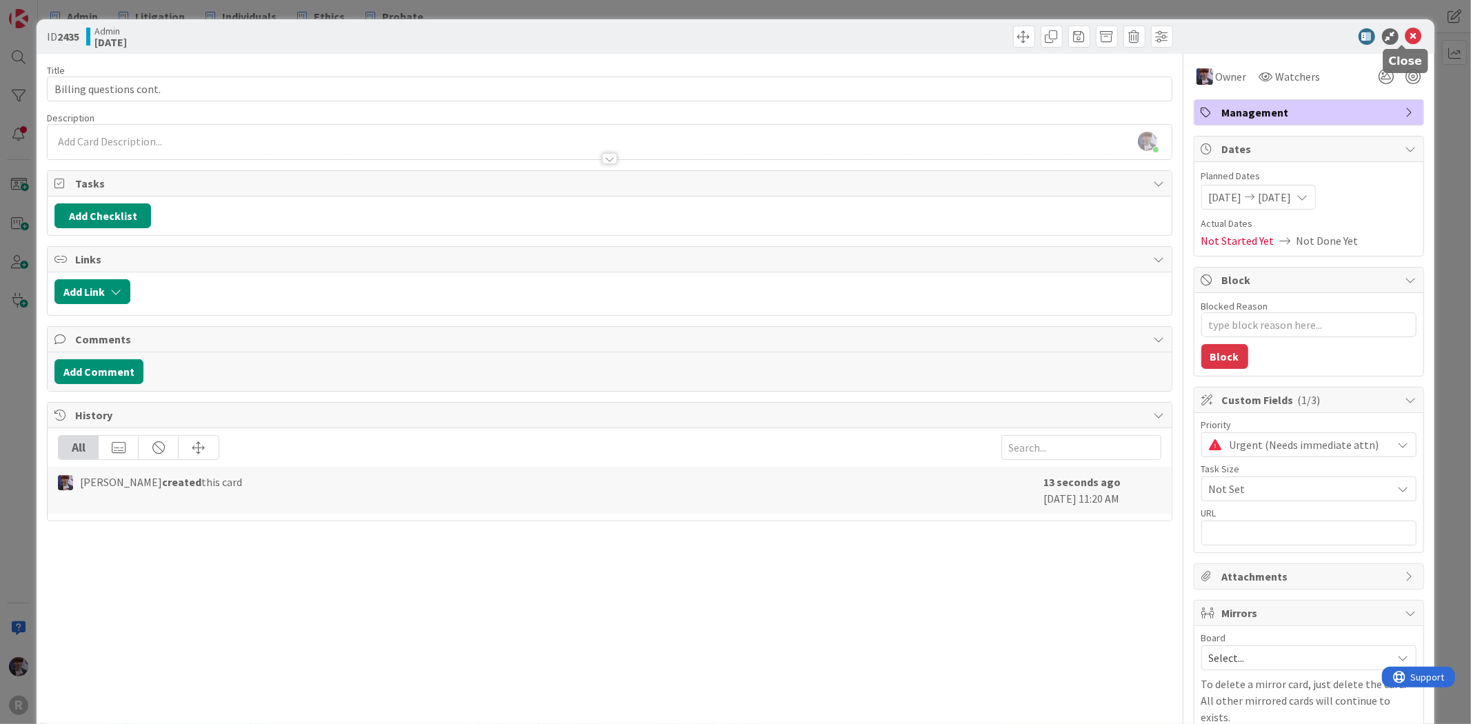
click at [1405, 38] on icon at bounding box center [1413, 36] width 17 height 17
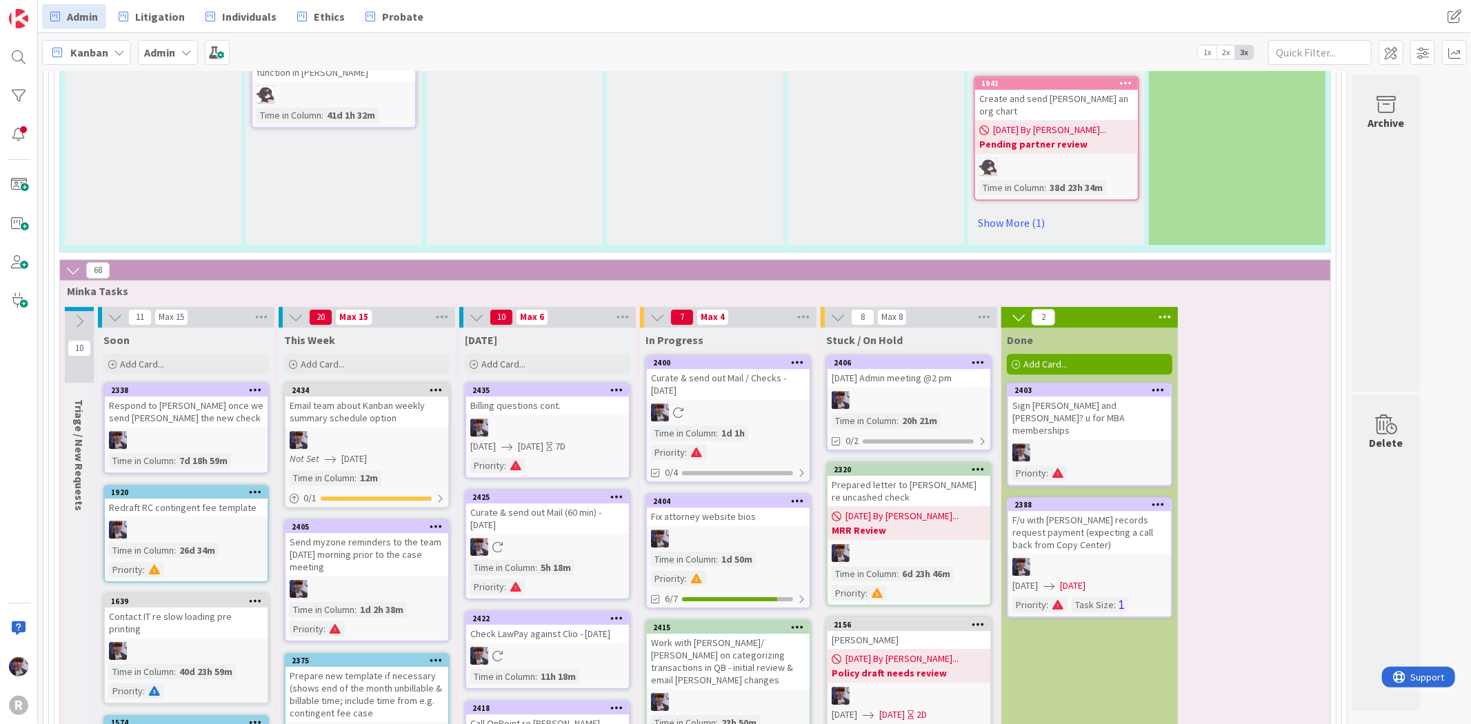
click at [521, 396] on div "Billing questions cont." at bounding box center [547, 405] width 163 height 18
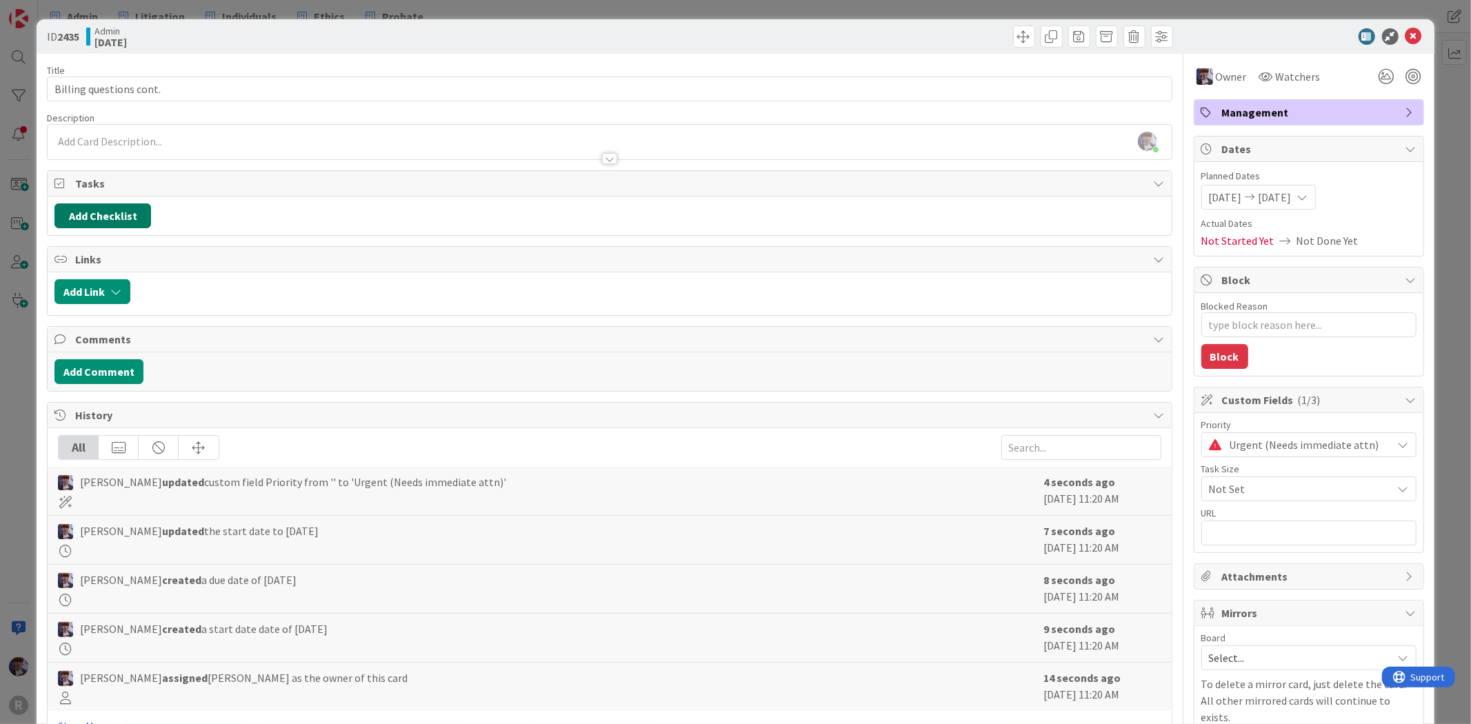
click at [101, 209] on button "Add Checklist" at bounding box center [102, 215] width 97 height 25
type textarea "x"
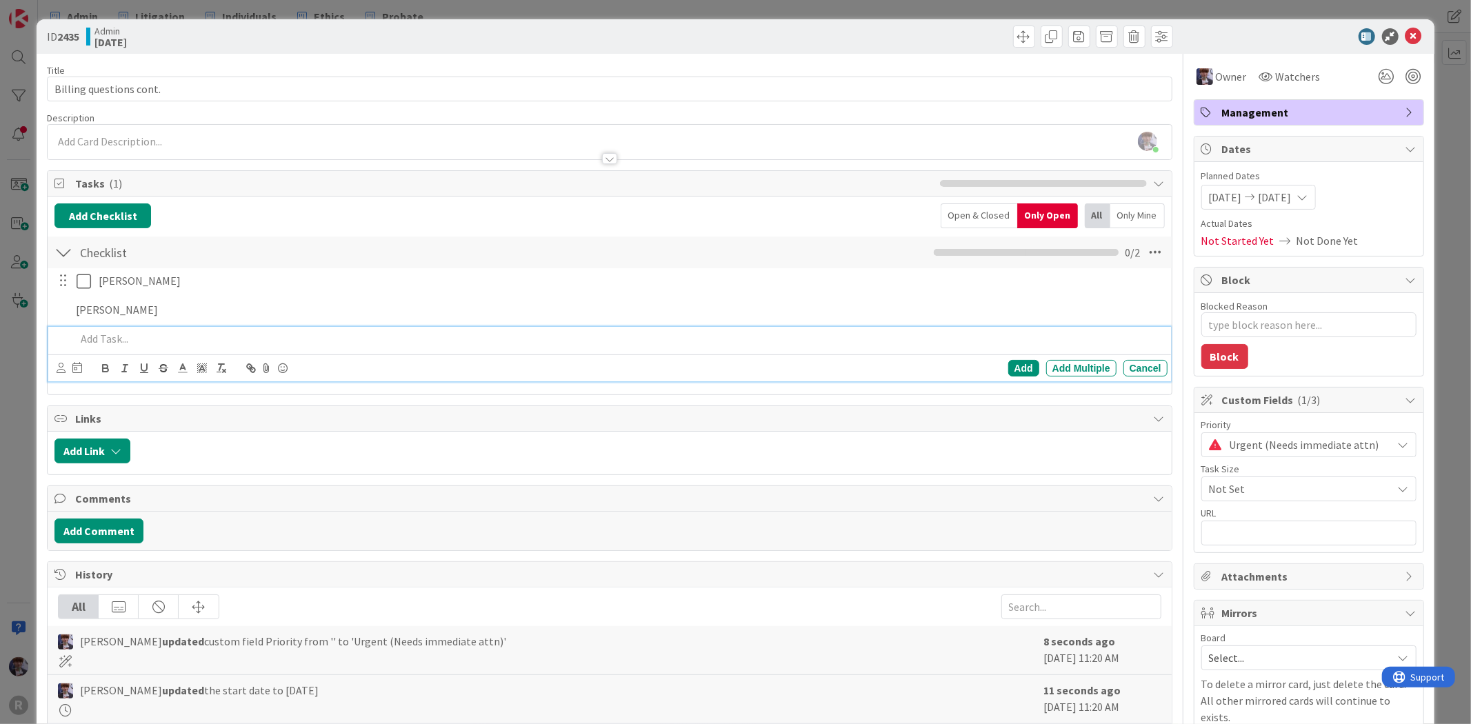
type textarea "x"
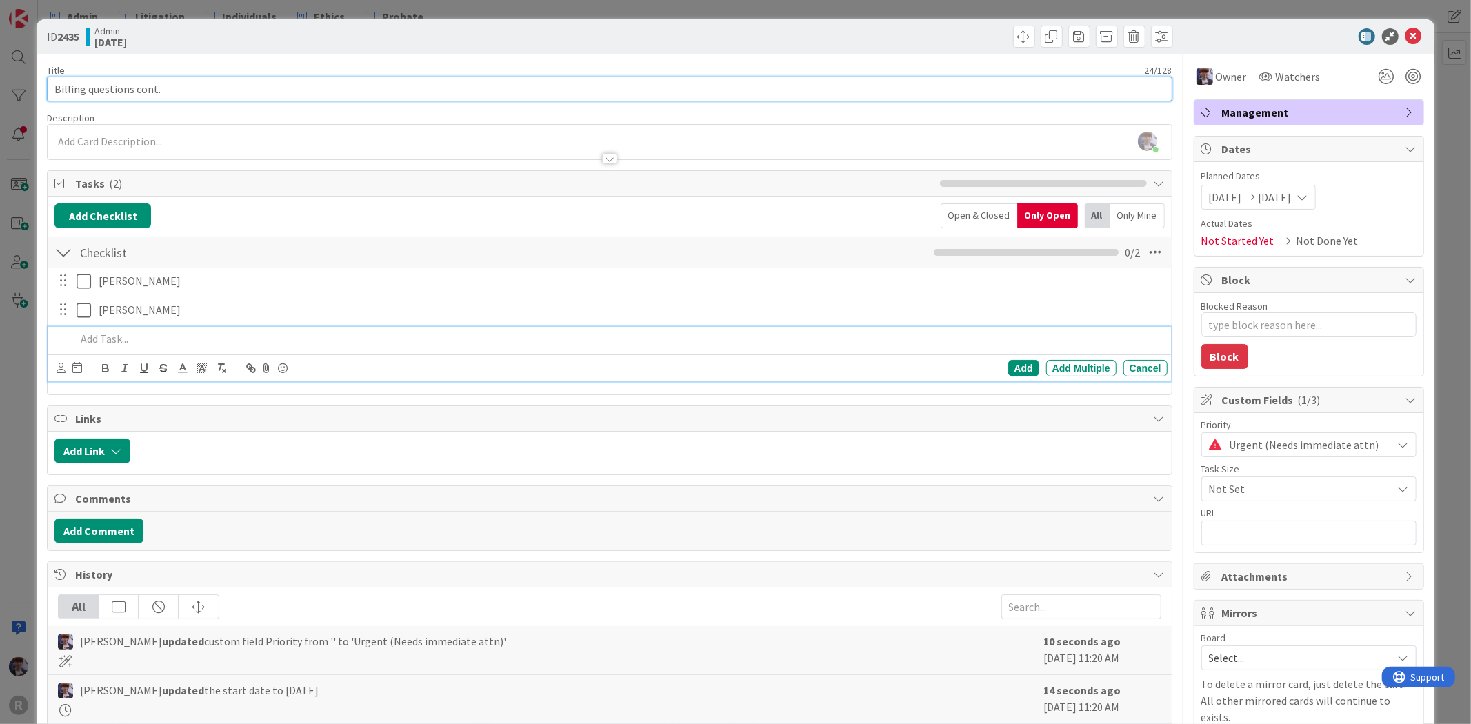
click at [198, 83] on input "Billing questions cont." at bounding box center [609, 89] width 1125 height 25
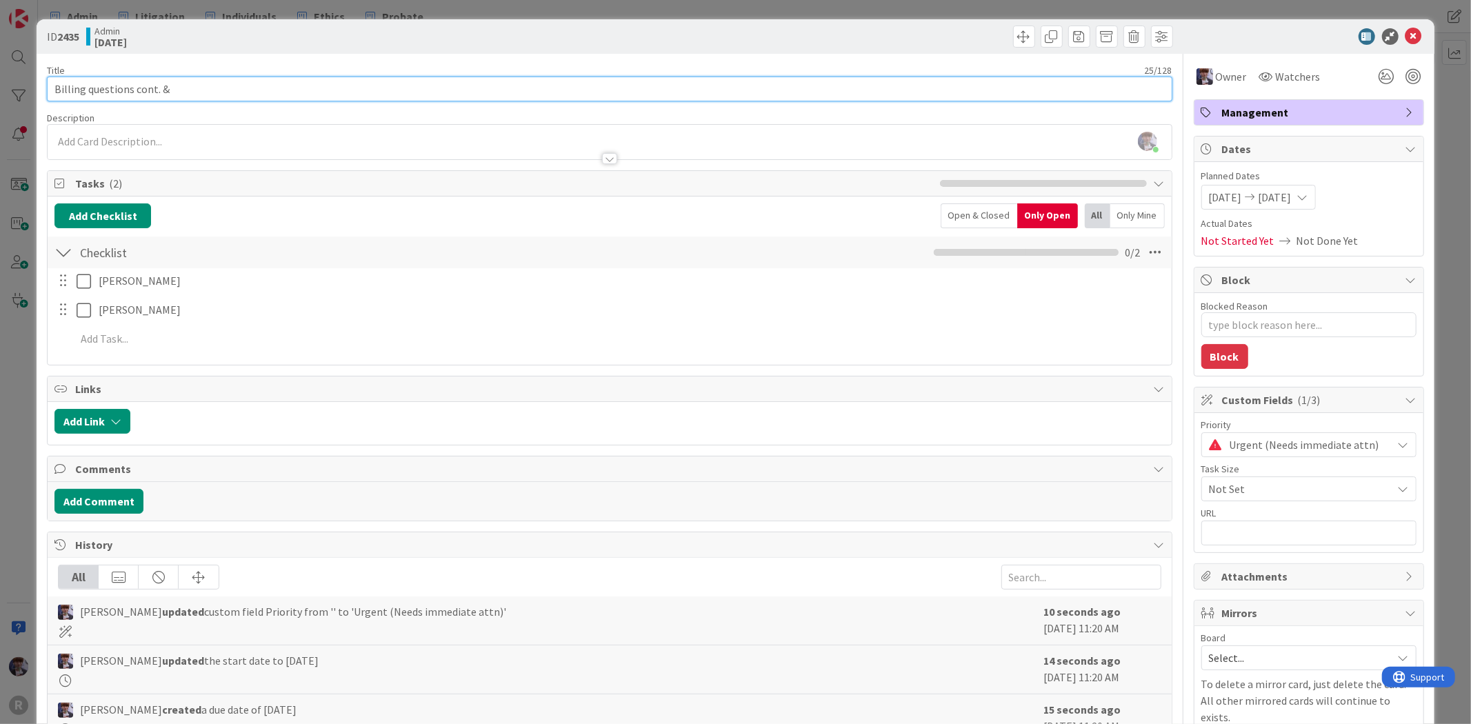
type input "Billing questions cont. &"
type textarea "x"
type input "Billing questions cont. & a"
type textarea "x"
type input "Billing questions cont."
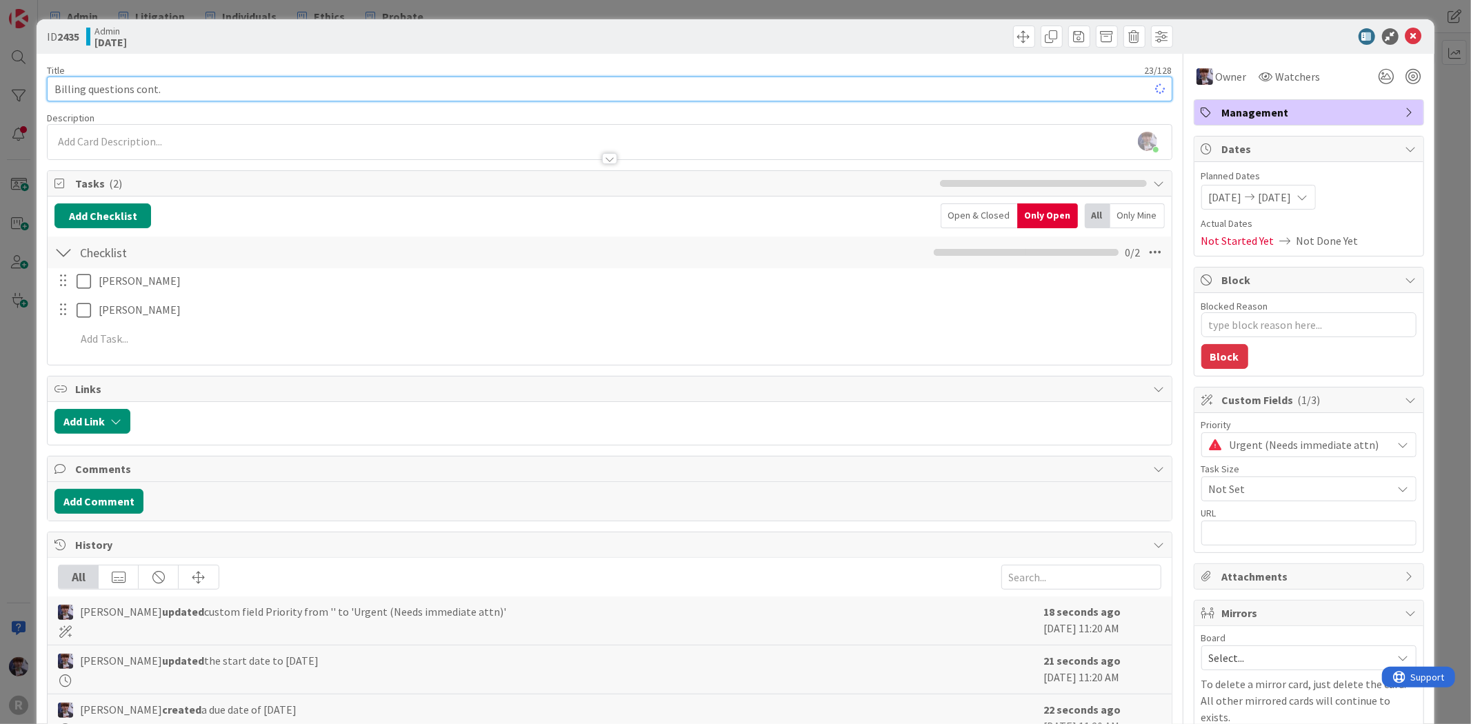
type textarea "x"
click at [130, 83] on input "Billing questions cont." at bounding box center [609, 89] width 1125 height 25
type input "Billing questions / f cont."
type textarea "x"
type input "Billing questions / f/u responses cont."
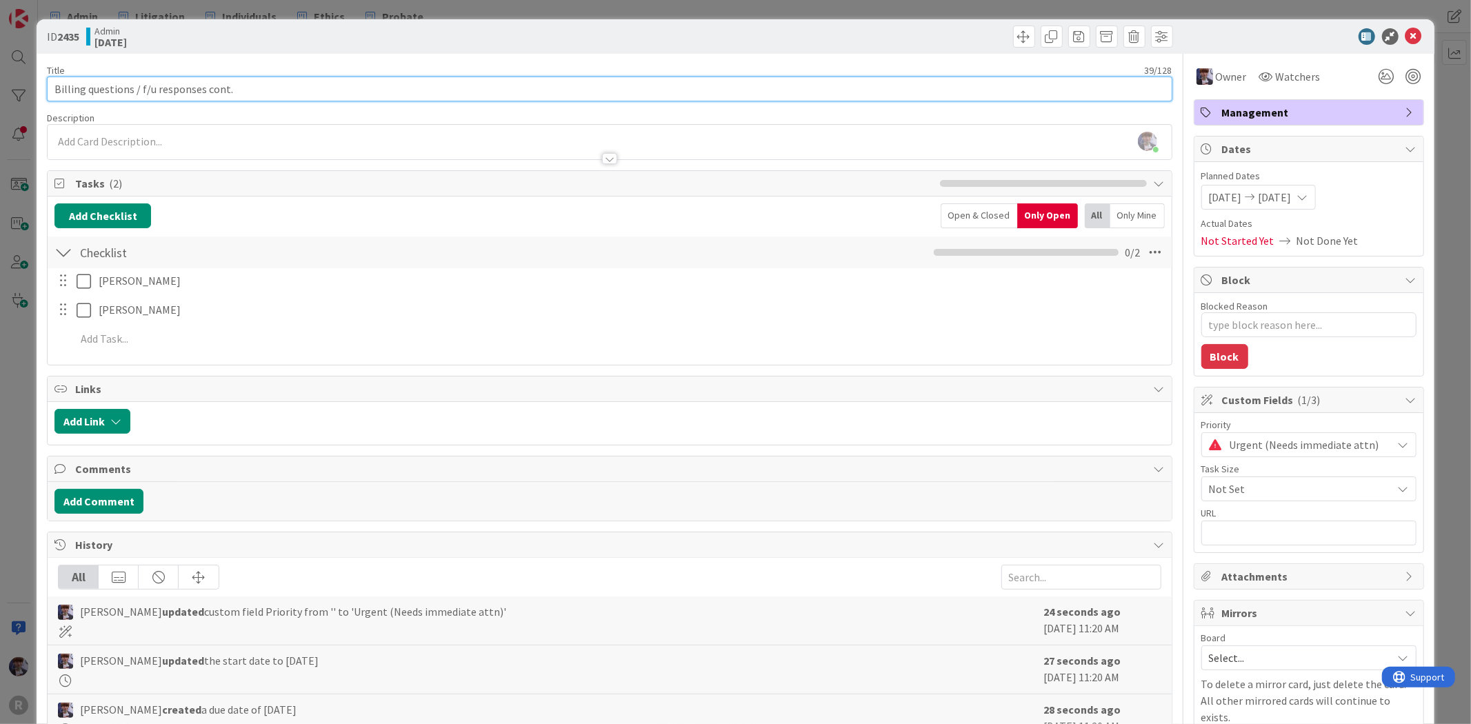
type textarea "x"
type input "Billing questions / f/u responses cont."
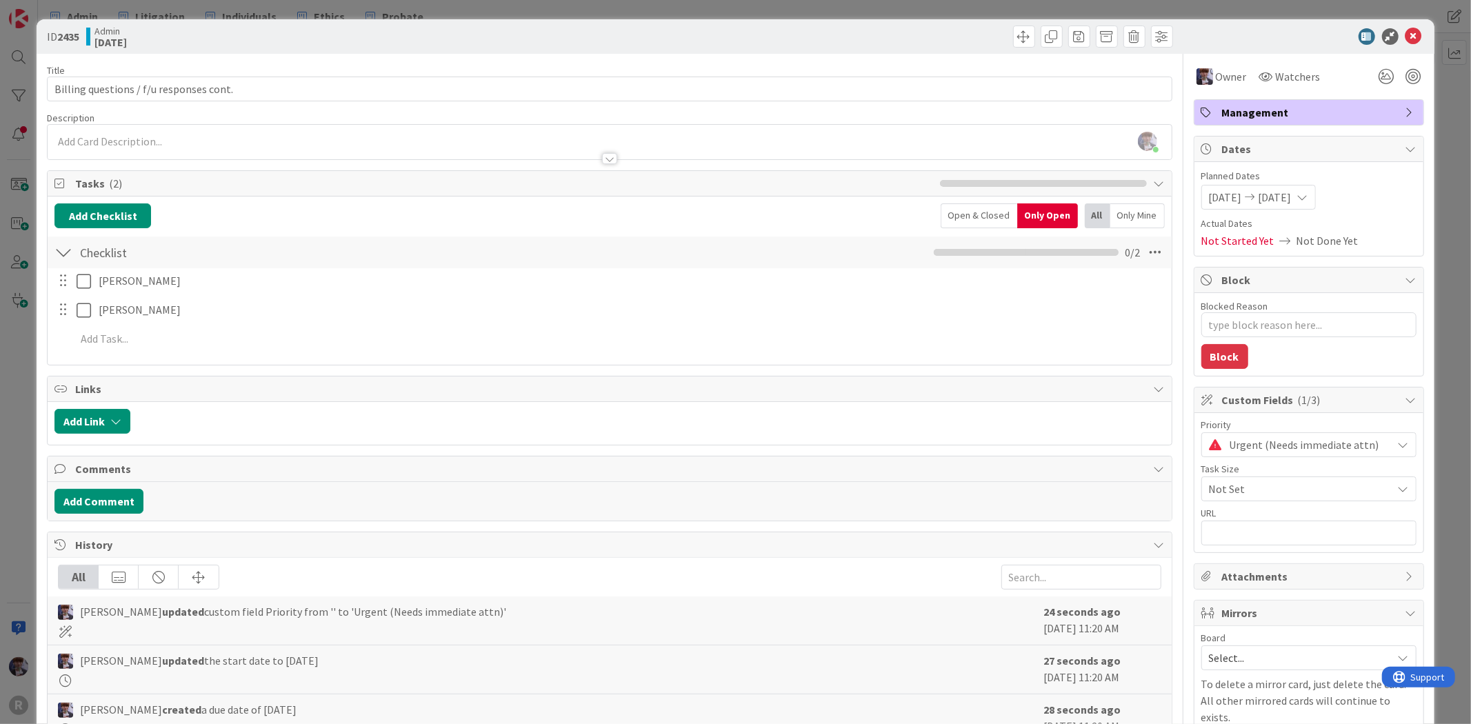
click at [153, 352] on div "[PERSON_NAME] Update Cancel [PERSON_NAME] Update Cancel Add Add Multiple Cancel" at bounding box center [608, 312] width 1109 height 88
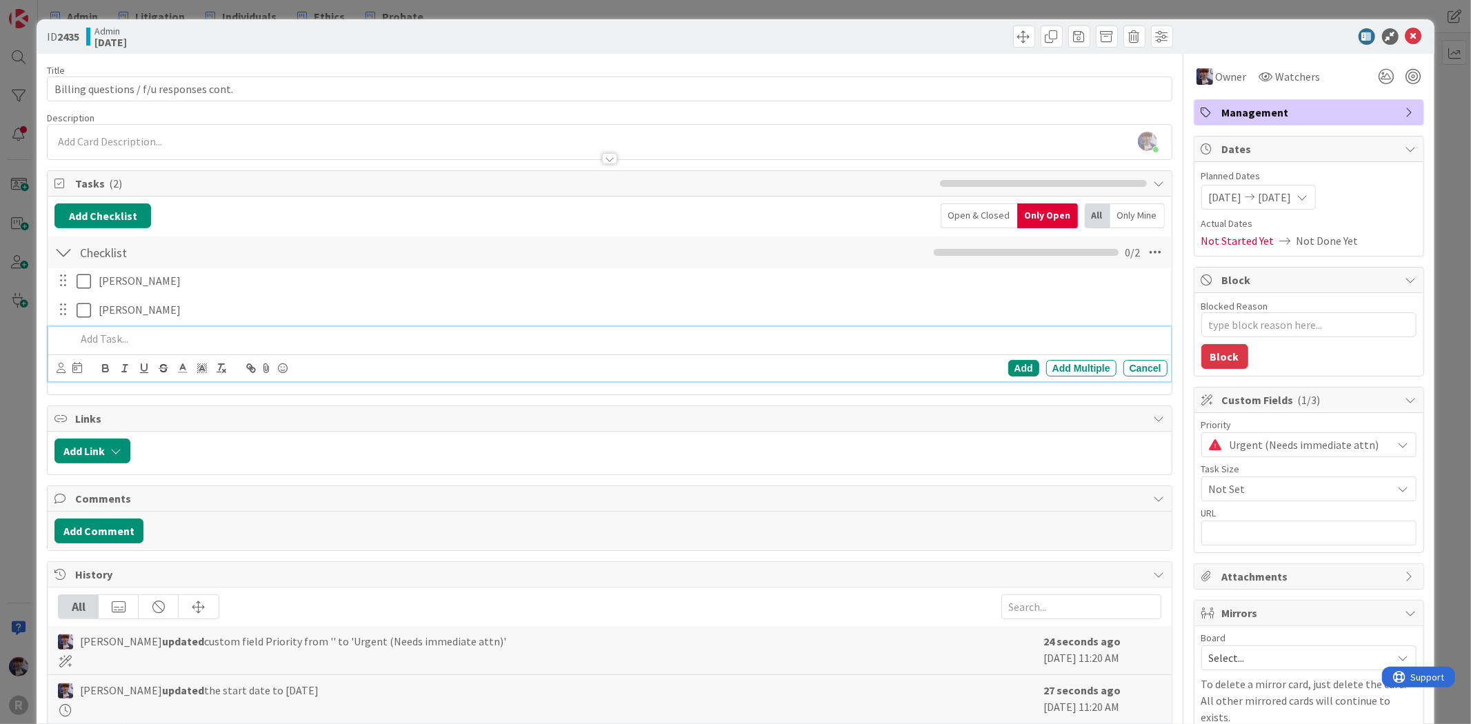
click at [159, 334] on p at bounding box center [618, 339] width 1085 height 16
click at [109, 345] on p at bounding box center [618, 339] width 1085 height 16
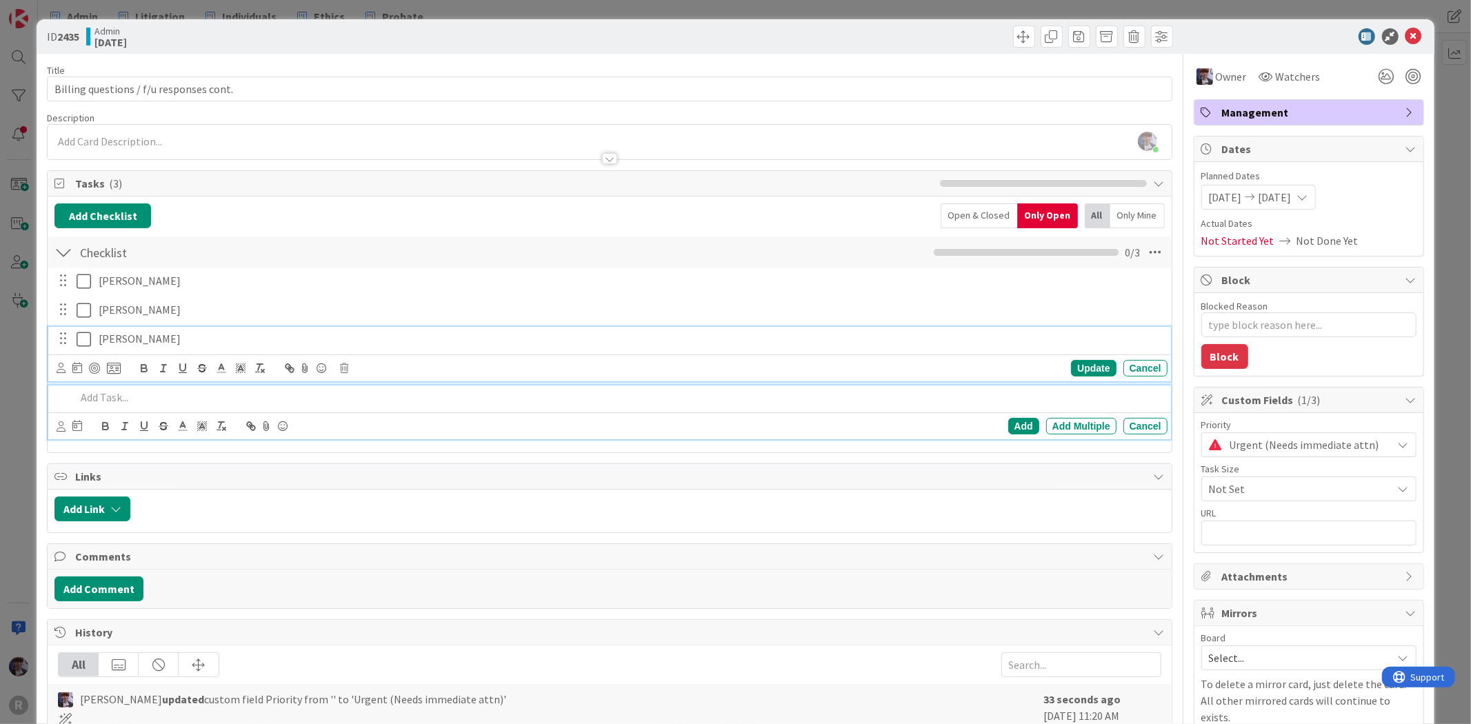
click at [81, 339] on icon at bounding box center [87, 339] width 21 height 17
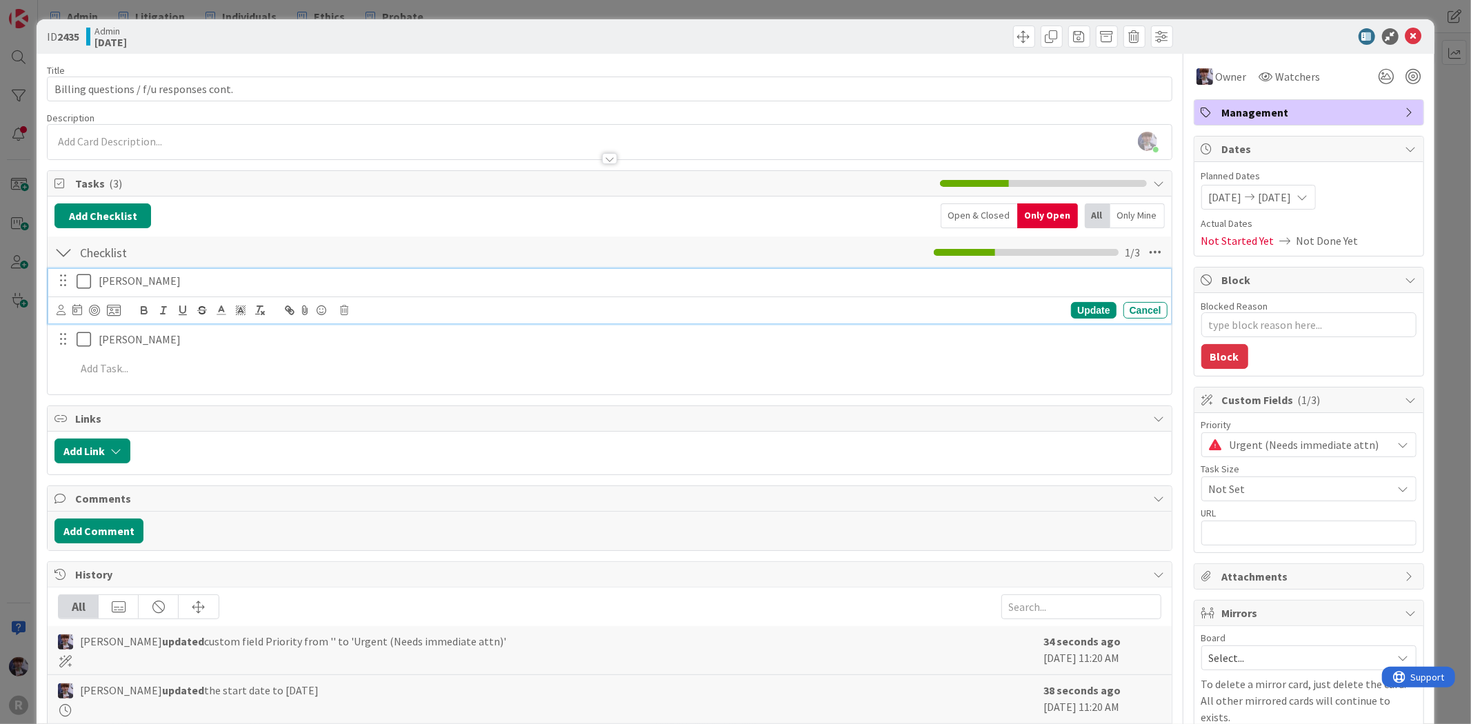
click at [83, 279] on icon at bounding box center [87, 281] width 21 height 17
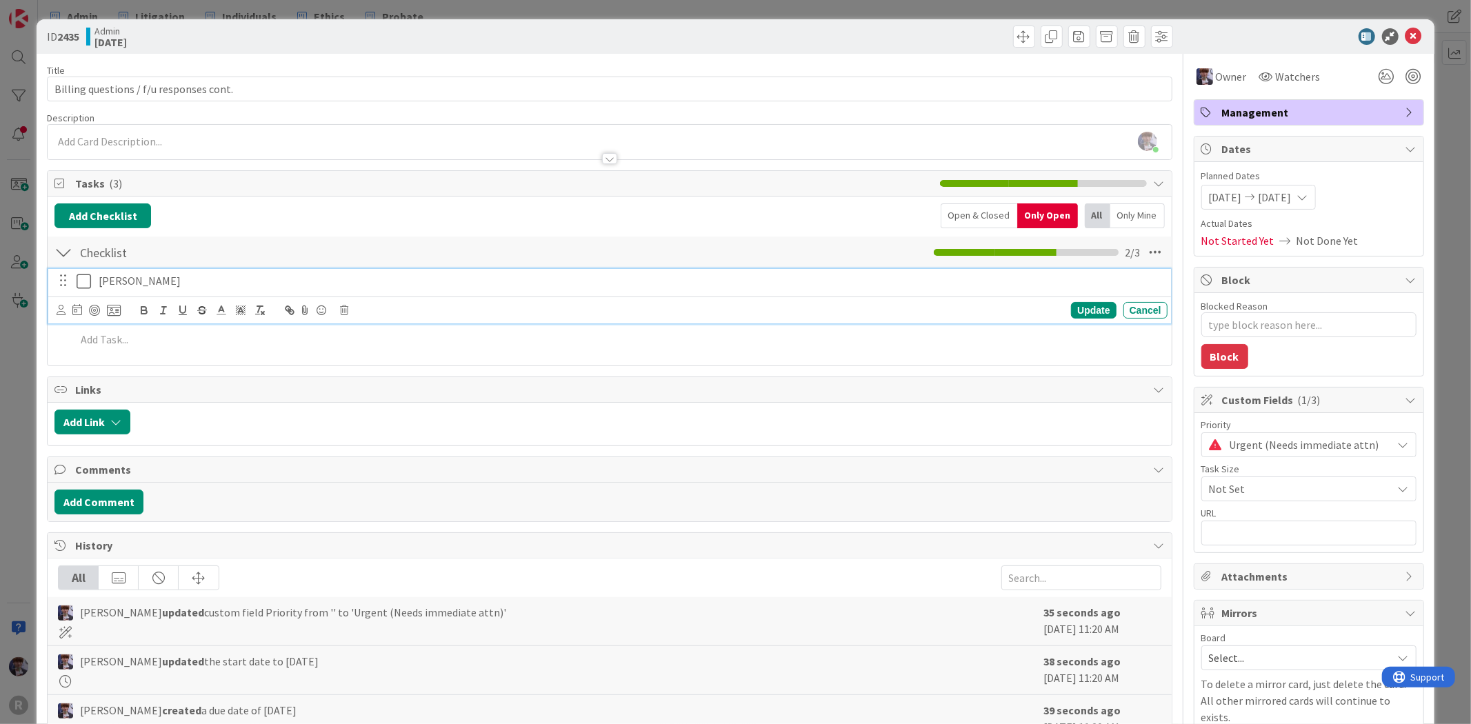
click at [83, 279] on icon at bounding box center [87, 281] width 21 height 17
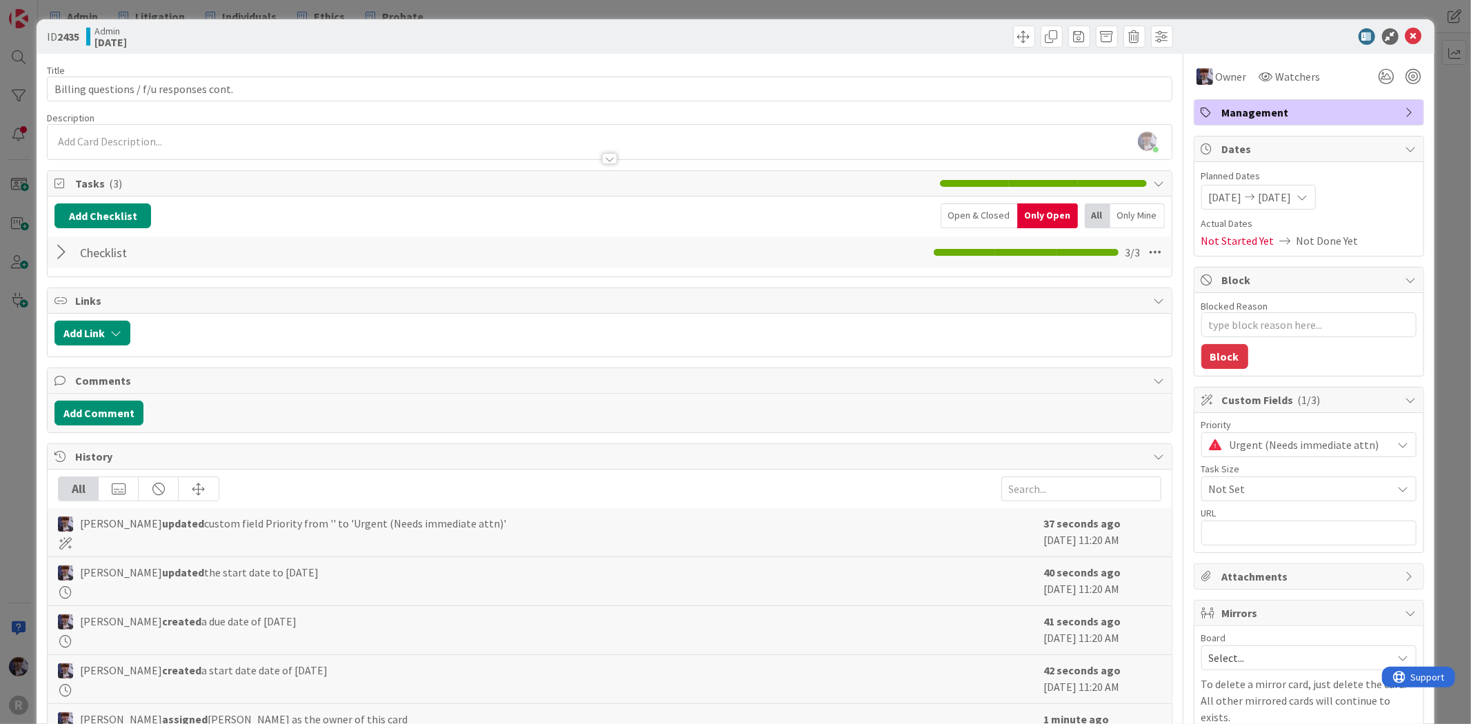
click at [1435, 105] on div "ID 2435 Admin [DATE] Title 39 / 128 Billing questions / f/u responses cont. Des…" at bounding box center [735, 362] width 1471 height 724
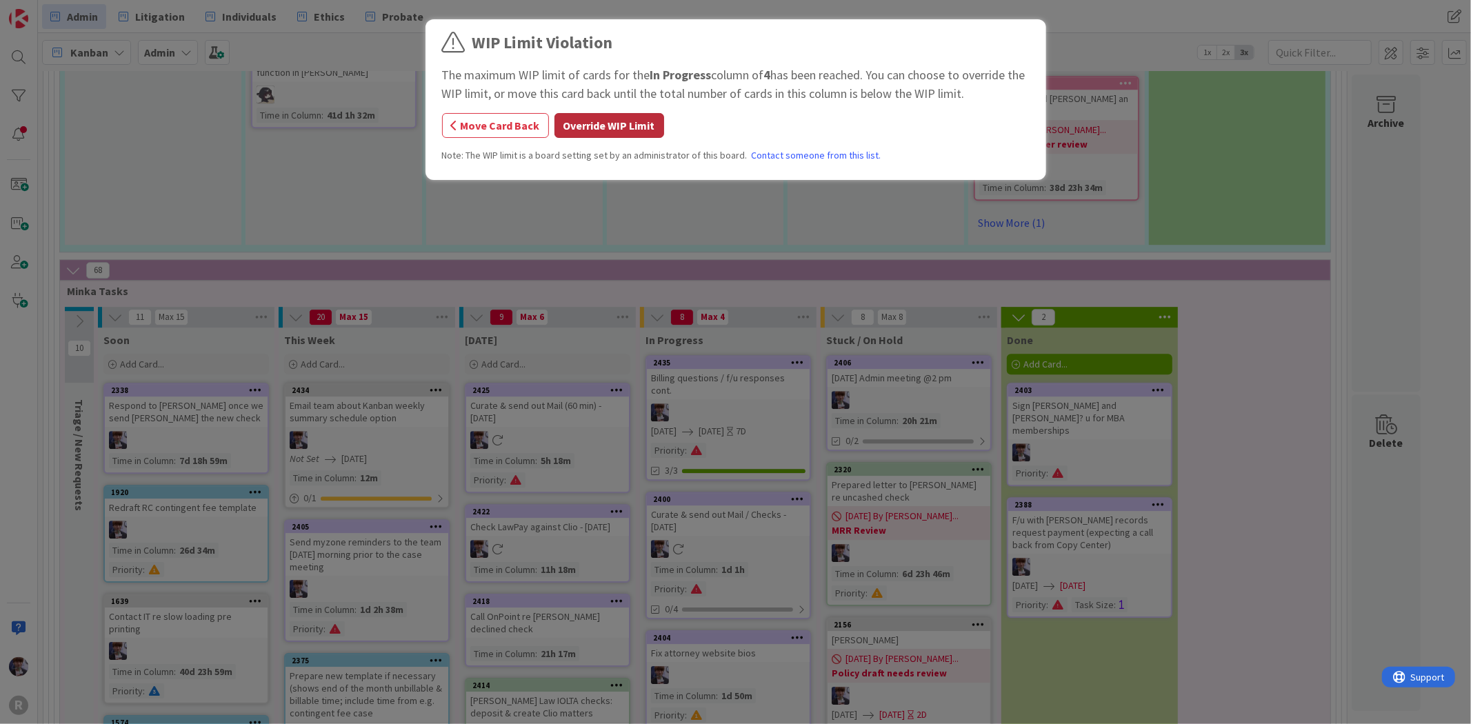
click at [630, 117] on button "Override WIP Limit" at bounding box center [609, 125] width 110 height 25
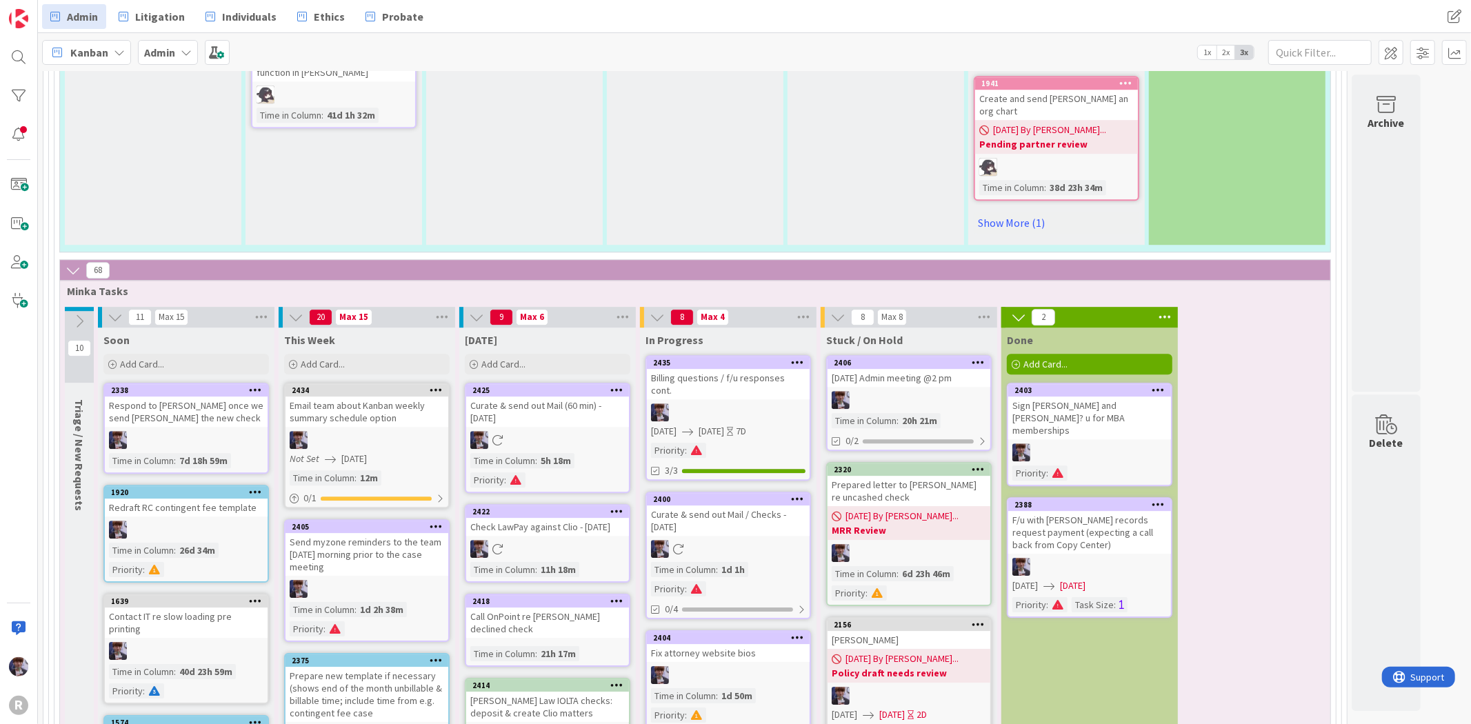
click at [794, 357] on icon at bounding box center [797, 362] width 13 height 10
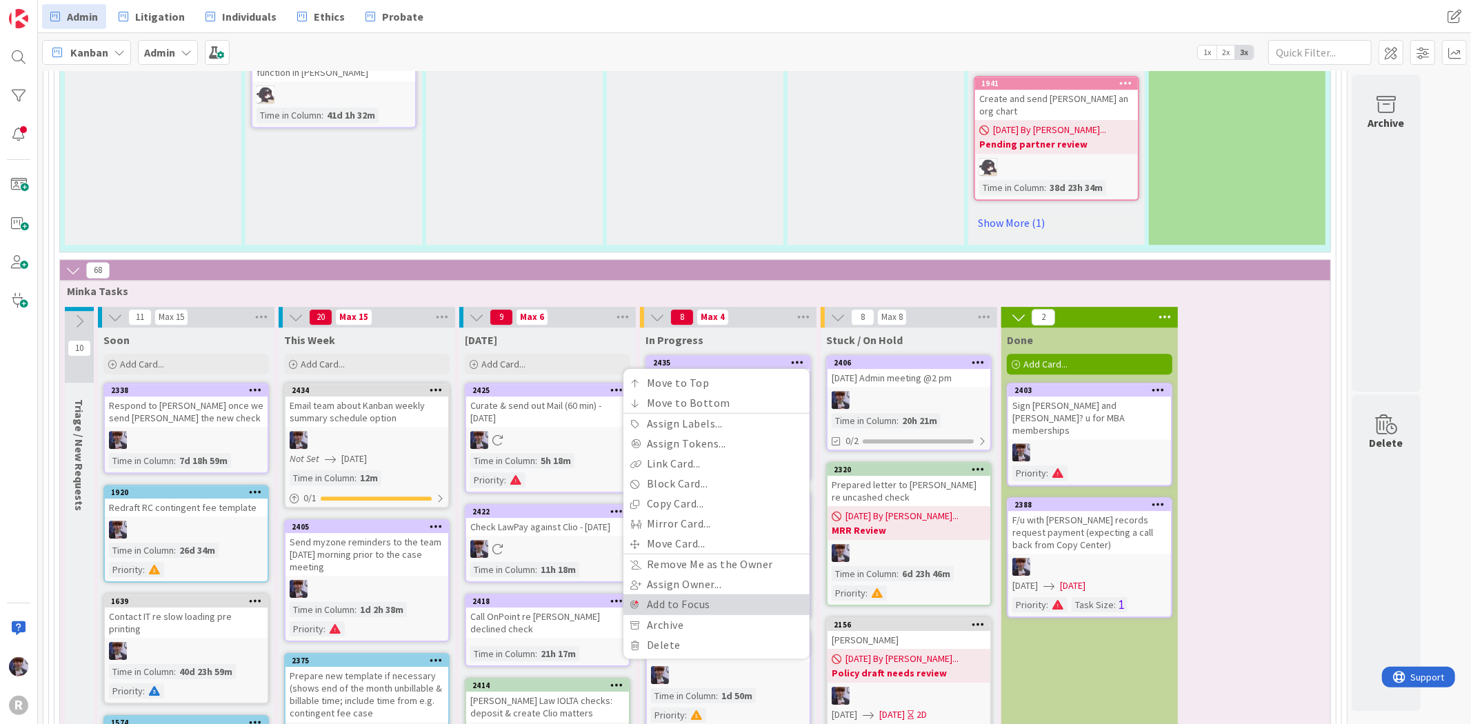
click at [680, 594] on link "Add to Focus" at bounding box center [716, 604] width 186 height 20
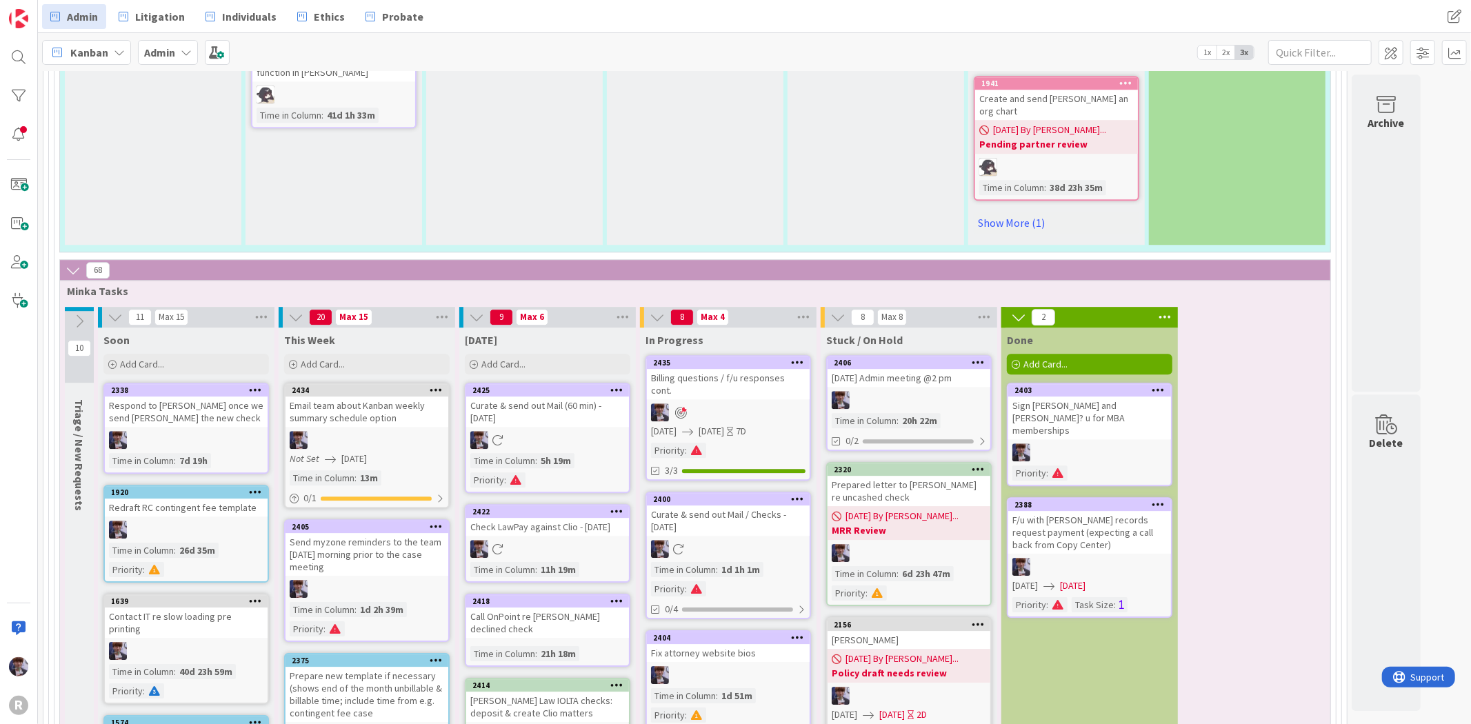
click at [789, 358] on div at bounding box center [797, 363] width 25 height 10
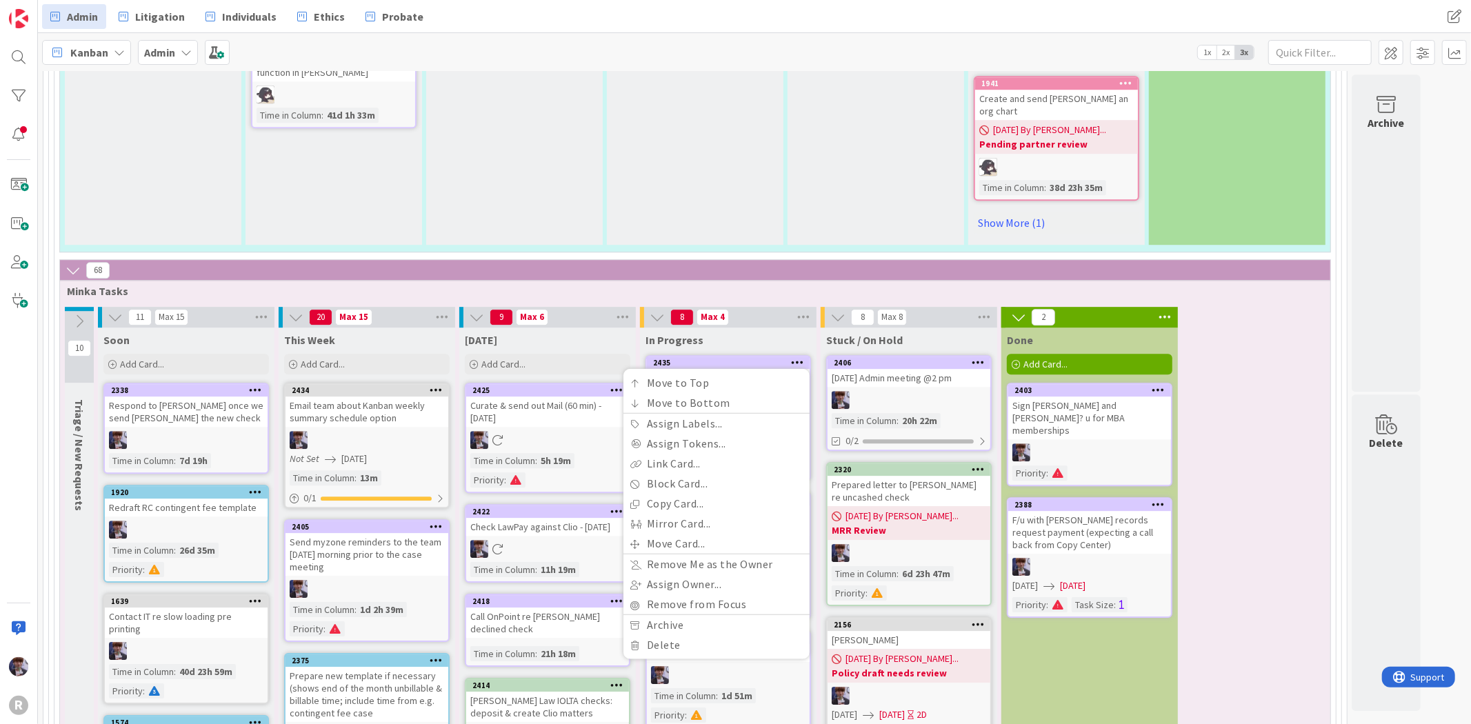
click at [772, 355] on link "2435 Move to Top Move to Bottom Assign Labels... Assign Tokens... Link Card... …" at bounding box center [727, 417] width 165 height 125
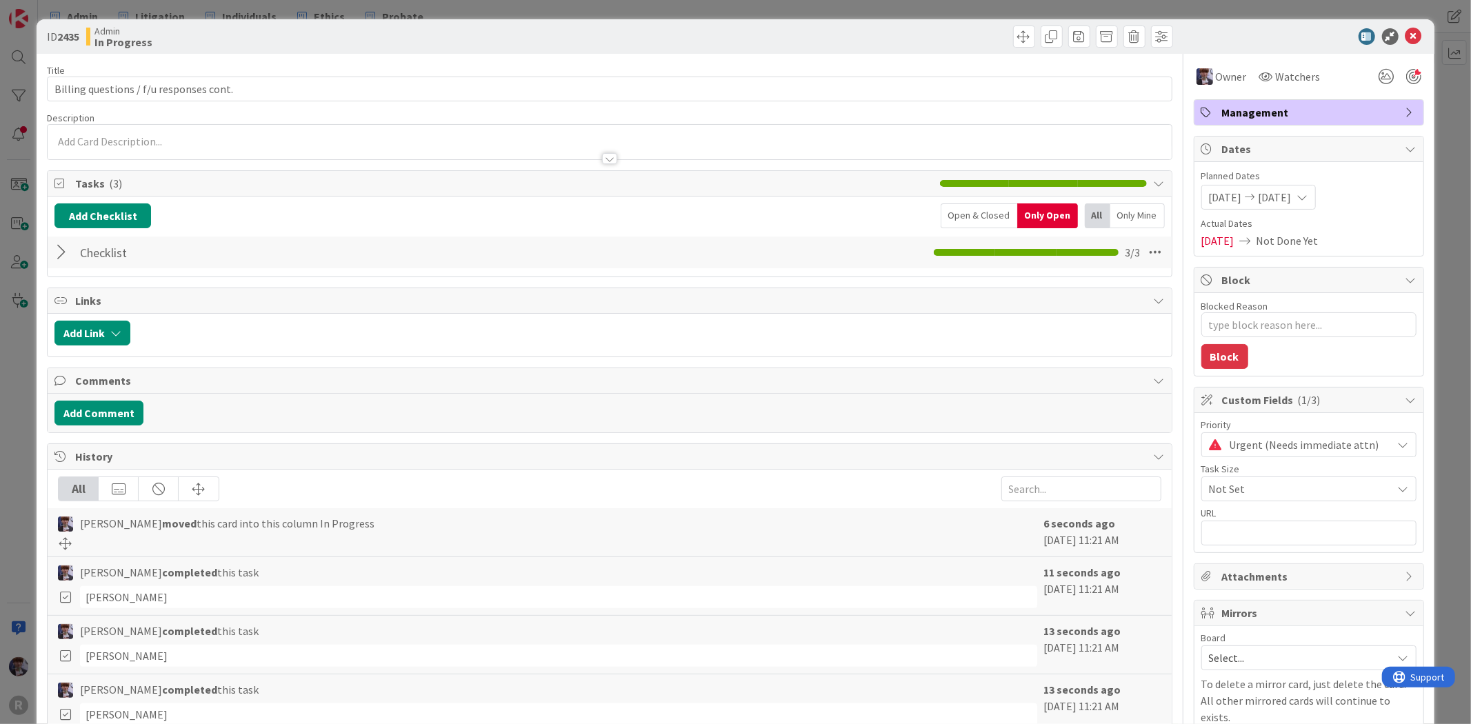
click at [1373, 110] on span "Management" at bounding box center [1310, 112] width 177 height 17
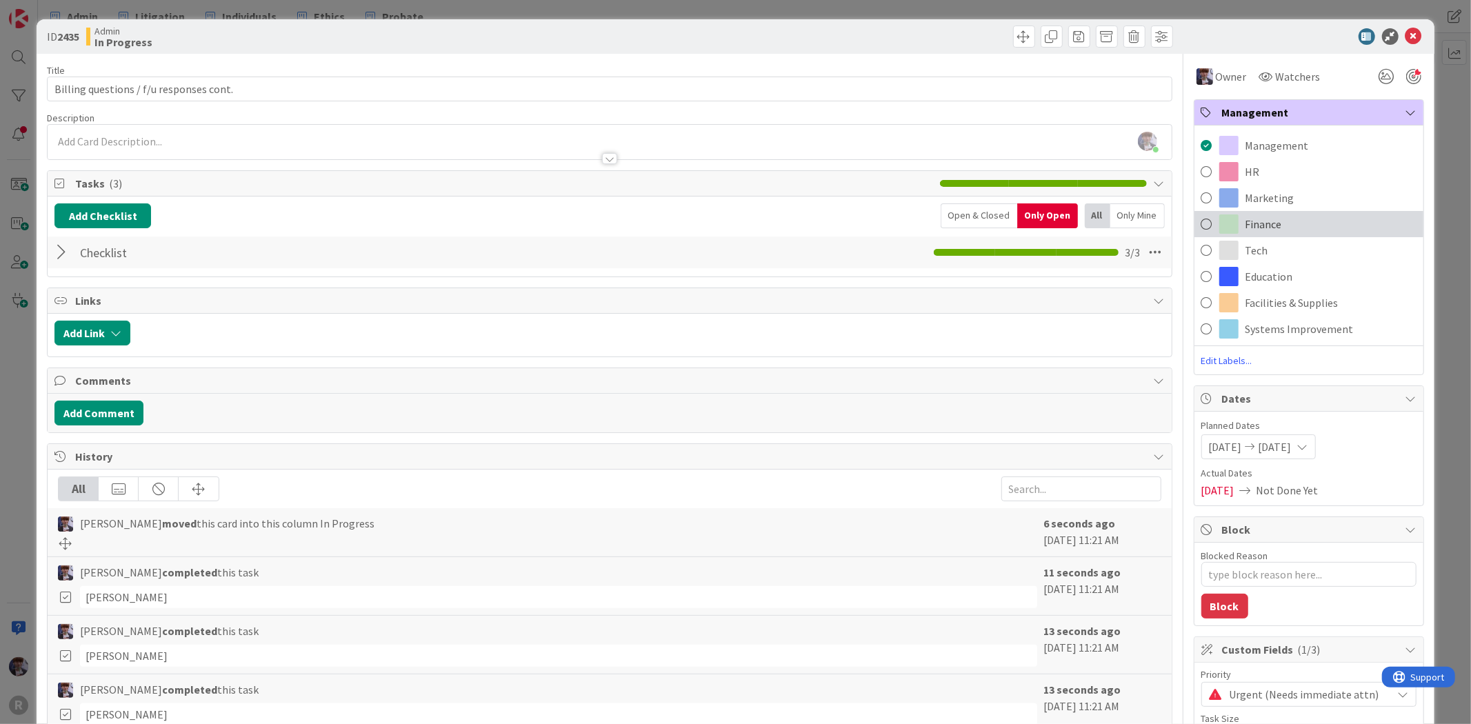
click at [1269, 228] on span "Finance" at bounding box center [1263, 224] width 37 height 17
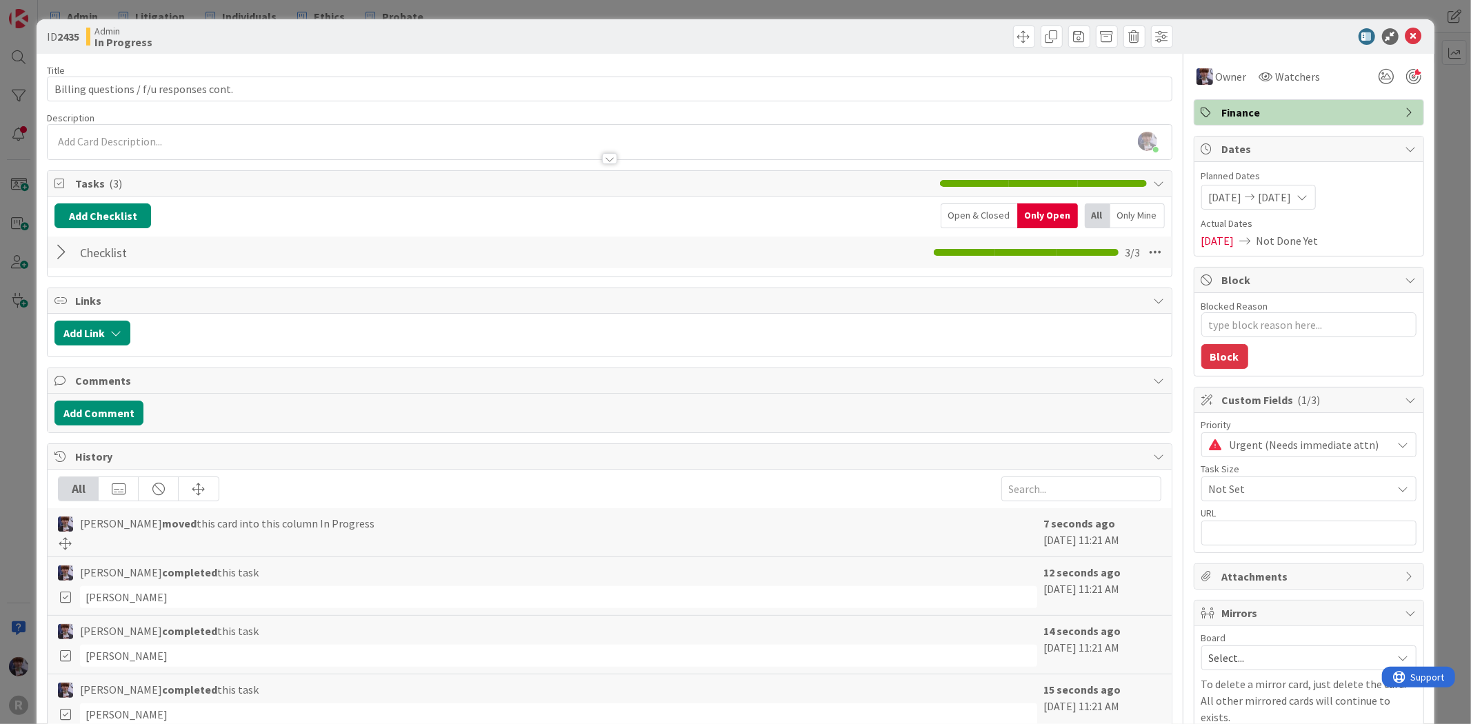
click at [1435, 99] on div "ID 2435 Admin In Progress Title 39 / 128 Billing questions / f/u responses cont…" at bounding box center [735, 362] width 1471 height 724
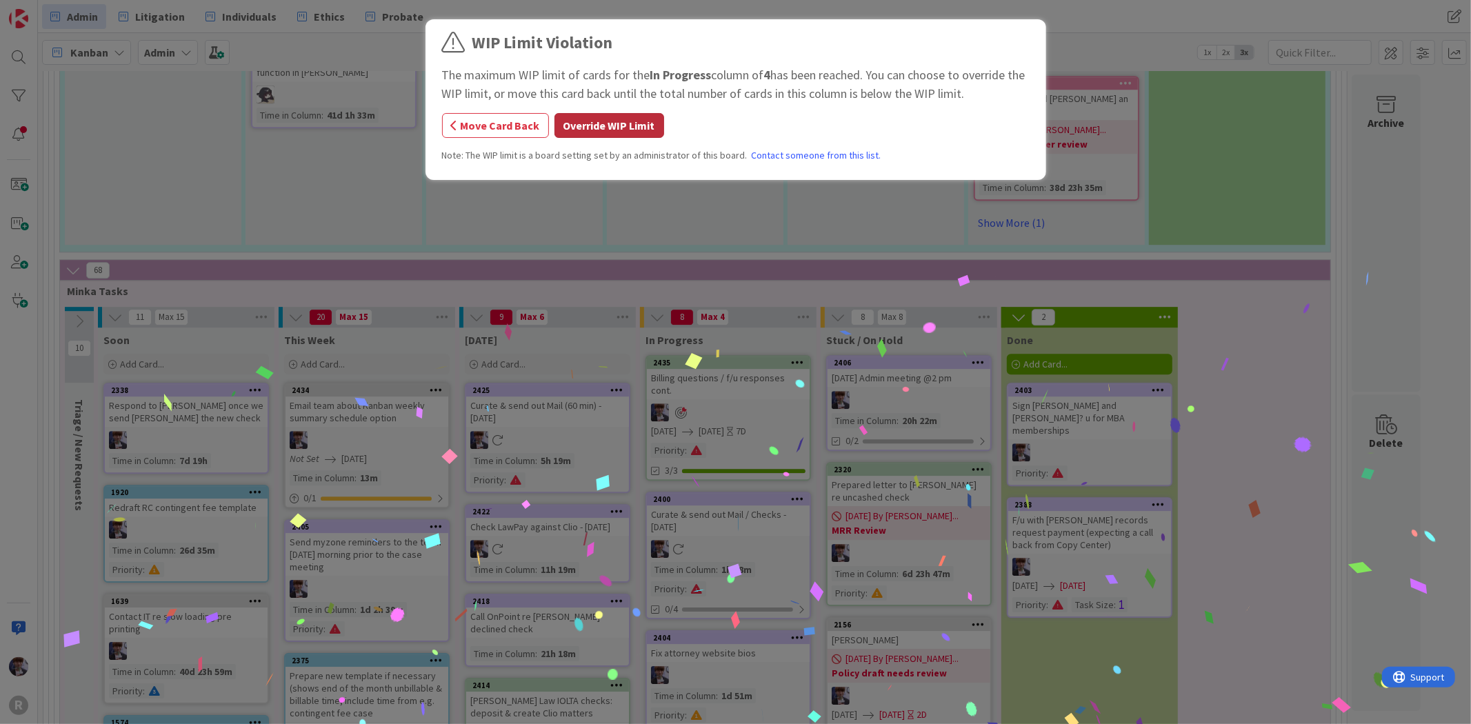
click at [621, 115] on button "Override WIP Limit" at bounding box center [609, 125] width 110 height 25
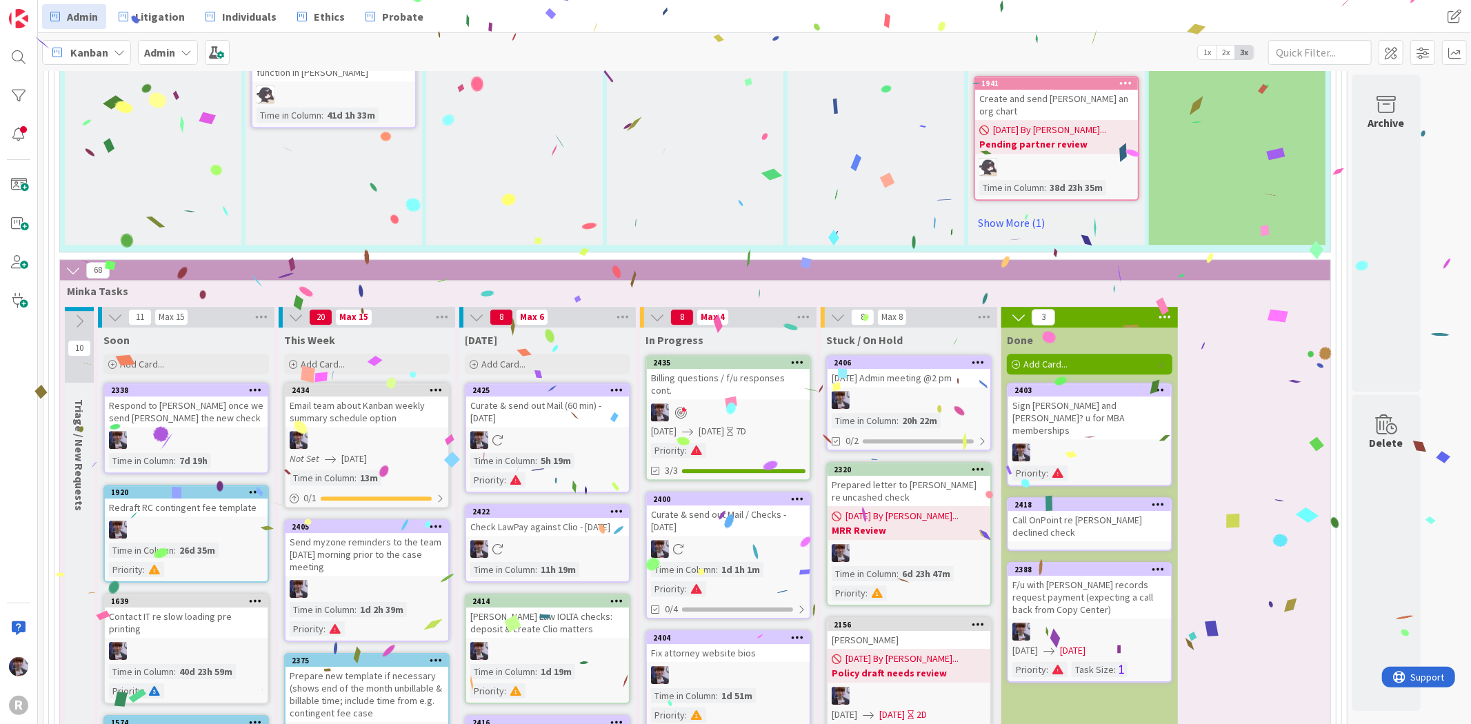
click at [1160, 499] on icon at bounding box center [1158, 504] width 13 height 10
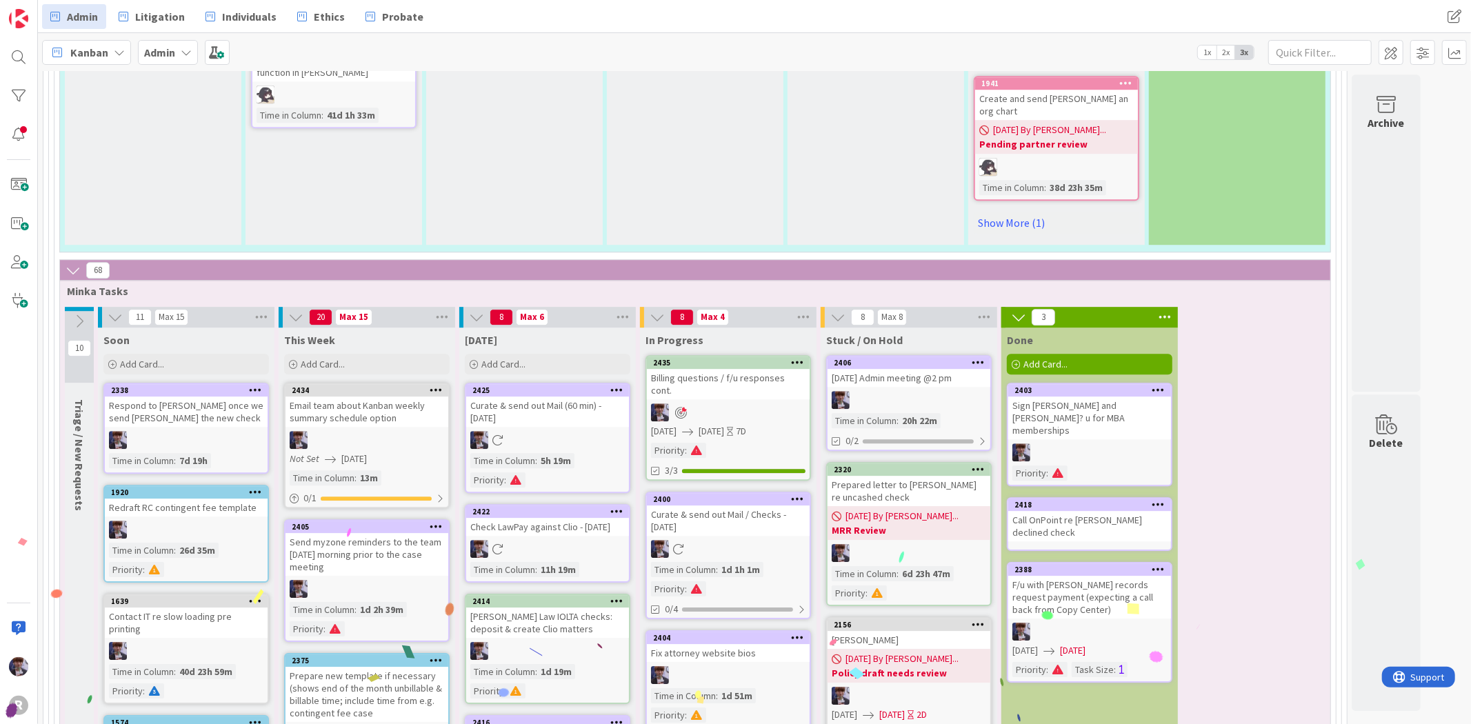
click at [1140, 511] on div "Call OnPoint re [PERSON_NAME] declined check" at bounding box center [1089, 526] width 163 height 30
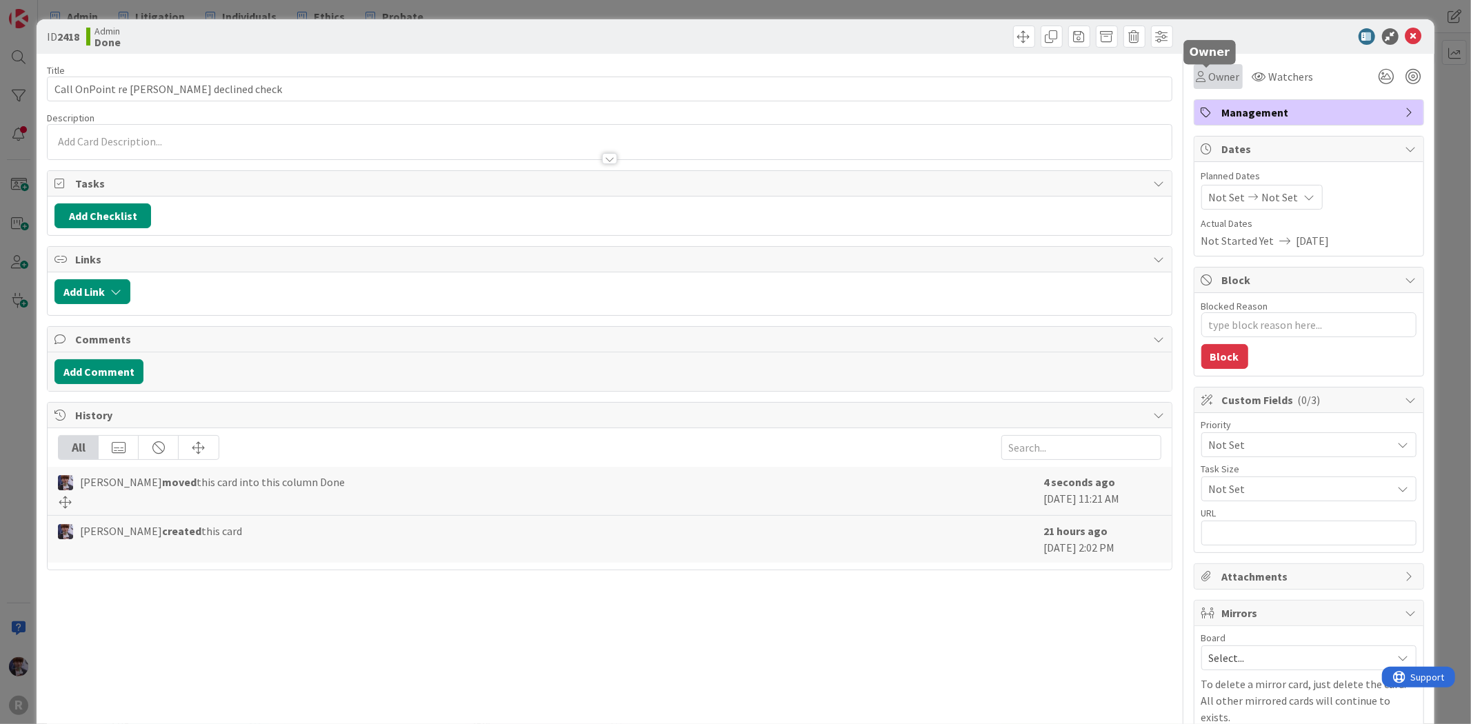
click at [1222, 76] on span "Owner" at bounding box center [1224, 76] width 31 height 17
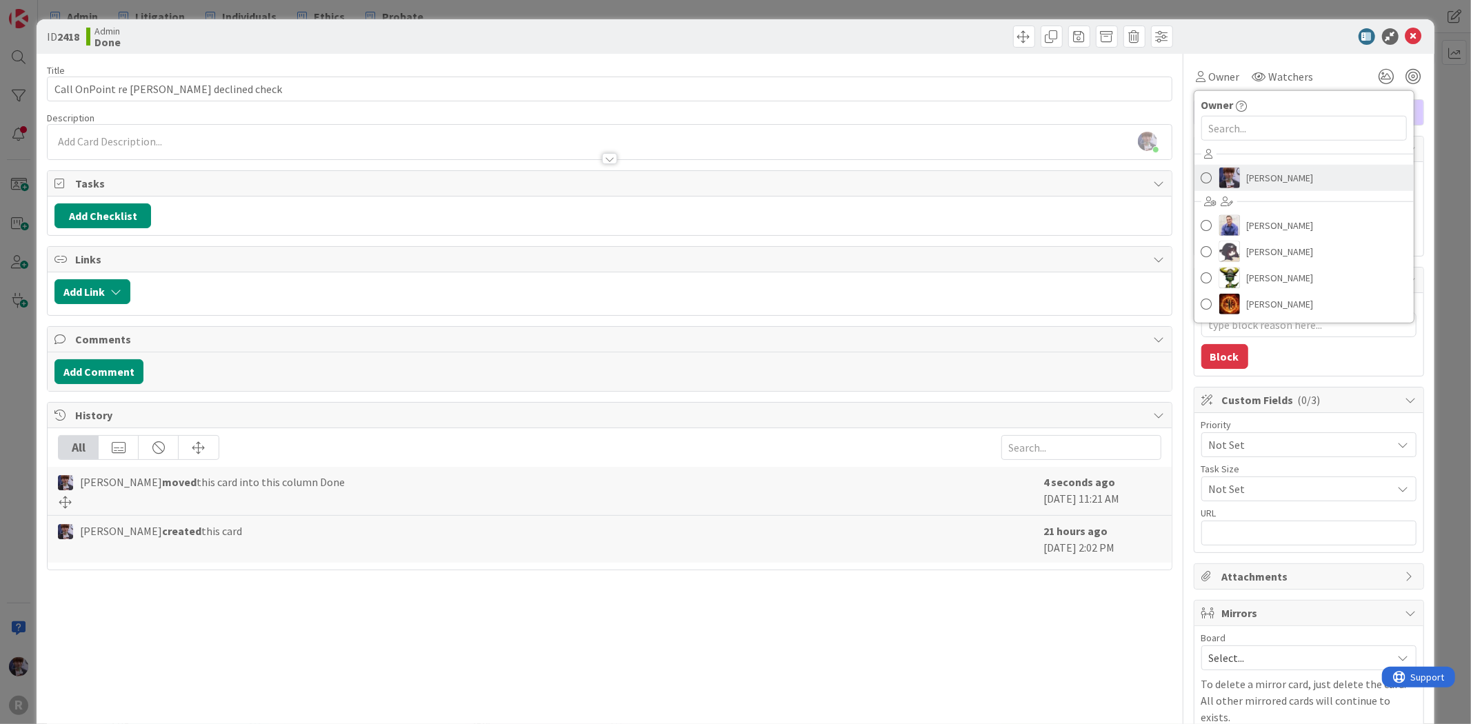
click at [1256, 185] on span "[PERSON_NAME]" at bounding box center [1280, 178] width 67 height 21
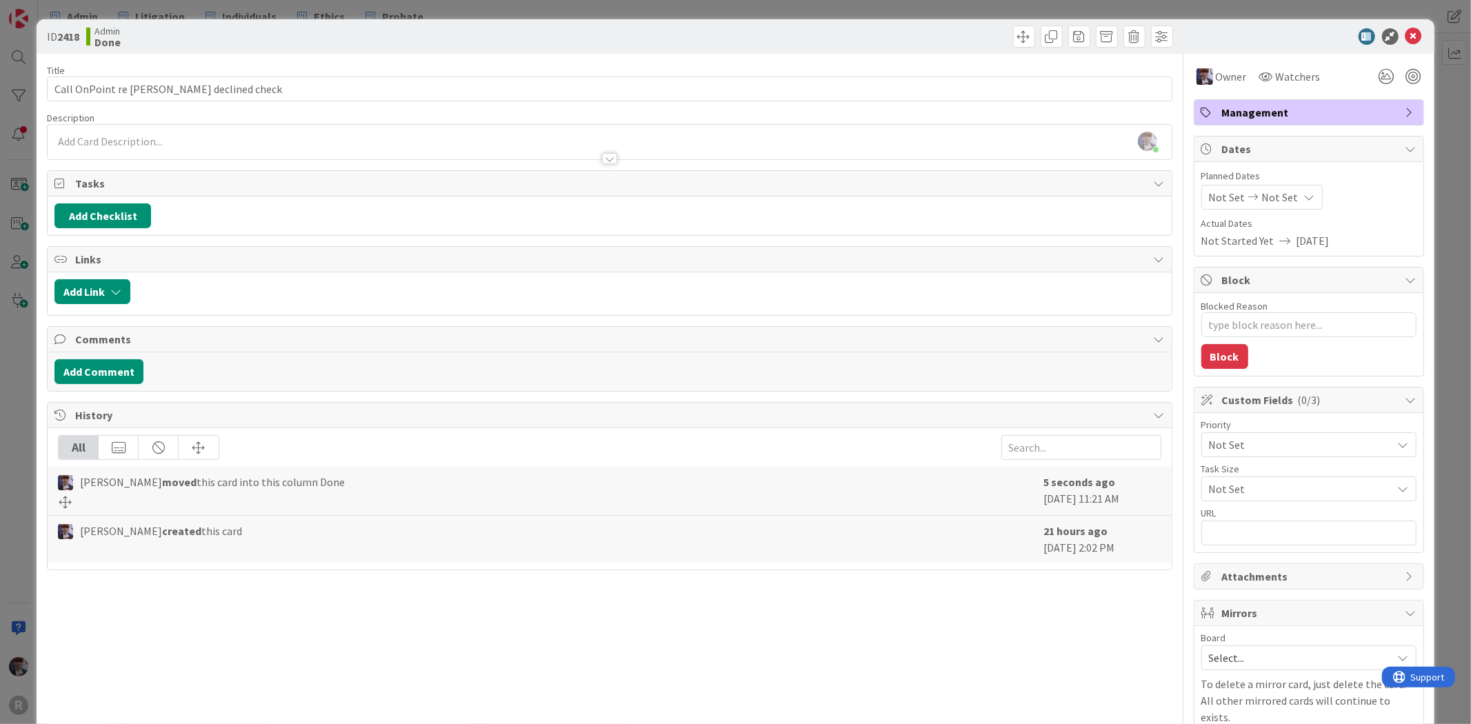
click at [1388, 97] on div "Owner Owner Remove Set as Watcher [PERSON_NAME] [PERSON_NAME] [PERSON_NAME] [PE…" at bounding box center [1308, 412] width 230 height 716
click at [1384, 105] on span "Management" at bounding box center [1310, 112] width 177 height 17
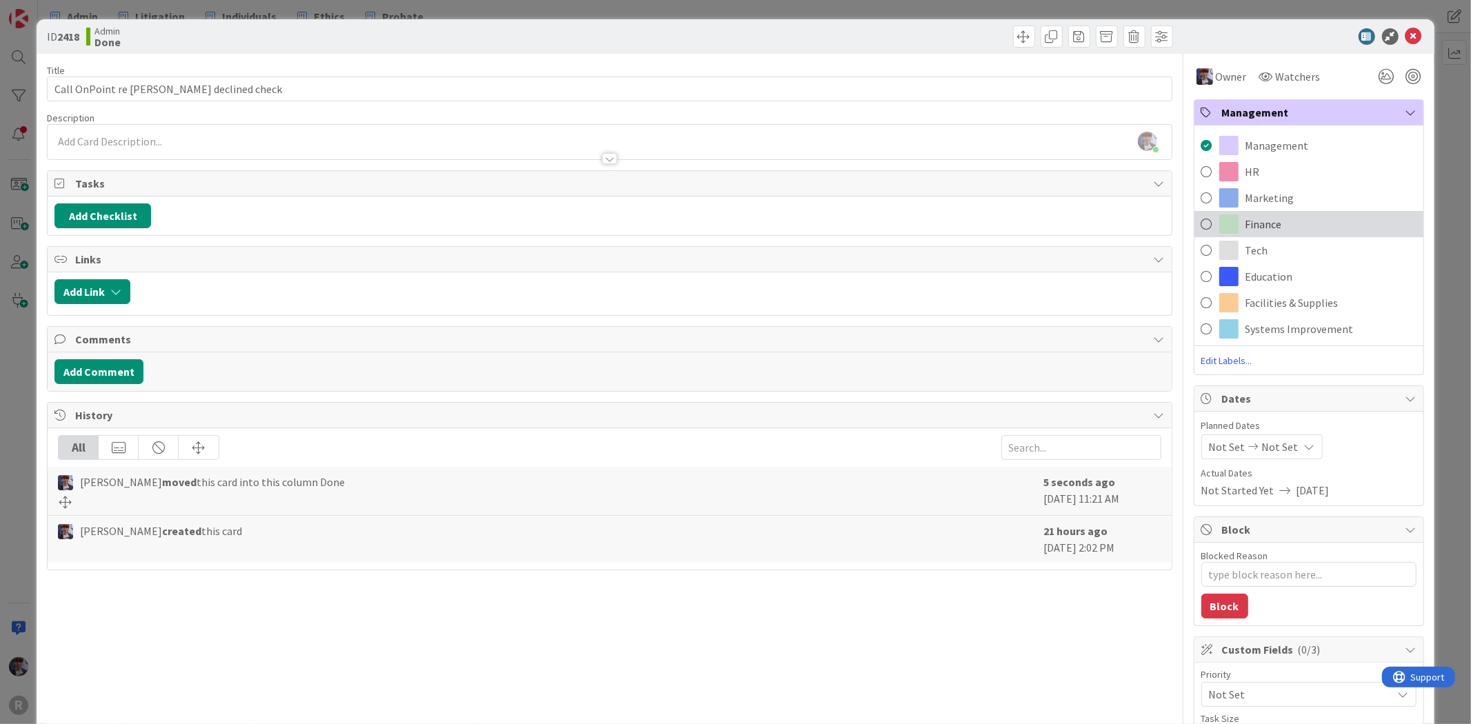
click at [1273, 218] on div "Finance" at bounding box center [1308, 224] width 229 height 26
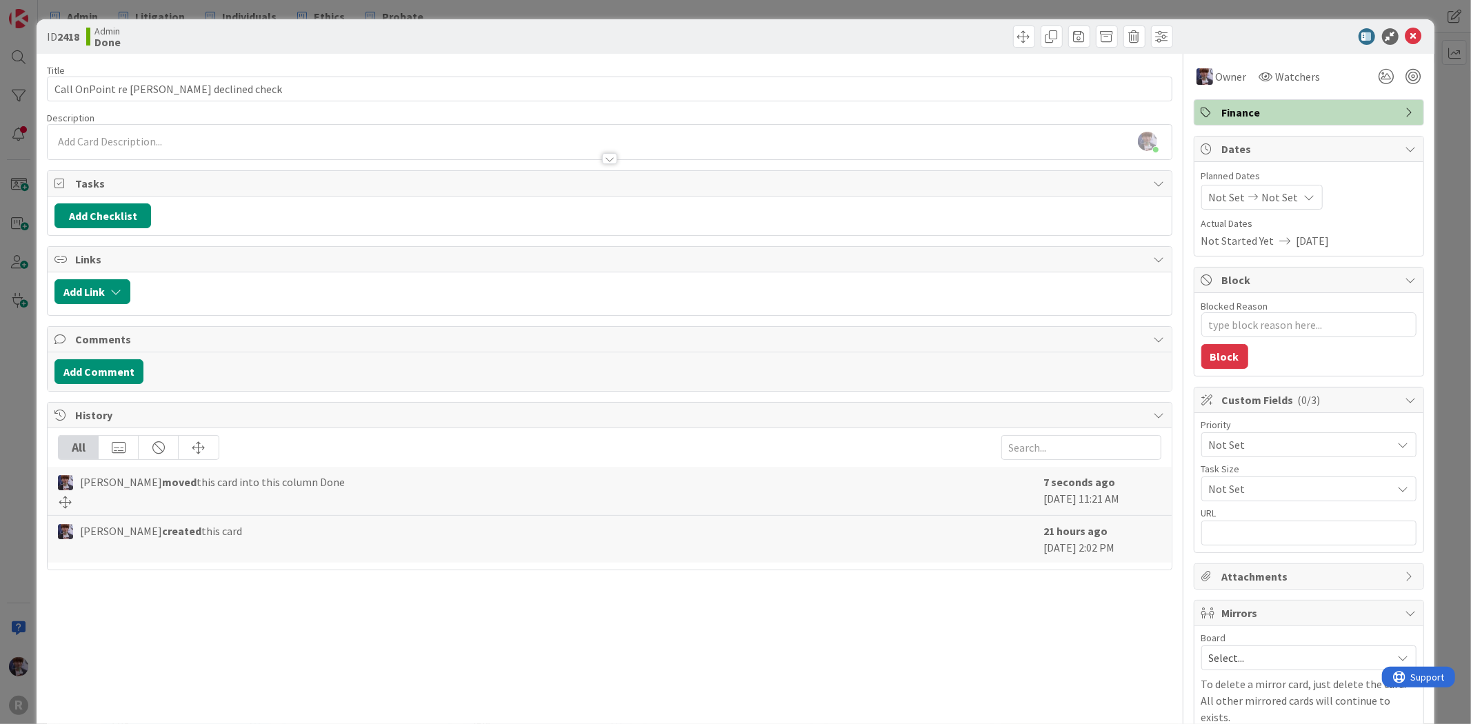
click at [1424, 108] on div "ID 2418 Admin Done Title 38 / 128 Call OnPoint re [PERSON_NAME] declined check …" at bounding box center [735, 362] width 1471 height 724
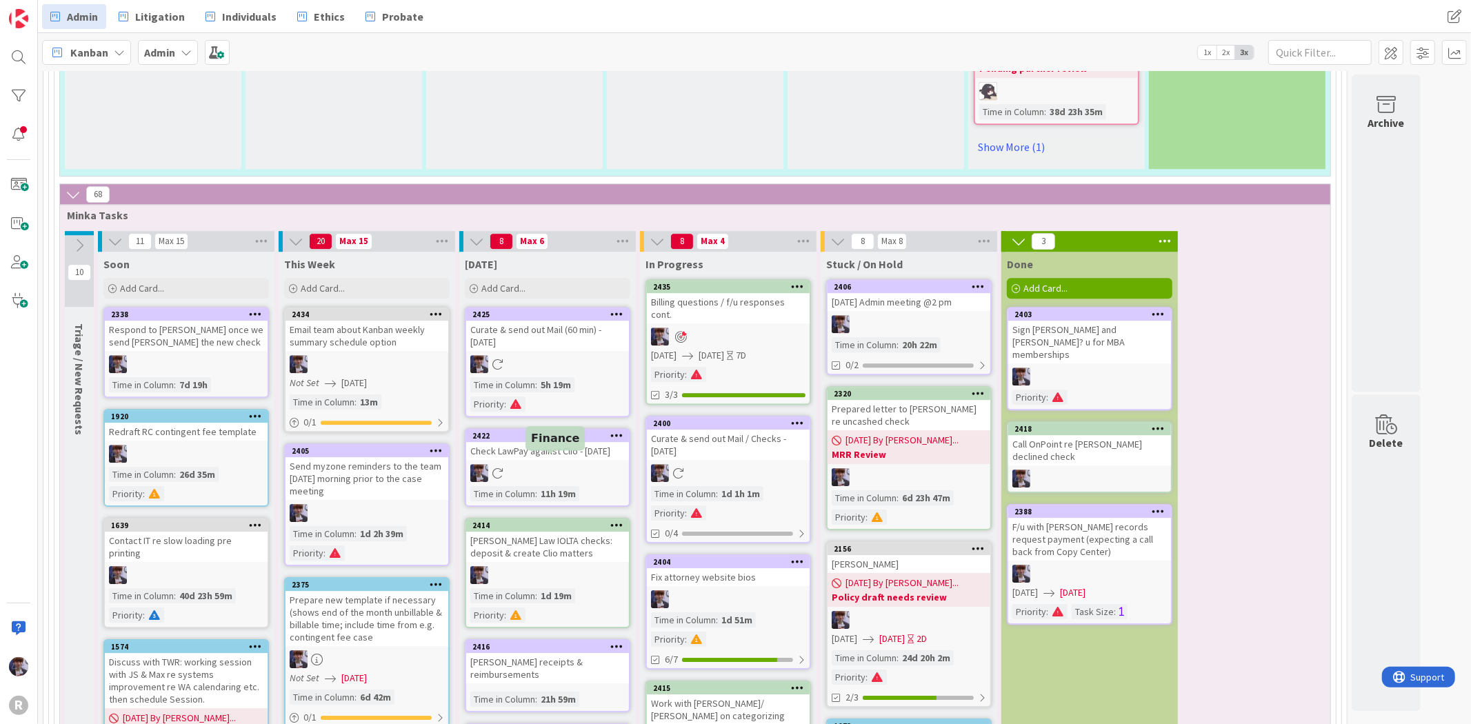
scroll to position [3466, 0]
click at [732, 292] on div "Billing questions / f/u responses cont." at bounding box center [728, 307] width 163 height 30
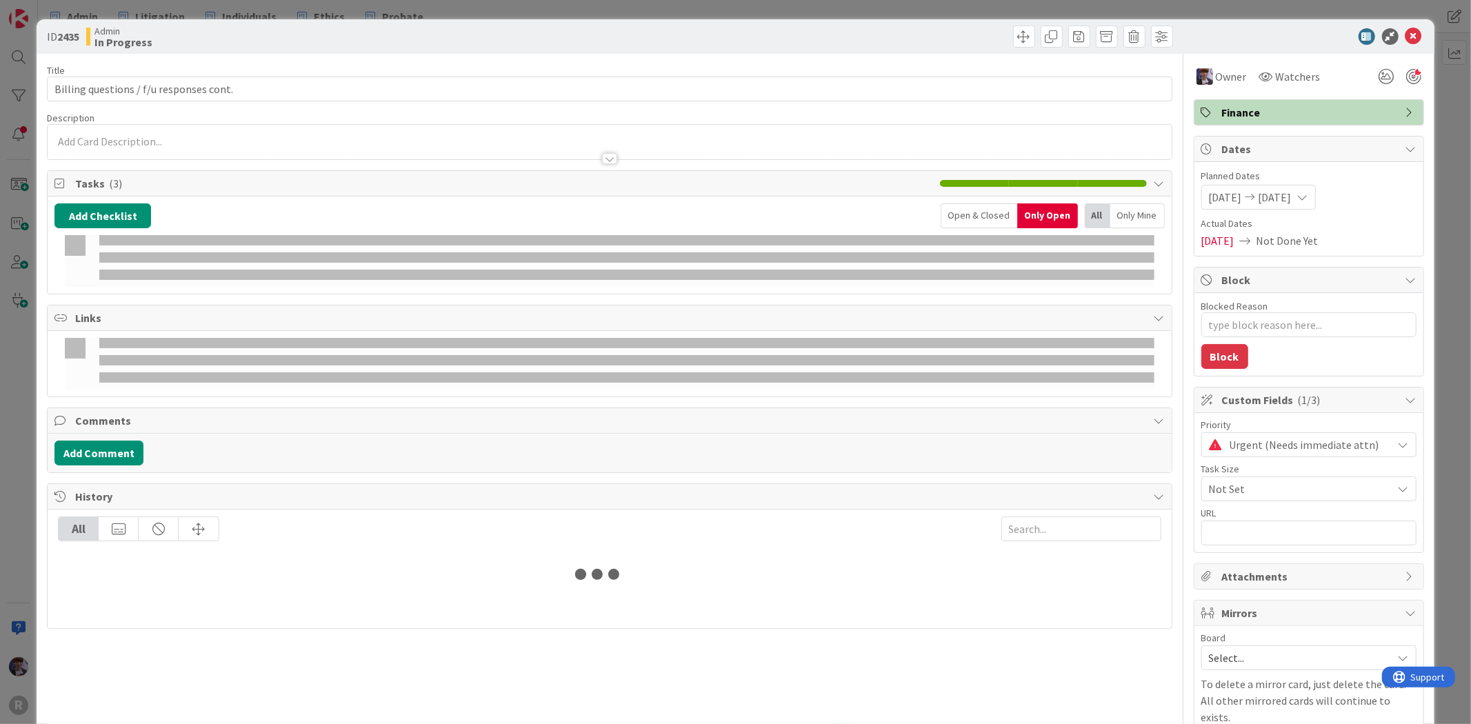
type textarea "x"
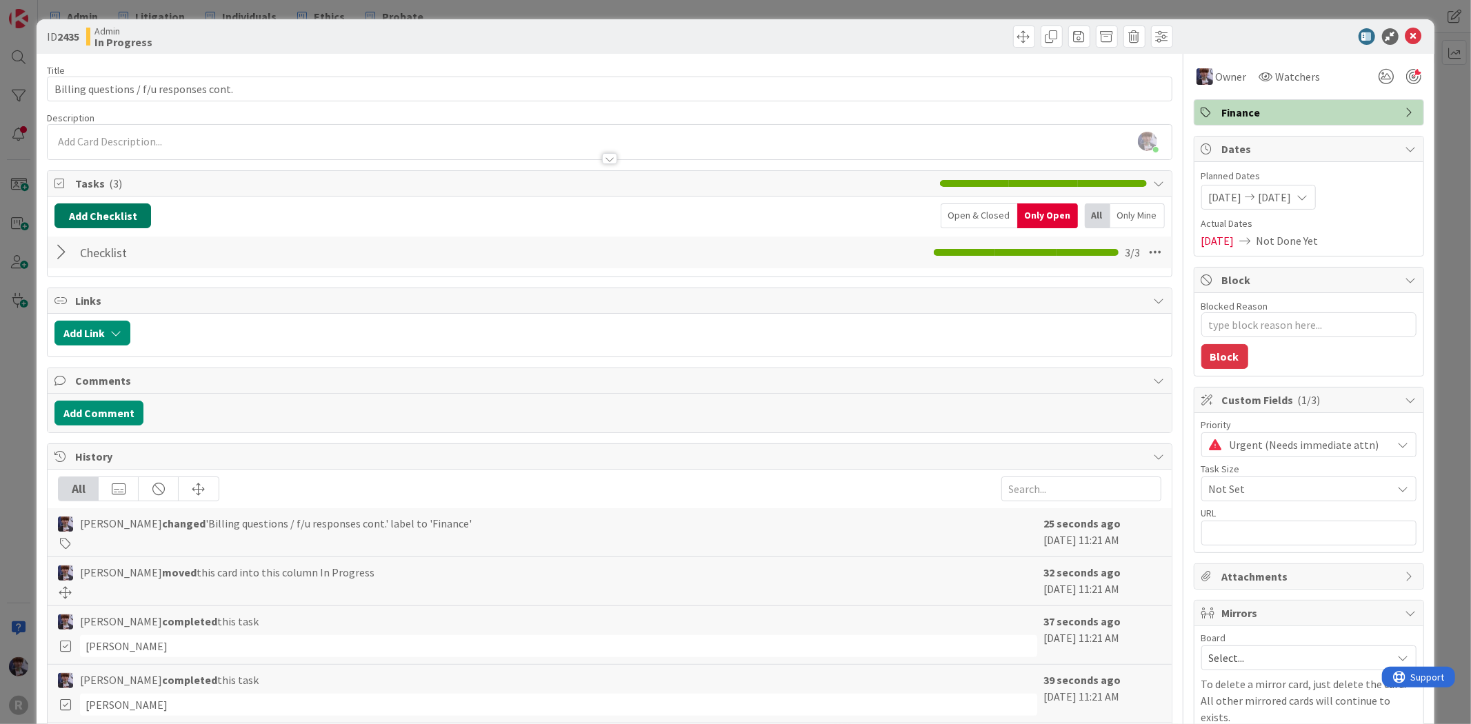
click at [97, 215] on button "Add Checklist" at bounding box center [102, 215] width 97 height 25
click at [321, 327] on div at bounding box center [650, 333] width 1027 height 25
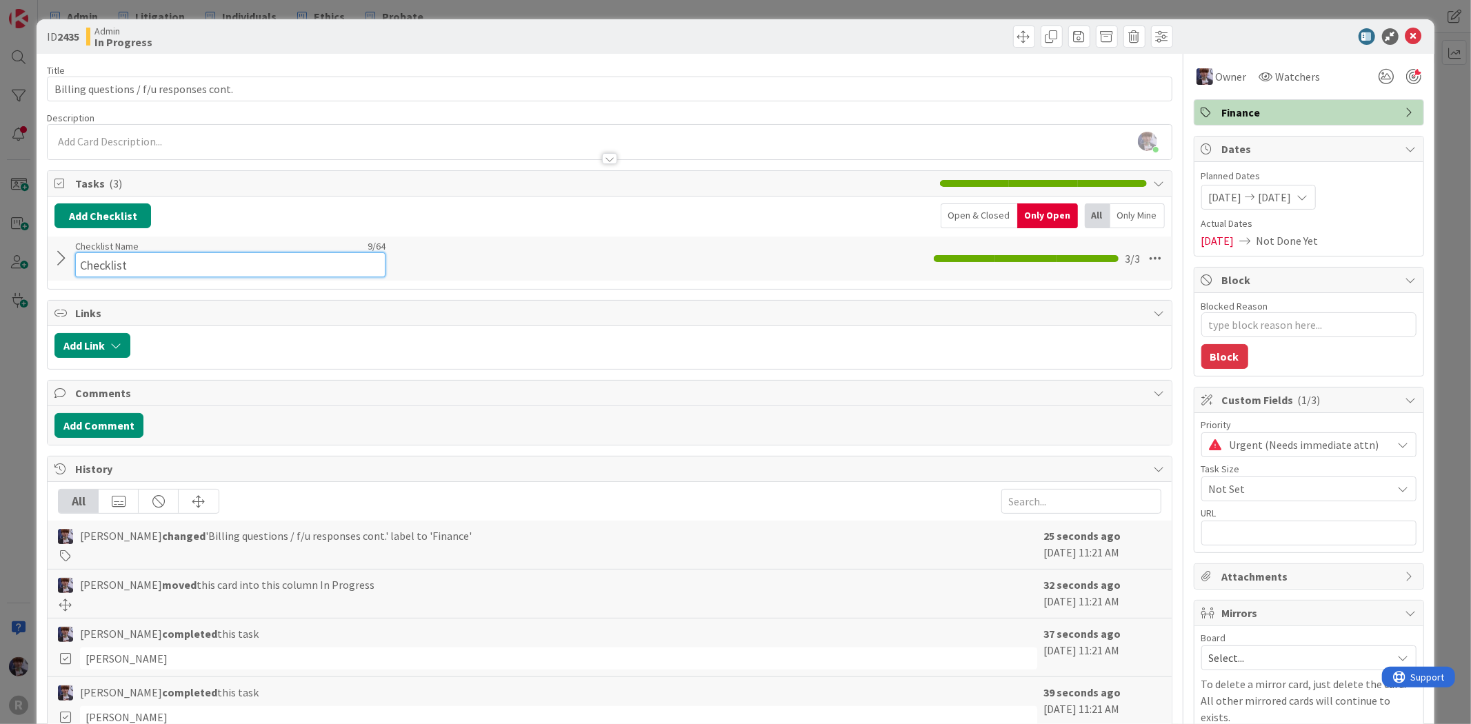
click at [80, 254] on input "Checklist" at bounding box center [230, 264] width 310 height 25
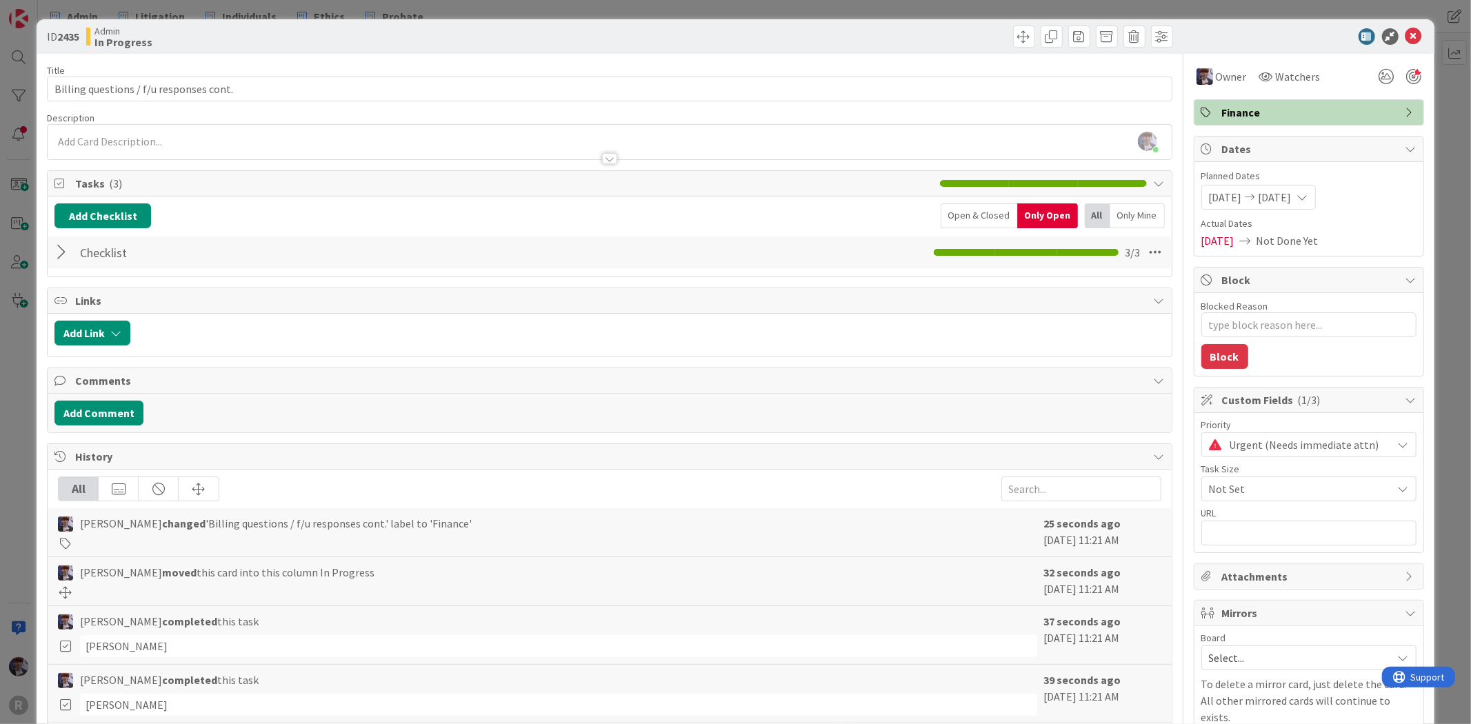
click at [61, 257] on div at bounding box center [63, 252] width 18 height 25
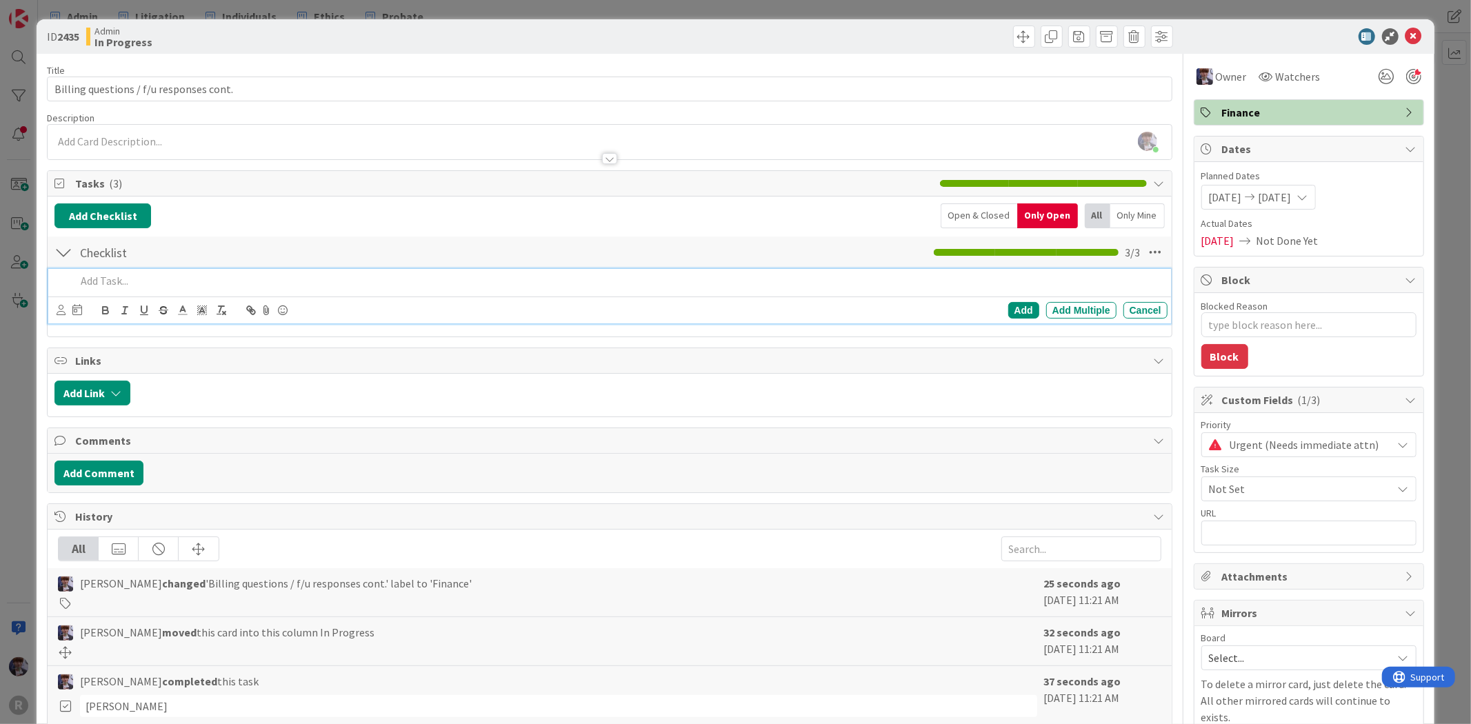
click at [97, 274] on p at bounding box center [618, 281] width 1085 height 16
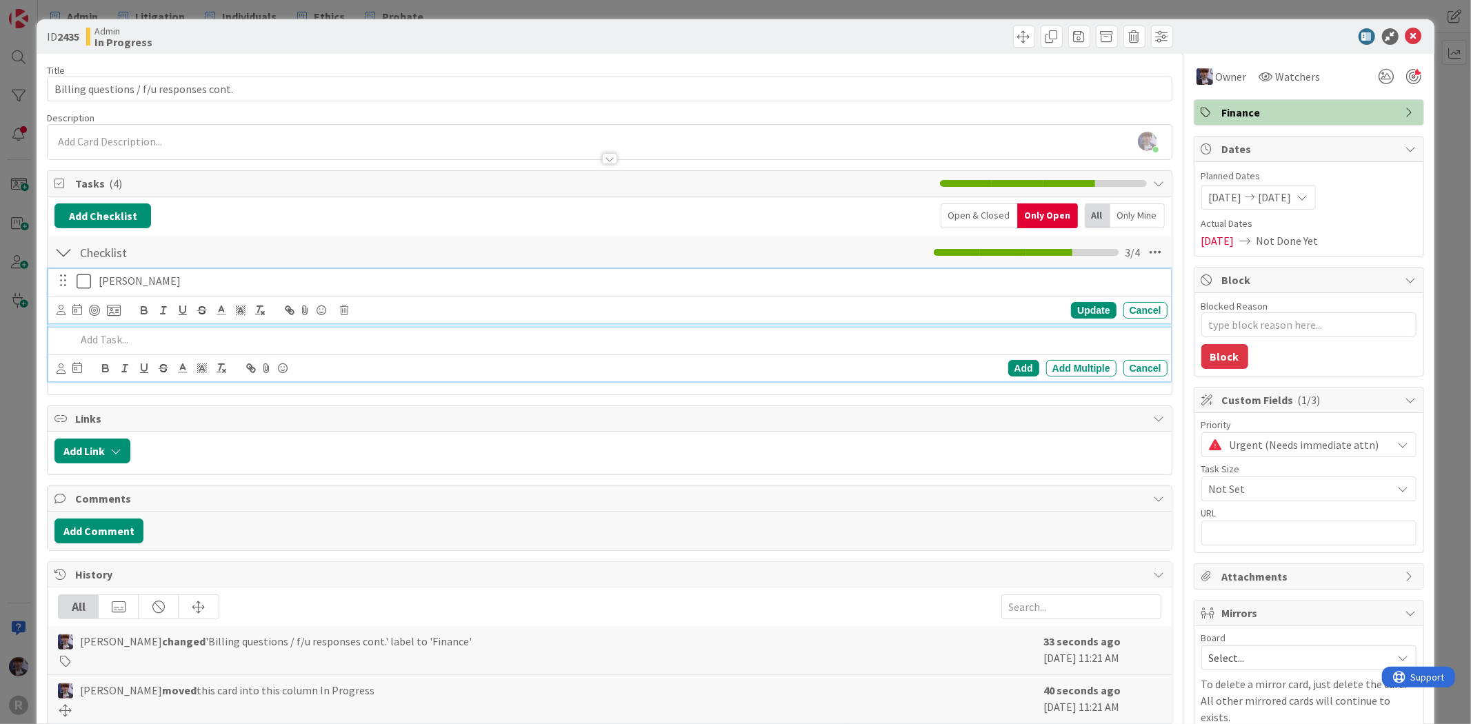
click at [81, 284] on icon at bounding box center [87, 281] width 21 height 17
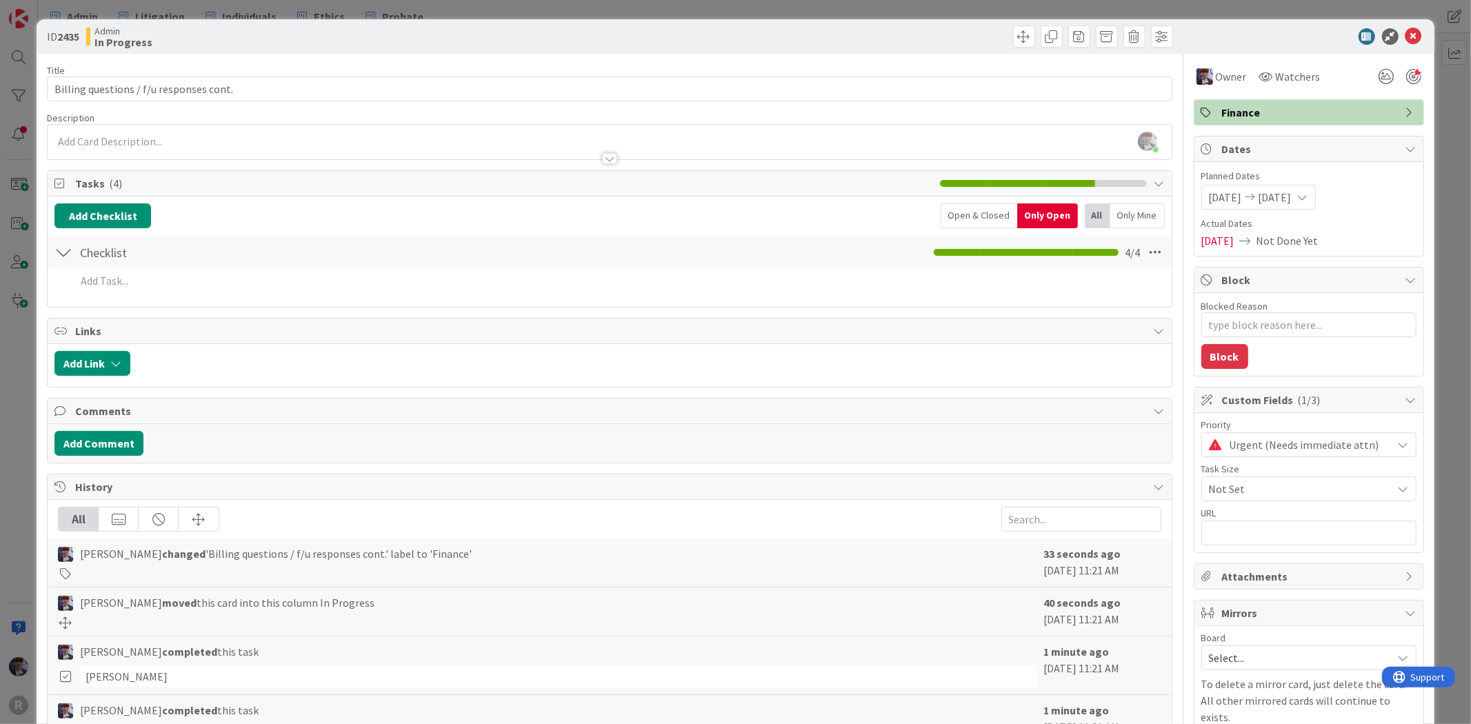
type textarea "x"
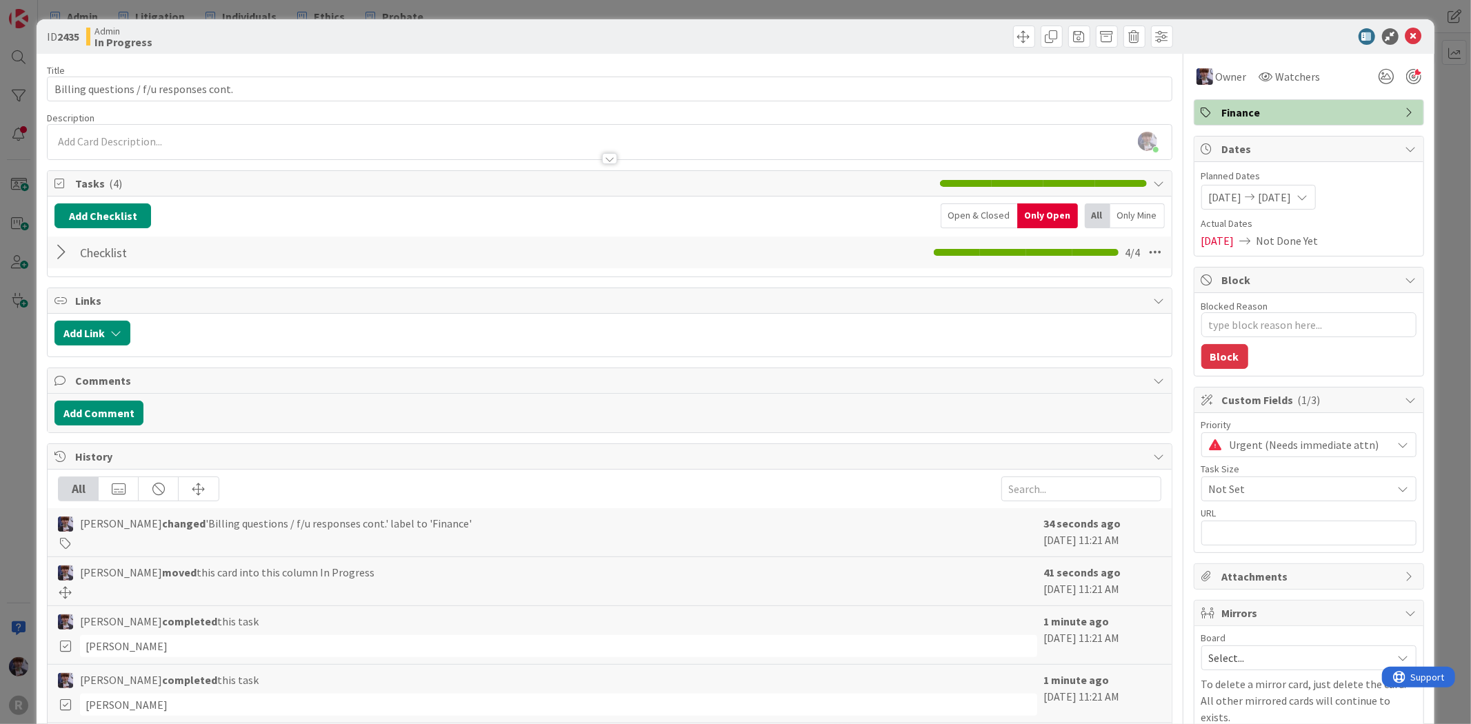
click at [16, 354] on div "ID 2435 Admin In Progress Title 39 / 128 Billing questions / f/u responses cont…" at bounding box center [735, 362] width 1471 height 724
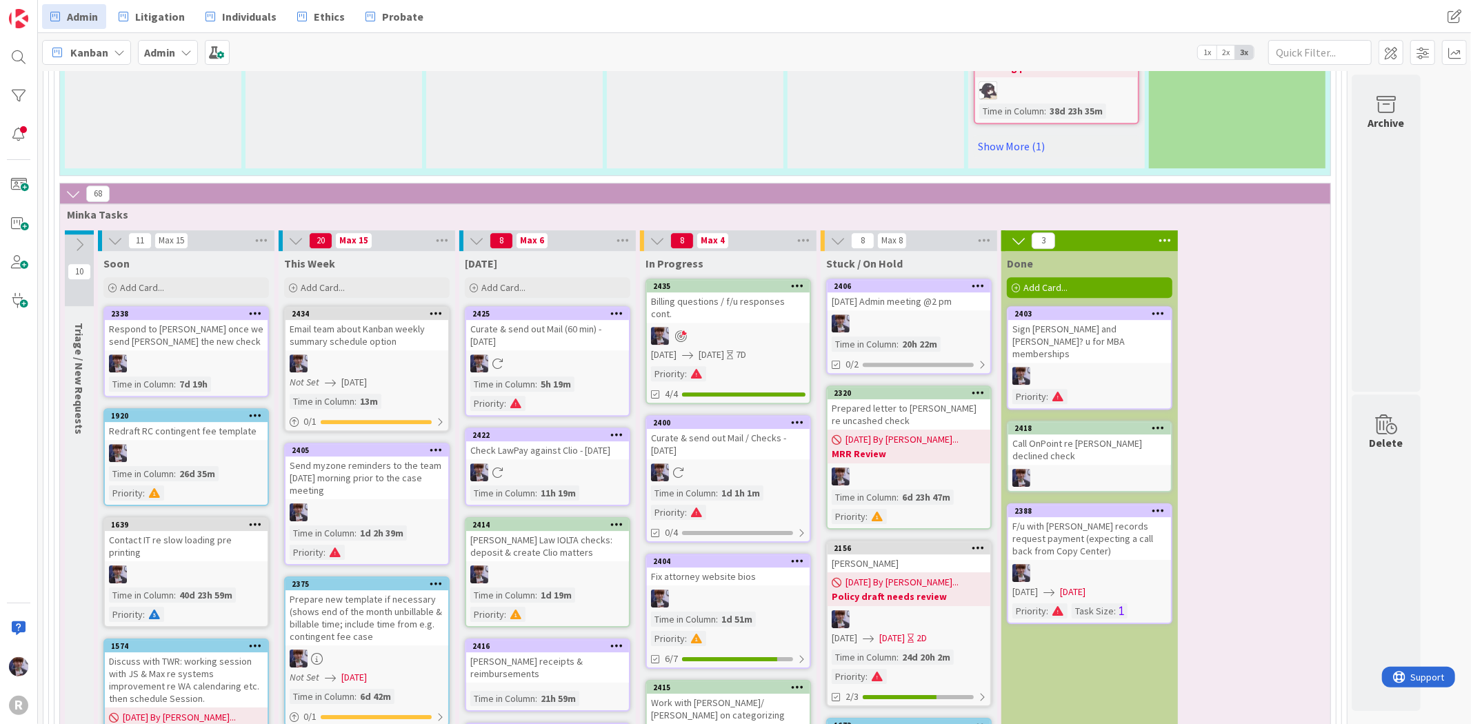
click at [904, 57] on div "Kanban Admin 1x 2x 3x" at bounding box center [754, 52] width 1433 height 38
